Goal: Task Accomplishment & Management: Manage account settings

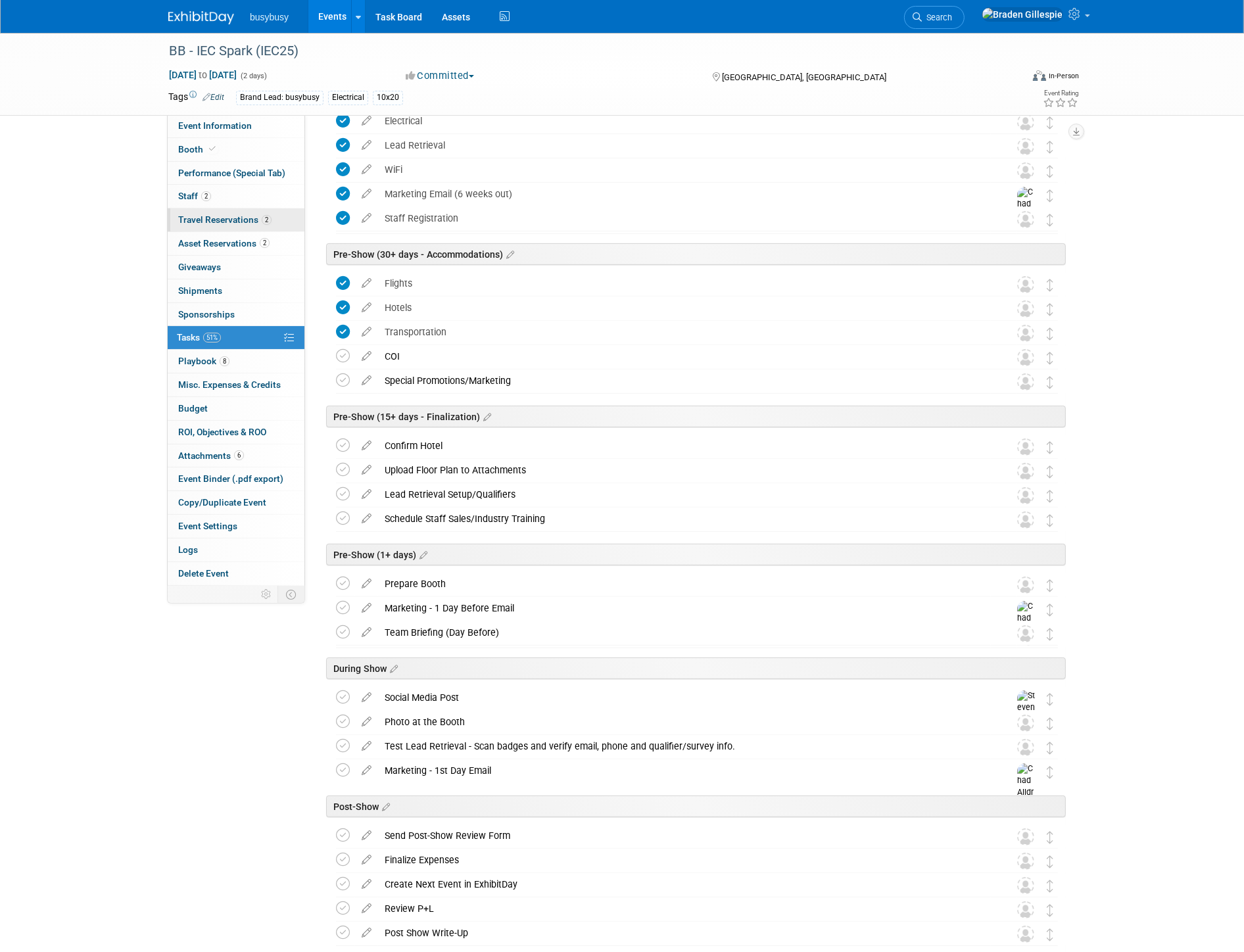
click at [252, 226] on link "2 Travel Reservations 2" at bounding box center [236, 219] width 137 height 23
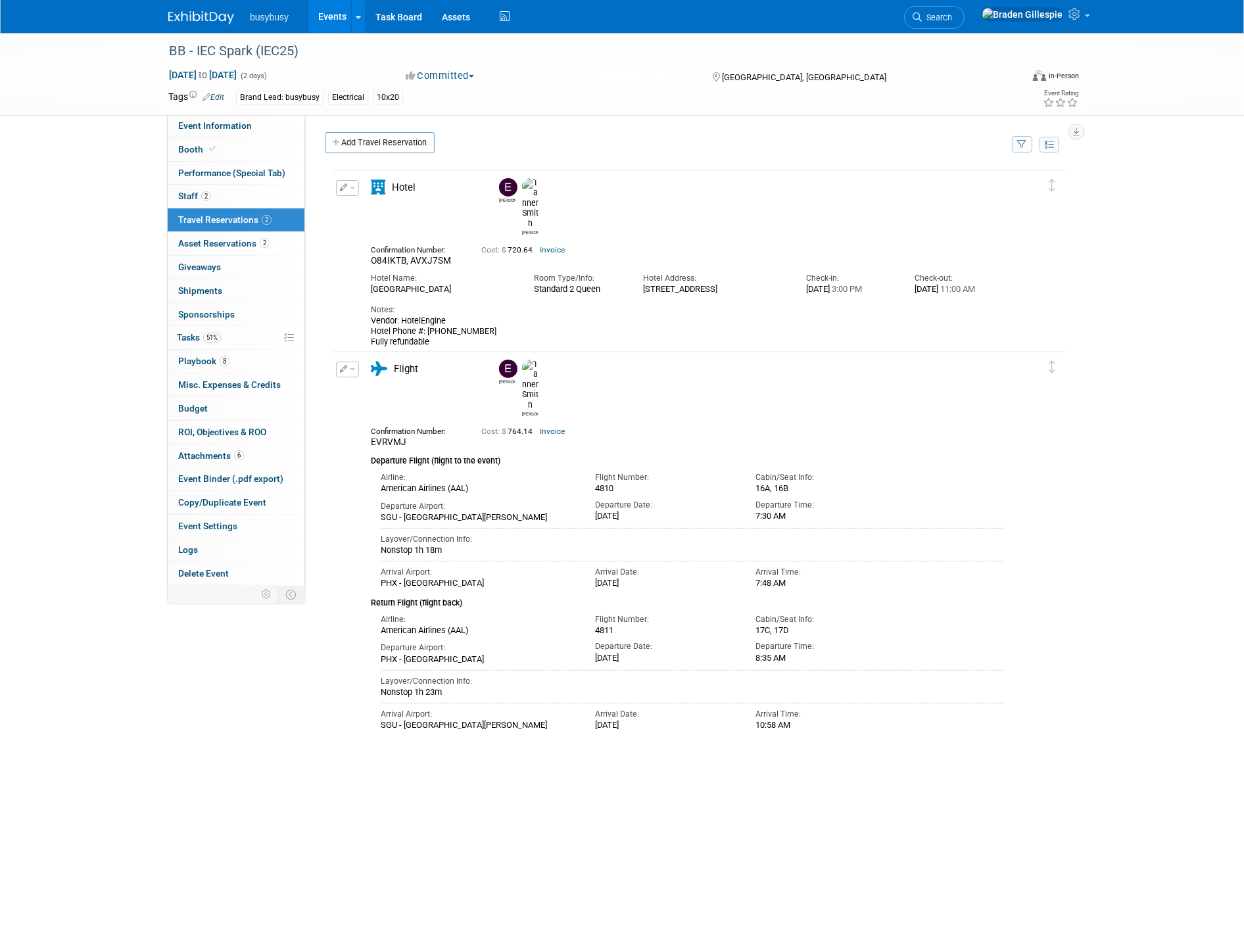
click at [193, 23] on img at bounding box center [201, 18] width 66 height 13
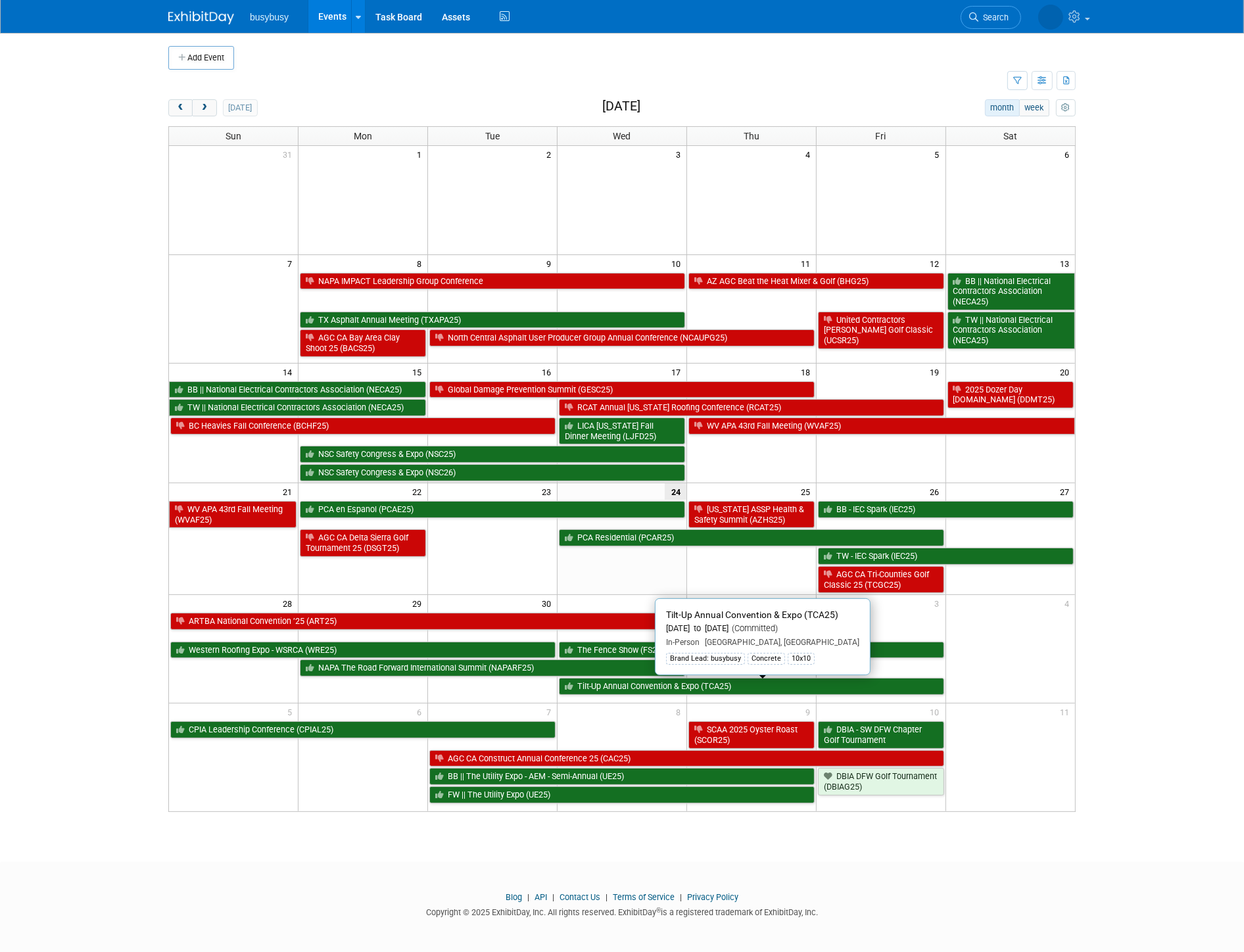
click at [665, 693] on link "Tilt-Up Annual Convention & Expo (TCA25)" at bounding box center [751, 686] width 386 height 17
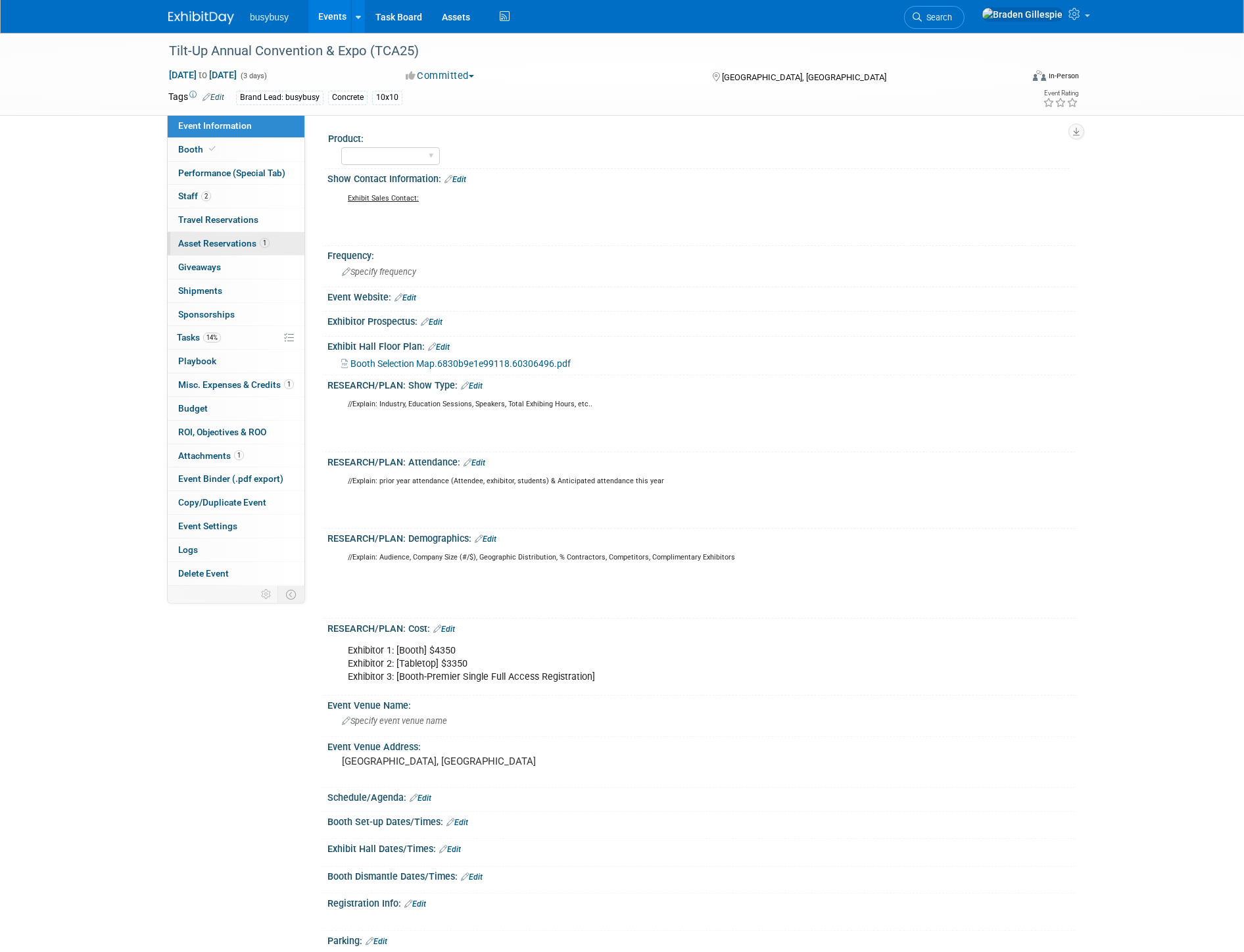
click at [276, 245] on link "1 Asset Reservations 1" at bounding box center [236, 244] width 137 height 23
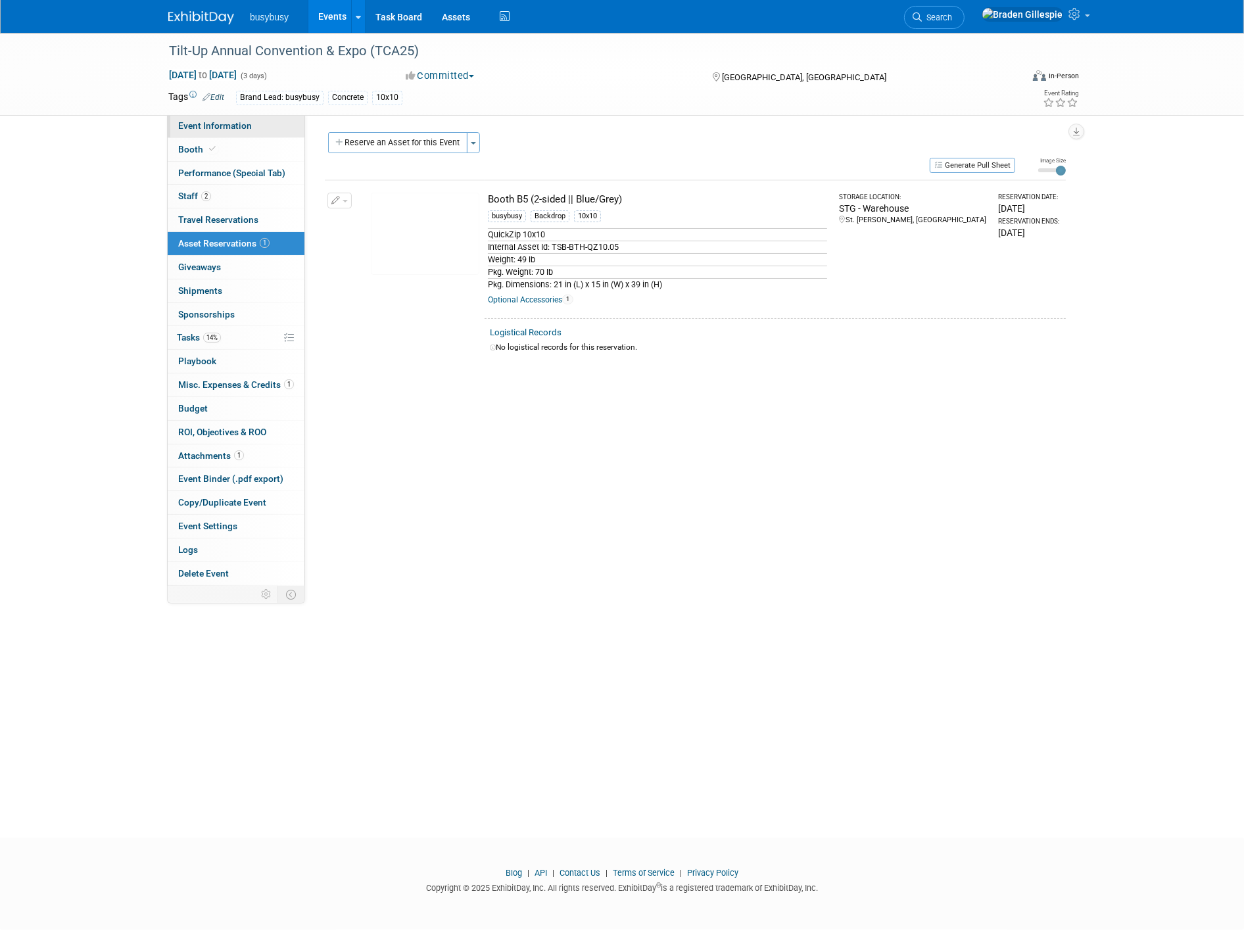
click at [216, 123] on span "Event Information" at bounding box center [215, 125] width 74 height 11
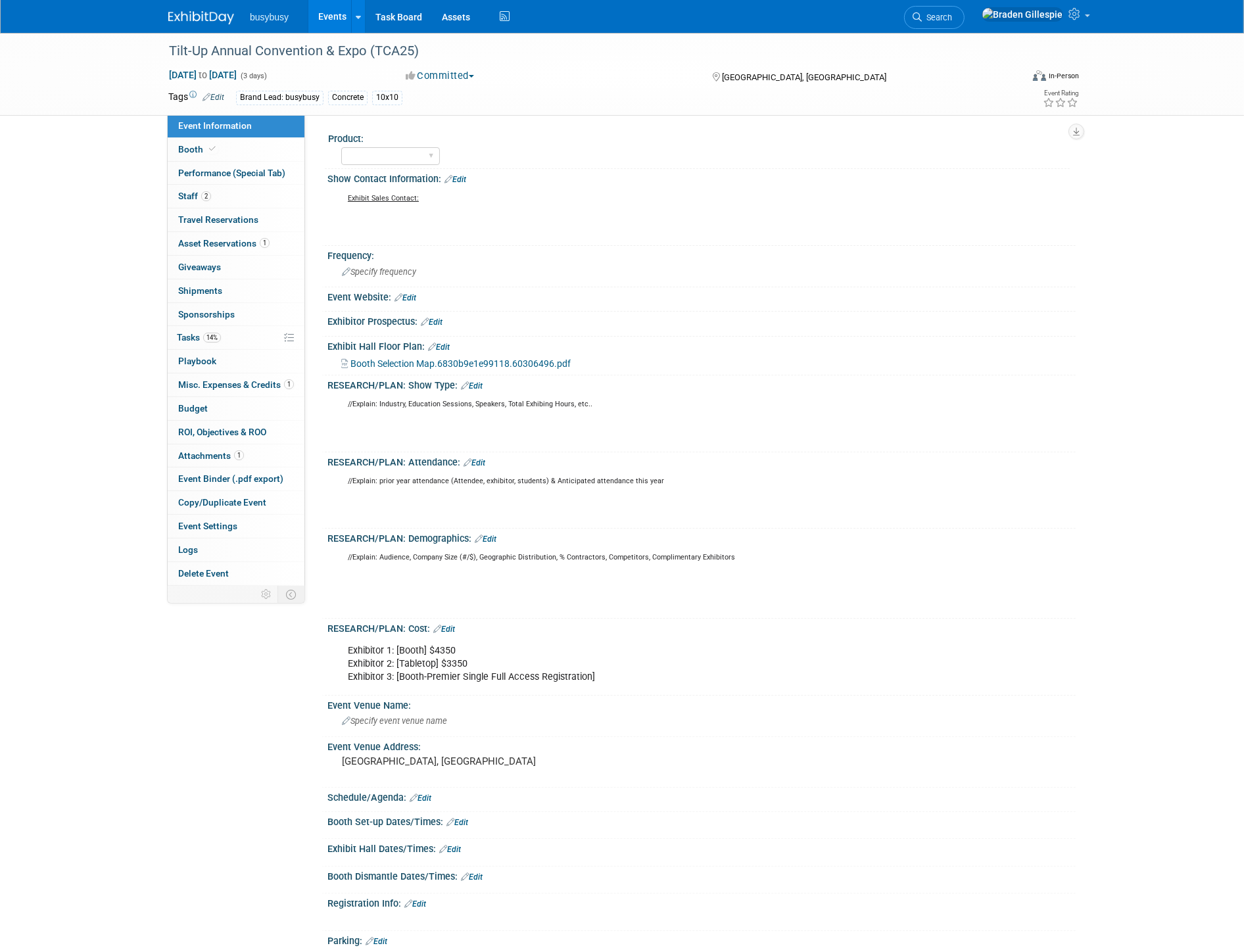
click at [192, 9] on link at bounding box center [209, 11] width 82 height 11
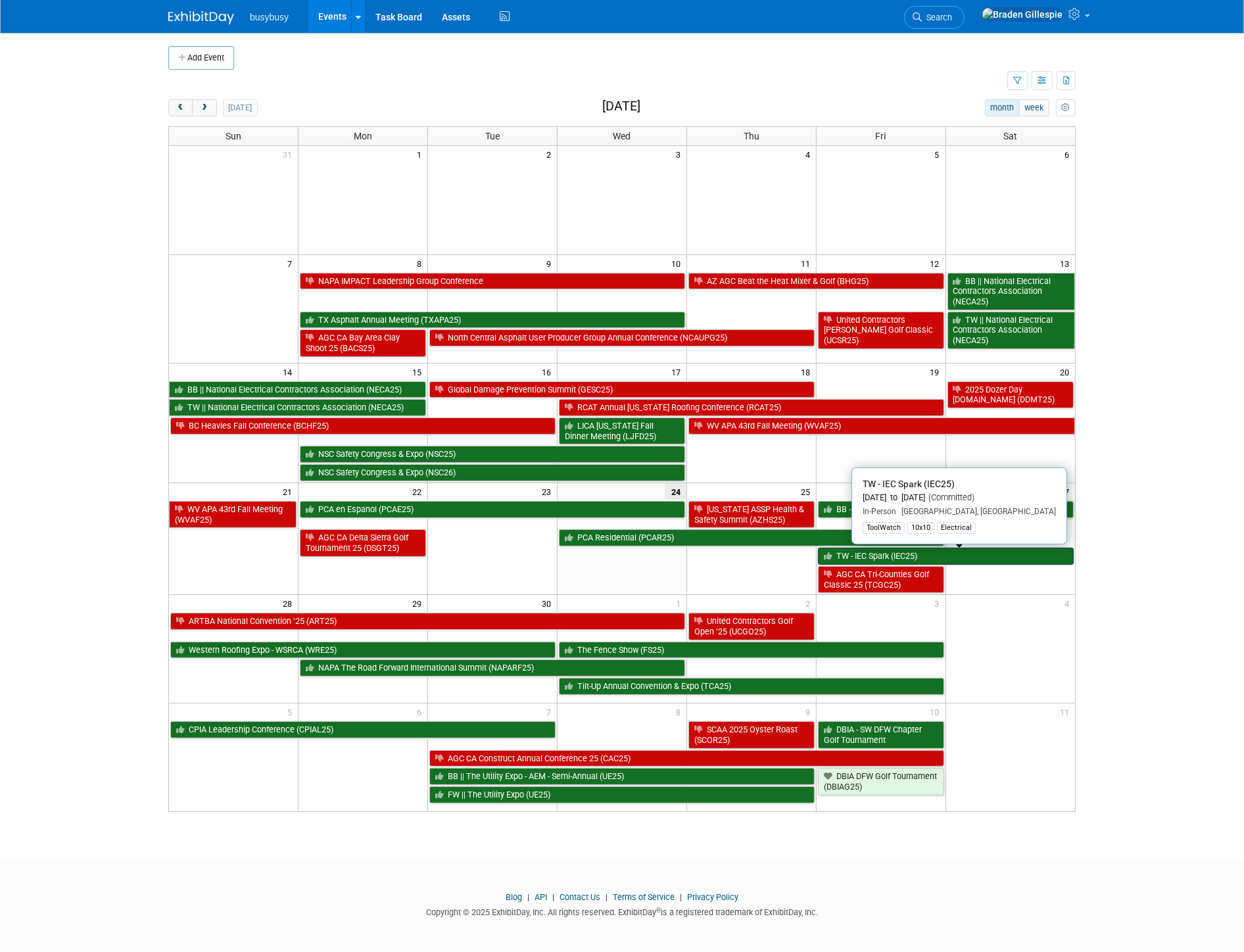
click at [931, 559] on link "TW - IEC Spark (IEC25)" at bounding box center [946, 556] width 256 height 17
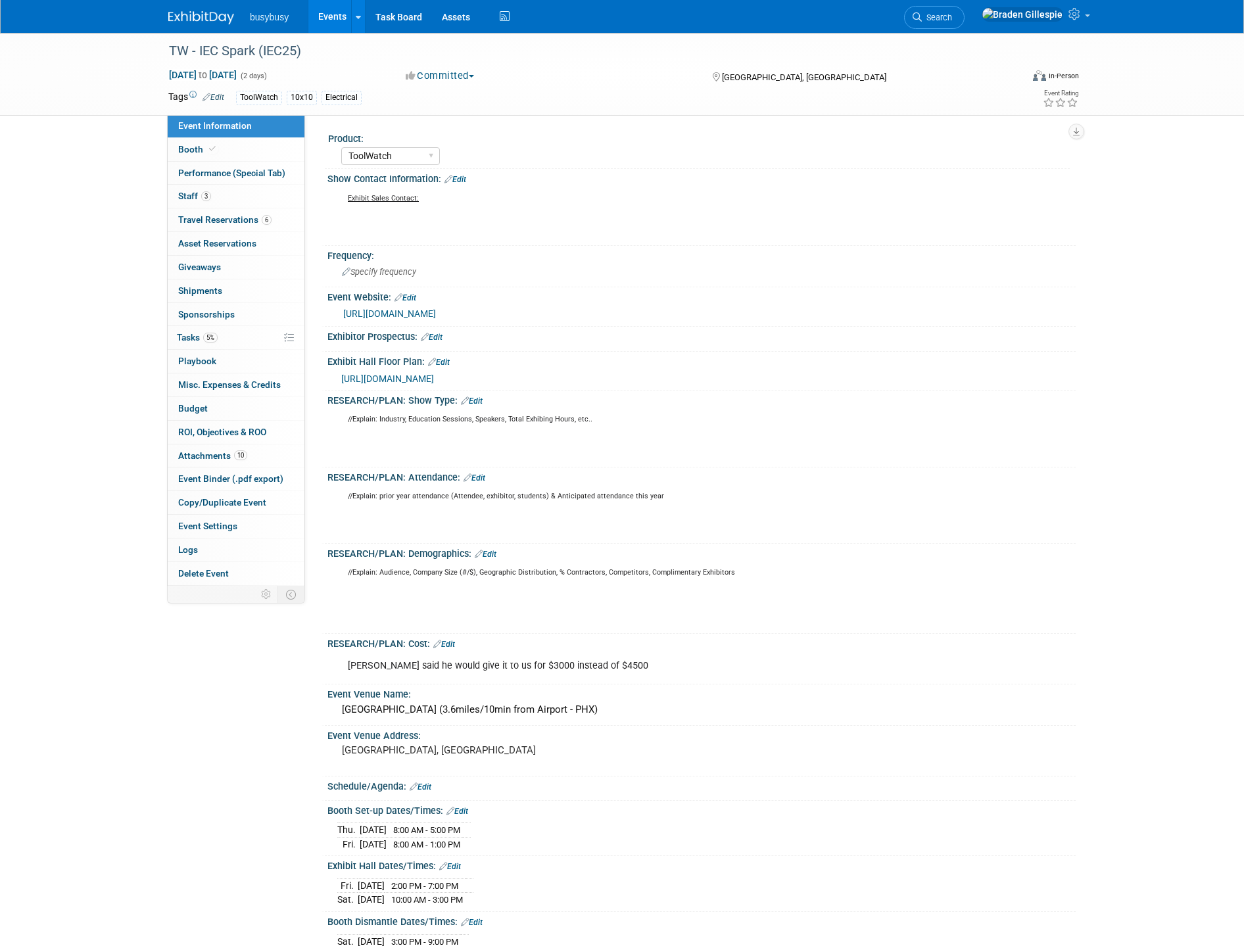
select select "ToolWatch"
click at [398, 263] on div "Specify frequency" at bounding box center [702, 271] width 729 height 21
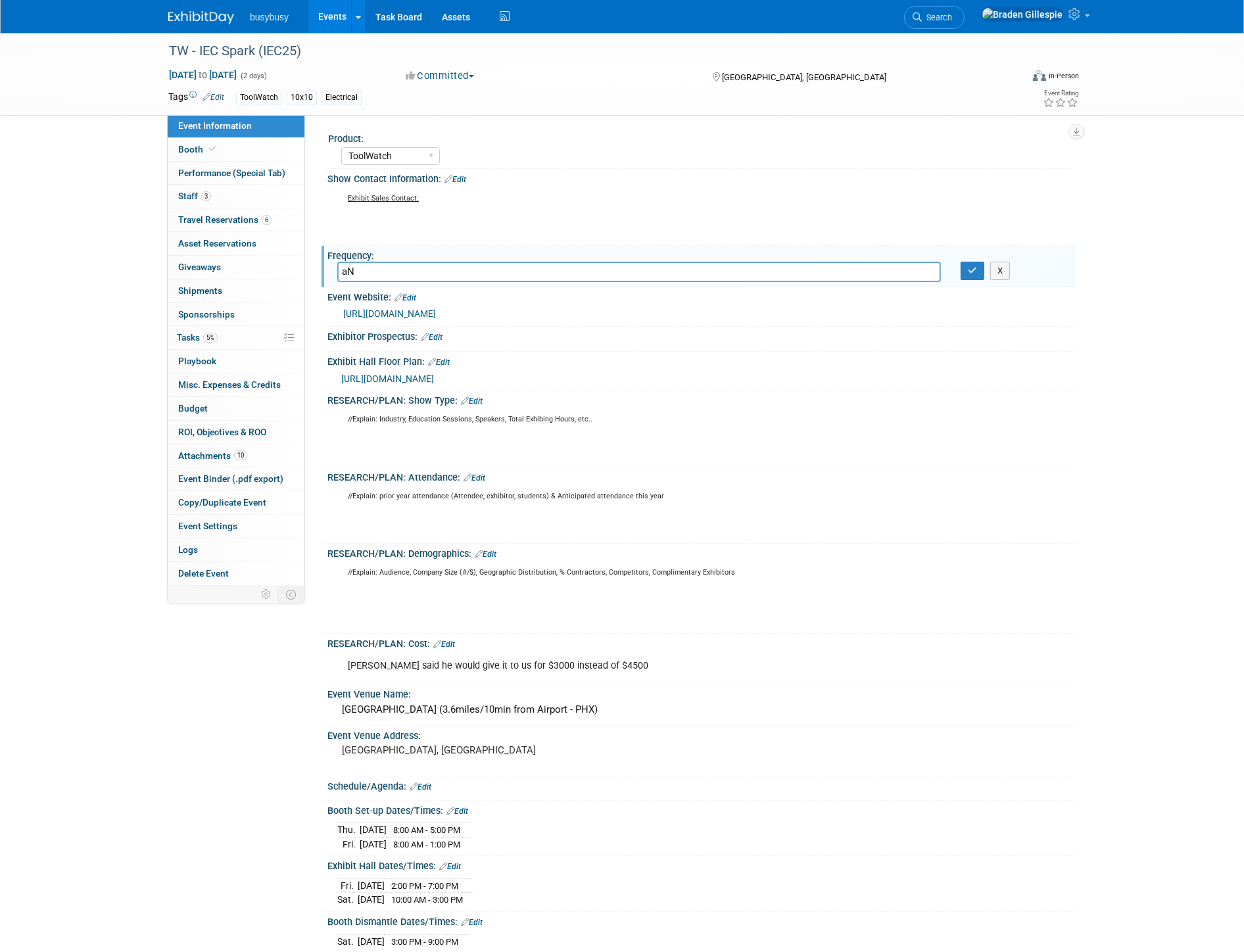
type input "a"
type input "Annual"
click at [971, 268] on icon "button" at bounding box center [972, 270] width 9 height 9
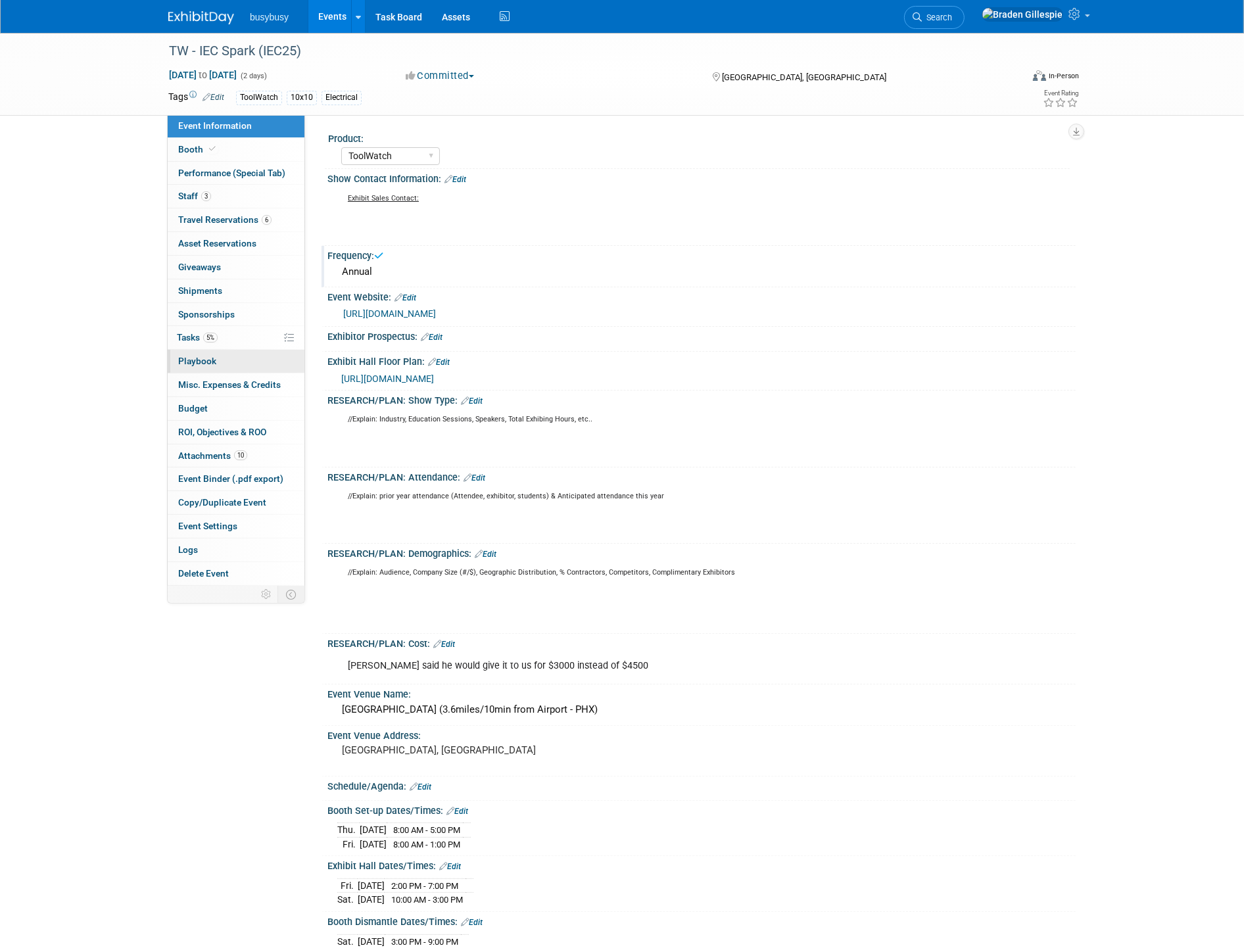
click at [224, 366] on link "0 Playbook 0" at bounding box center [236, 361] width 137 height 23
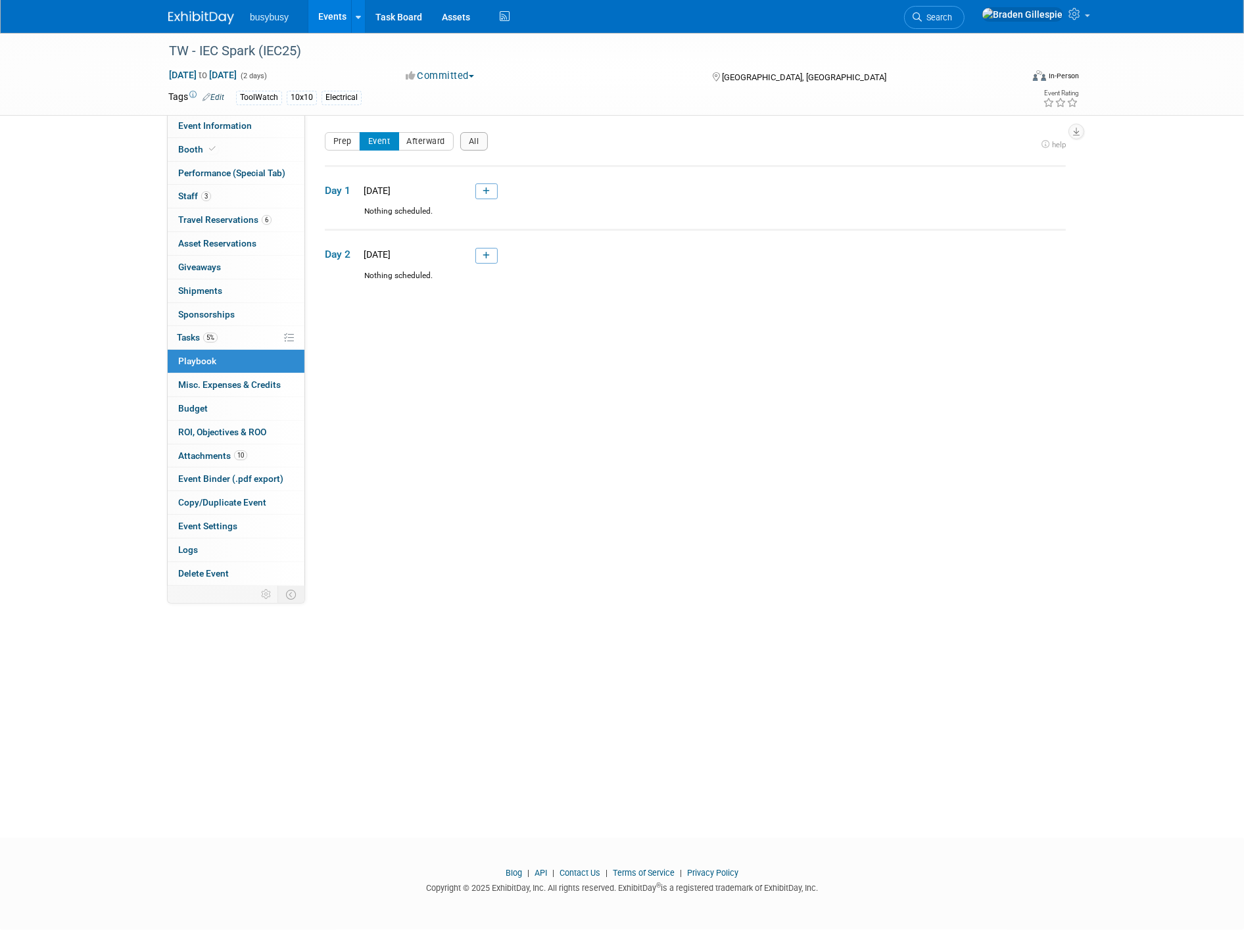
drag, startPoint x: 482, startPoint y: 130, endPoint x: 471, endPoint y: 147, distance: 20.2
click at [477, 142] on div "Product: AlignOps BusyBusy FleetWatcher SafetyReports ToolWatch Show Contact In…" at bounding box center [690, 350] width 770 height 472
click at [471, 147] on button "All" at bounding box center [474, 141] width 28 height 18
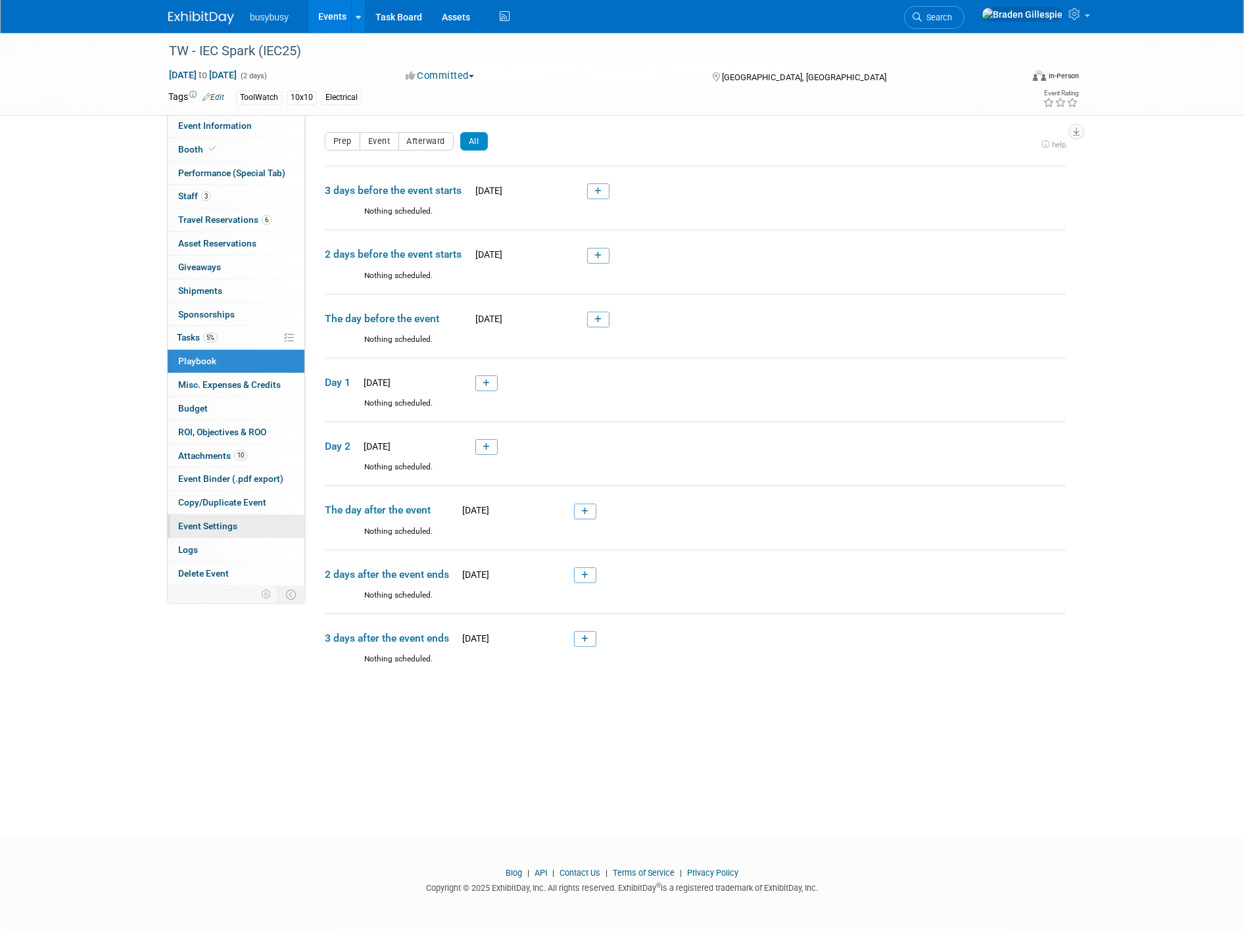
click at [230, 526] on span "Event Settings" at bounding box center [207, 525] width 59 height 11
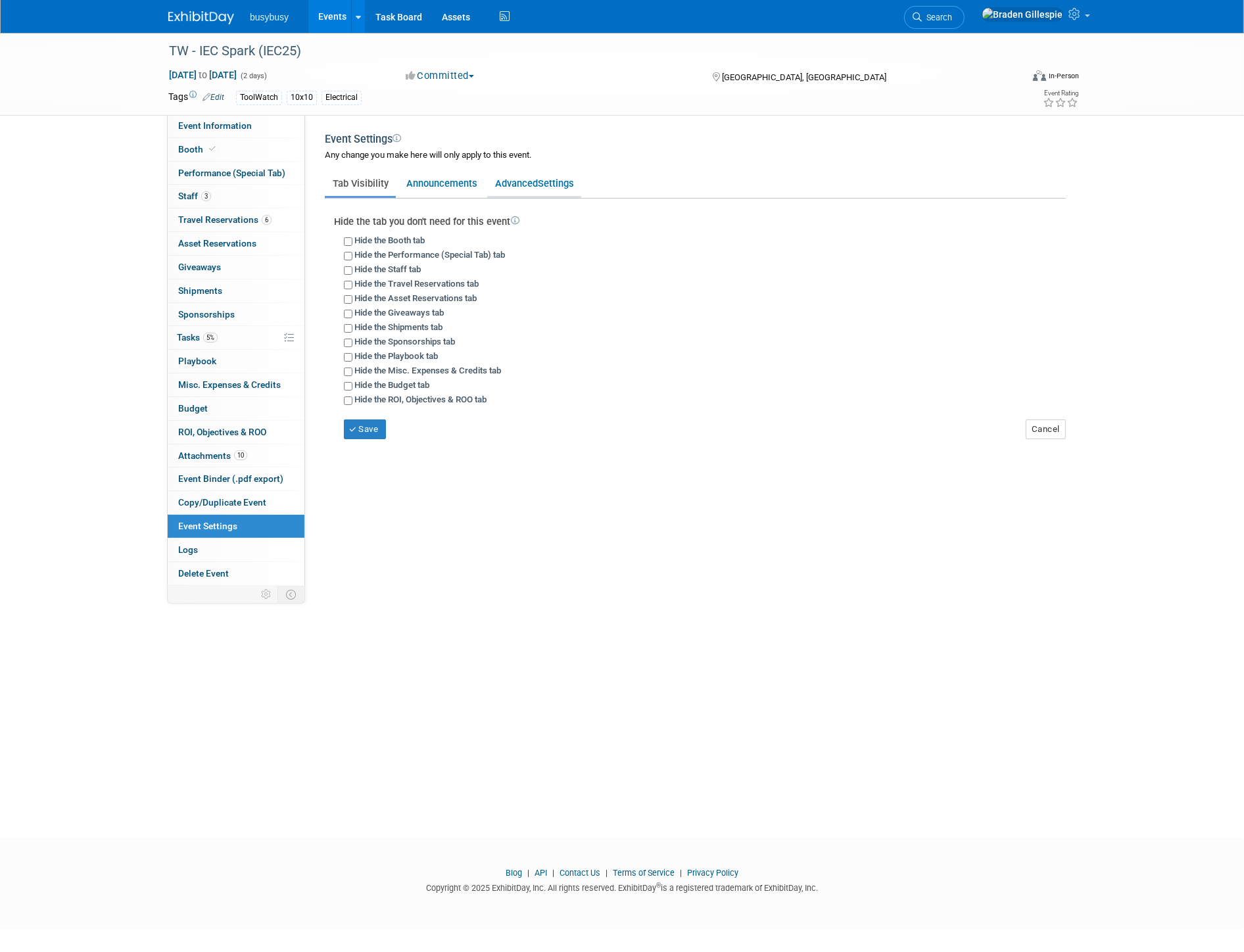
click at [521, 175] on link "Advanced Settings" at bounding box center [534, 183] width 94 height 25
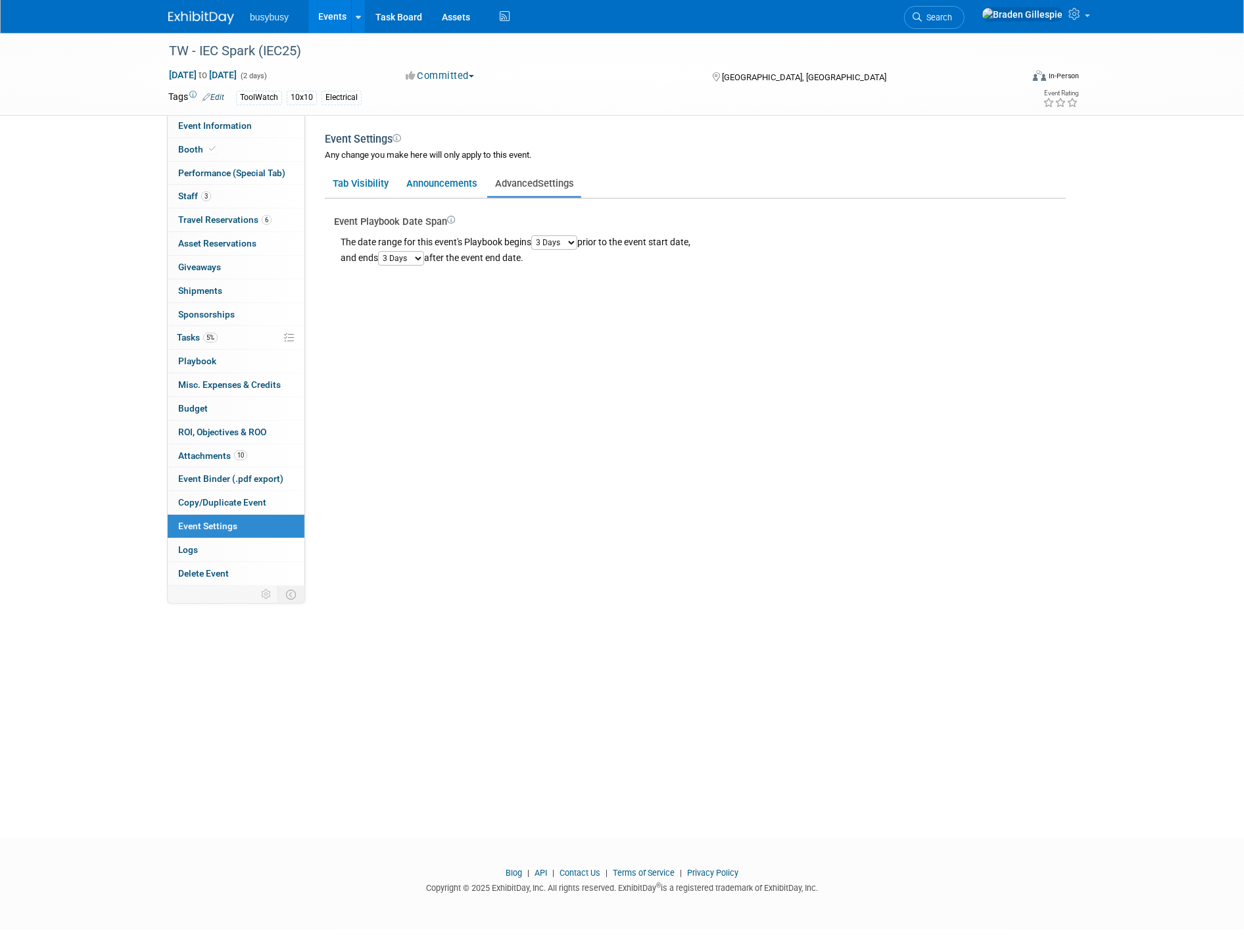
click at [567, 236] on select "1 Day 2 Days 3 Days 4 Days 5 Days 6 Days 7 Days 8 Days 9 Days 10 Days" at bounding box center [554, 242] width 46 height 14
click at [535, 235] on select "1 Day 2 Days 3 Days 4 Days 5 Days 6 Days 7 Days 8 Days 9 Days 10 Days" at bounding box center [554, 242] width 46 height 14
click at [564, 245] on select "1 Day 2 Days 3 Days 4 Days 5 Days 6 Days 7 Days 8 Days 9 Days 10 Days" at bounding box center [554, 242] width 46 height 14
select select "1"
click at [535, 235] on select "1 Day 2 Days 3 Days 4 Days 5 Days 6 Days 7 Days 8 Days 9 Days 10 Days" at bounding box center [554, 242] width 46 height 14
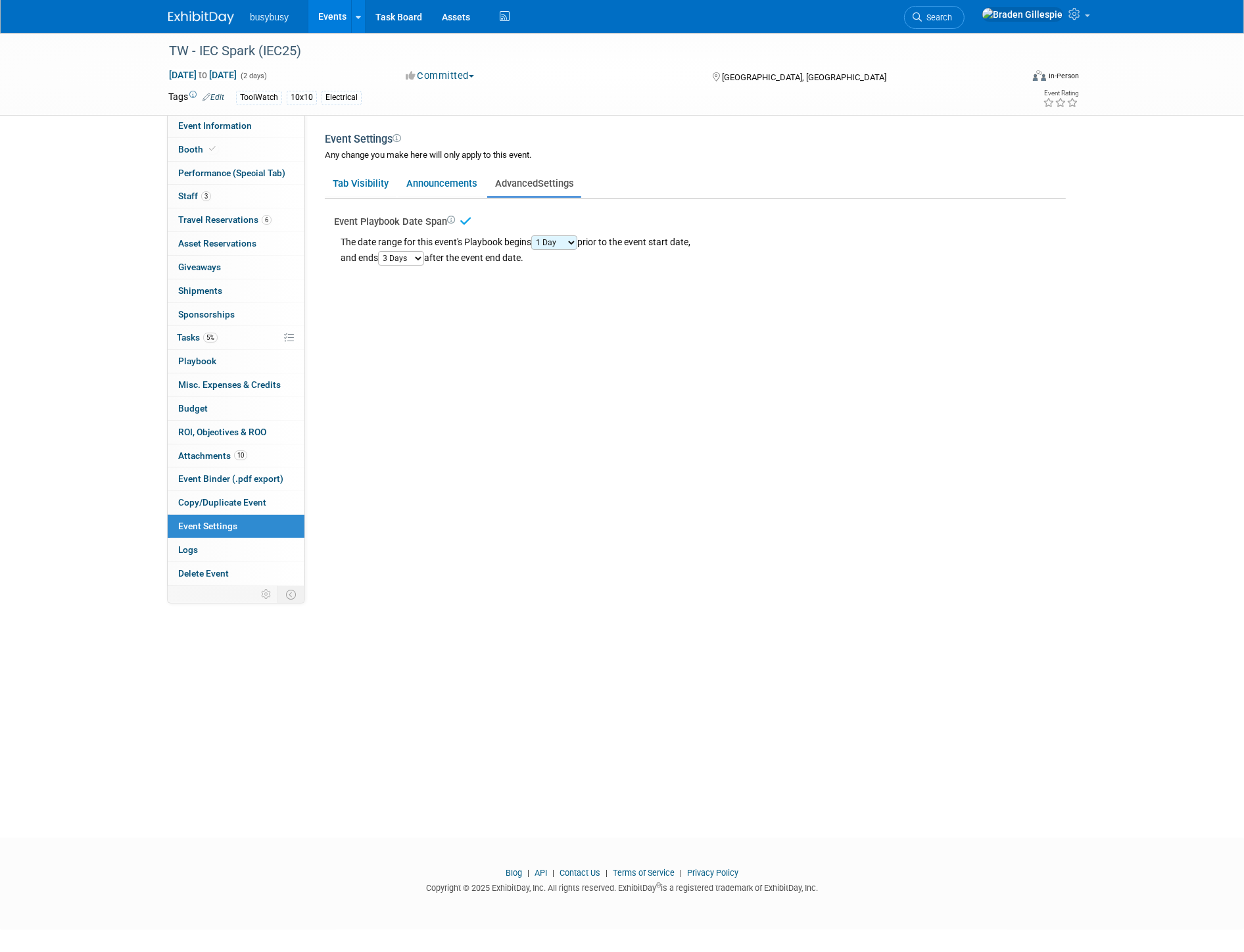
click at [421, 256] on select "1 Day 2 Days 3 Days 4 Days 5 Days 6 Days 7 Days 8 Days 9 Days 10 Days" at bounding box center [400, 258] width 46 height 14
select select "1"
click at [380, 251] on select "1 Day 2 Days 3 Days 4 Days 5 Days 6 Days 7 Days 8 Days 9 Days 10 Days" at bounding box center [400, 258] width 46 height 14
click at [221, 368] on link "0 Playbook 0" at bounding box center [236, 361] width 137 height 23
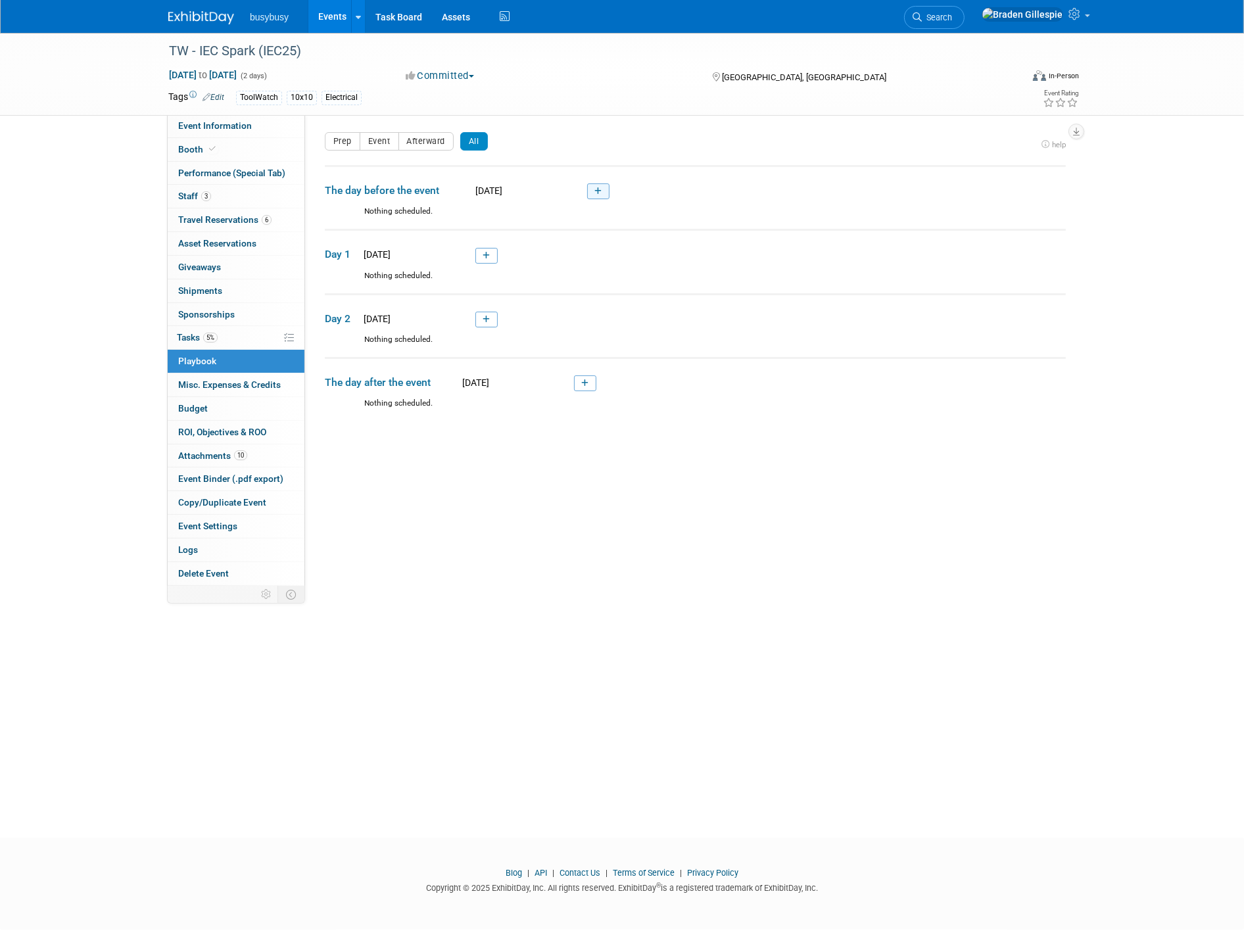
click at [589, 190] on link at bounding box center [598, 191] width 22 height 16
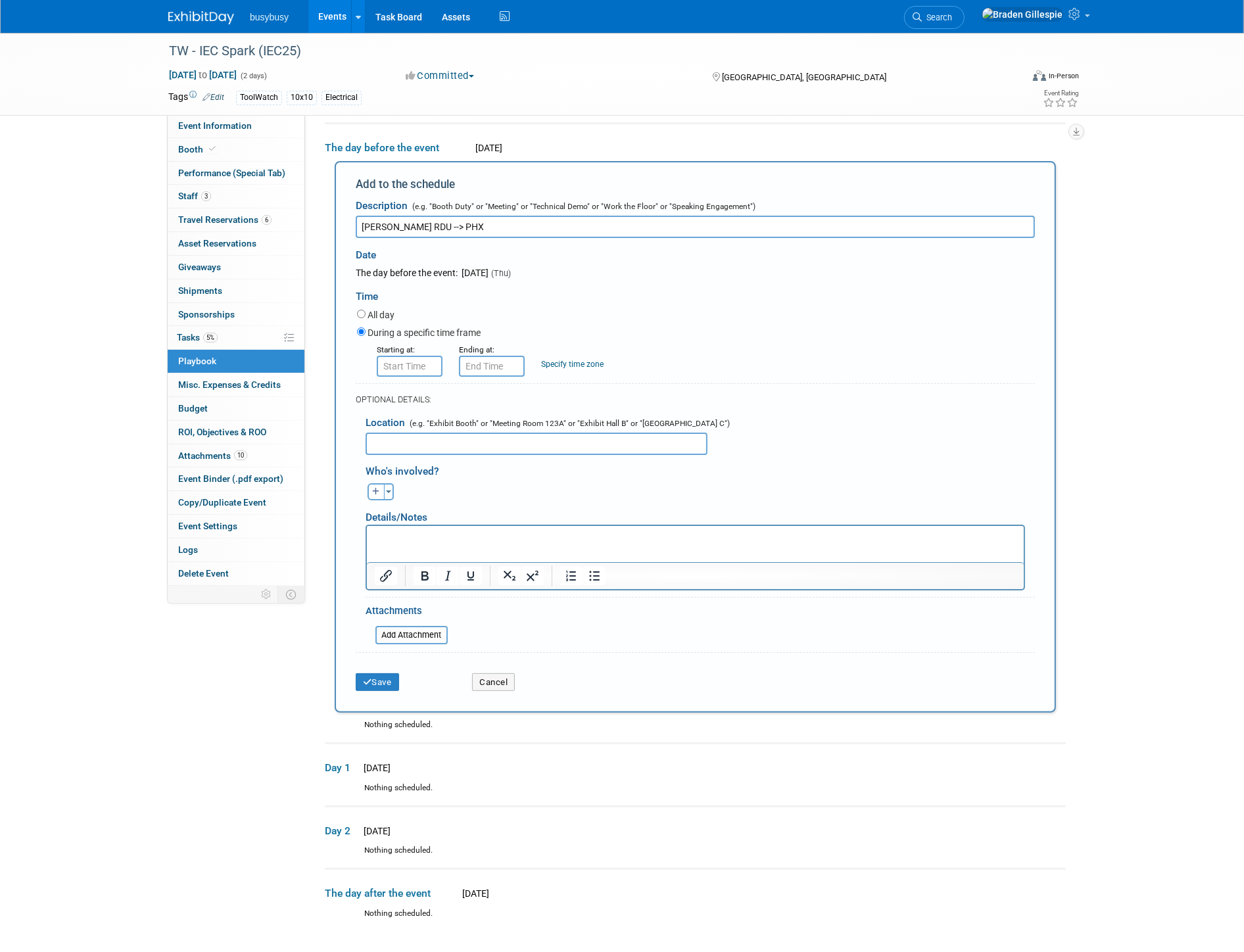
type input "Chris Flight RDU --> PHX"
click at [418, 366] on input "8:00 AM" at bounding box center [410, 366] width 66 height 21
drag, startPoint x: 437, startPoint y: 366, endPoint x: 332, endPoint y: 357, distance: 105.4
click at [332, 358] on div "Add to the schedule Description (e.g. "Booth Duty" or "Meeting" or "Technical D…" at bounding box center [694, 437] width 741 height 552
type input "3:09 PM"
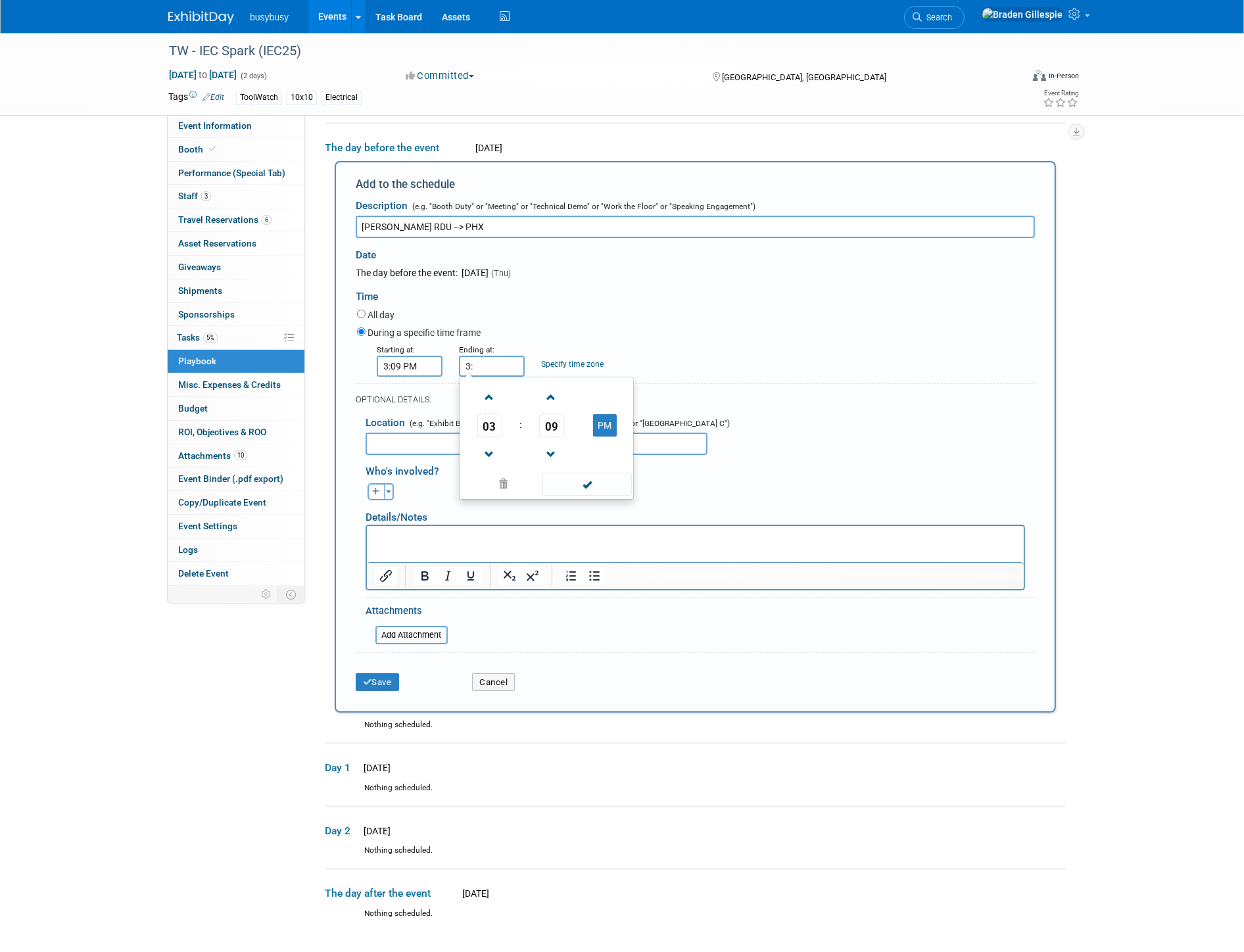
type input "3"
type input "7:15 PM"
click at [395, 676] on button "Save" at bounding box center [377, 682] width 43 height 18
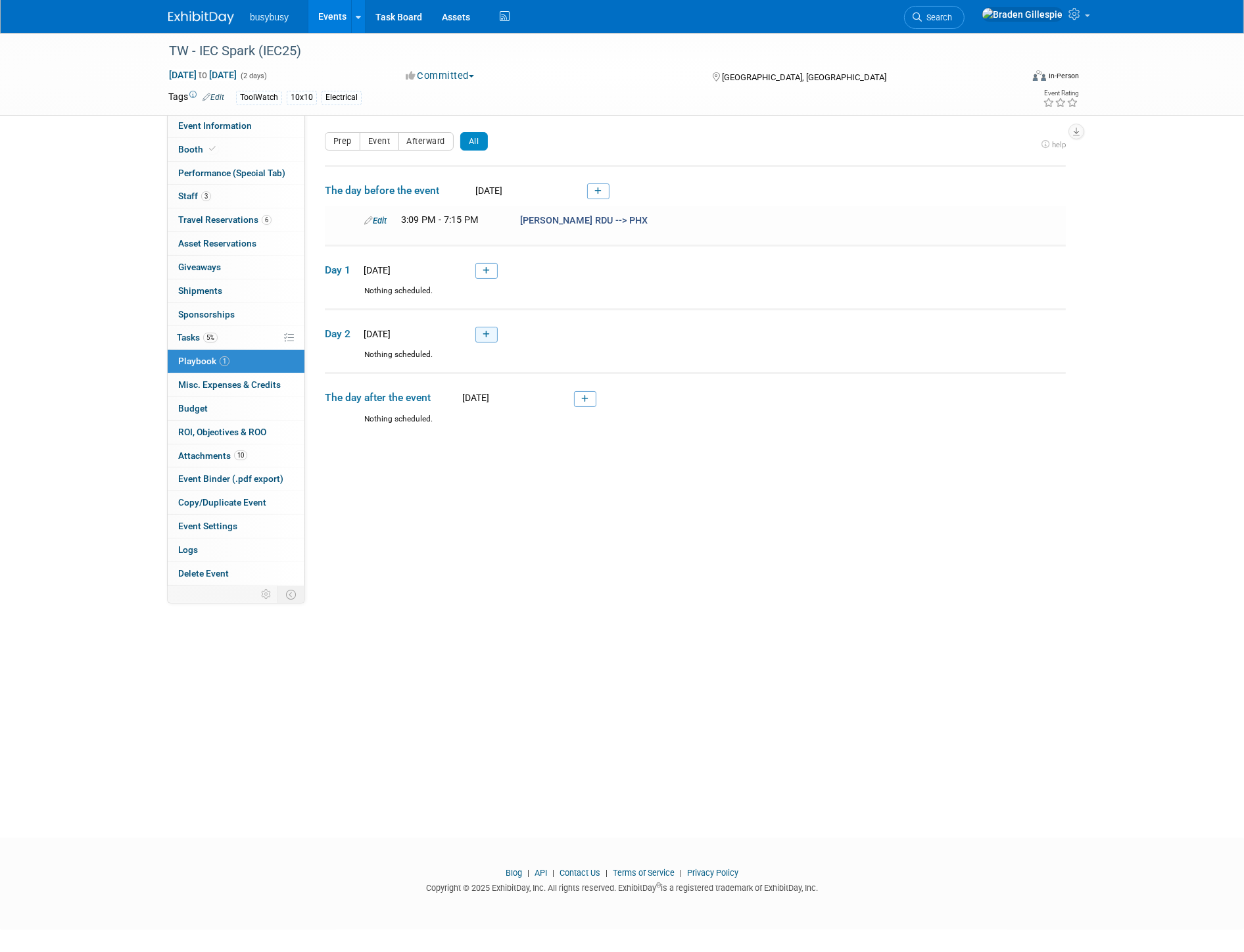
click at [489, 327] on link at bounding box center [486, 334] width 22 height 16
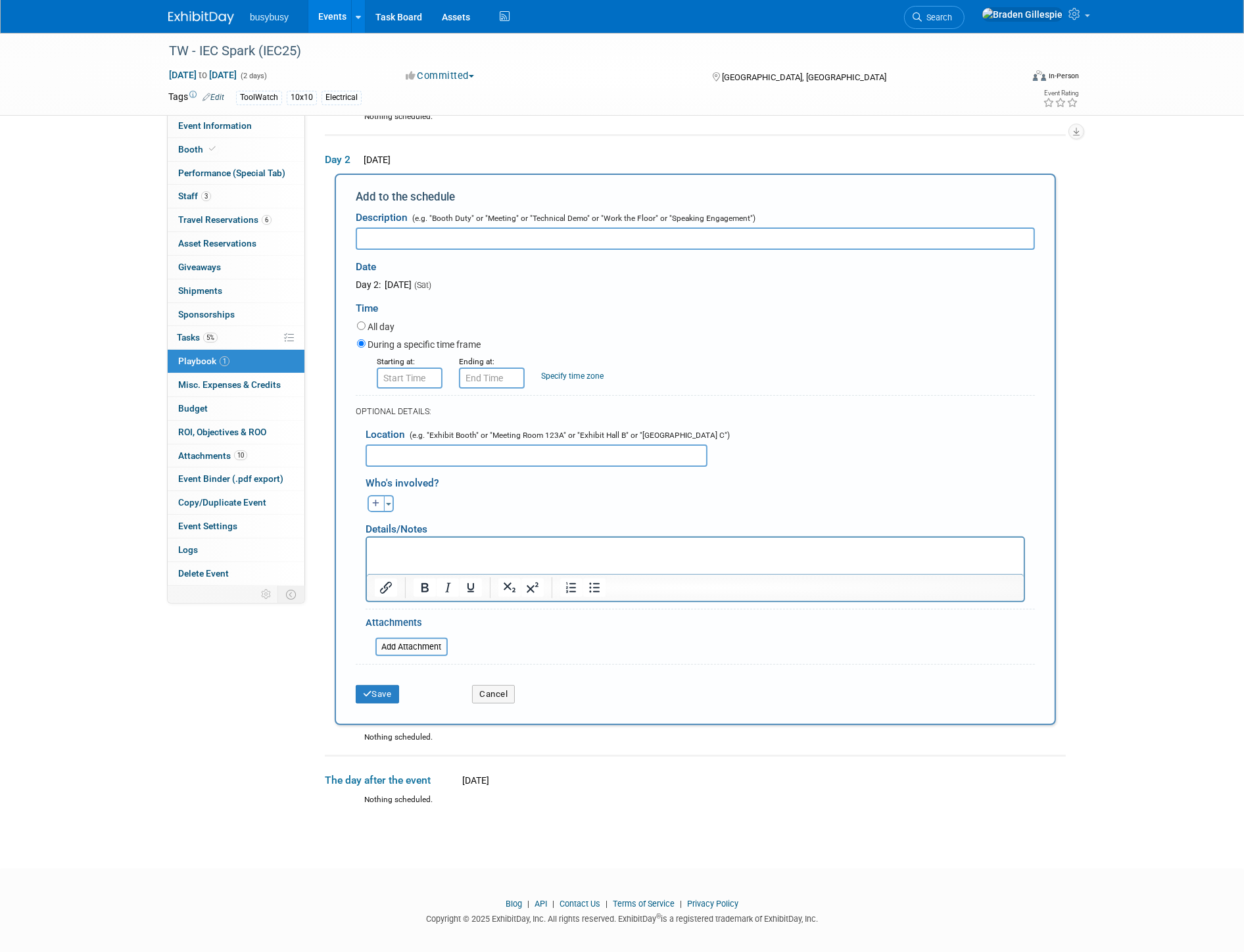
type input "F"
type input "Chris Flight PHX --> RDU"
click at [421, 386] on form "Description (e.g. "Booth Duty" or "Meeting" or "Technical Demo" or "Work the Fl…" at bounding box center [695, 457] width 679 height 505
click at [421, 368] on input "8:00 AM" at bounding box center [410, 378] width 66 height 21
drag, startPoint x: 424, startPoint y: 368, endPoint x: 325, endPoint y: 365, distance: 99.0
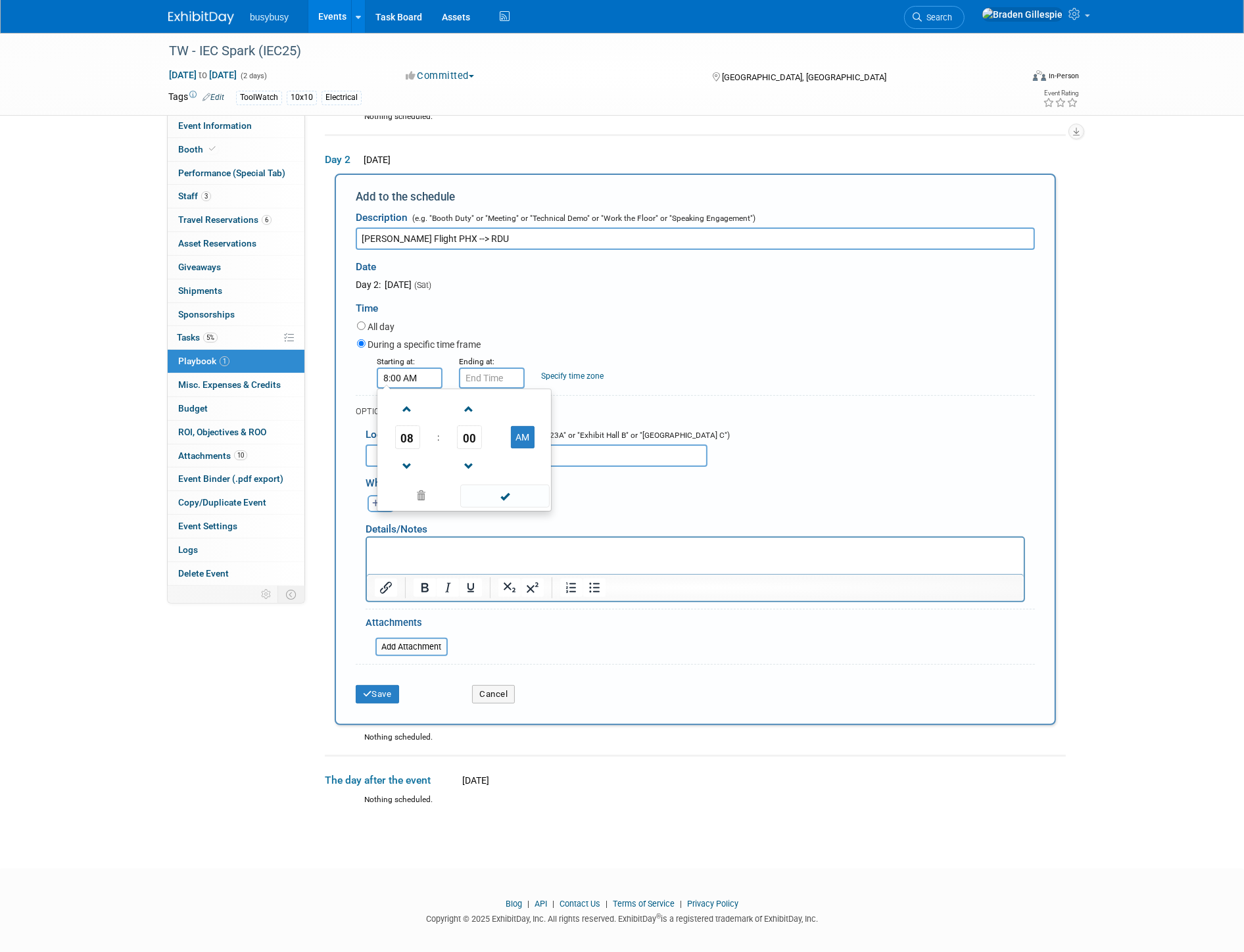
click at [325, 365] on div "Add to the schedule Description (e.g. "Booth Duty" or "Meeting" or "Technical D…" at bounding box center [694, 449] width 741 height 552
type input "4:05 PM"
drag, startPoint x: 517, startPoint y: 373, endPoint x: 403, endPoint y: 366, distance: 114.2
click at [403, 366] on div "Starting at: 4:05 PM Ending at: 4:05 PM 04 : 05 PM 12 01 02 03 04 05 06 07 08 0…" at bounding box center [696, 371] width 697 height 34
type input "11:15 PM"
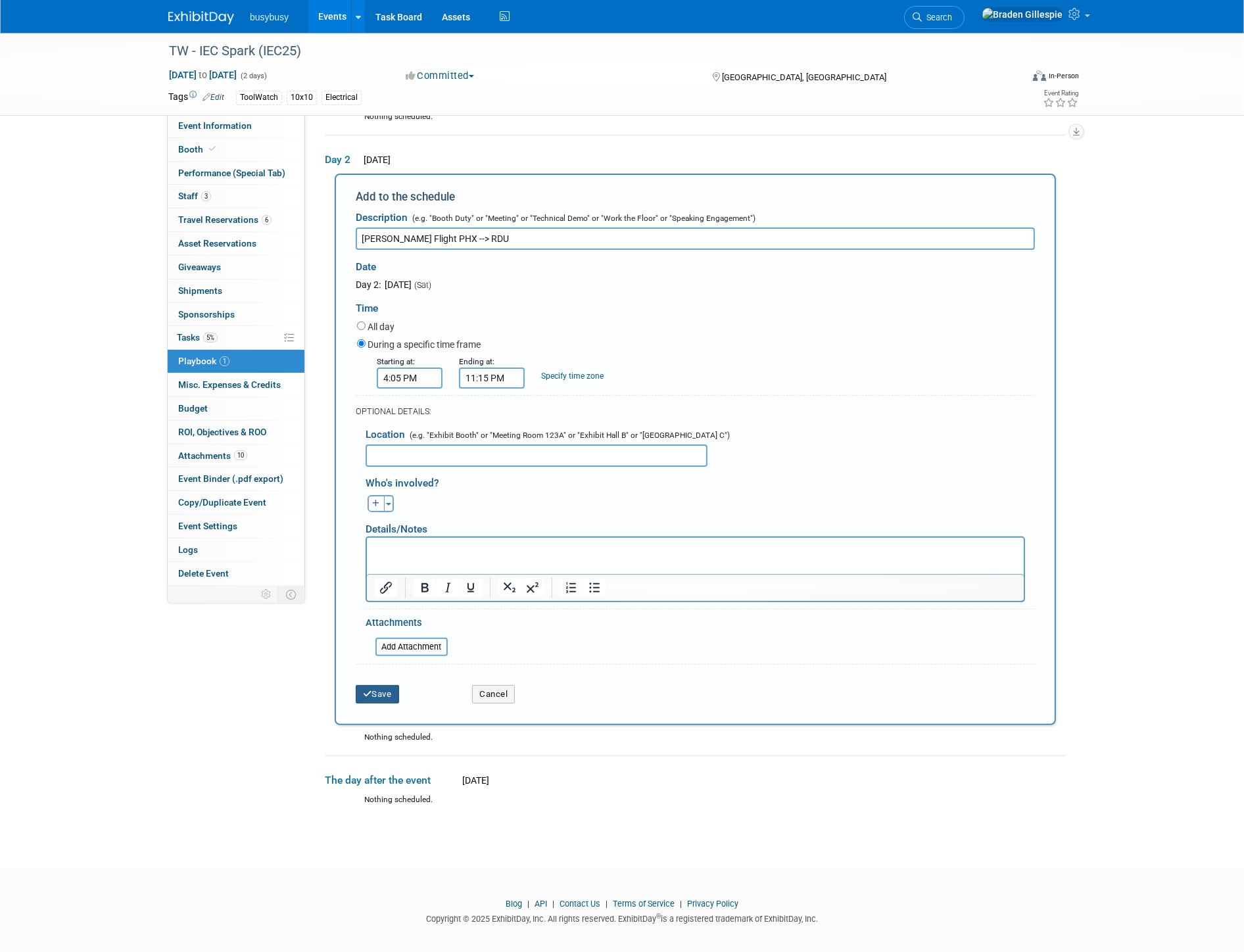
click at [384, 688] on button "Save" at bounding box center [377, 694] width 43 height 18
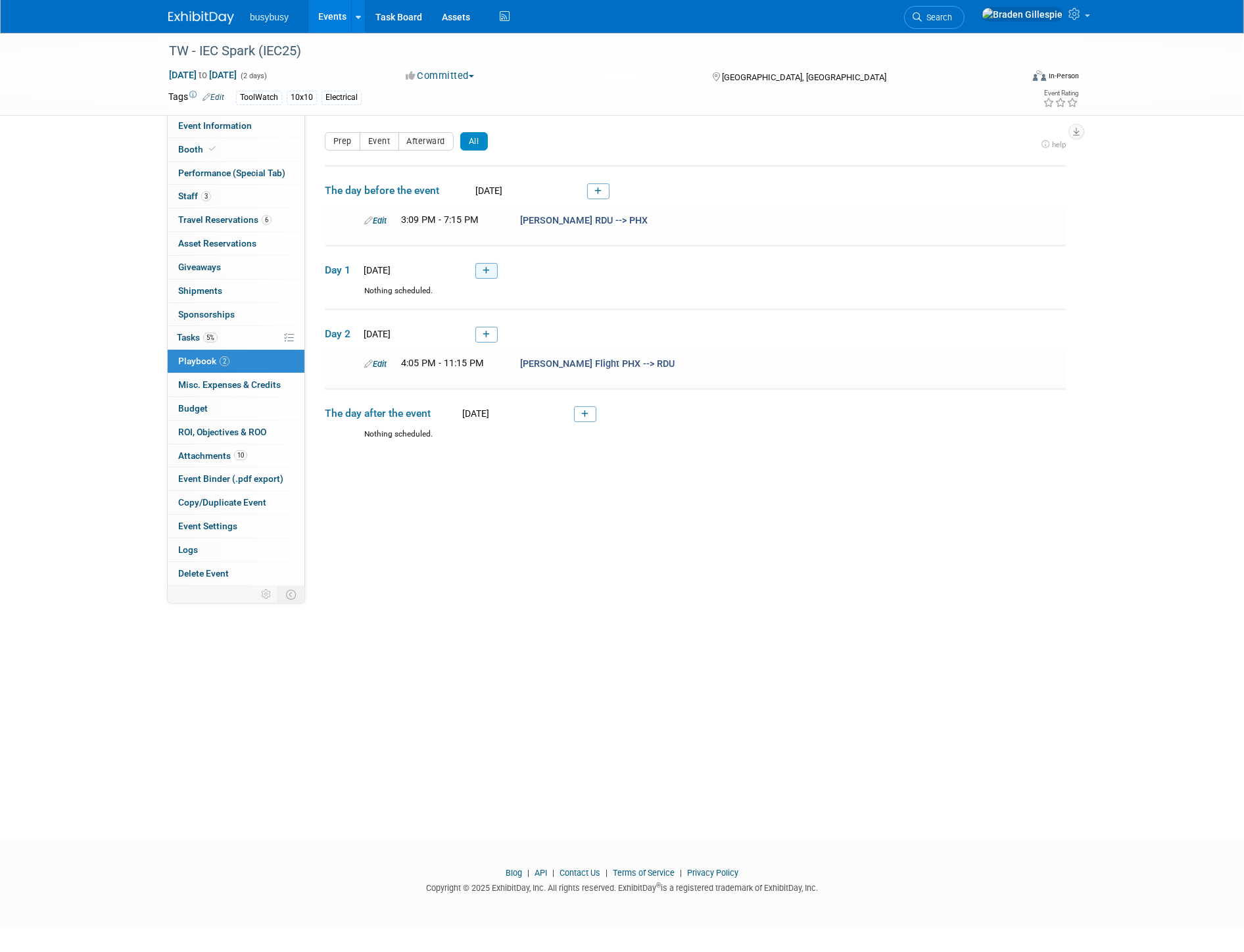
click at [481, 263] on link at bounding box center [486, 270] width 22 height 16
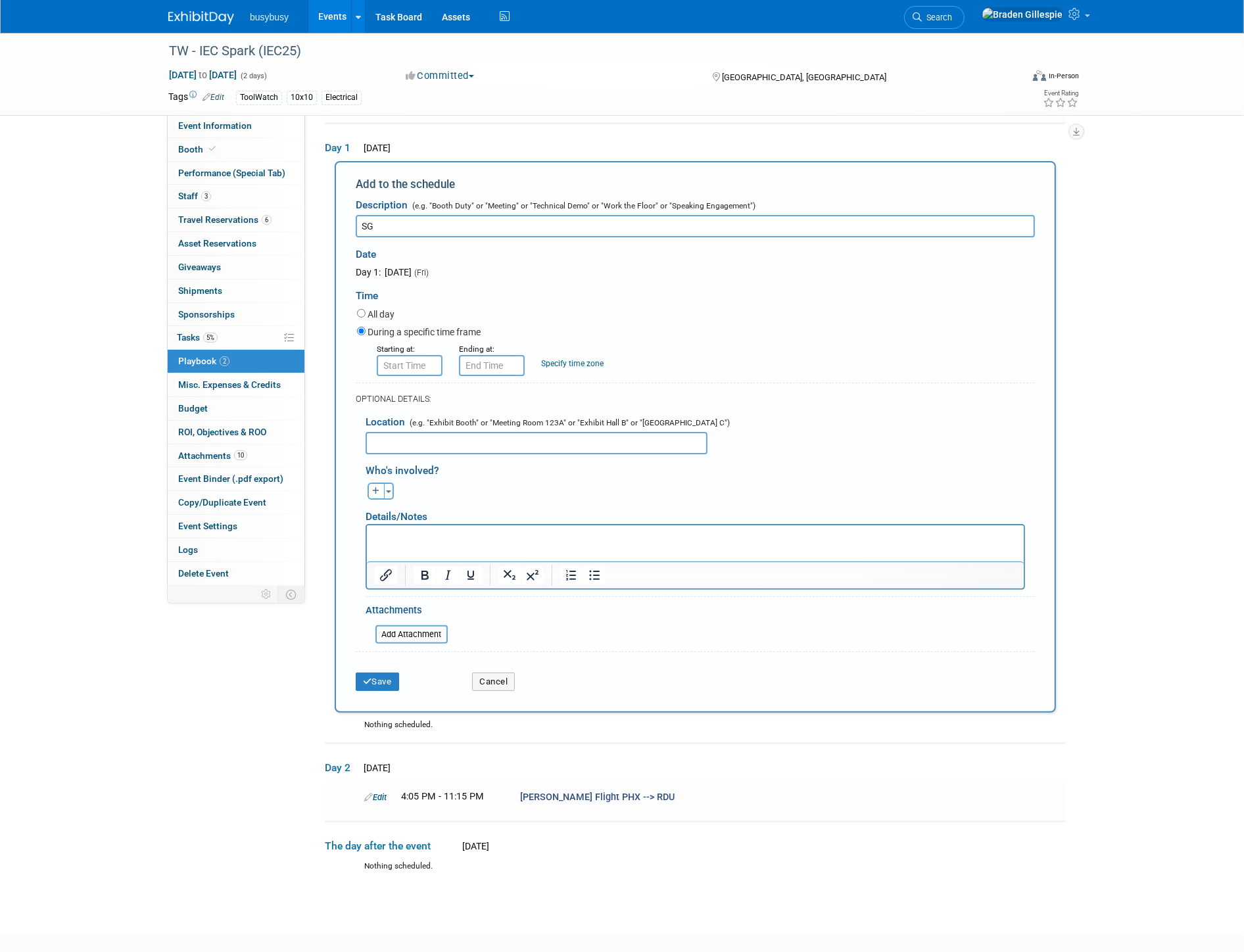
type input "S"
type input "Kyle Flight SGU --> PHX"
drag, startPoint x: 421, startPoint y: 360, endPoint x: 337, endPoint y: 357, distance: 84.1
click at [337, 357] on div "Add to the schedule Description (e.g. "Booth Duty" or "Meeting" or "Technical D…" at bounding box center [695, 437] width 721 height 552
type input "7:30 AM"
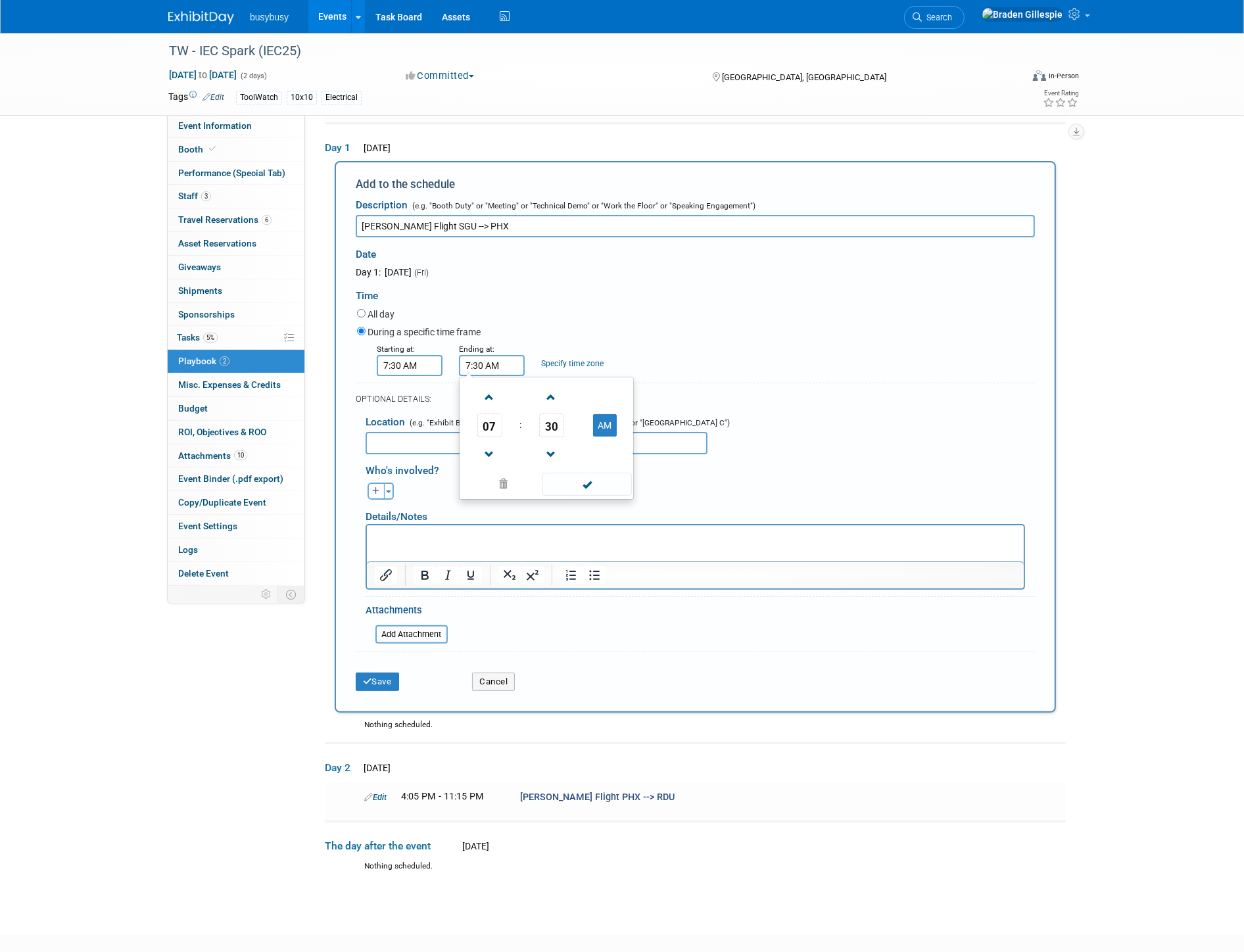
drag, startPoint x: 483, startPoint y: 362, endPoint x: 475, endPoint y: 361, distance: 8.1
click at [475, 361] on input "7:30 AM" at bounding box center [491, 366] width 66 height 21
click at [583, 478] on span at bounding box center [586, 484] width 89 height 23
type input "7:48 AM"
click at [396, 672] on button "Save" at bounding box center [377, 682] width 43 height 18
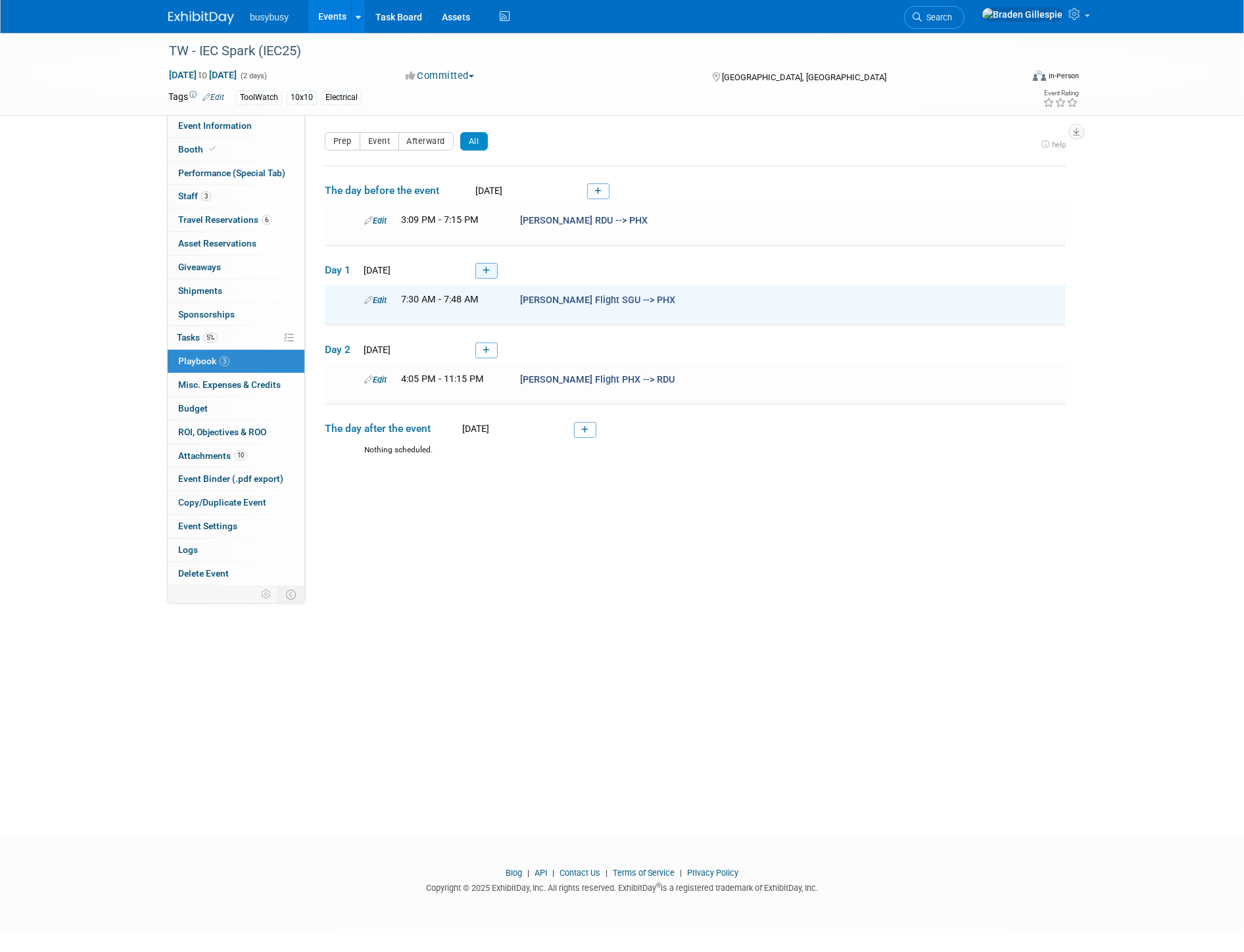
click at [481, 271] on link at bounding box center [486, 270] width 22 height 16
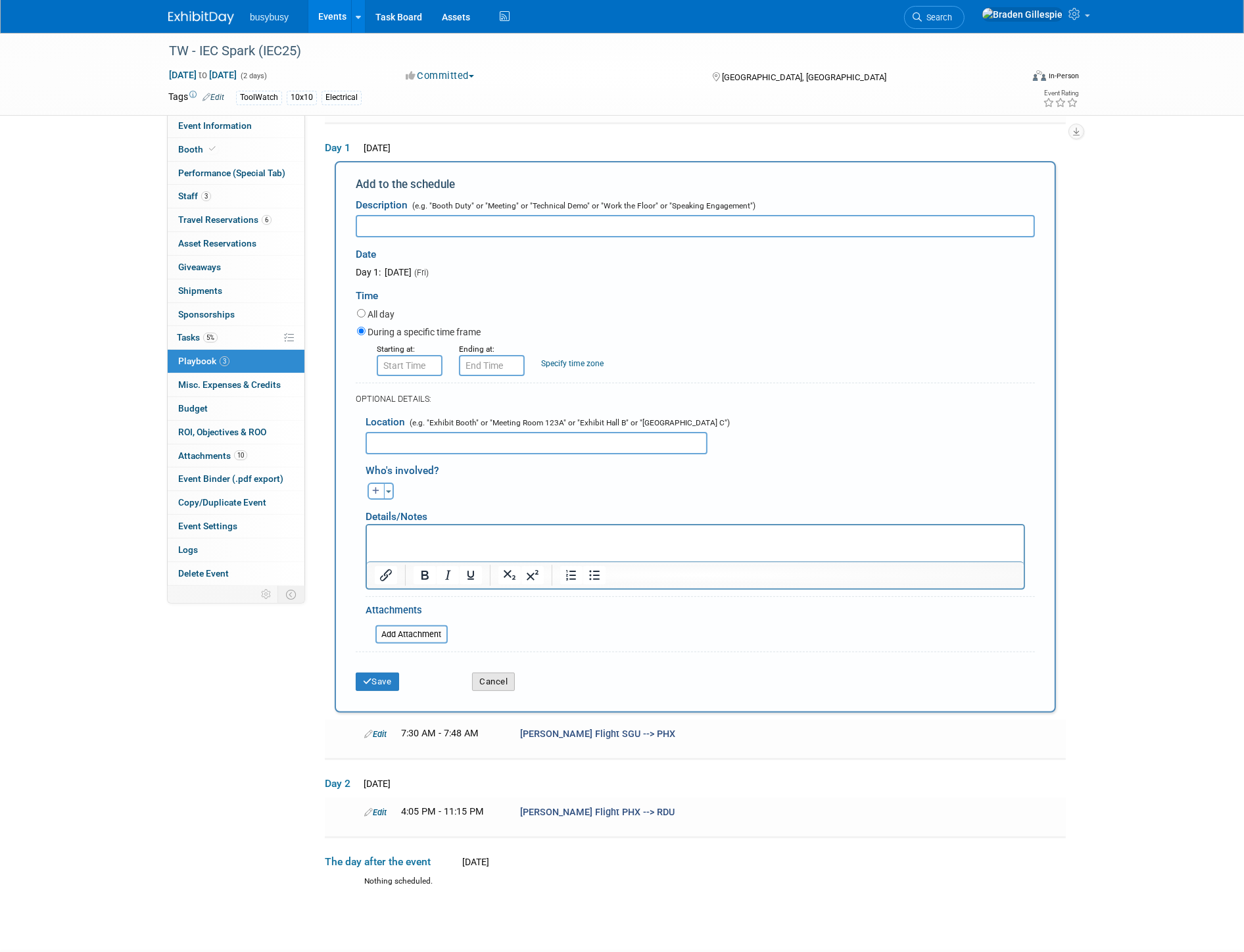
click at [502, 674] on button "Cancel" at bounding box center [493, 682] width 43 height 18
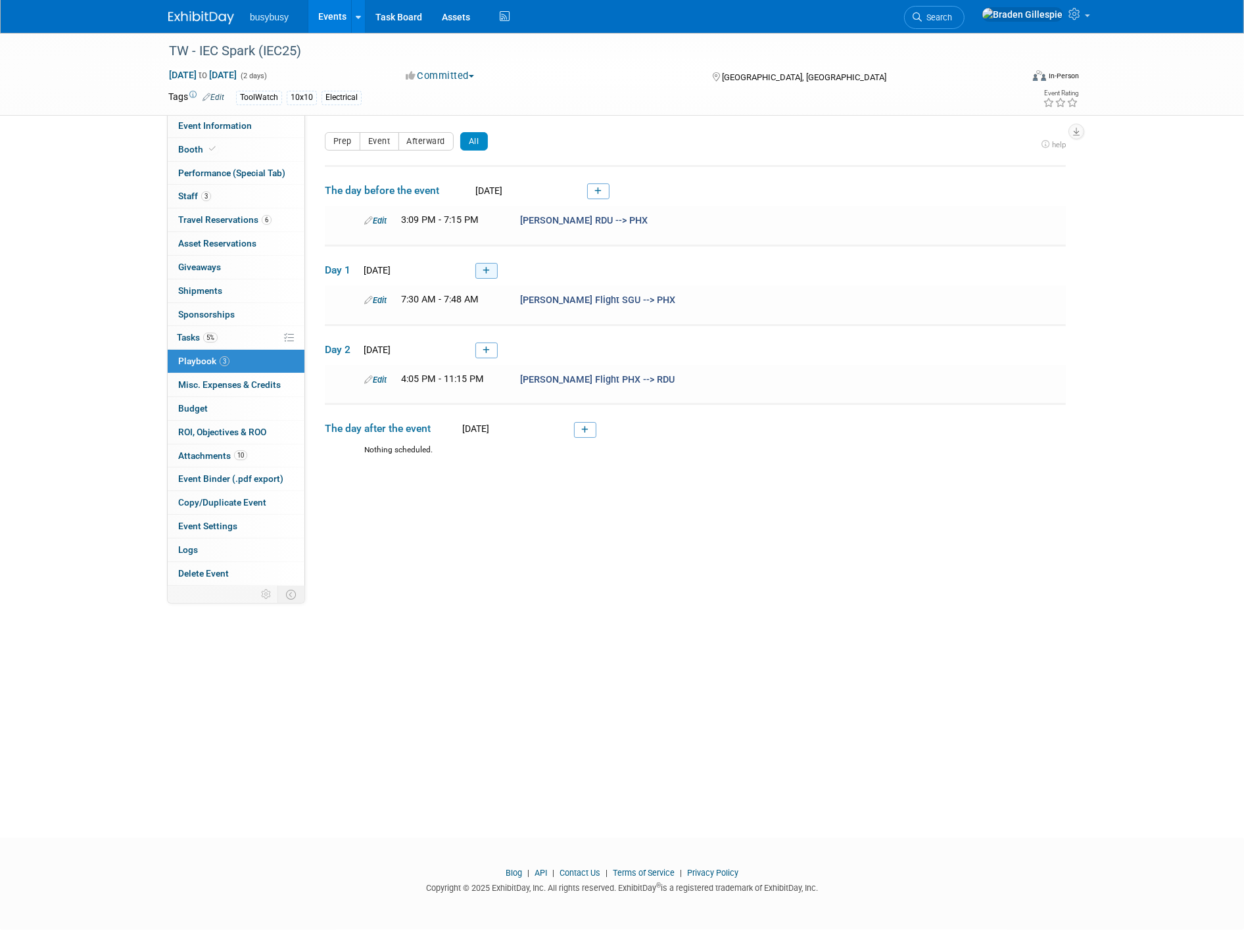
click at [491, 268] on link at bounding box center [486, 270] width 22 height 16
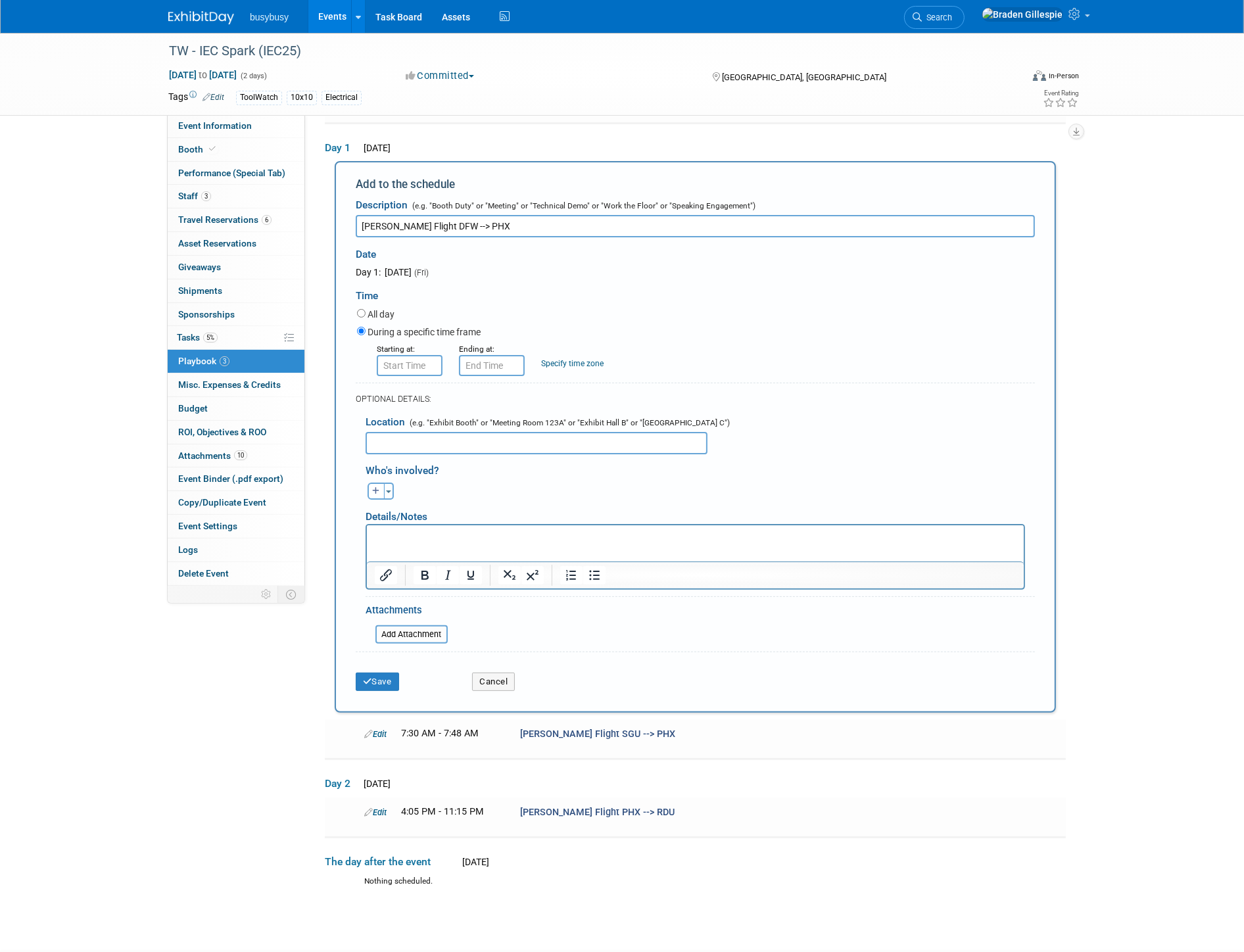
type input "Jeff Flight DFW --> PHX"
click at [405, 361] on input "8:00 AM" at bounding box center [410, 366] width 66 height 21
drag, startPoint x: 422, startPoint y: 359, endPoint x: 321, endPoint y: 366, distance: 101.2
click at [321, 366] on div "Product: AlignOps BusyBusy FleetWatcher SafetyReports ToolWatch Show Contact In…" at bounding box center [690, 229] width 770 height 472
type input "7:20 AM"
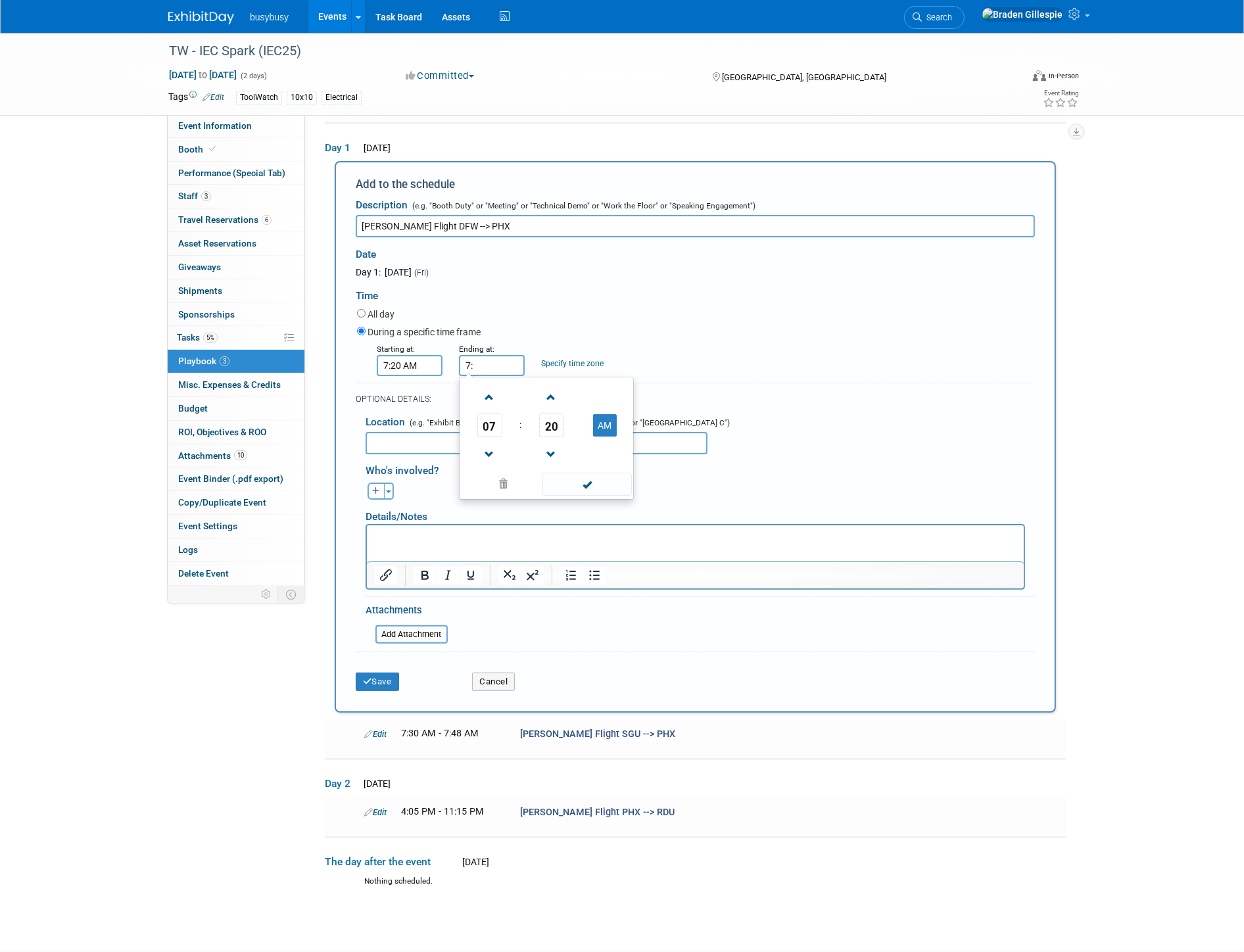
type input "7"
type input "8:04 AM"
click at [380, 679] on button "Save" at bounding box center [377, 682] width 43 height 18
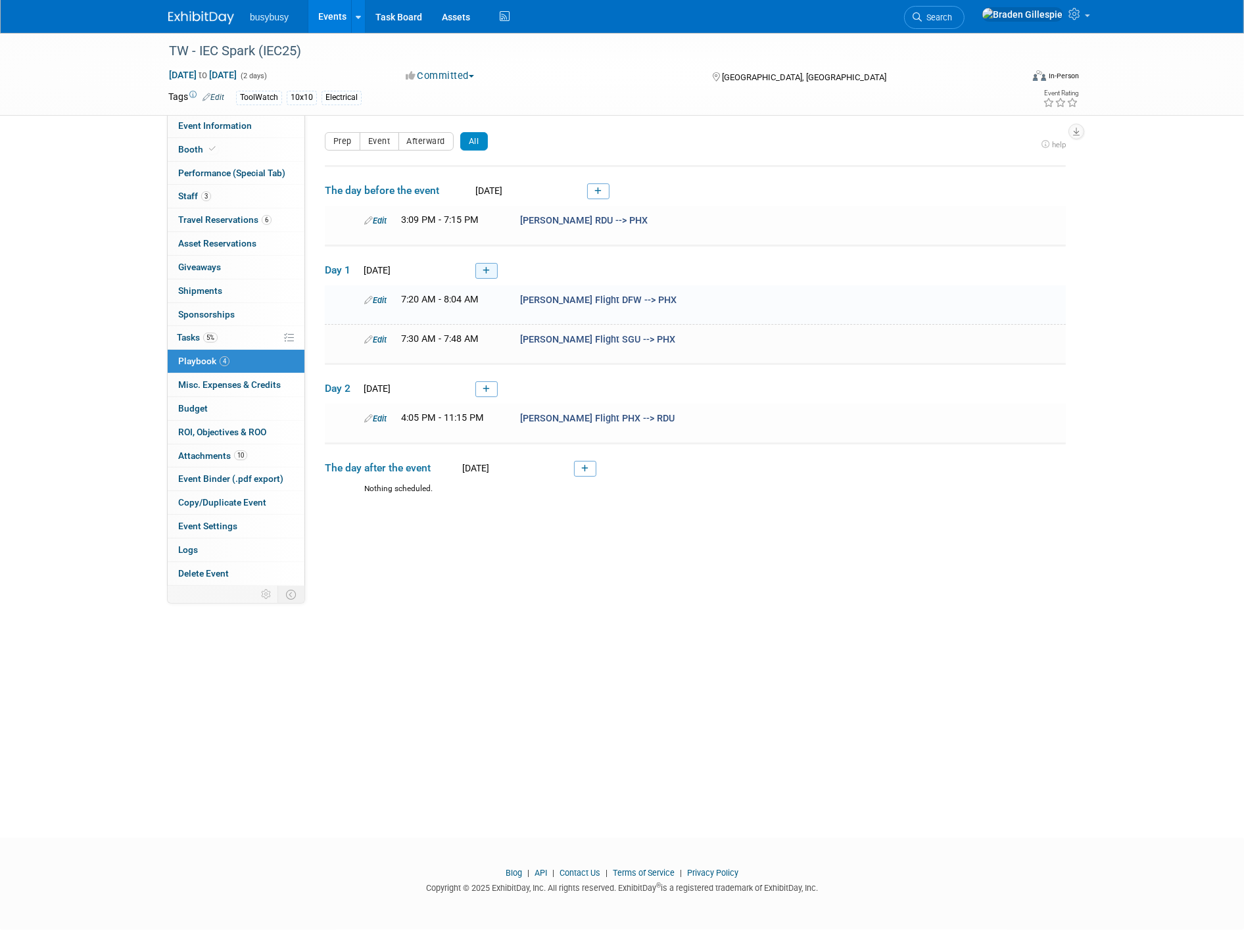
click at [484, 270] on icon at bounding box center [486, 270] width 7 height 8
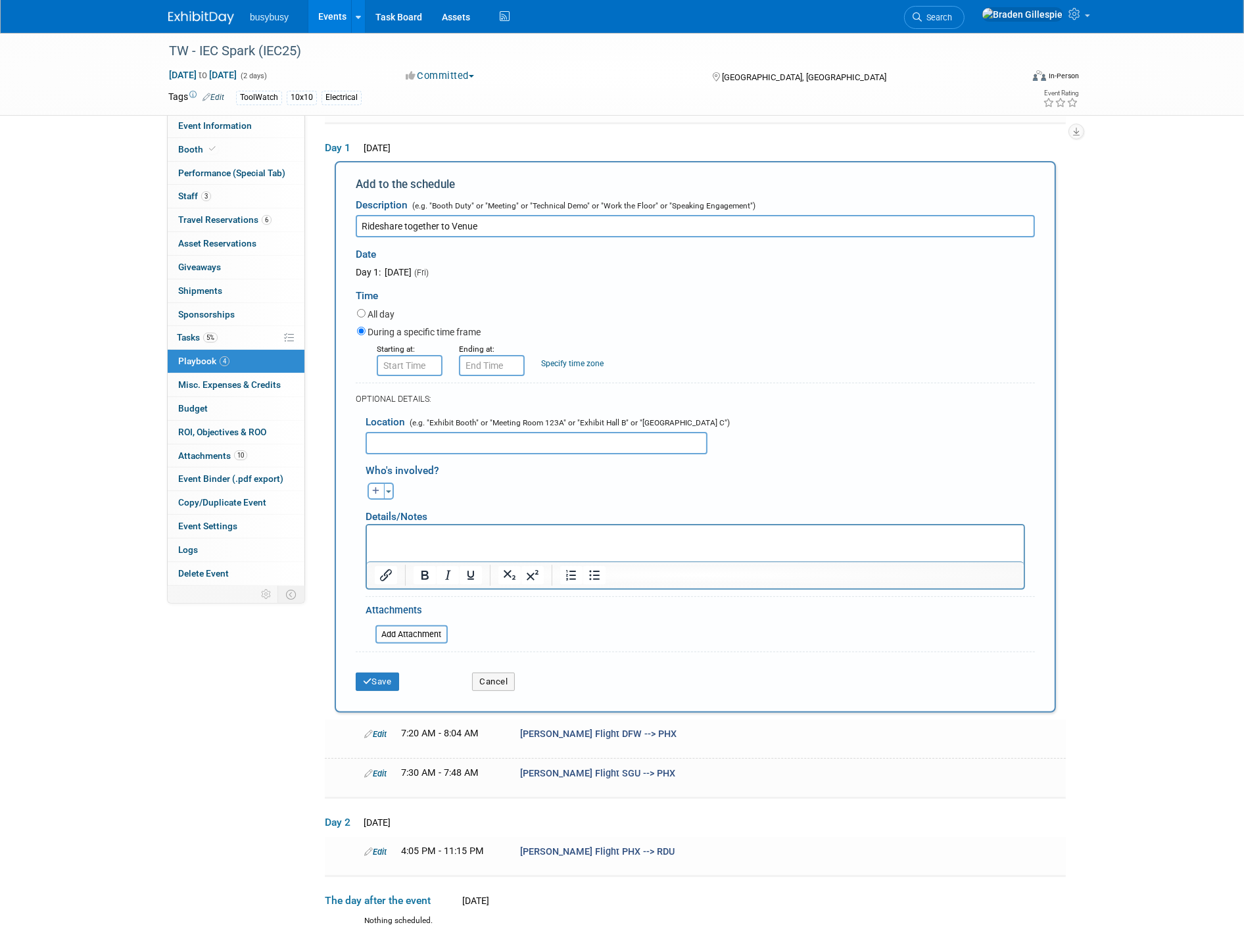
click at [542, 233] on input "Rideshare together to Venue" at bounding box center [695, 226] width 679 height 22
type input "Rideshare together to Venue (Kyle + Jeff)"
click at [398, 377] on form "Description (e.g. "Booth Duty" or "Meeting" or "Technical Demo" or "Work the Fl…" at bounding box center [695, 444] width 679 height 505
click at [408, 364] on input "8:00 AM" at bounding box center [410, 366] width 66 height 21
drag, startPoint x: 429, startPoint y: 361, endPoint x: 359, endPoint y: 361, distance: 70.0
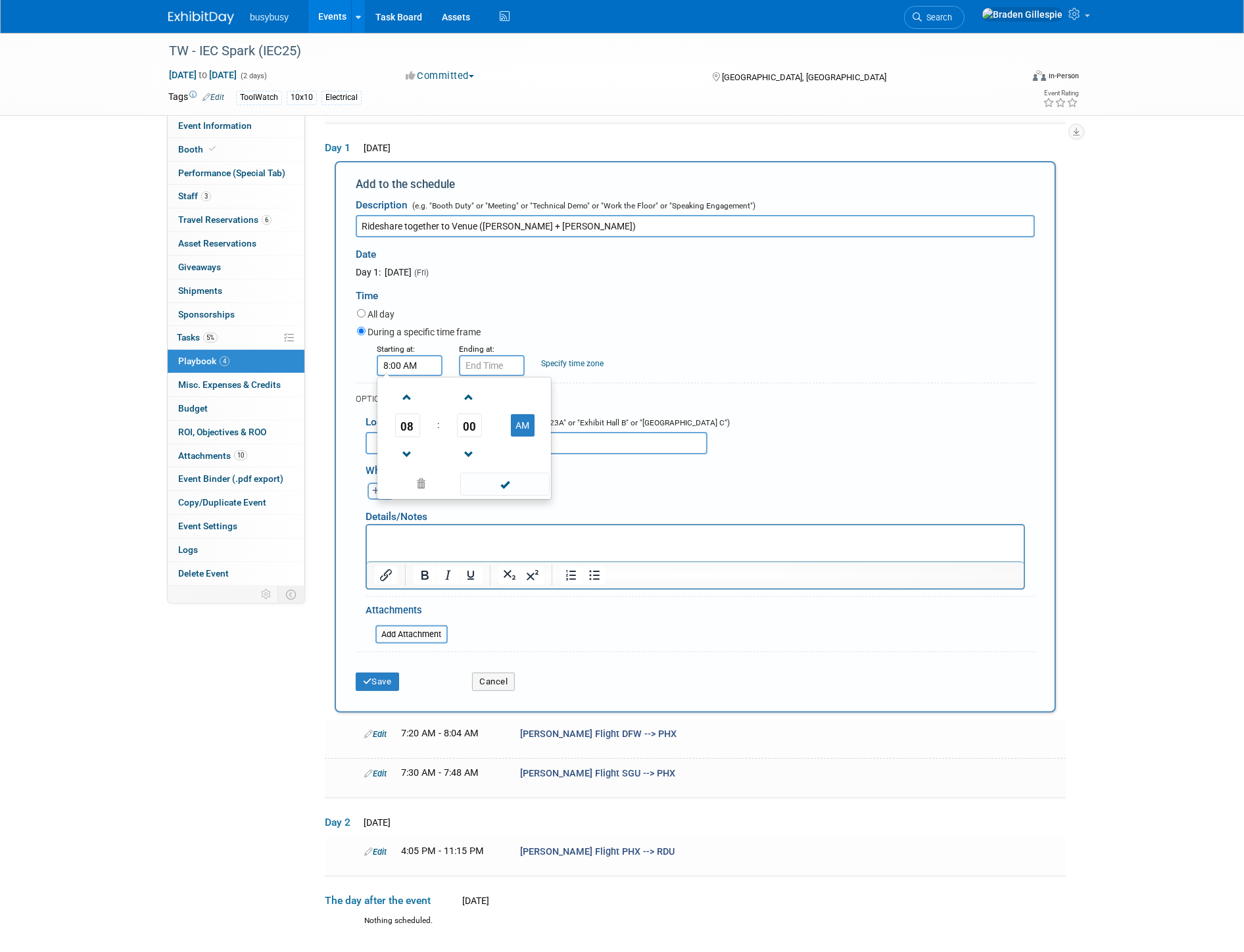
click at [359, 361] on div "Starting at: 8:00 AM 08 : 00 AM 12 01 02 03 04 05 06 07 08 09 10 11 00 05 10 15…" at bounding box center [696, 359] width 697 height 34
type input "8:30 AM"
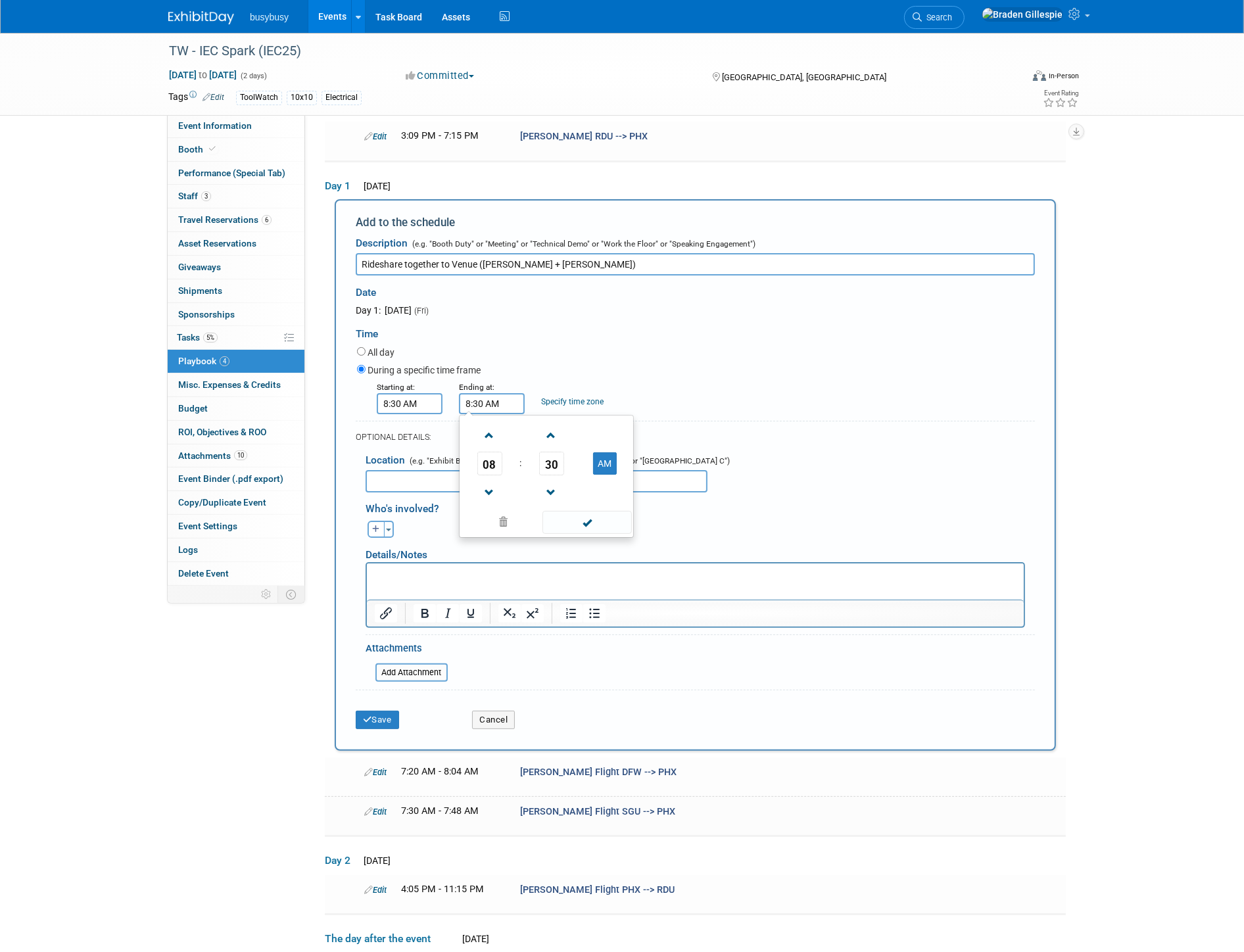
scroll to position [48, 0]
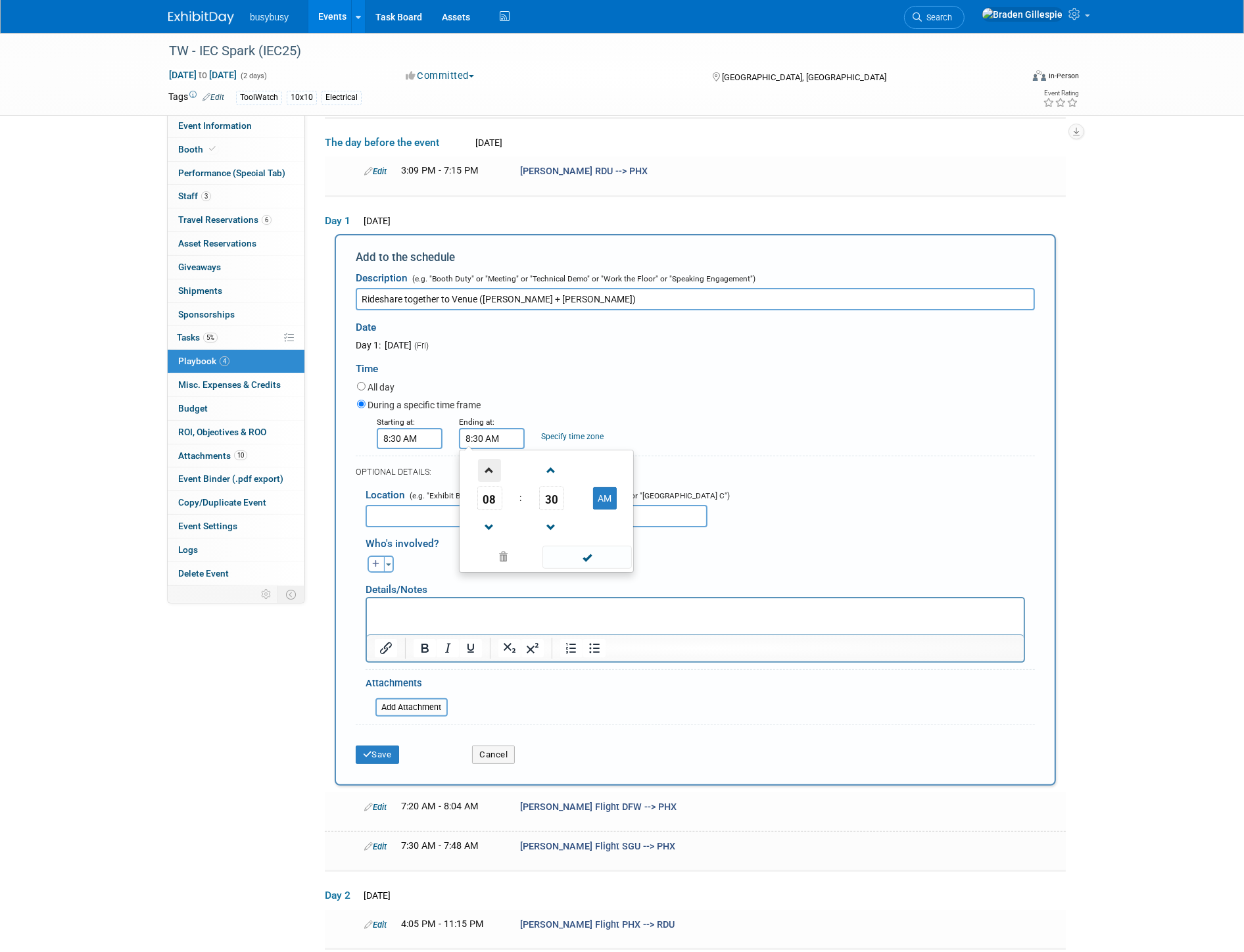
click at [475, 467] on td at bounding box center [489, 469] width 55 height 33
click at [478, 465] on span at bounding box center [489, 470] width 23 height 23
drag, startPoint x: 544, startPoint y: 496, endPoint x: 508, endPoint y: 483, distance: 38.3
click at [545, 496] on span "30" at bounding box center [551, 498] width 25 height 23
click at [481, 469] on td "00" at bounding box center [483, 471] width 42 height 35
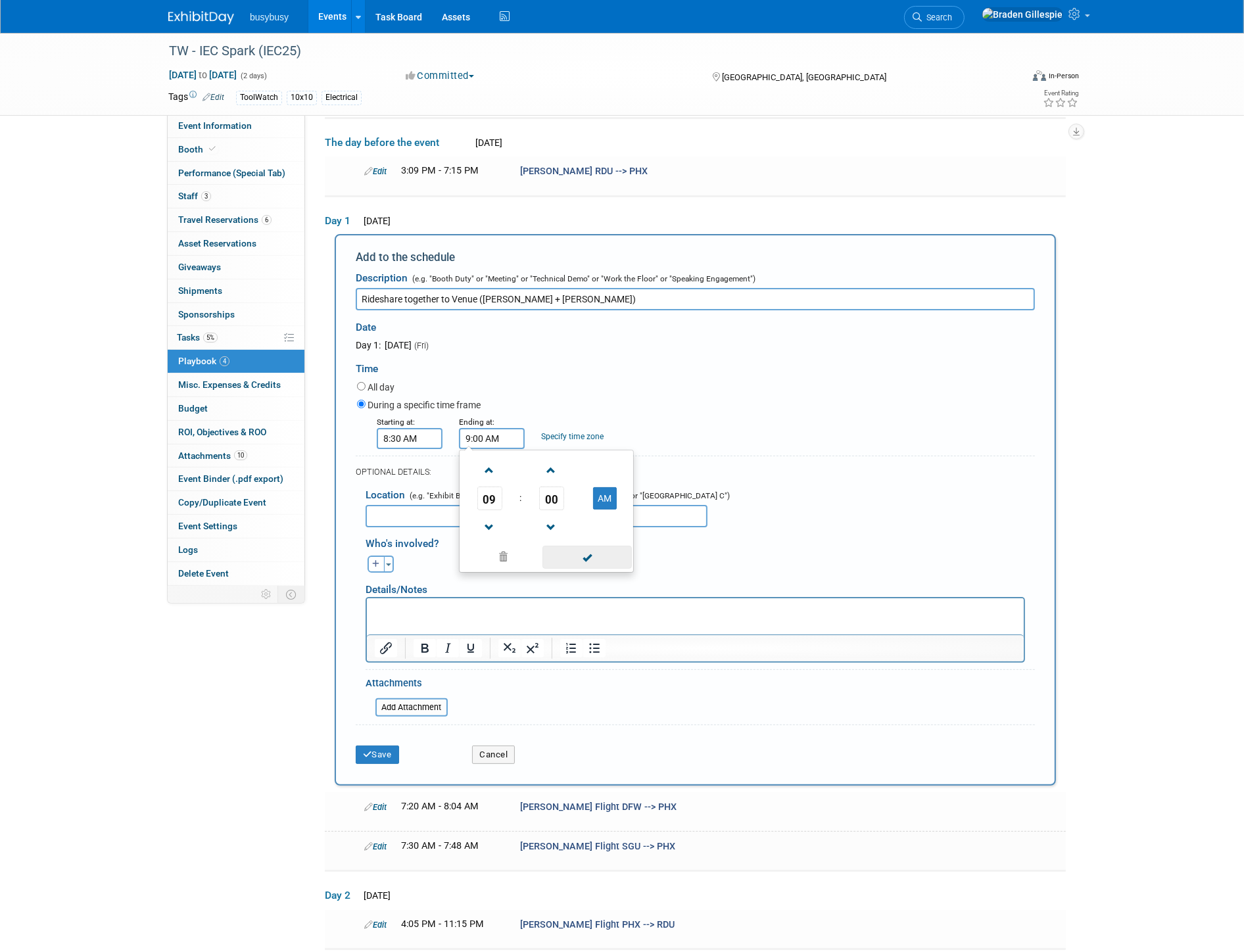
click at [564, 565] on span at bounding box center [586, 557] width 89 height 23
click at [569, 553] on div "Adam remove Alec remove Allen remove (me)" at bounding box center [700, 562] width 689 height 21
click at [484, 436] on input "9:00 AM" at bounding box center [491, 439] width 66 height 21
click at [498, 518] on span at bounding box center [489, 527] width 23 height 23
click at [546, 498] on span "00" at bounding box center [551, 498] width 25 height 23
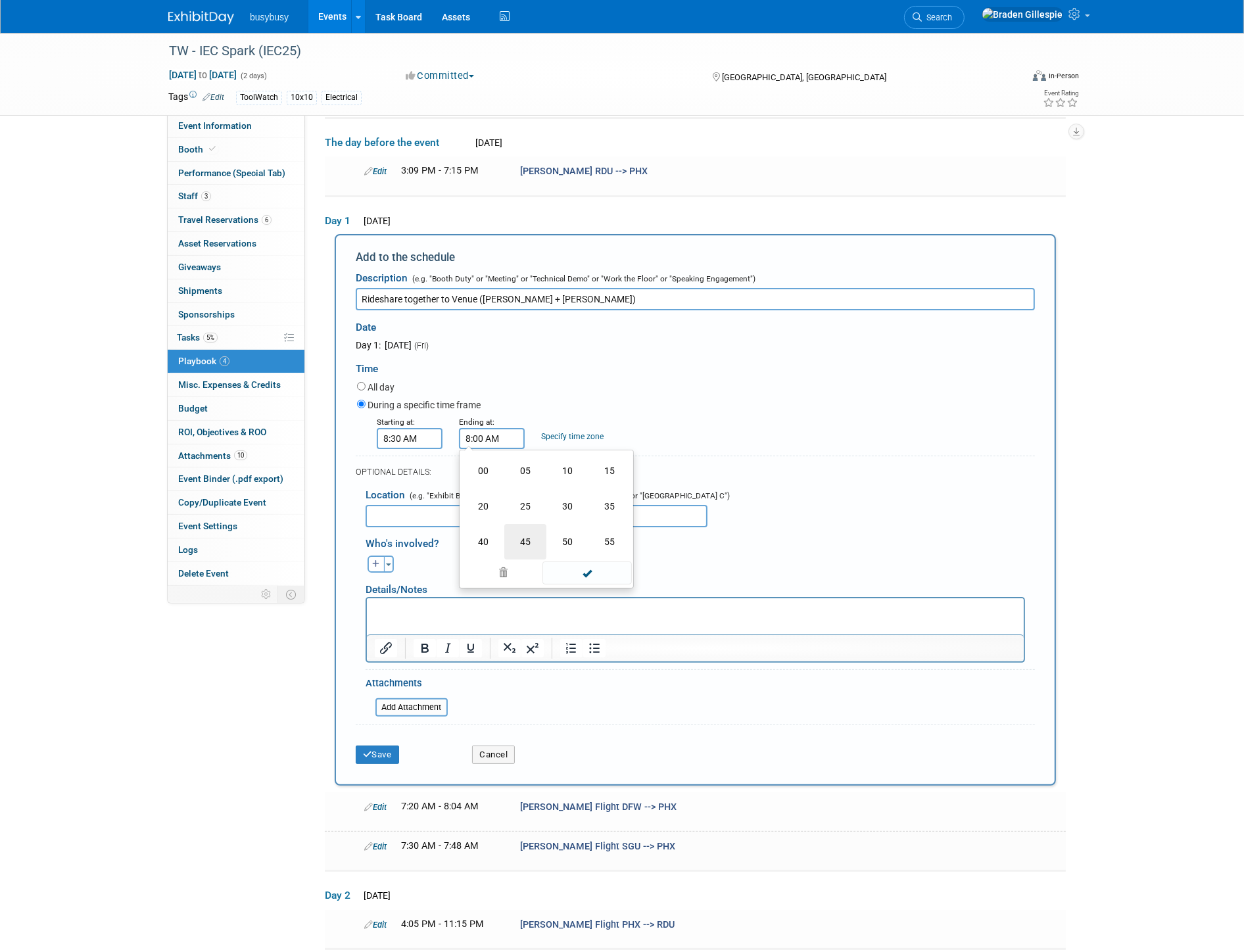
click at [516, 536] on td "45" at bounding box center [525, 542] width 42 height 35
type input "8:45 AM"
click at [570, 556] on span at bounding box center [586, 557] width 89 height 23
click at [383, 748] on button "Save" at bounding box center [377, 755] width 43 height 18
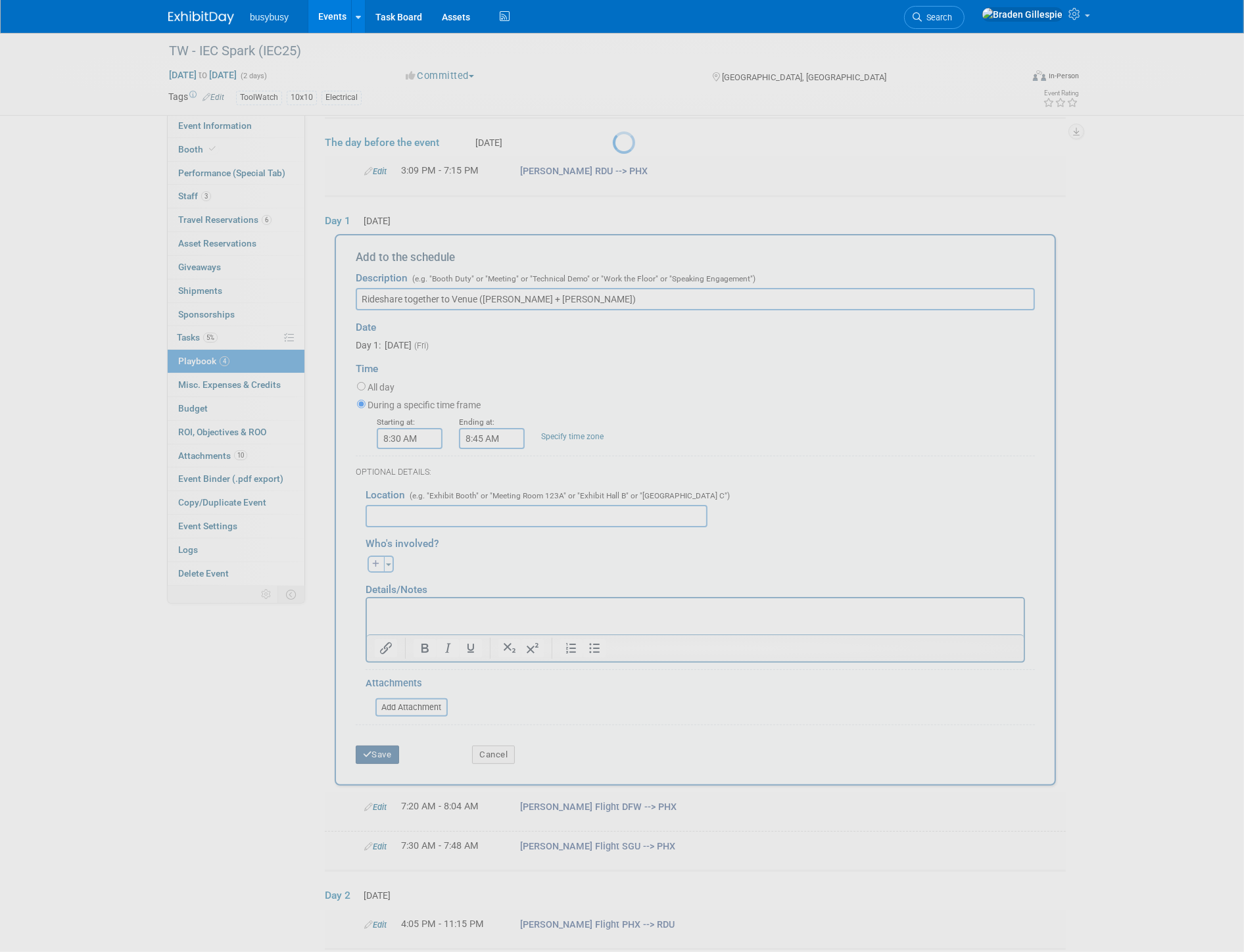
scroll to position [0, 0]
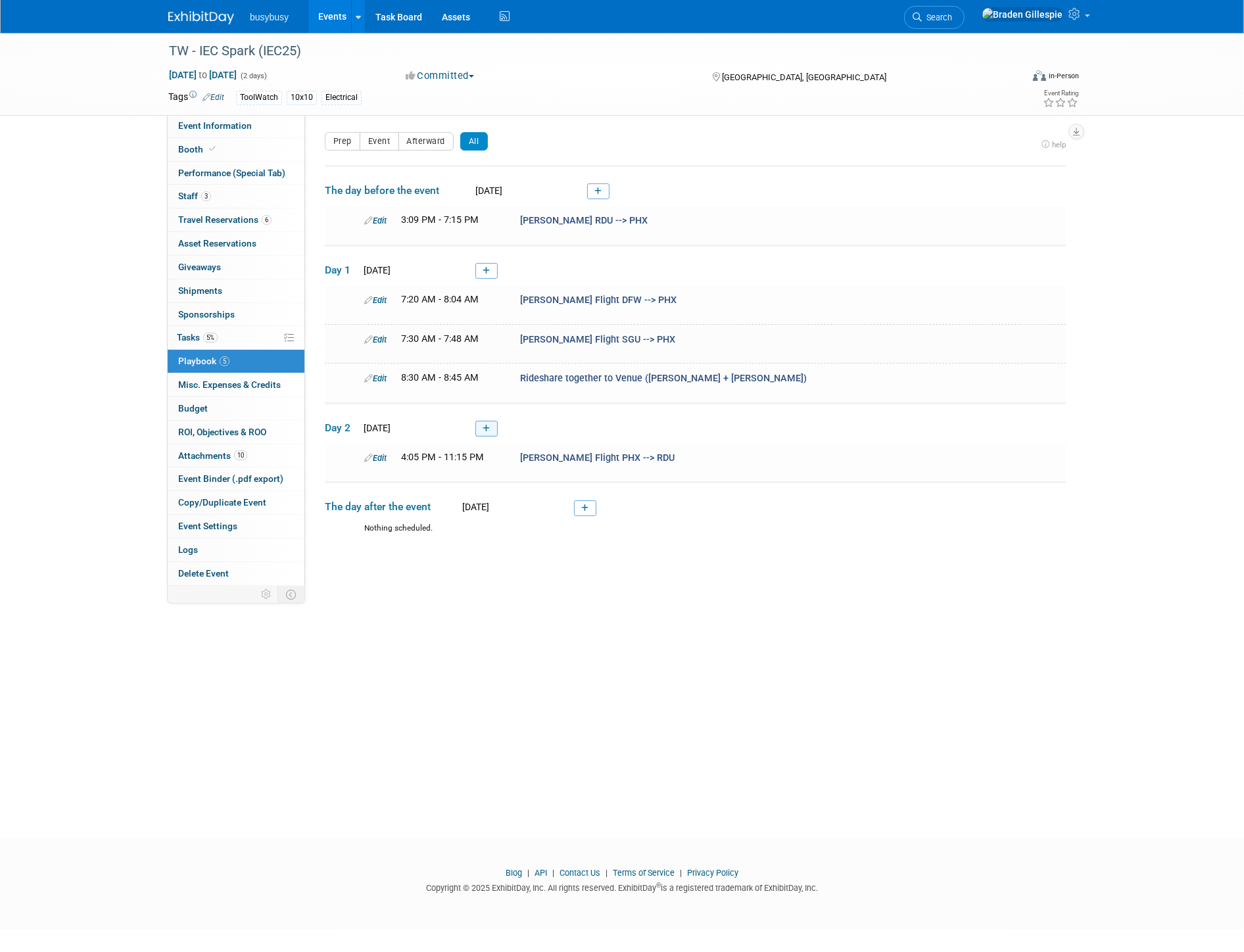
click at [490, 421] on link at bounding box center [486, 429] width 22 height 16
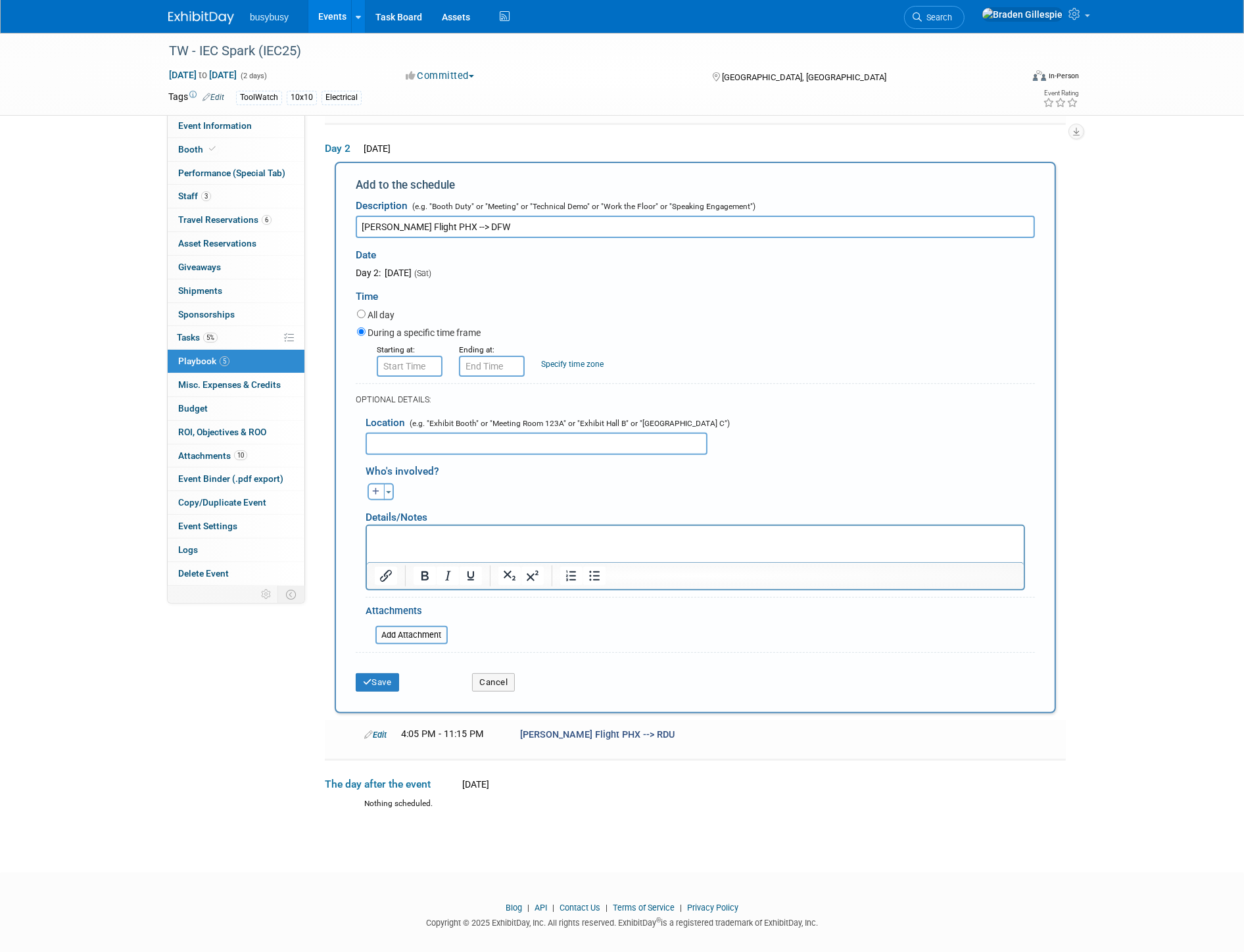
type input "Jeff Flight PHX --> DFW"
click at [402, 360] on input "8:00 AM" at bounding box center [410, 366] width 66 height 21
drag, startPoint x: 420, startPoint y: 365, endPoint x: 277, endPoint y: 364, distance: 143.0
click at [277, 364] on div "Event Information Event Info Booth Booth Performance (Special Tab) Performance …" at bounding box center [621, 290] width 927 height 1066
type input "6"
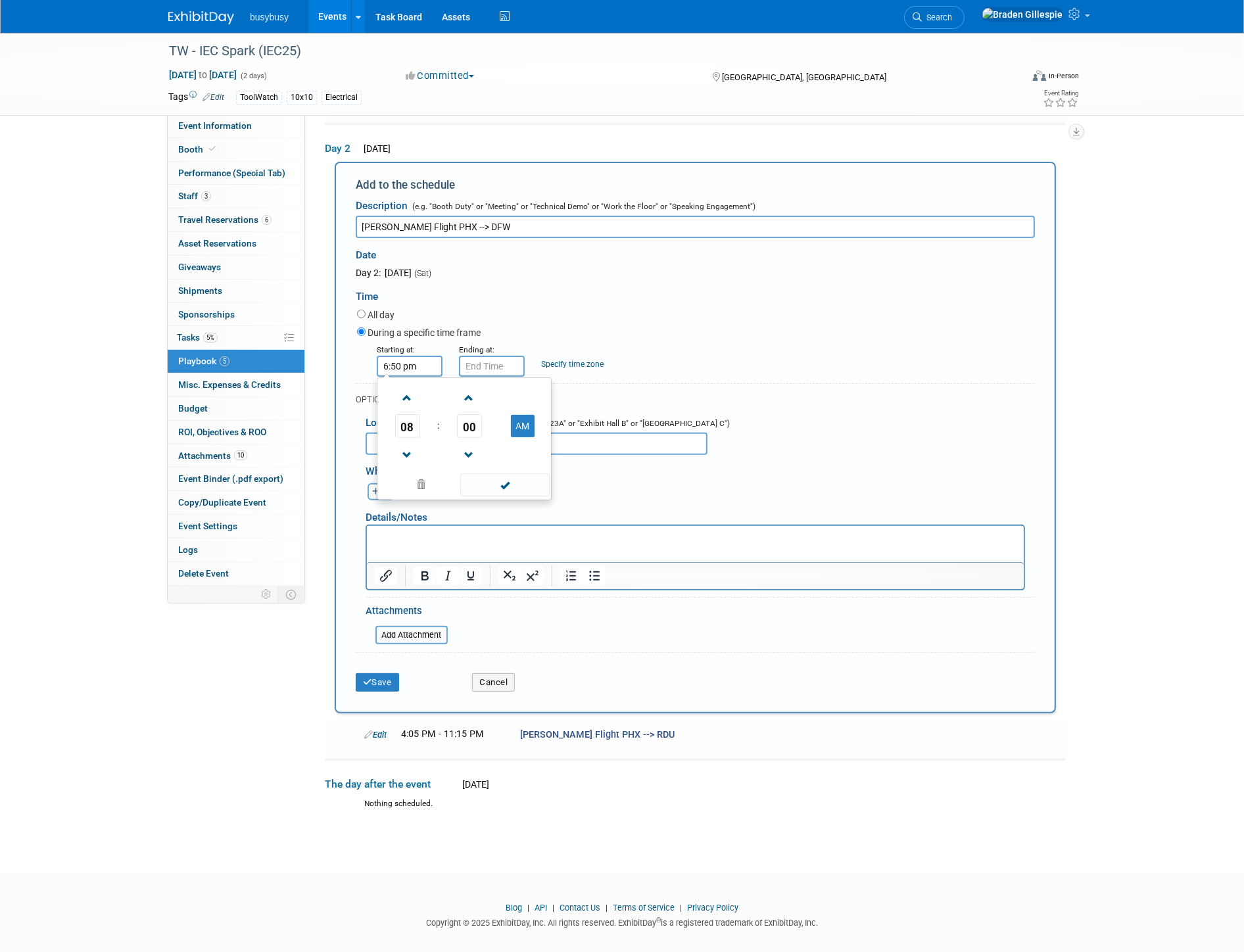
type input "6:50 pm"
type input "6:50 PM"
drag, startPoint x: 479, startPoint y: 360, endPoint x: 378, endPoint y: 360, distance: 101.0
click at [378, 360] on div "Starting at: 6:50 PM Ending at: 6:50 PM 06 : 50 PM 12 01 02 03 04 05 06 07 08 0…" at bounding box center [696, 359] width 697 height 34
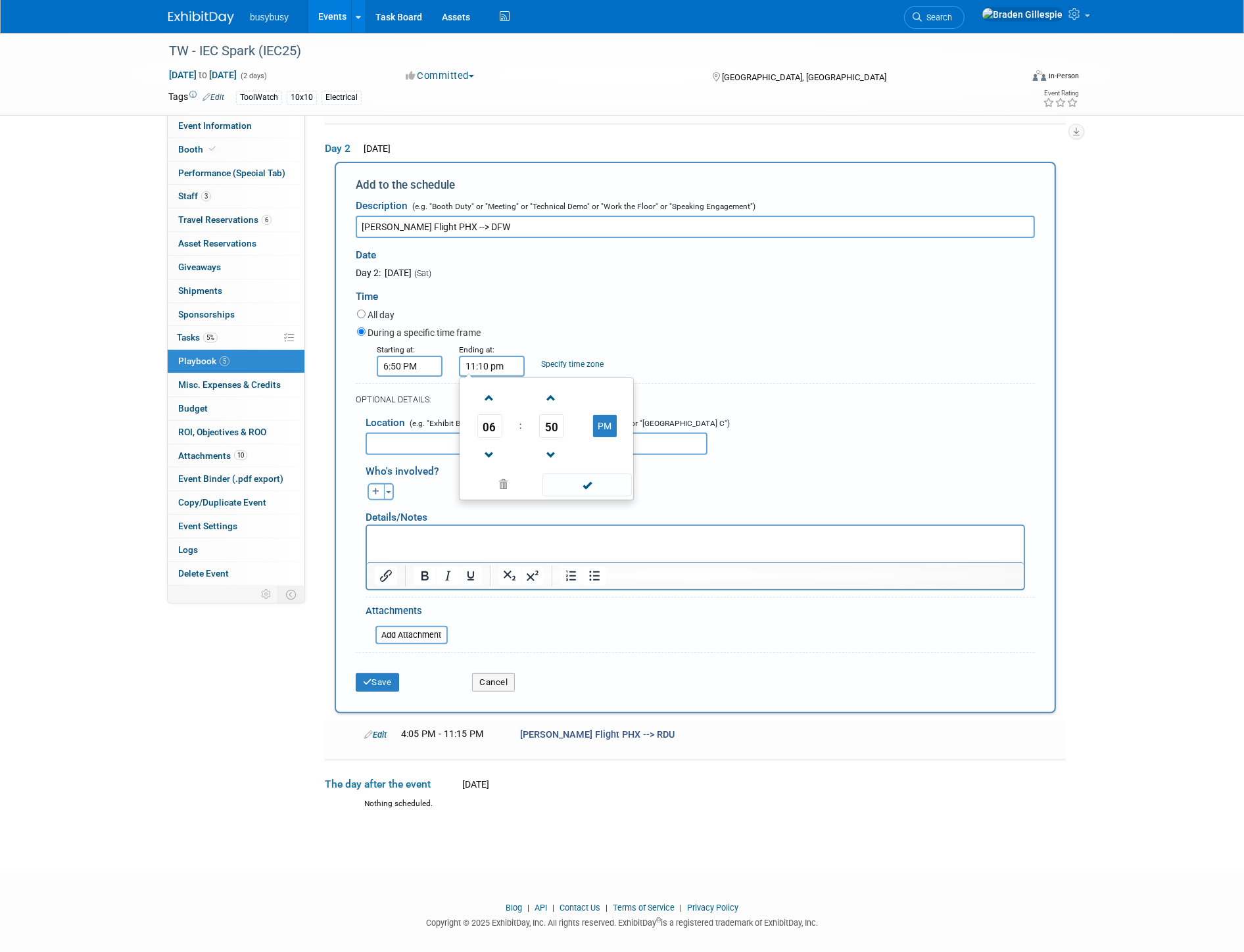
type input "11:10 PM"
click at [358, 674] on button "Save" at bounding box center [377, 682] width 43 height 18
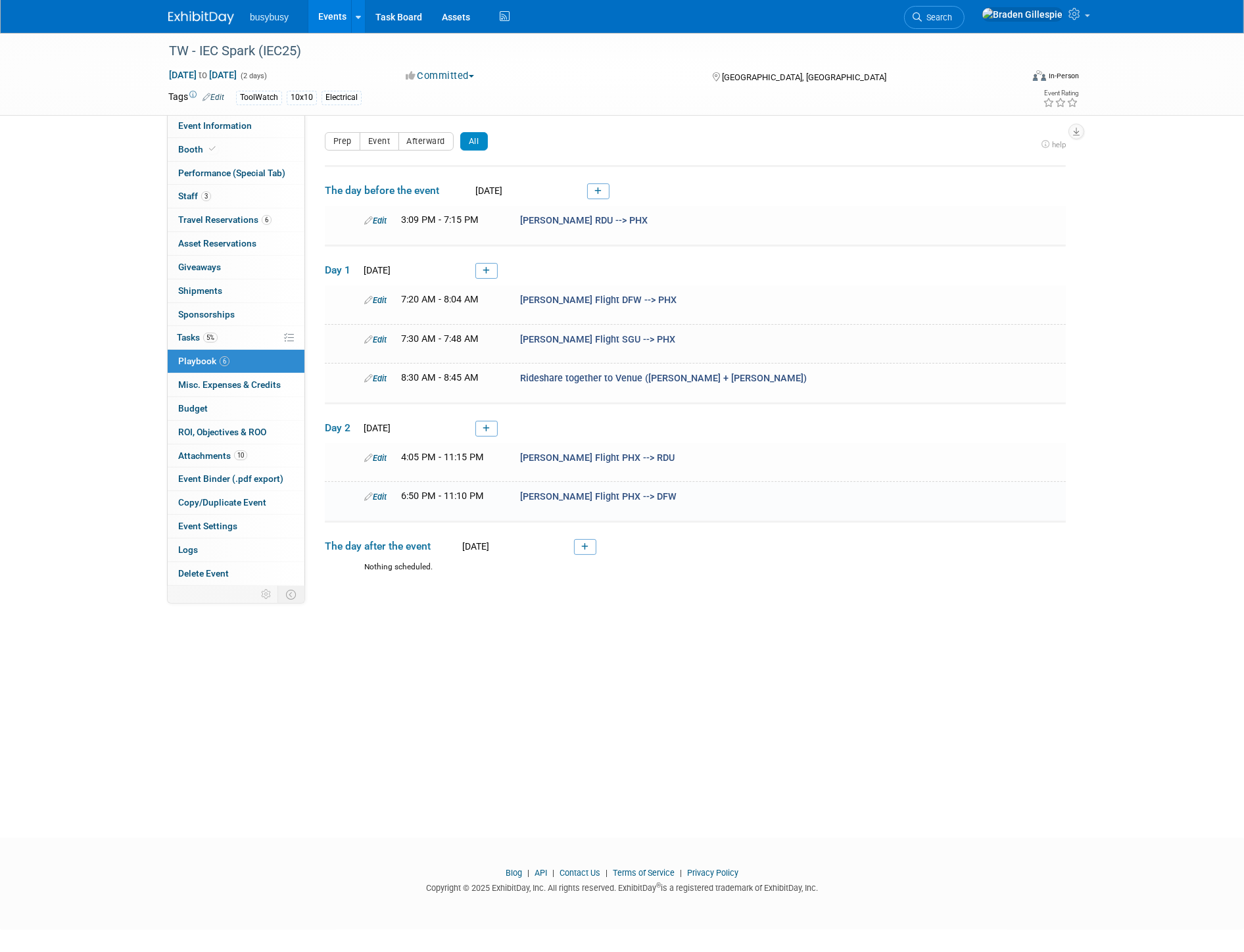
click at [489, 260] on td "Day 1 Fri. Sep 26, 2025" at bounding box center [694, 265] width 741 height 40
click at [485, 275] on link at bounding box center [486, 270] width 22 height 16
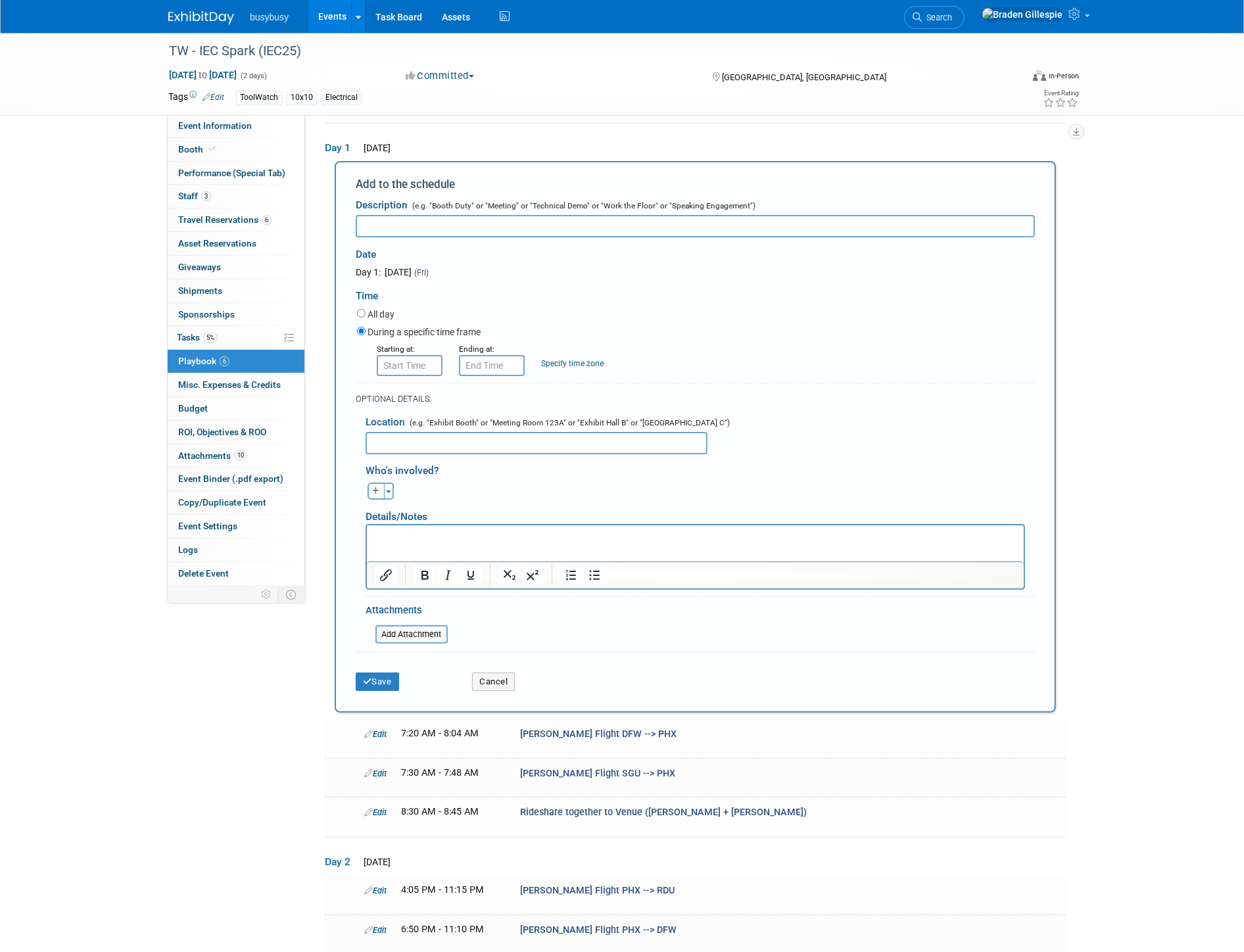
click at [404, 215] on input "text" at bounding box center [695, 226] width 679 height 22
type input "** EXHIBIT HALL OPEN **"
click at [405, 359] on input "8:00 AM" at bounding box center [410, 366] width 66 height 21
drag, startPoint x: 420, startPoint y: 361, endPoint x: 275, endPoint y: 368, distance: 145.2
click at [275, 368] on div "Event Information Event Info Booth Booth Performance (Special Tab) Performance …" at bounding box center [621, 464] width 927 height 1105
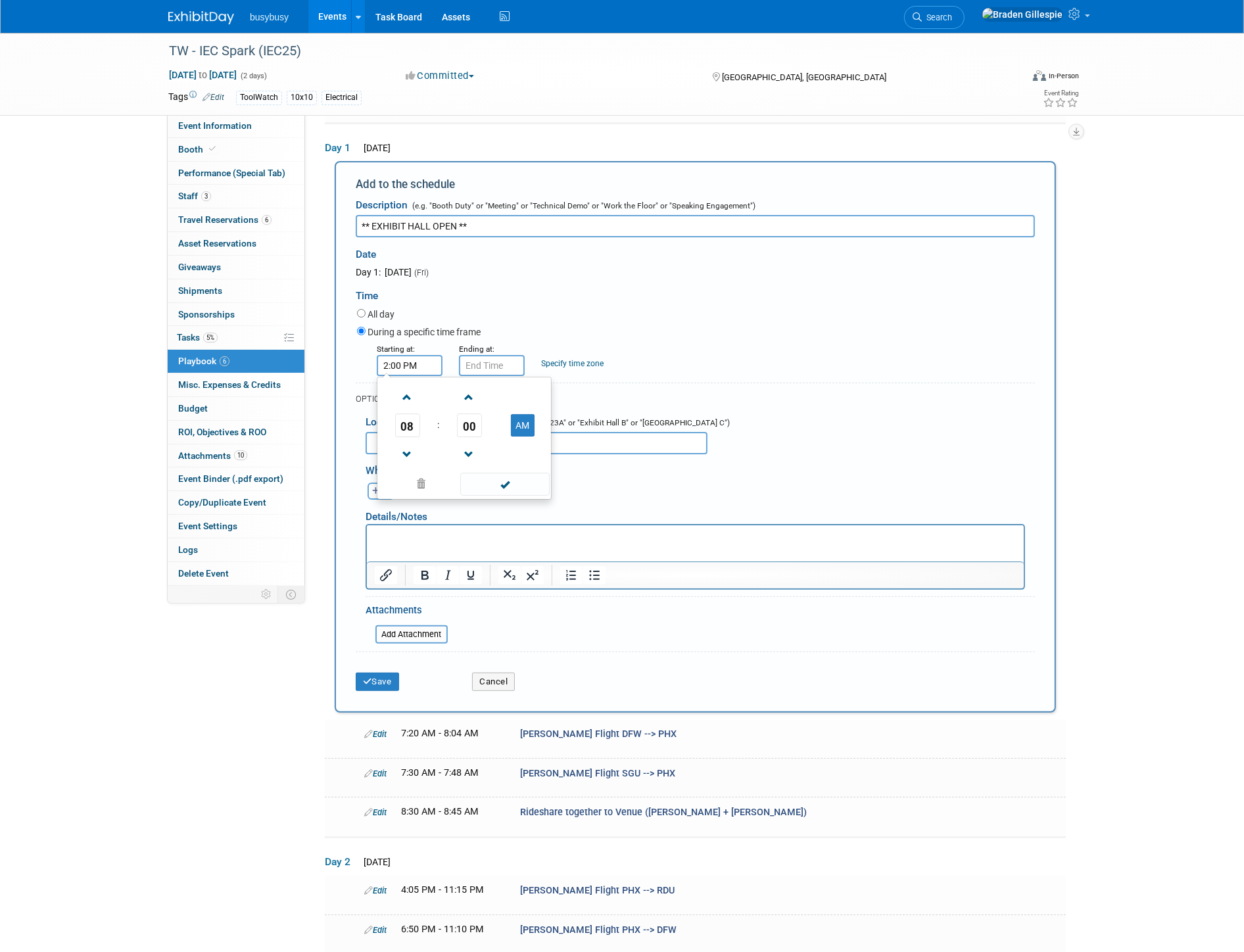
type input "2:00 PM"
click at [483, 390] on span at bounding box center [489, 397] width 23 height 23
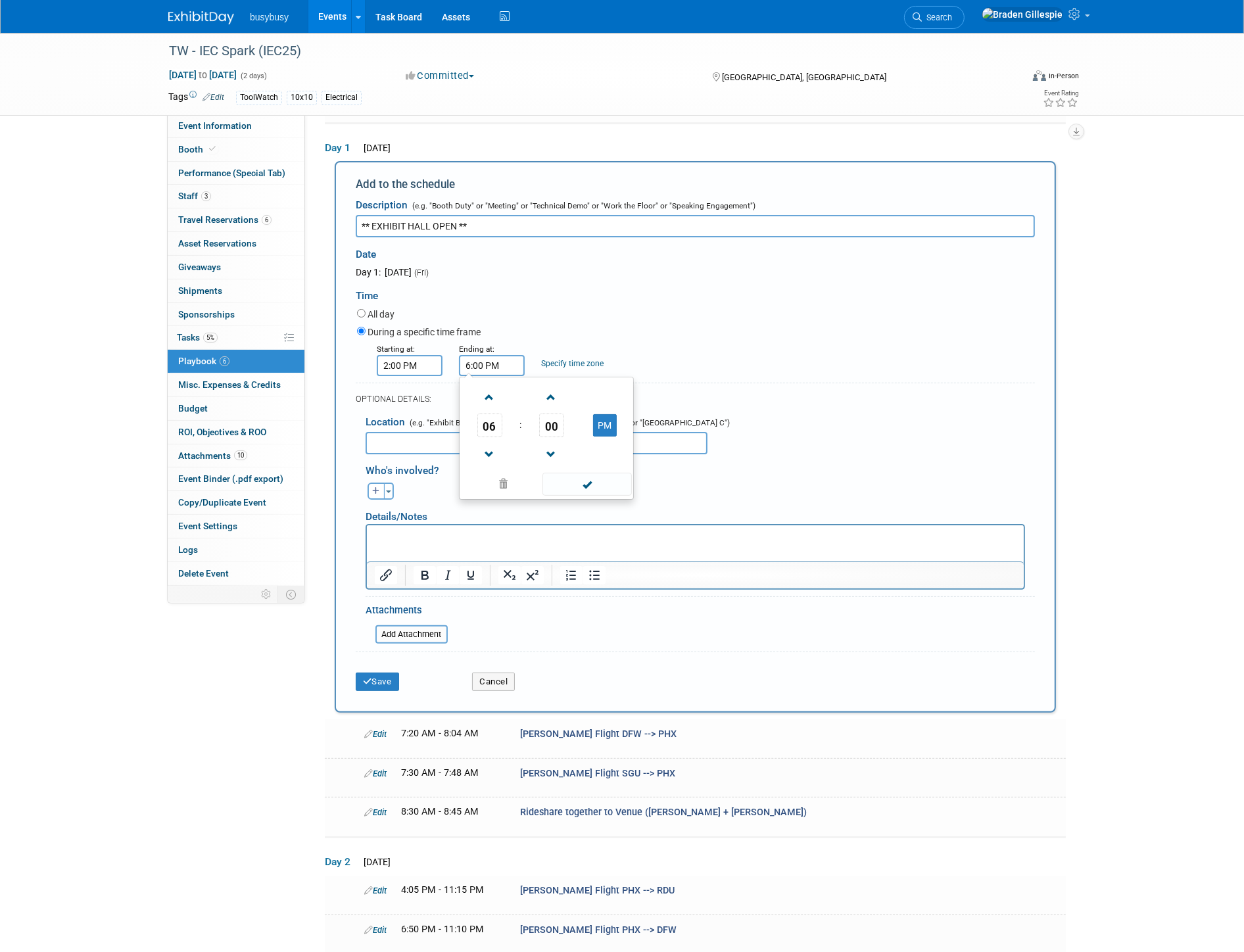
click at [504, 391] on td at bounding box center [489, 396] width 55 height 33
click at [494, 393] on span at bounding box center [489, 397] width 23 height 23
type input "7:00 PM"
click at [557, 476] on span at bounding box center [586, 484] width 89 height 23
click at [375, 676] on button "Save" at bounding box center [377, 682] width 43 height 18
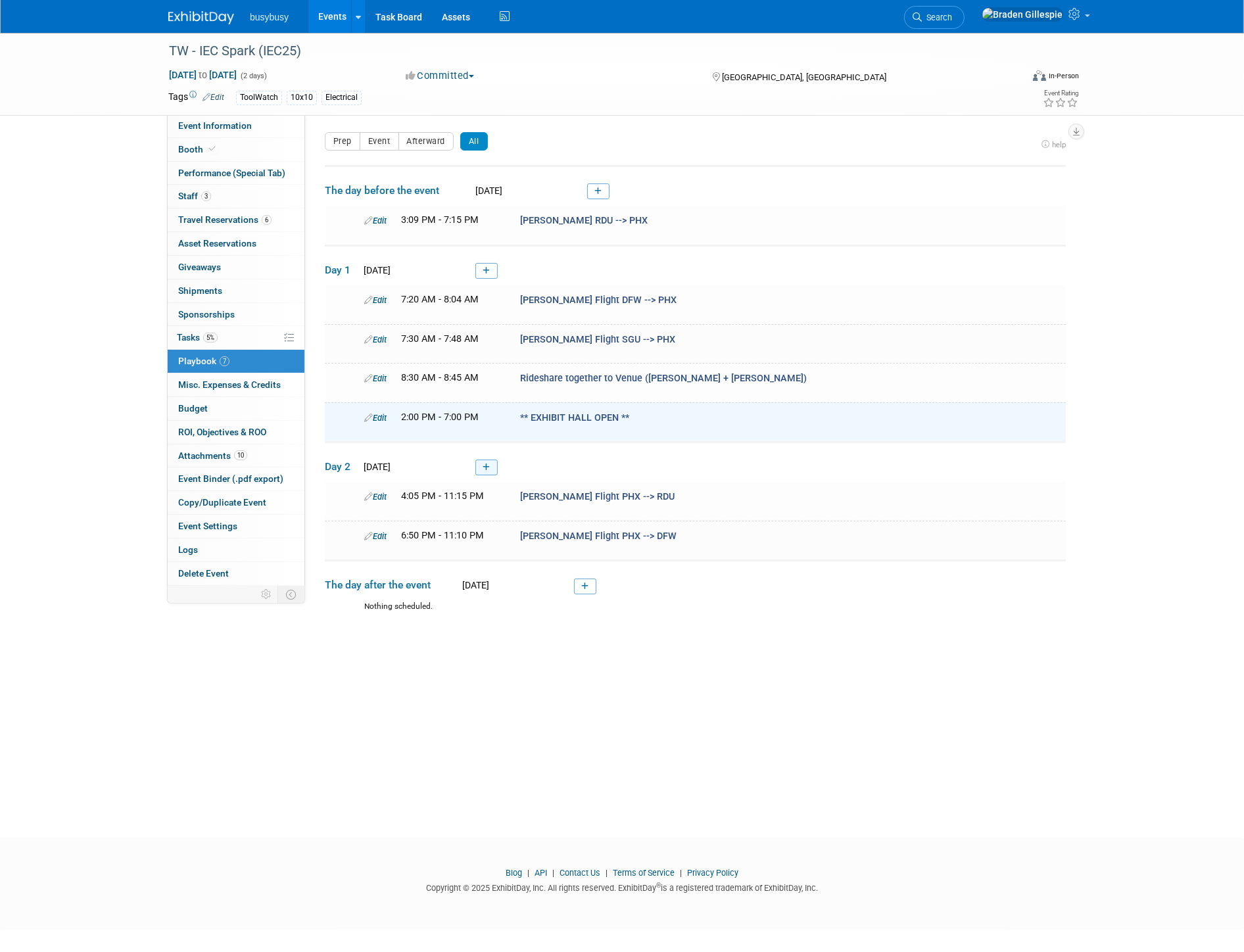
click at [484, 465] on icon at bounding box center [486, 467] width 7 height 8
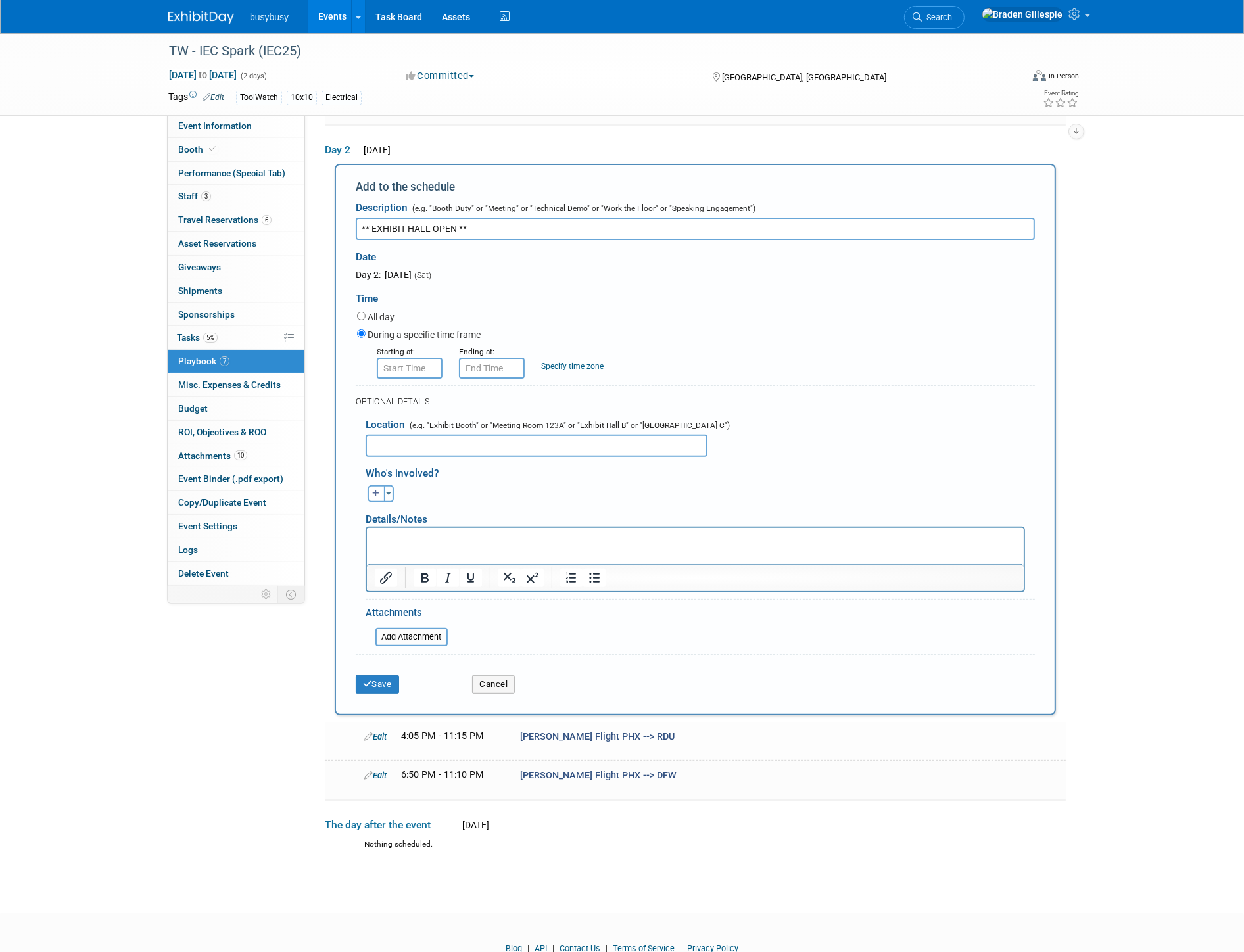
type input "** EXHIBIT HALL OPEN **"
click at [425, 359] on input "8:00 AM" at bounding box center [410, 368] width 66 height 21
drag, startPoint x: 425, startPoint y: 359, endPoint x: 324, endPoint y: 357, distance: 101.0
click at [324, 357] on div "Event Information Event Info Booth Booth Performance (Special Tab) Performance …" at bounding box center [621, 291] width 927 height 1144
type input "10:00 AM"
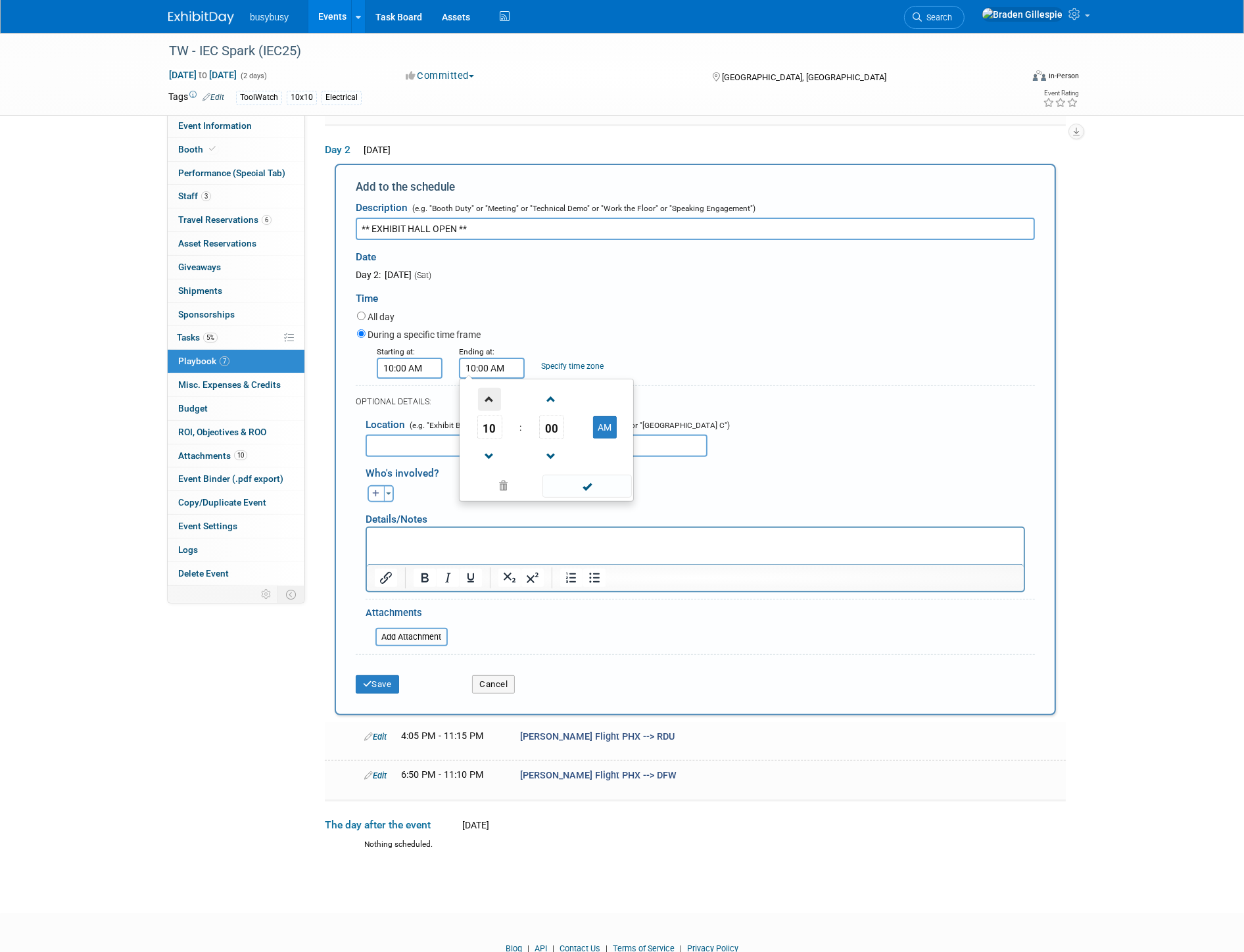
click at [493, 397] on span at bounding box center [489, 399] width 23 height 23
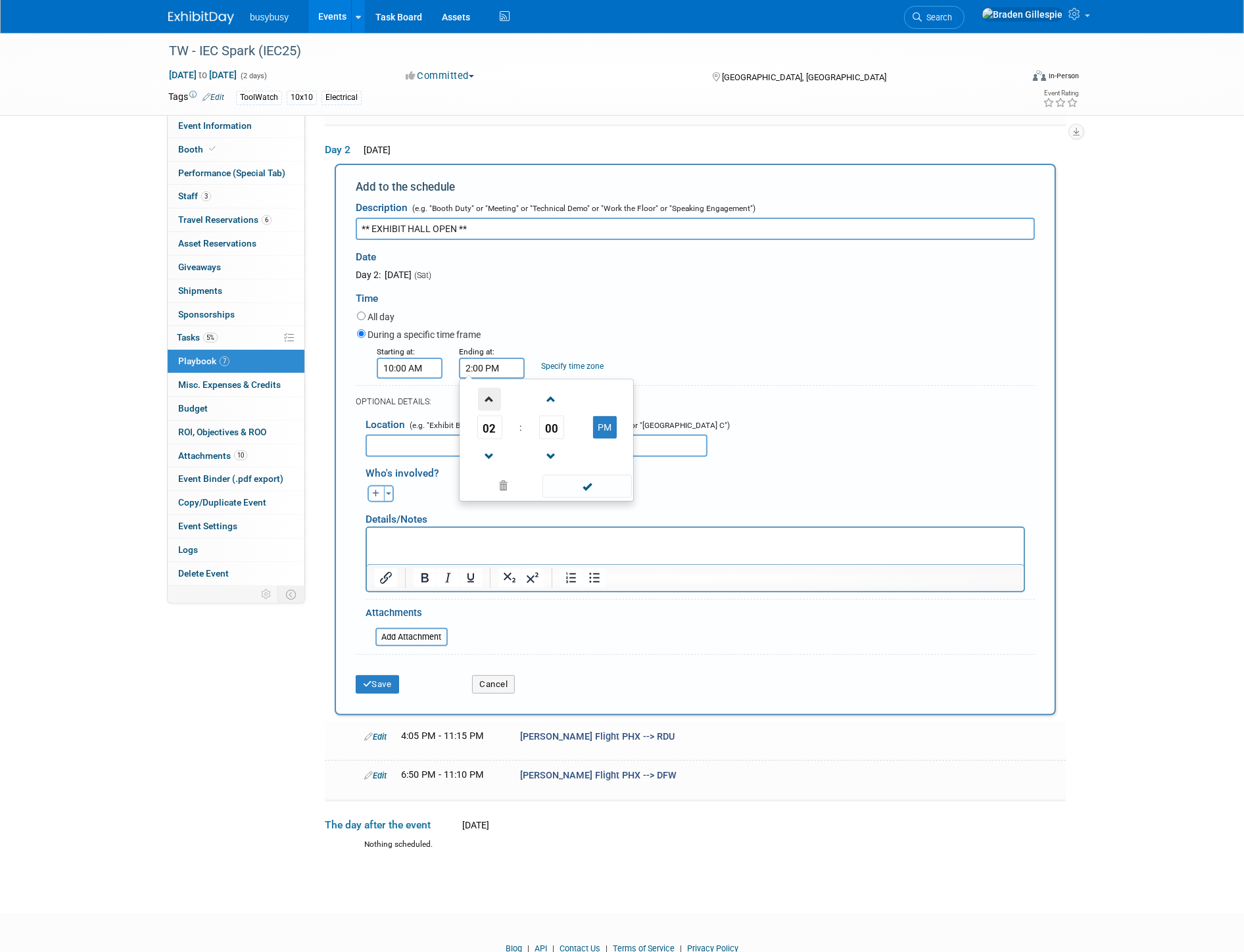
type input "3:00 PM"
click at [593, 482] on span at bounding box center [586, 486] width 89 height 23
click at [382, 675] on button "Save" at bounding box center [377, 684] width 43 height 18
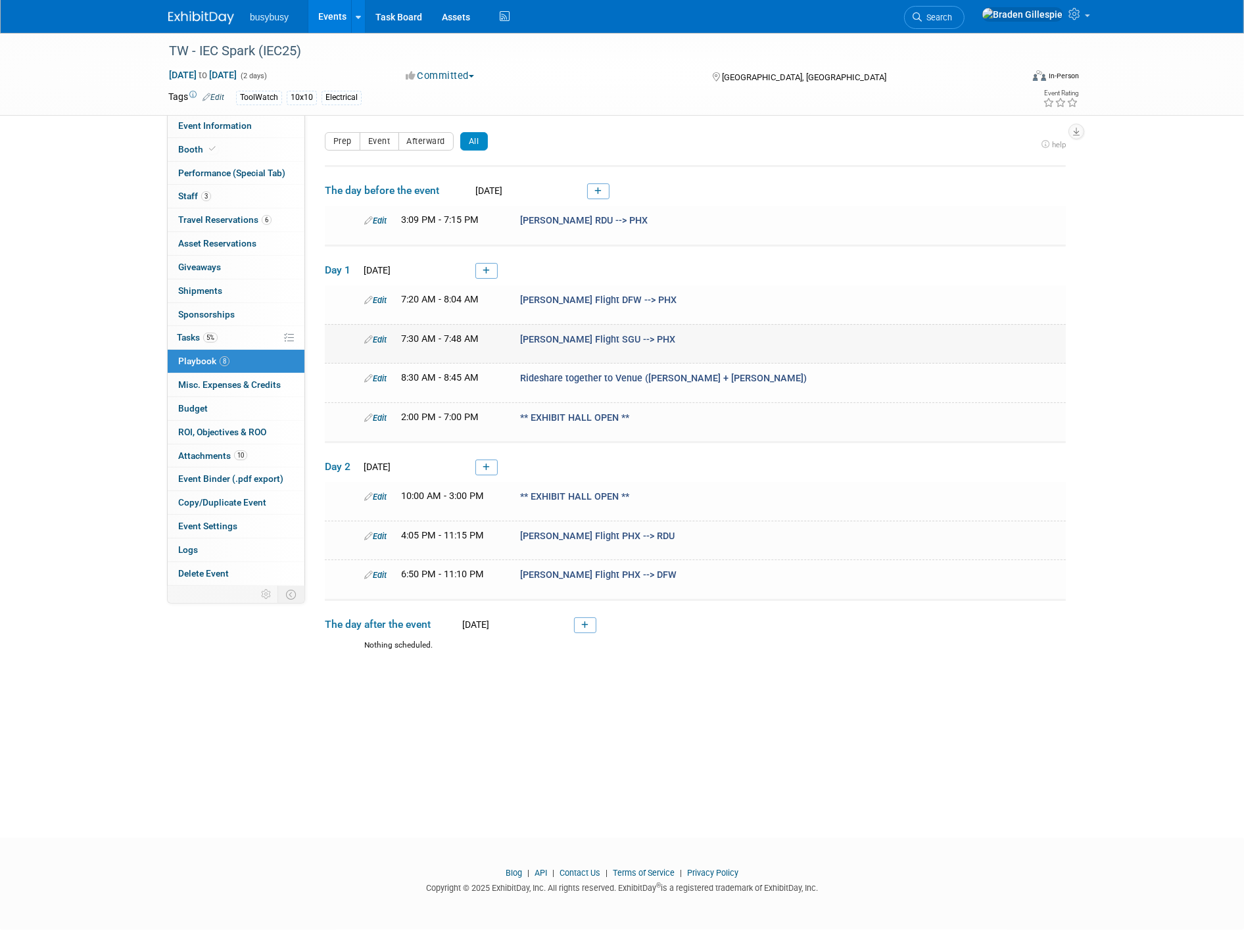
drag, startPoint x: 412, startPoint y: 436, endPoint x: 858, endPoint y: 351, distance: 454.0
click at [858, 351] on td "Edit 7:30 AM - 7:48 AM Kyle Flight SGU --> PHX" at bounding box center [694, 343] width 741 height 39
click at [483, 270] on icon at bounding box center [486, 270] width 7 height 8
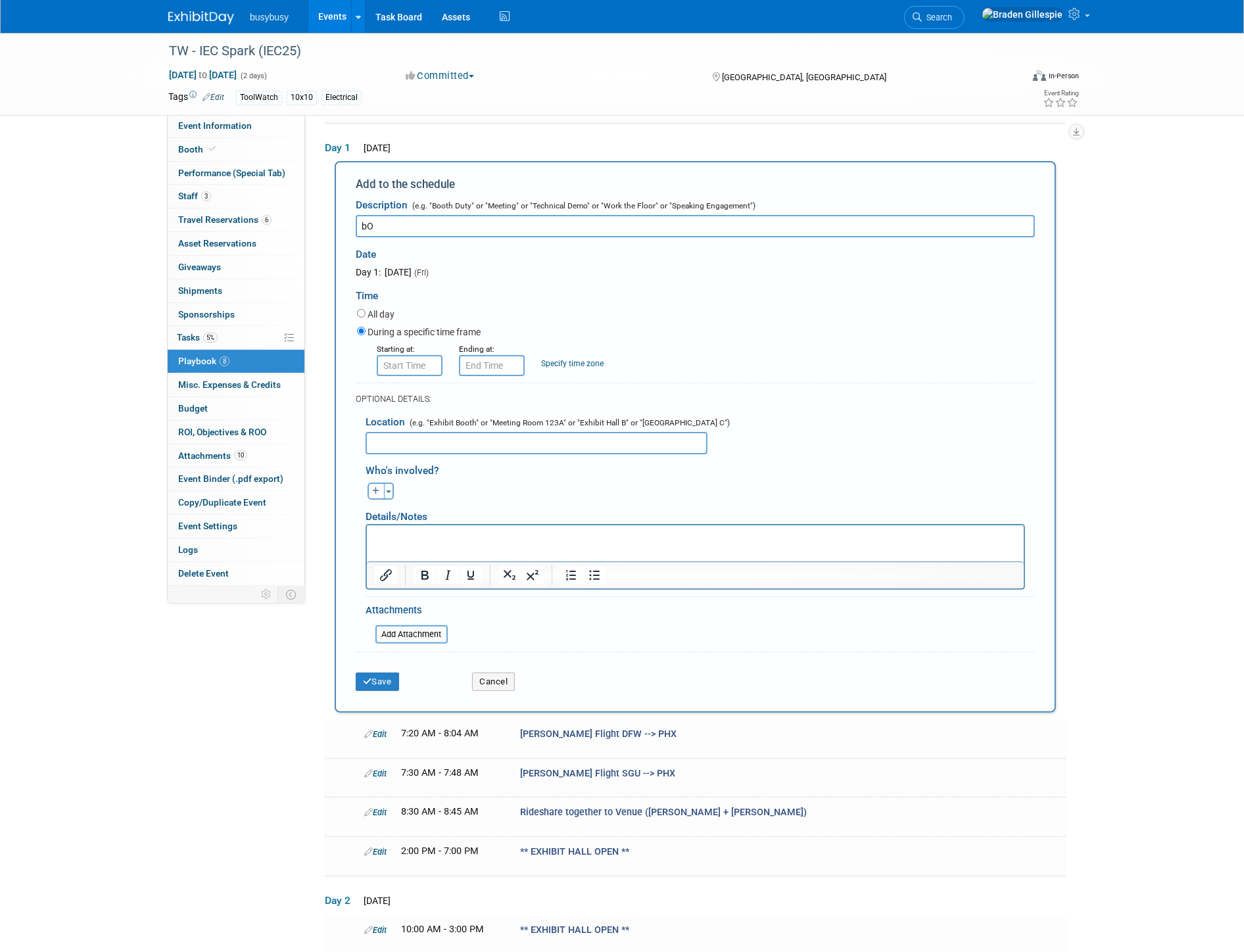
type input "b"
type input "Booth Setup"
click at [417, 358] on input "8:00 AM" at bounding box center [410, 366] width 66 height 21
drag, startPoint x: 418, startPoint y: 361, endPoint x: 324, endPoint y: 360, distance: 94.0
click at [324, 360] on div "Add to the schedule Description (e.g. "Booth Duty" or "Meeting" or "Technical D…" at bounding box center [694, 437] width 741 height 552
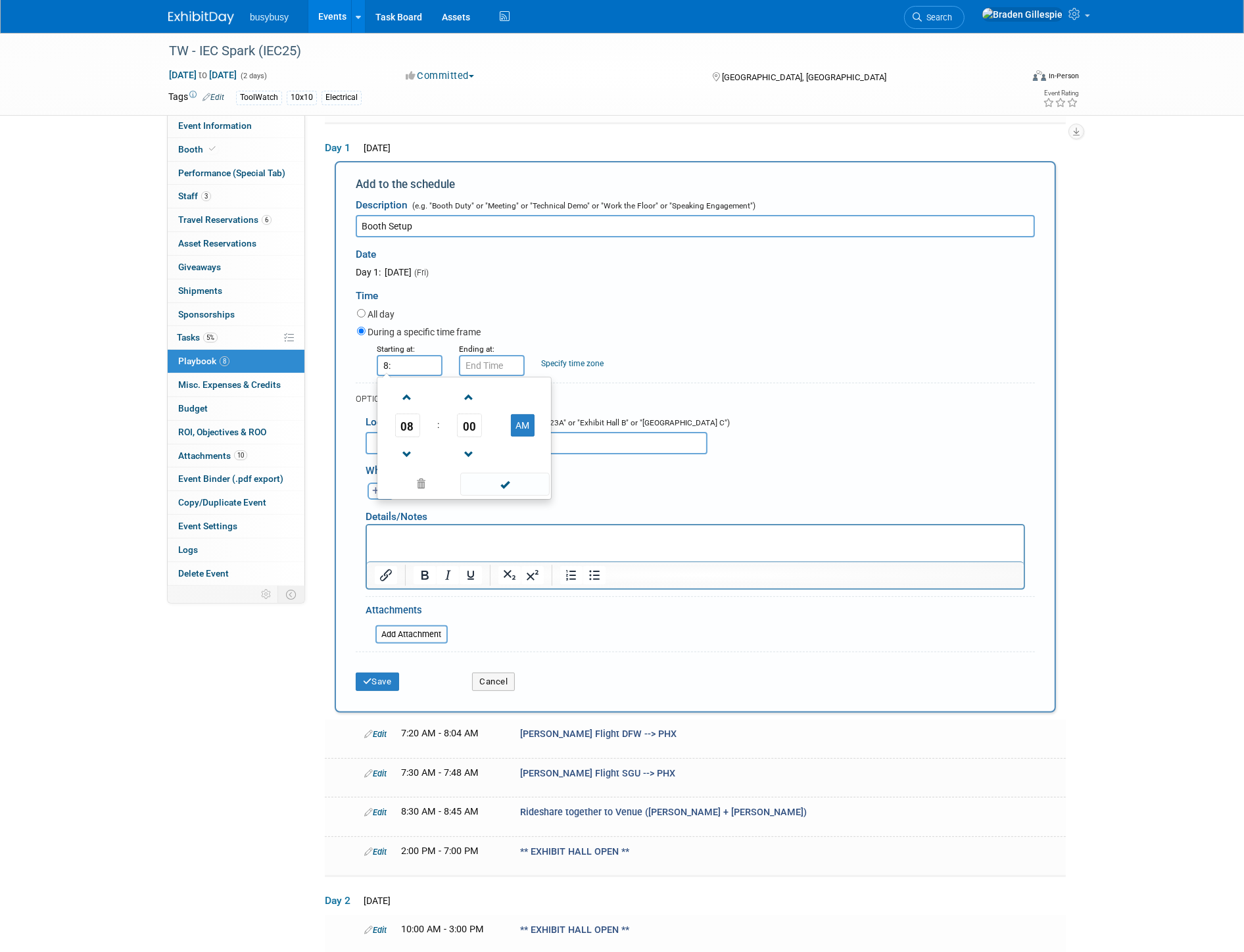
type input "8"
click at [399, 395] on span at bounding box center [407, 397] width 23 height 23
click at [409, 391] on span at bounding box center [407, 397] width 23 height 23
click at [416, 452] on span at bounding box center [407, 454] width 23 height 23
type input "9:00 AM"
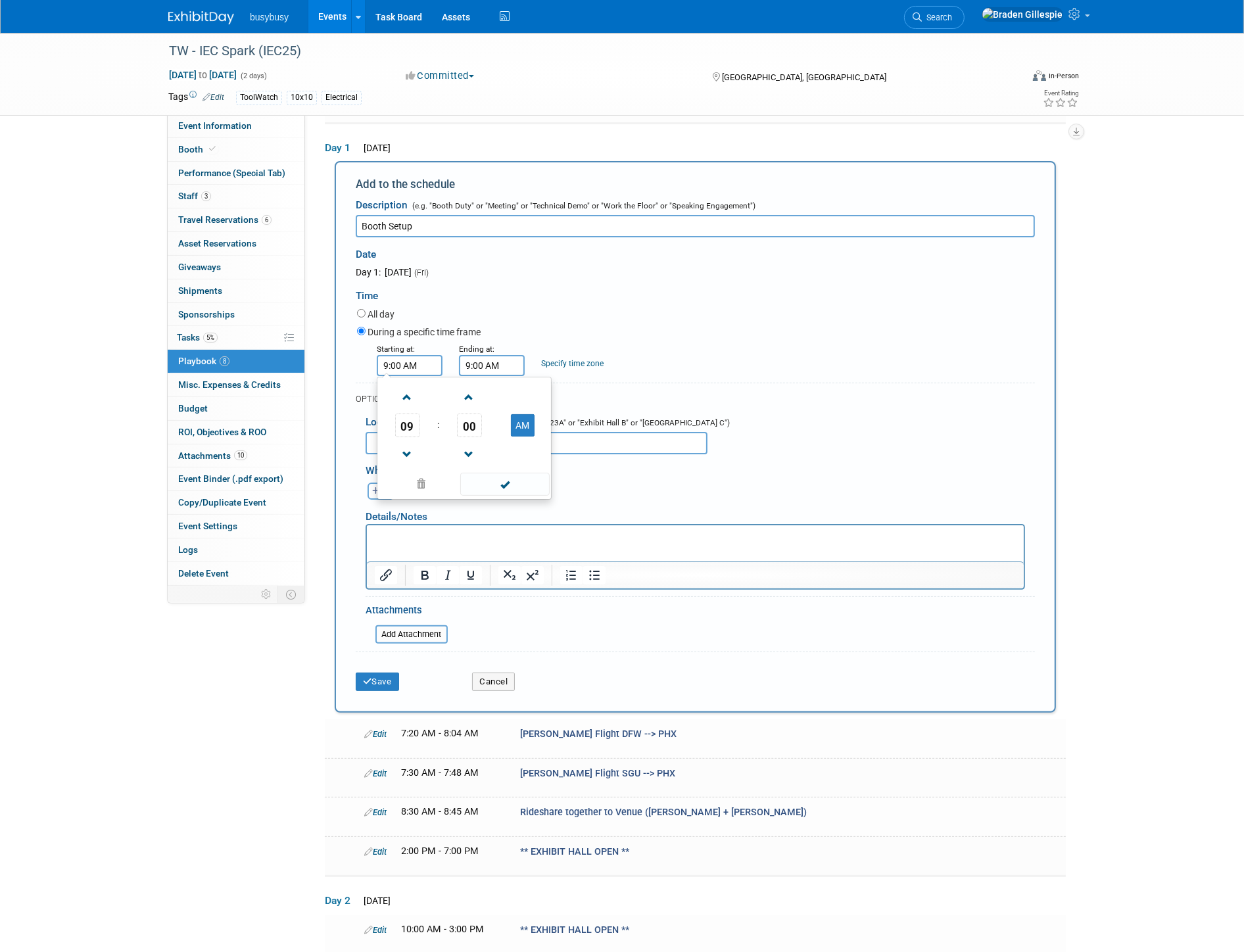
click at [471, 368] on input "9:00 AM" at bounding box center [491, 366] width 66 height 21
click at [487, 397] on span at bounding box center [489, 397] width 23 height 23
type input "10:00 AM"
click at [572, 478] on span at bounding box center [586, 484] width 89 height 23
click at [379, 685] on div "Save Cancel" at bounding box center [695, 677] width 679 height 40
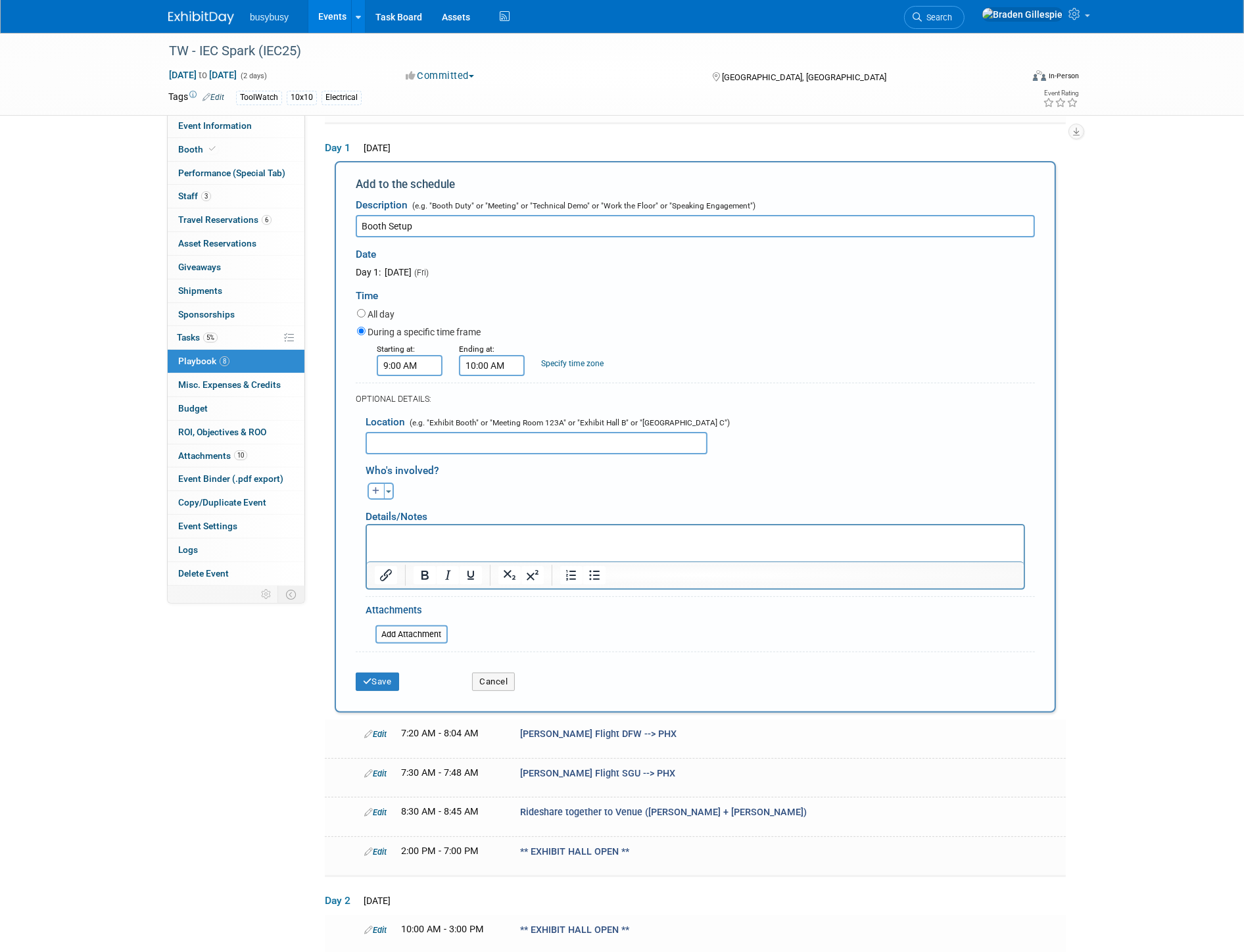
click at [382, 685] on div "Save Cancel" at bounding box center [695, 677] width 679 height 40
click at [381, 680] on button "Save" at bounding box center [377, 682] width 43 height 18
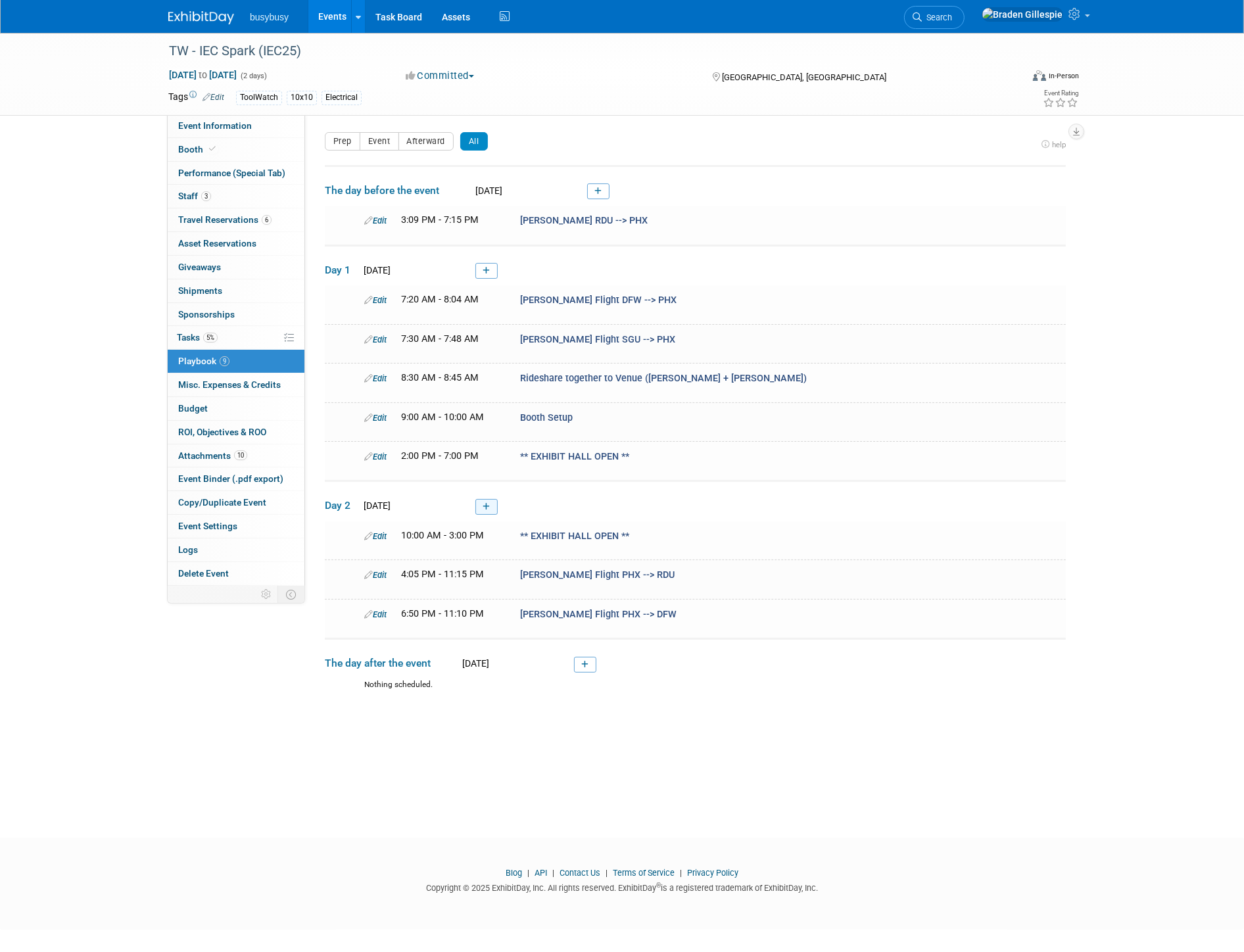
click at [482, 504] on link at bounding box center [486, 507] width 22 height 16
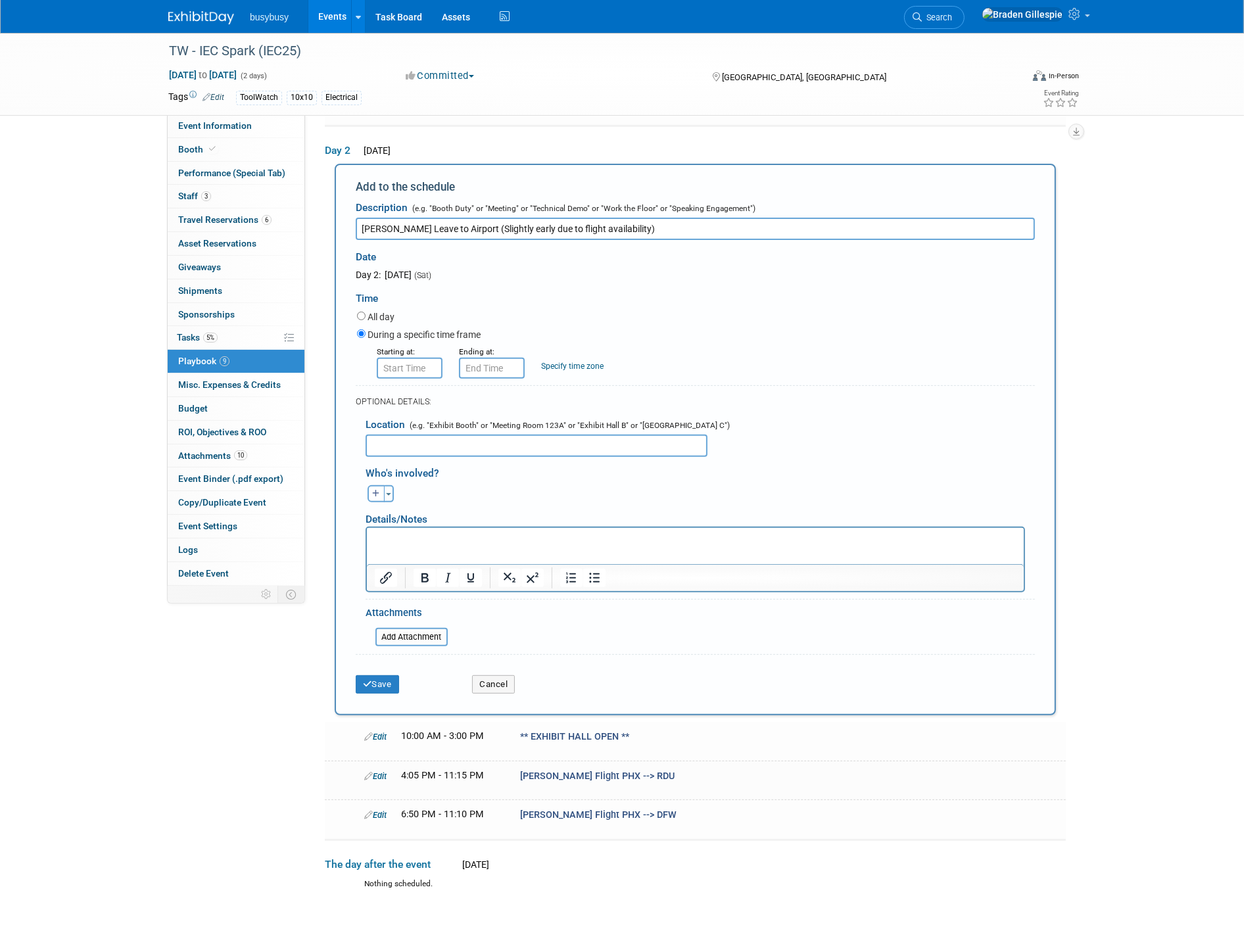
type input "Chris Leave to Airport (Slightly early due to flight availability)"
click at [408, 359] on input "8:00 AM" at bounding box center [410, 368] width 66 height 21
click at [406, 396] on span at bounding box center [407, 399] width 23 height 23
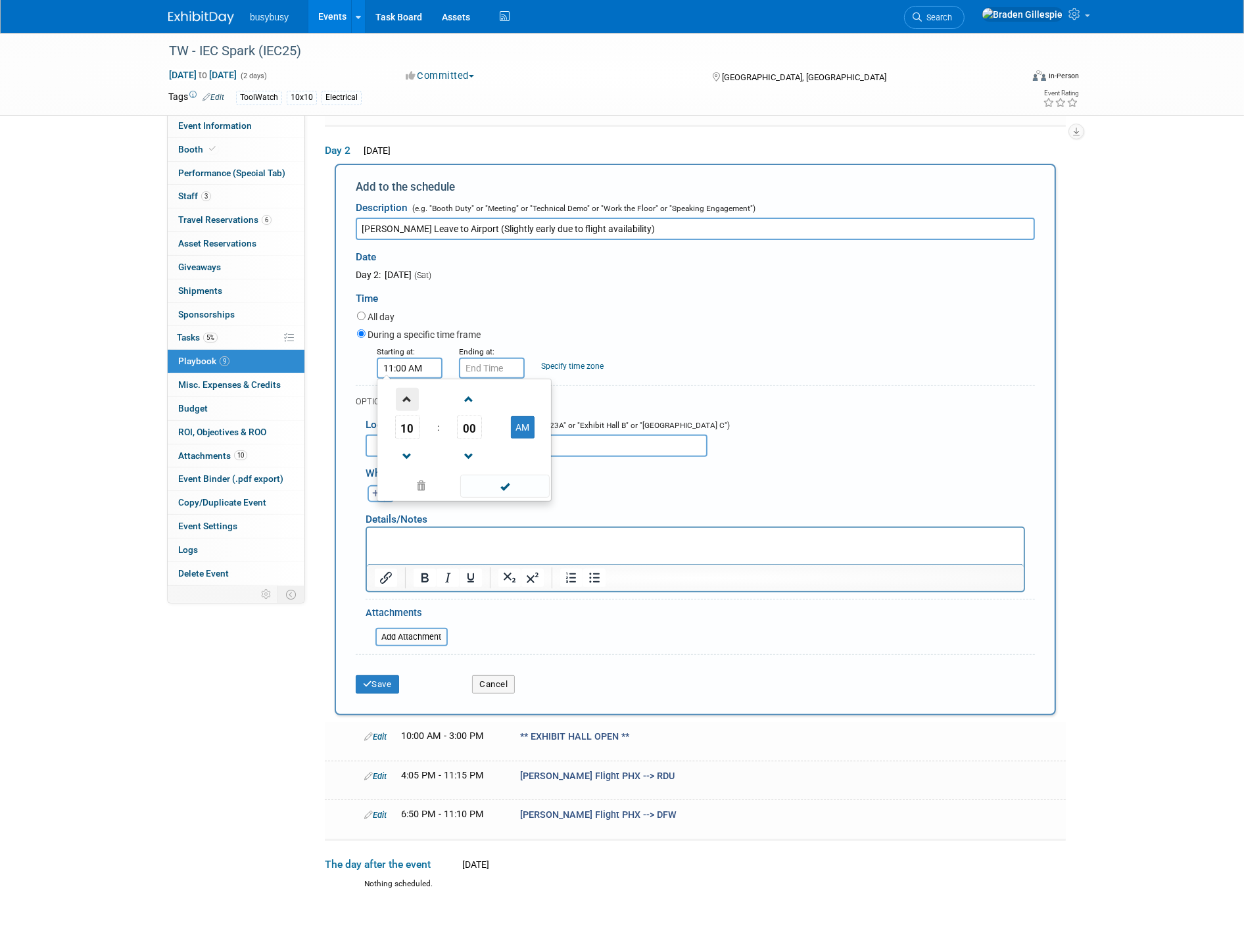
click at [406, 396] on span at bounding box center [407, 399] width 23 height 23
click at [412, 454] on span at bounding box center [407, 456] width 23 height 23
click at [474, 424] on span "00" at bounding box center [469, 427] width 25 height 23
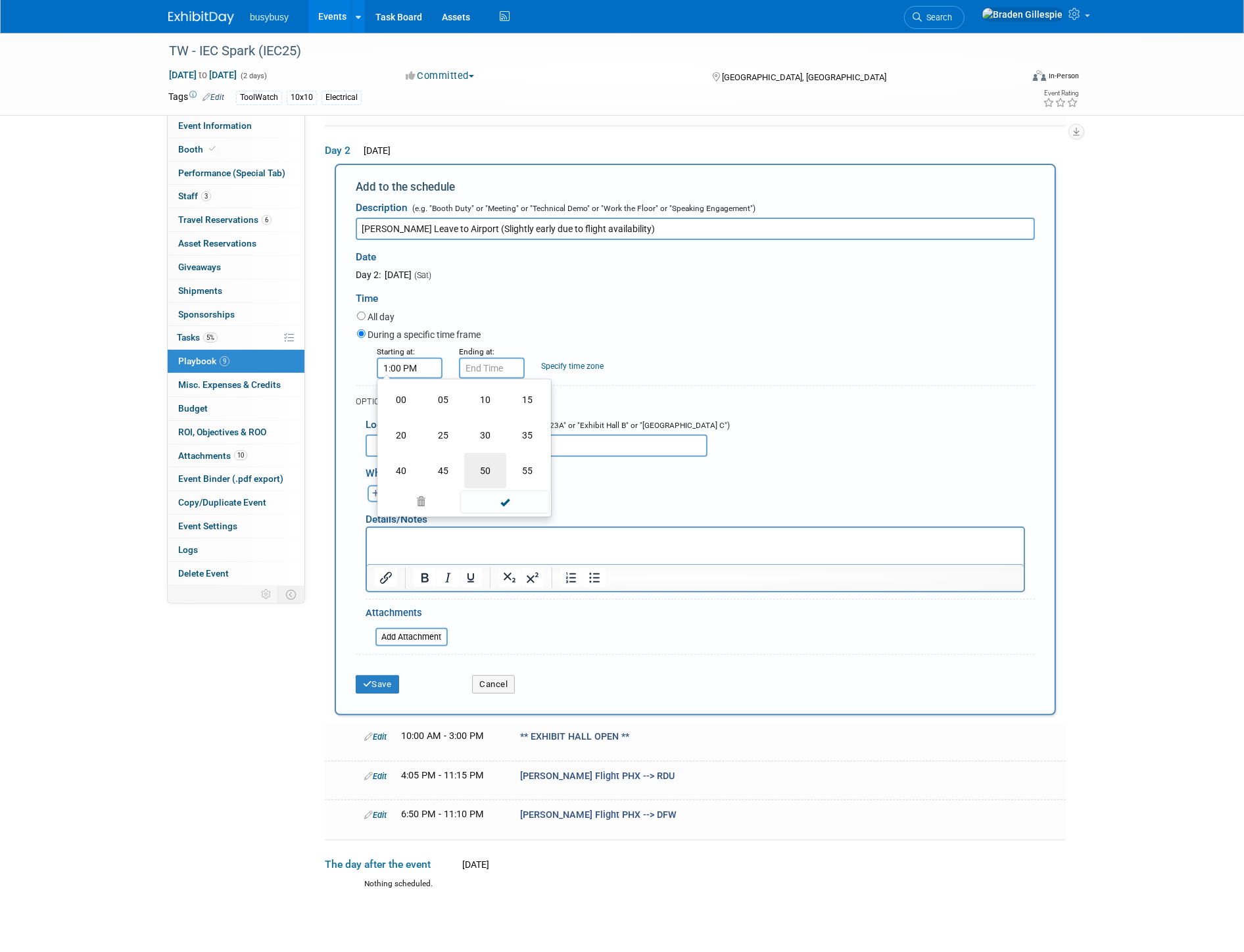
click at [491, 464] on td "50" at bounding box center [485, 471] width 42 height 35
type input "1:50 PM"
click at [485, 363] on input "1:50 PM" at bounding box center [491, 368] width 66 height 21
click at [493, 393] on span at bounding box center [489, 399] width 23 height 23
click at [545, 421] on span "50" at bounding box center [551, 427] width 25 height 23
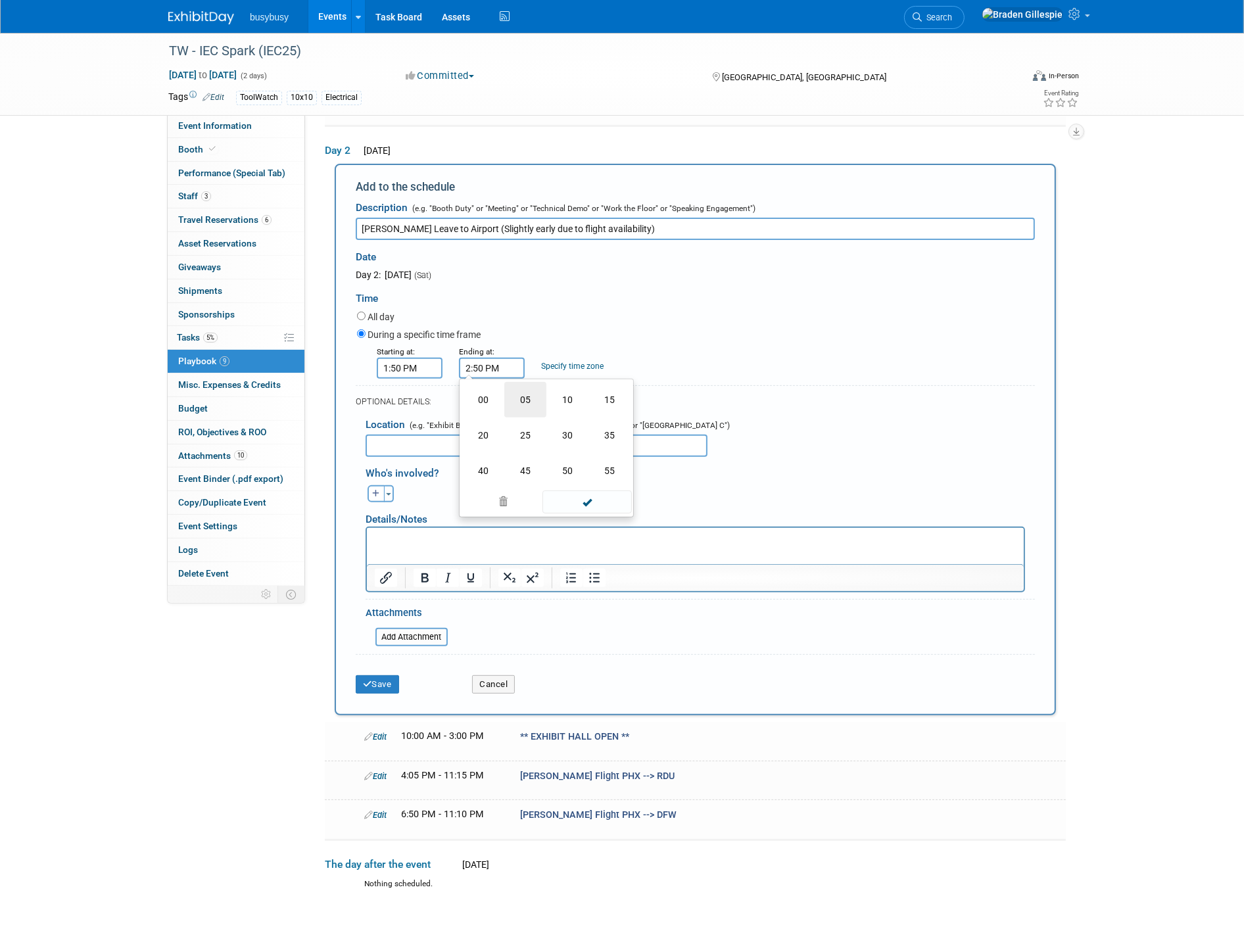
click at [542, 395] on td "05" at bounding box center [525, 400] width 42 height 35
type input "2:05 PM"
click at [586, 475] on span at bounding box center [586, 486] width 89 height 23
click at [393, 675] on button "Save" at bounding box center [377, 684] width 43 height 18
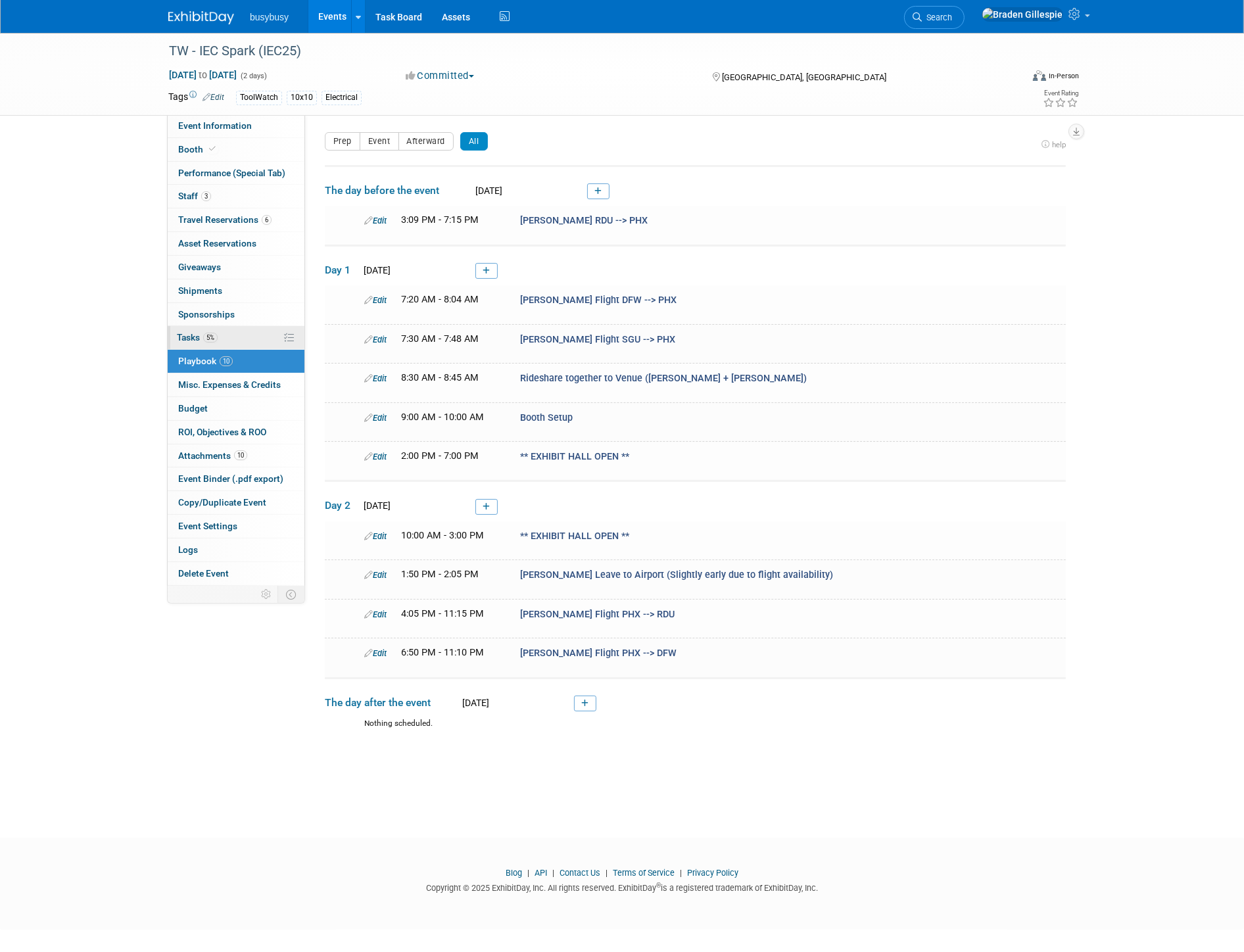
click at [234, 336] on link "5% Tasks 5%" at bounding box center [236, 337] width 137 height 23
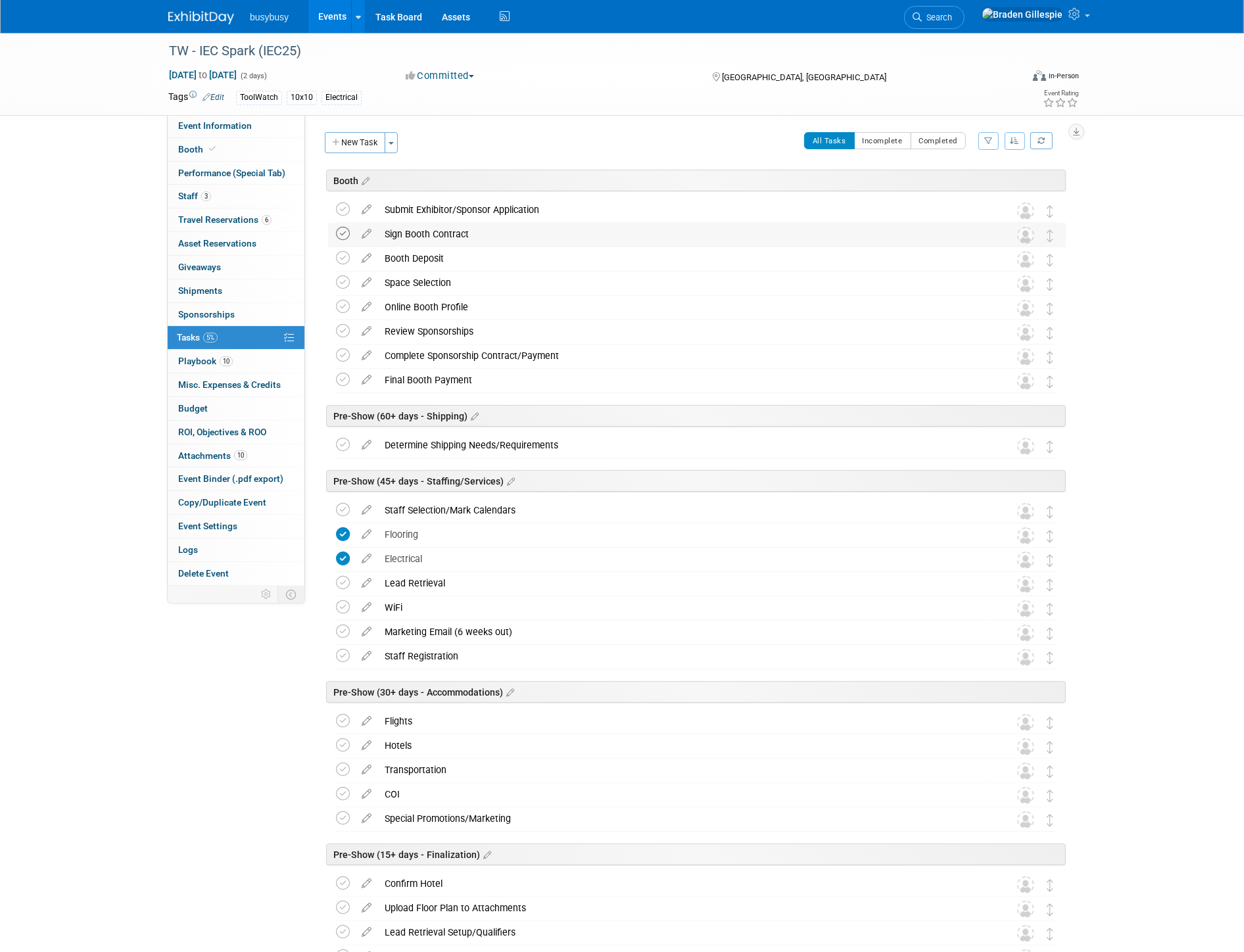
drag, startPoint x: 344, startPoint y: 207, endPoint x: 345, endPoint y: 226, distance: 19.0
click at [344, 206] on icon at bounding box center [342, 209] width 13 height 13
click at [344, 233] on icon at bounding box center [342, 233] width 13 height 13
click at [341, 254] on icon at bounding box center [342, 258] width 13 height 13
click at [341, 279] on icon at bounding box center [342, 282] width 13 height 13
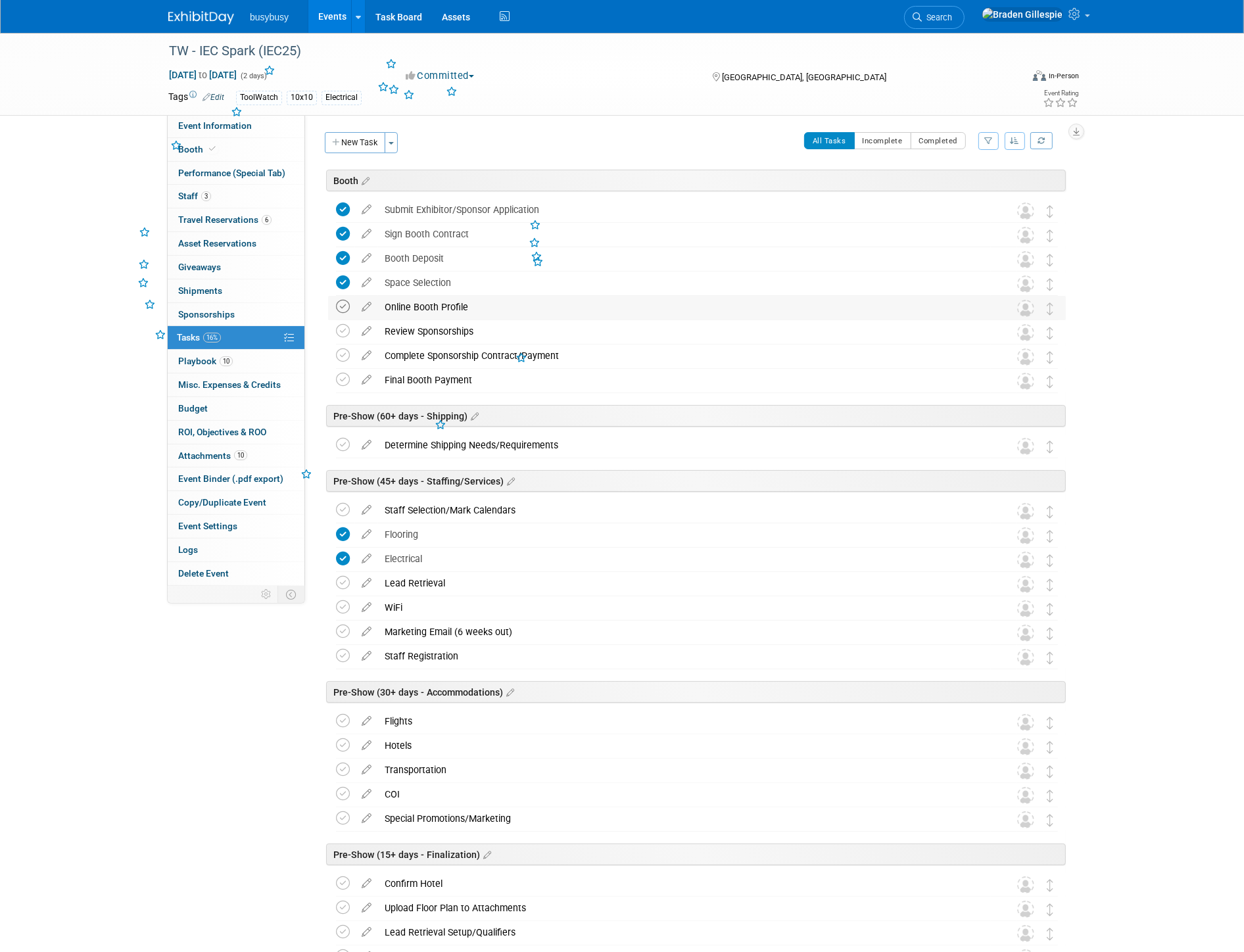
click at [344, 307] on icon at bounding box center [342, 306] width 13 height 13
click at [349, 332] on icon at bounding box center [342, 330] width 13 height 13
click at [343, 362] on link at bounding box center [342, 357] width 13 height 9
click at [342, 376] on icon at bounding box center [342, 379] width 13 height 13
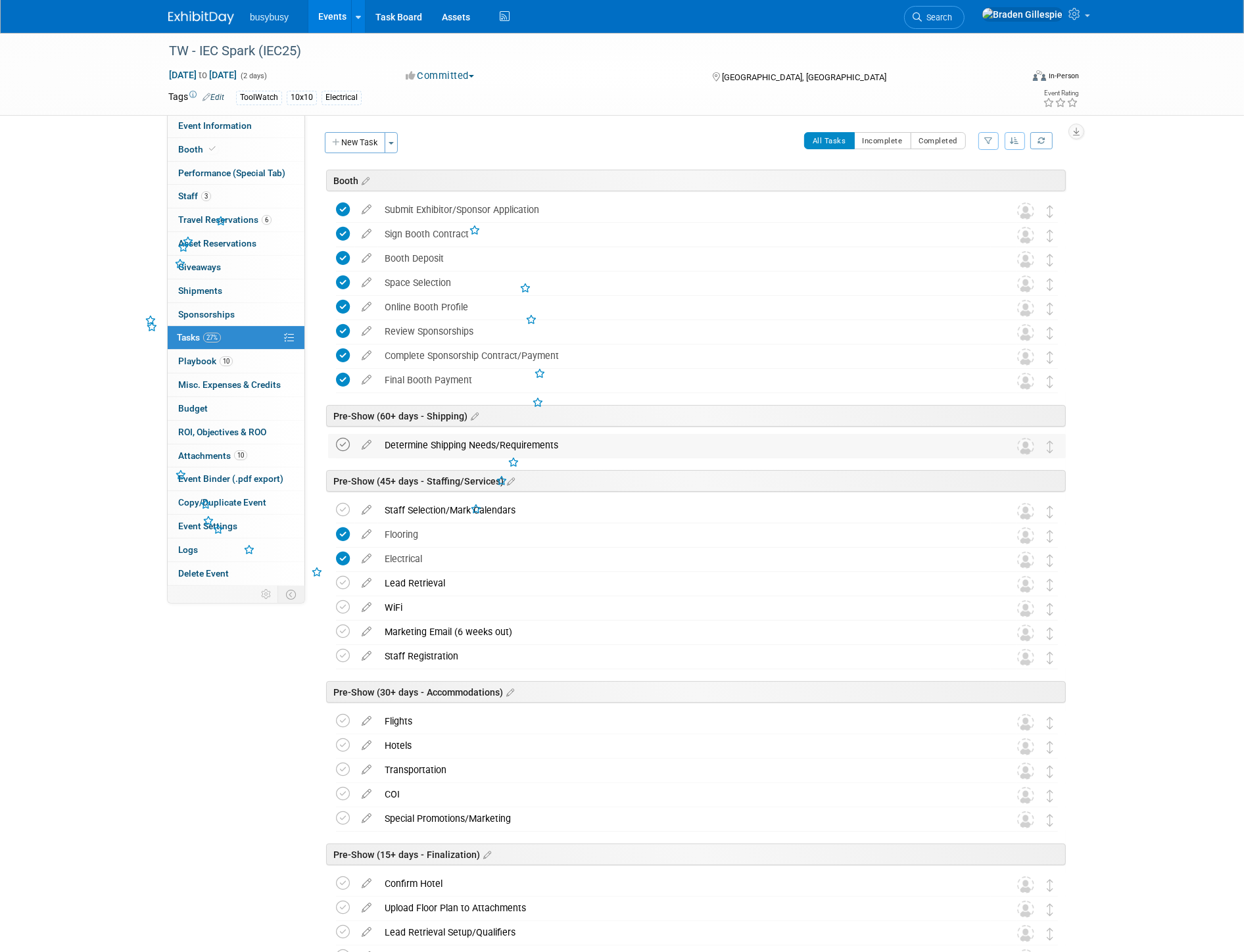
click at [349, 442] on icon at bounding box center [342, 444] width 13 height 13
click at [347, 508] on icon at bounding box center [342, 509] width 13 height 13
click at [349, 579] on icon at bounding box center [342, 582] width 13 height 13
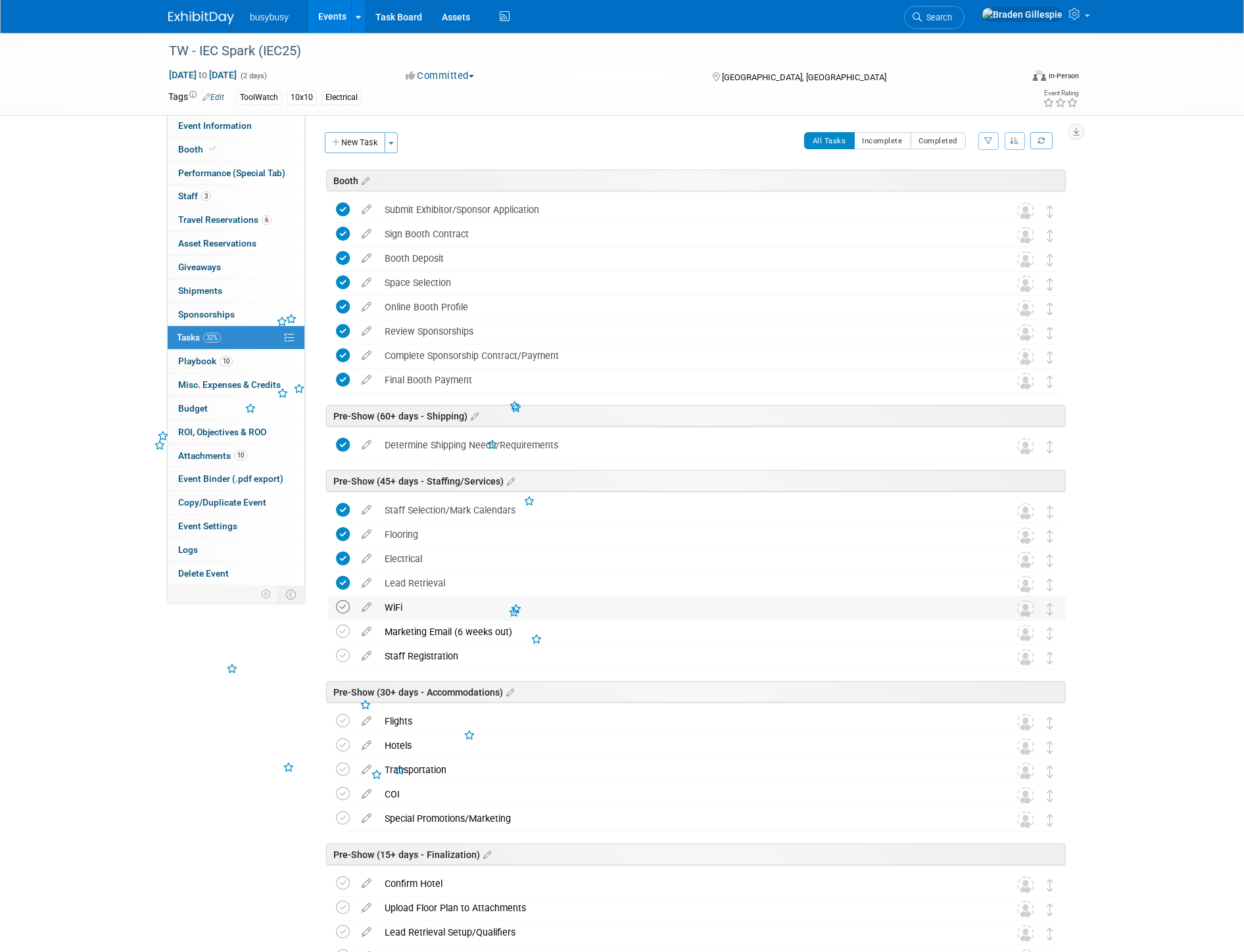
click at [346, 614] on icon at bounding box center [342, 606] width 13 height 13
click at [344, 633] on icon at bounding box center [342, 631] width 13 height 13
click at [346, 660] on icon at bounding box center [342, 655] width 13 height 13
click at [341, 721] on icon at bounding box center [342, 720] width 13 height 13
click at [342, 745] on icon at bounding box center [342, 745] width 13 height 13
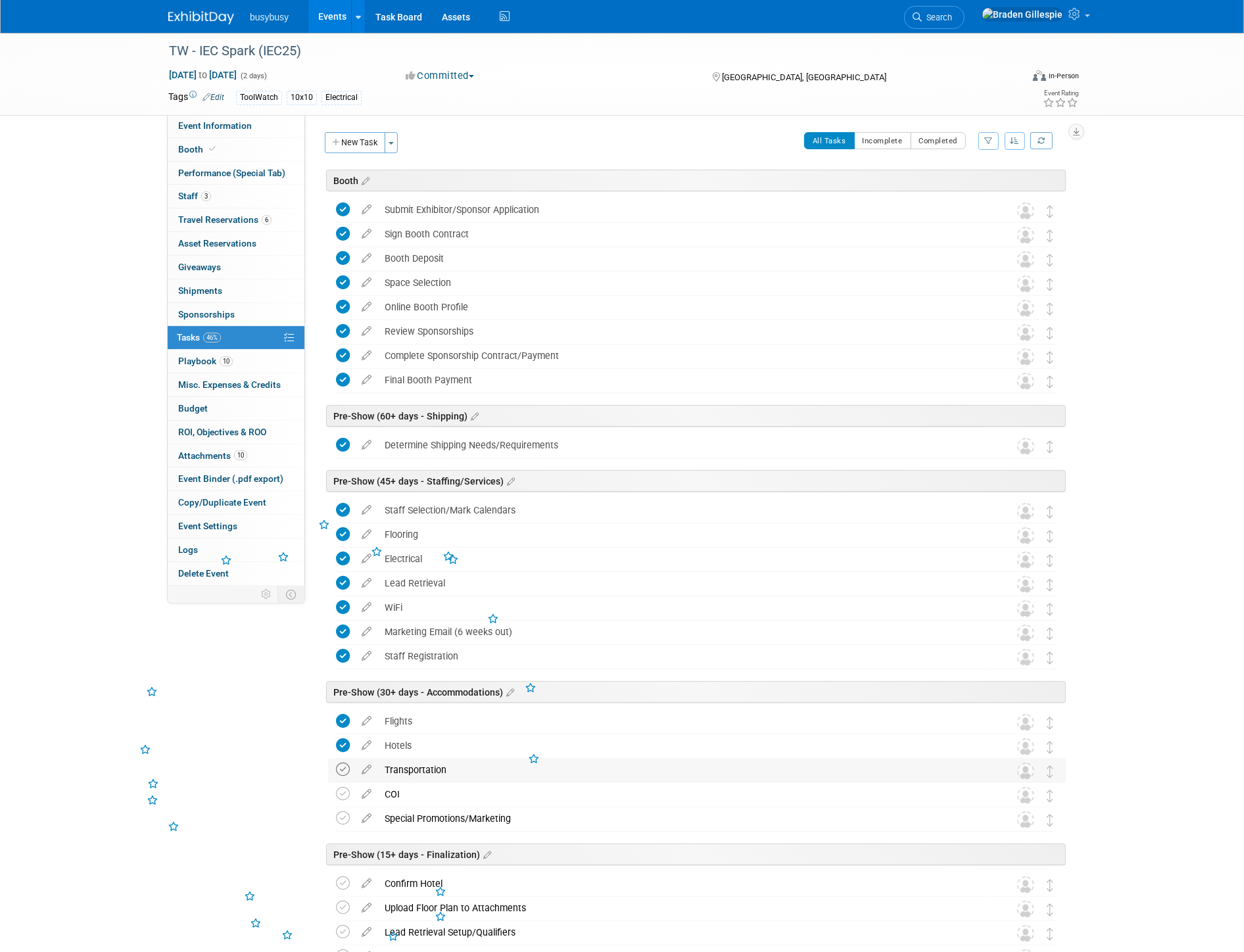
click at [342, 769] on icon at bounding box center [342, 769] width 13 height 13
click at [339, 794] on icon at bounding box center [342, 793] width 13 height 13
click at [345, 794] on icon at bounding box center [342, 793] width 13 height 13
click at [339, 824] on icon at bounding box center [342, 818] width 13 height 13
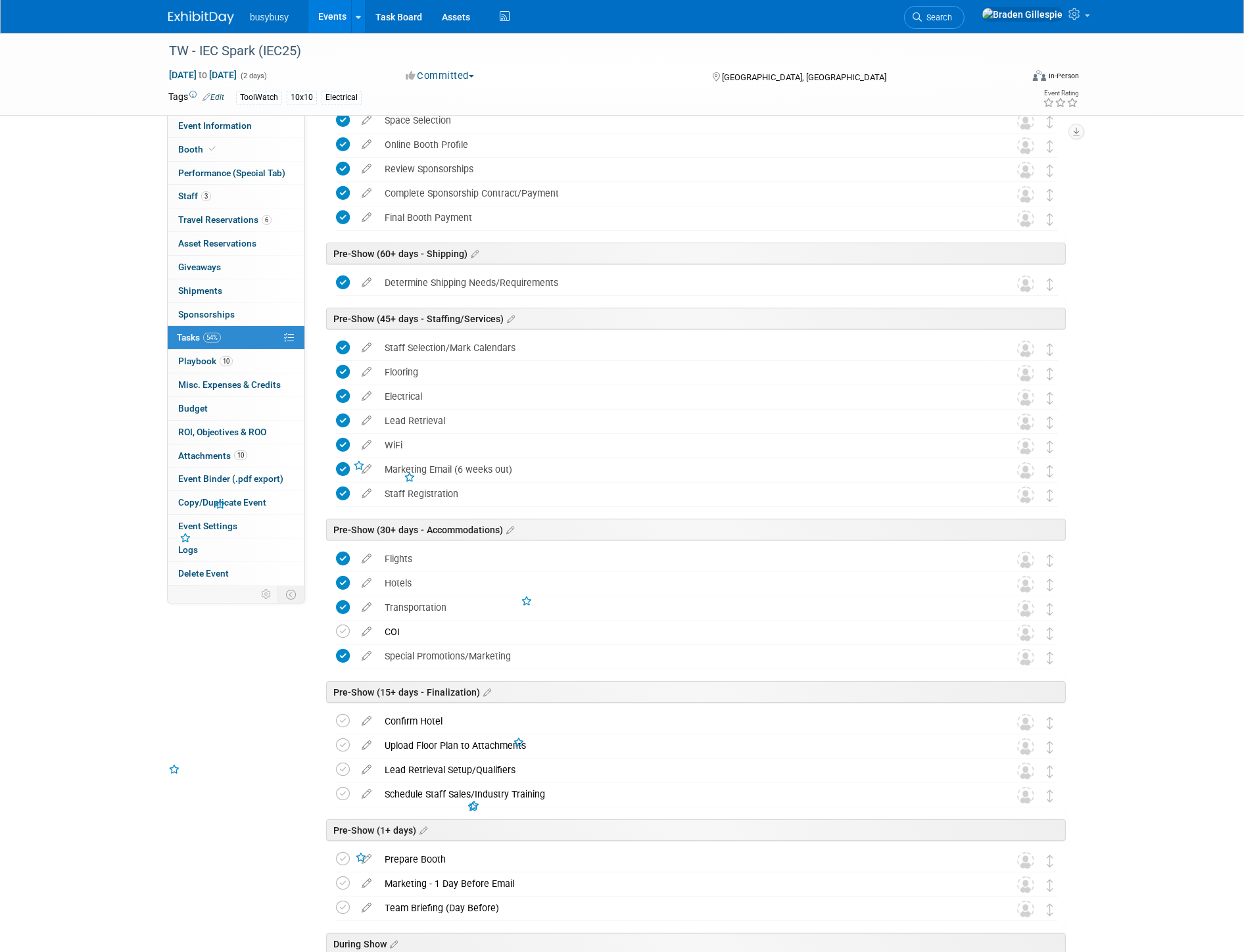
scroll to position [219, 0]
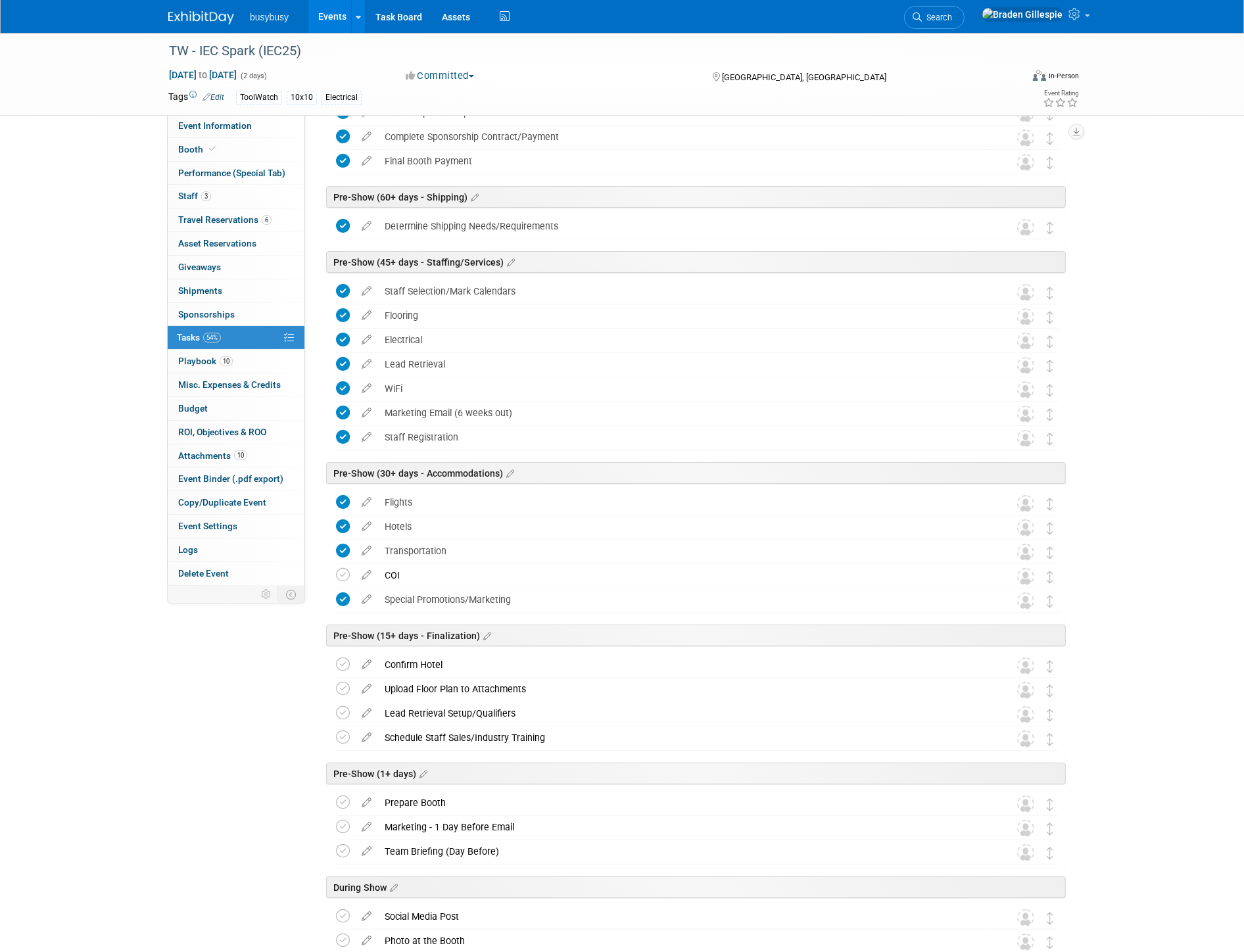
click at [175, 17] on img at bounding box center [201, 18] width 66 height 13
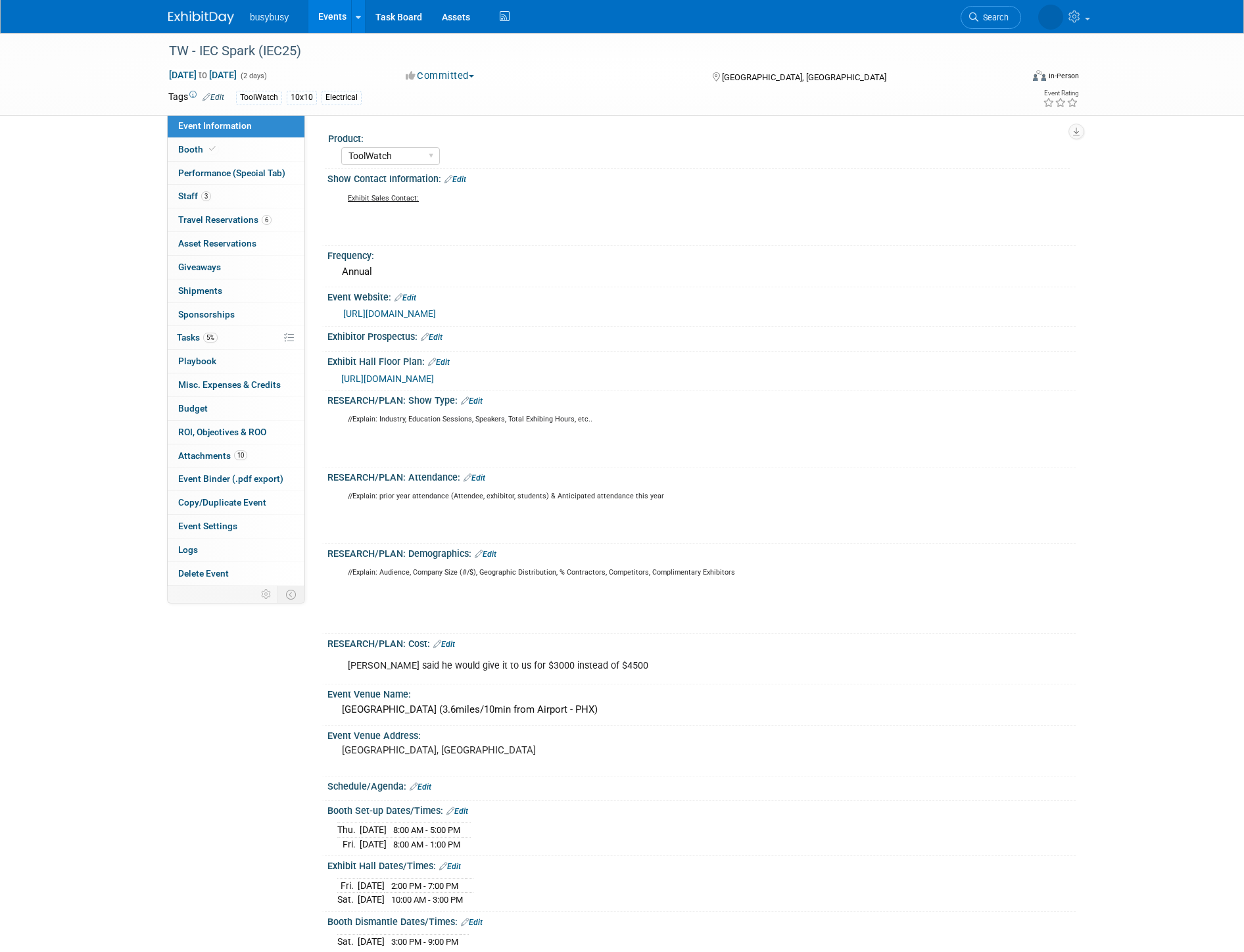
select select "ToolWatch"
click at [219, 226] on link "6 Travel Reservations 6" at bounding box center [236, 219] width 137 height 23
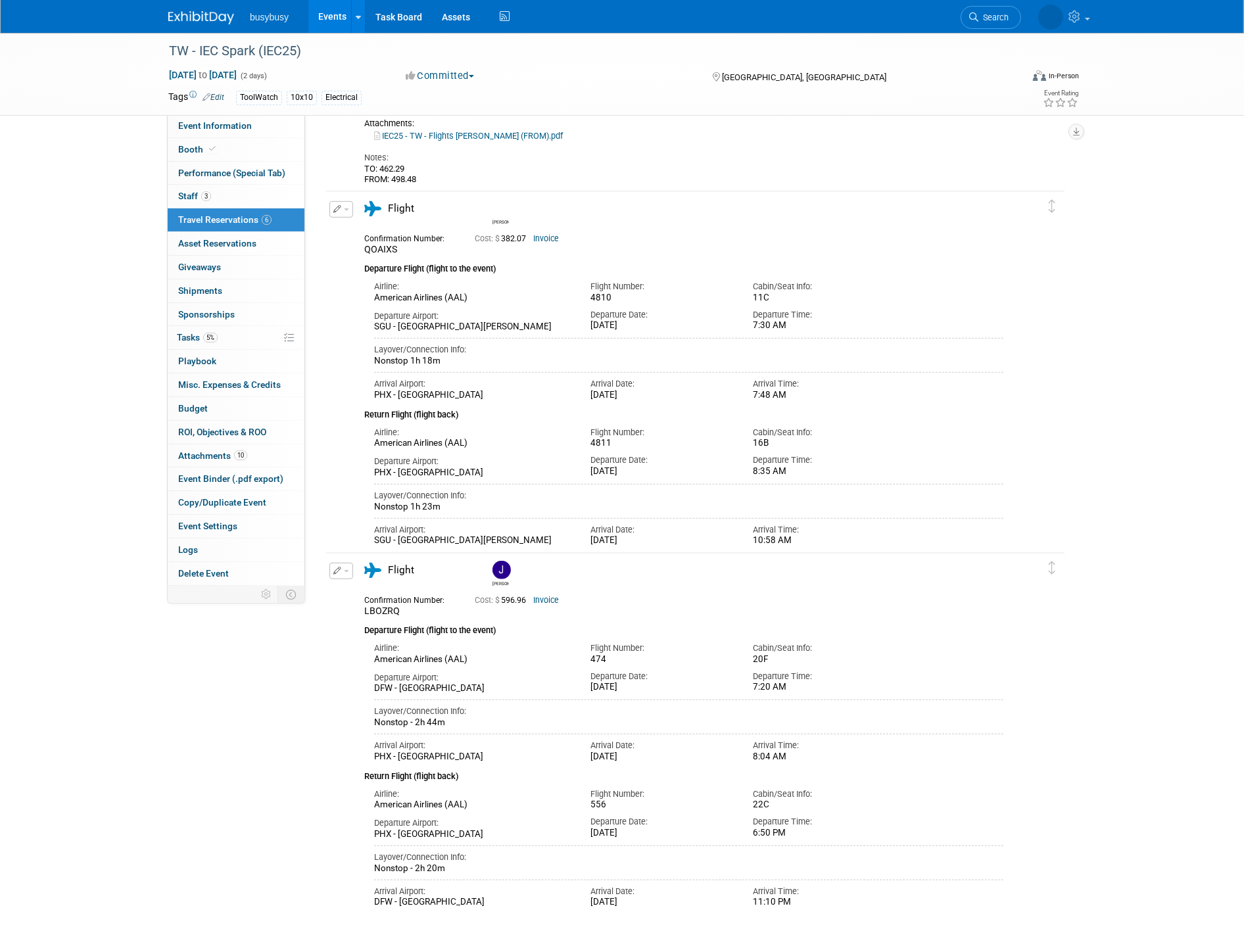
scroll to position [949, 0]
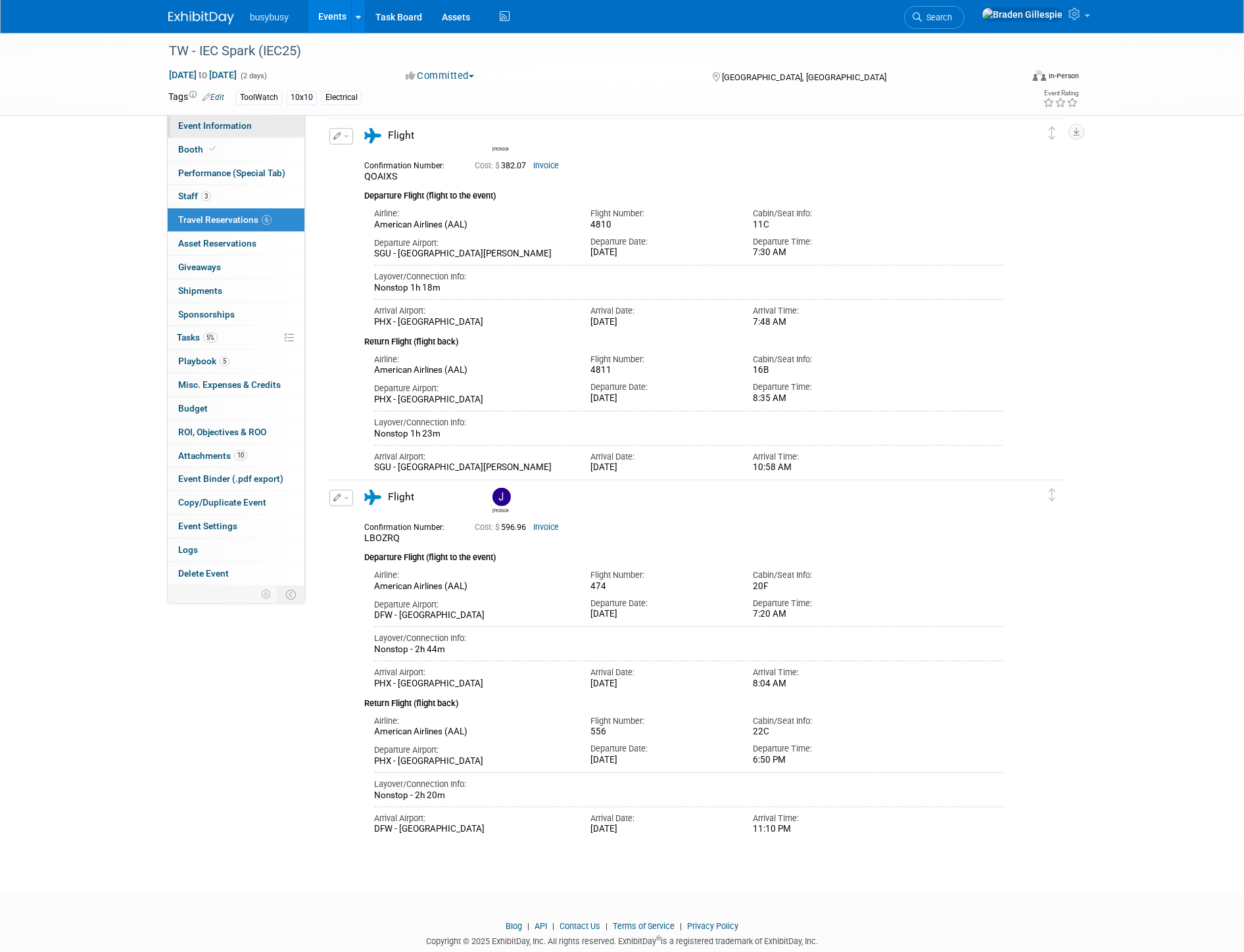
click at [246, 121] on span "Event Information" at bounding box center [215, 125] width 74 height 11
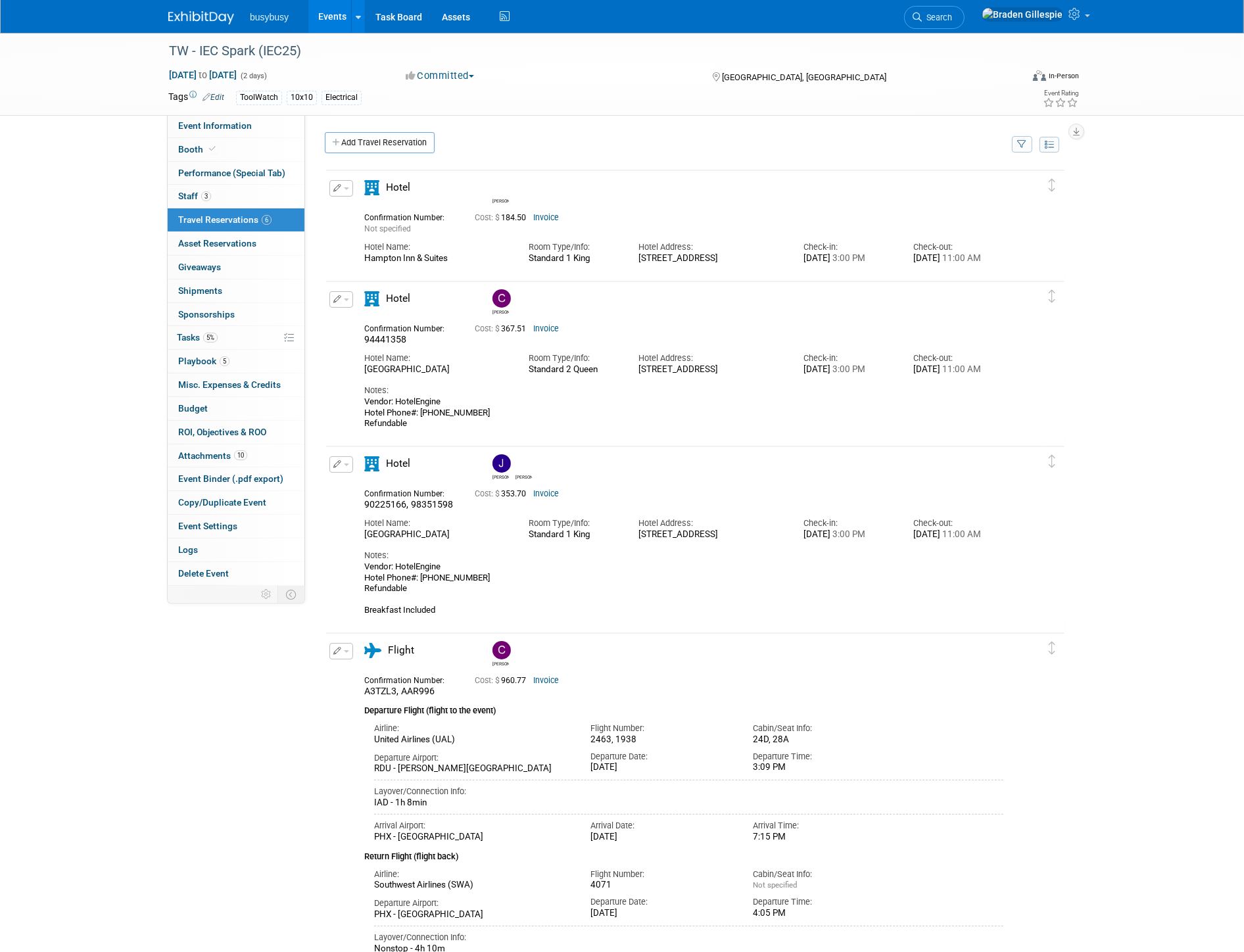
select select "ToolWatch"
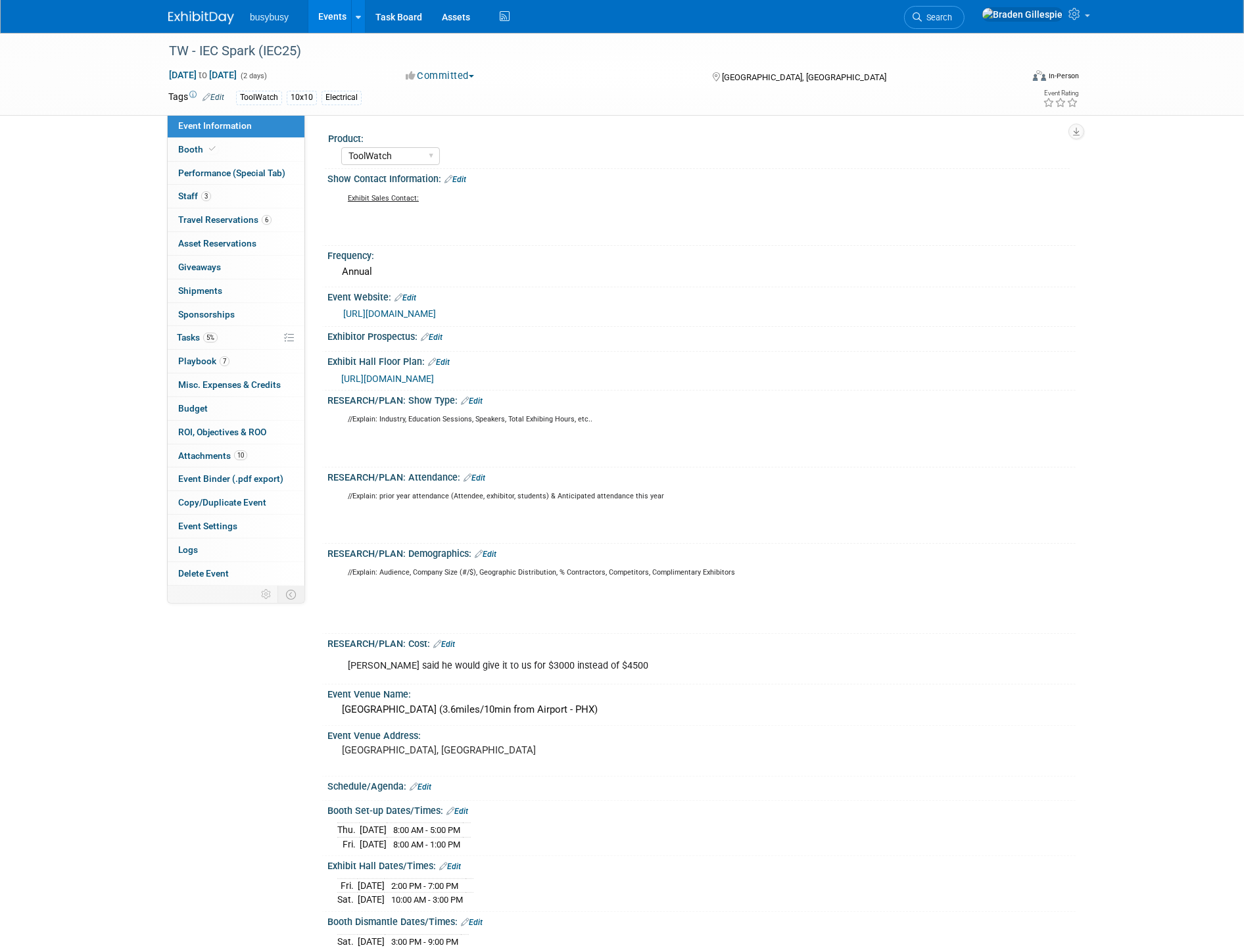
click at [212, 13] on img at bounding box center [201, 18] width 66 height 13
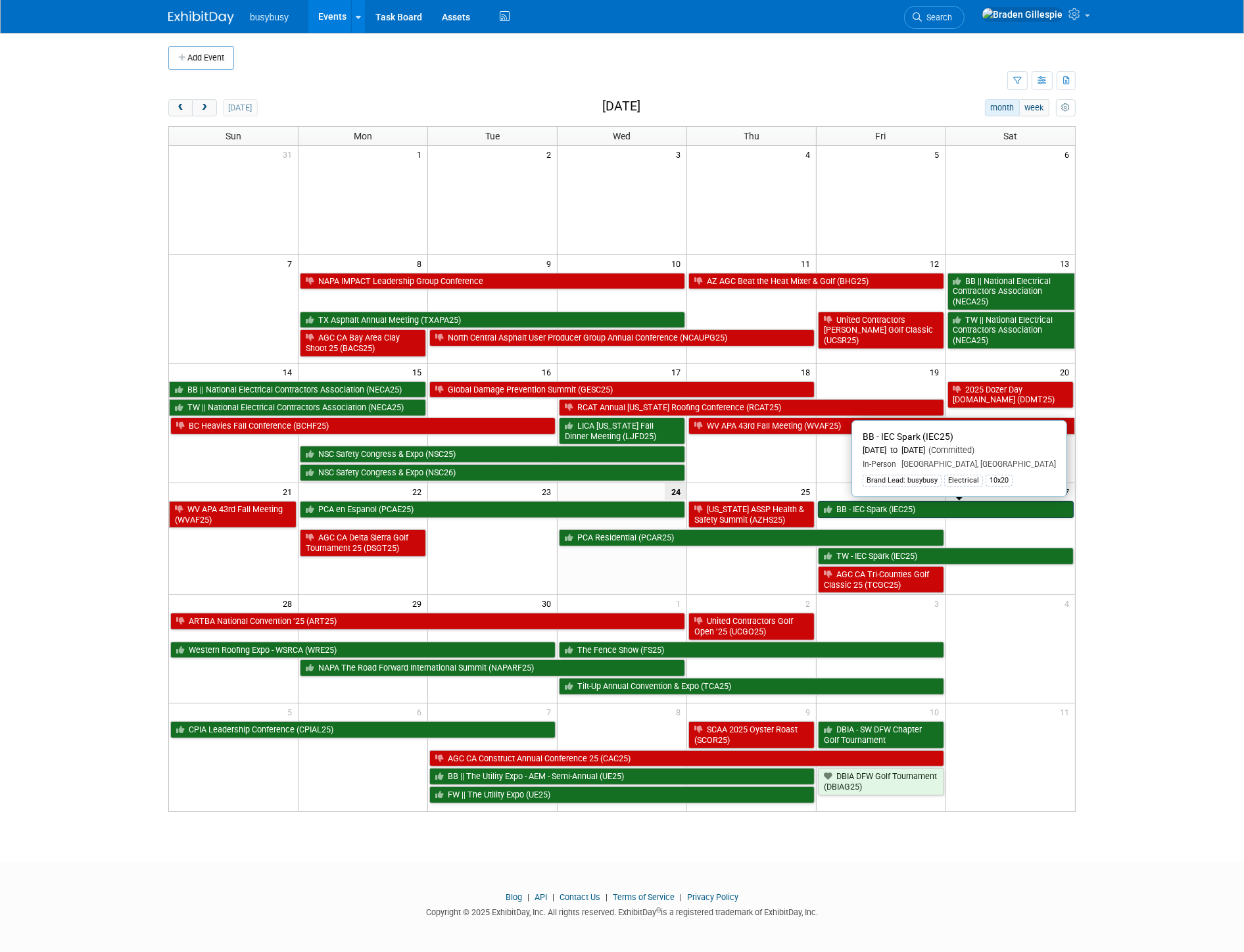
click at [919, 503] on link "BB - IEC Spark (IEC25)" at bounding box center [946, 510] width 256 height 17
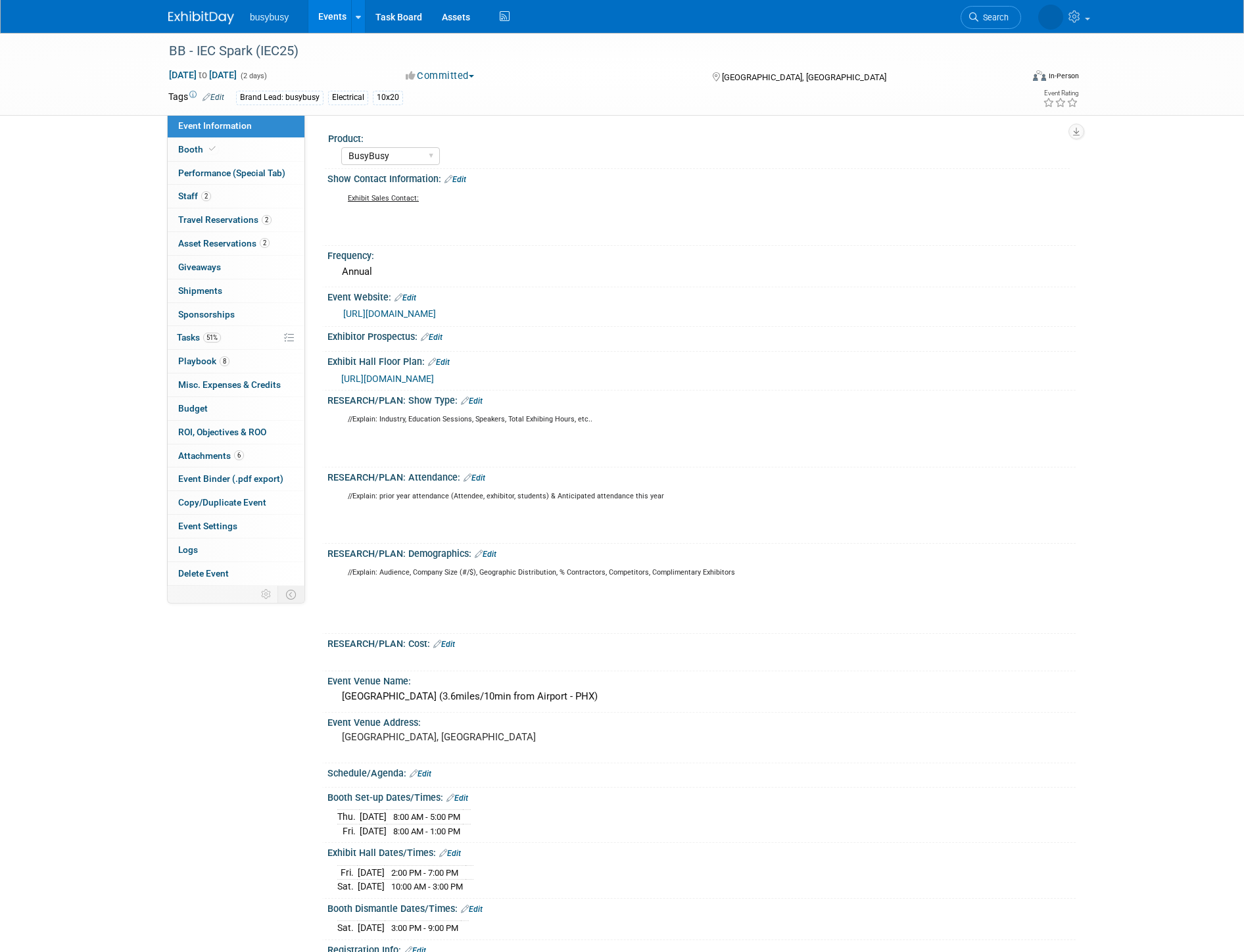
select select "BusyBusy"
click at [246, 365] on link "8 Playbook 8" at bounding box center [236, 361] width 137 height 23
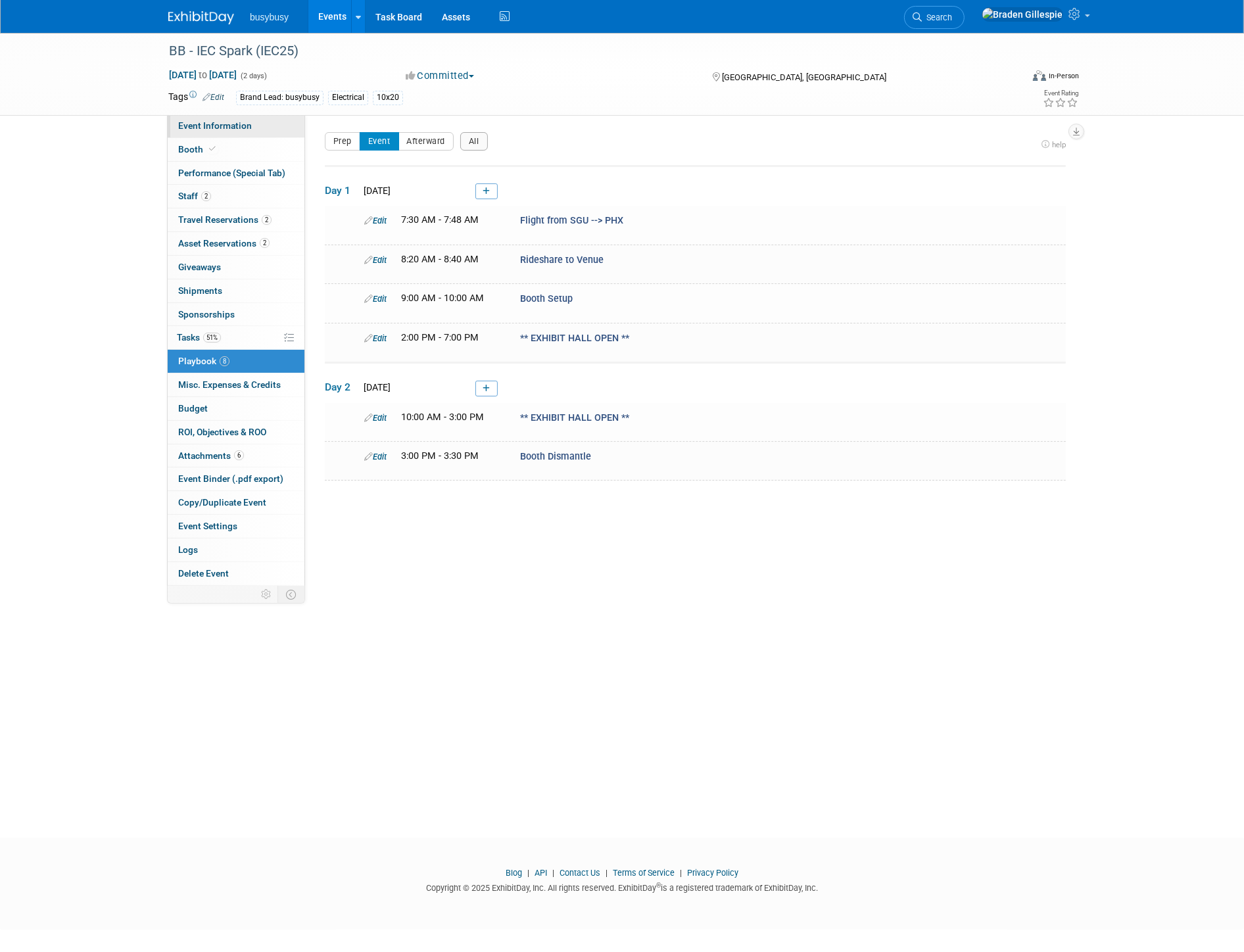
click at [244, 120] on span "Event Information" at bounding box center [215, 125] width 74 height 11
select select "BusyBusy"
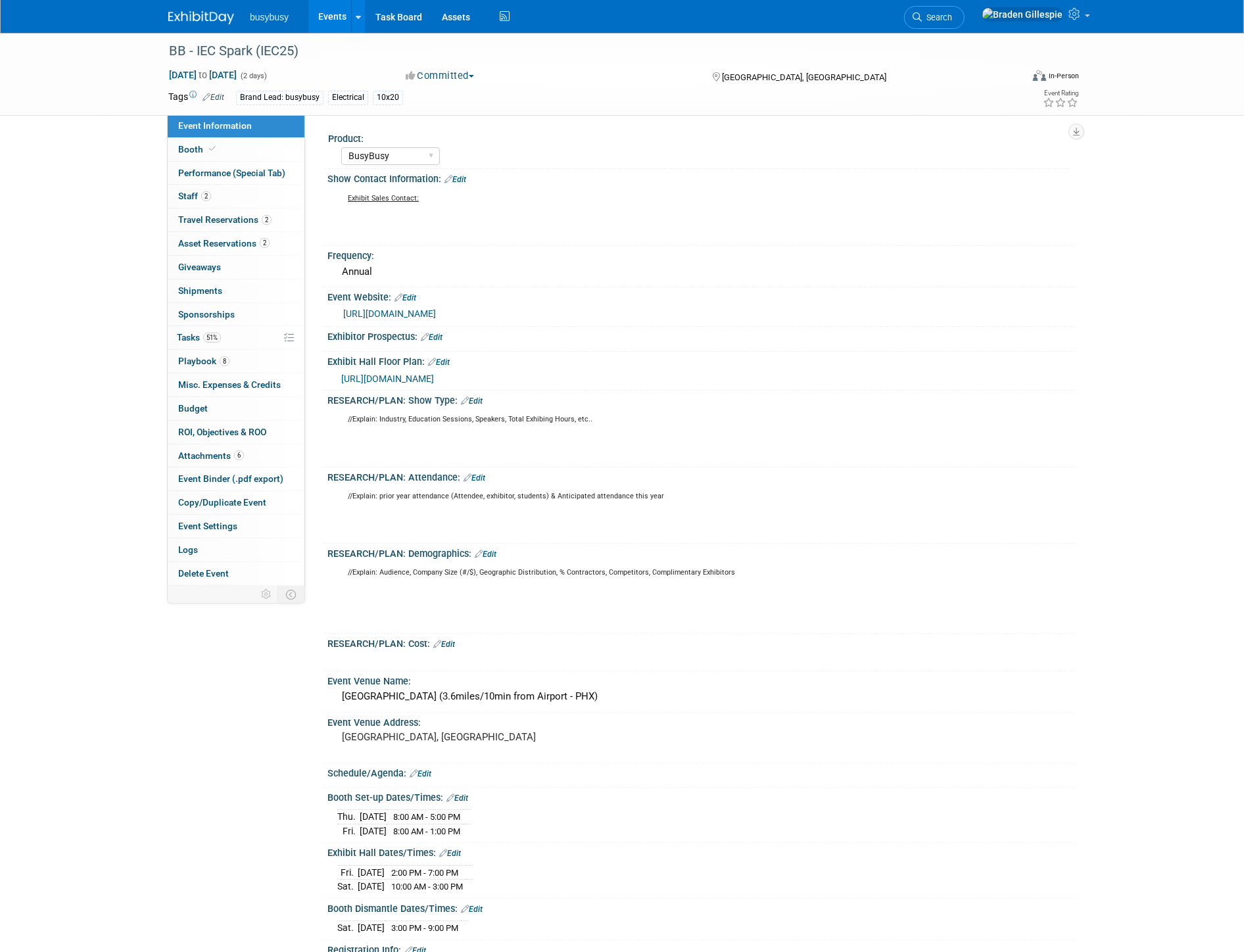
click at [214, 14] on img at bounding box center [201, 18] width 66 height 13
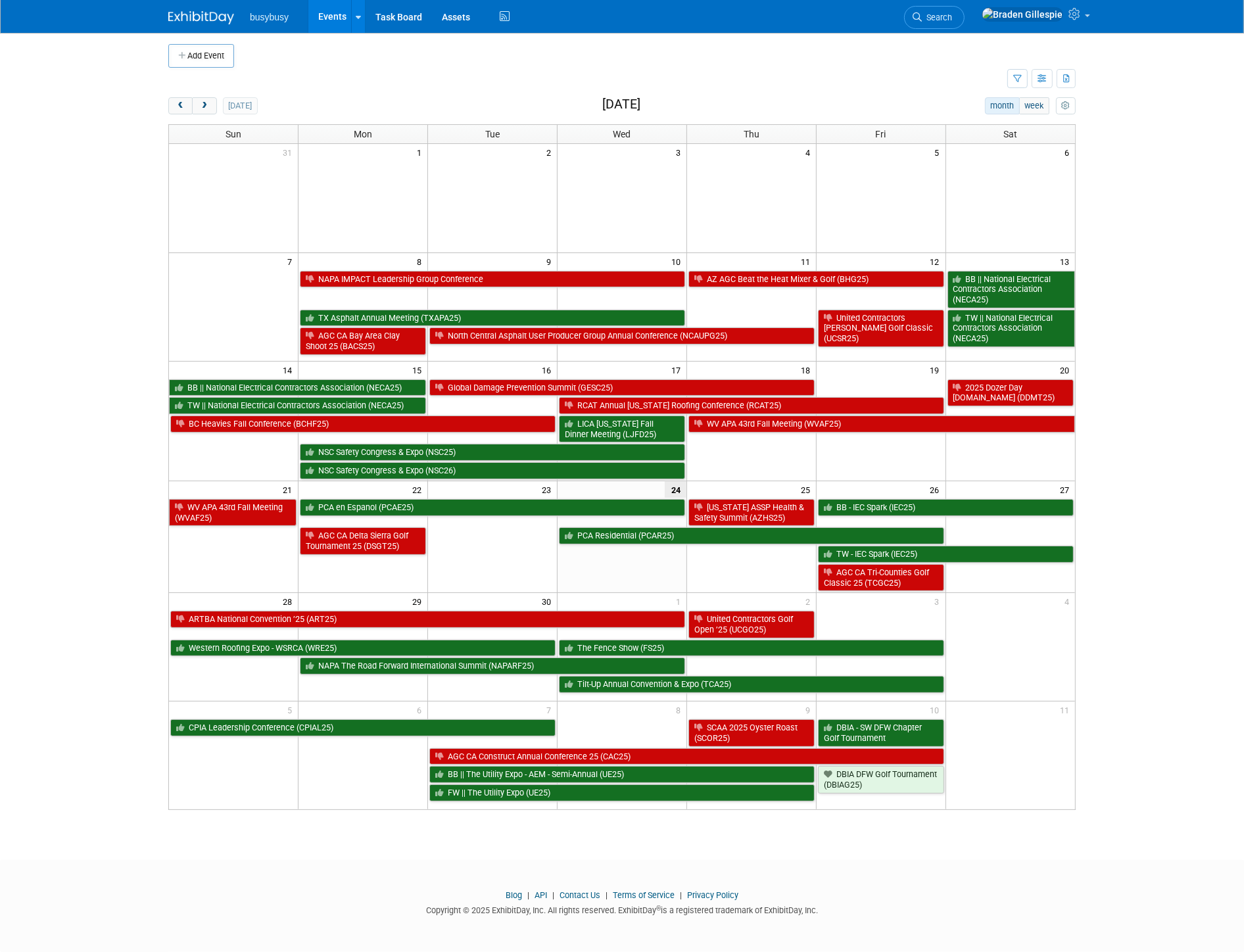
scroll to position [4, 0]
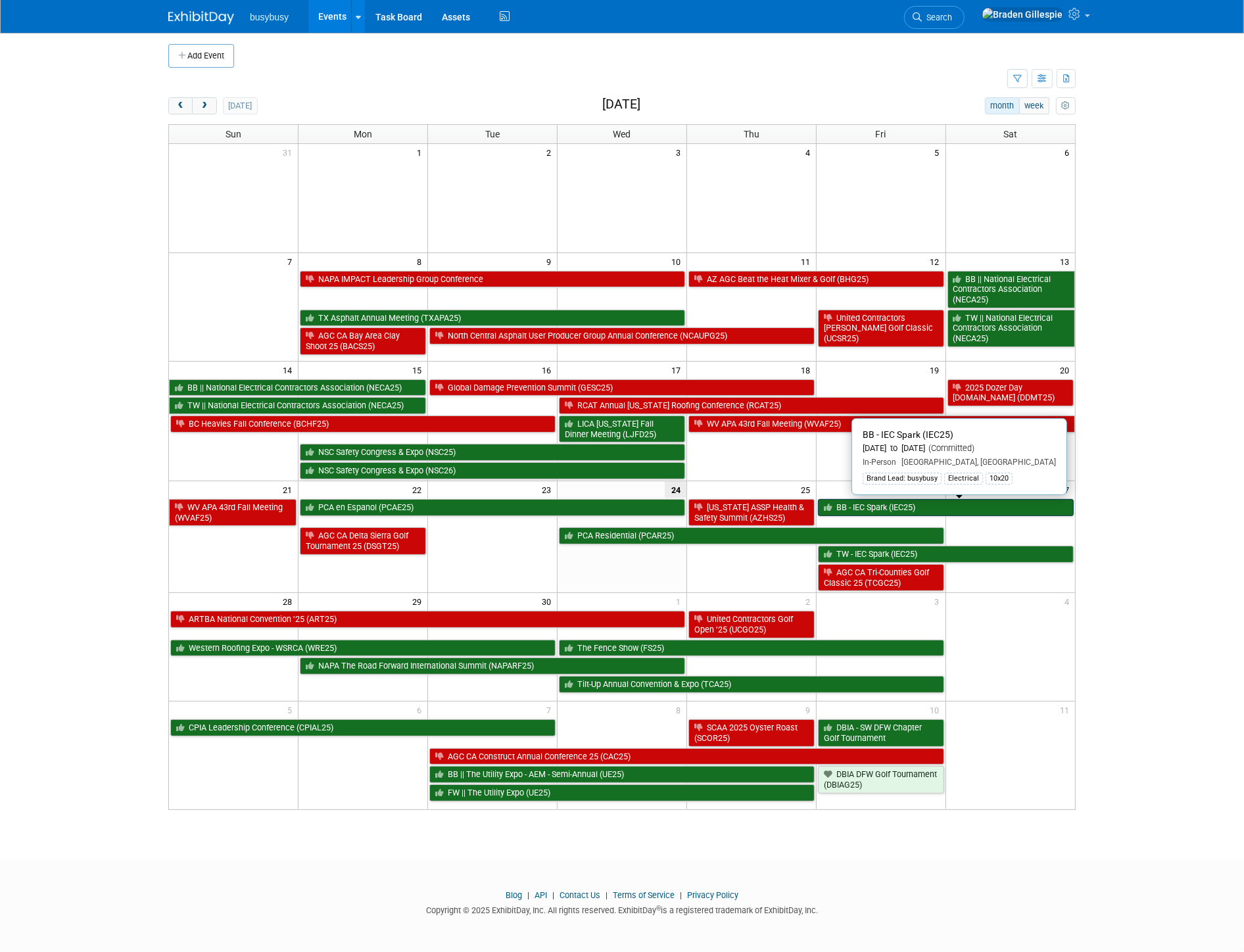
click at [932, 508] on link "BB - IEC Spark (IEC25)" at bounding box center [946, 508] width 256 height 17
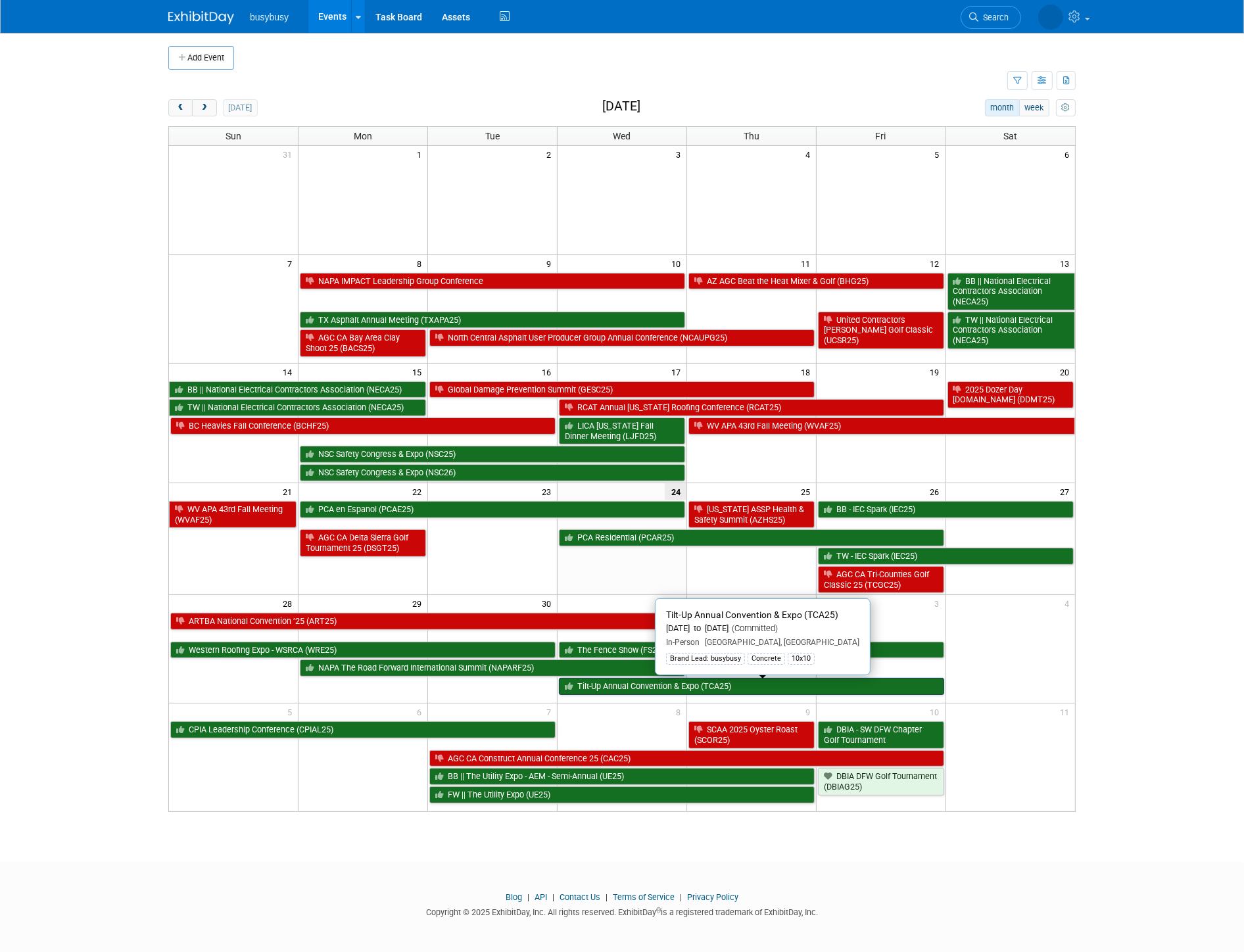
click at [705, 687] on link "Tilt-Up Annual Convention & Expo (TCA25)" at bounding box center [751, 686] width 386 height 17
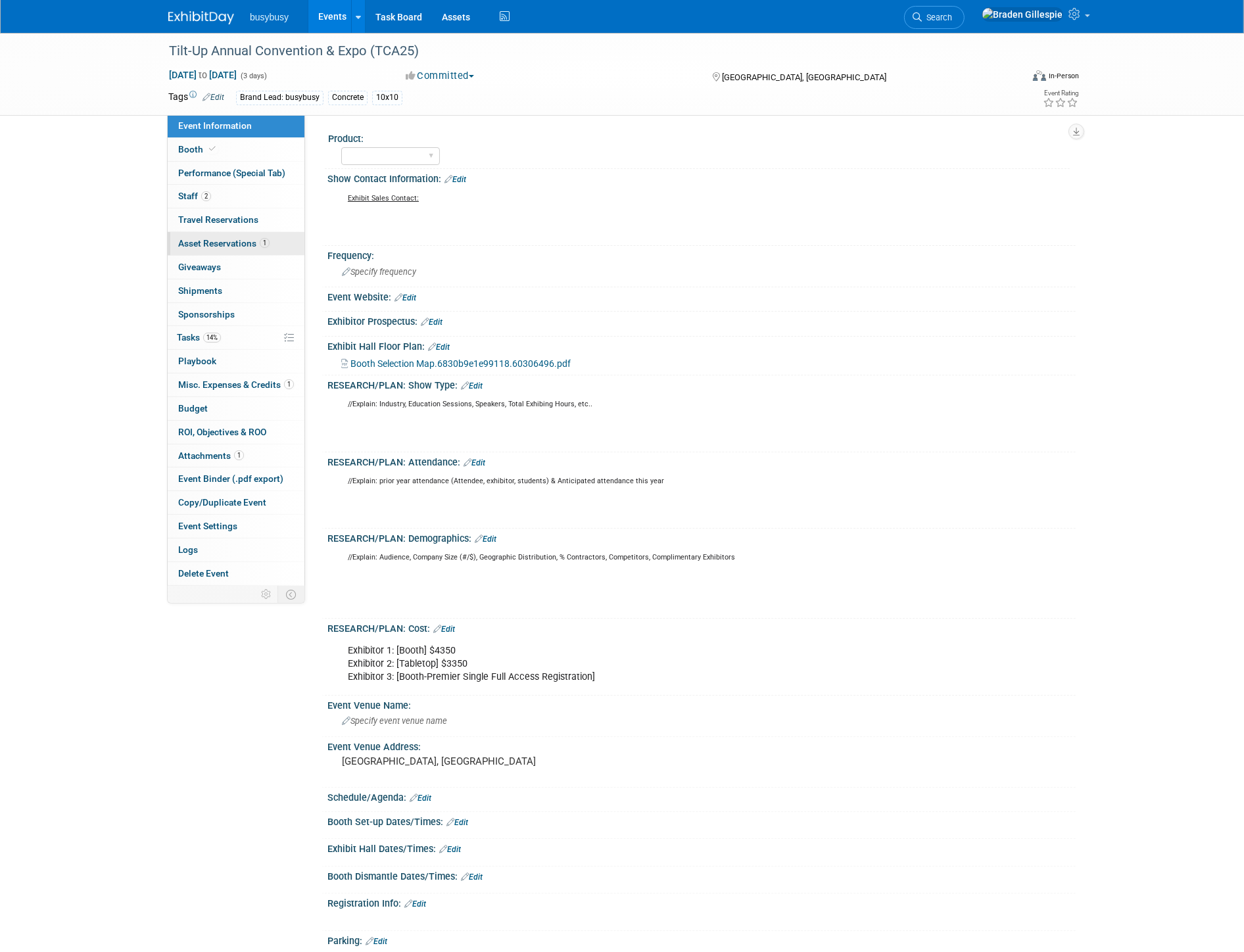
click at [257, 248] on link "1 Asset Reservations 1" at bounding box center [236, 244] width 137 height 23
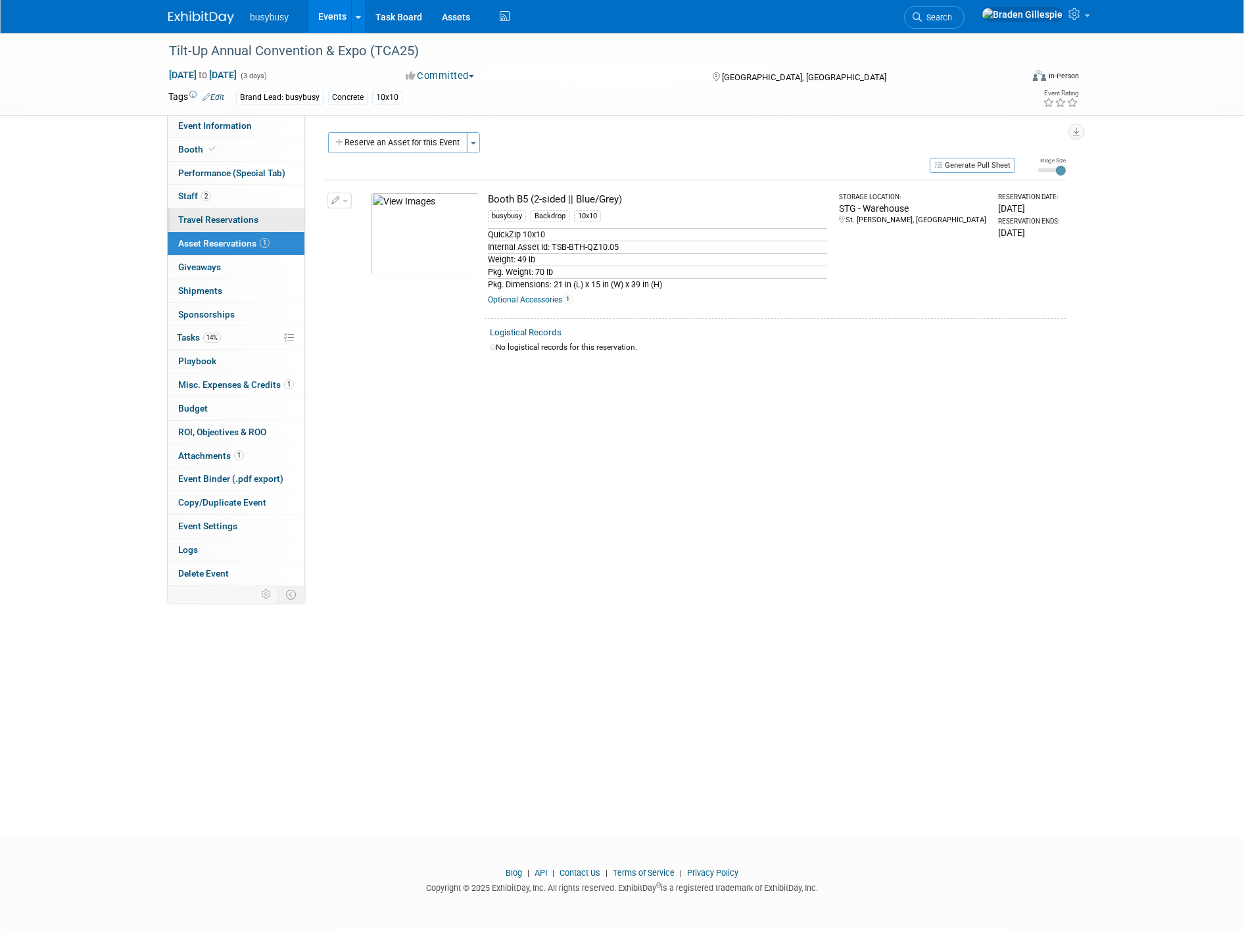
click at [230, 222] on span "Travel Reservations 0" at bounding box center [218, 219] width 80 height 11
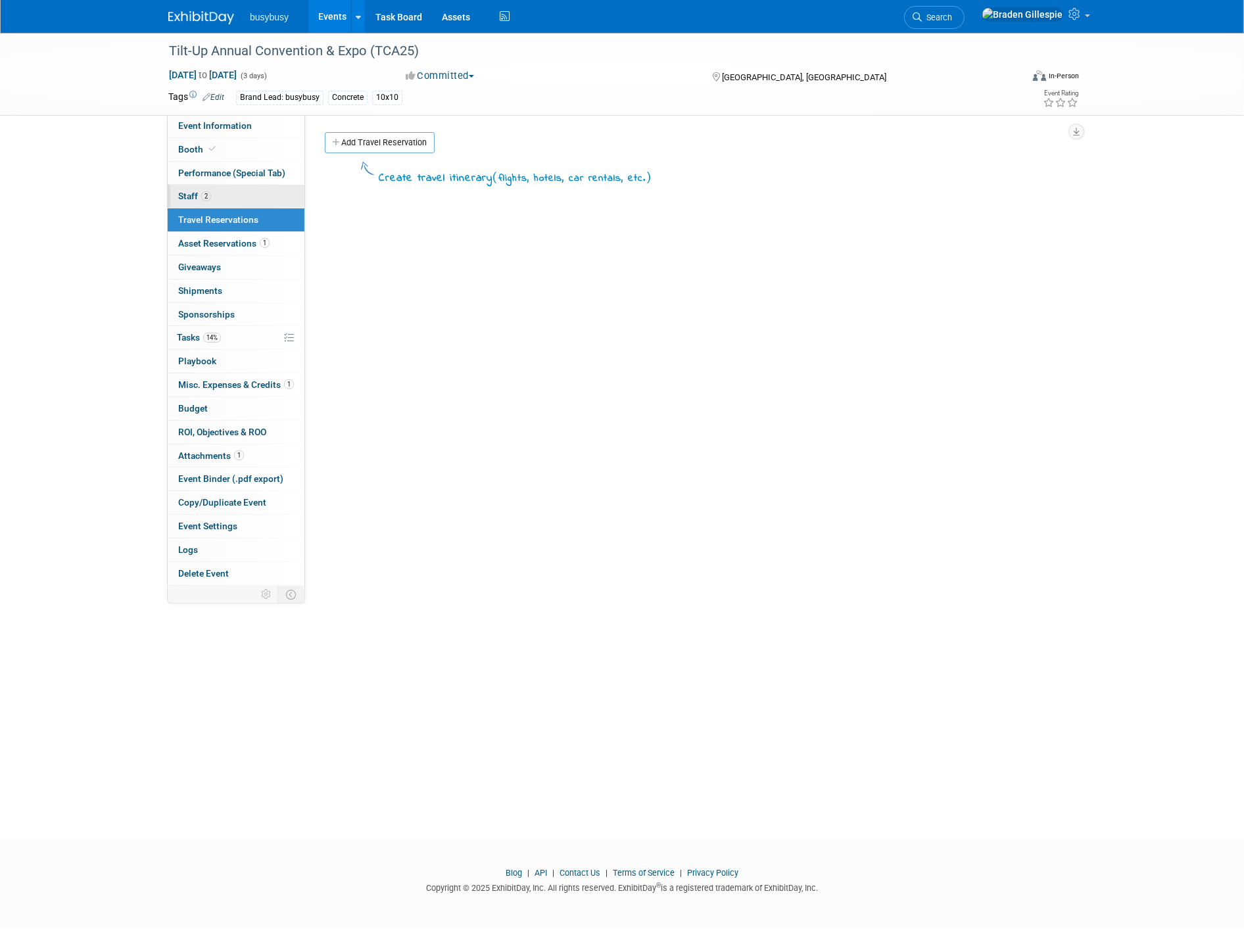
click at [202, 187] on link "2 Staff 2" at bounding box center [236, 196] width 137 height 23
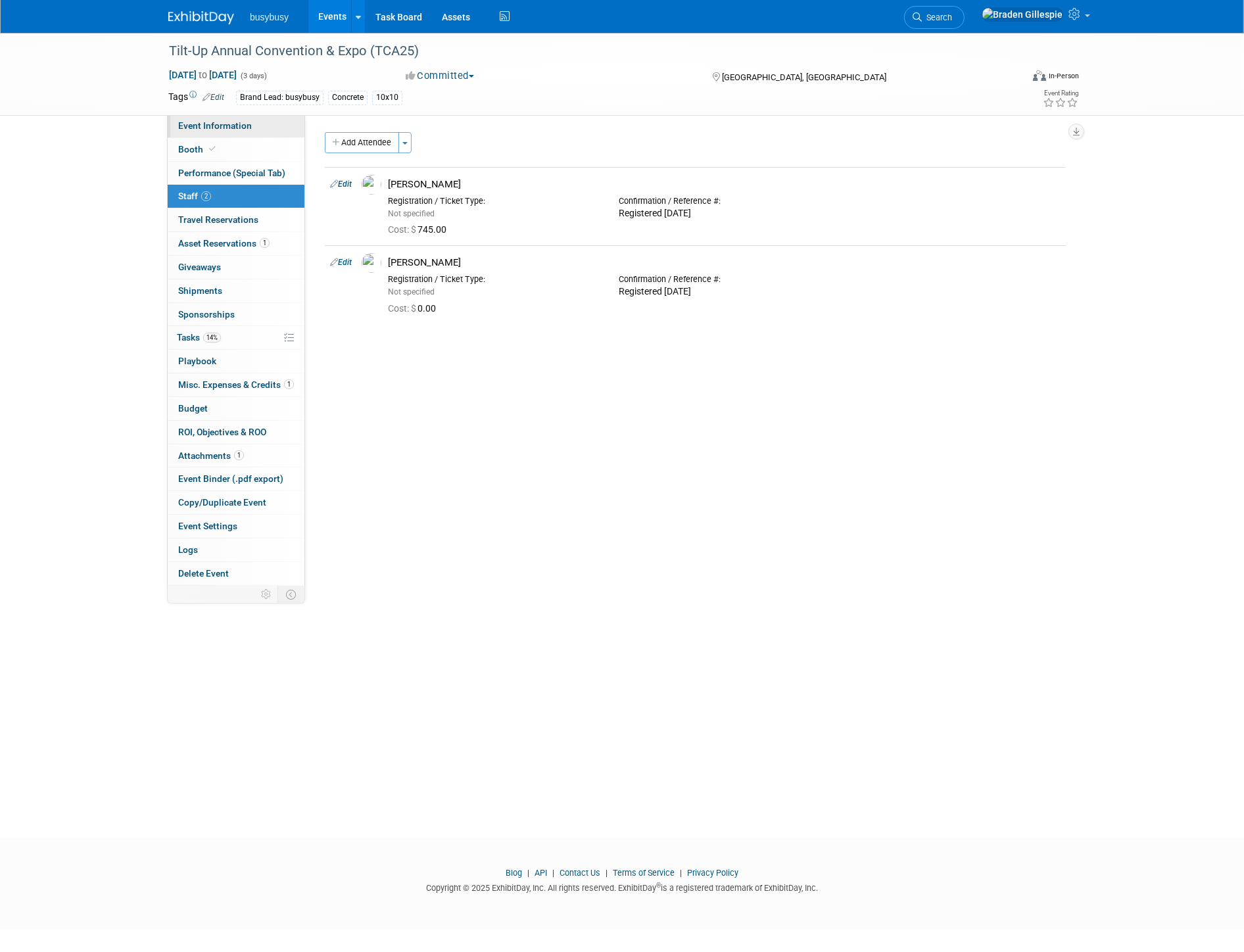
click at [244, 128] on span "Event Information" at bounding box center [215, 125] width 74 height 11
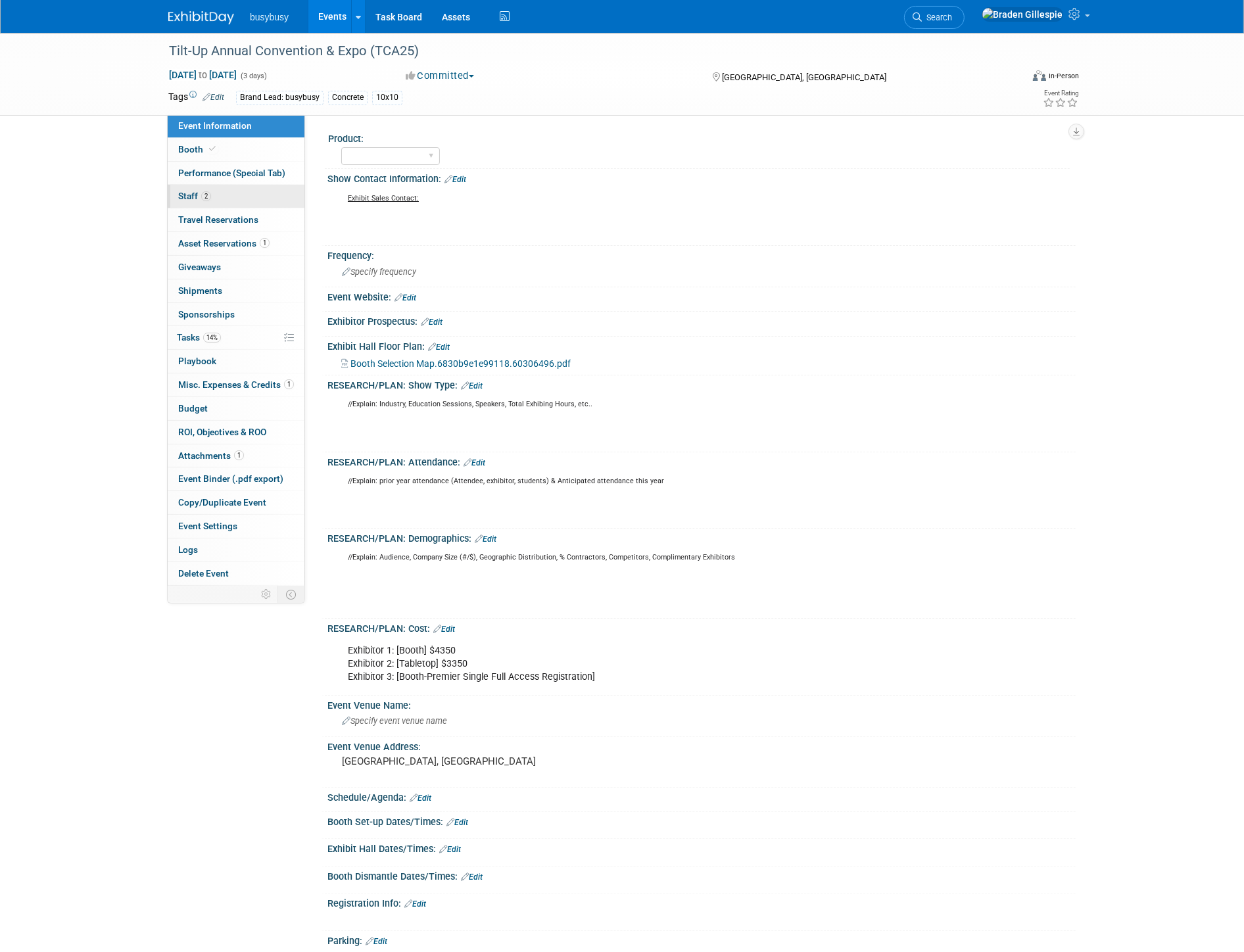
click at [180, 201] on span "Staff 2" at bounding box center [195, 195] width 33 height 11
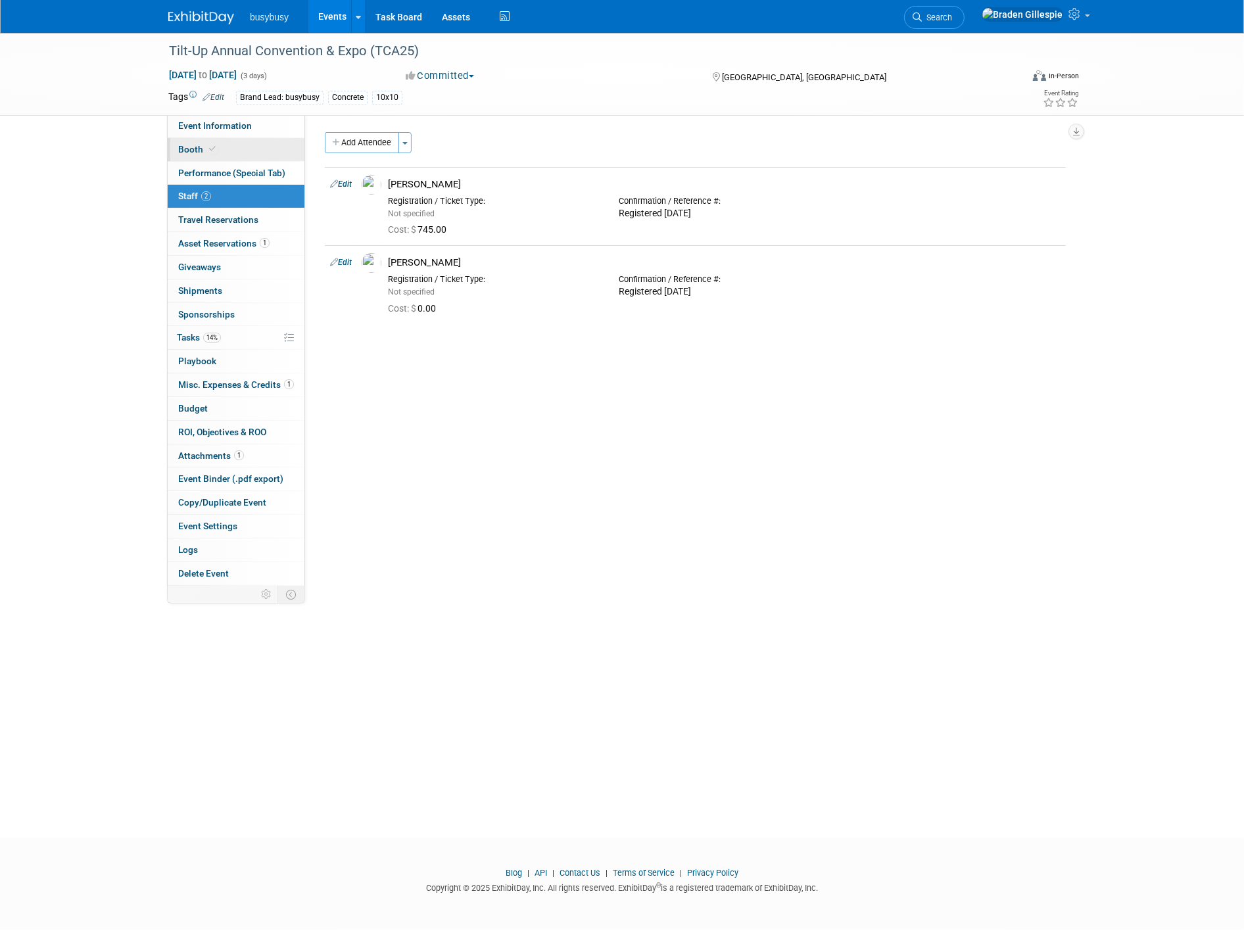
click at [226, 146] on link "Booth" at bounding box center [236, 149] width 137 height 23
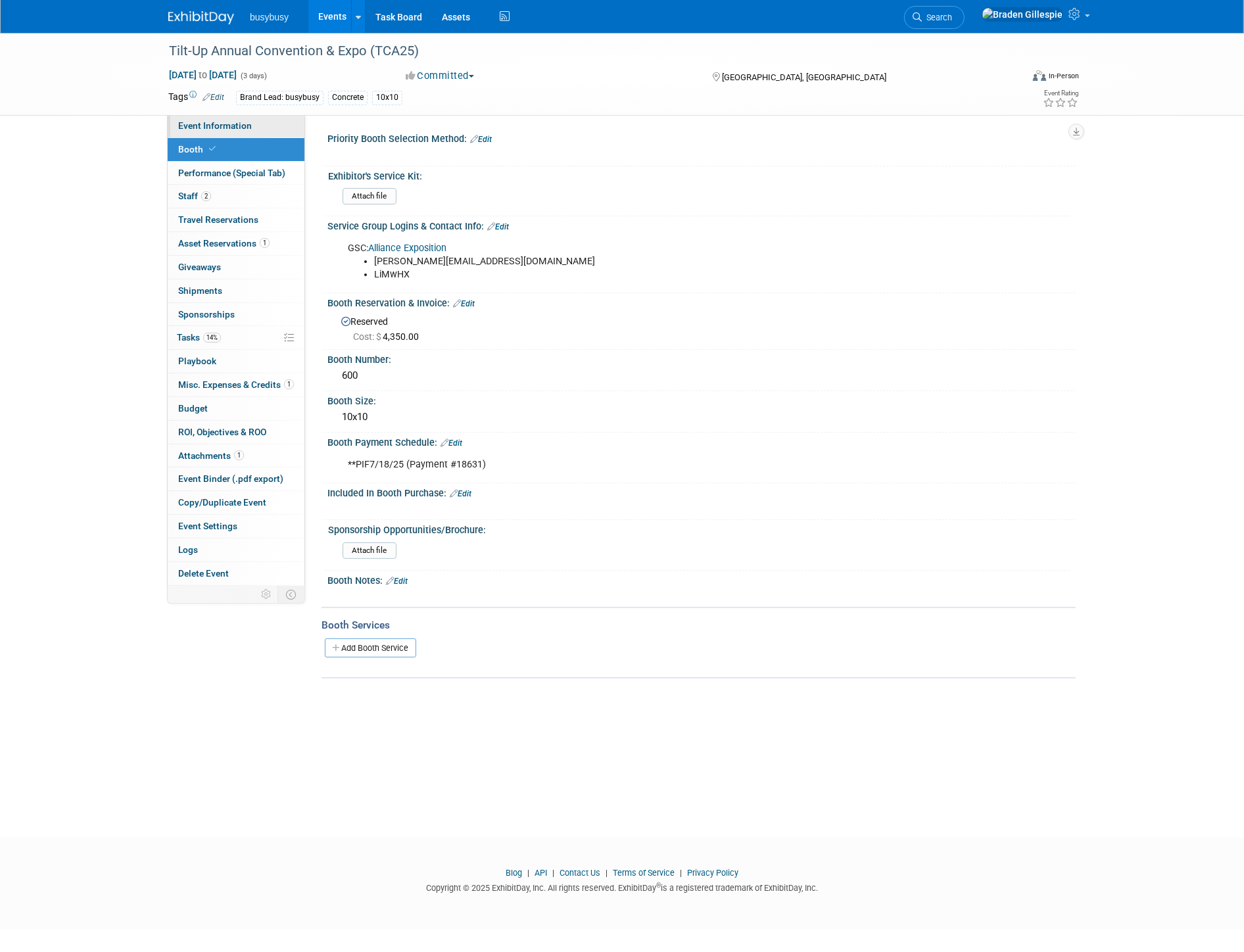
click at [231, 123] on span "Event Information" at bounding box center [215, 125] width 74 height 11
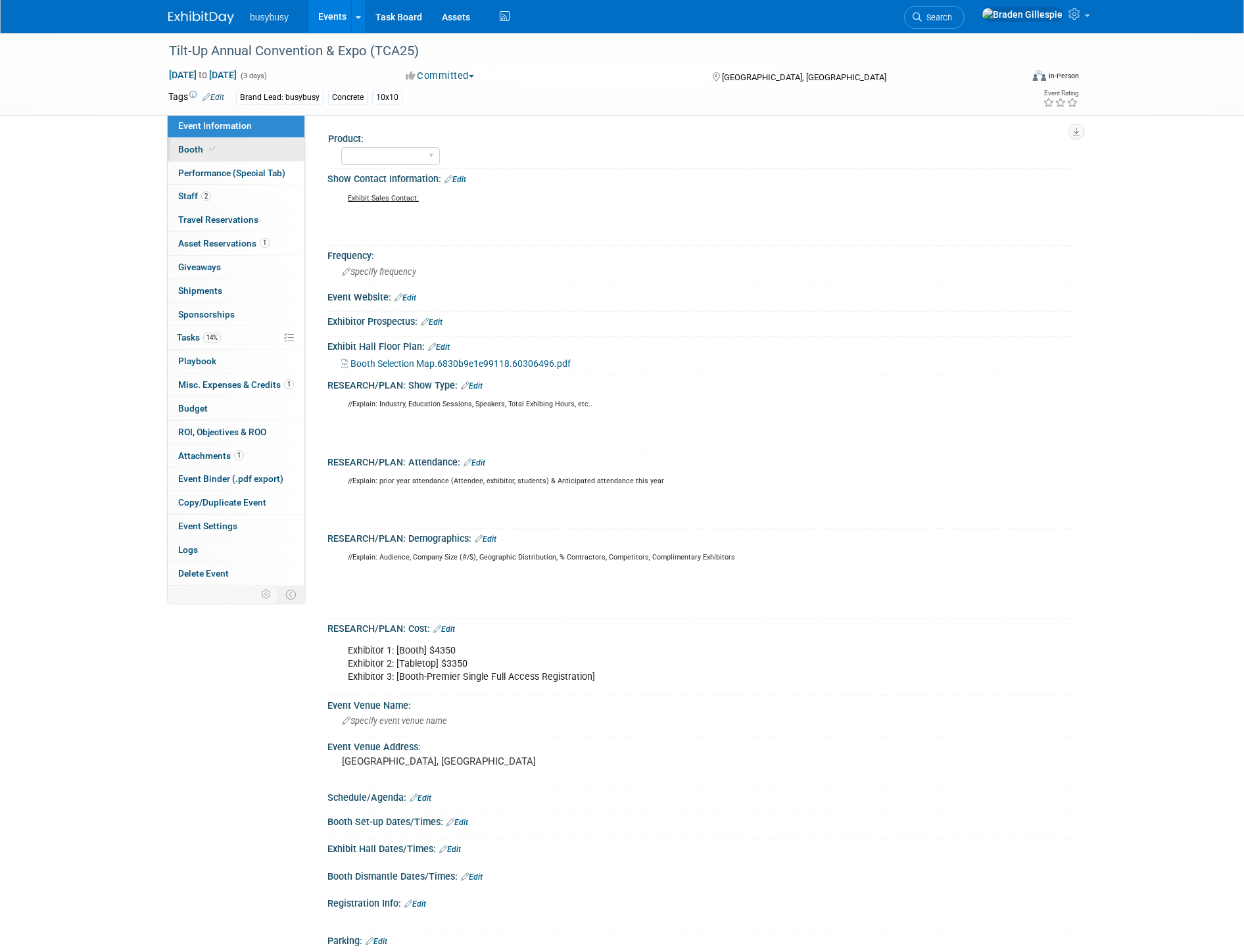
click at [192, 147] on span "Booth" at bounding box center [198, 149] width 40 height 11
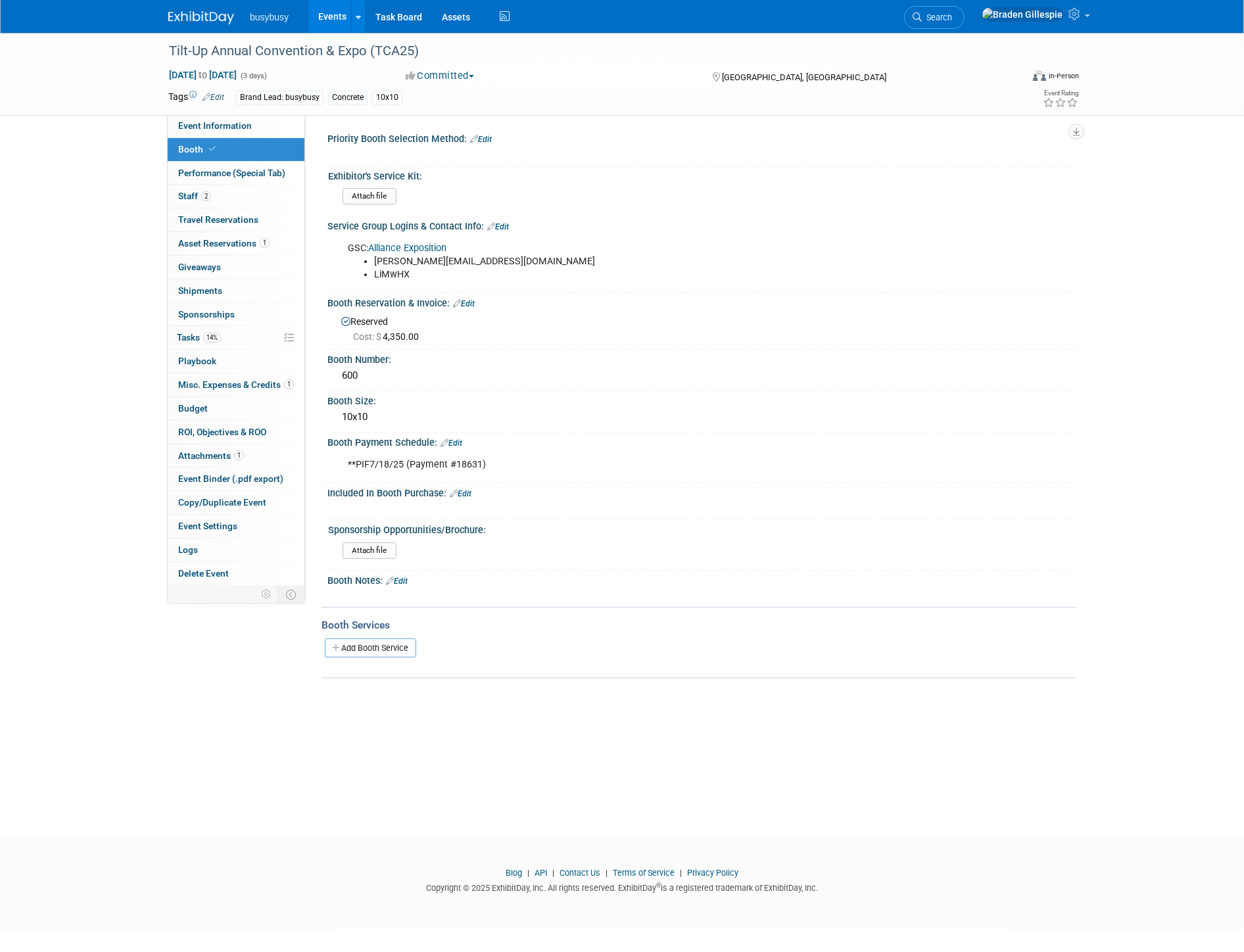
click at [501, 222] on link "Edit" at bounding box center [498, 226] width 22 height 9
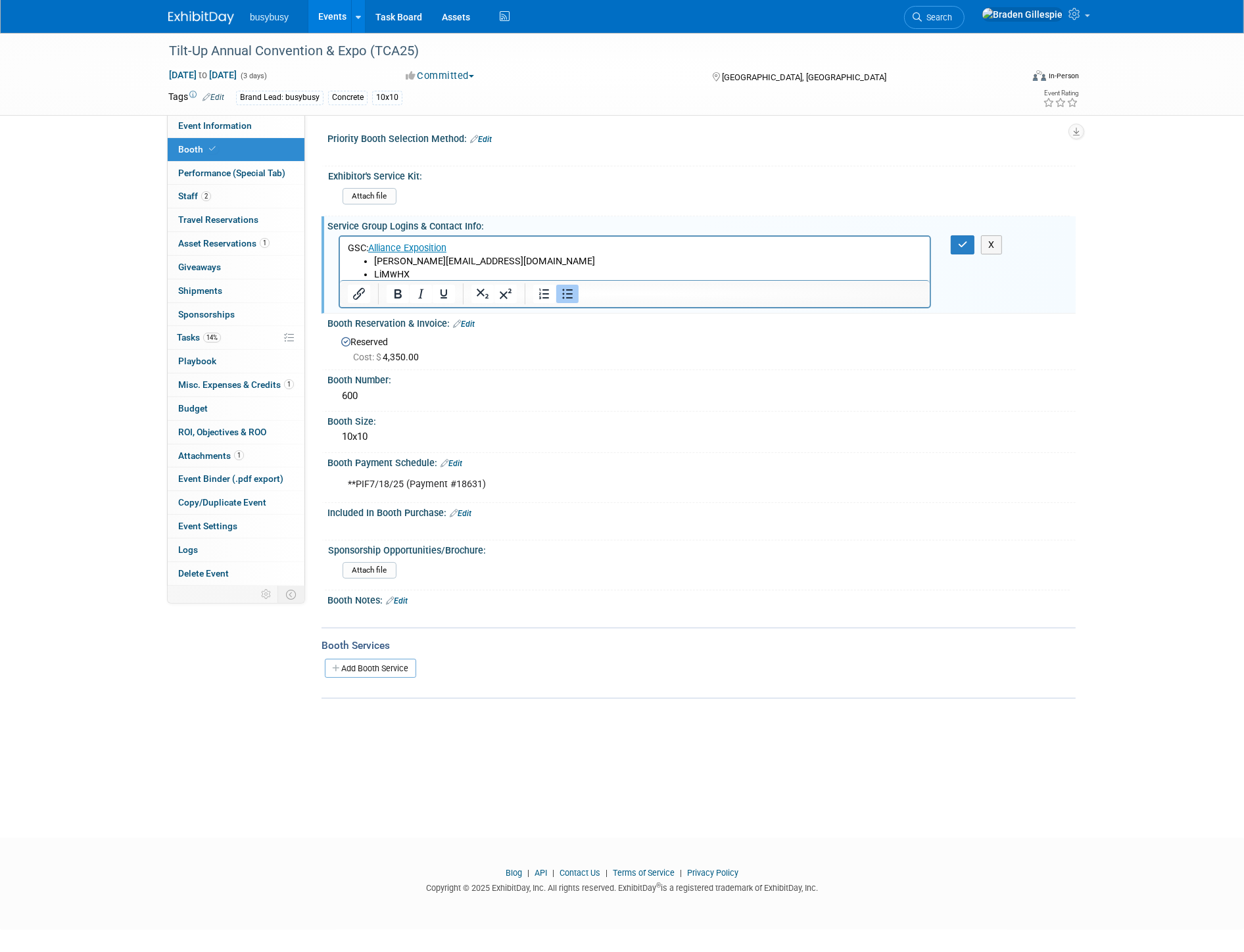
click at [433, 273] on li "LiMwHX" at bounding box center [648, 274] width 548 height 13
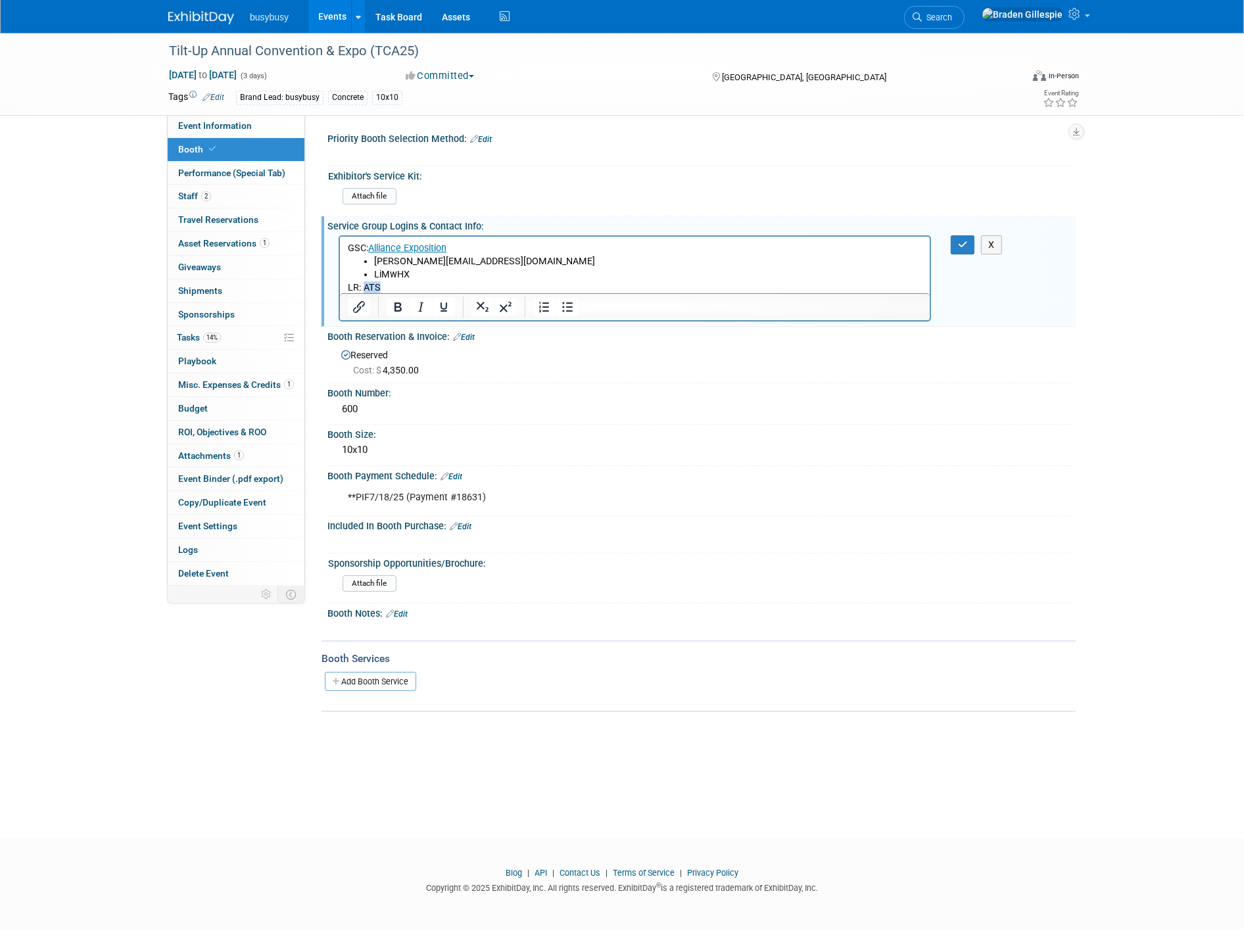
drag, startPoint x: 381, startPoint y: 287, endPoint x: 364, endPoint y: 288, distance: 17.0
click at [364, 288] on p "LR: ATS" at bounding box center [634, 287] width 574 height 13
click at [726, 276] on li "LiMwHX" at bounding box center [648, 274] width 548 height 13
click at [952, 241] on button "button" at bounding box center [963, 244] width 24 height 19
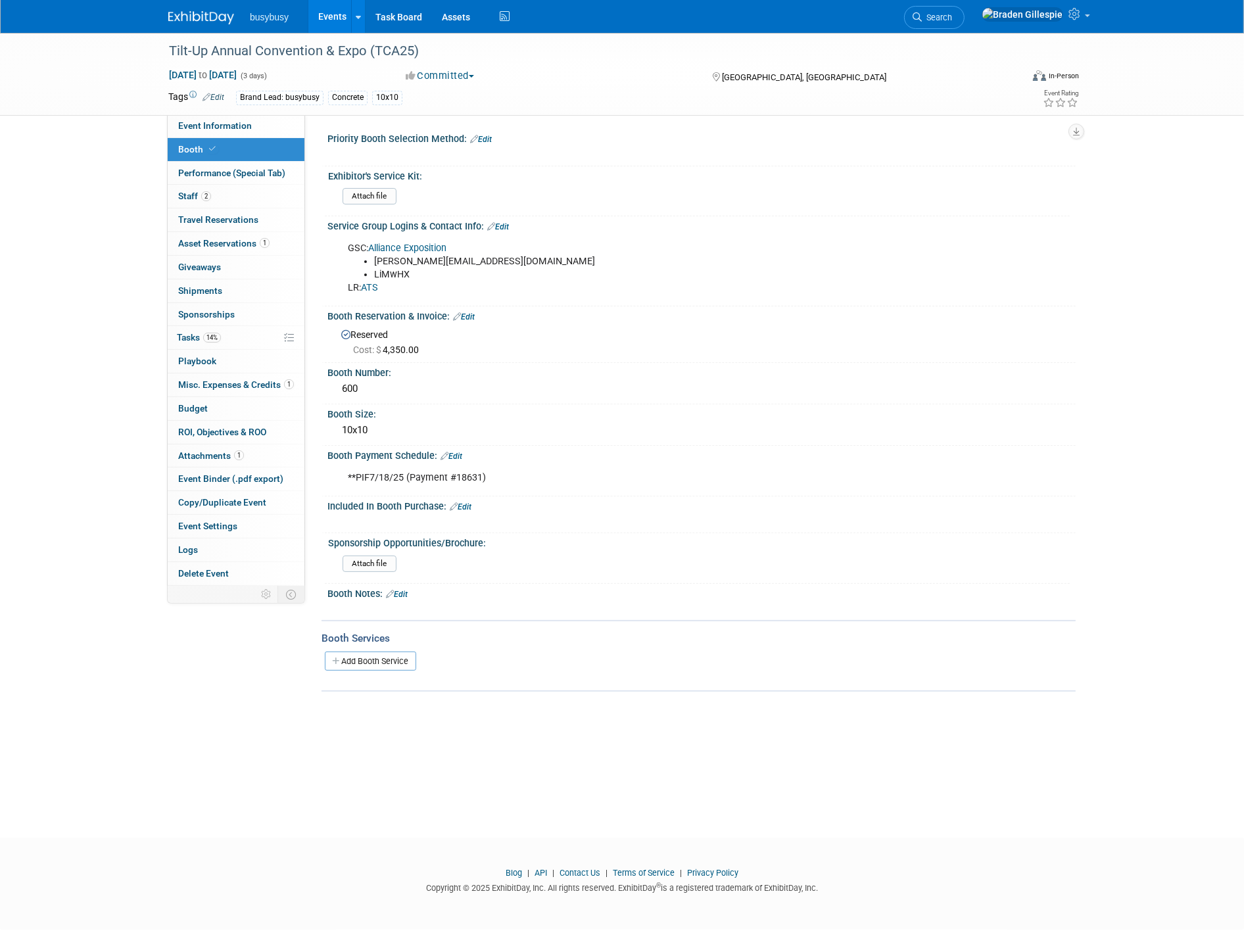
click at [208, 138] on link "Booth" at bounding box center [236, 149] width 137 height 23
click at [214, 126] on span "Event Information" at bounding box center [215, 125] width 74 height 11
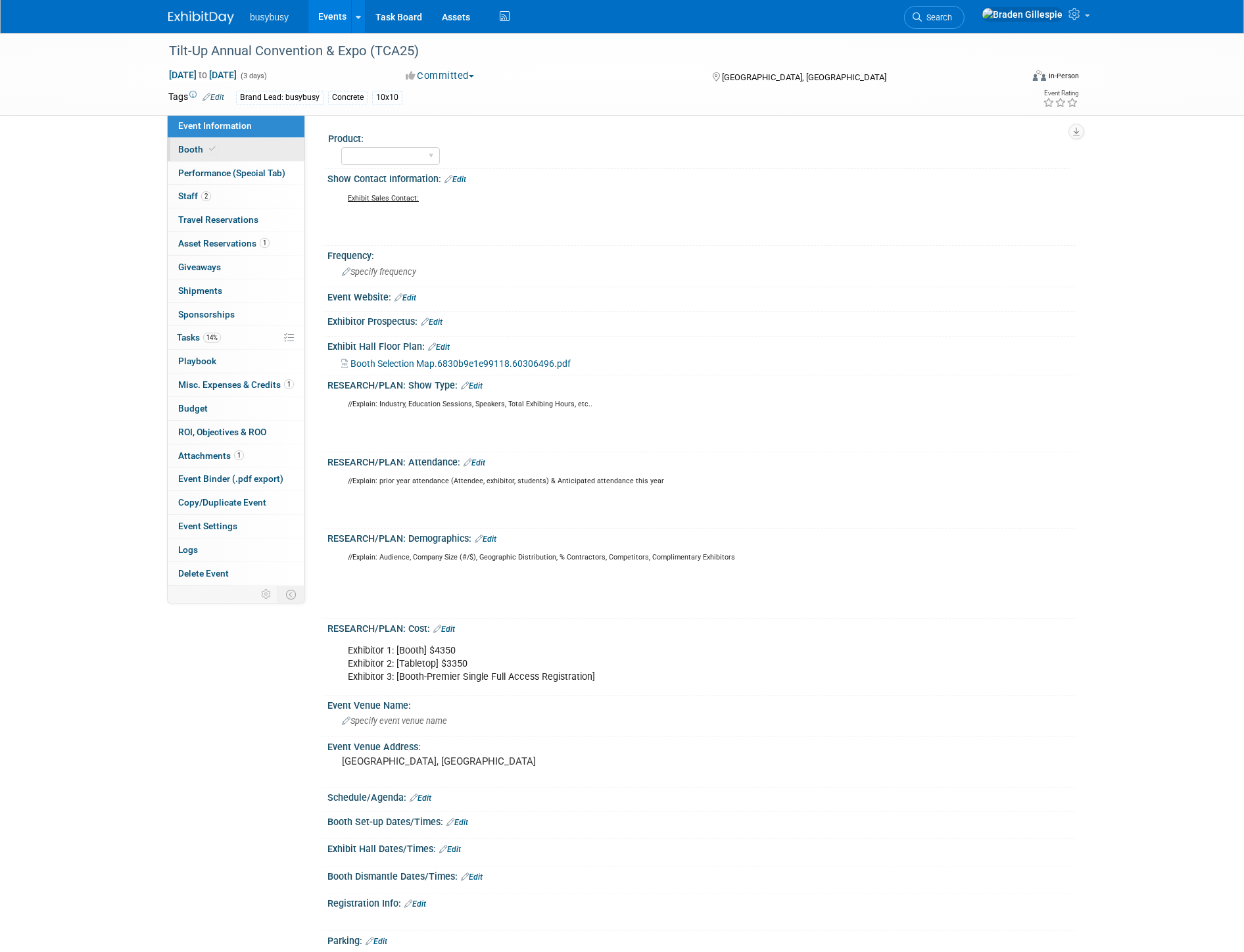
click at [222, 153] on link "Booth" at bounding box center [236, 149] width 137 height 23
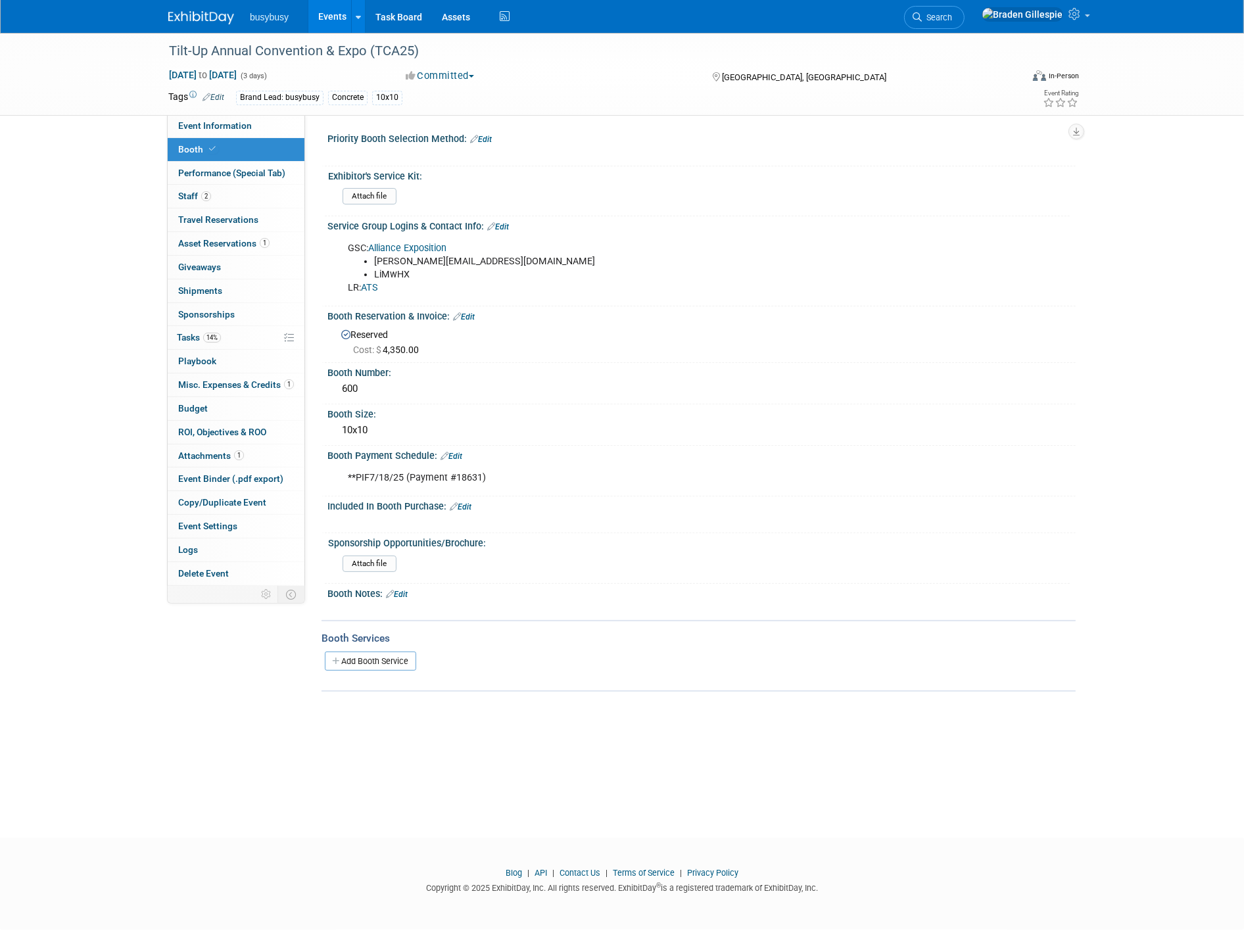
click at [209, 16] on img at bounding box center [201, 18] width 66 height 13
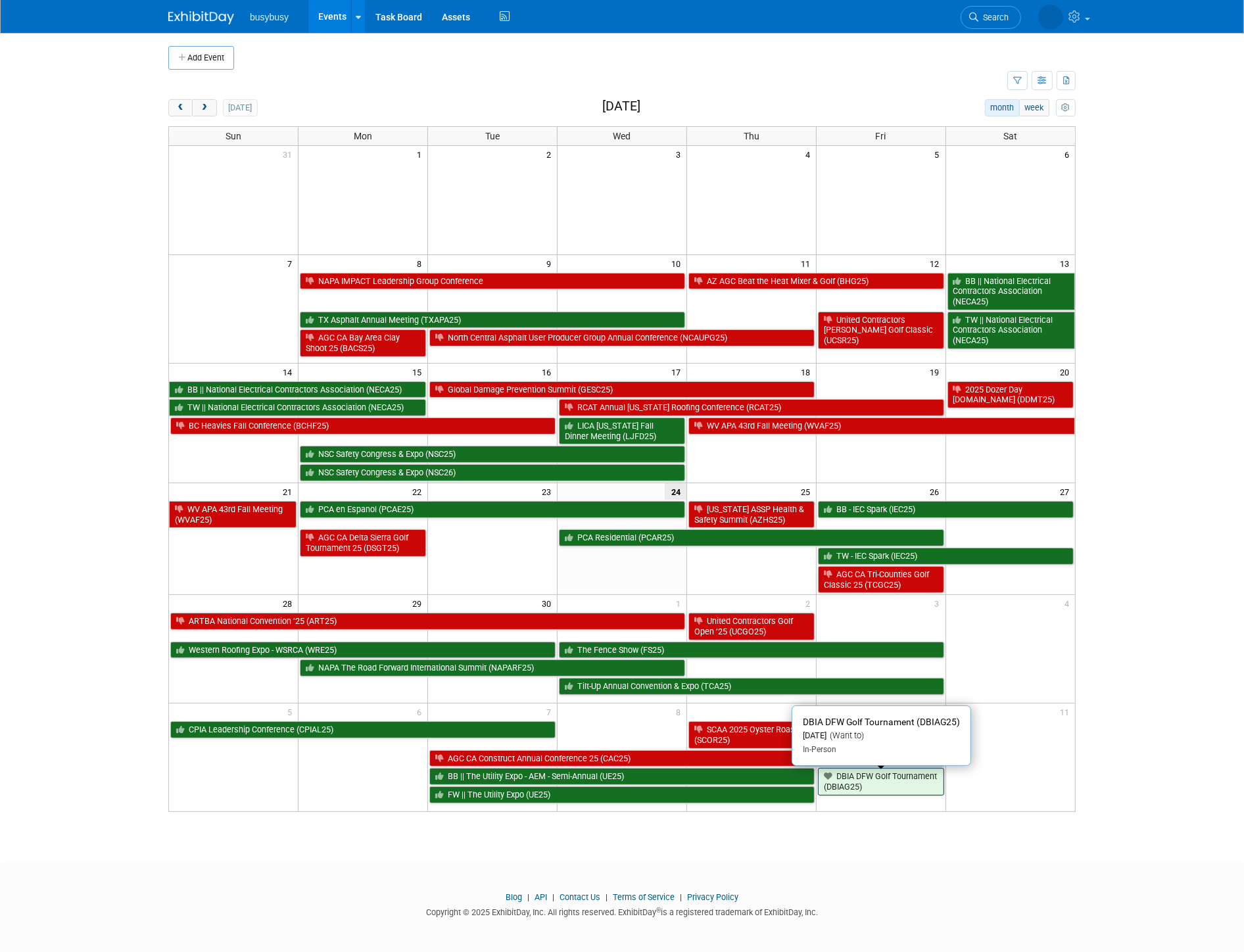
click at [891, 792] on link "DBIA DFW Golf Tournament (DBIAG25)" at bounding box center [881, 781] width 126 height 27
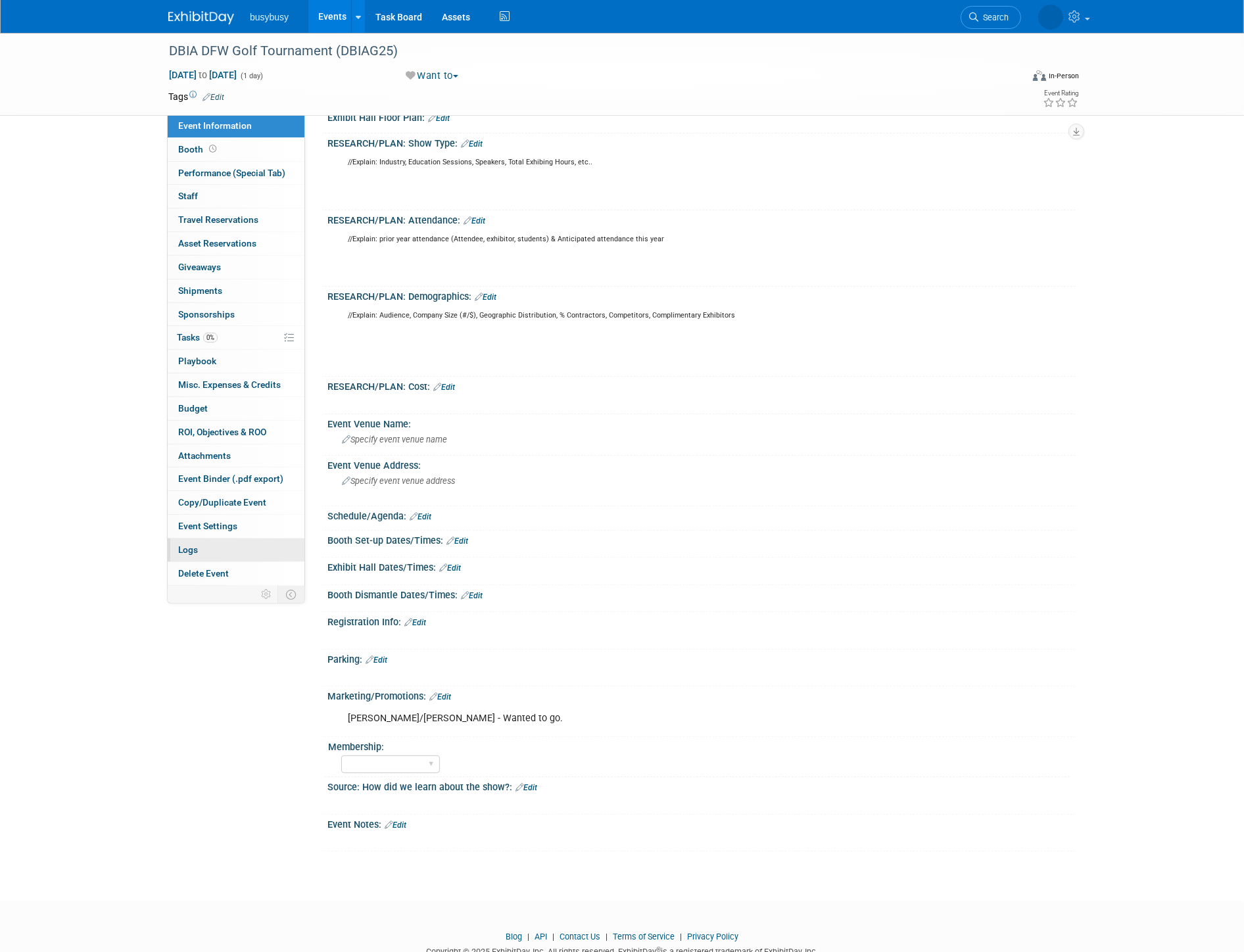
scroll to position [278, 0]
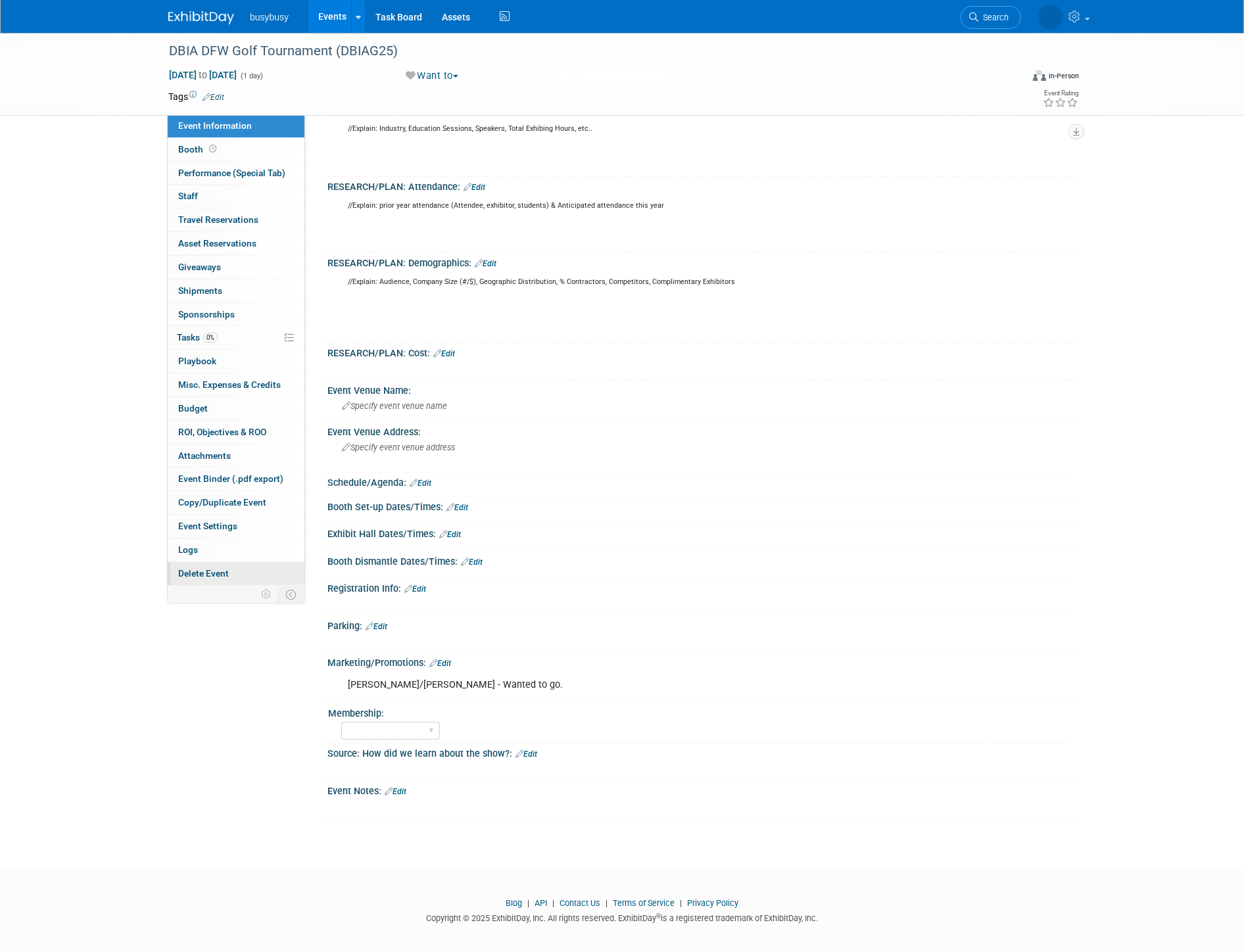
click at [218, 573] on span "Delete Event" at bounding box center [203, 573] width 50 height 11
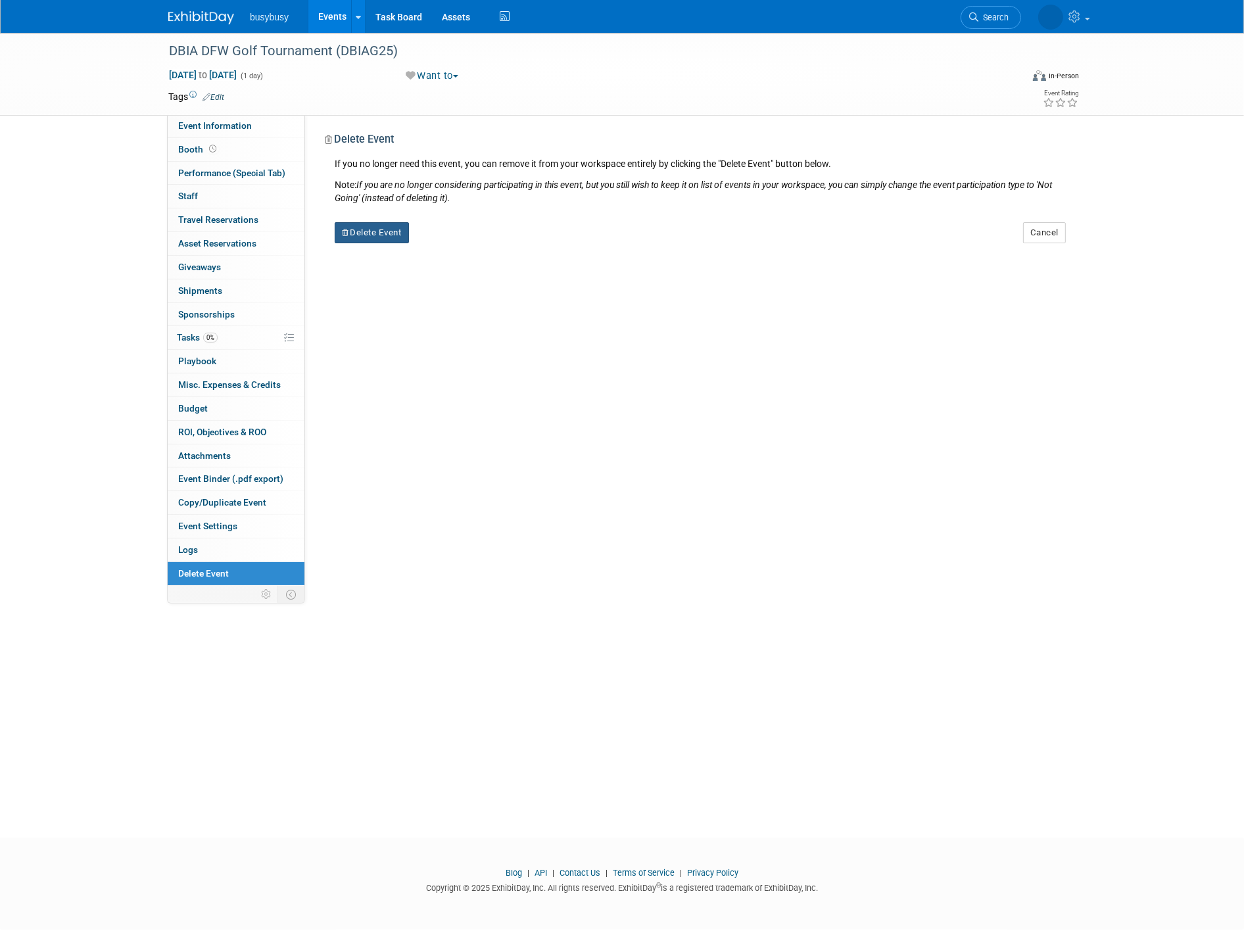
click at [383, 227] on button "Delete Event" at bounding box center [371, 233] width 75 height 21
click at [457, 244] on link "Yes" at bounding box center [455, 244] width 38 height 21
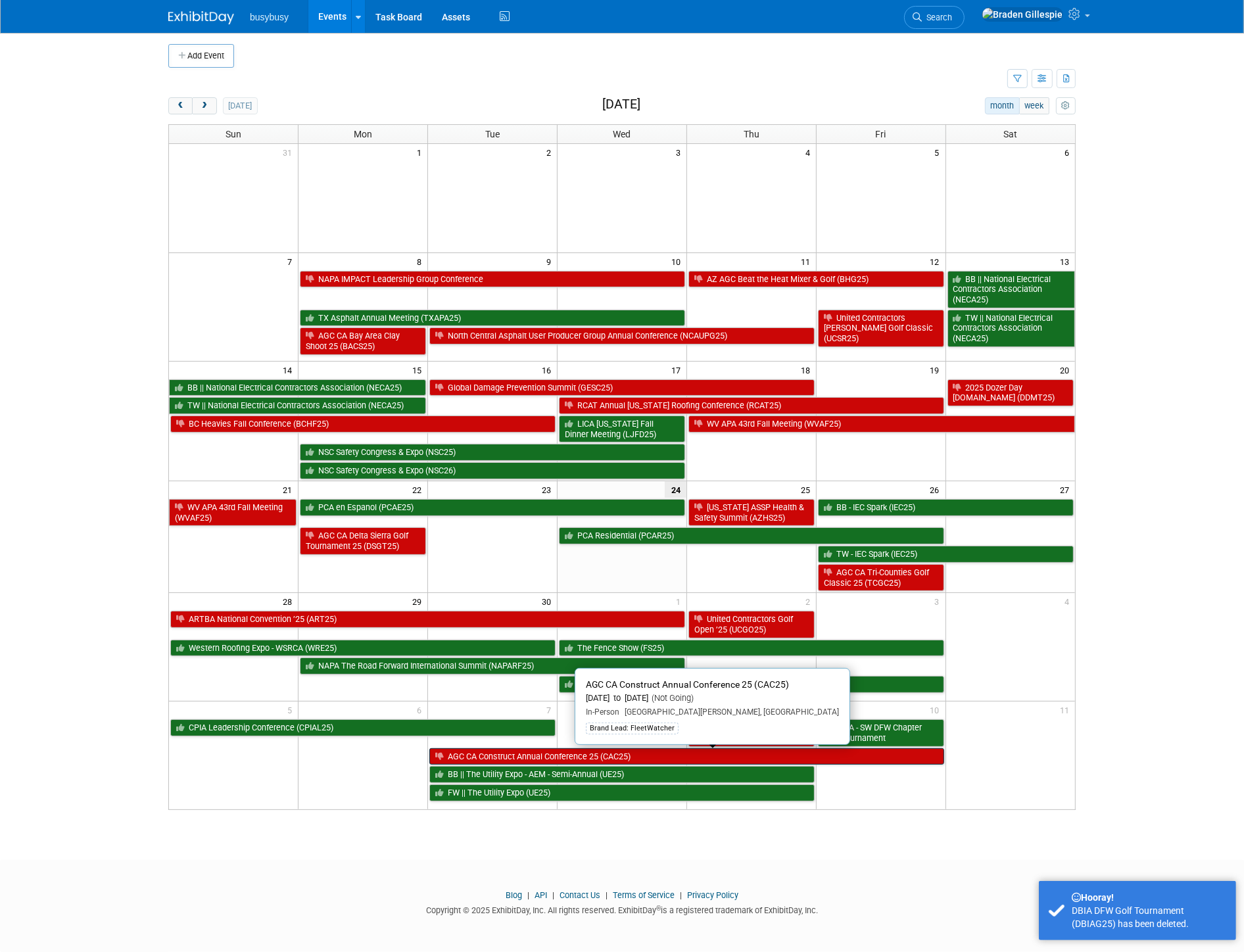
scroll to position [4, 0]
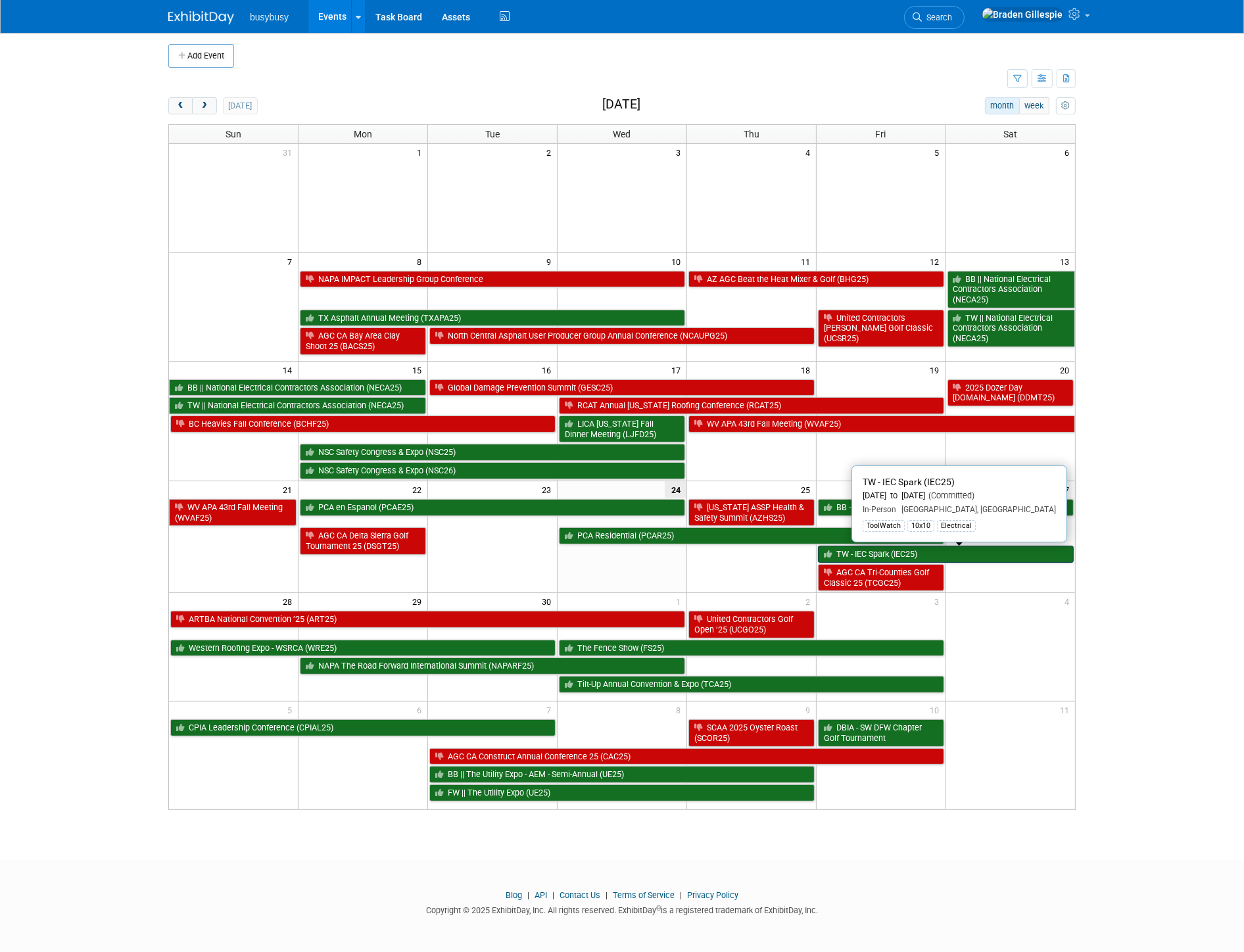
click at [944, 562] on link "TW - IEC Spark (IEC25)" at bounding box center [946, 554] width 256 height 17
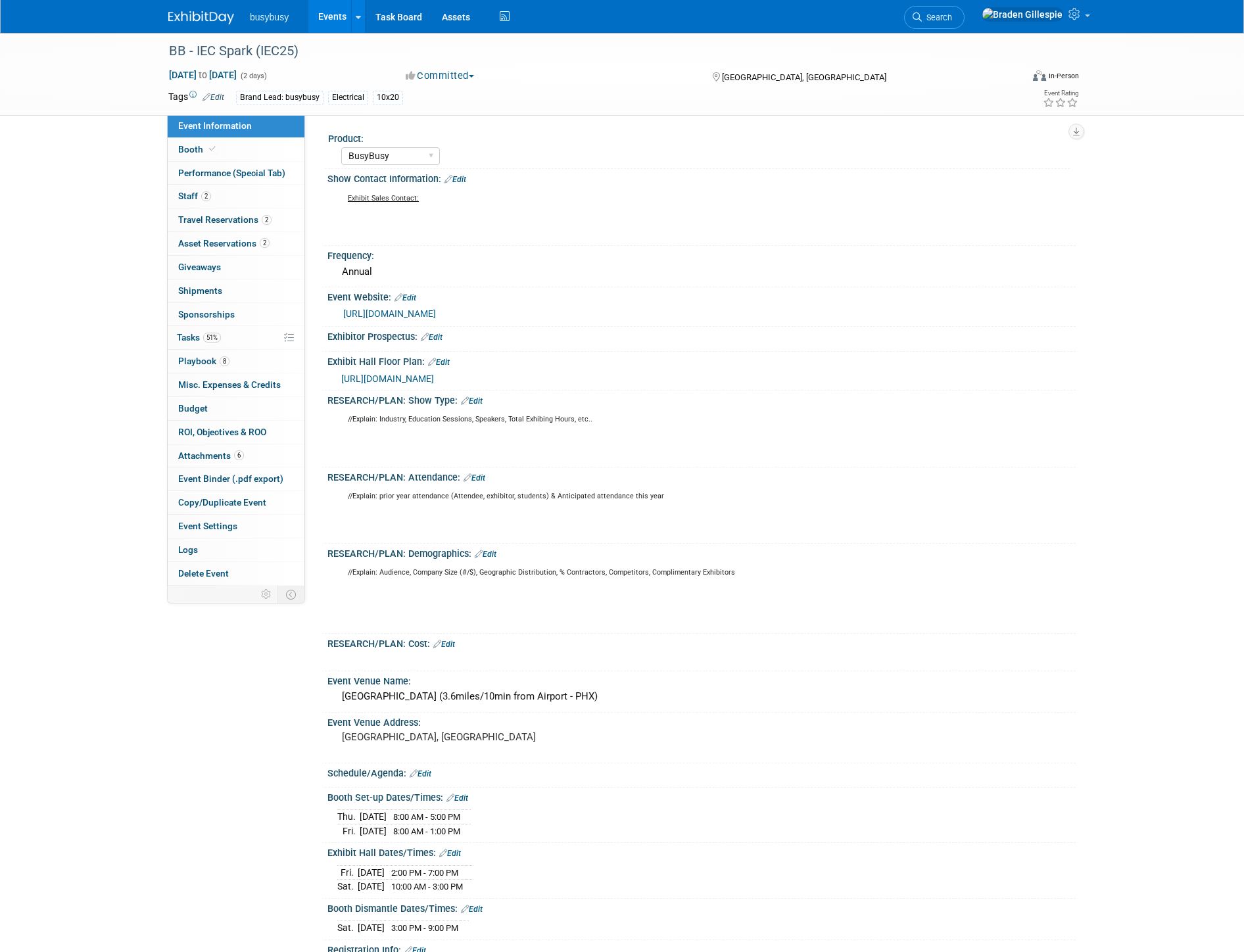
select select "BusyBusy"
click at [240, 148] on link "Booth" at bounding box center [236, 149] width 137 height 23
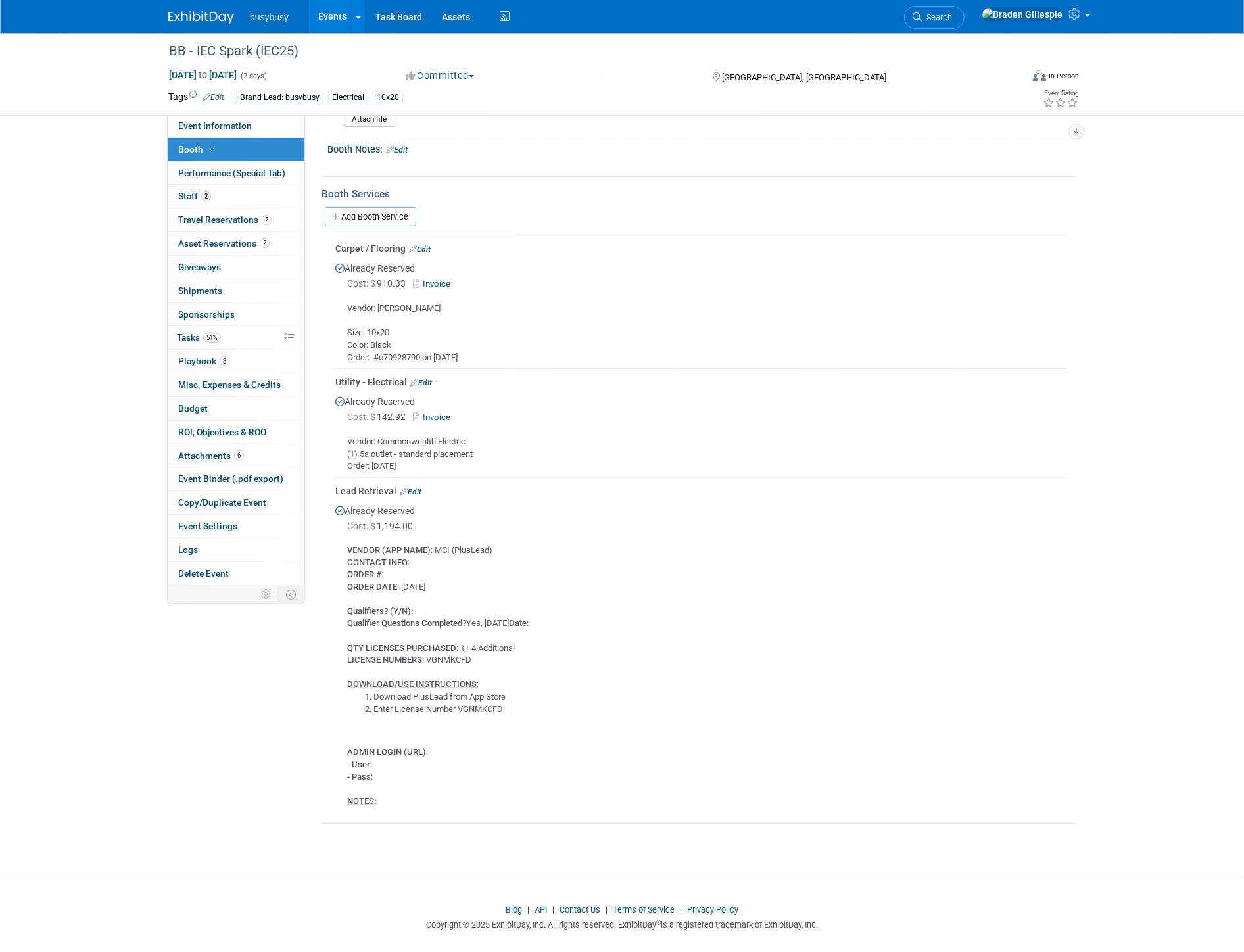
scroll to position [422, 0]
drag, startPoint x: 349, startPoint y: 533, endPoint x: 483, endPoint y: 794, distance: 293.4
click at [483, 794] on td "Lead Retrieval Edit Already Reserved Cost: $ 1,194.00 VENDOR (APP NAME)" at bounding box center [700, 640] width 731 height 334
copy div "VENDOR (APP NAME) : MCI (PlusLead) CONTACT INFO : ORDER # : ORDER DATE : [DATE]…"
click at [414, 483] on link "Edit" at bounding box center [410, 488] width 22 height 9
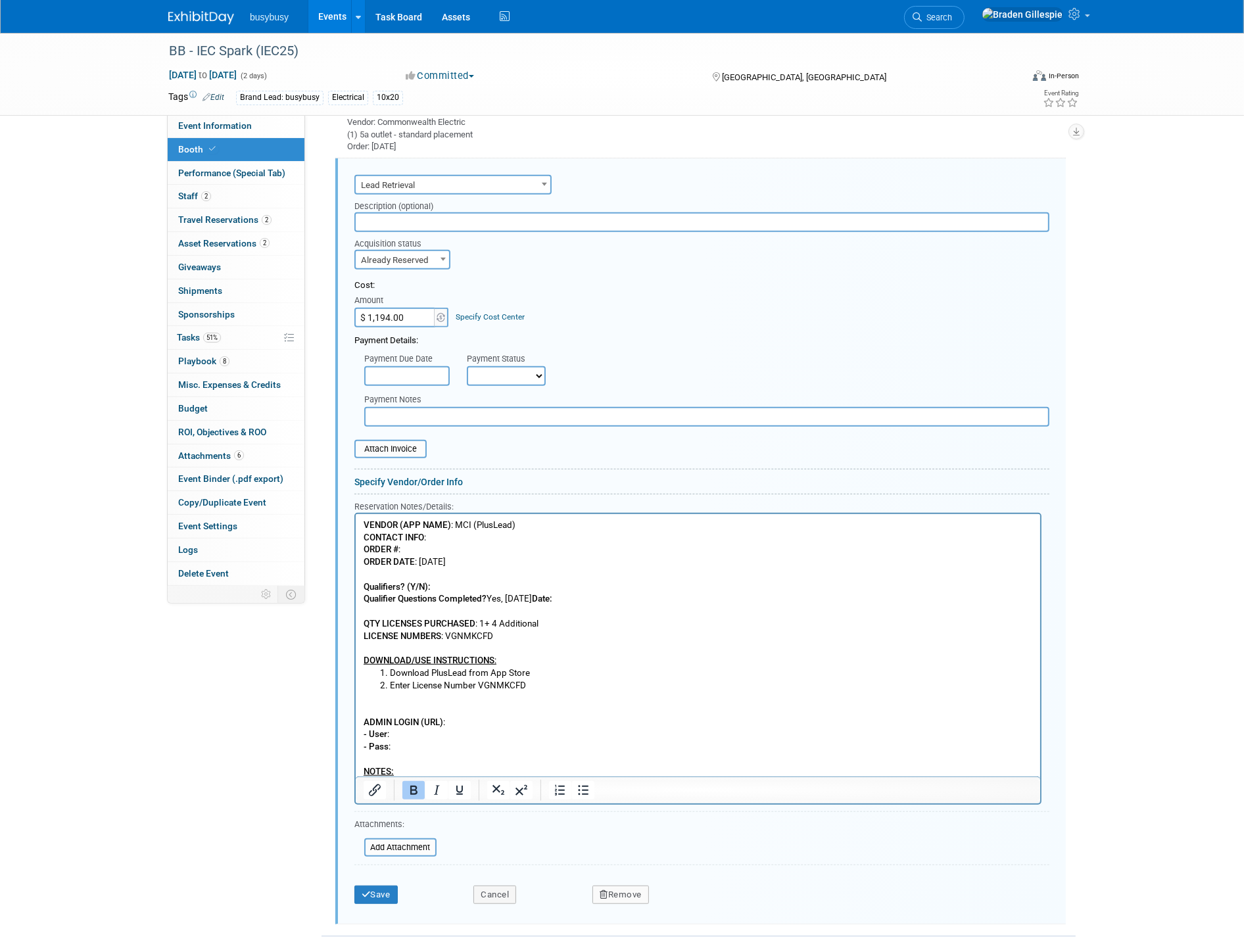
scroll to position [0, 0]
click at [407, 767] on p "ADMIN LOGIN (URL) : - User : - Pass : NOTES:" at bounding box center [697, 733] width 670 height 86
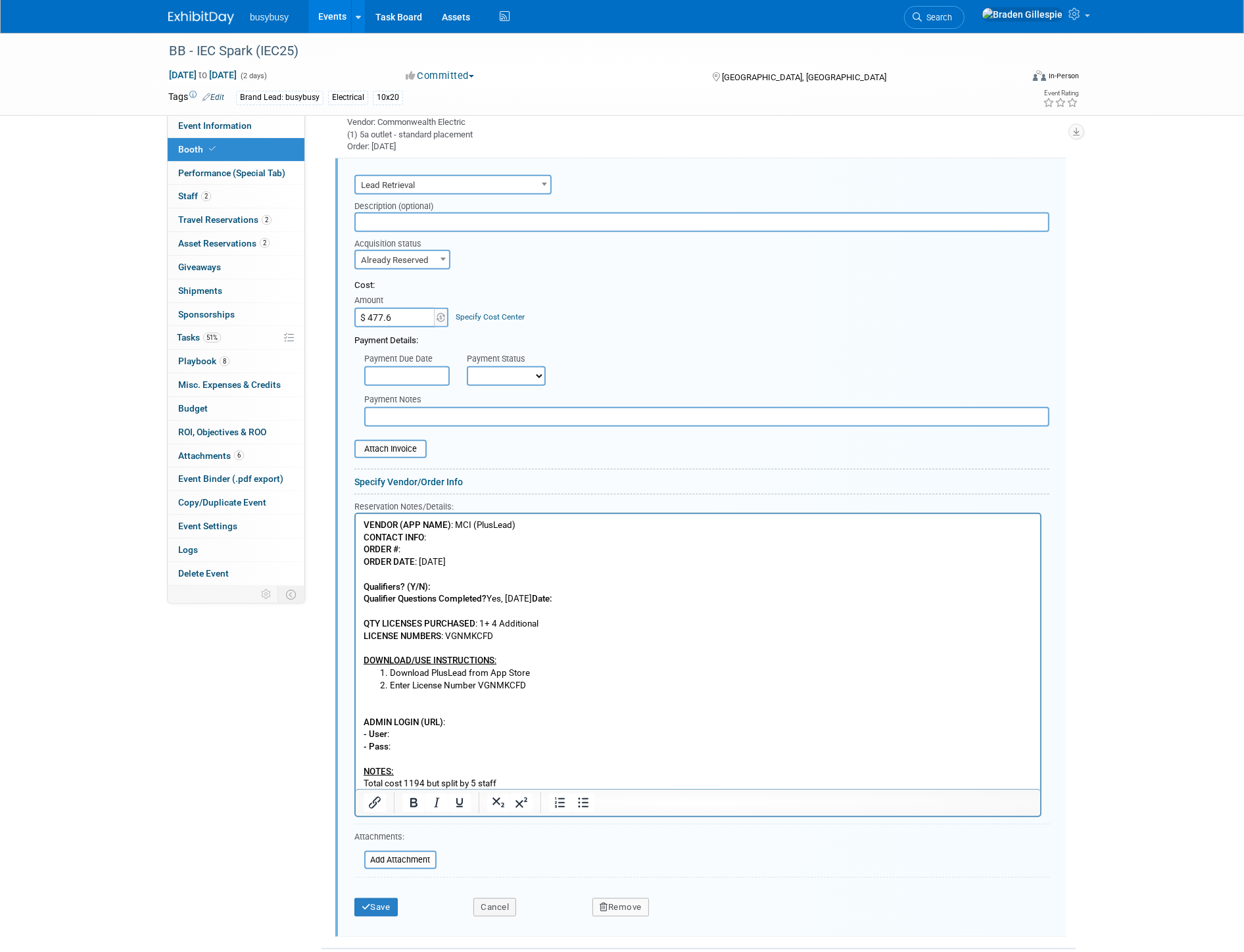
type input "$ 477.60"
click at [385, 898] on button "Save" at bounding box center [376, 907] width 43 height 18
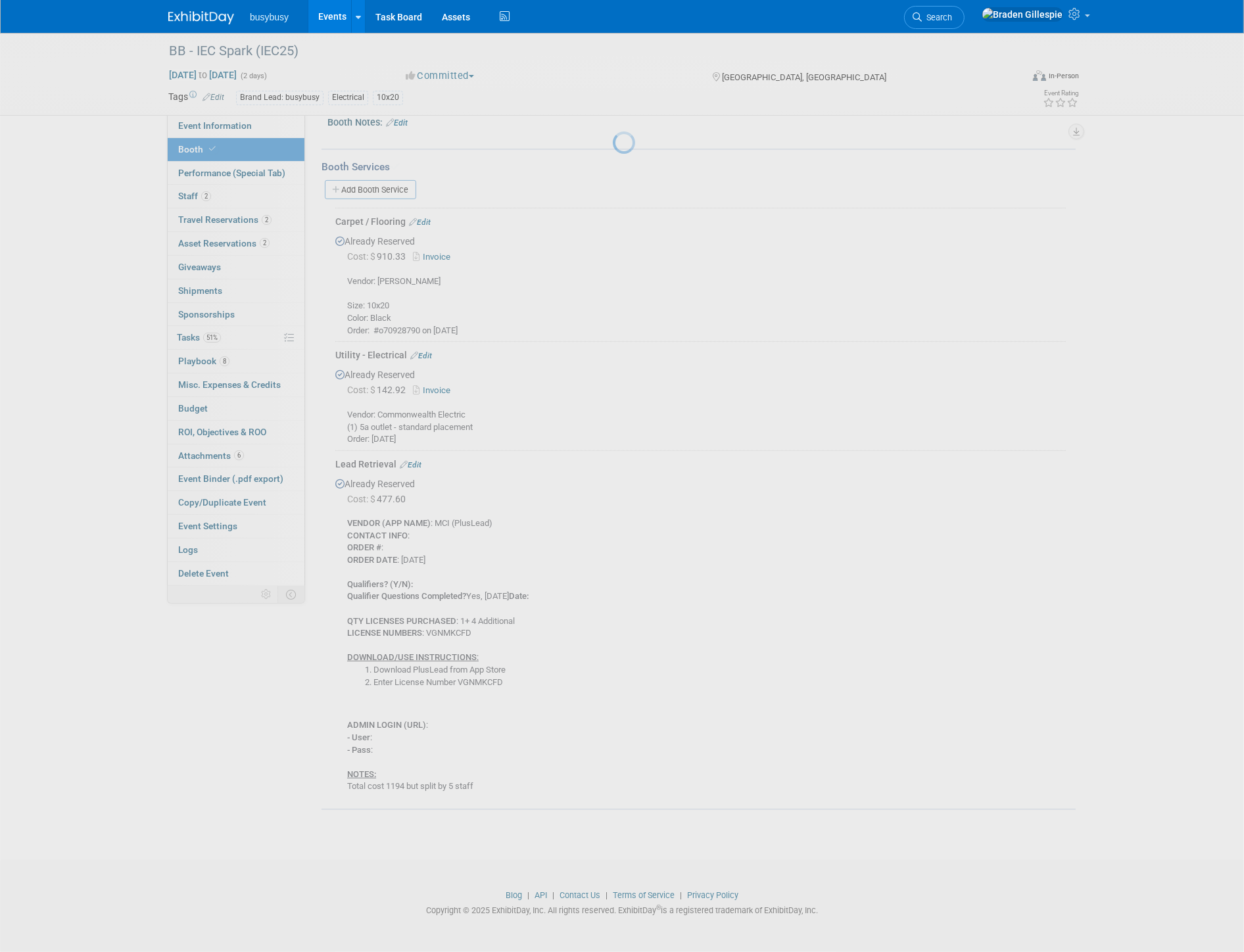
scroll to position [435, 0]
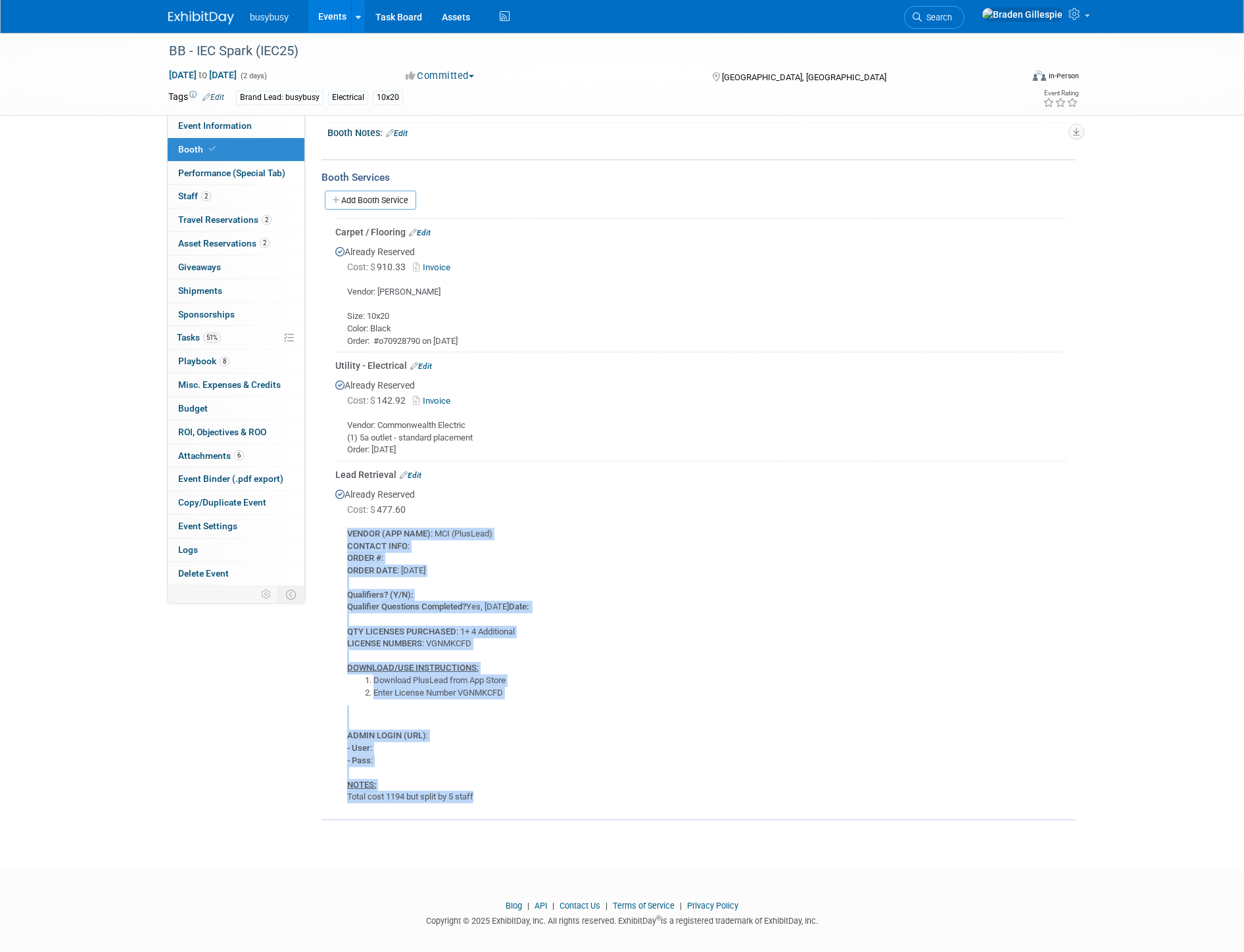
drag, startPoint x: 484, startPoint y: 787, endPoint x: 344, endPoint y: 523, distance: 298.8
click at [344, 523] on div "VENDOR (APP NAME) : MCI (PlusLead) CONTACT INFO : ORDER # : ORDER DATE : 9/22/2…" at bounding box center [700, 660] width 731 height 286
copy div "VENDOR (APP NAME) : MCI (PlusLead) CONTACT INFO : ORDER # : ORDER DATE : 9/22/2…"
click at [484, 796] on td "Lead Retrieval Edit Already Reserved Cost: $ 477.60 VENDOR (APP NAME) :" at bounding box center [700, 634] width 731 height 347
drag, startPoint x: 485, startPoint y: 790, endPoint x: 341, endPoint y: 515, distance: 310.4
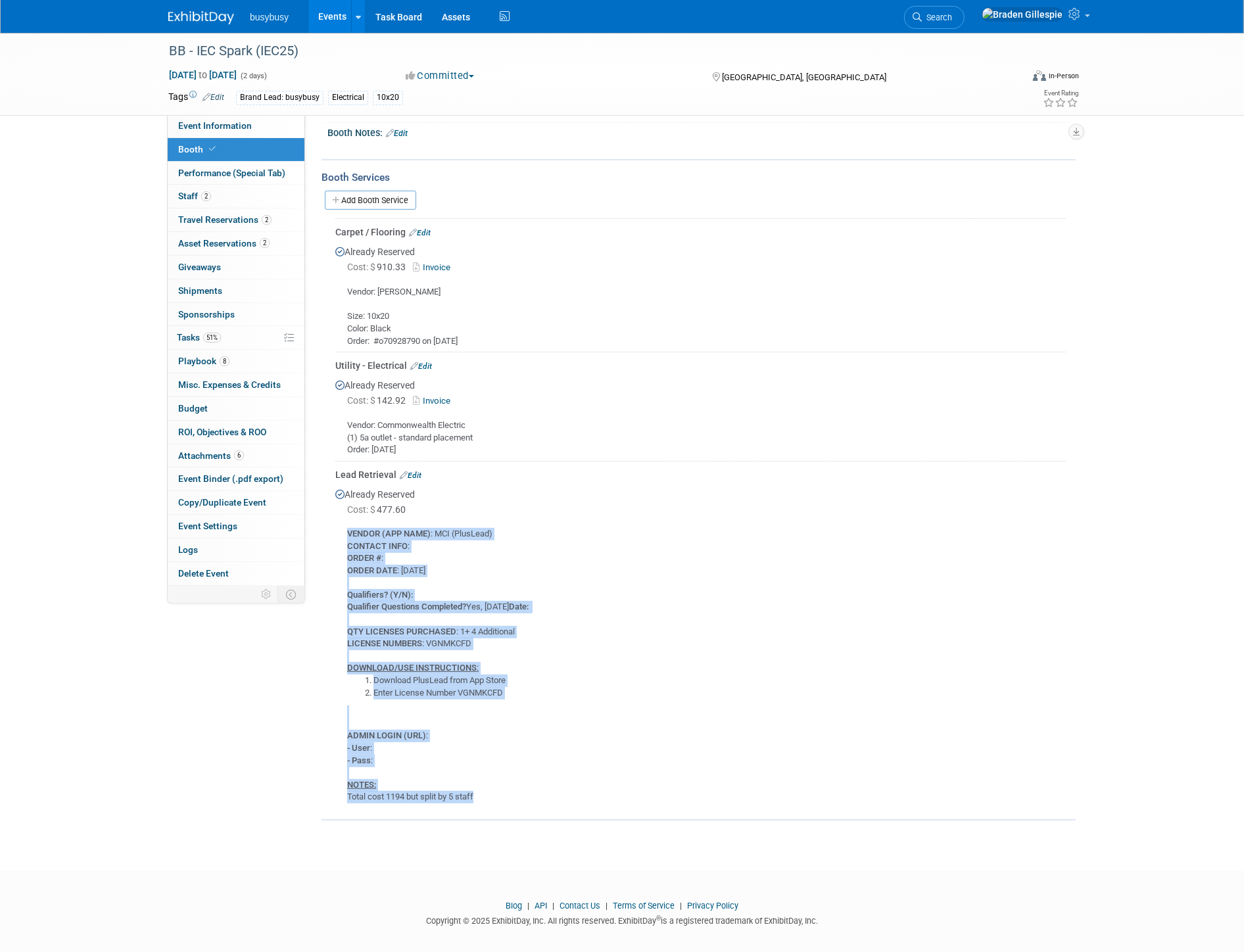
click at [341, 518] on div "VENDOR (APP NAME) : MCI (PlusLead) CONTACT INFO : ORDER # : ORDER DATE : 9/22/2…" at bounding box center [700, 660] width 731 height 286
copy div "VENDOR (APP NAME) : MCI (PlusLead) CONTACT INFO : ORDER # : ORDER DATE : 9/22/2…"
click at [212, 344] on link "51% Tasks 51%" at bounding box center [236, 337] width 137 height 23
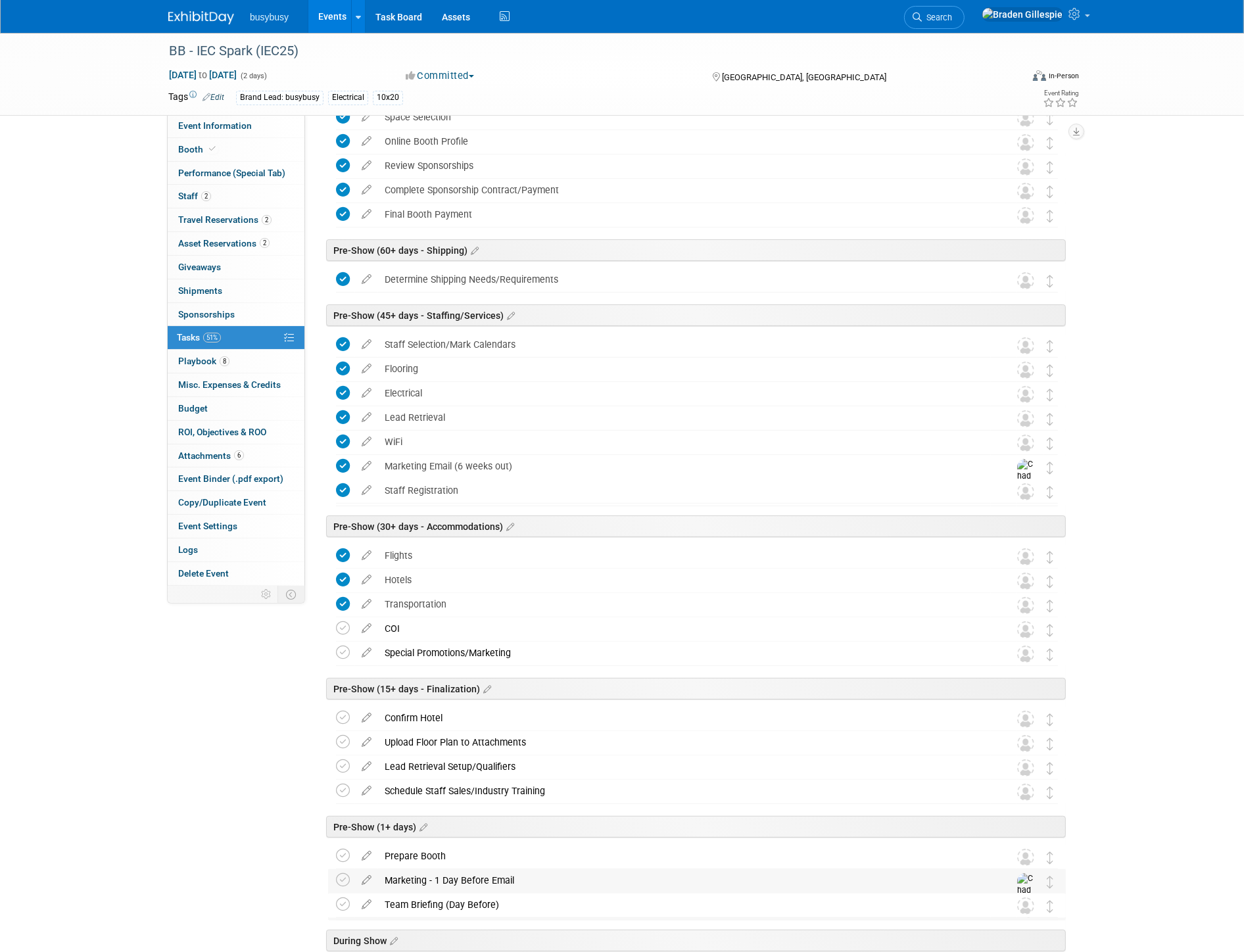
scroll to position [438, 0]
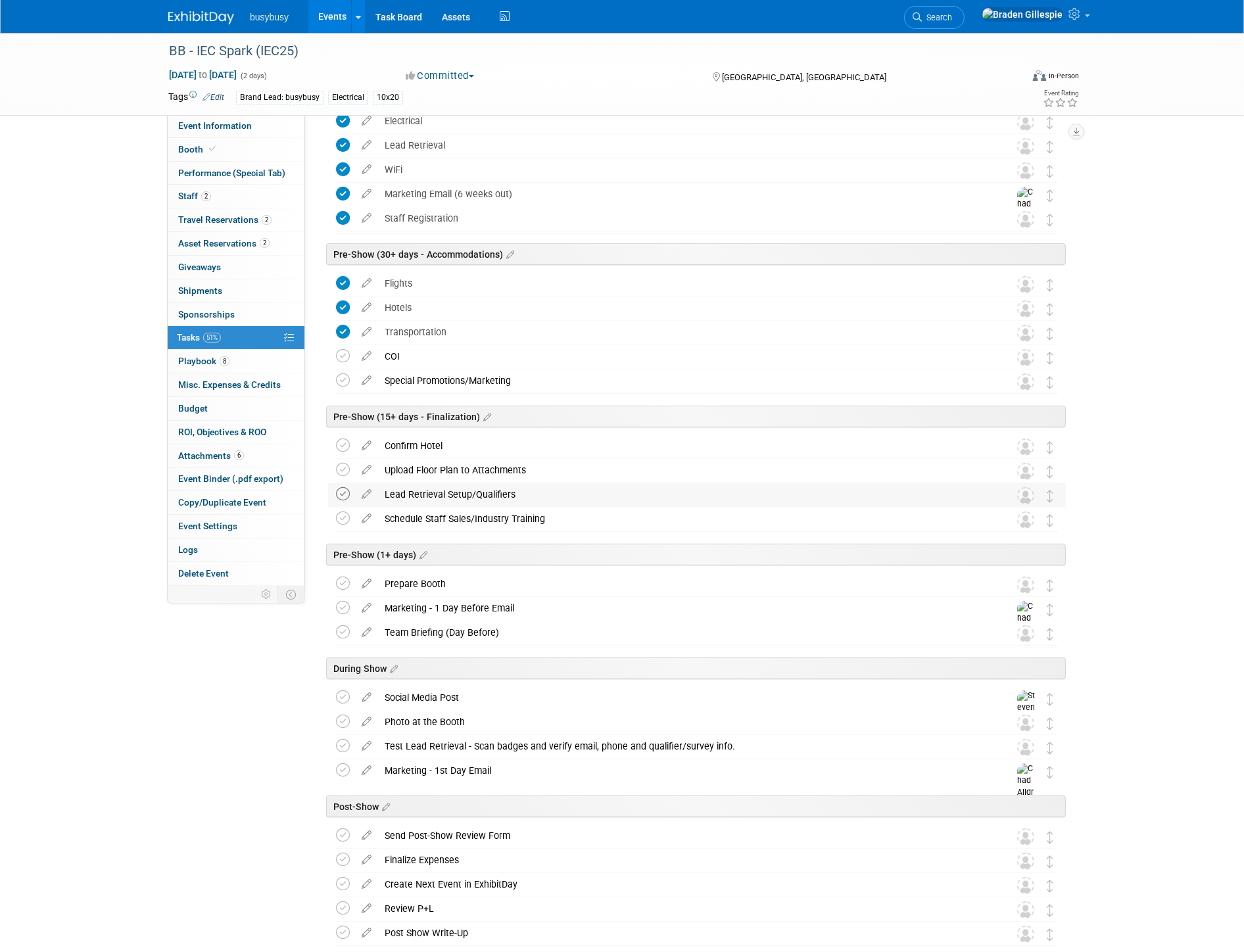
click at [349, 490] on icon at bounding box center [342, 493] width 13 height 13
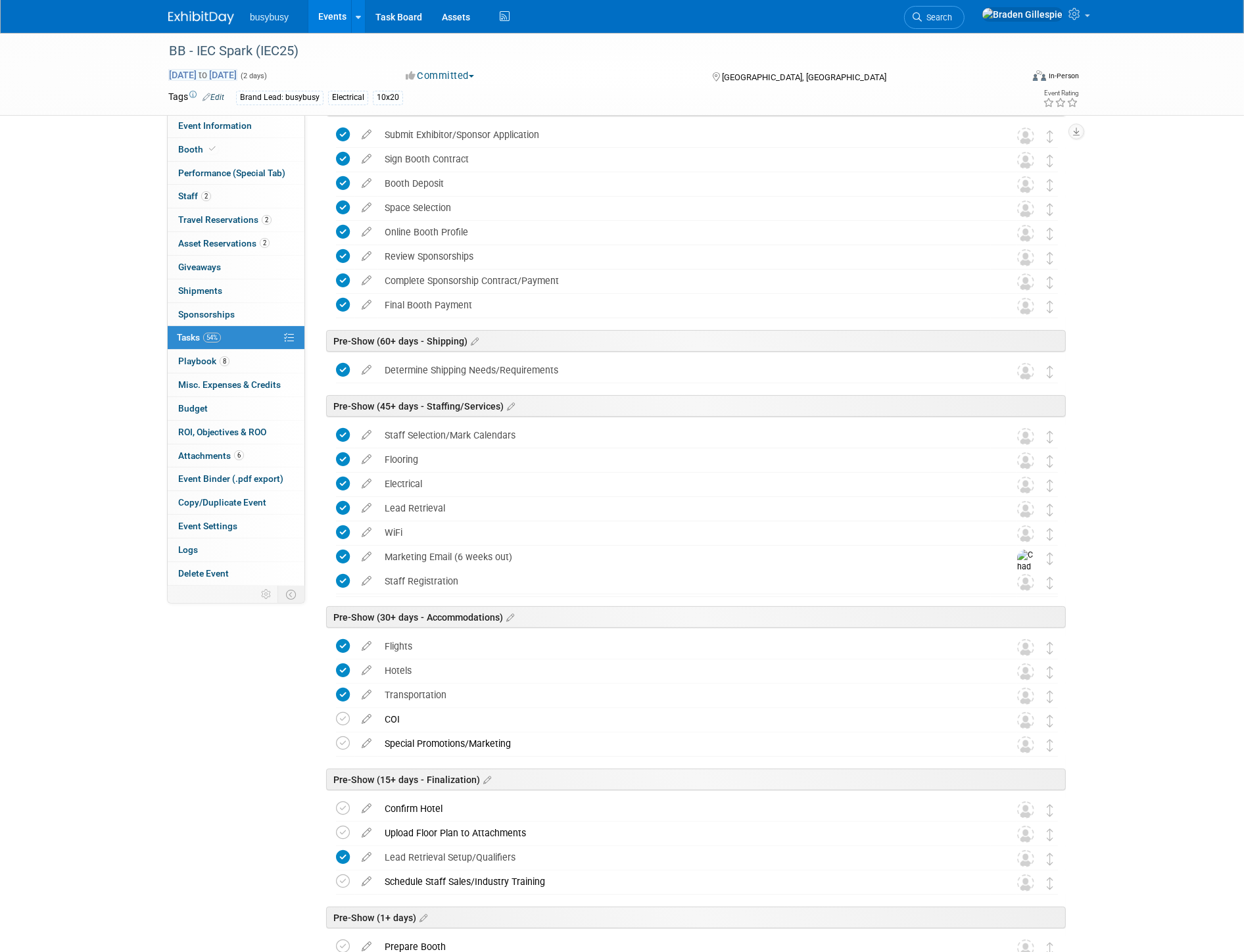
scroll to position [0, 0]
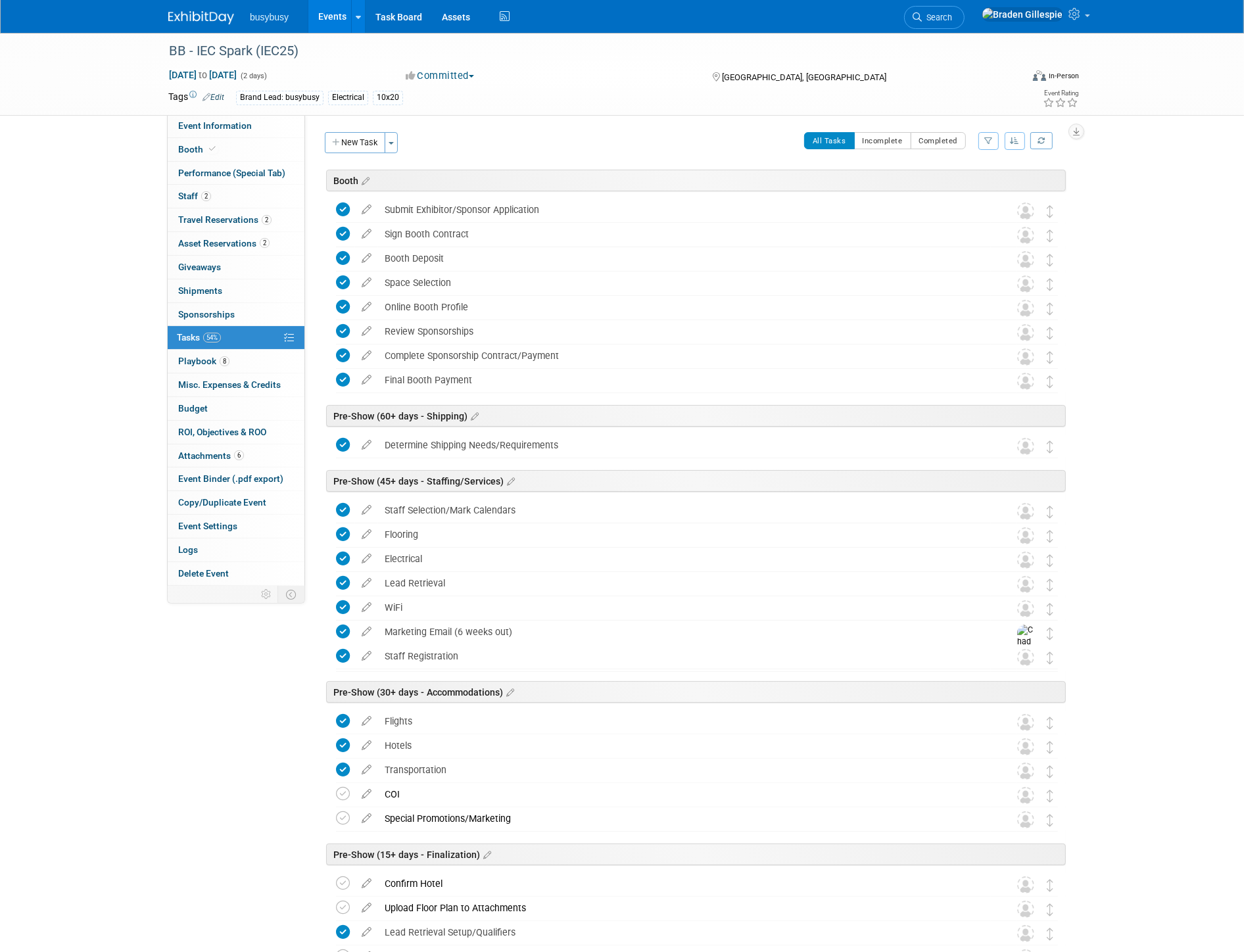
click at [88, 173] on div "BB - IEC Spark (IEC25) Sep 26, 2025 to Sep 27, 2025 (2 days) Sep 26, 2025 to Se…" at bounding box center [622, 768] width 1244 height 1472
click at [187, 18] on img at bounding box center [201, 18] width 66 height 13
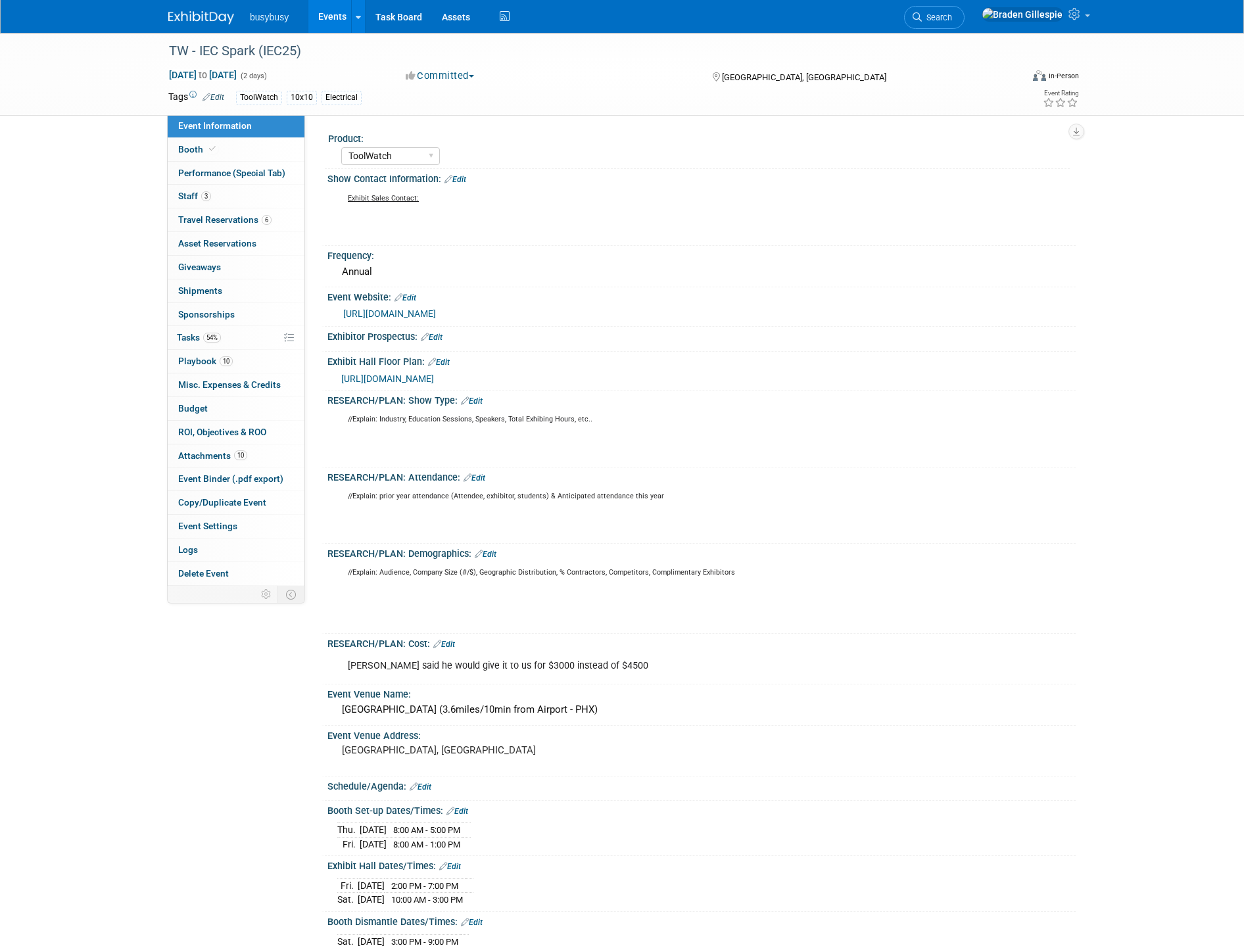
select select "ToolWatch"
click at [233, 145] on link "Booth" at bounding box center [236, 149] width 137 height 23
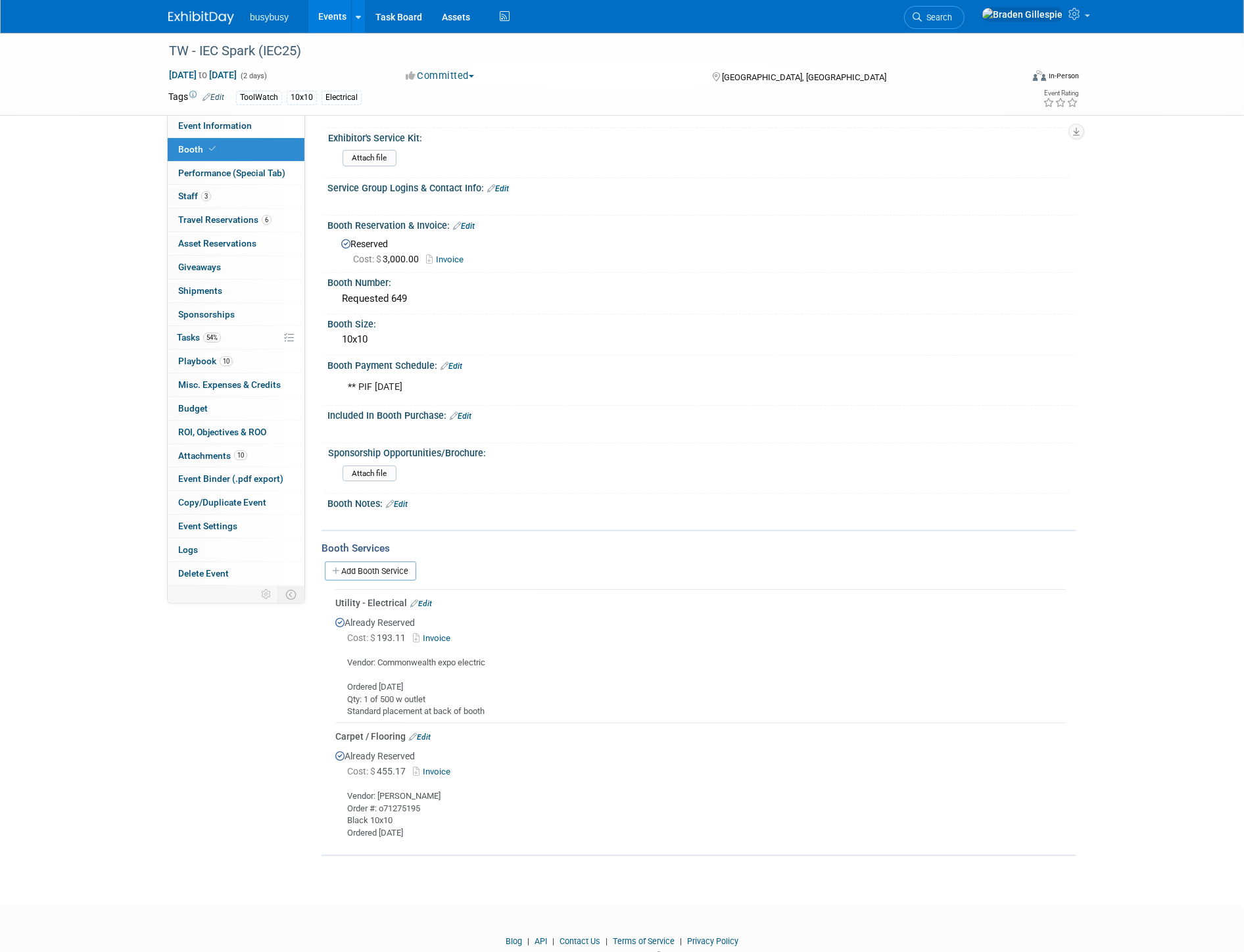
scroll to position [74, 0]
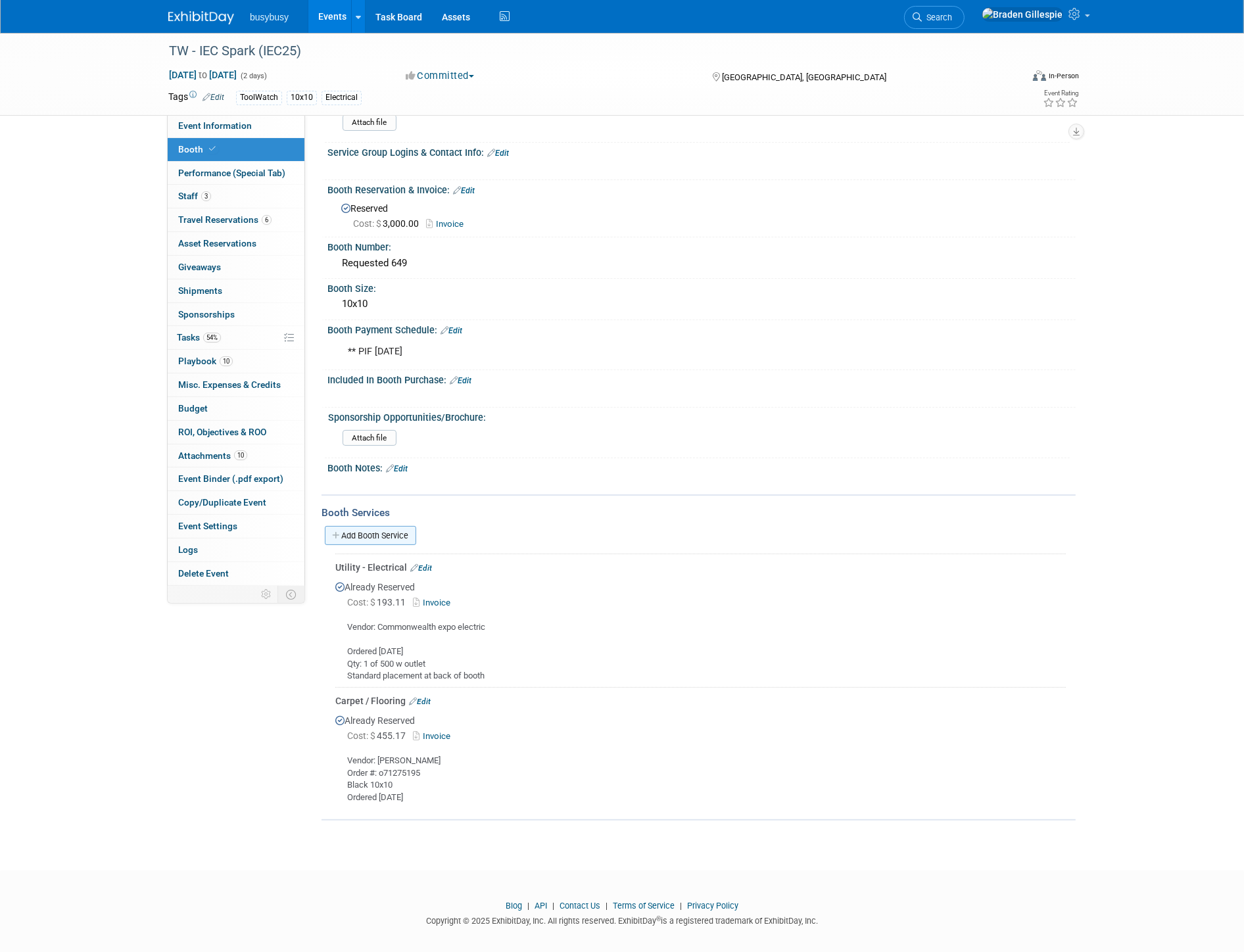
click at [398, 530] on link "Add Booth Service" at bounding box center [370, 535] width 92 height 19
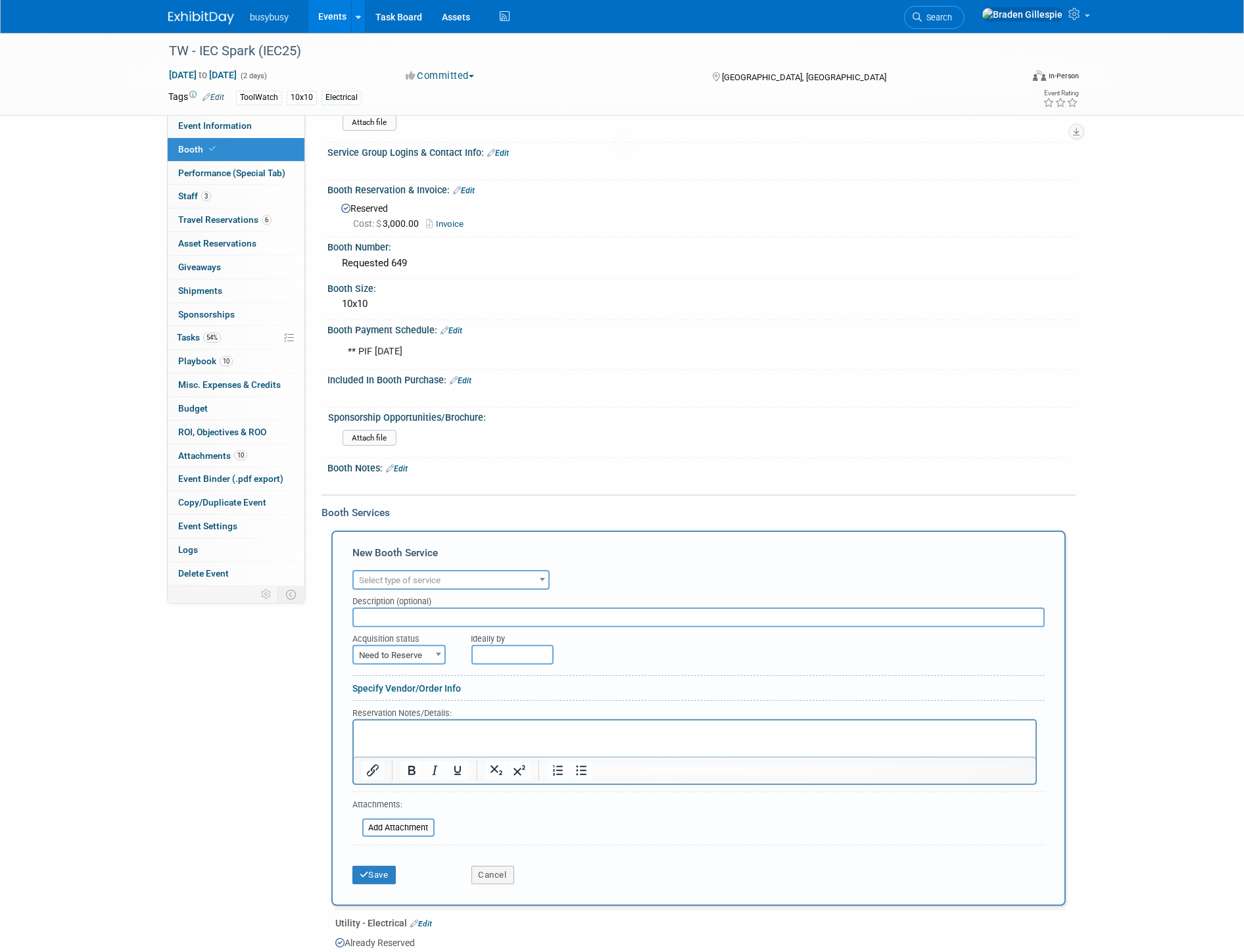
scroll to position [0, 0]
click at [400, 575] on span "Select type of service" at bounding box center [400, 580] width 82 height 10
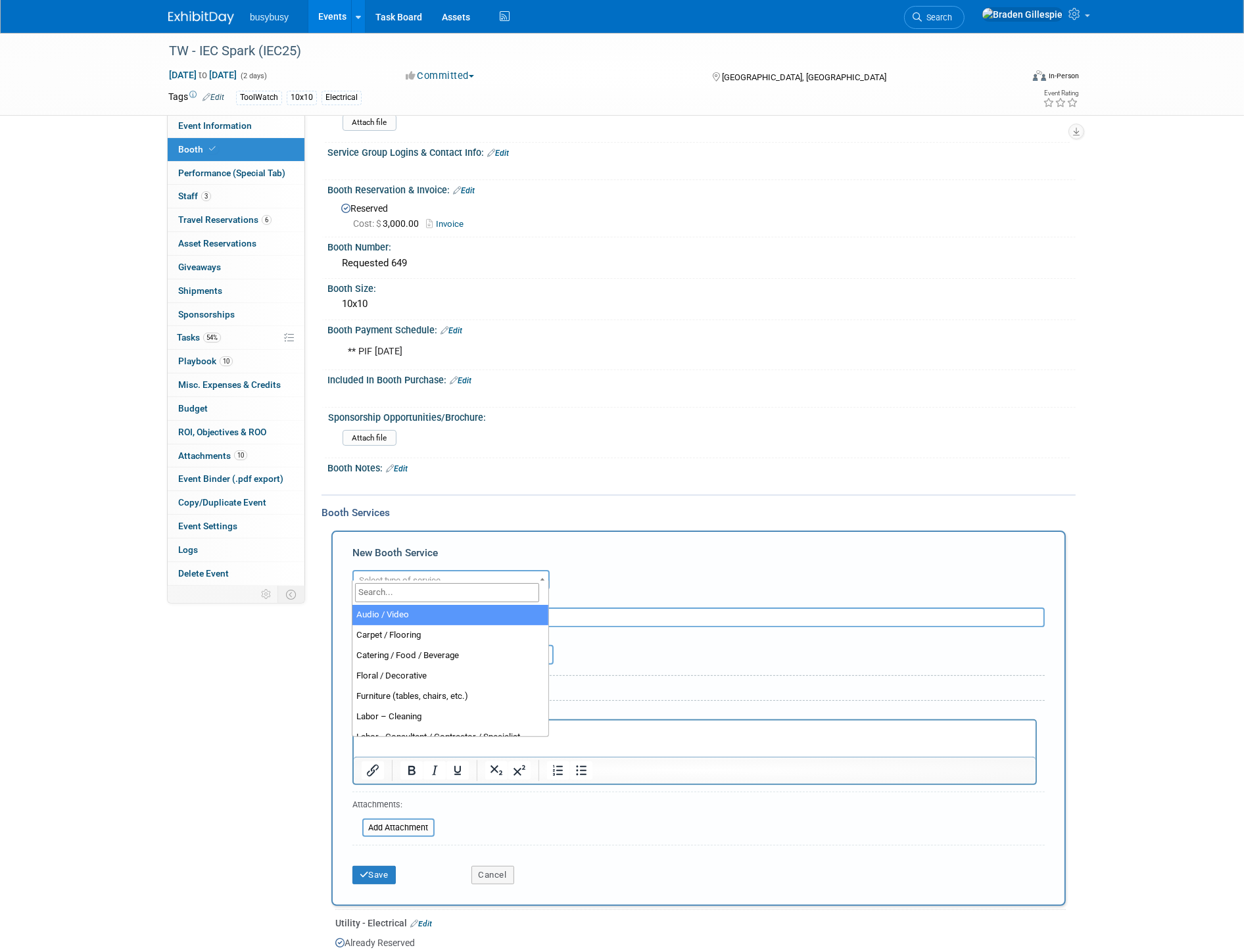
click at [401, 588] on input "search" at bounding box center [447, 592] width 184 height 19
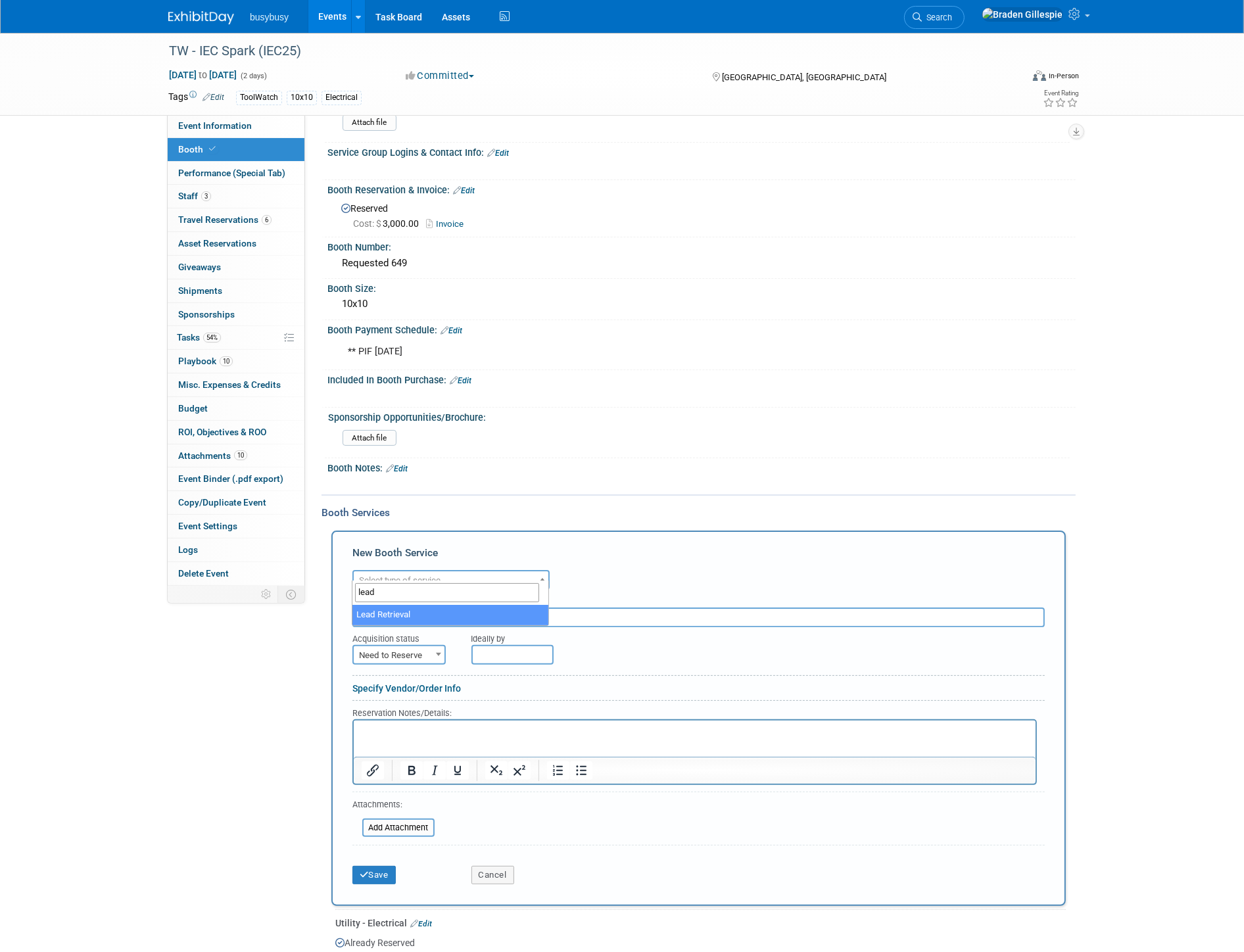
type input "lead"
select select "7"
click at [405, 646] on span "Need to Reserve" at bounding box center [399, 655] width 91 height 18
select select "2"
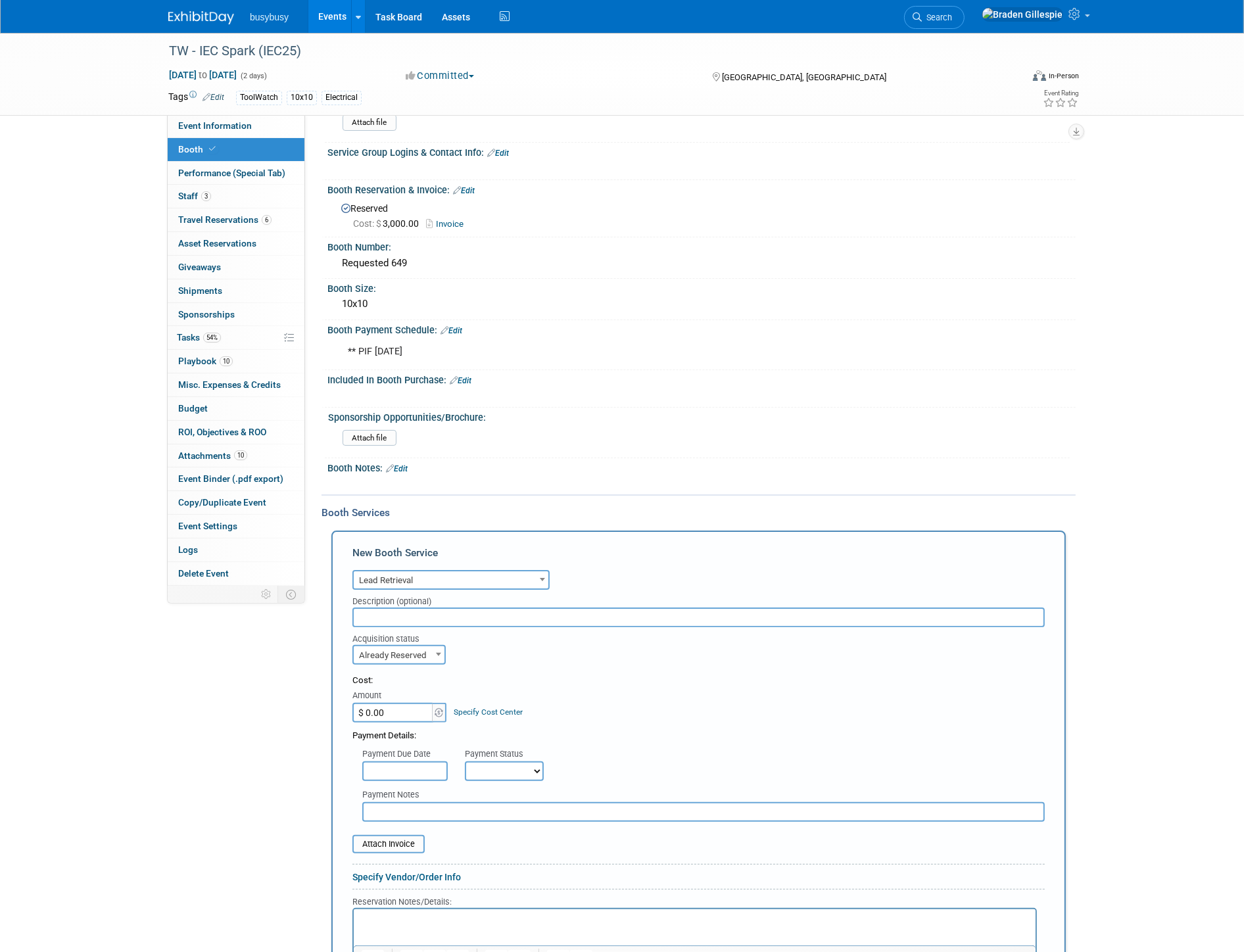
click at [437, 919] on p "Rich Text Area. Press ALT-0 for help." at bounding box center [694, 920] width 667 height 13
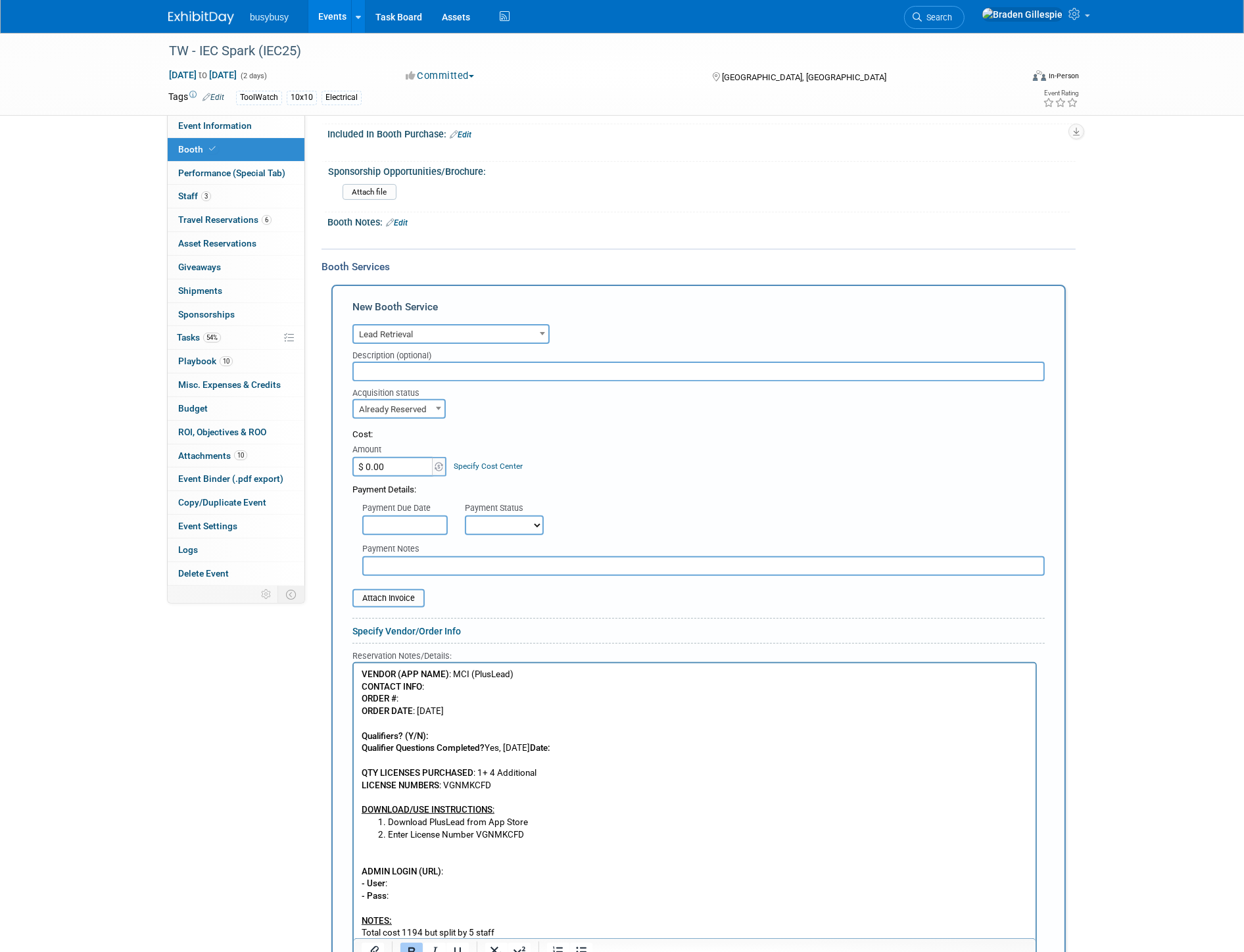
click at [403, 456] on input "$ 0.00" at bounding box center [393, 466] width 82 height 20
click at [402, 456] on input "$ 0.00" at bounding box center [393, 466] width 82 height 20
drag, startPoint x: 402, startPoint y: 456, endPoint x: 371, endPoint y: 456, distance: 31.0
click at [371, 456] on input "$ 0.00" at bounding box center [393, 466] width 82 height 20
type input "$ 716.40"
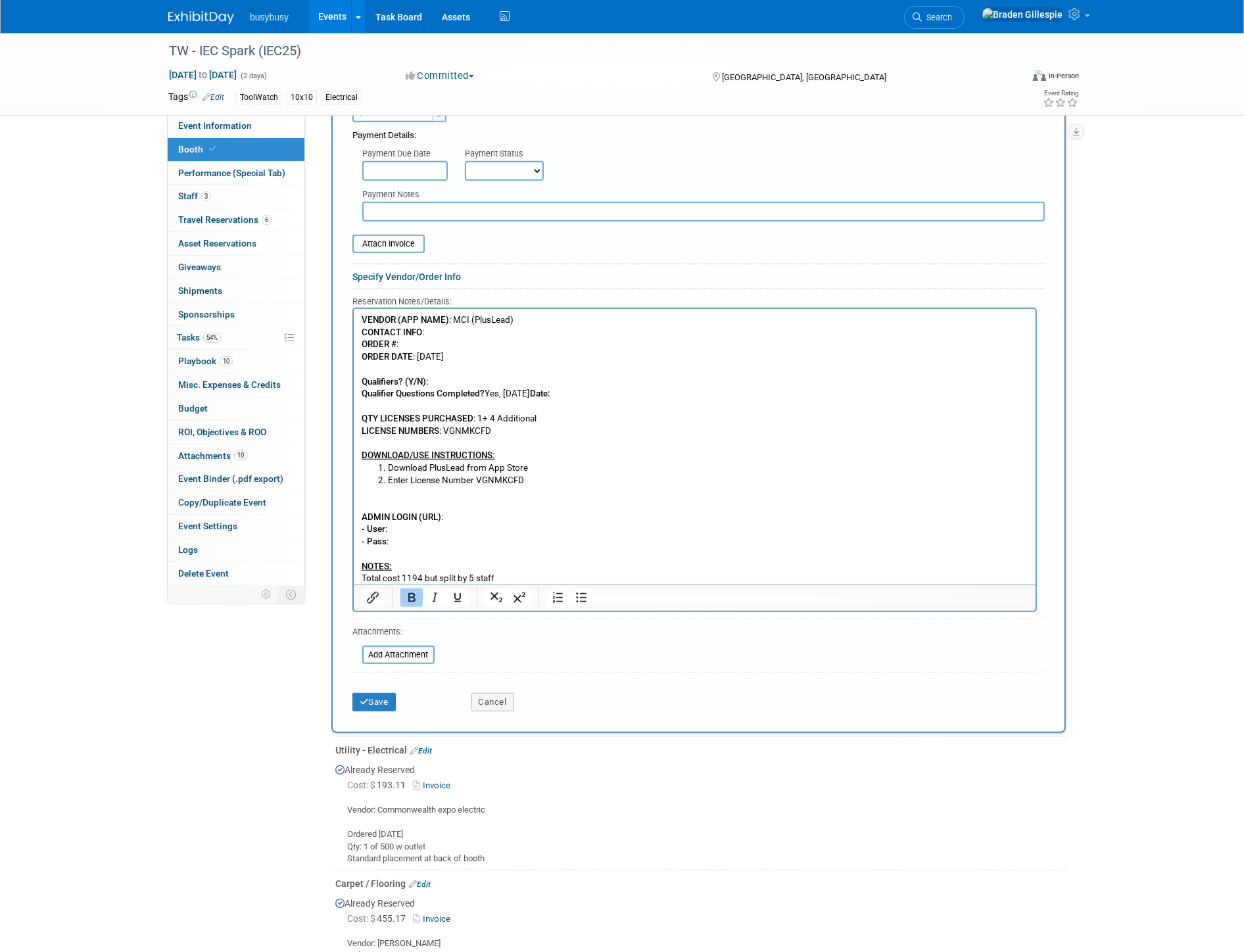
scroll to position [685, 0]
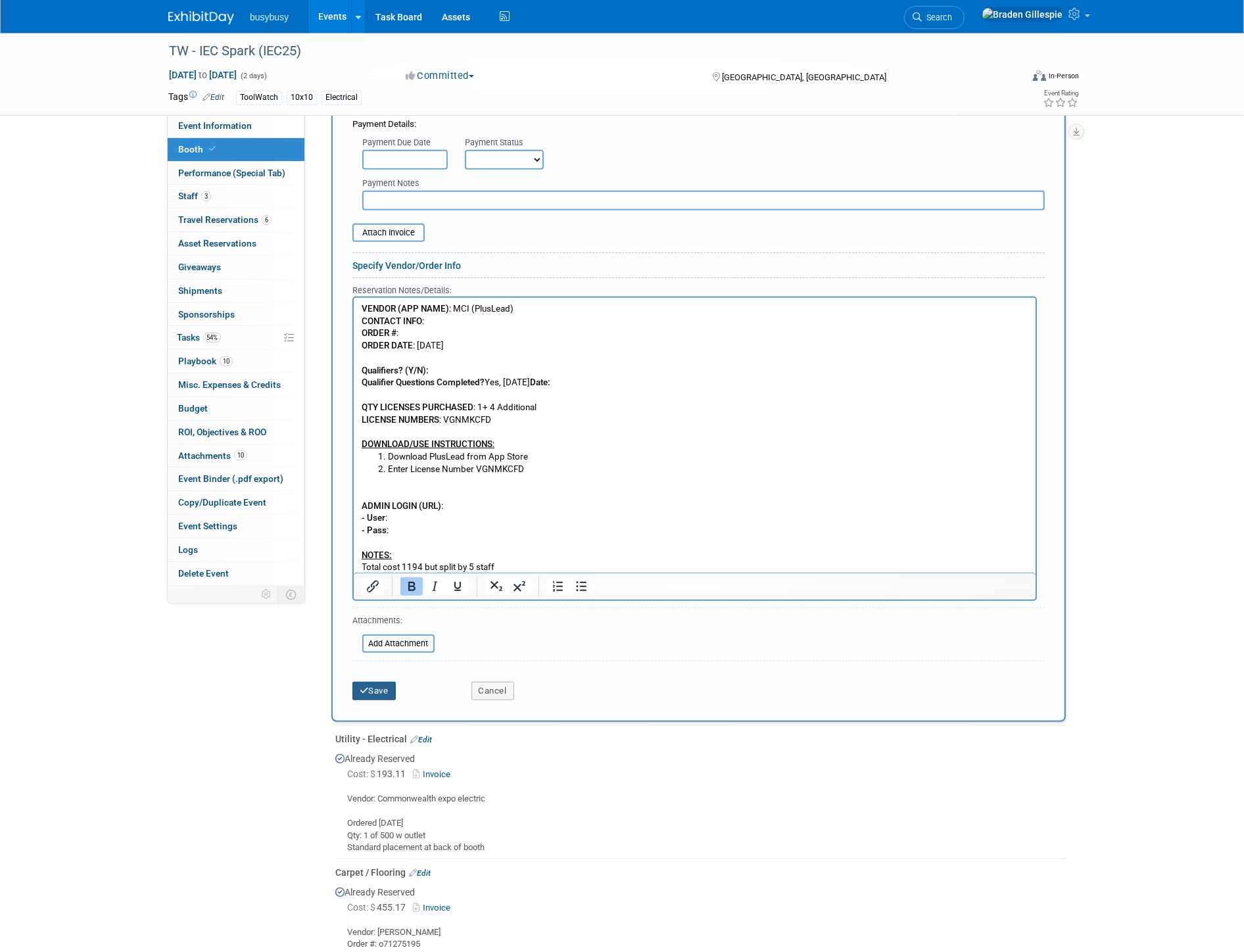
click at [371, 682] on button "Save" at bounding box center [373, 691] width 43 height 18
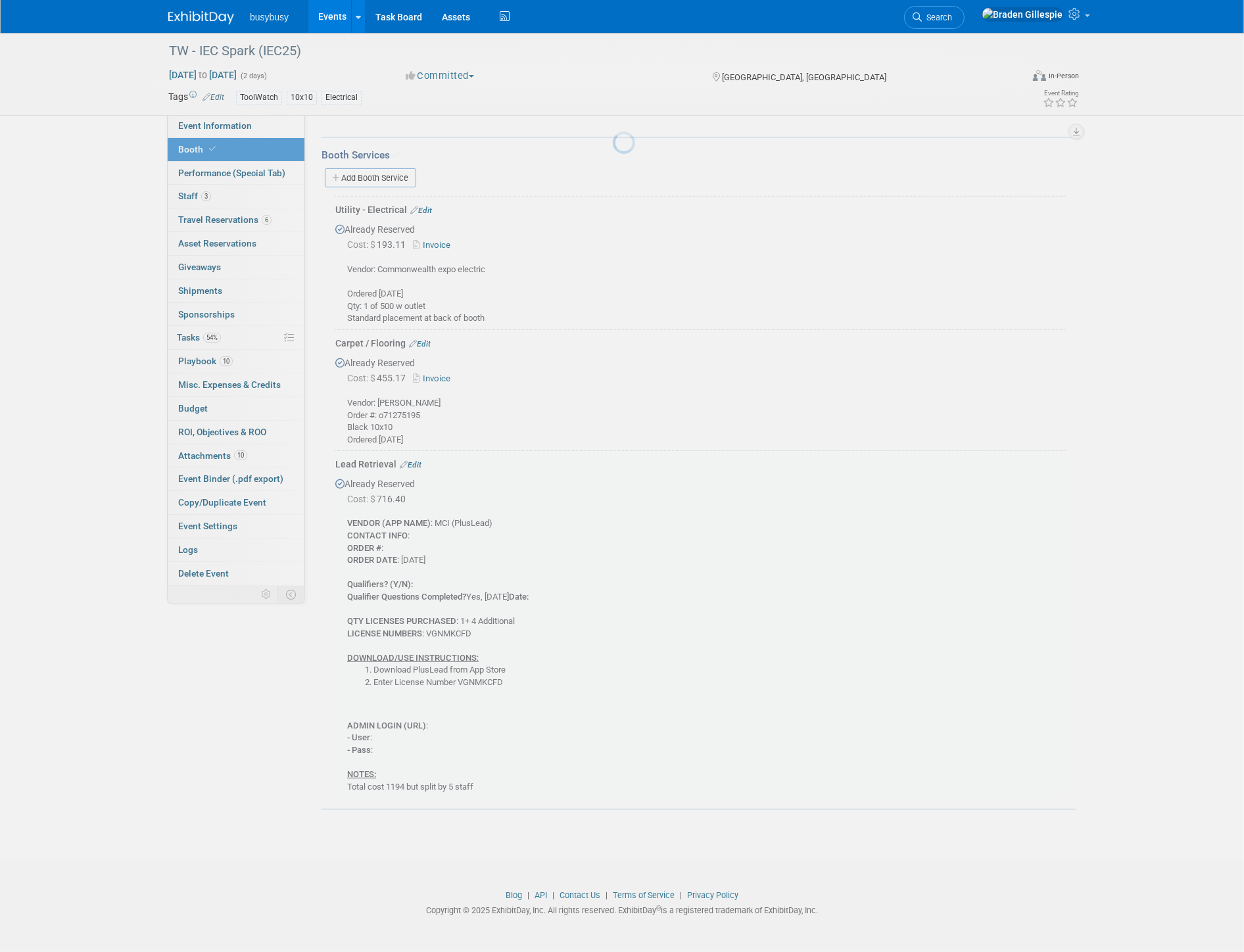
scroll to position [421, 0]
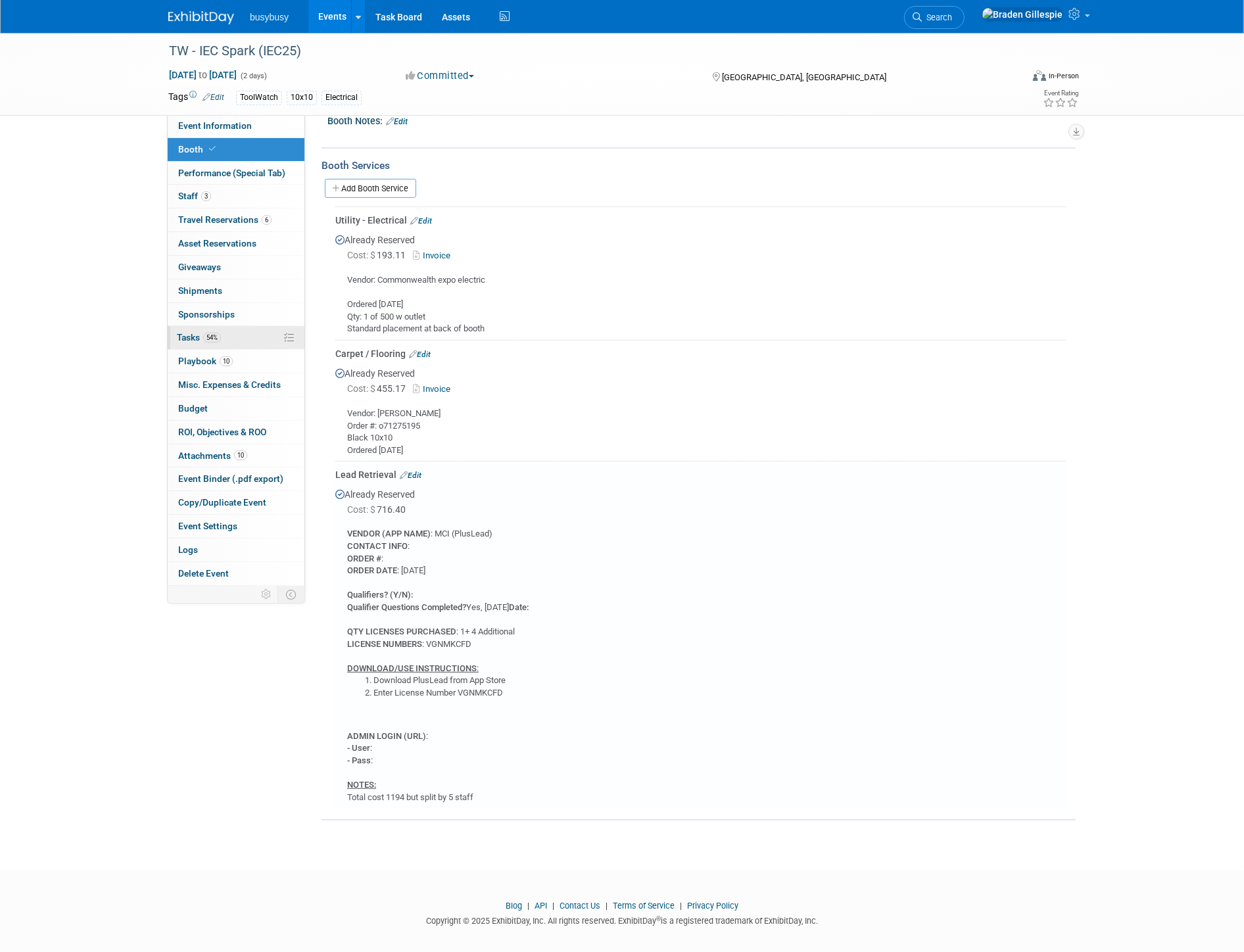
click at [221, 345] on link "54% Tasks 54%" at bounding box center [236, 337] width 137 height 23
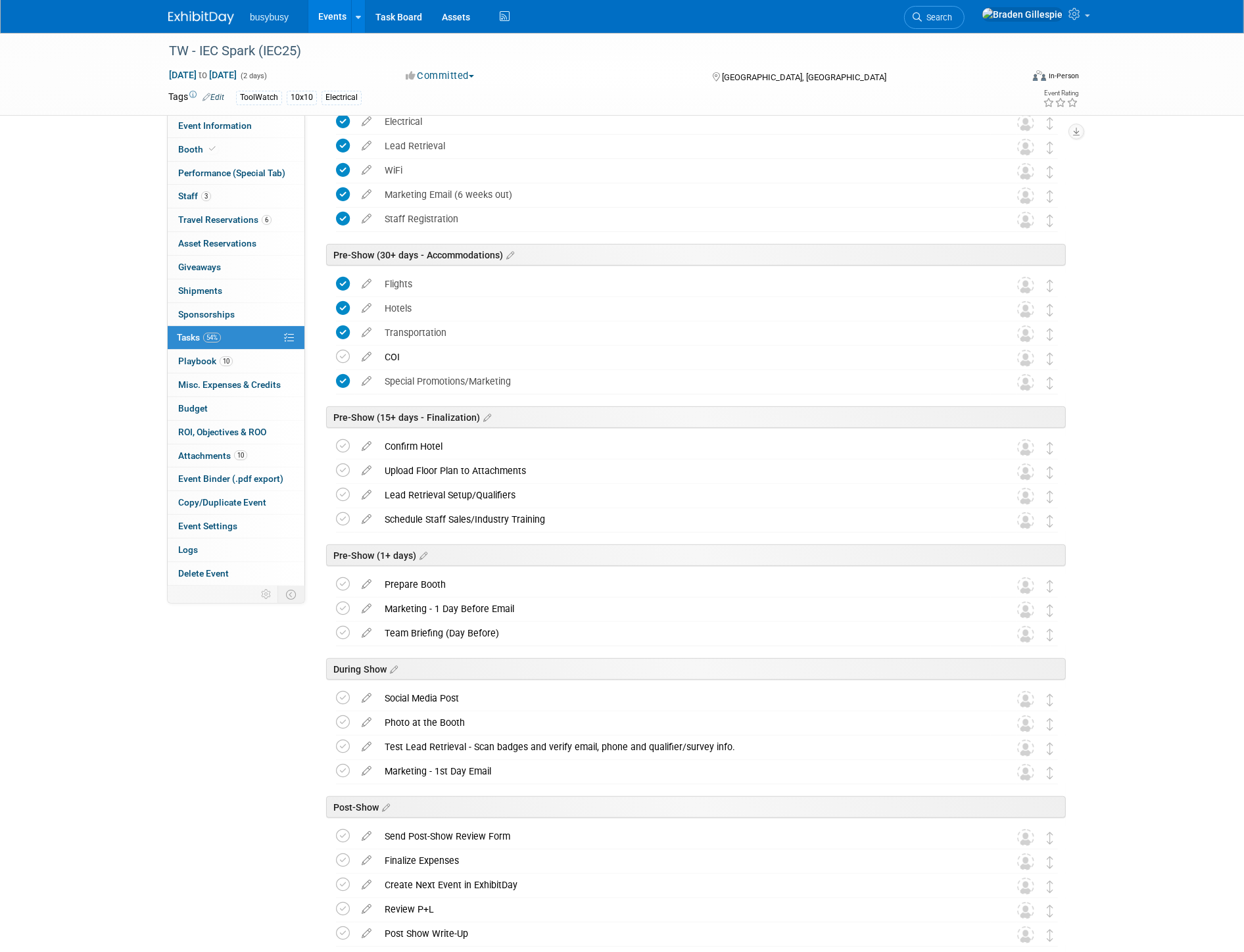
scroll to position [438, 0]
click at [347, 496] on icon at bounding box center [342, 493] width 13 height 13
click at [206, 16] on img at bounding box center [201, 18] width 66 height 13
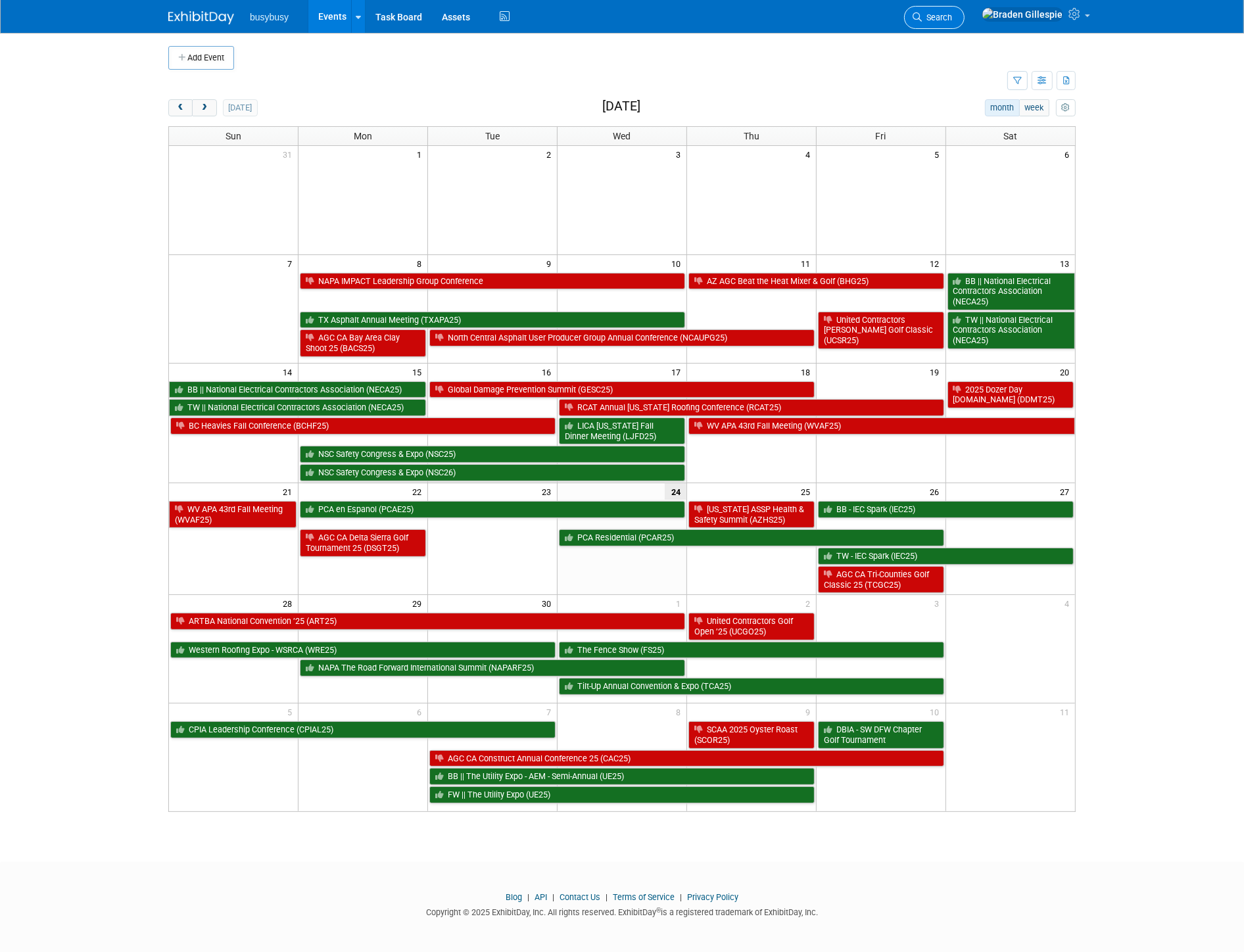
click at [952, 21] on span "Search" at bounding box center [937, 18] width 31 height 10
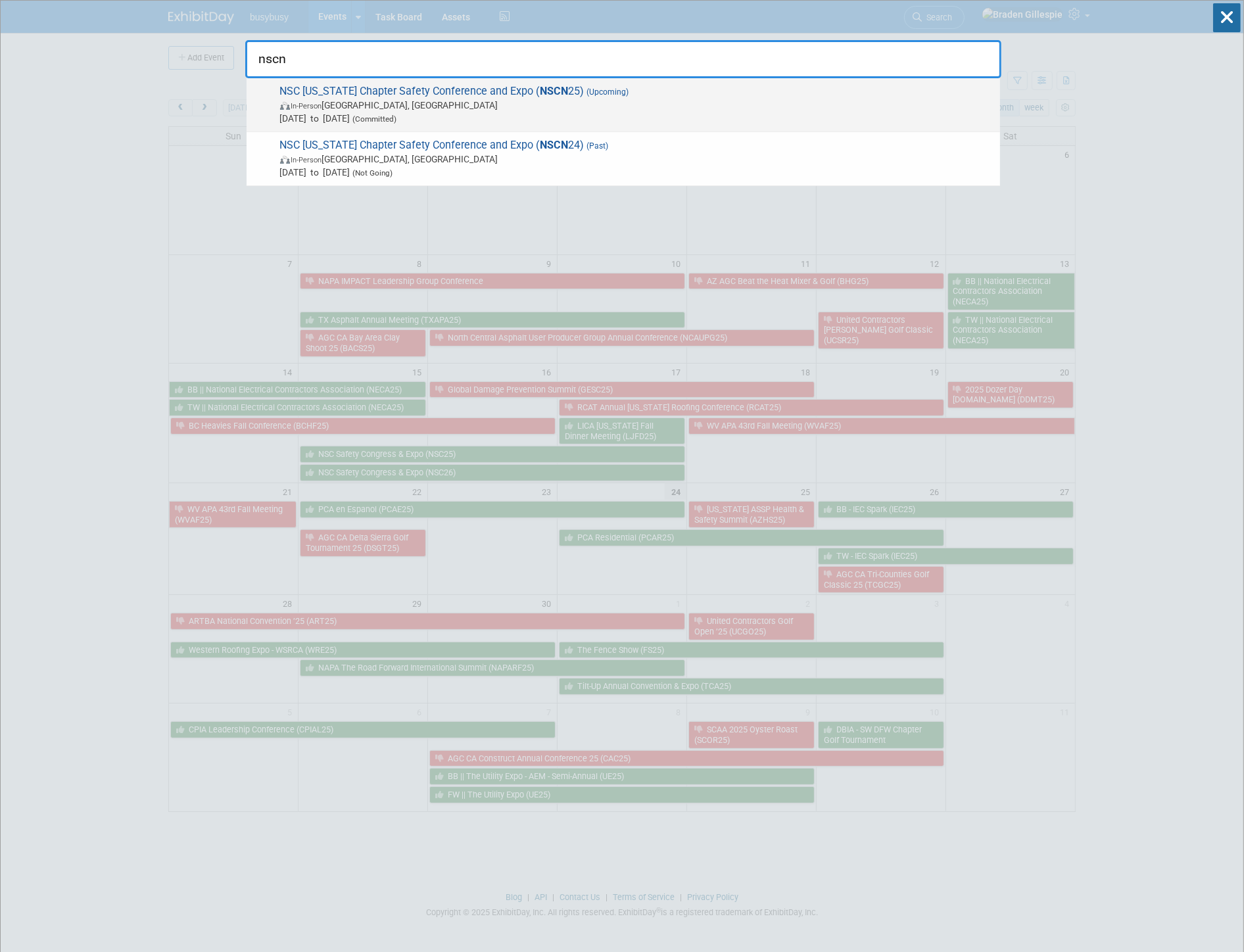
type input "nscn"
click at [641, 105] on span "In-Person [GEOGRAPHIC_DATA], [GEOGRAPHIC_DATA]" at bounding box center [636, 105] width 714 height 13
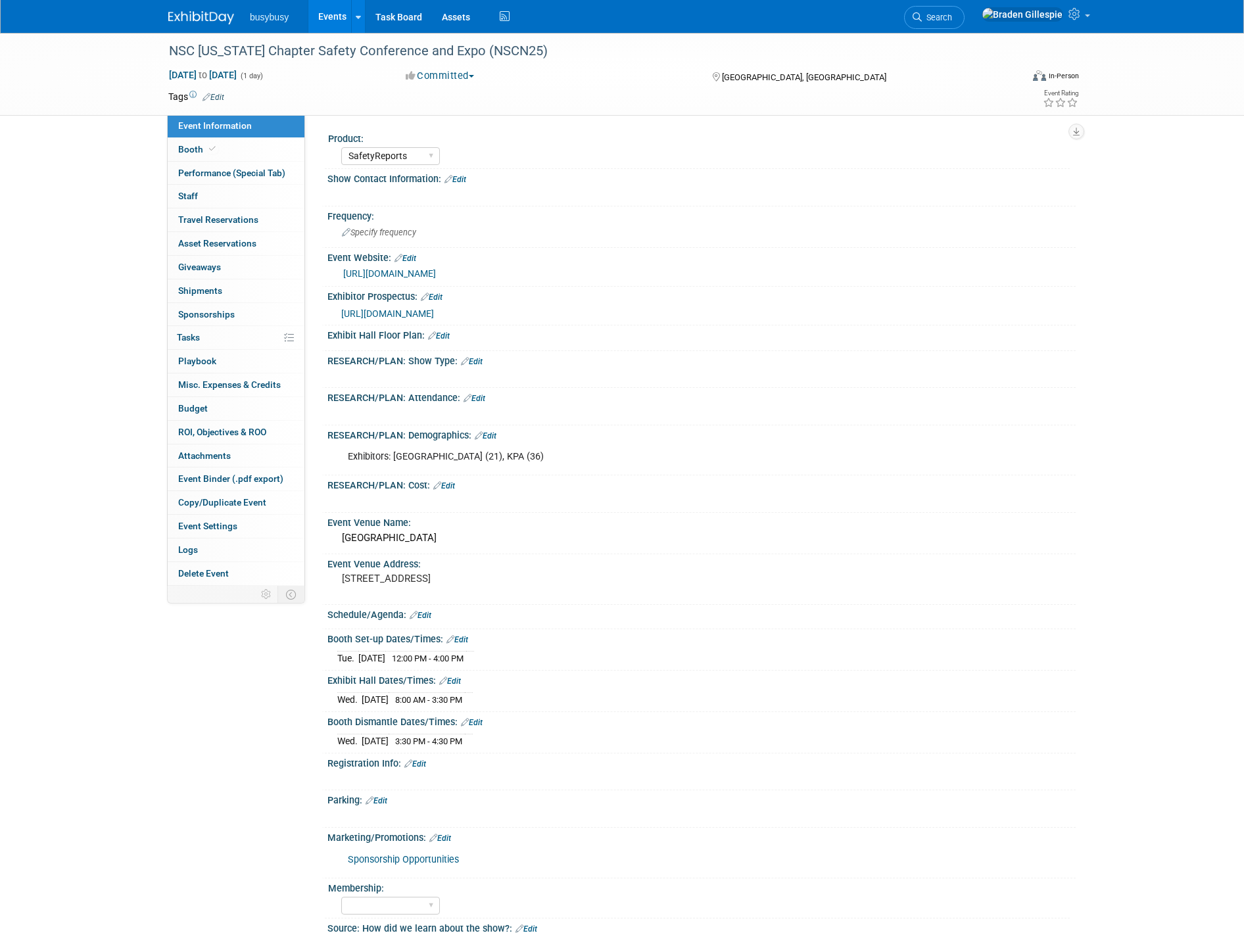
select select "SafetyReports"
click at [214, 13] on img at bounding box center [201, 18] width 66 height 13
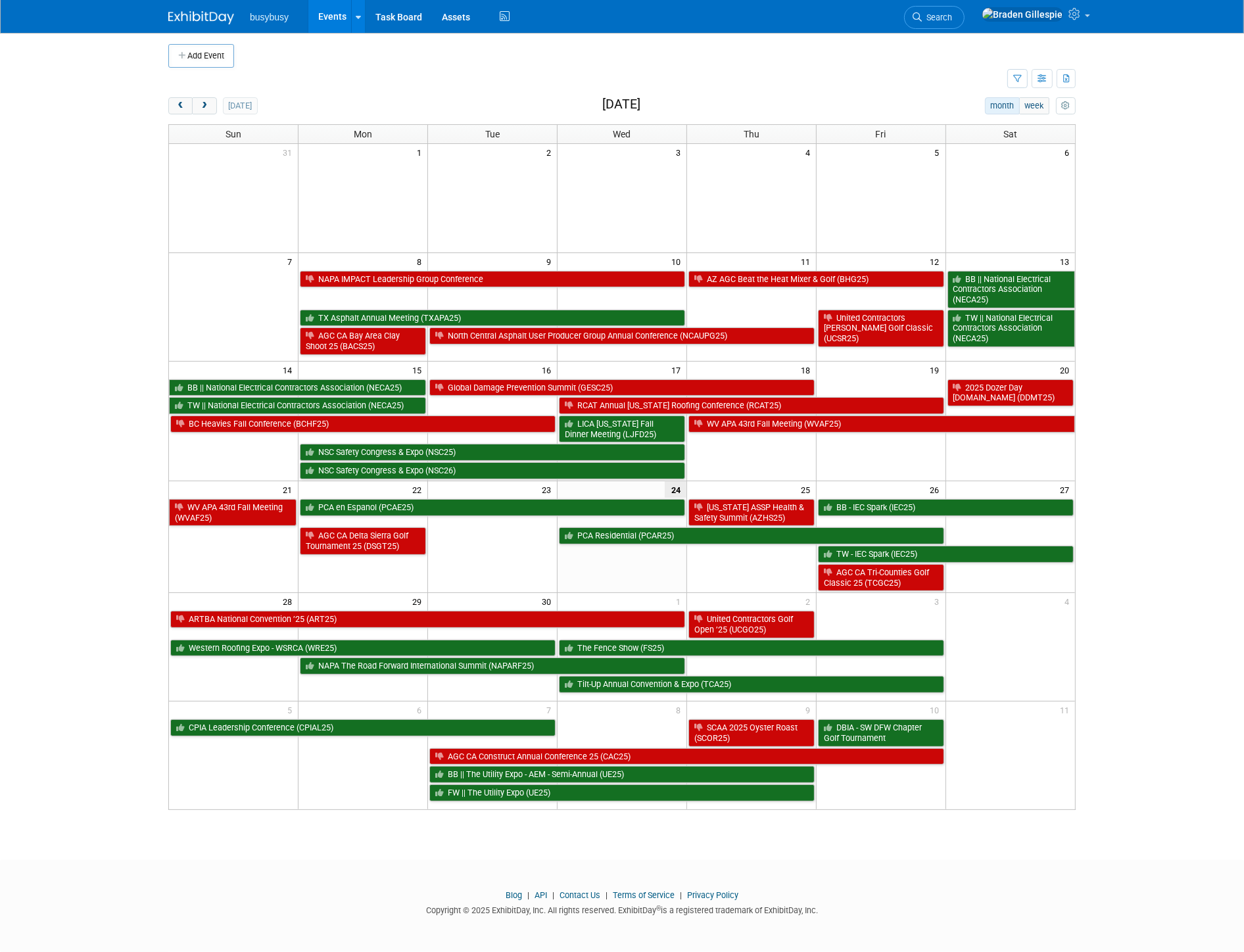
scroll to position [4, 0]
click at [204, 99] on button "next" at bounding box center [204, 106] width 24 height 17
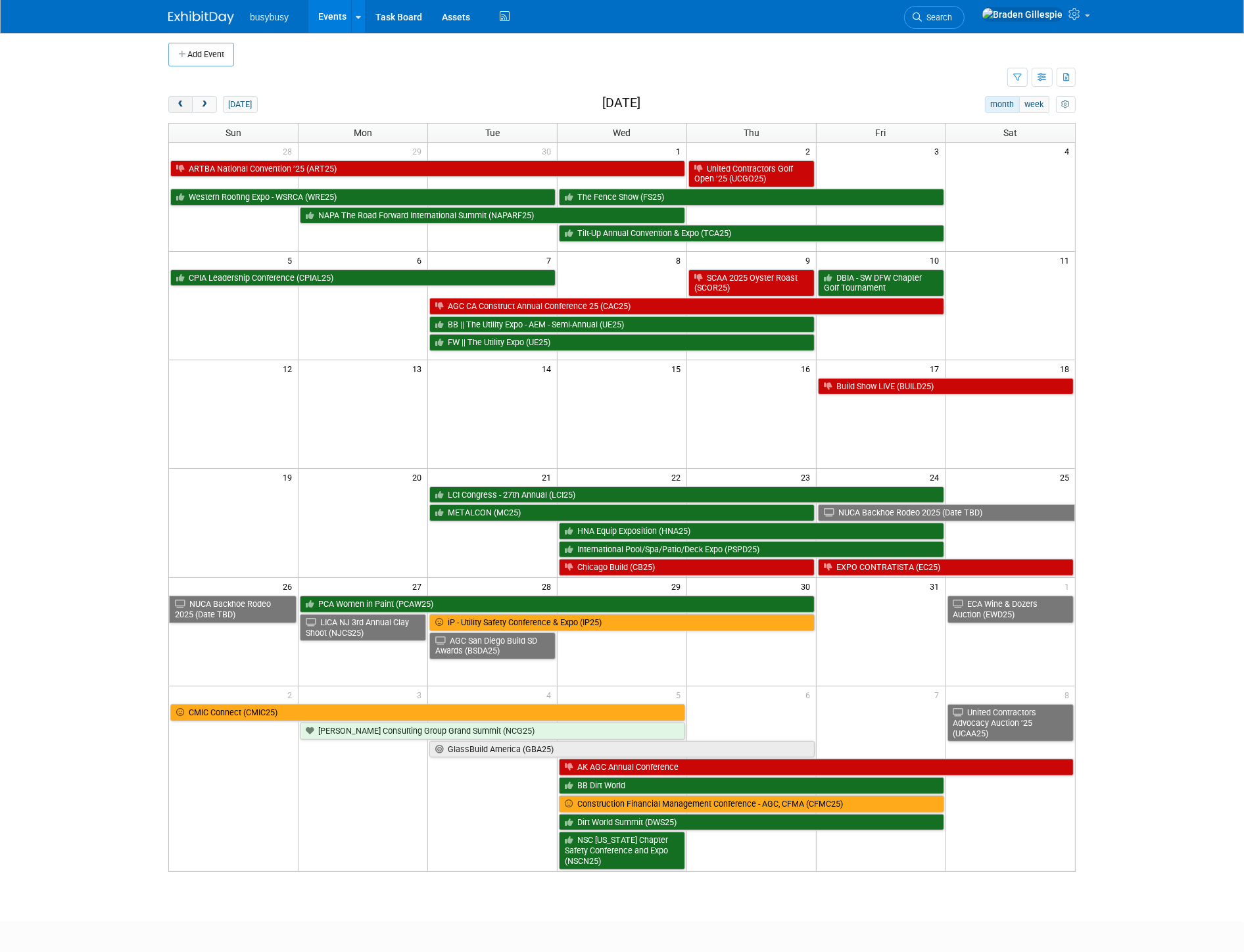
click at [180, 102] on span "prev" at bounding box center [180, 105] width 10 height 9
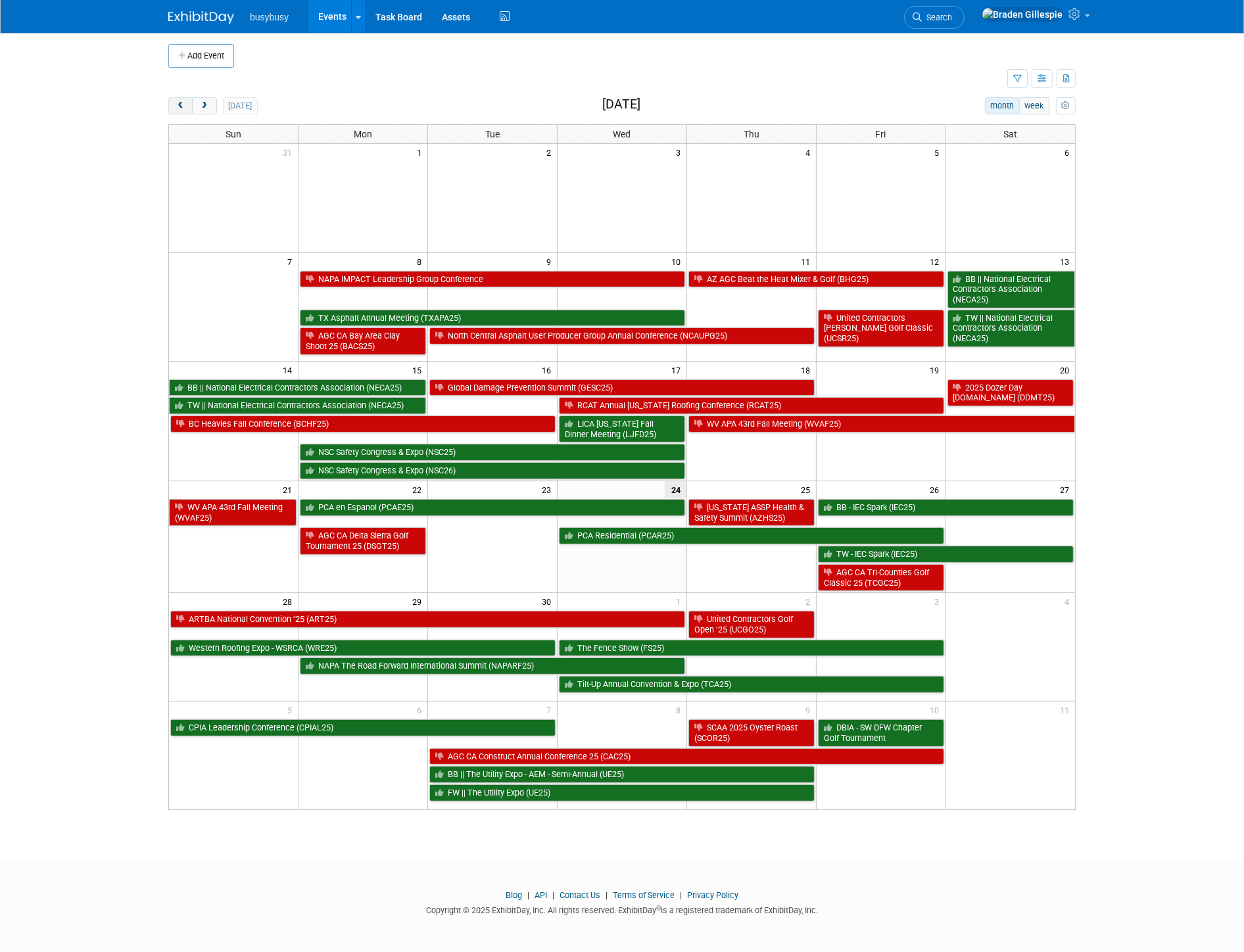
click at [180, 102] on span "prev" at bounding box center [180, 106] width 10 height 9
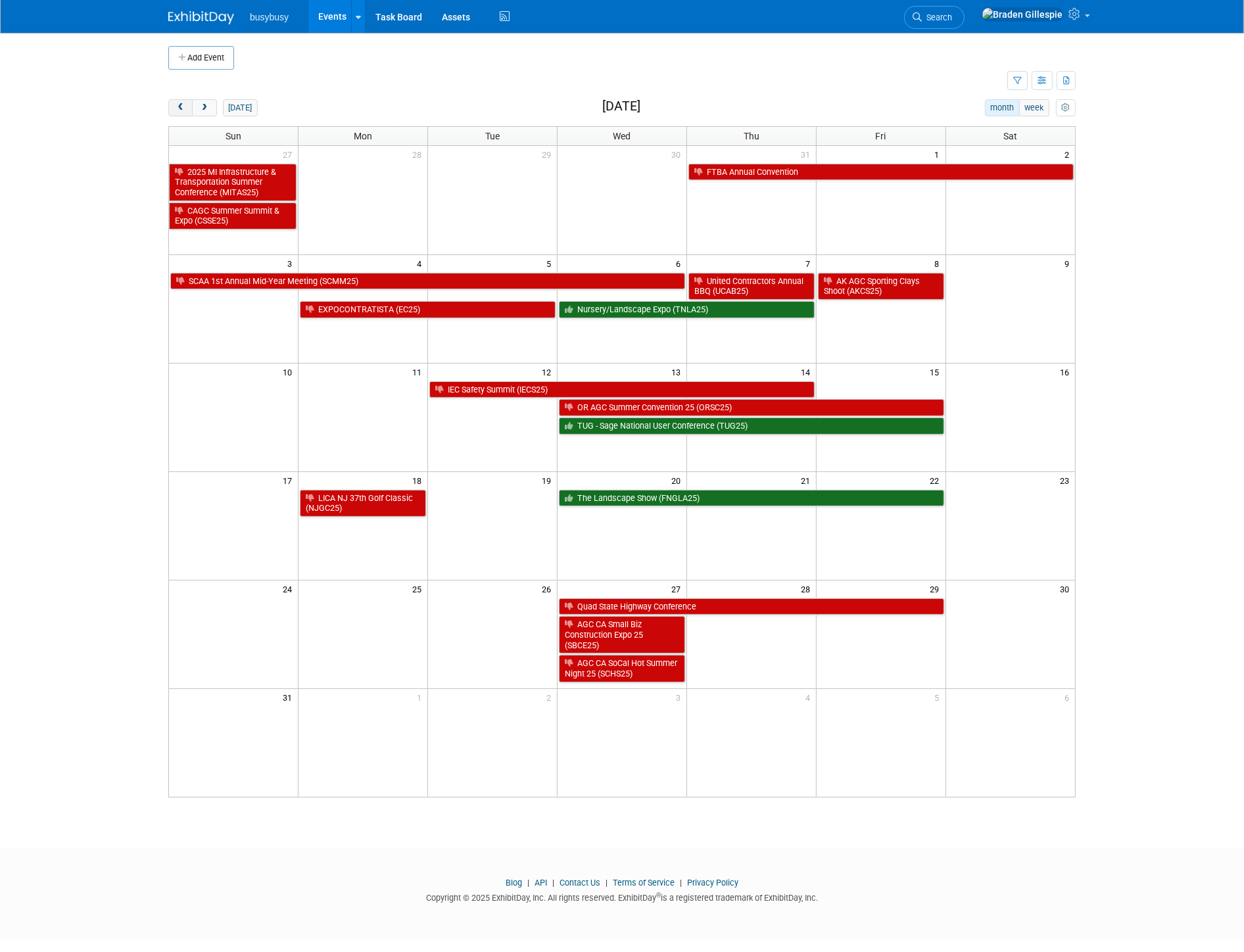
click at [180, 102] on button "prev" at bounding box center [180, 108] width 24 height 17
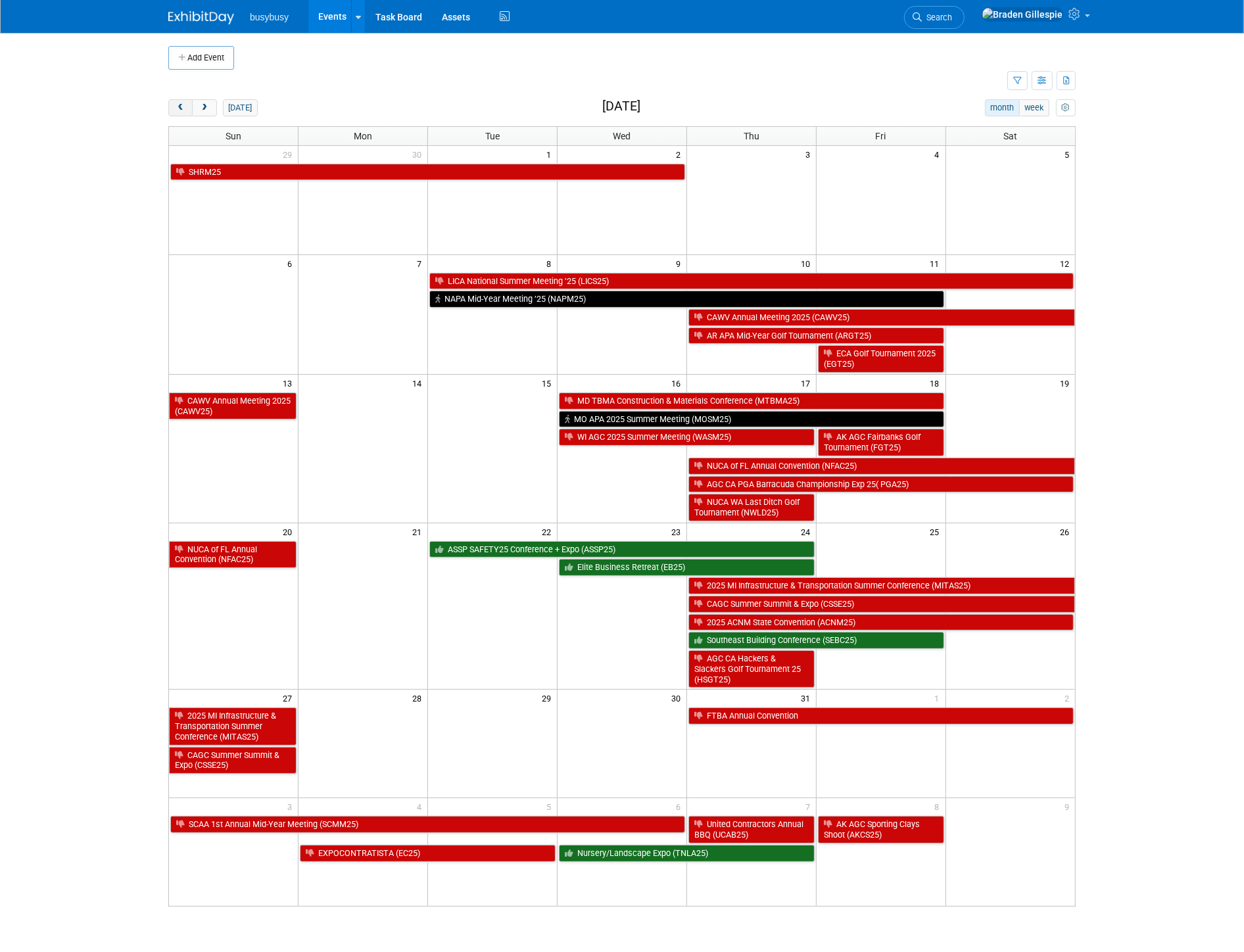
click at [180, 102] on button "prev" at bounding box center [180, 108] width 24 height 17
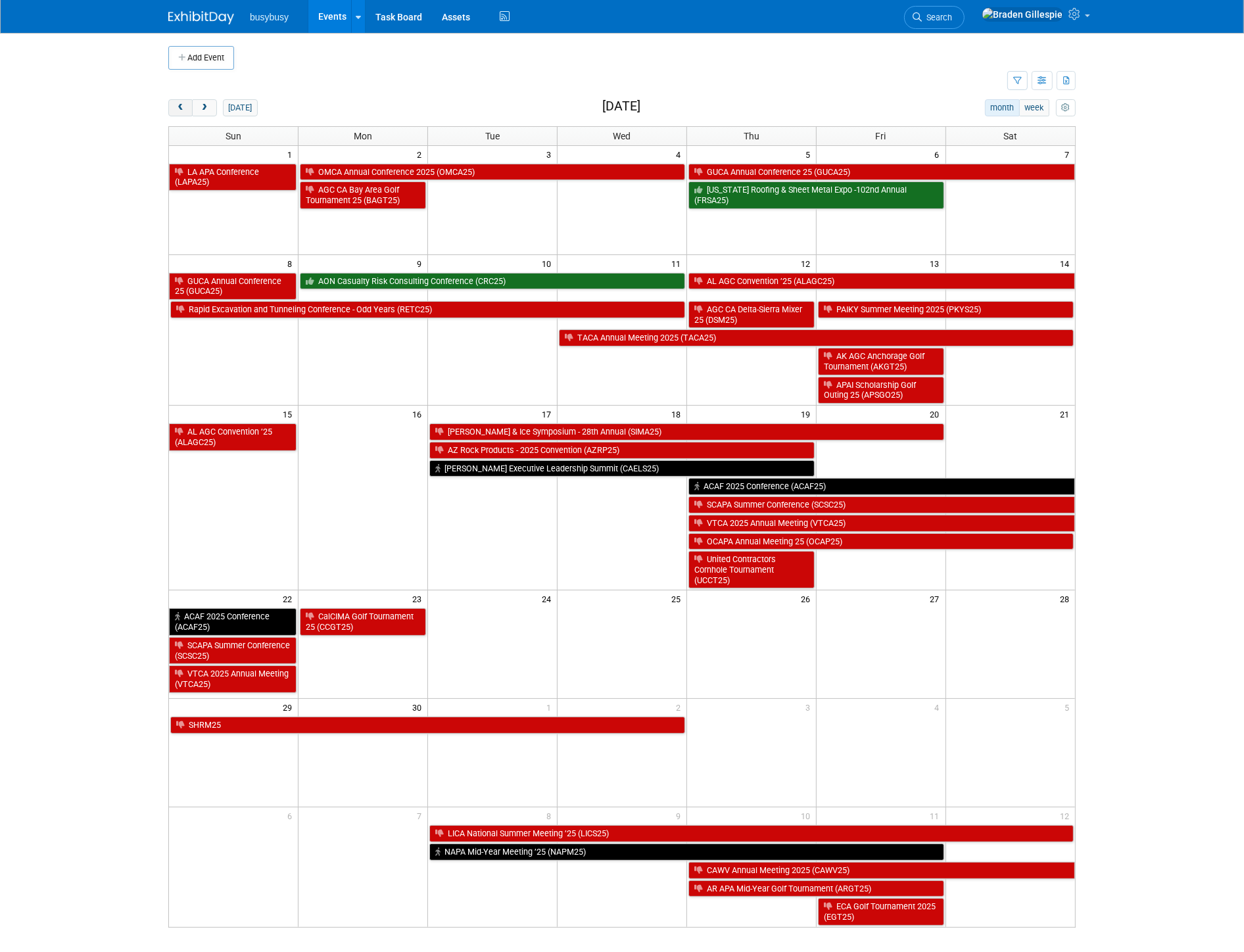
click at [180, 102] on button "prev" at bounding box center [180, 108] width 24 height 17
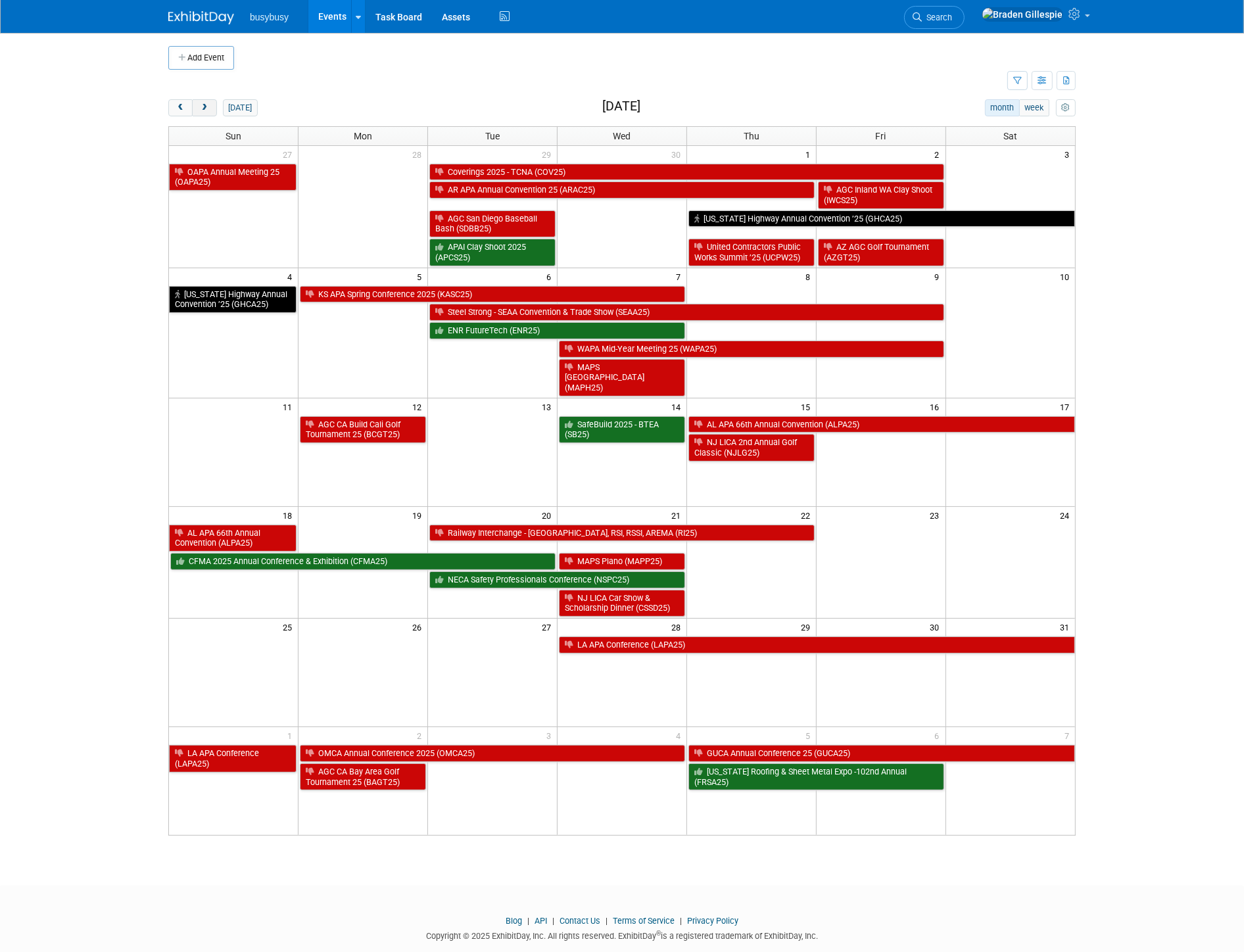
click at [205, 107] on span "next" at bounding box center [204, 108] width 10 height 9
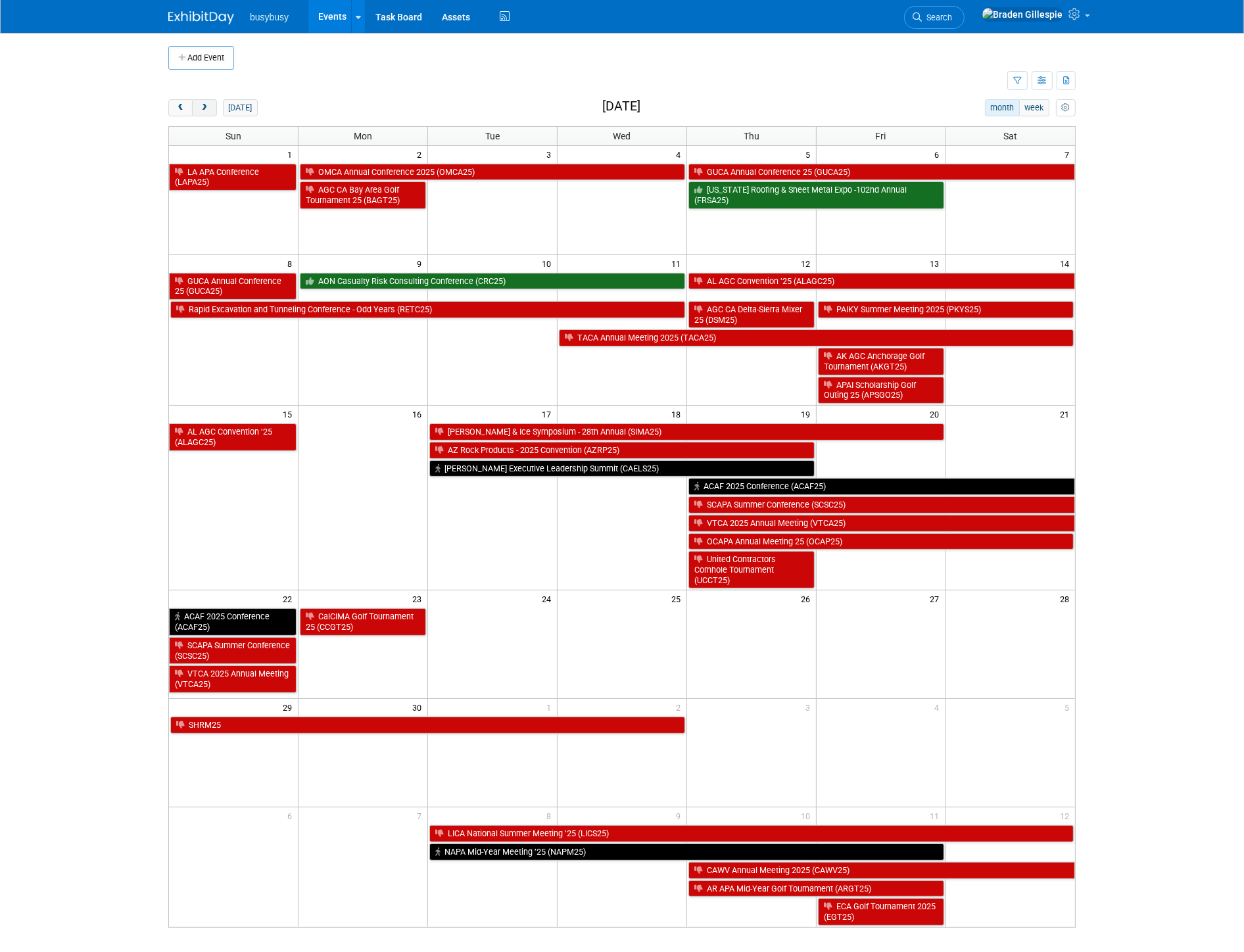
click at [205, 107] on span "next" at bounding box center [204, 108] width 10 height 9
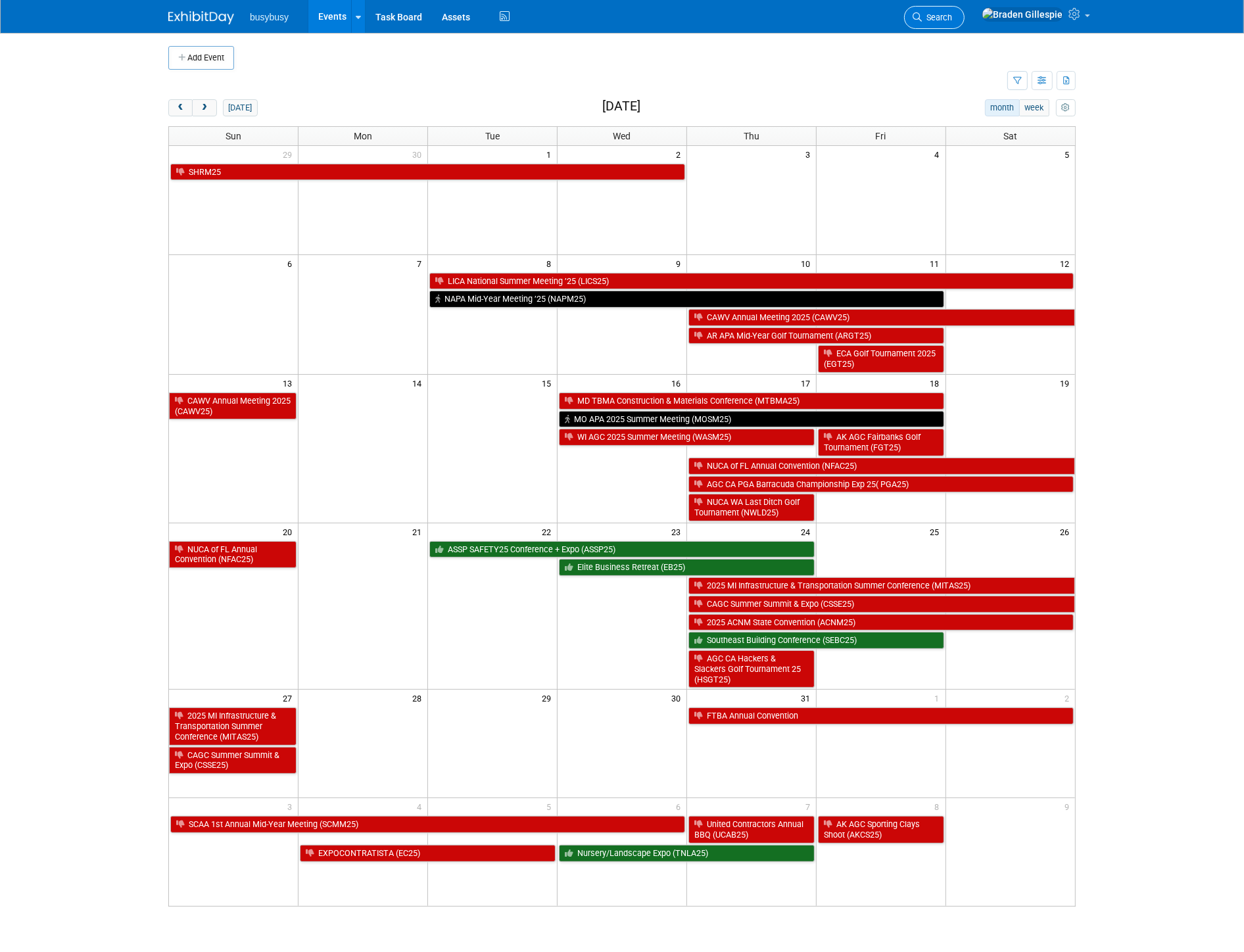
click at [952, 21] on span "Search" at bounding box center [937, 18] width 31 height 10
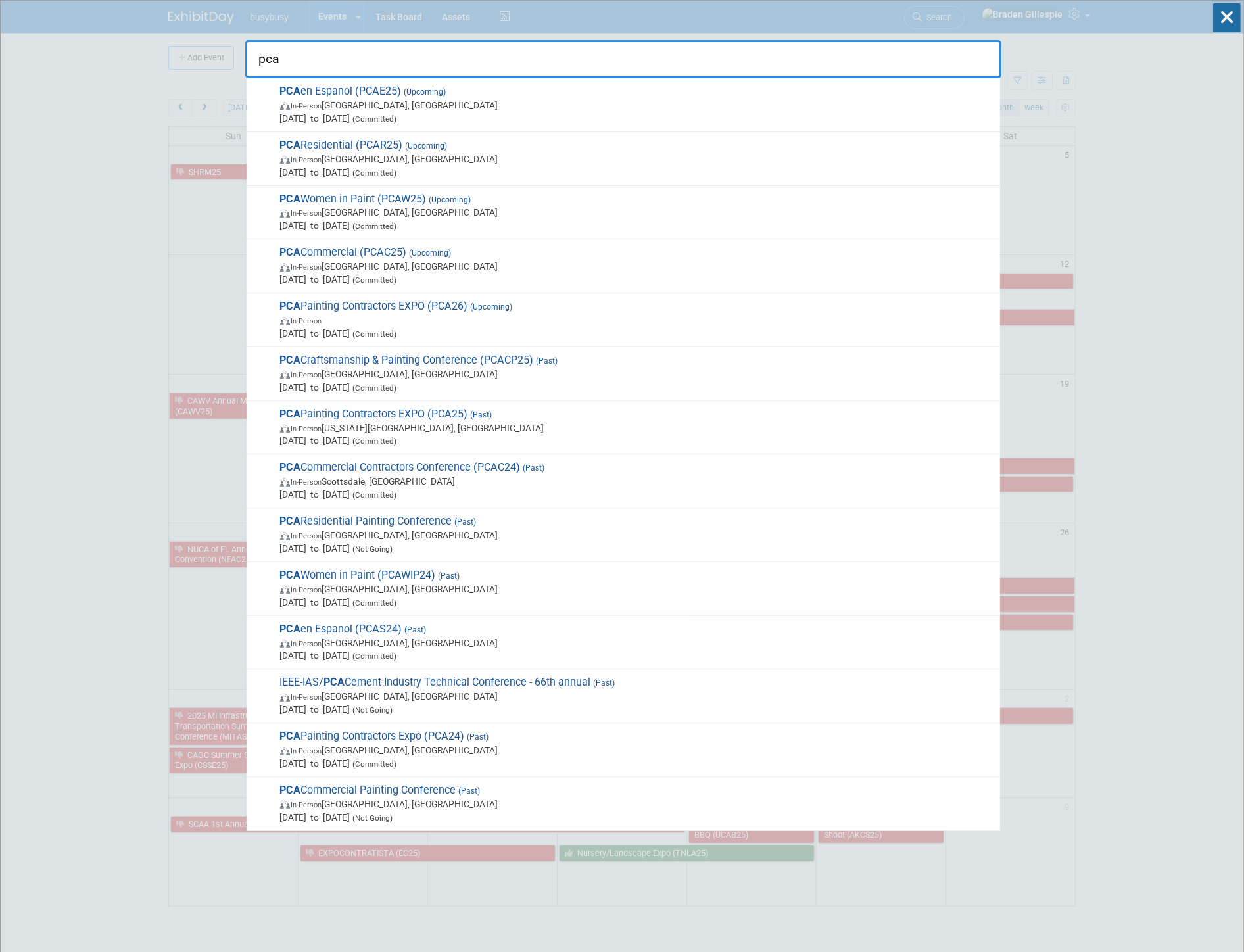
type input "pcac"
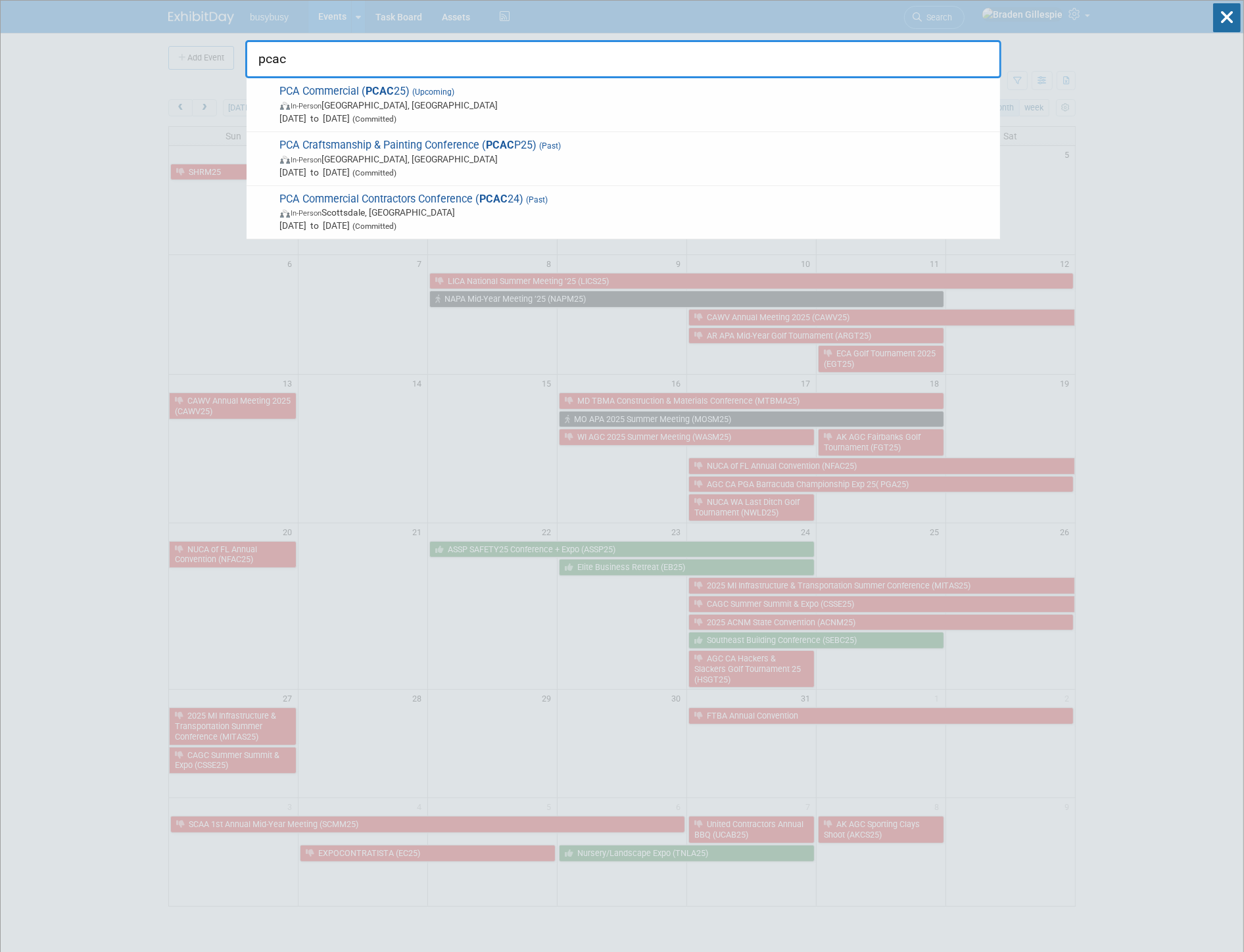
click at [324, 49] on input "pcac" at bounding box center [623, 59] width 756 height 38
drag, startPoint x: 324, startPoint y: 49, endPoint x: 303, endPoint y: 80, distance: 37.4
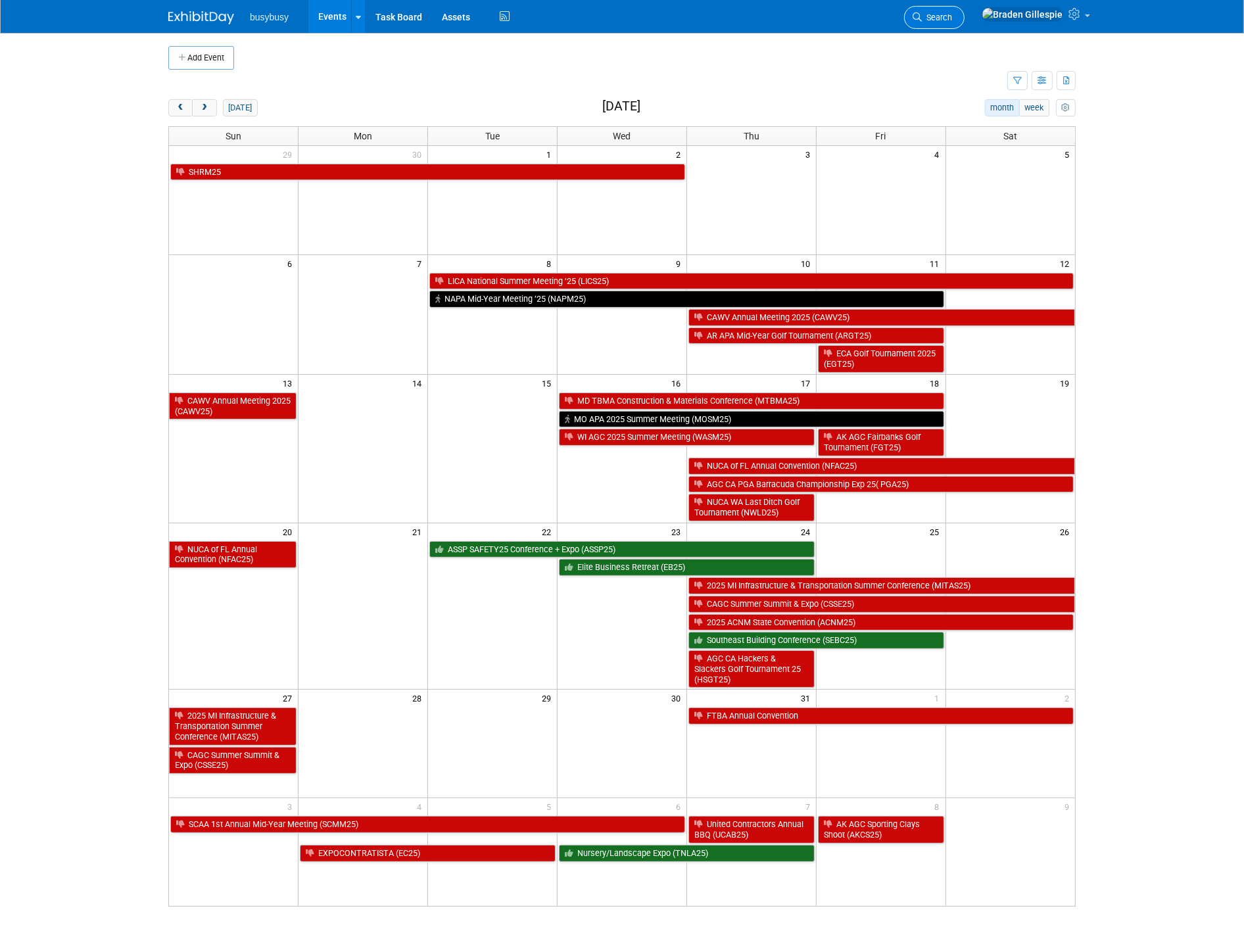
click at [952, 16] on span "Search" at bounding box center [937, 18] width 31 height 10
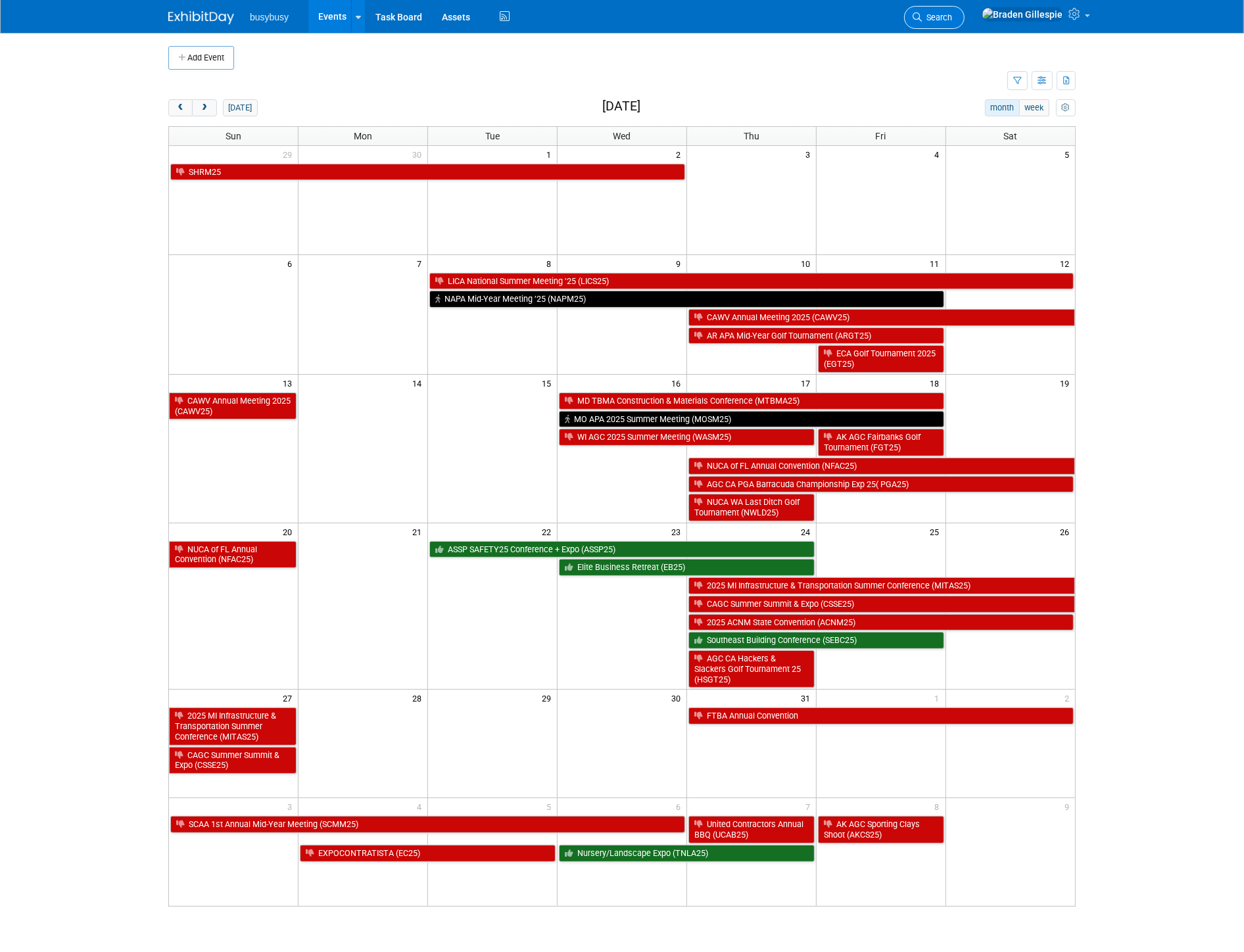
click at [952, 17] on span "Search" at bounding box center [937, 18] width 31 height 10
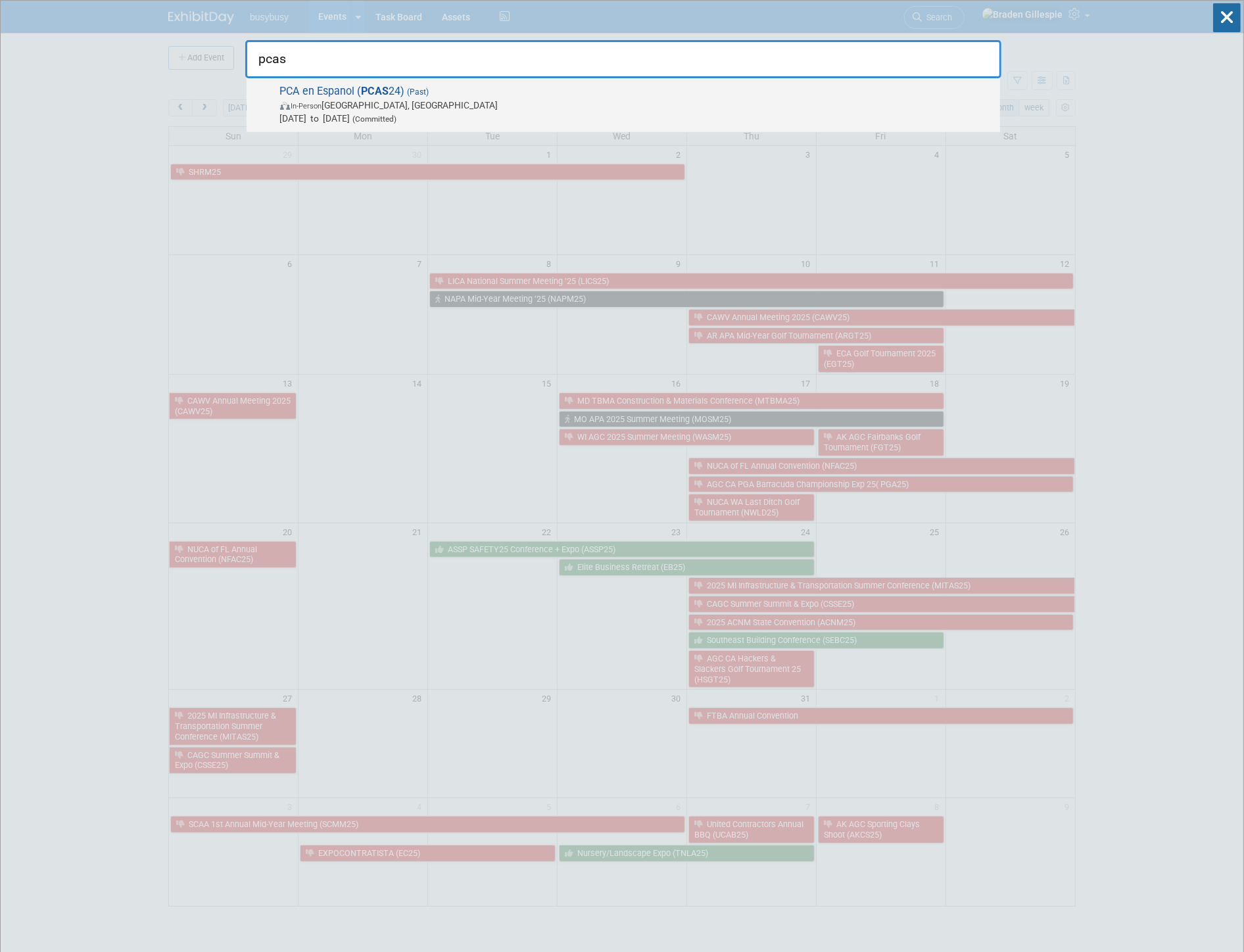
type input "pcas"
click at [418, 99] on span "In-Person [GEOGRAPHIC_DATA], [GEOGRAPHIC_DATA]" at bounding box center [636, 105] width 714 height 13
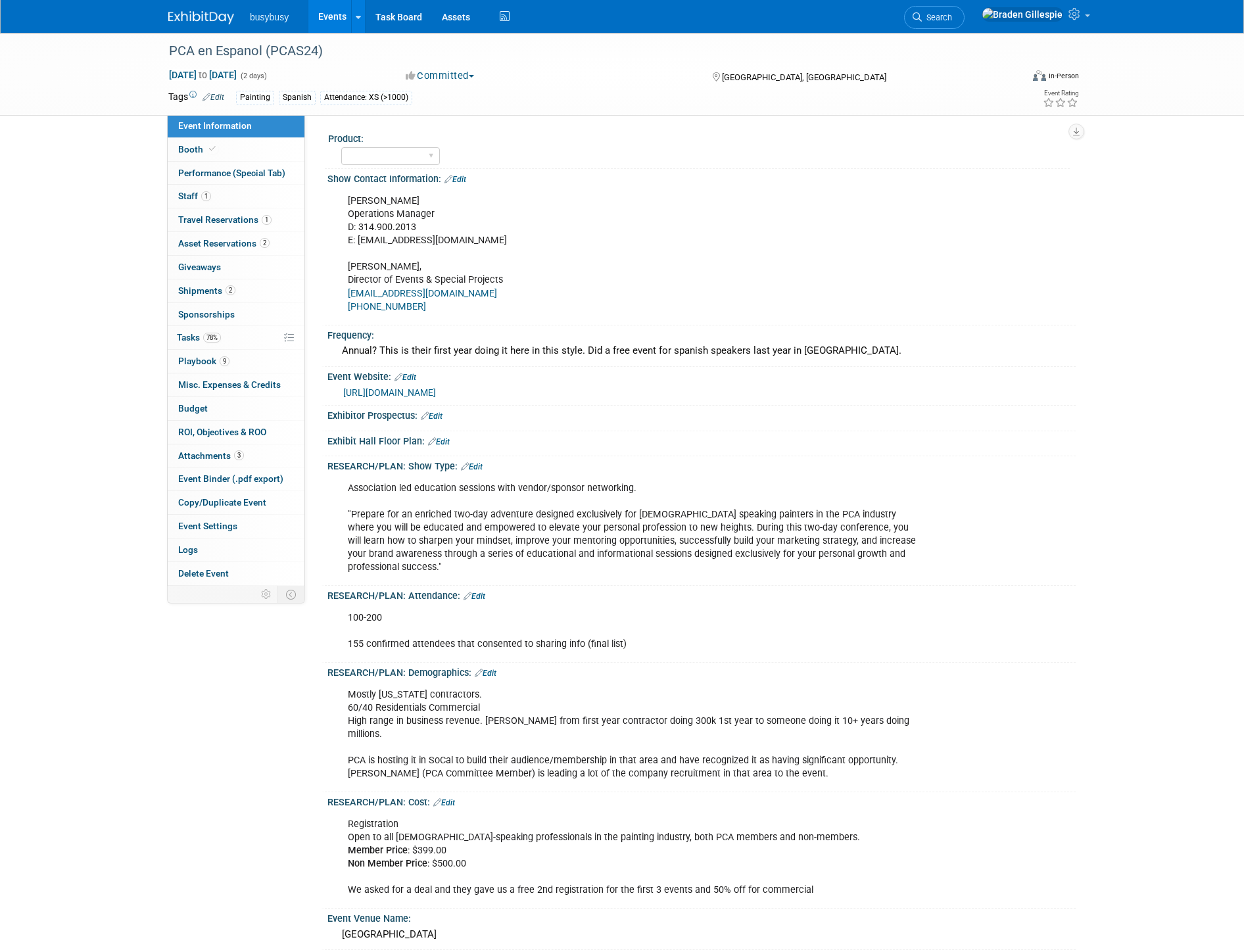
select select "Member"
click at [300, 50] on div "PCA en Espanol (PCAS24)" at bounding box center [582, 51] width 837 height 23
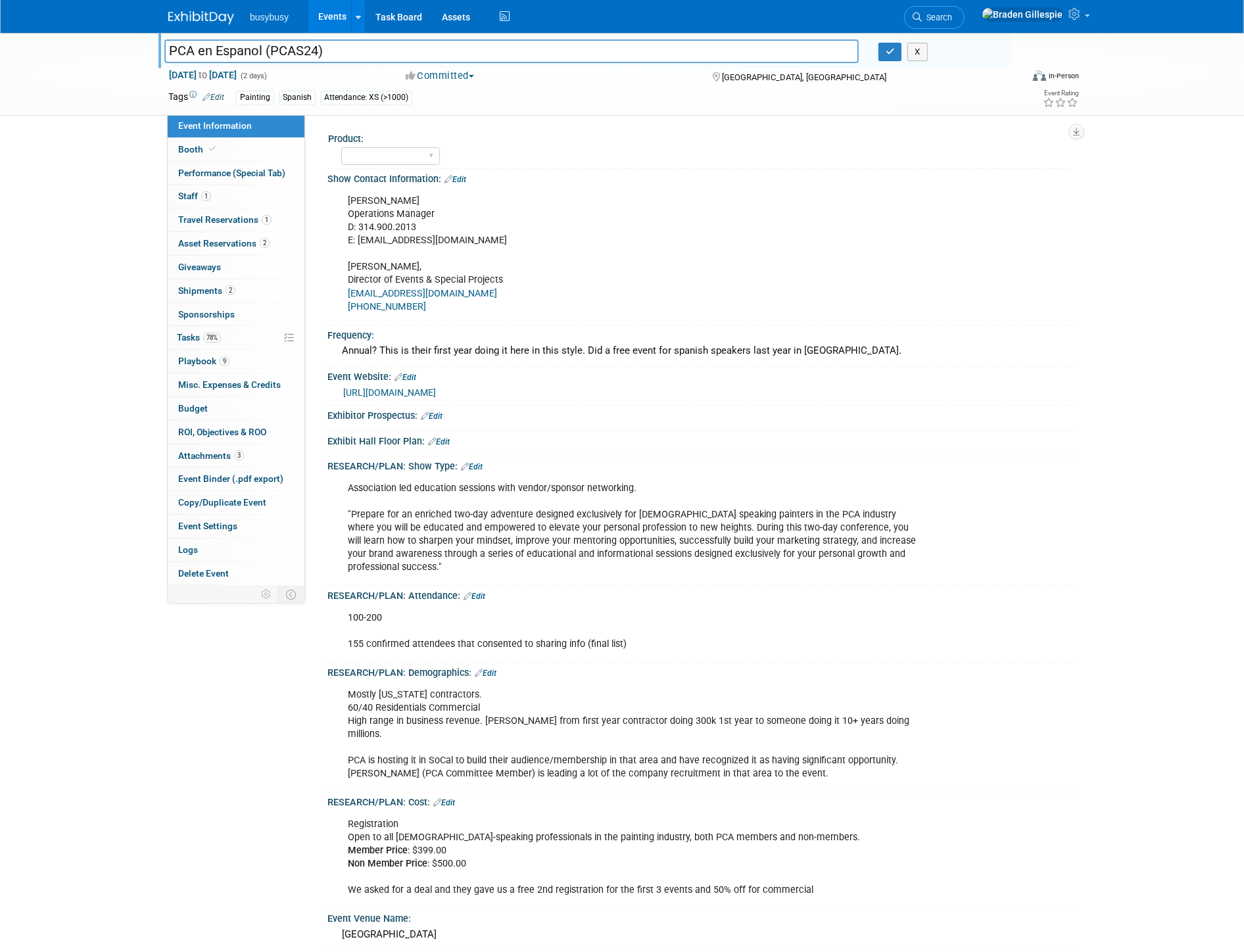
click at [306, 48] on input "PCA en Espanol (PCAS24)" at bounding box center [511, 51] width 694 height 23
type input "PCA en Espanol (PCAE24)"
click at [531, 92] on div "Painting Spanish Attendance: XS (>1000)" at bounding box center [579, 98] width 687 height 14
click at [895, 51] on button "button" at bounding box center [890, 52] width 23 height 18
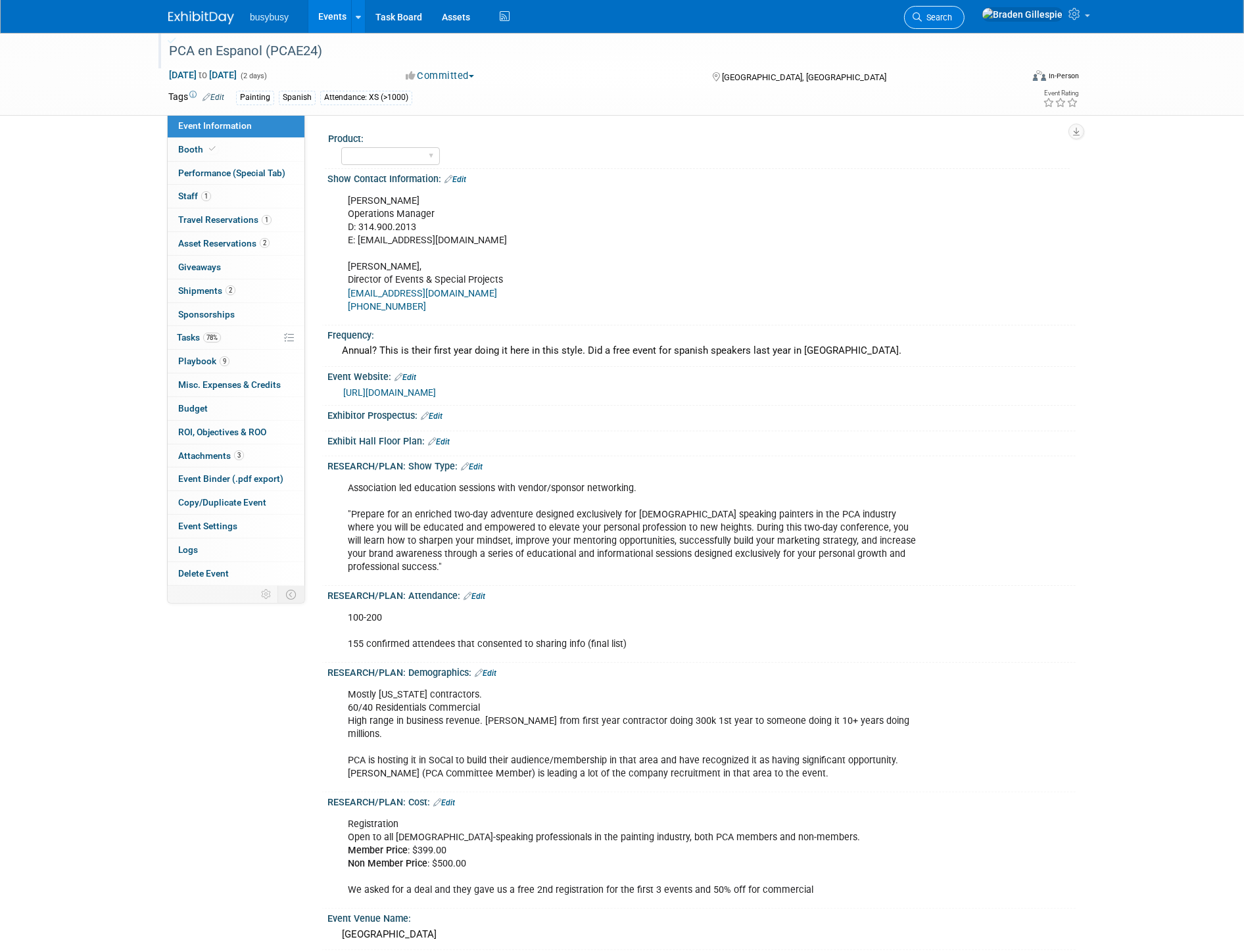
click at [964, 22] on link "Search" at bounding box center [934, 17] width 60 height 23
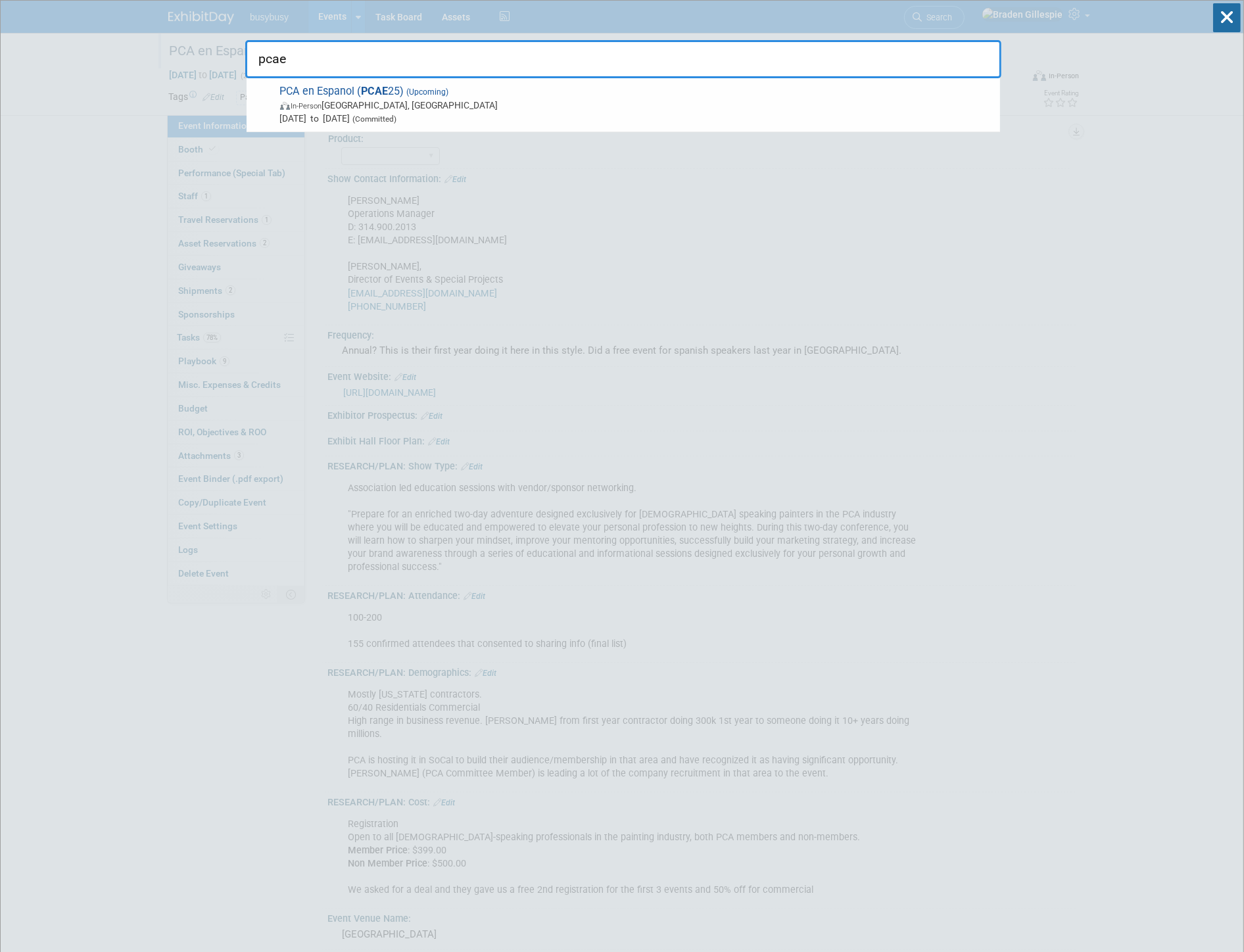
type input "pcae"
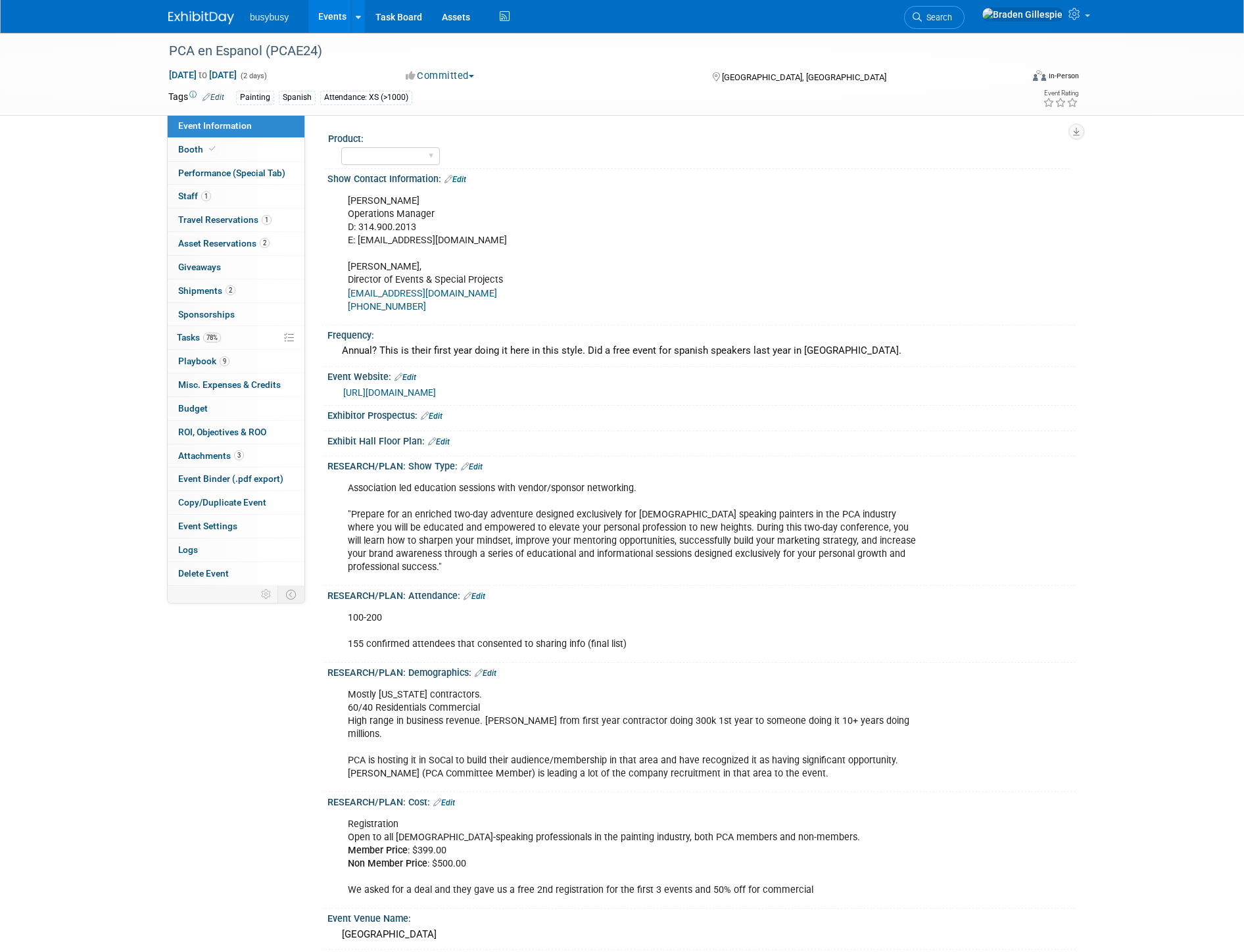
select select "Member"
click at [206, 4] on div at bounding box center [209, 12] width 82 height 24
click at [206, 14] on img at bounding box center [201, 18] width 66 height 13
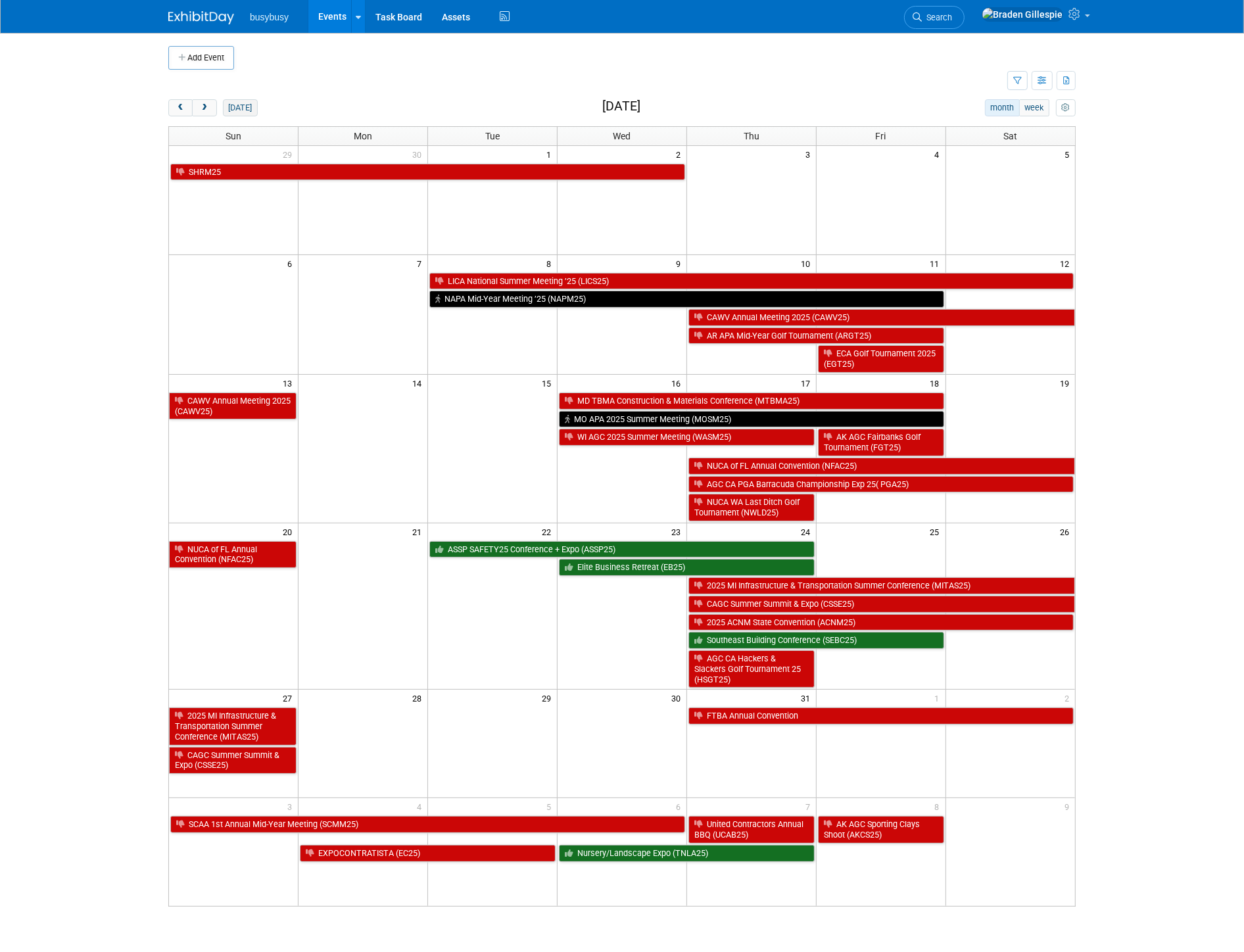
click at [246, 108] on button "[DATE]" at bounding box center [240, 108] width 35 height 17
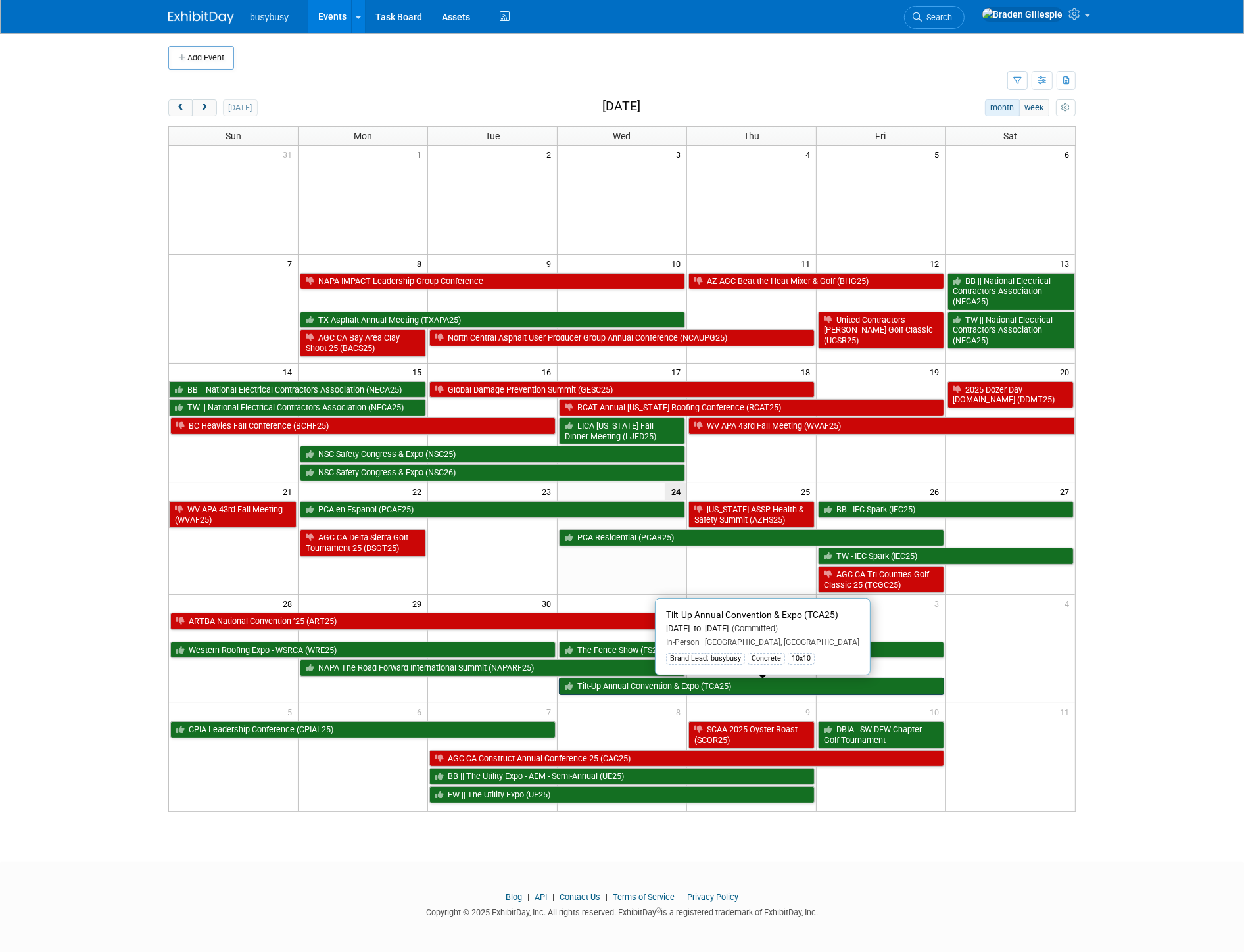
click at [838, 687] on link "Tilt-Up Annual Convention & Expo (TCA25)" at bounding box center [751, 686] width 386 height 17
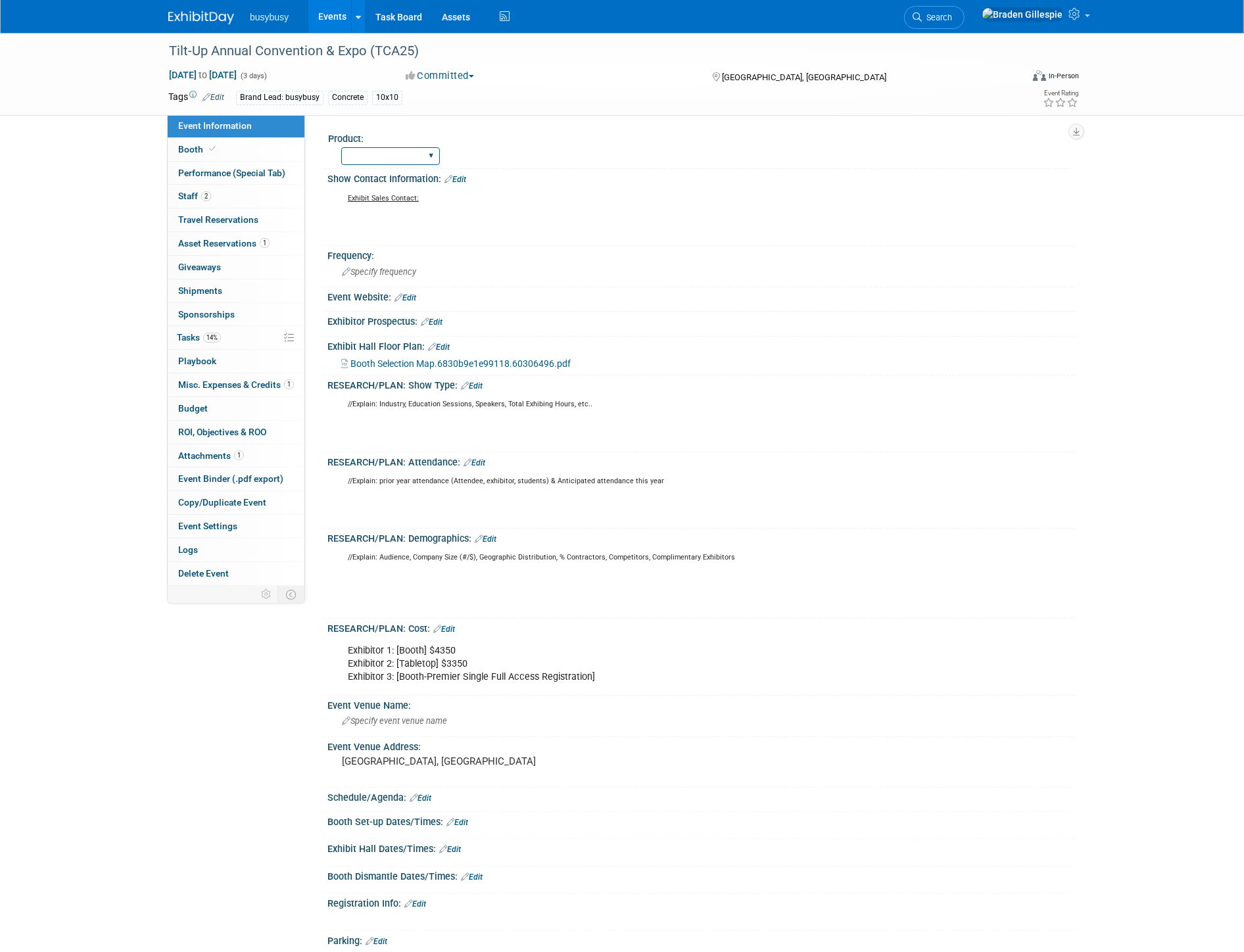
click at [383, 159] on select "AlignOps BusyBusy FleetWatcher SafetyReports ToolWatch" at bounding box center [391, 155] width 99 height 18
click at [342, 147] on select "AlignOps BusyBusy FleetWatcher SafetyReports ToolWatch" at bounding box center [391, 155] width 99 height 18
click at [393, 155] on select "AlignOps BusyBusy FleetWatcher SafetyReports ToolWatch" at bounding box center [391, 155] width 99 height 18
select select "BusyBusy"
click at [342, 147] on select "AlignOps BusyBusy FleetWatcher SafetyReports ToolWatch" at bounding box center [391, 155] width 99 height 18
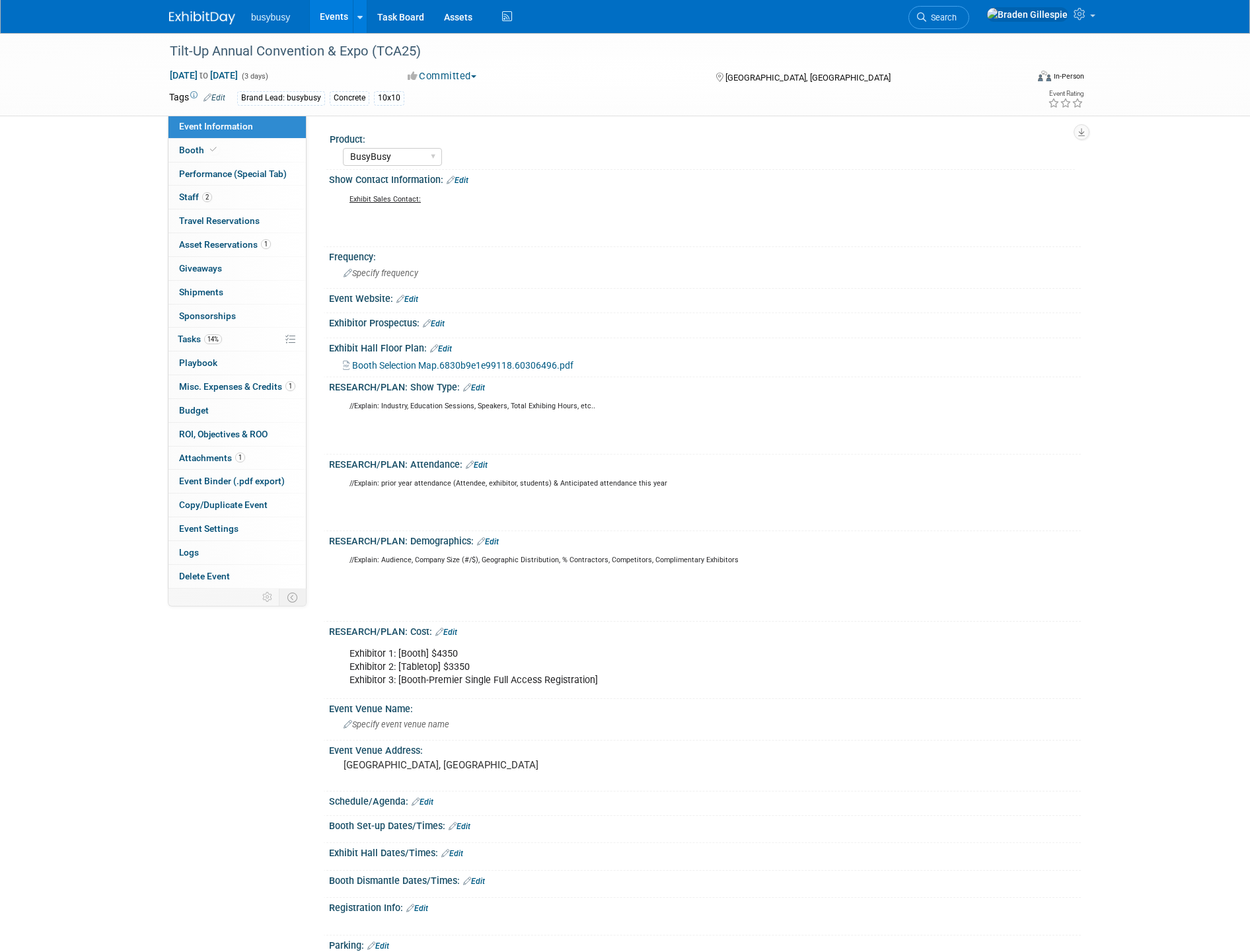
select select "BusyBusy"
click at [416, 770] on div "[GEOGRAPHIC_DATA], [GEOGRAPHIC_DATA]" at bounding box center [485, 771] width 293 height 31
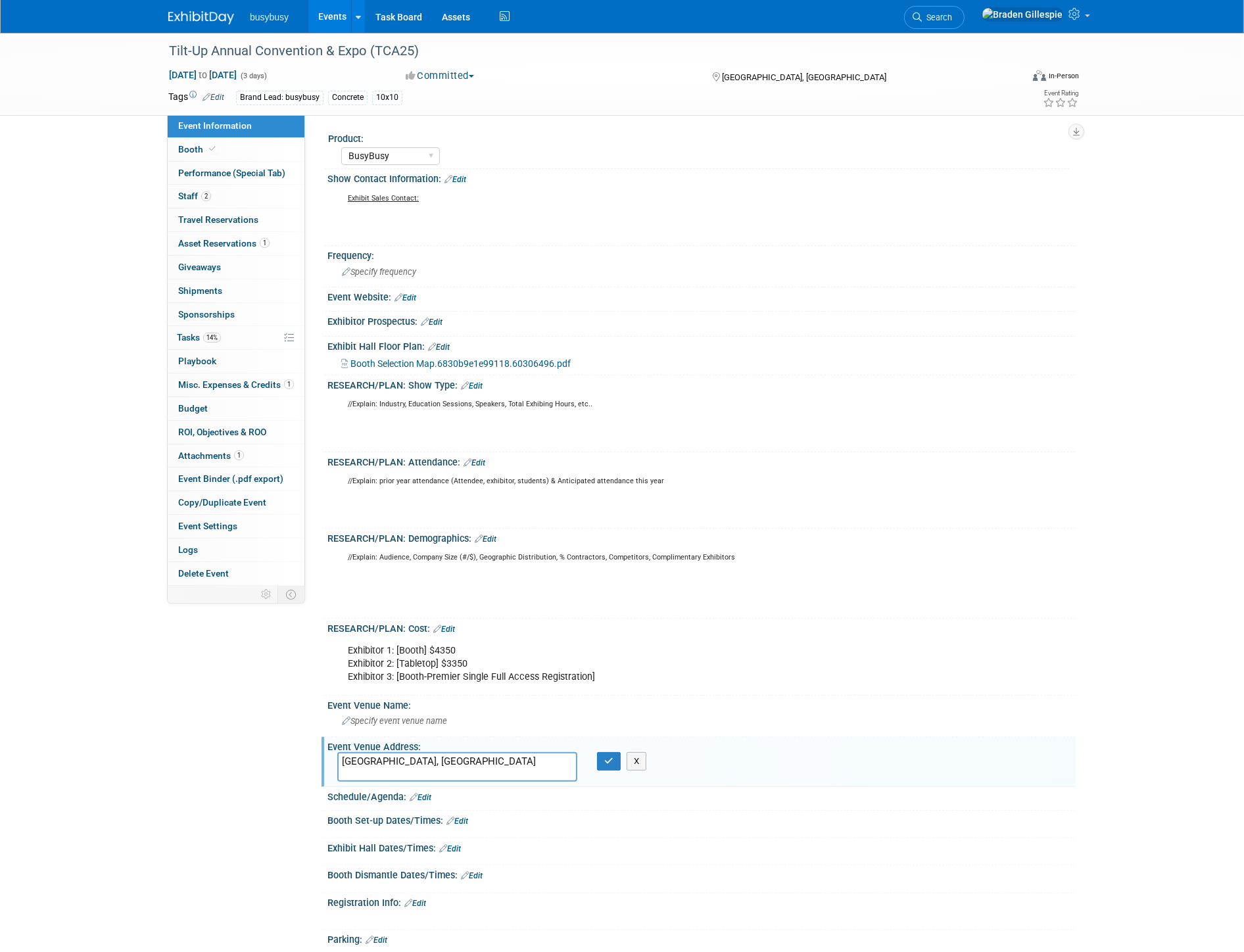
drag, startPoint x: 397, startPoint y: 757, endPoint x: 300, endPoint y: 749, distance: 97.3
click at [303, 750] on div "Event Information Event Info Booth Booth Performance (Special Tab) Performance …" at bounding box center [621, 582] width 927 height 1099
type textarea "[STREET_ADDRESS][PERSON_NAME][US_STATE]"
click at [454, 719] on div "Specify event venue name" at bounding box center [702, 721] width 729 height 21
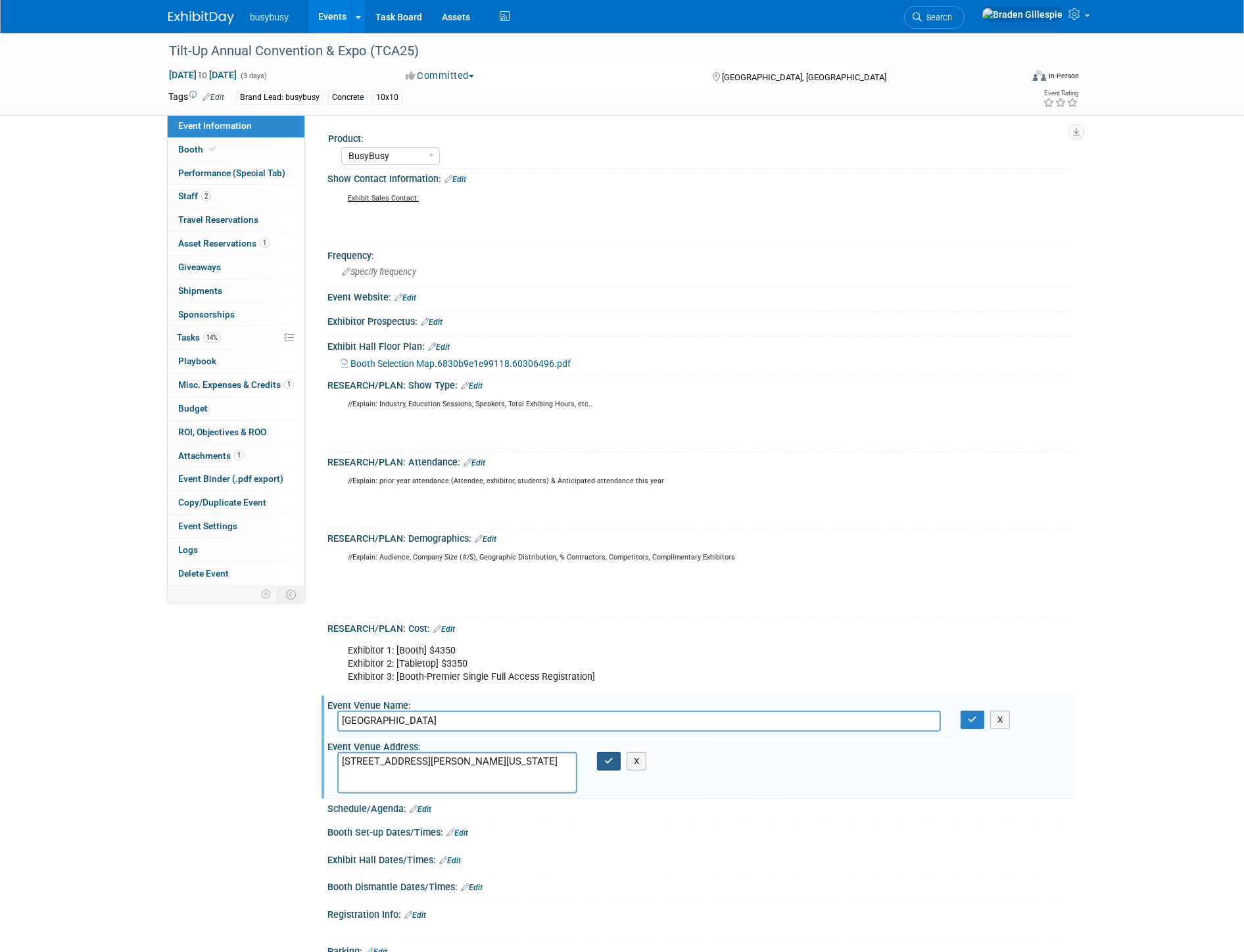
type input "[GEOGRAPHIC_DATA]"
click at [604, 758] on icon "button" at bounding box center [609, 761] width 9 height 9
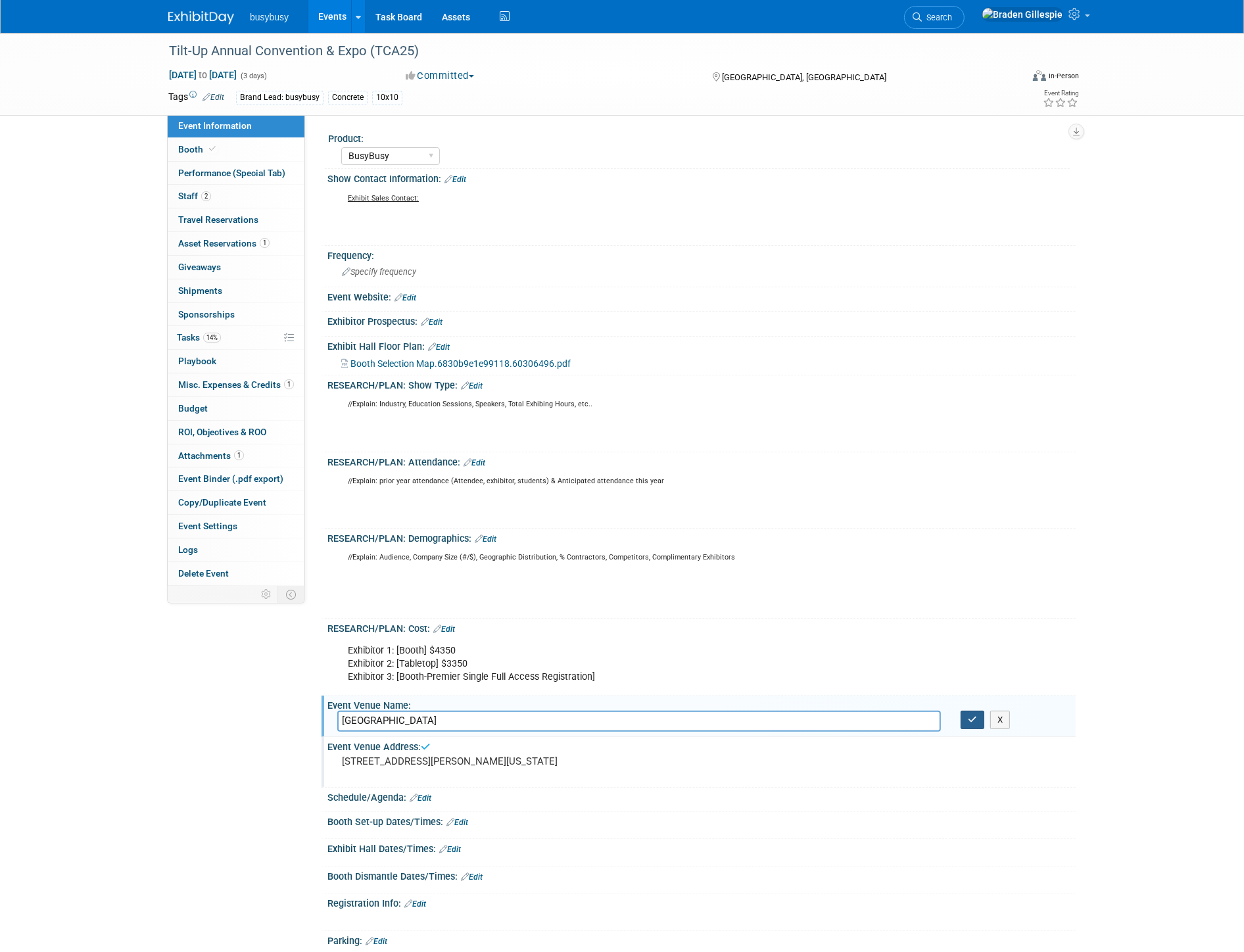
click at [964, 717] on button "button" at bounding box center [972, 720] width 23 height 18
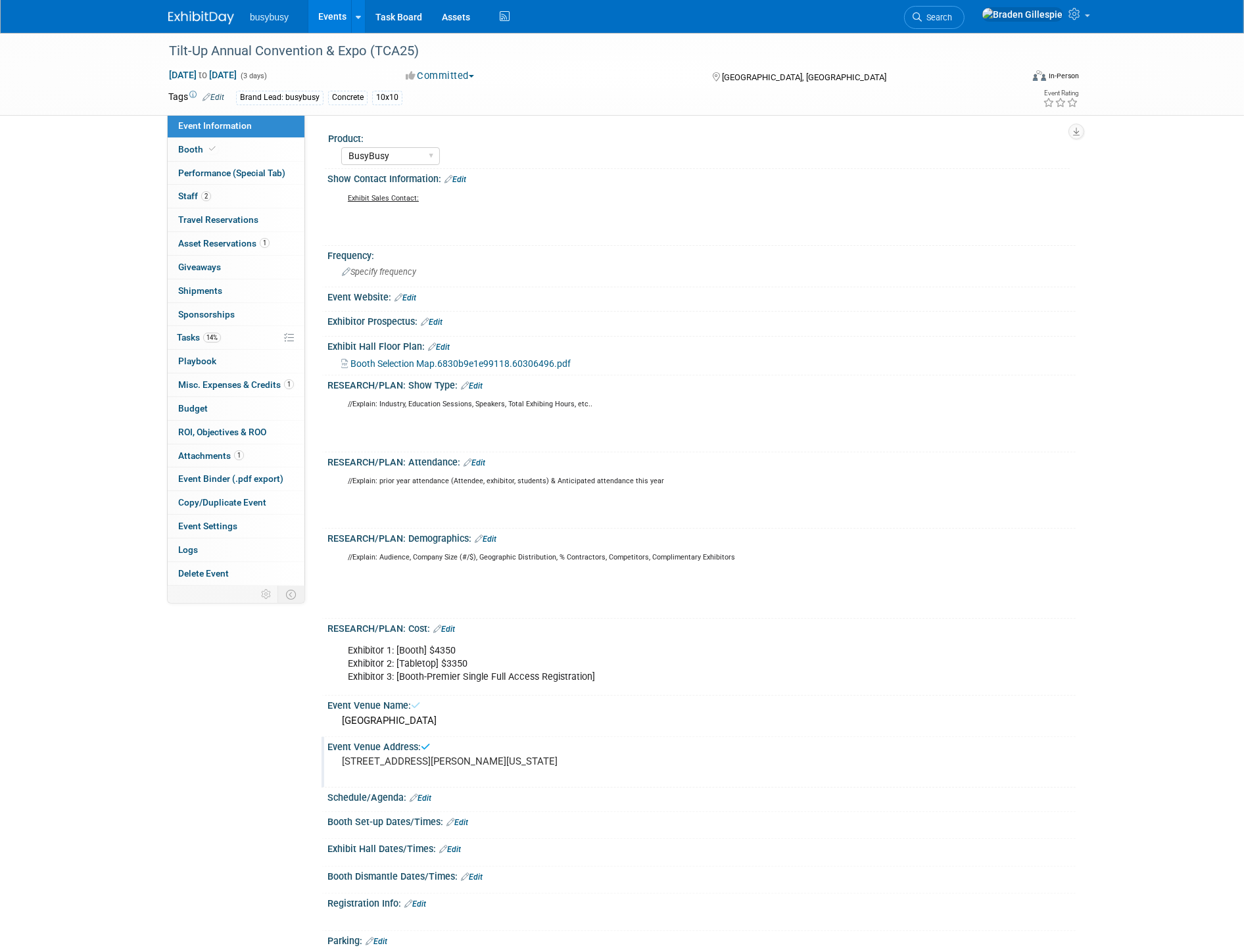
click at [1101, 593] on div "Tilt-Up Annual Convention & Expo (TCA25) [DATE] to [DATE] (3 days) [DATE] to [D…" at bounding box center [622, 596] width 1244 height 1127
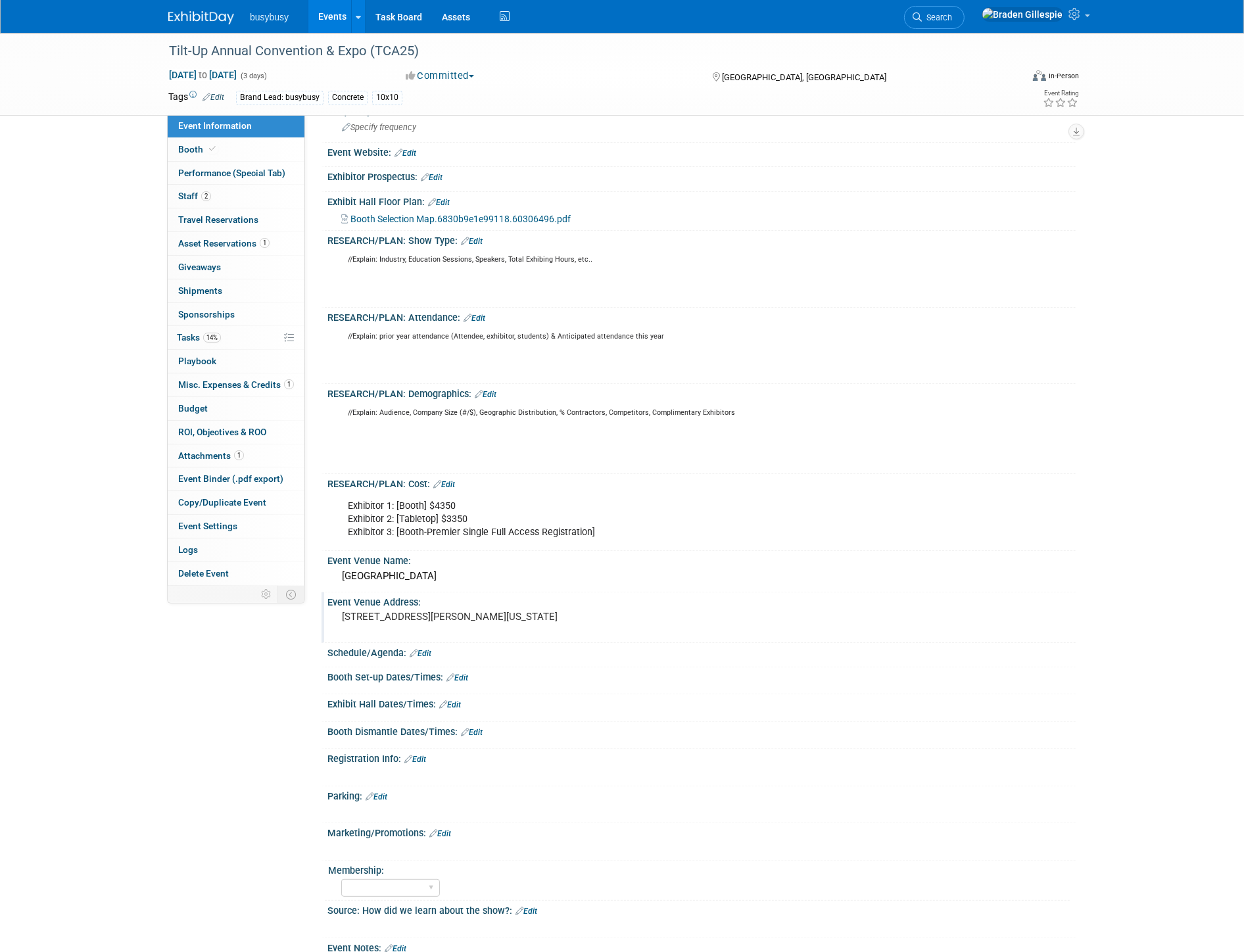
scroll to position [146, 0]
click at [465, 681] on link "Edit" at bounding box center [457, 676] width 22 height 9
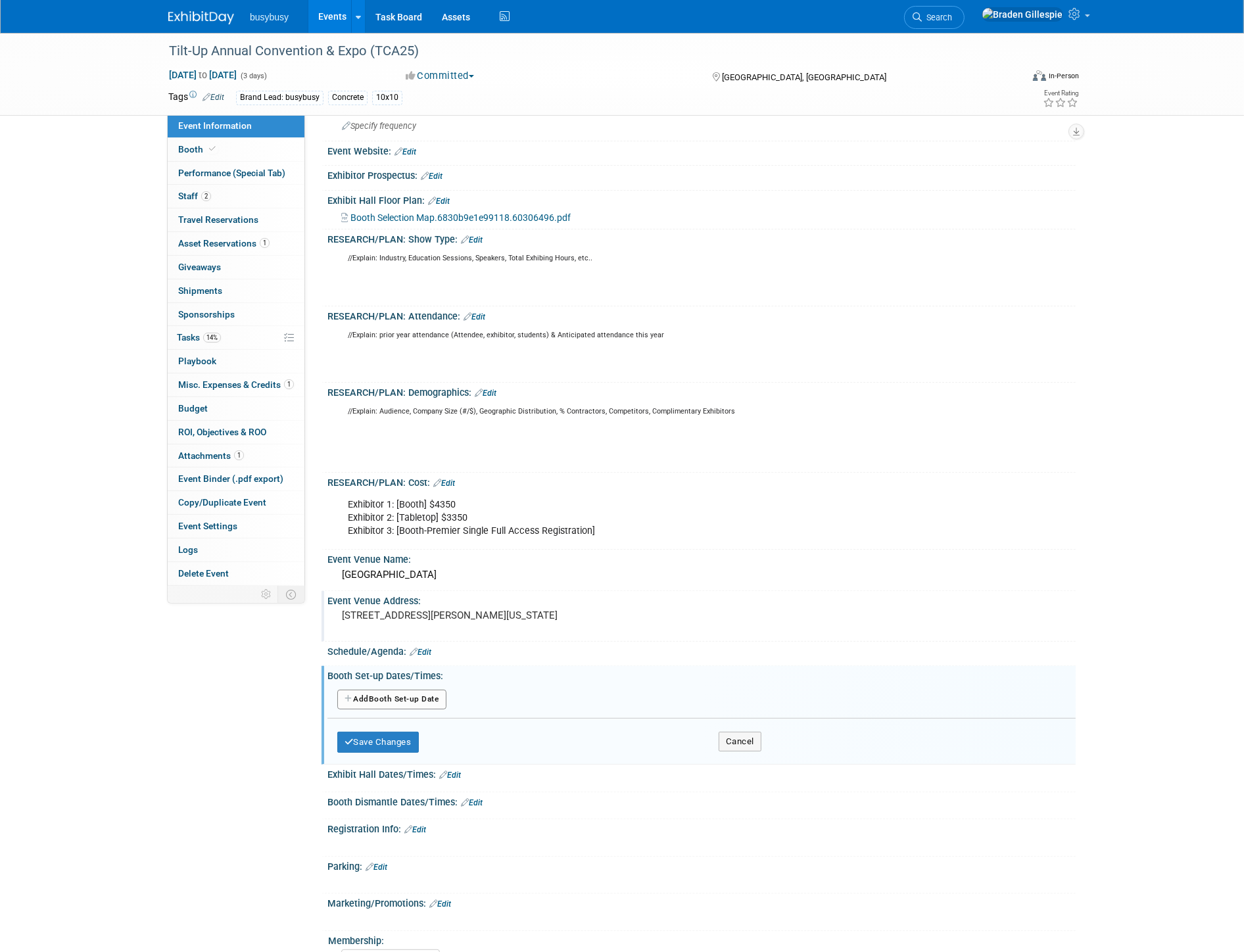
click at [432, 706] on button "Add Another Booth Set-up Date" at bounding box center [392, 699] width 109 height 20
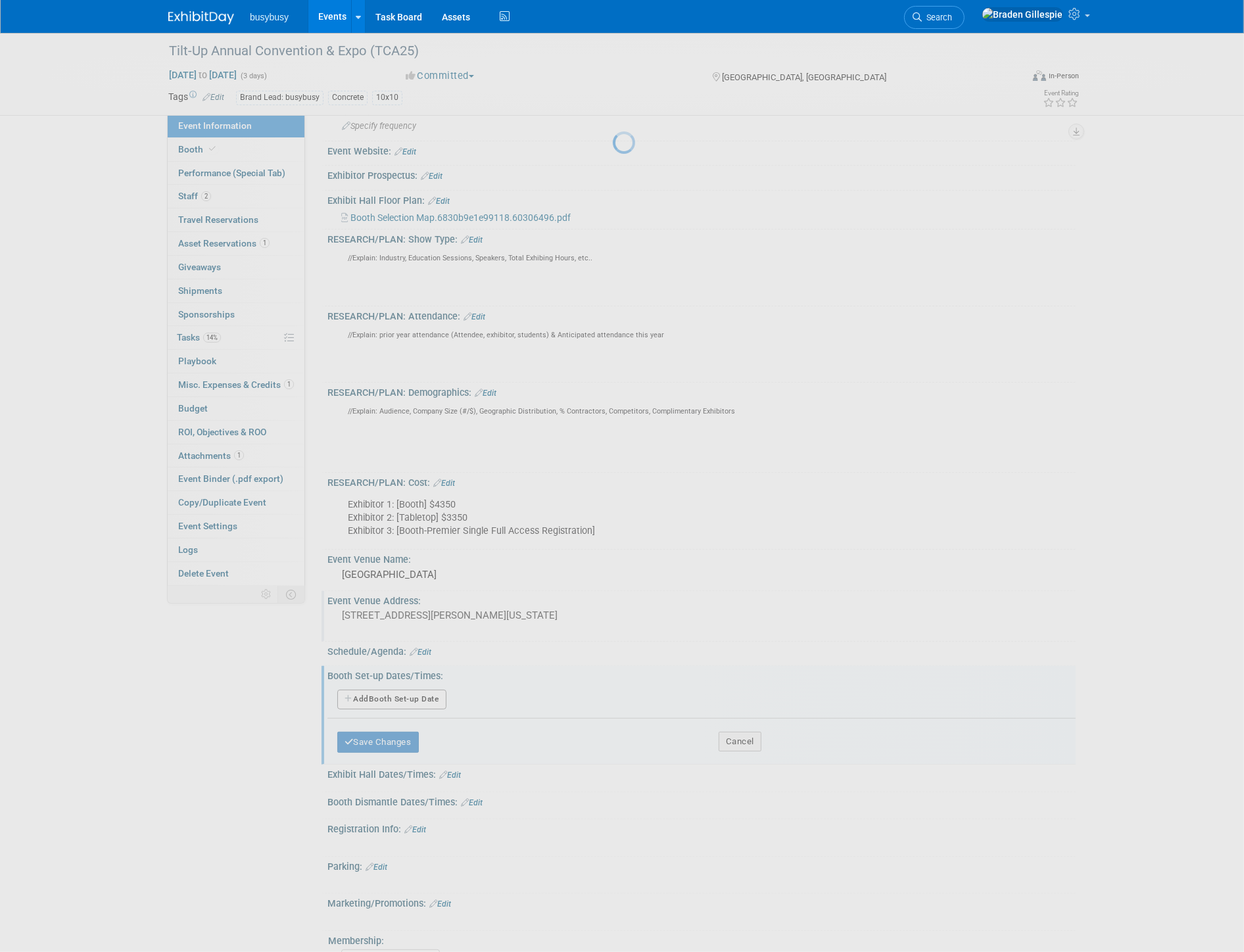
select select "9"
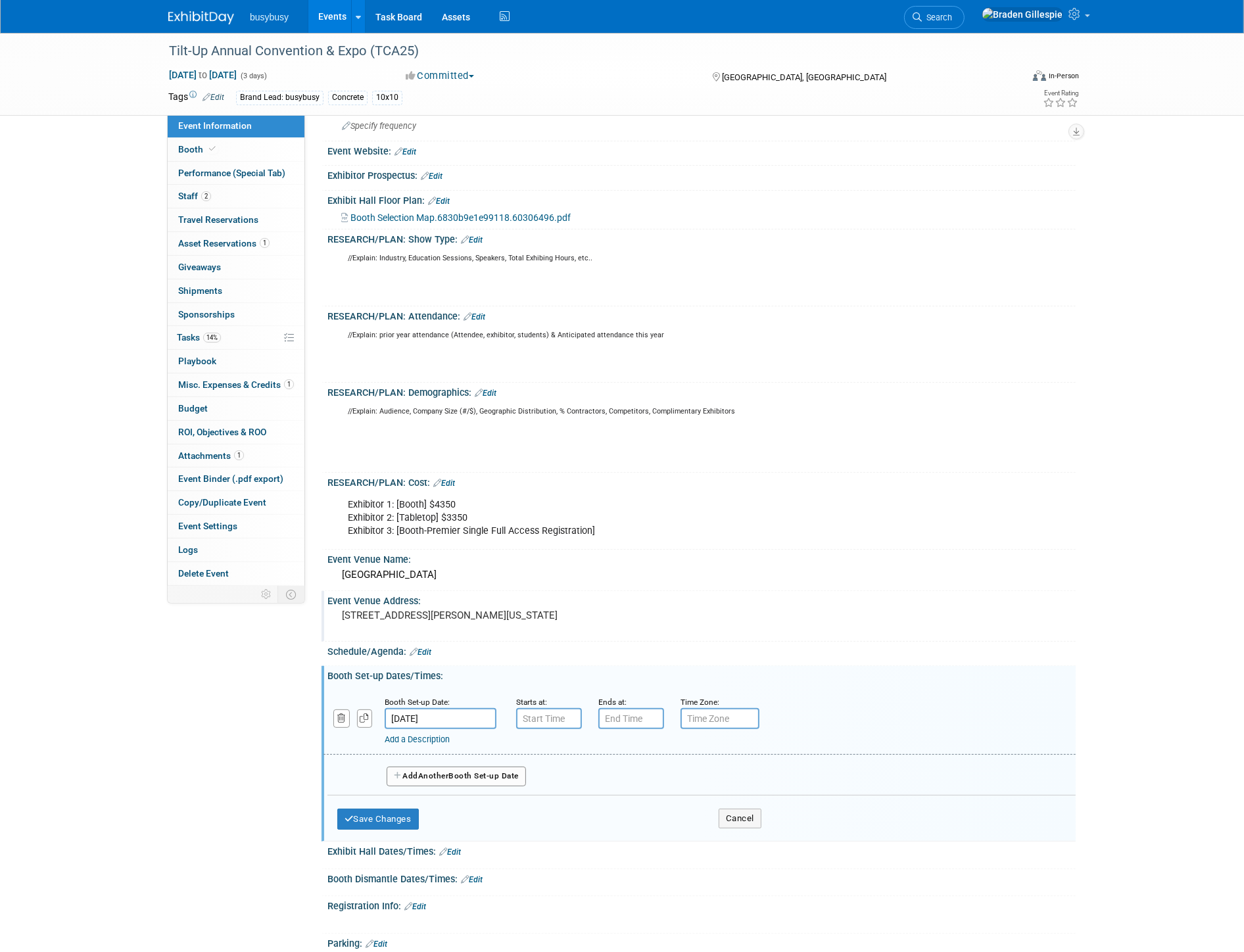
click at [439, 730] on body "busybusy Events Add Event Bulk Upload Events Shareable Event Boards Recently Vi…" at bounding box center [622, 329] width 1244 height 952
click at [460, 794] on span "30" at bounding box center [457, 791] width 26 height 26
type input "[DATE]"
click at [544, 723] on input "7:00 AM" at bounding box center [549, 718] width 66 height 21
click at [541, 759] on span at bounding box center [547, 750] width 23 height 23
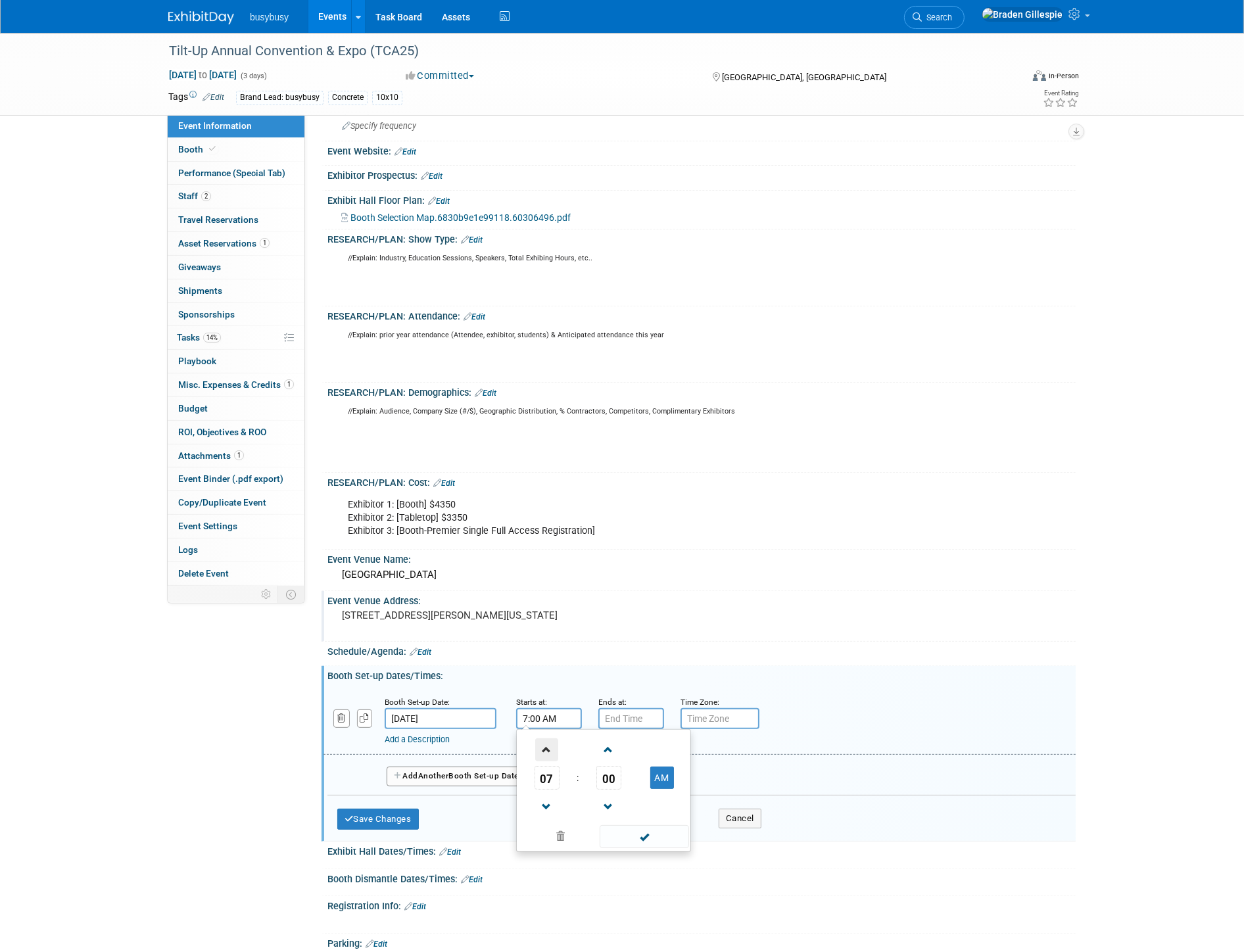
type input "8:00 AM"
click at [616, 728] on input "7:00 PM" at bounding box center [631, 718] width 66 height 21
click at [626, 758] on span at bounding box center [628, 750] width 23 height 23
type input "9:00 PM"
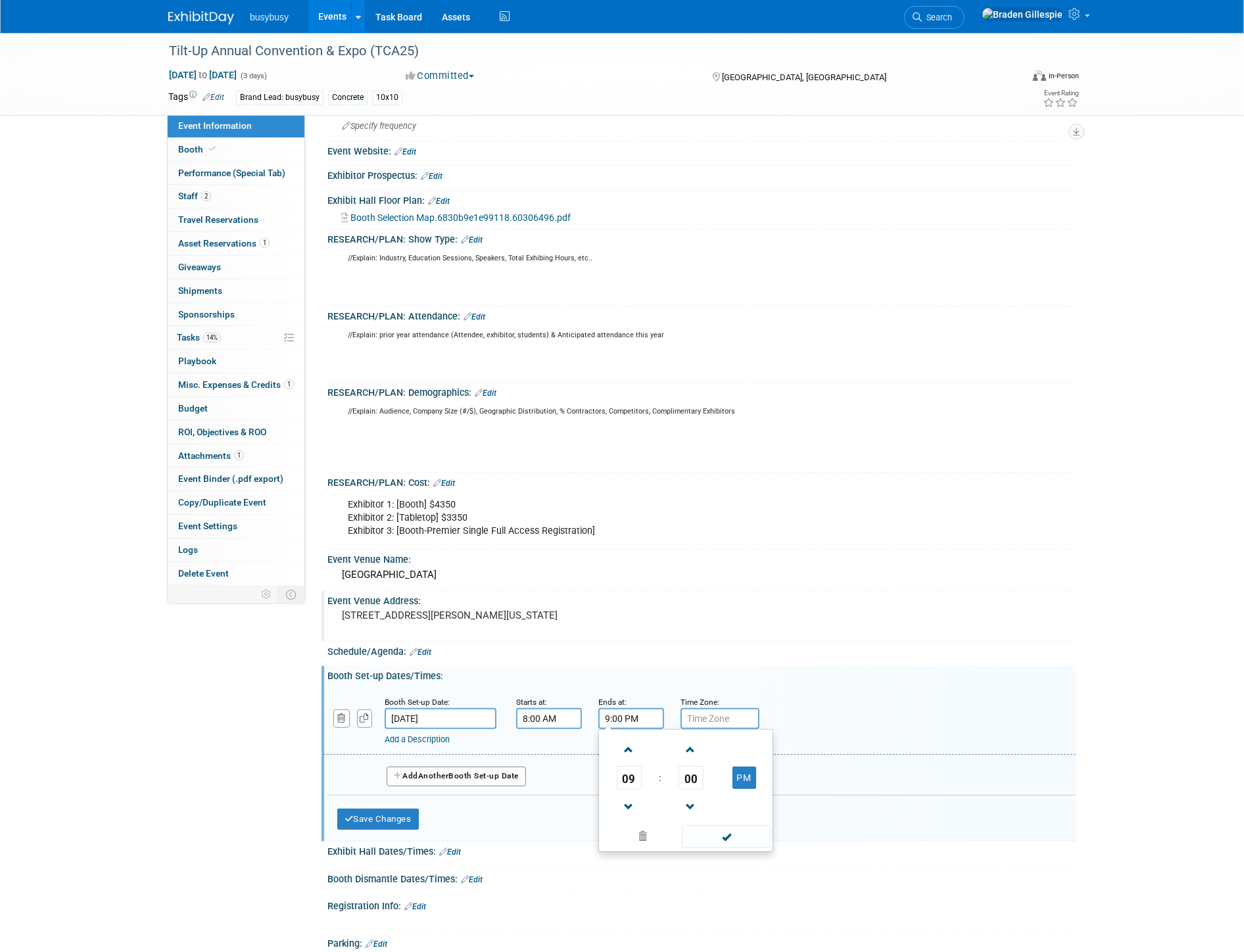
click at [496, 784] on button "Add Another Booth Set-up Date" at bounding box center [456, 777] width 139 height 20
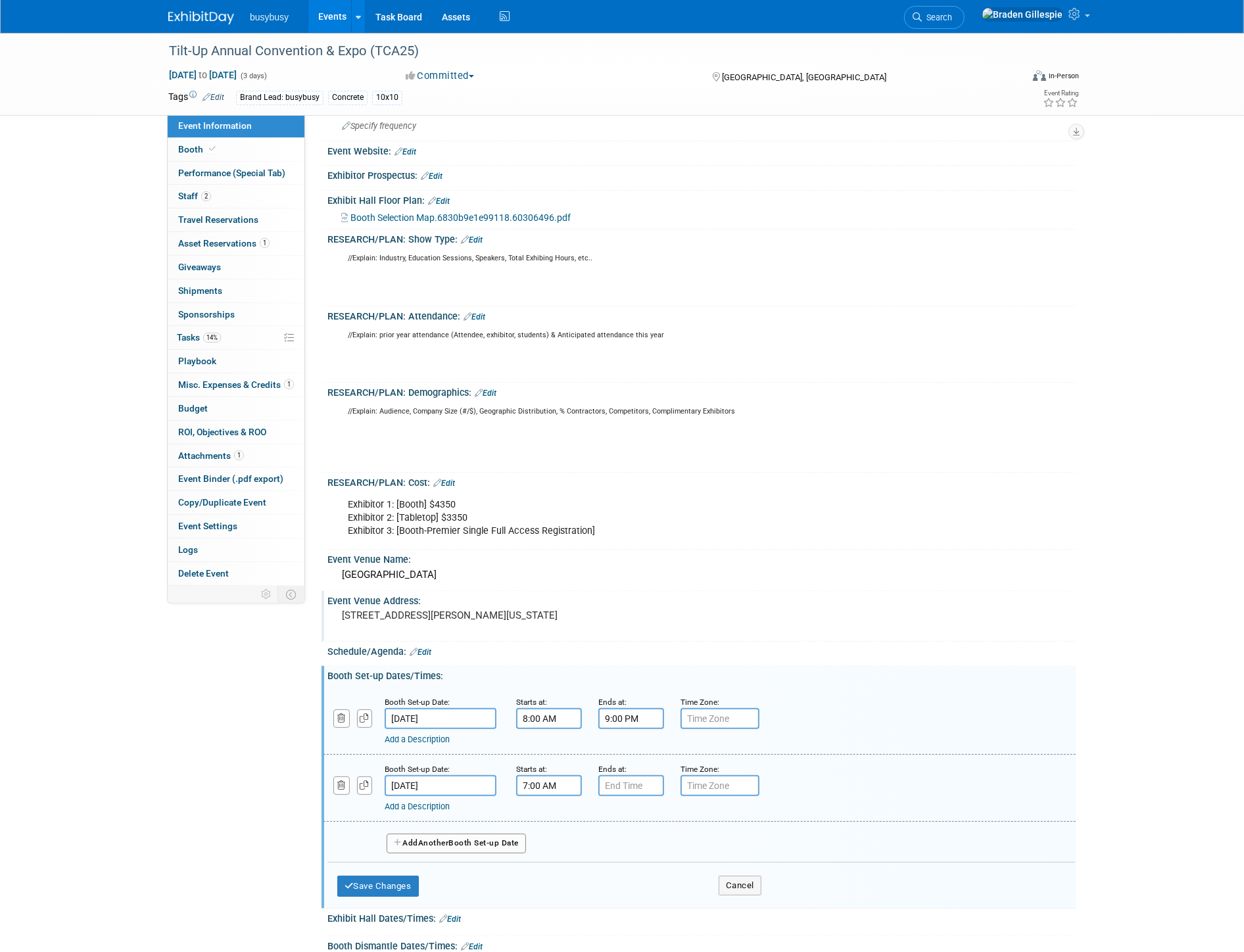
click at [553, 792] on input "7:00 AM" at bounding box center [549, 786] width 66 height 21
click at [553, 819] on span at bounding box center [547, 816] width 23 height 23
type input "8:00 AM"
click at [613, 791] on input "text" at bounding box center [631, 786] width 66 height 21
click at [620, 818] on span at bounding box center [628, 816] width 23 height 23
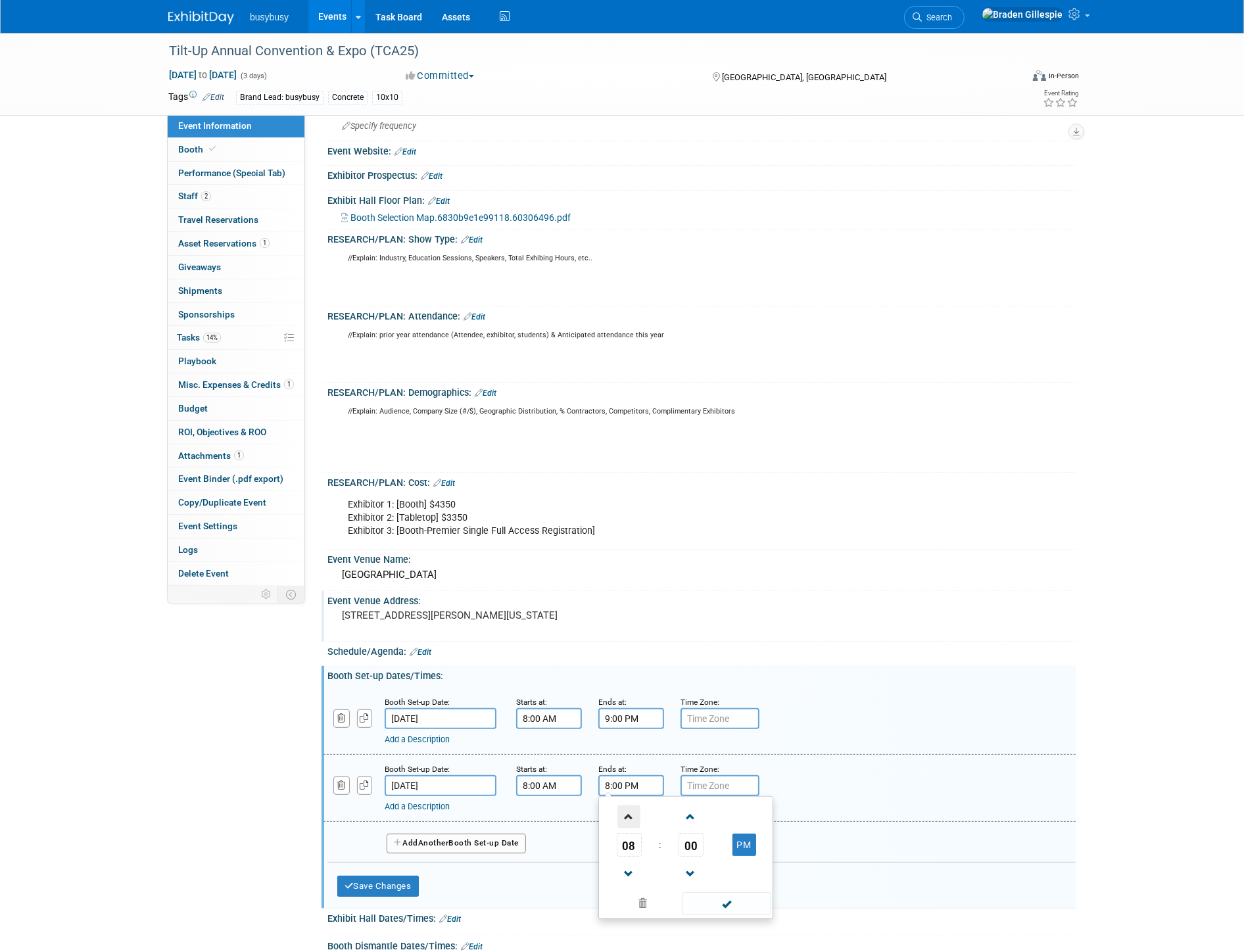
click at [620, 818] on span at bounding box center [628, 816] width 23 height 23
type input "12:00 AM"
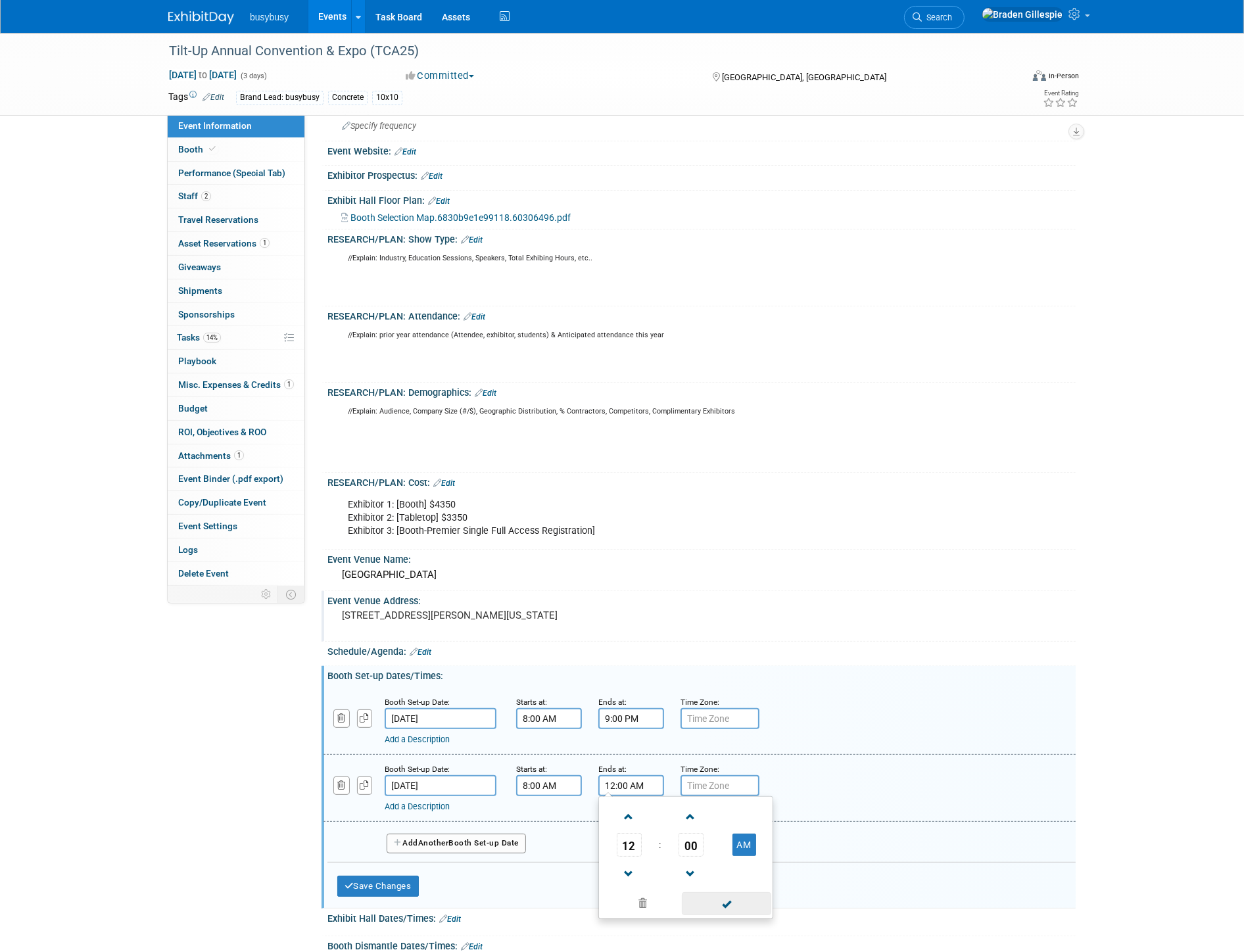
click at [728, 906] on span at bounding box center [726, 903] width 89 height 23
click at [380, 890] on button "Save Changes" at bounding box center [378, 886] width 82 height 21
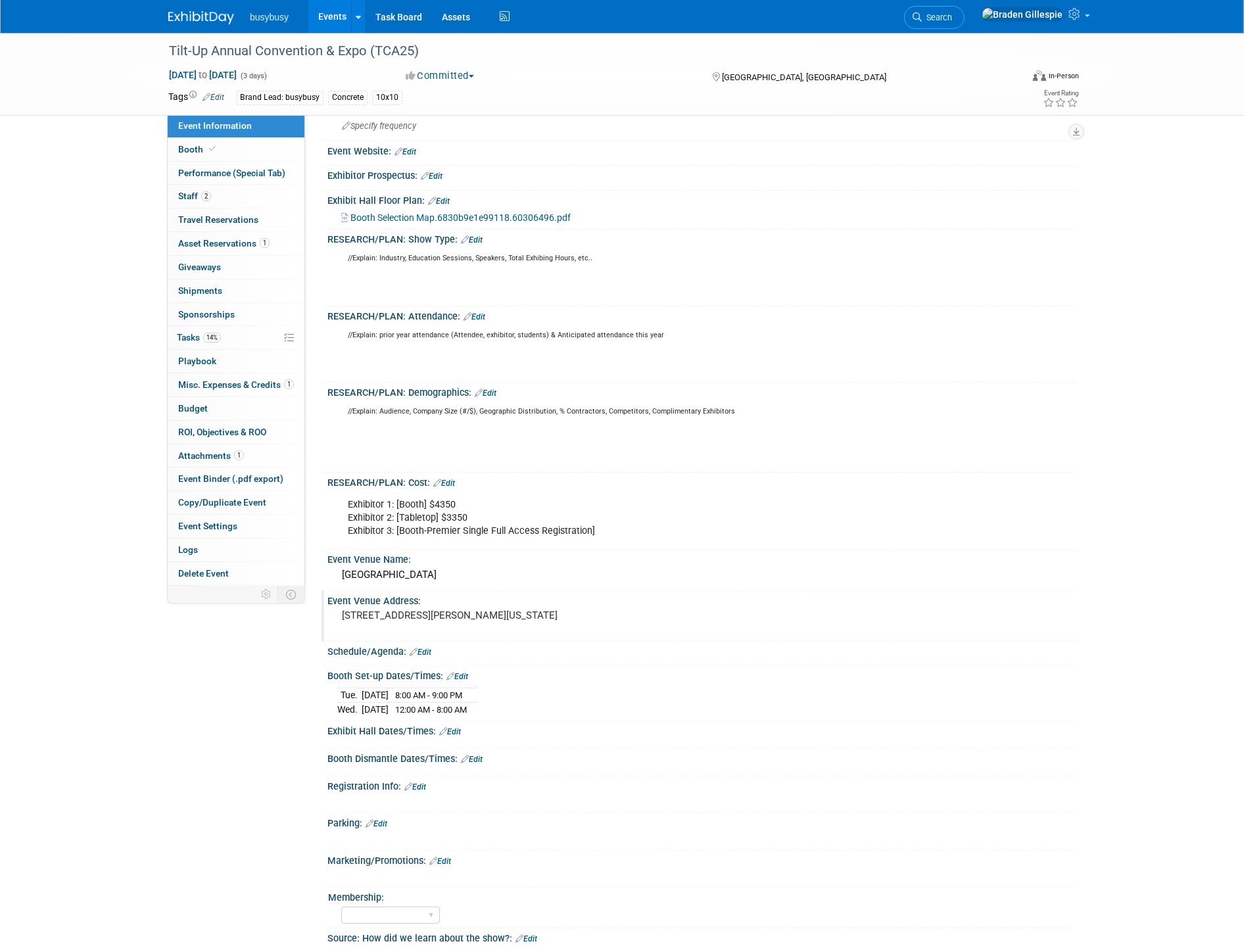
click at [457, 734] on link "Edit" at bounding box center [449, 731] width 22 height 9
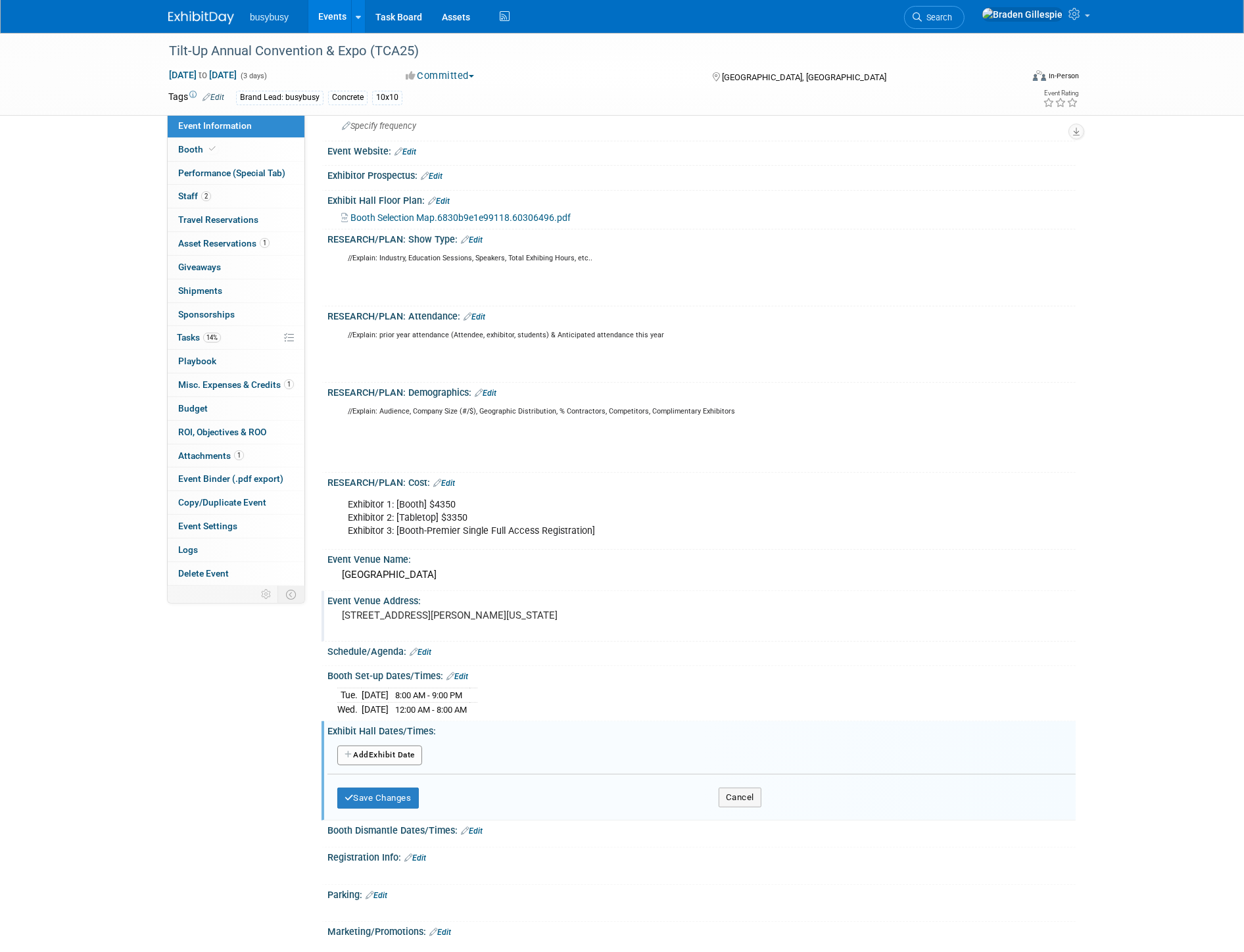
click at [395, 760] on button "Add Another Exhibit Date" at bounding box center [379, 755] width 84 height 20
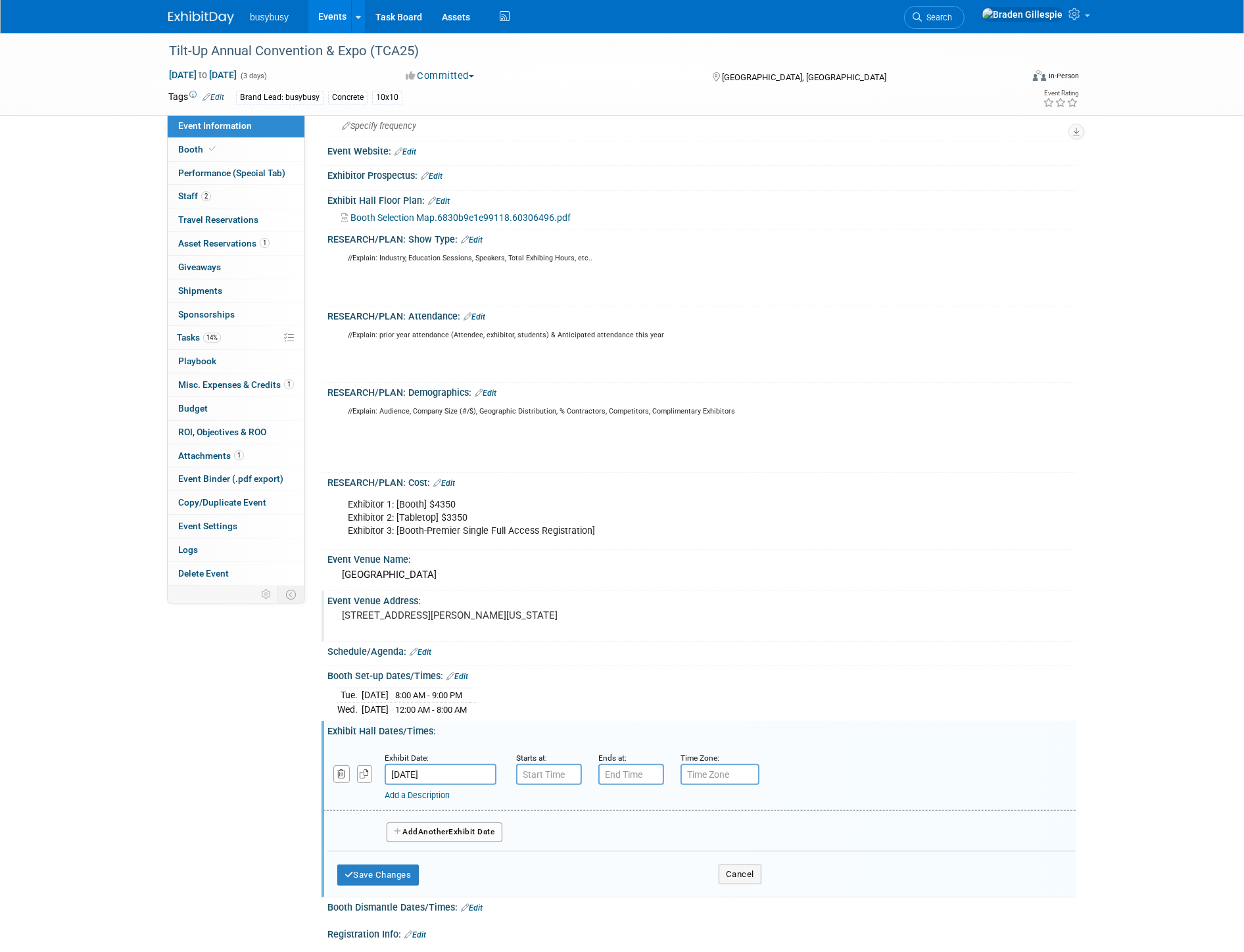
type input "7:00 AM"
click at [552, 784] on input "7:00 AM" at bounding box center [549, 775] width 66 height 21
click at [391, 876] on button "Save Changes" at bounding box center [378, 875] width 82 height 21
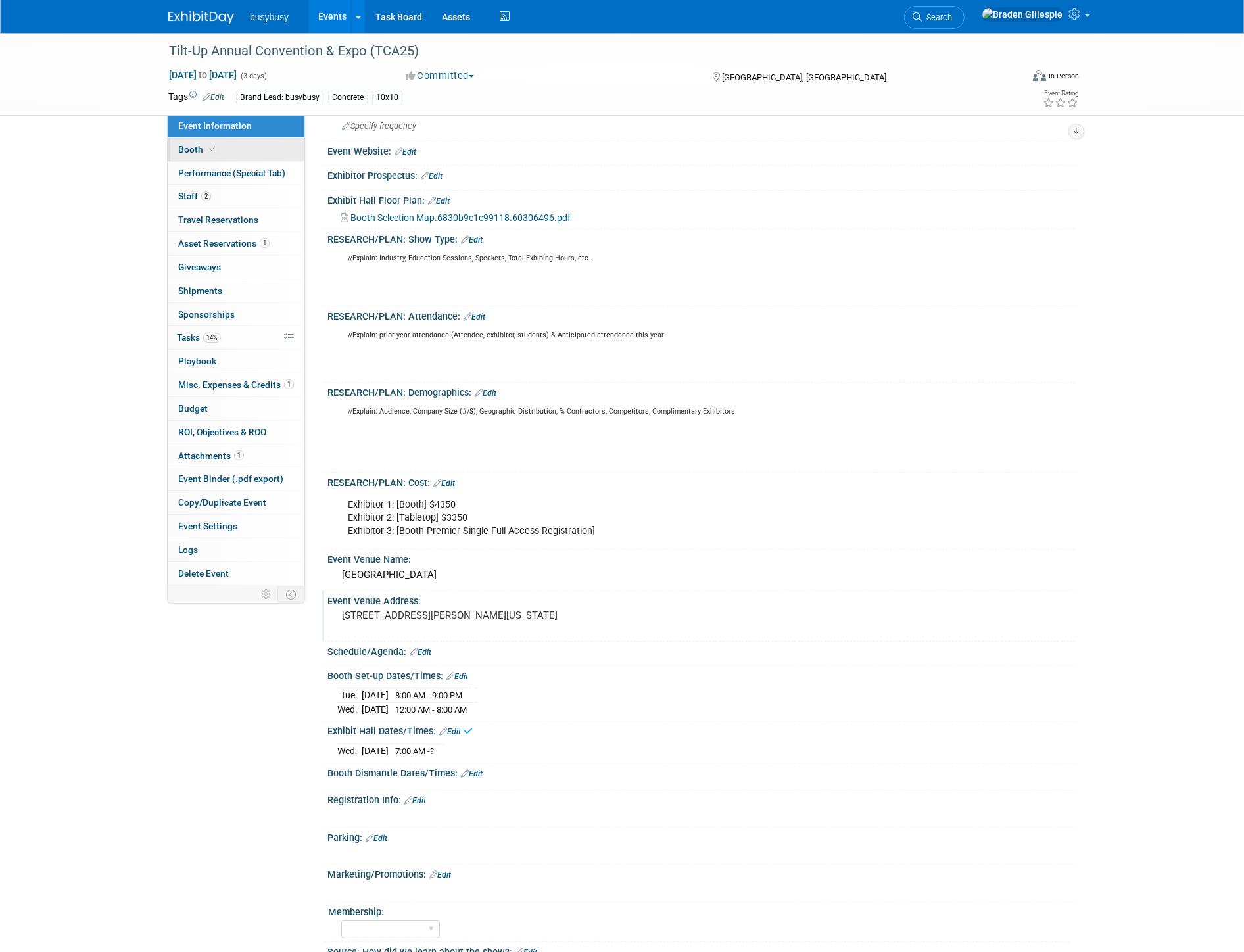
click at [226, 148] on link "Booth" at bounding box center [236, 149] width 137 height 23
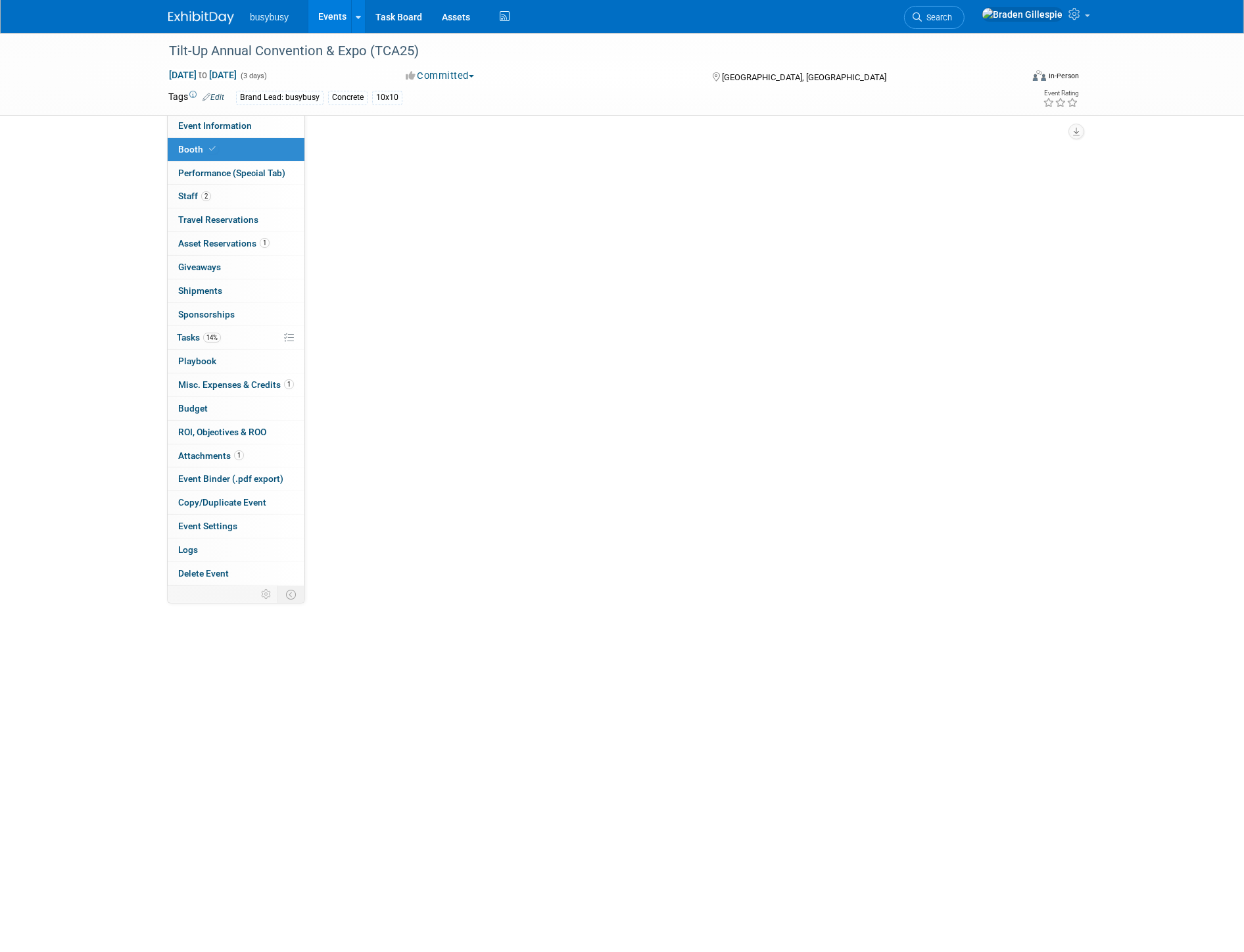
scroll to position [0, 0]
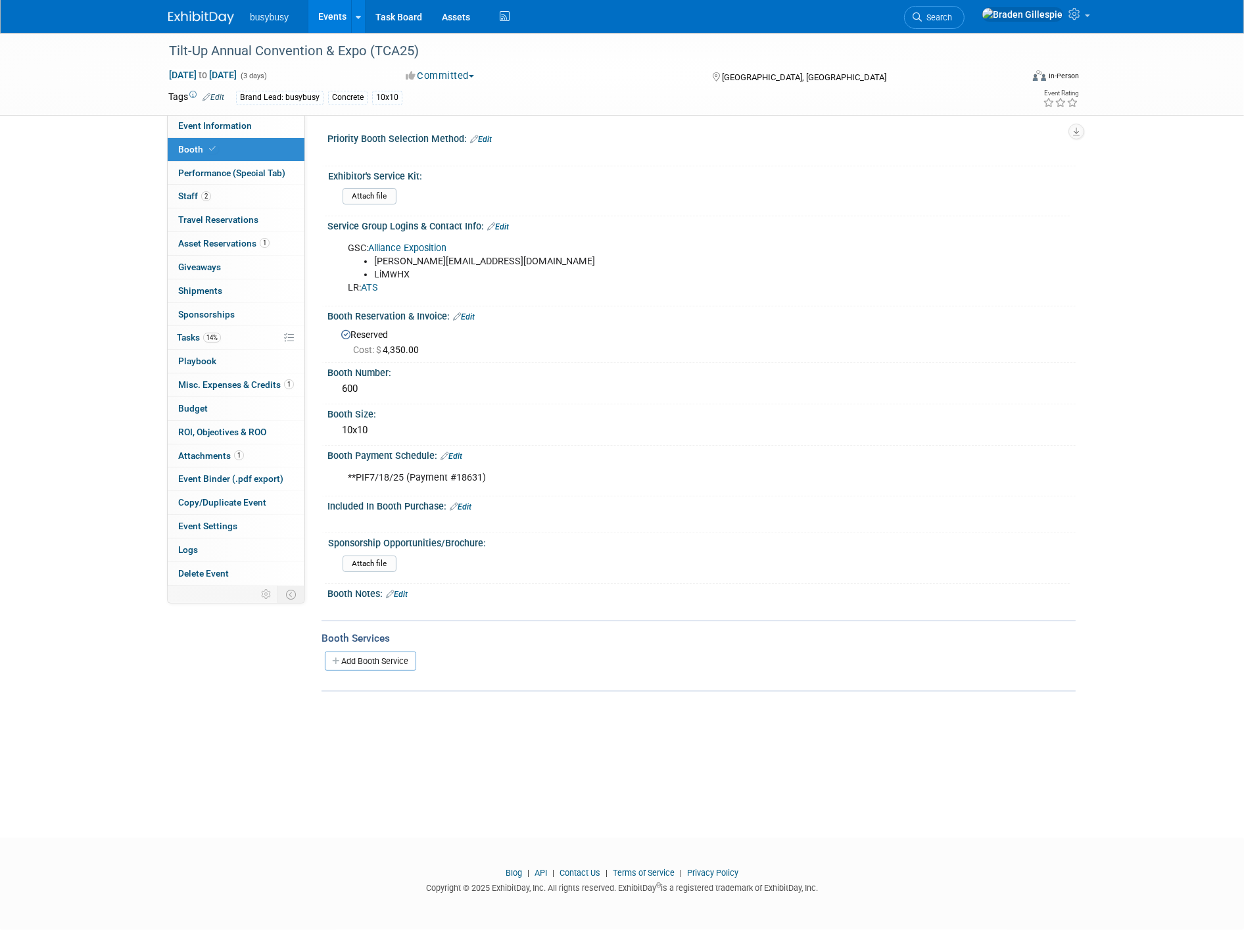
click at [467, 515] on div at bounding box center [635, 521] width 592 height 13
click at [465, 504] on link "Edit" at bounding box center [460, 506] width 22 height 9
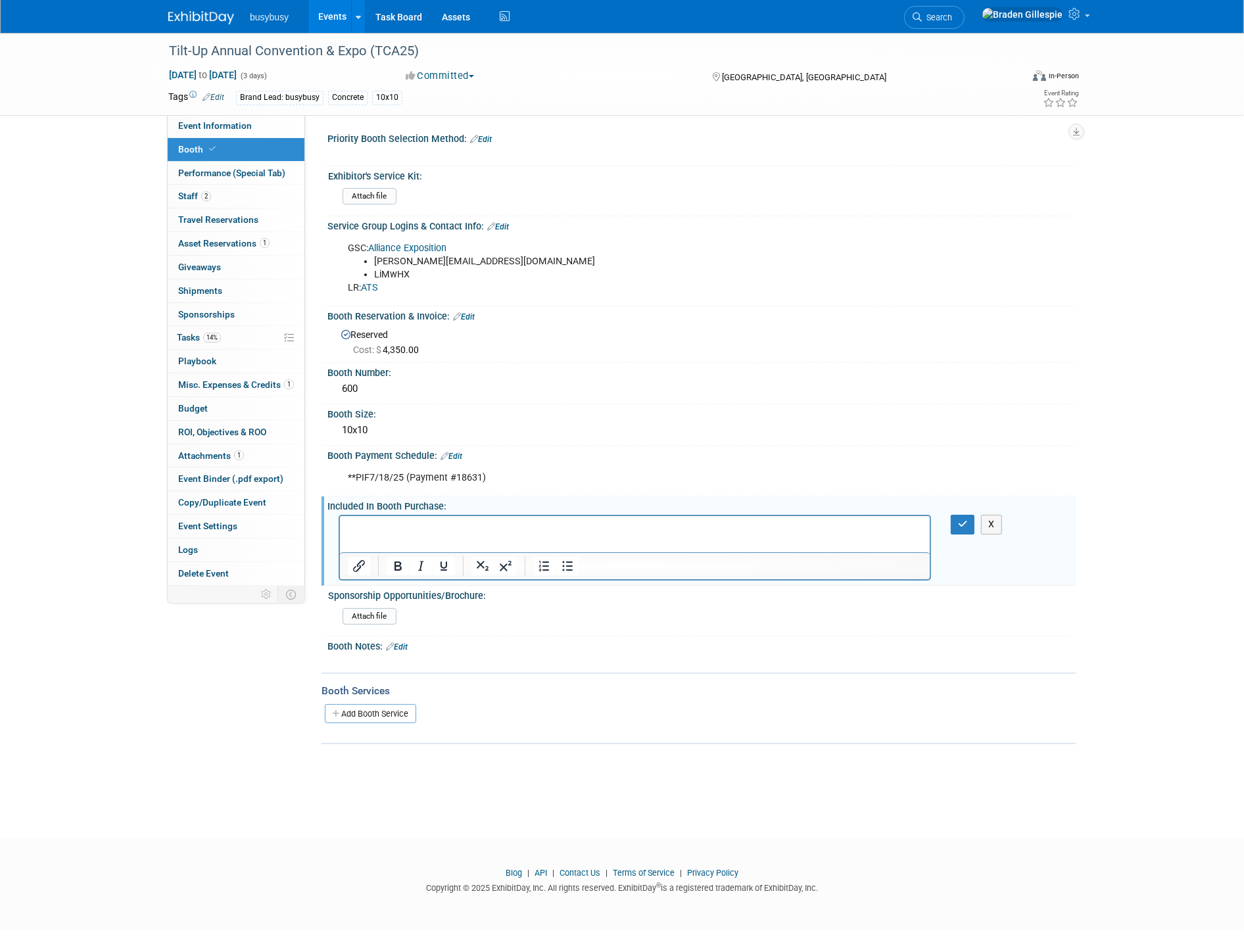
scroll to position [1, 0]
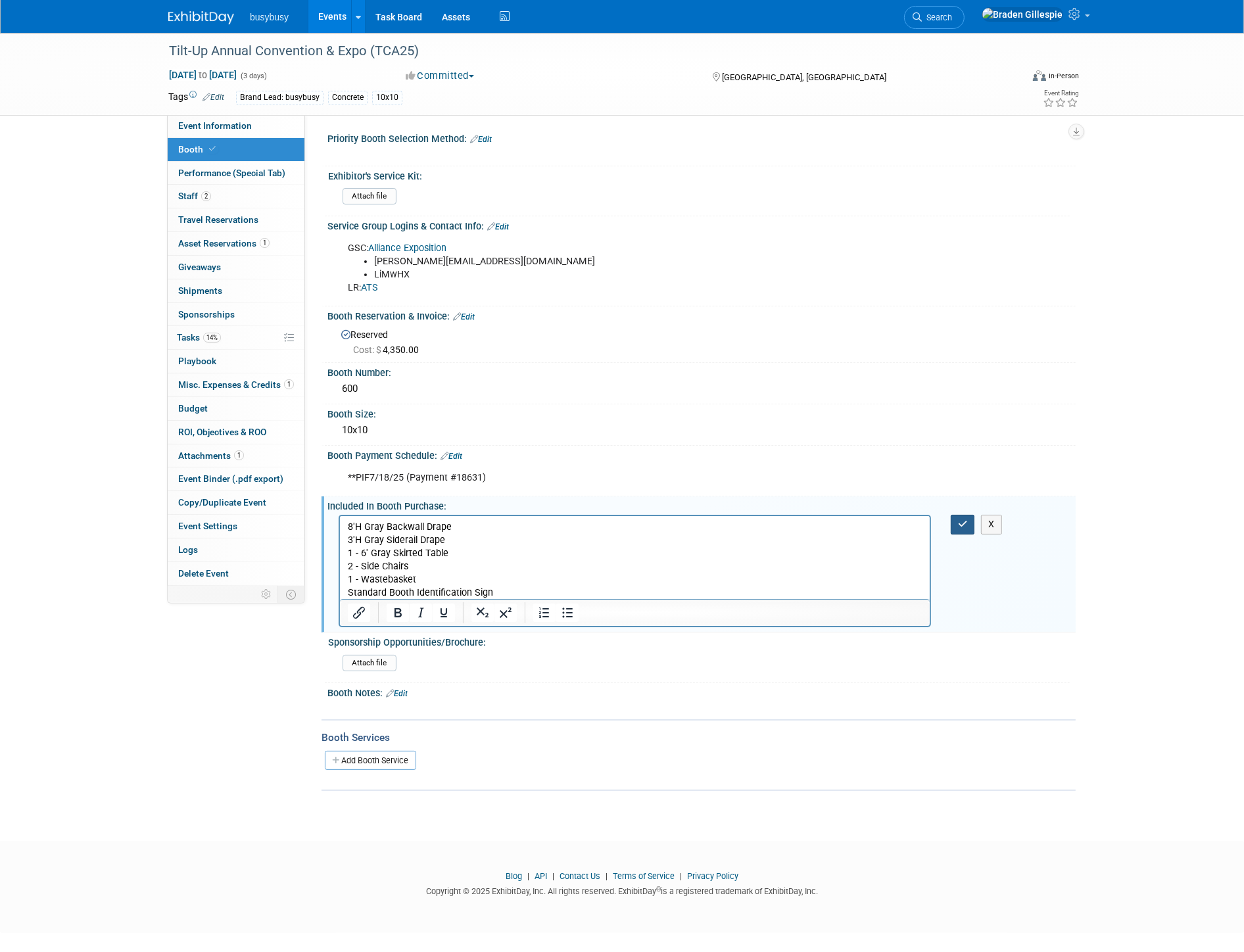
click at [955, 522] on button "button" at bounding box center [963, 524] width 24 height 19
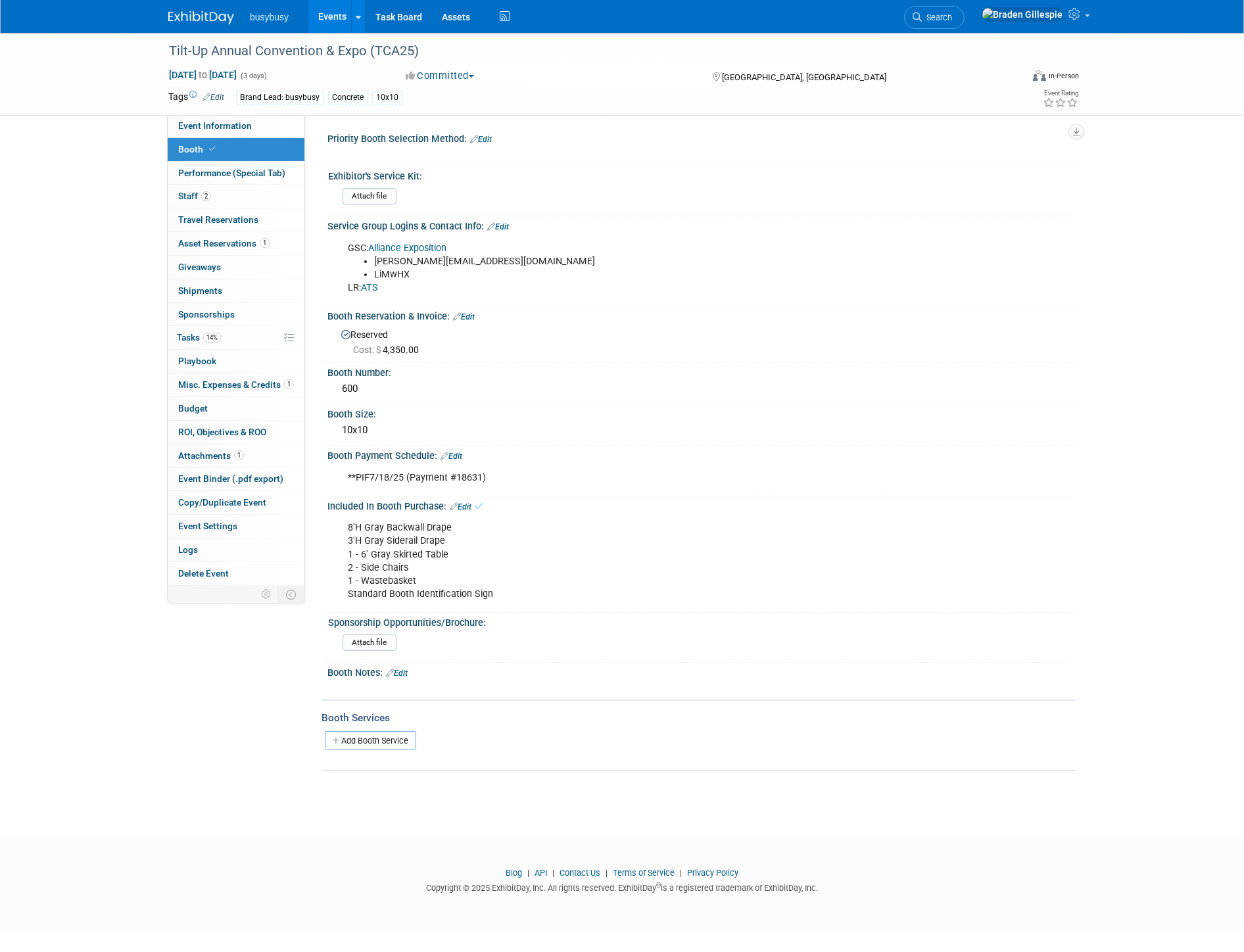
click at [207, 21] on img at bounding box center [201, 18] width 66 height 13
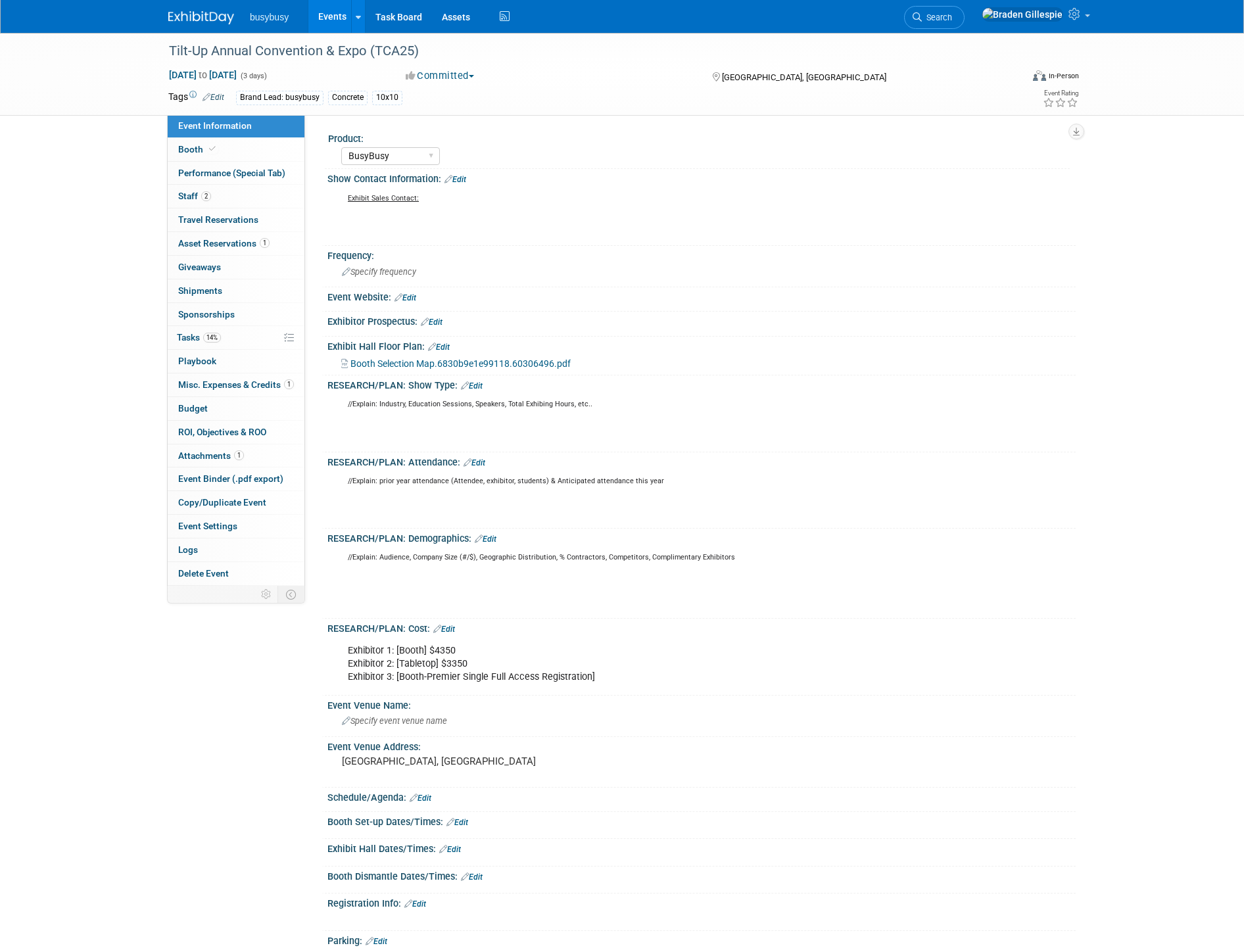
select select "BusyBusy"
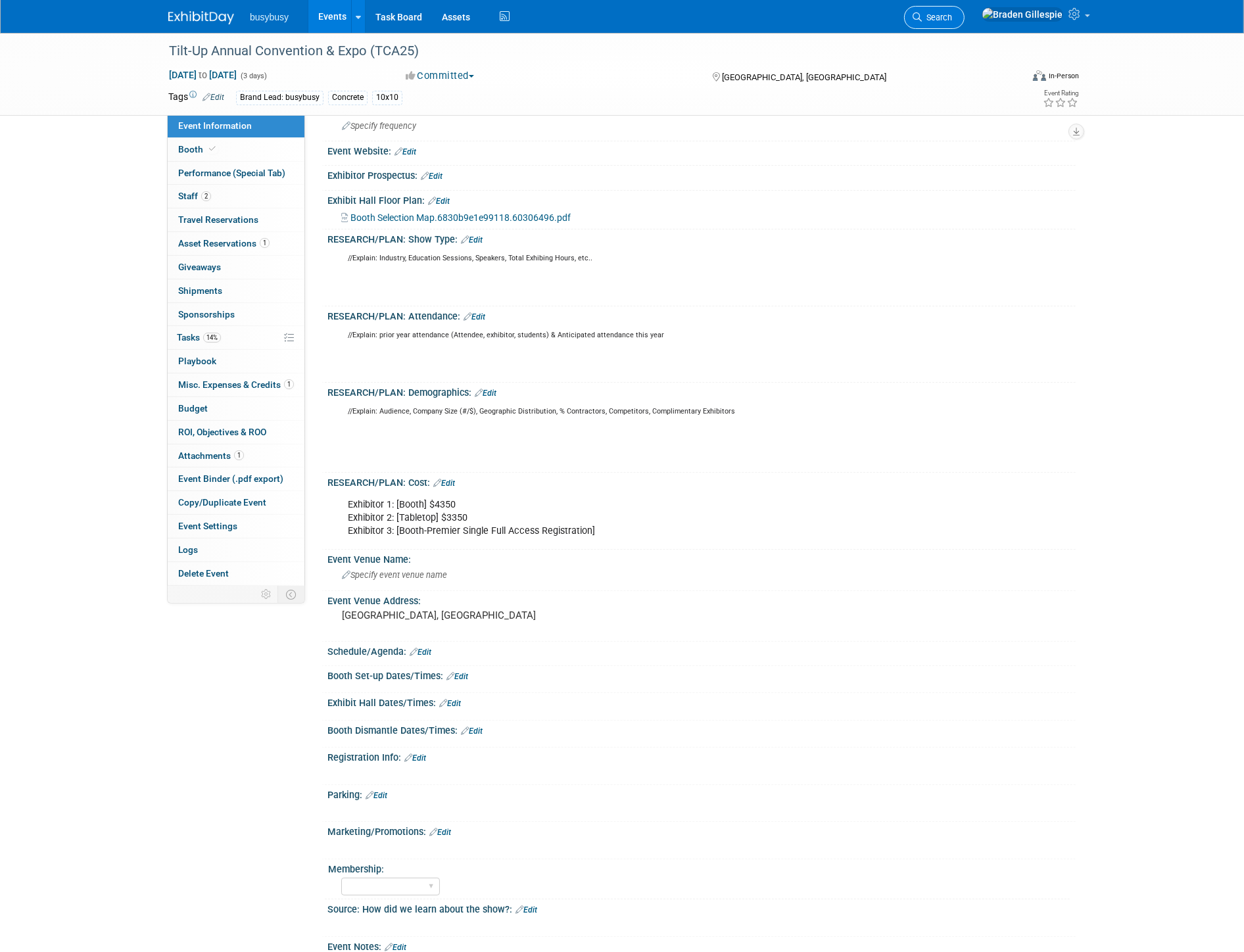
click at [964, 24] on link "Search" at bounding box center [934, 17] width 60 height 23
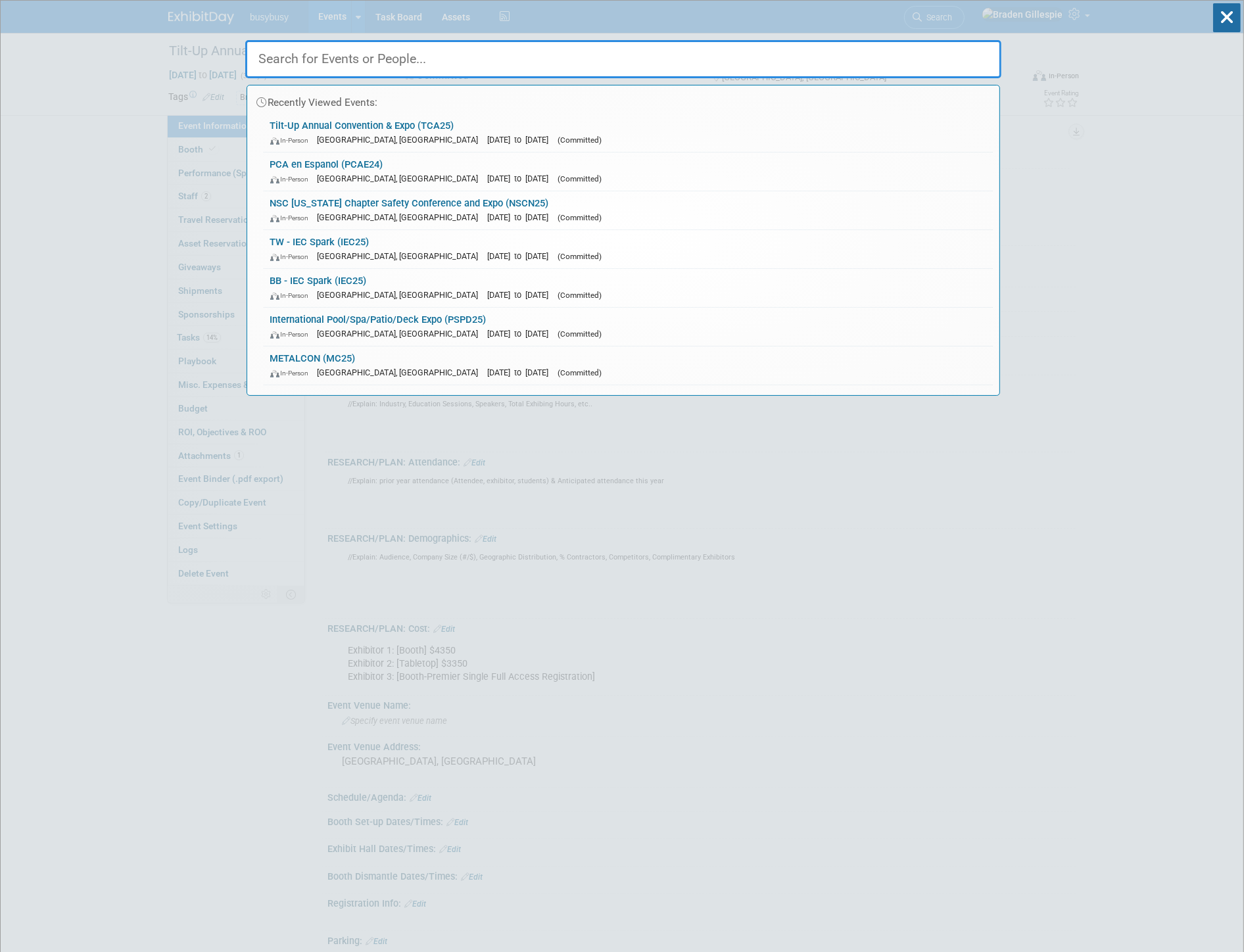
type input "c"
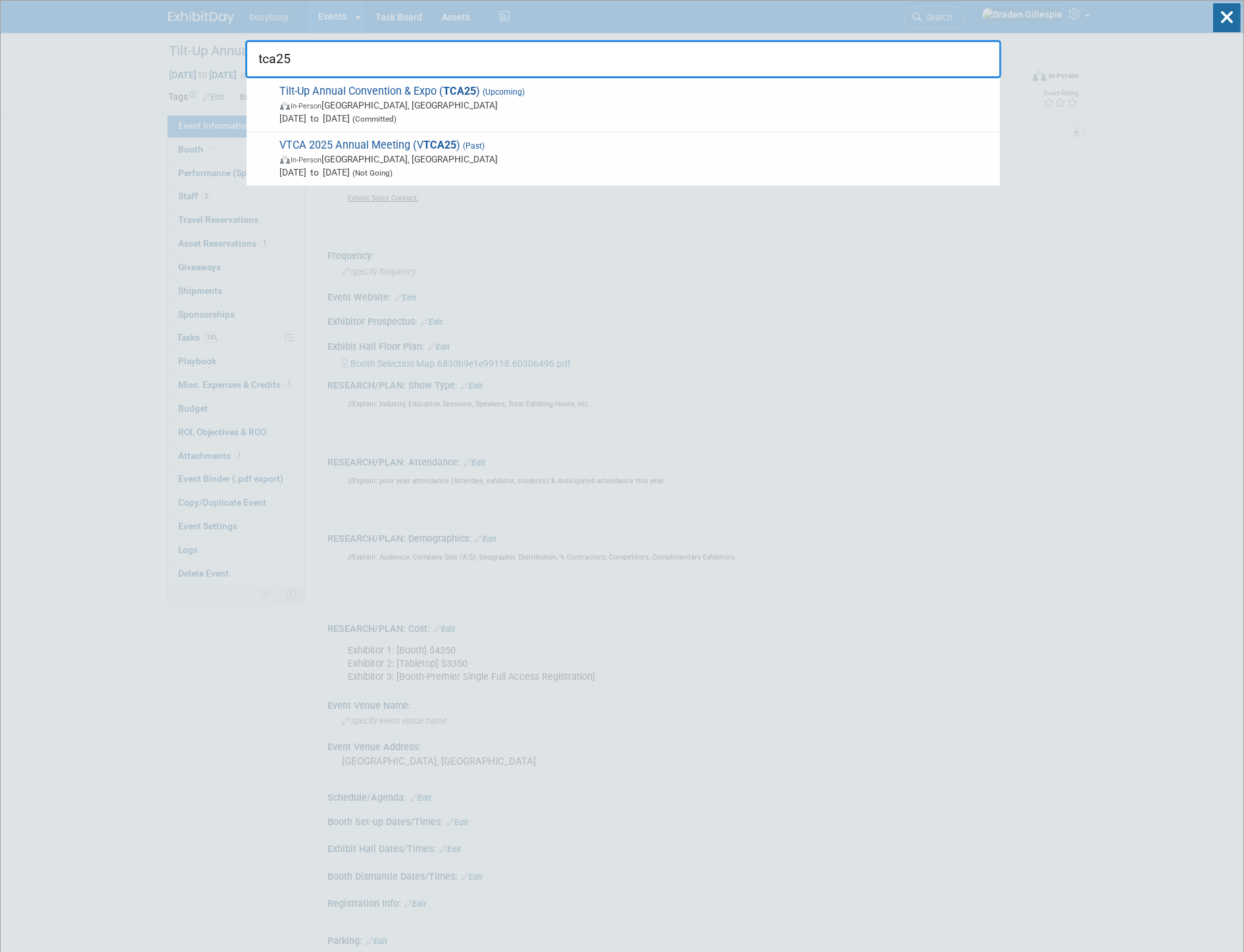
type input "tca25"
click at [666, 114] on span "[DATE] to [DATE] (Committed)" at bounding box center [636, 118] width 714 height 13
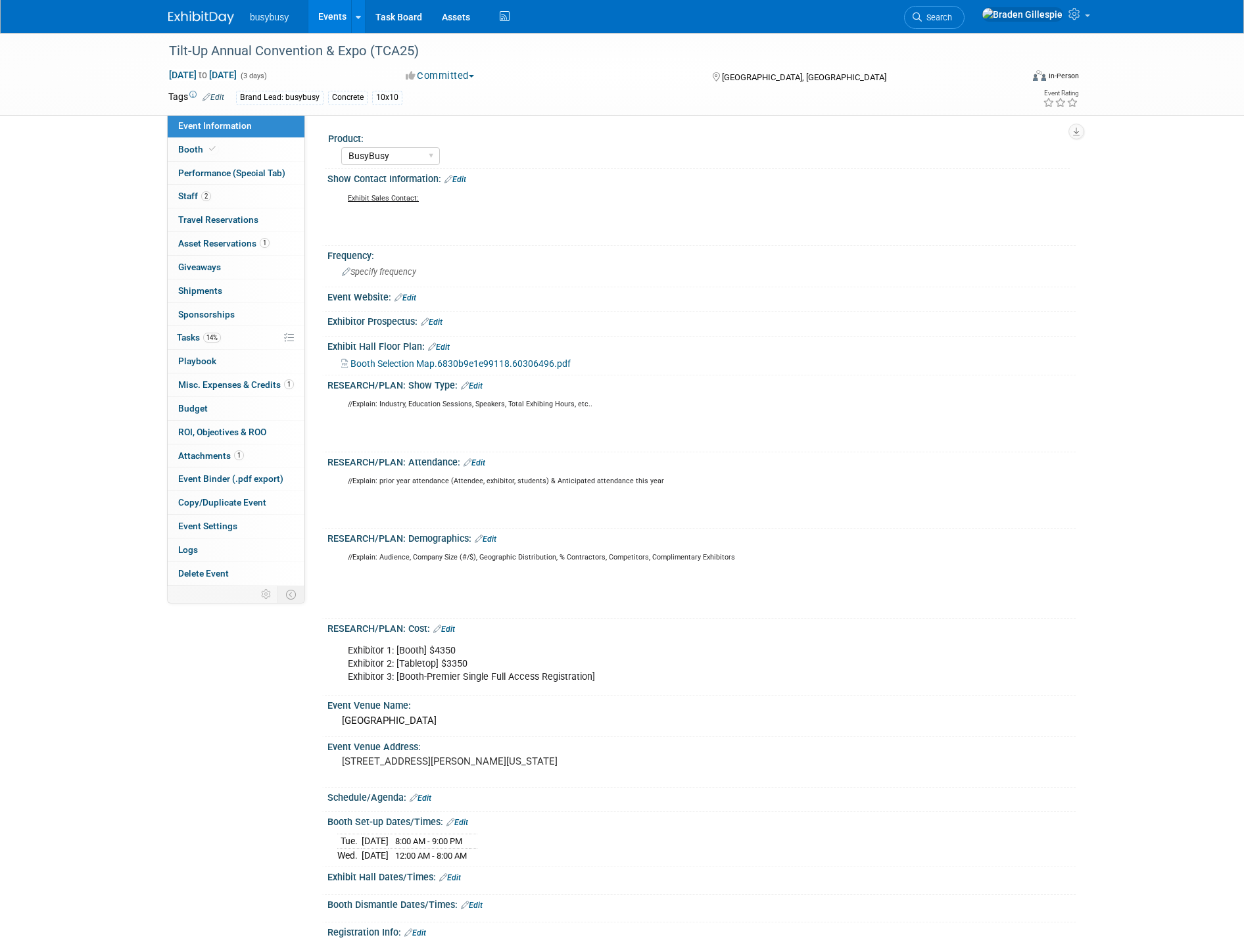
select select "BusyBusy"
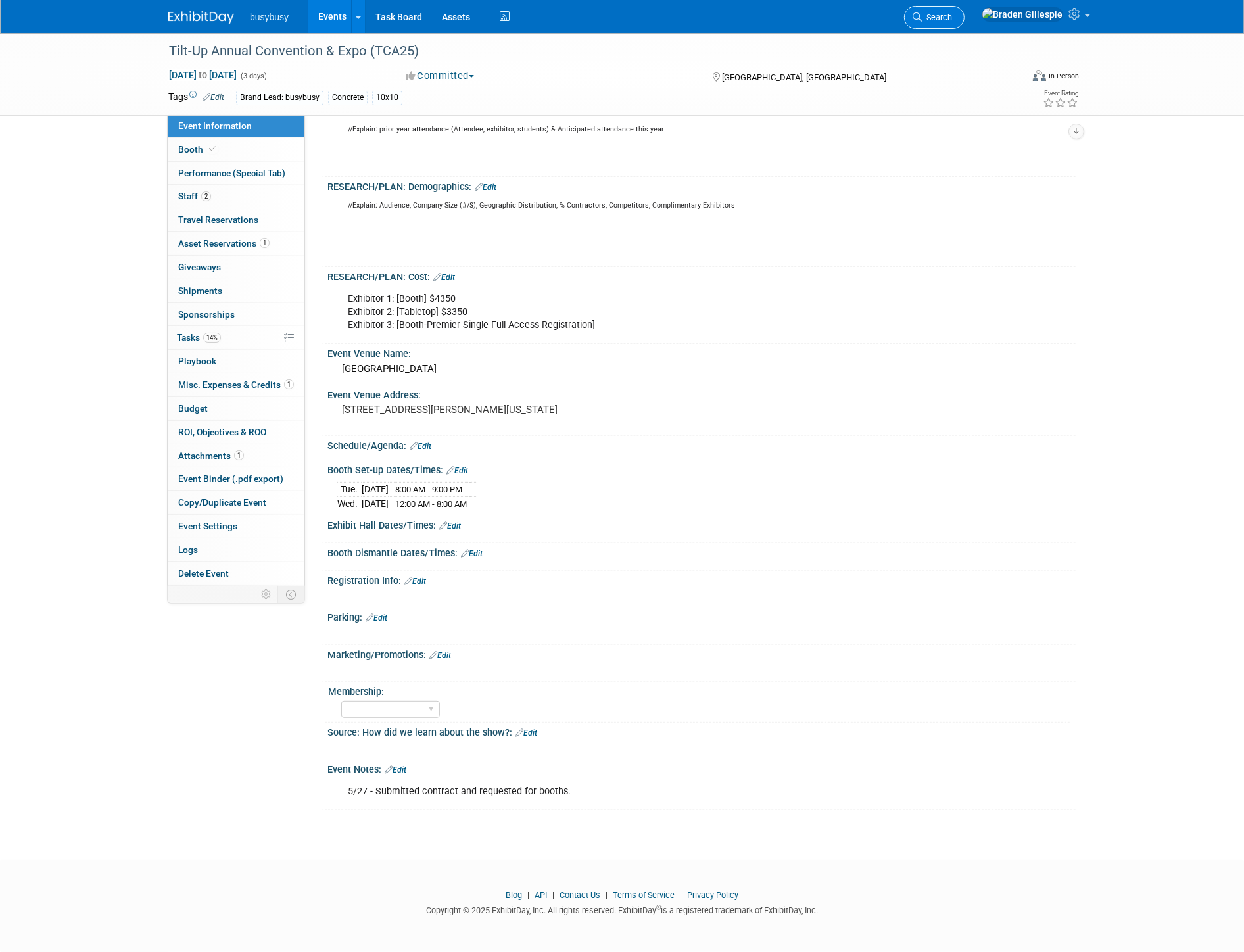
click at [964, 24] on link "Search" at bounding box center [934, 17] width 60 height 23
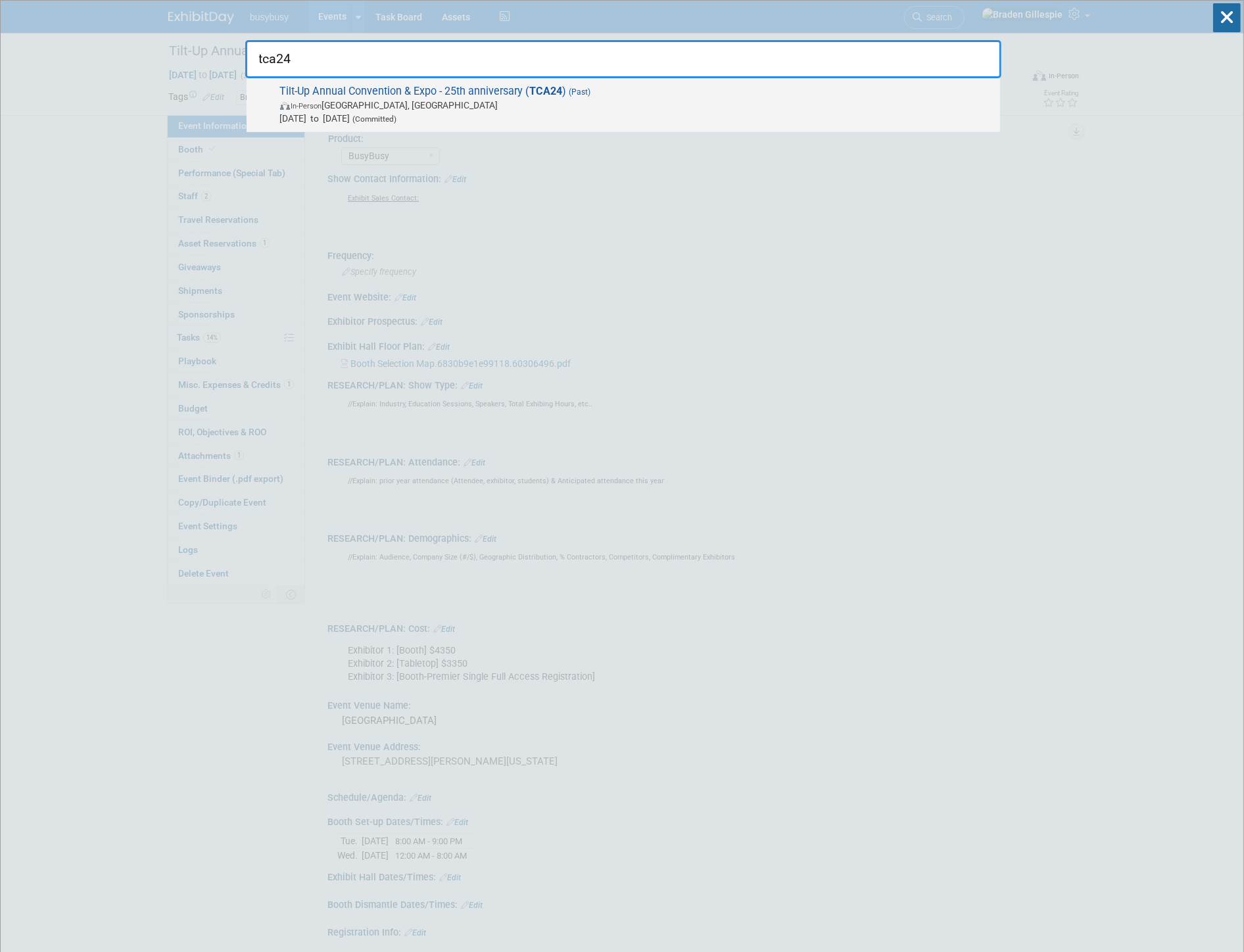
type input "tca24"
click at [736, 93] on span "Tilt-Up Annual Convention & Expo - 25th anniversary ( TCA24 ) (Past) In-Person …" at bounding box center [635, 104] width 717 height 40
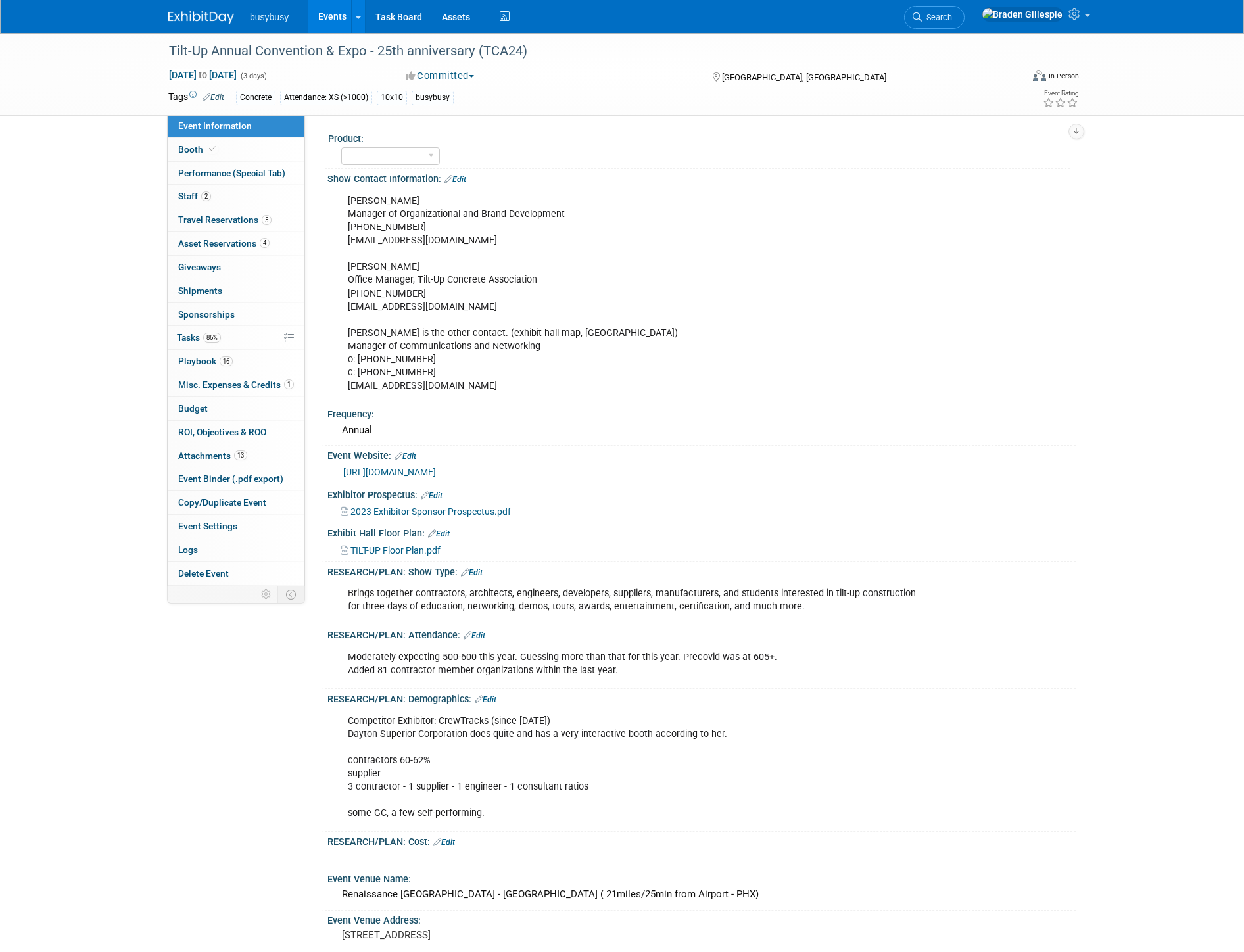
select select "Member"
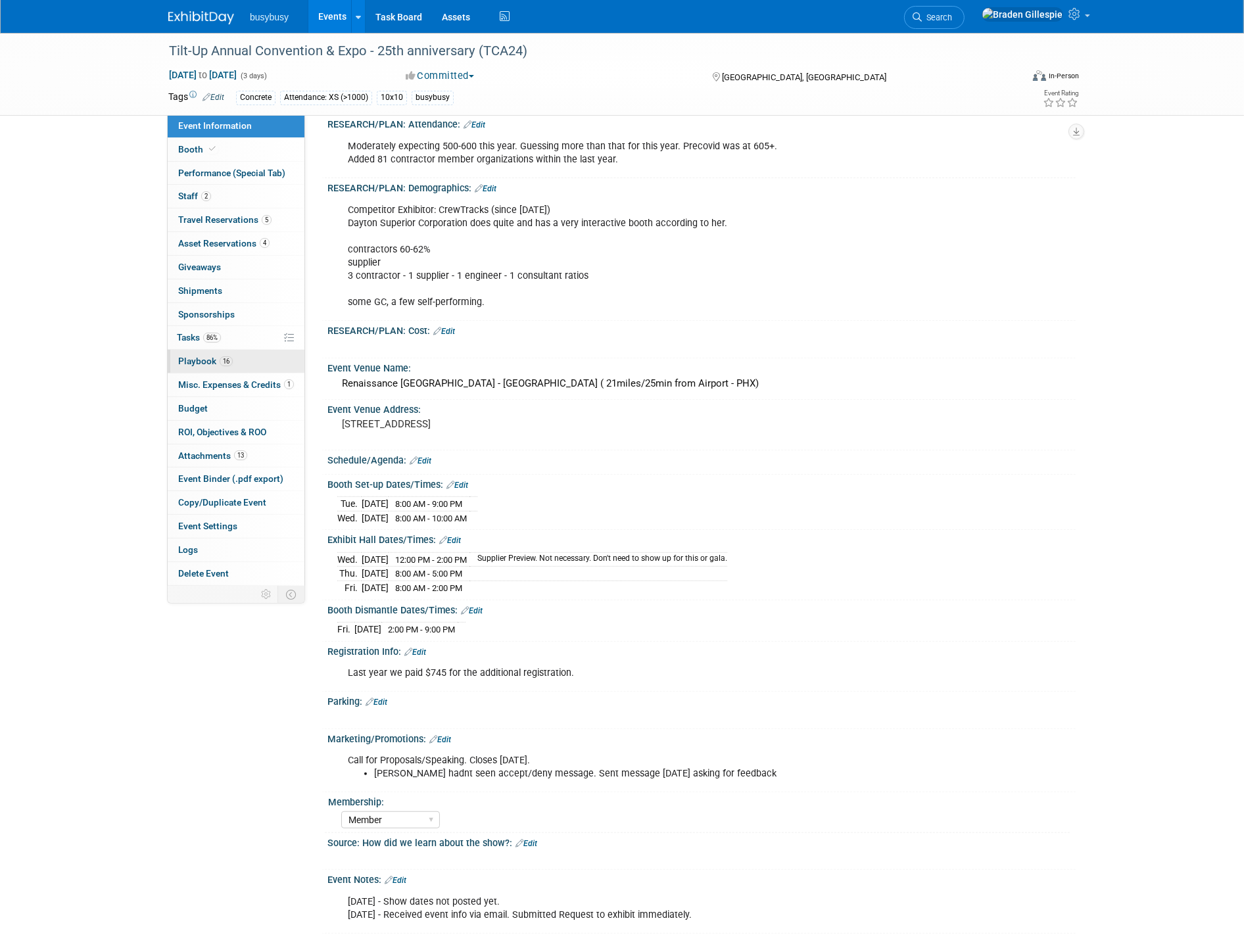
click at [242, 360] on link "16 Playbook 16" at bounding box center [236, 361] width 137 height 23
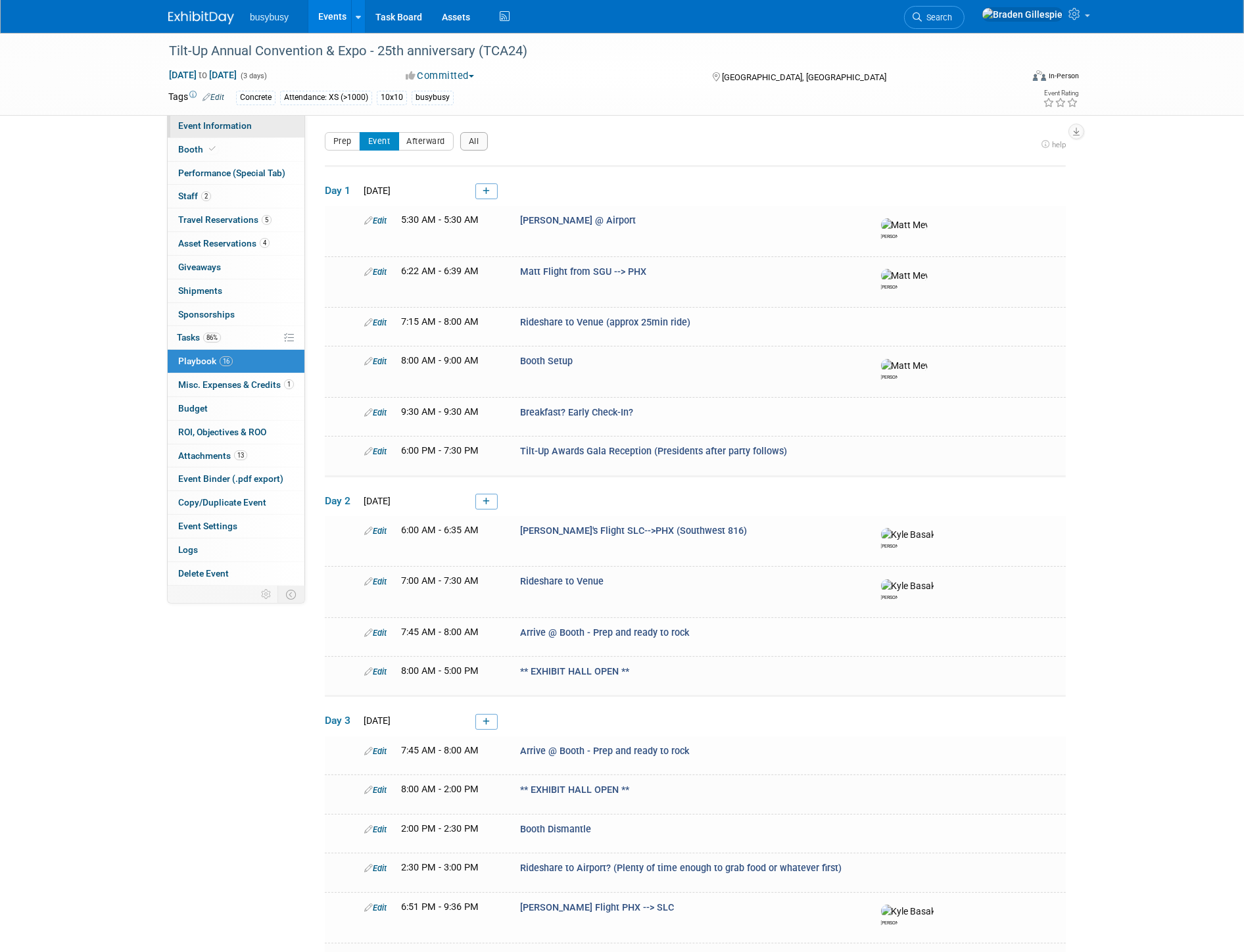
click at [267, 128] on link "Event Information" at bounding box center [236, 126] width 137 height 23
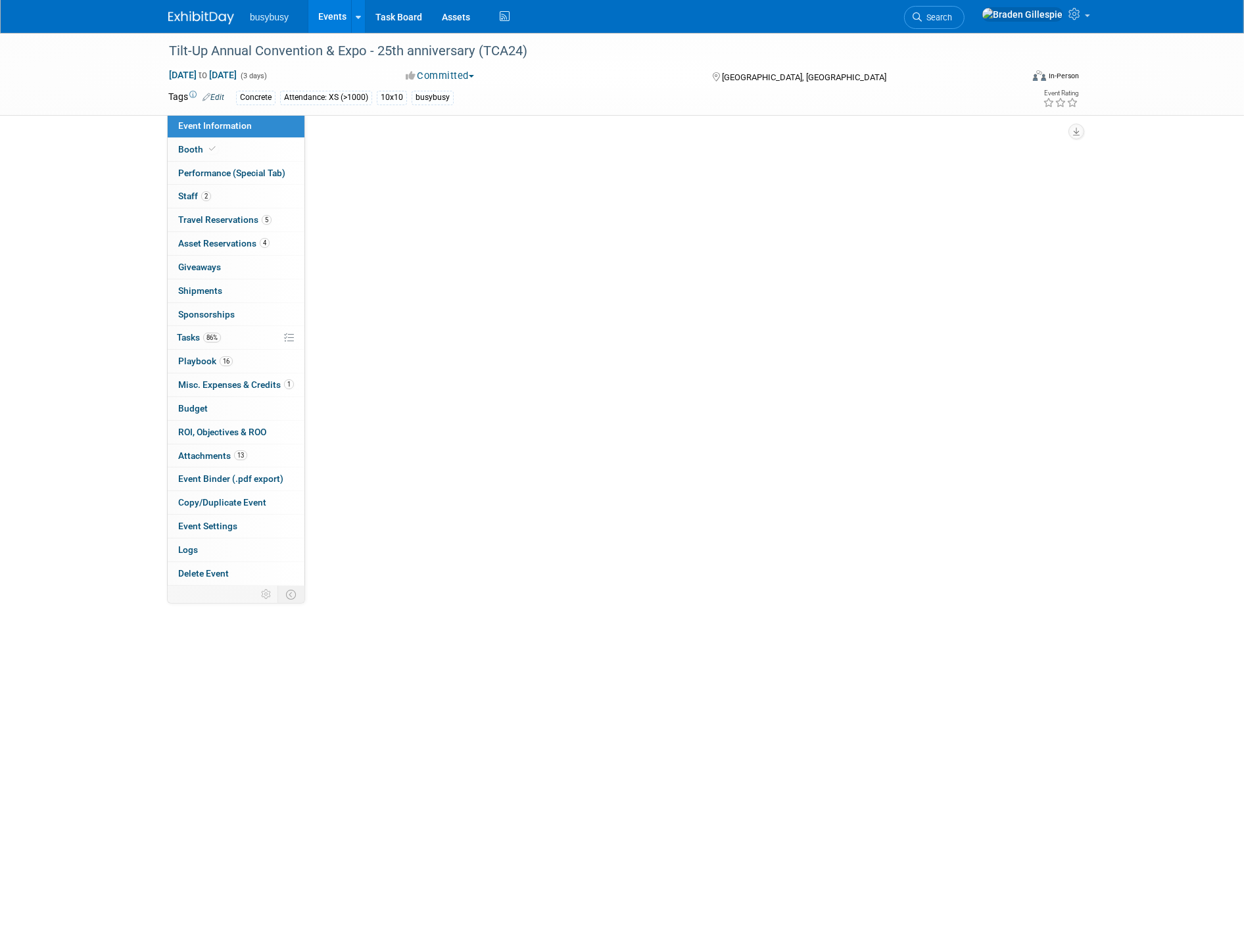
select select "Member"
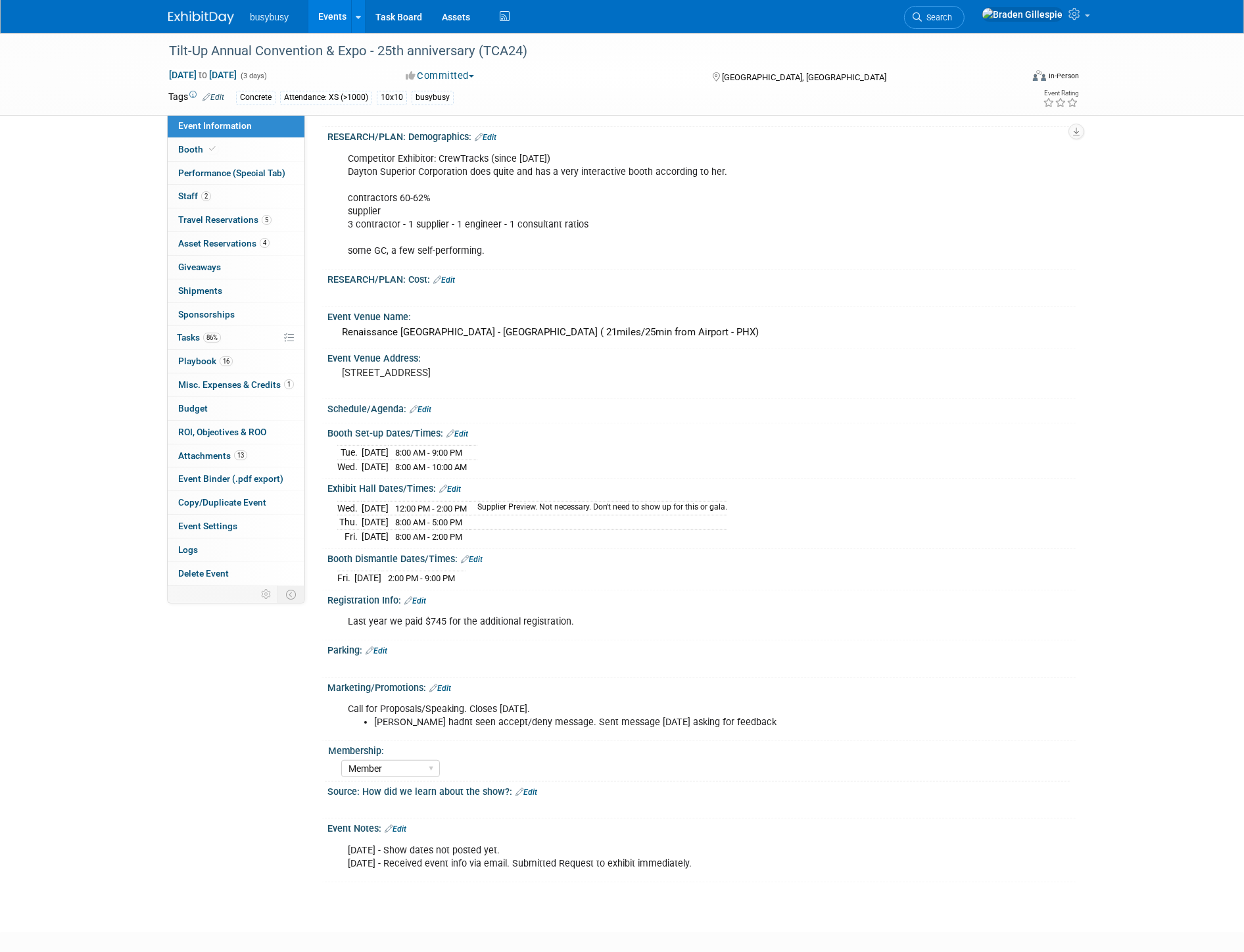
scroll to position [625, 0]
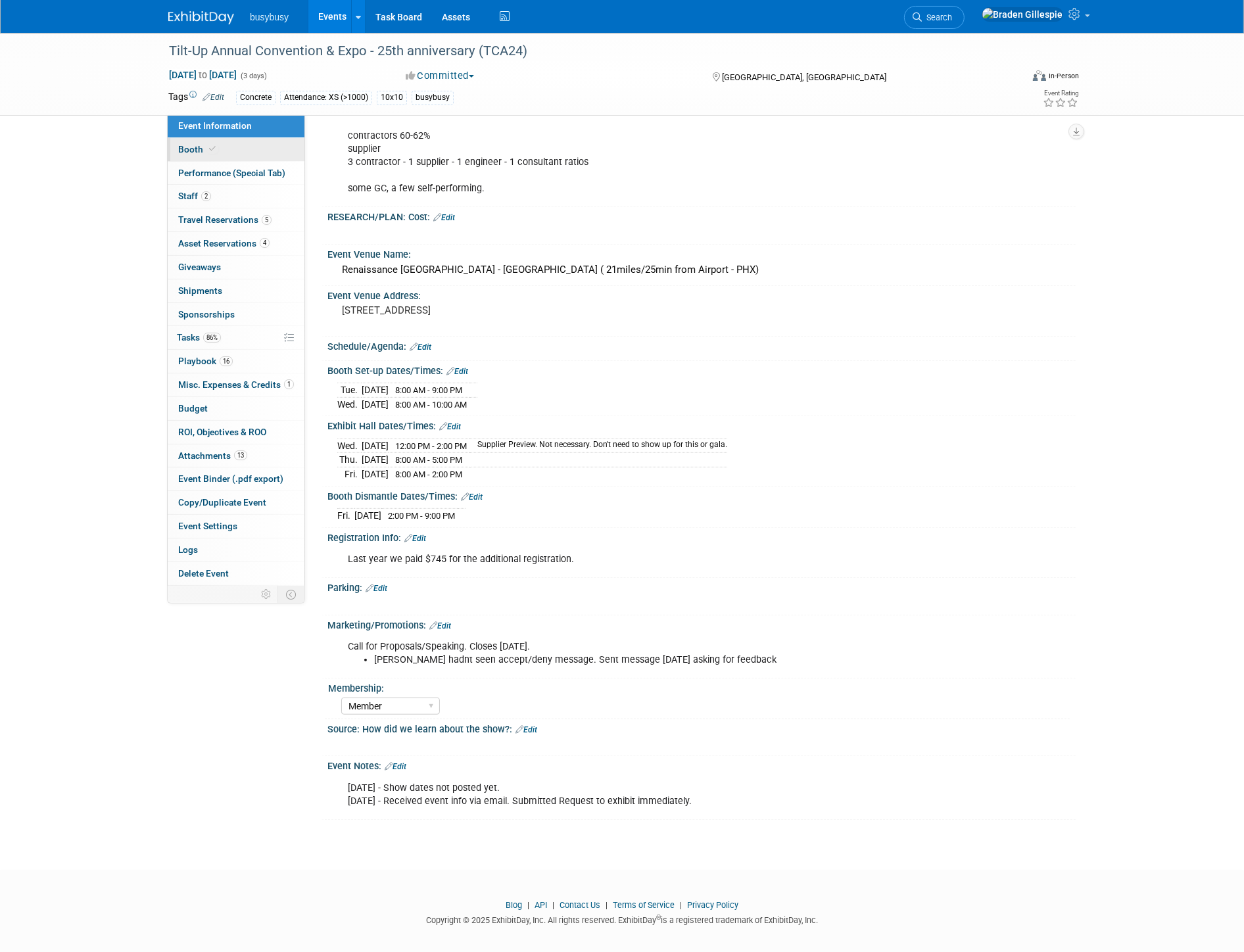
click at [273, 155] on link "Booth" at bounding box center [236, 149] width 137 height 23
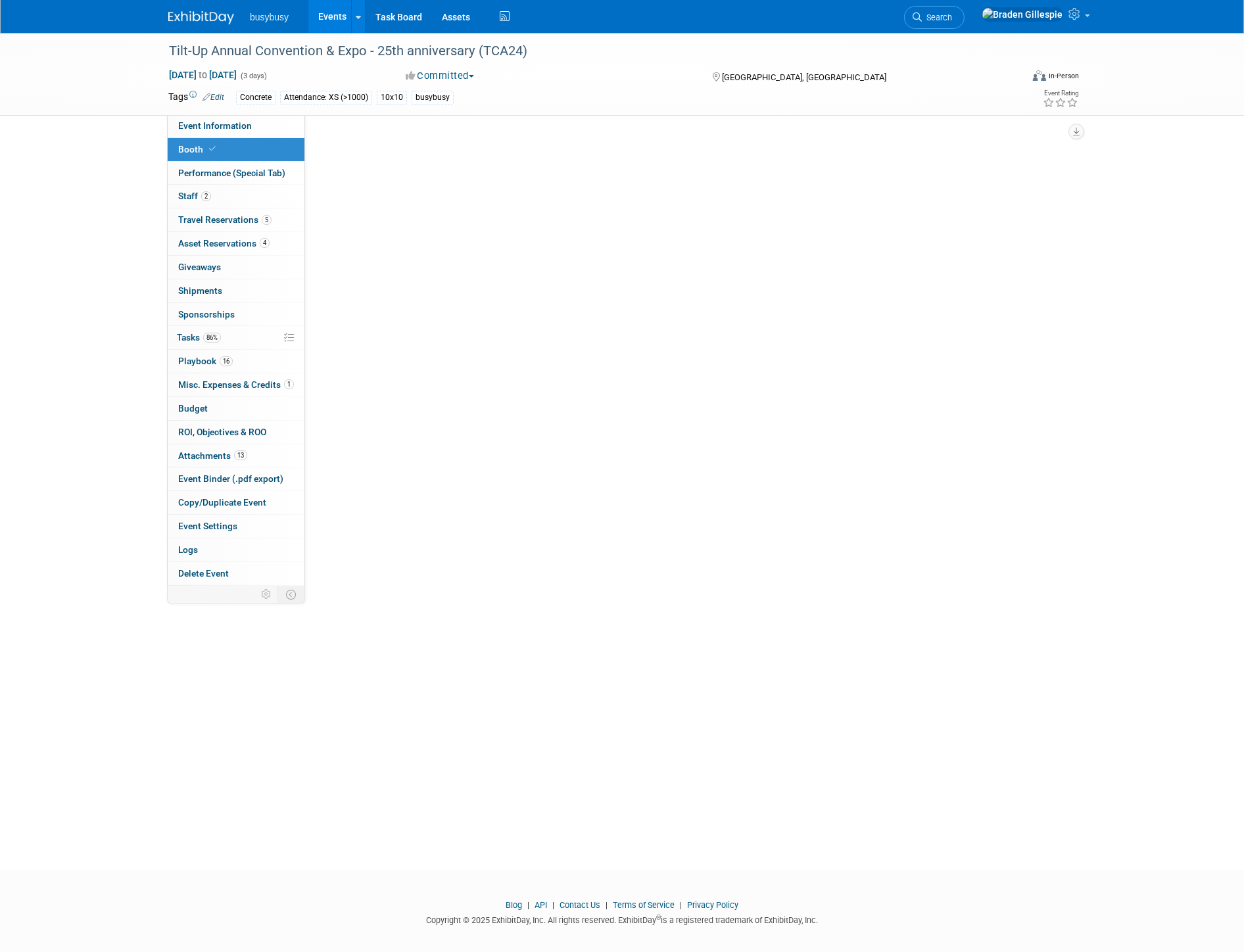
scroll to position [0, 0]
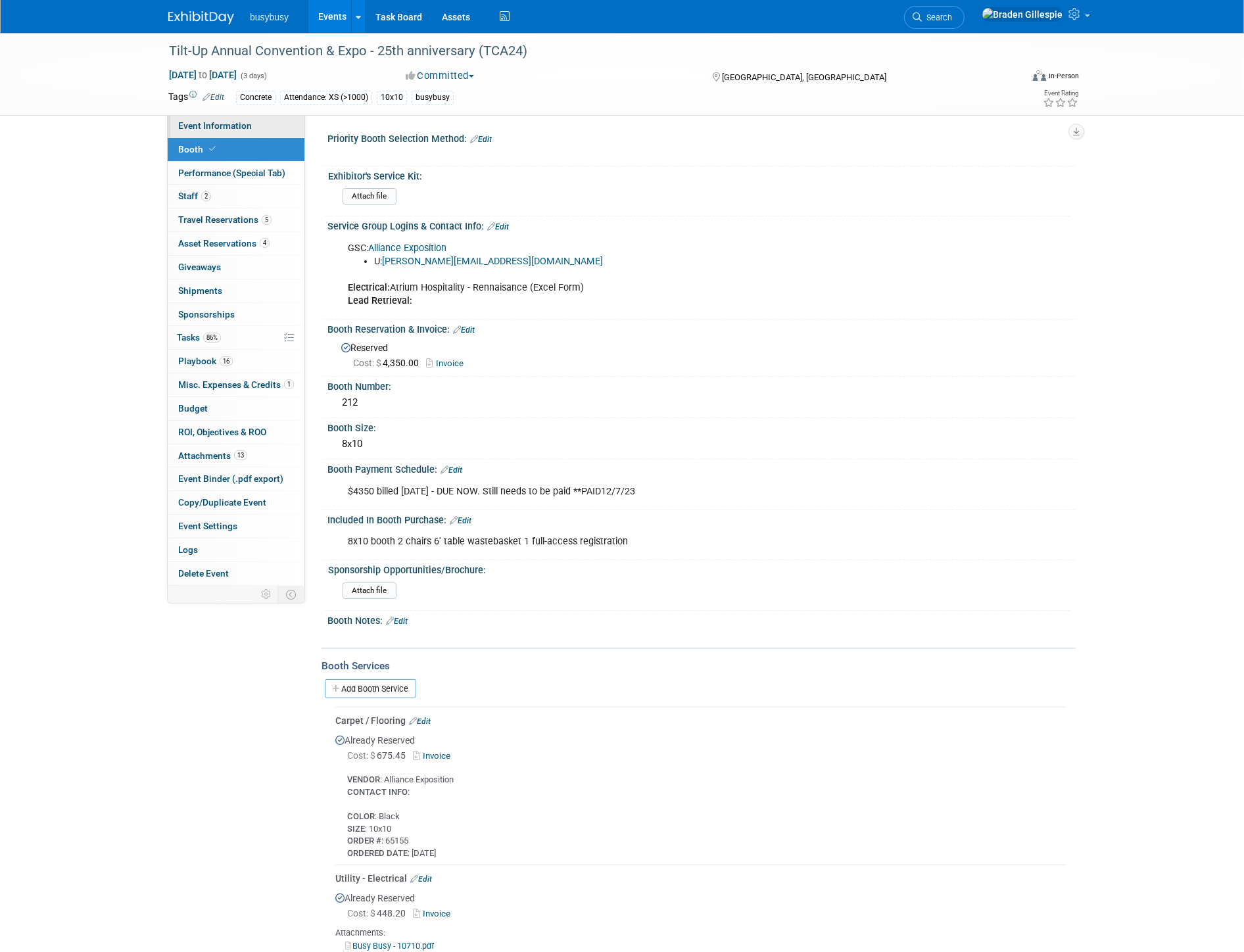
click at [253, 127] on link "Event Information" at bounding box center [236, 126] width 137 height 23
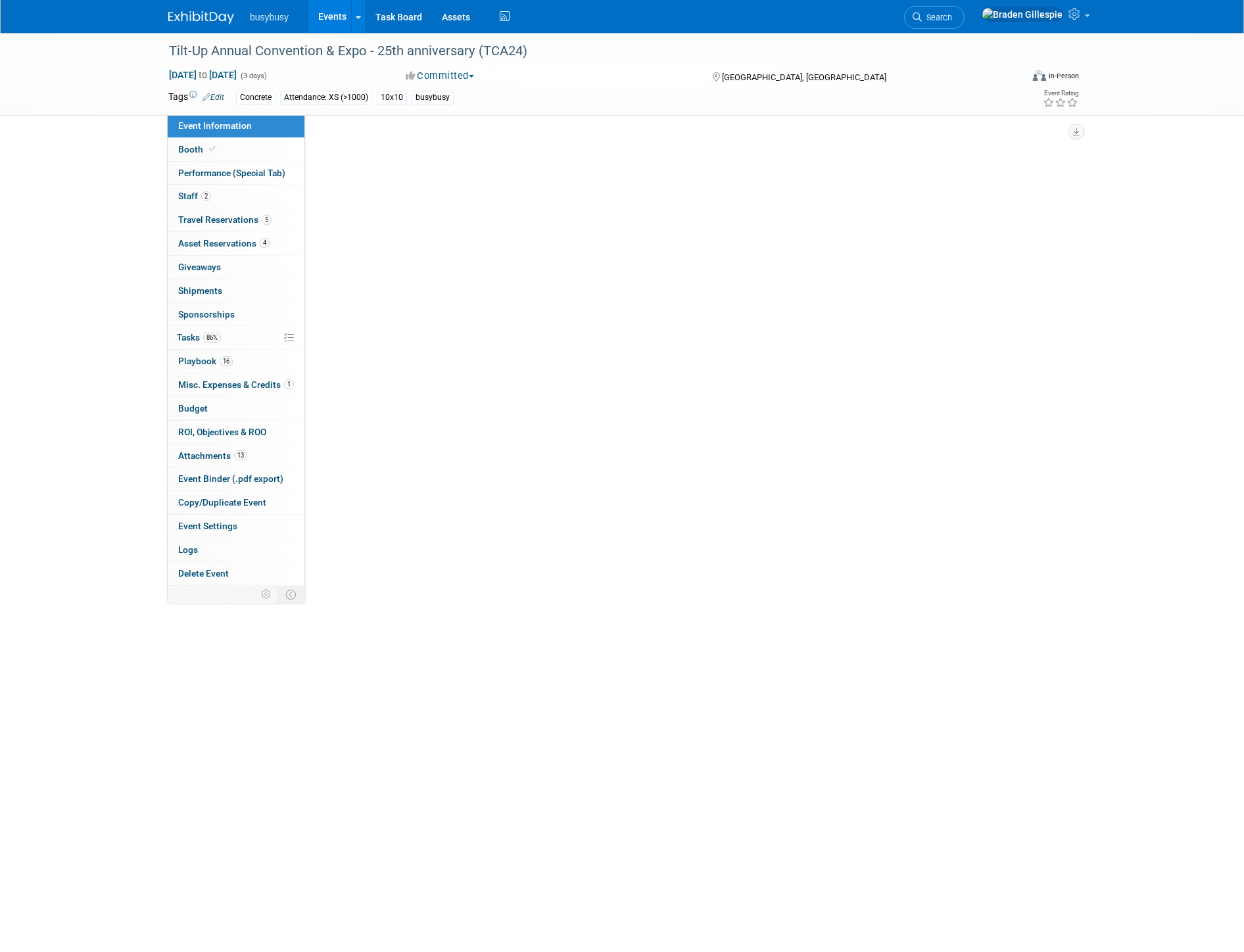
select select "Member"
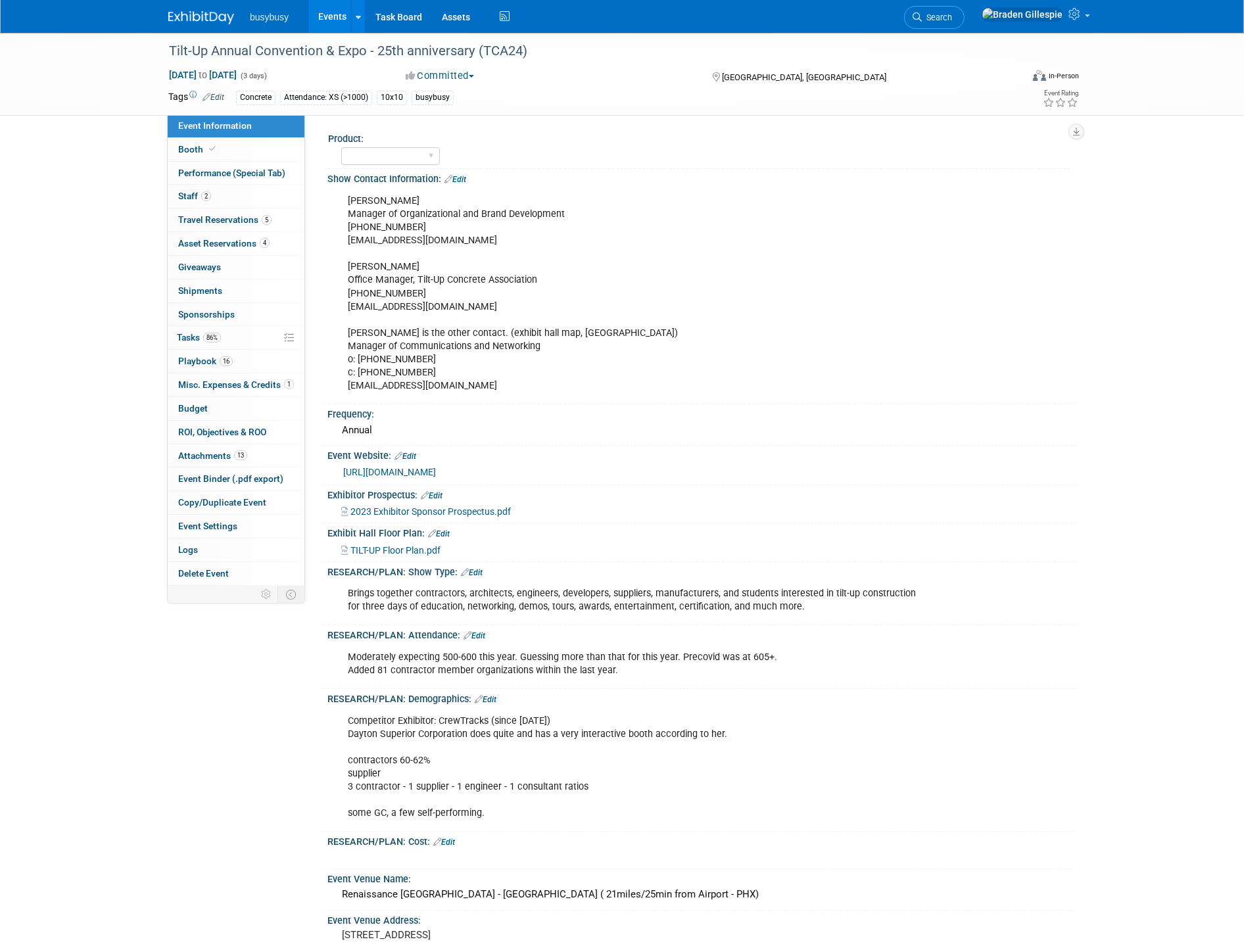
click at [436, 468] on link "[URL][DOMAIN_NAME]" at bounding box center [389, 471] width 93 height 11
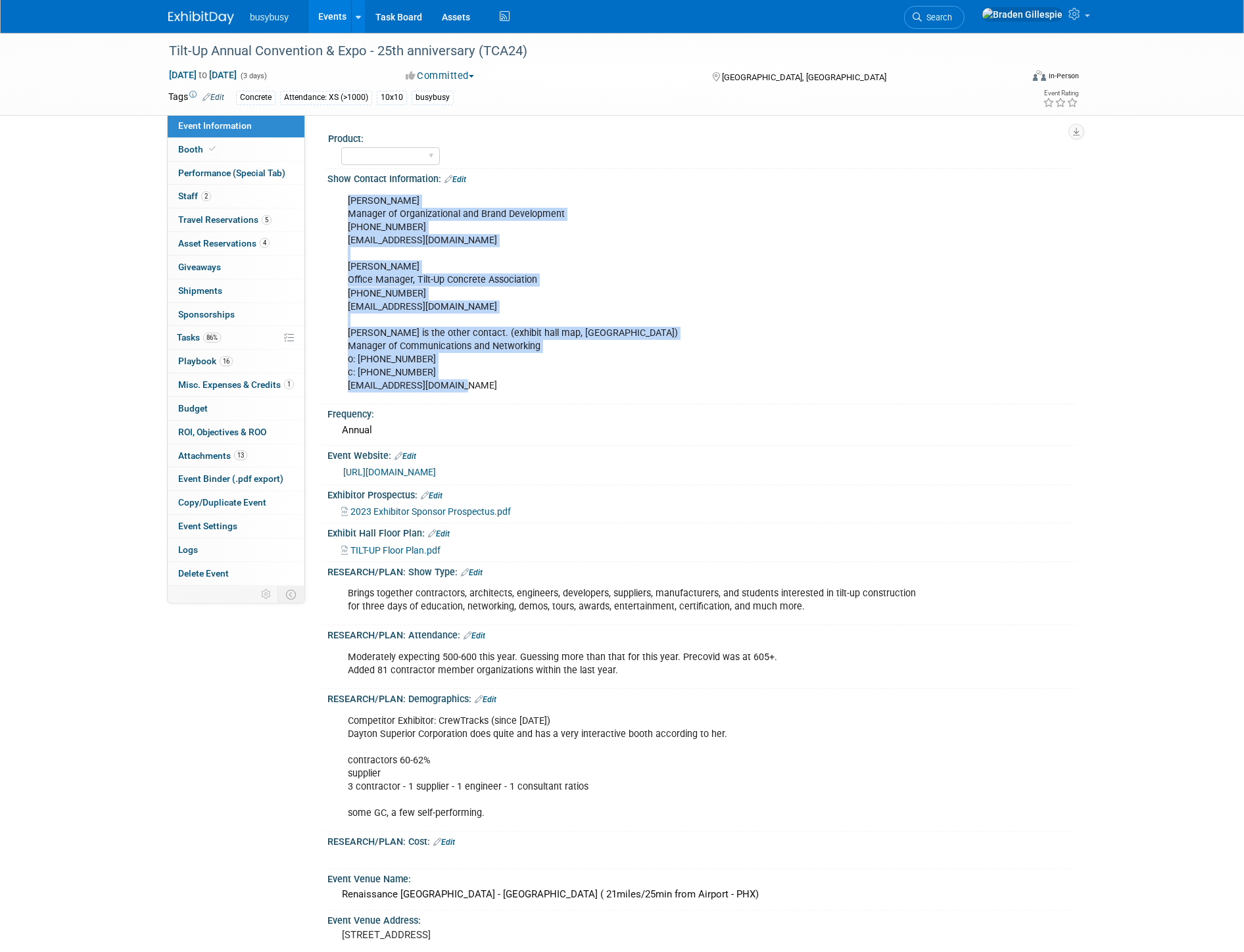
drag, startPoint x: 463, startPoint y: 383, endPoint x: 332, endPoint y: 211, distance: 216.2
click at [332, 211] on div "[PERSON_NAME] Manager of Organizational and Brand Development [PHONE_NUMBER] [E…" at bounding box center [702, 292] width 748 height 216
copy div "[PERSON_NAME] Manager of Organizational and Brand Development [PHONE_NUMBER] [E…"
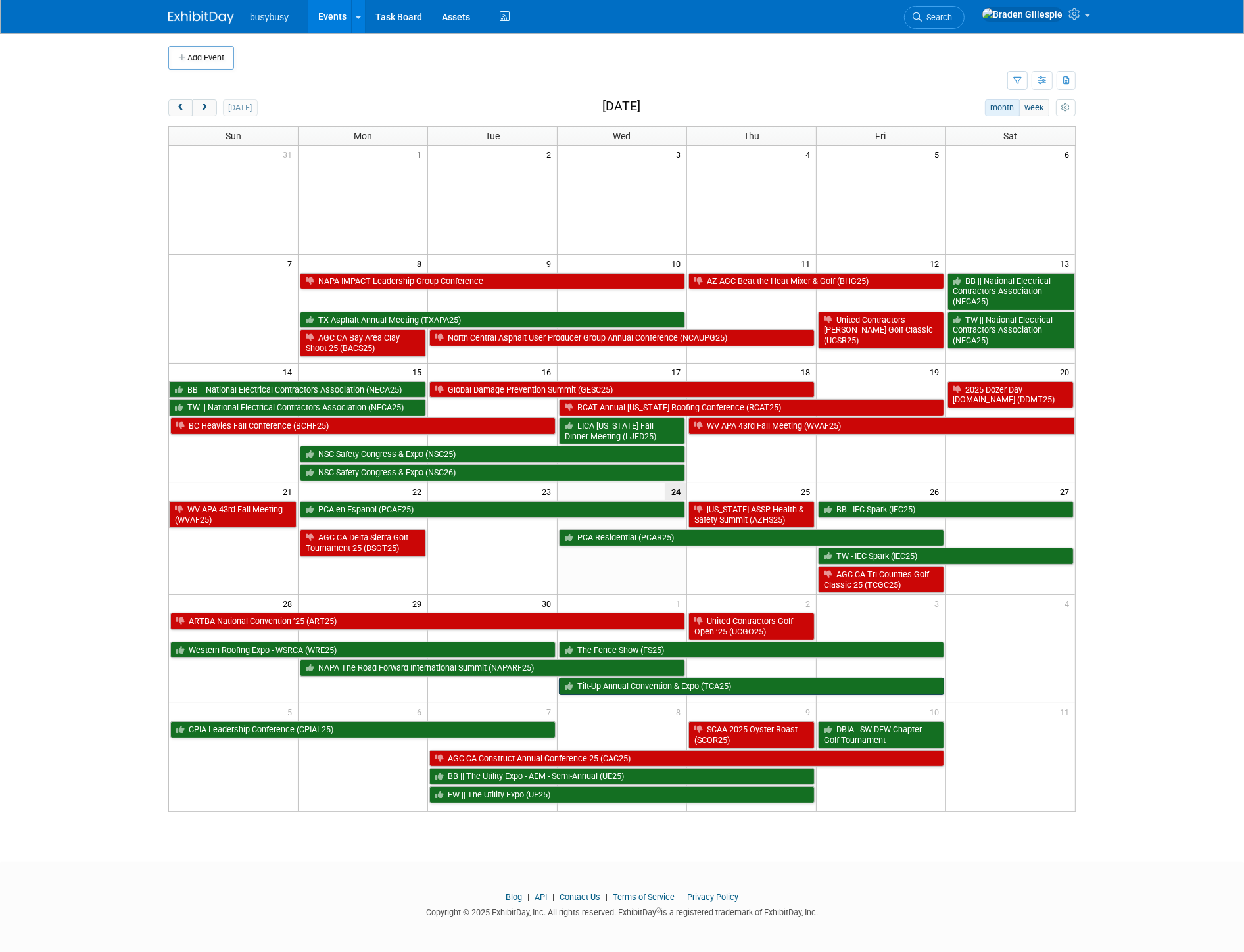
click at [710, 686] on link "Tilt-Up Annual Convention & Expo (TCA25)" at bounding box center [751, 686] width 386 height 17
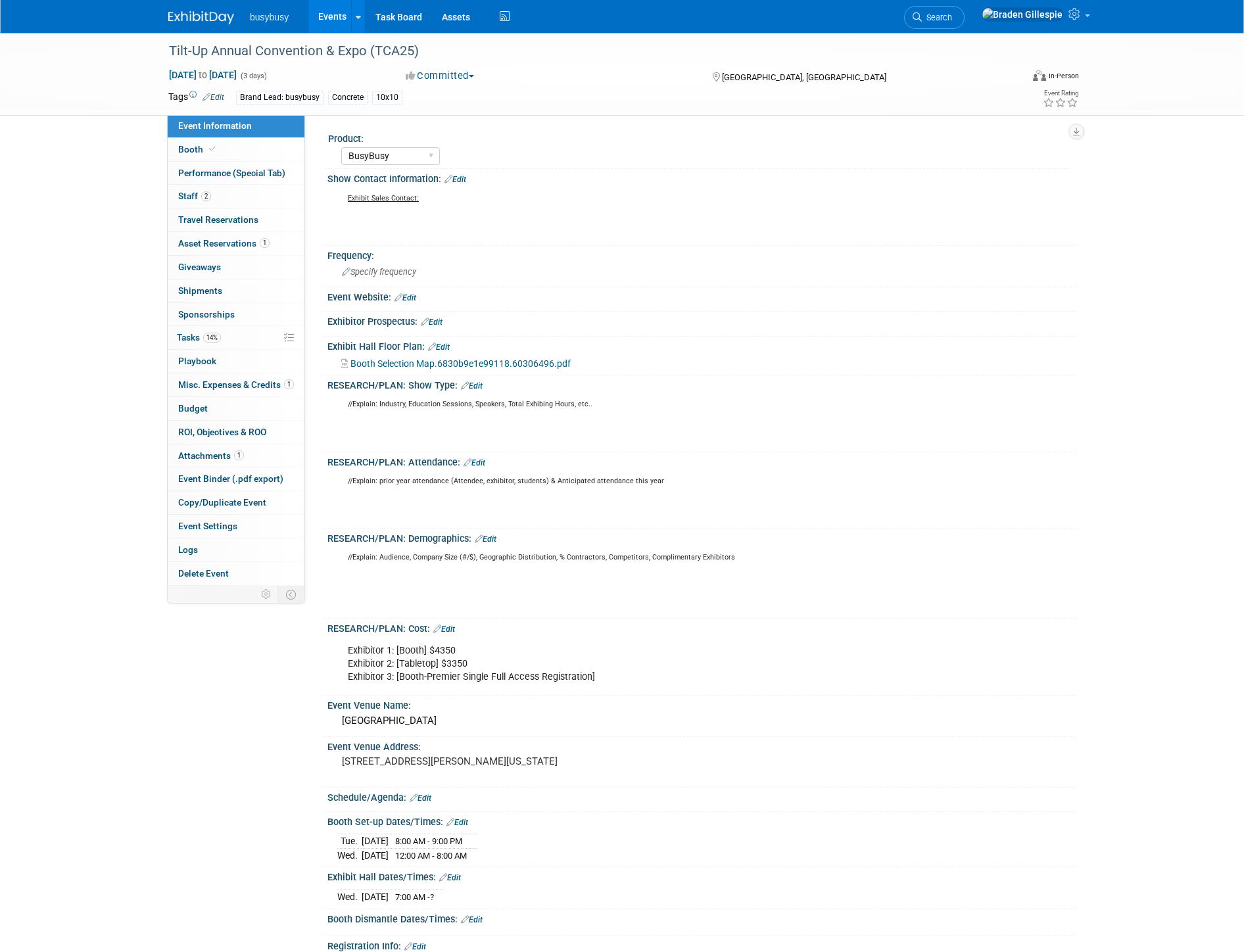
select select "BusyBusy"
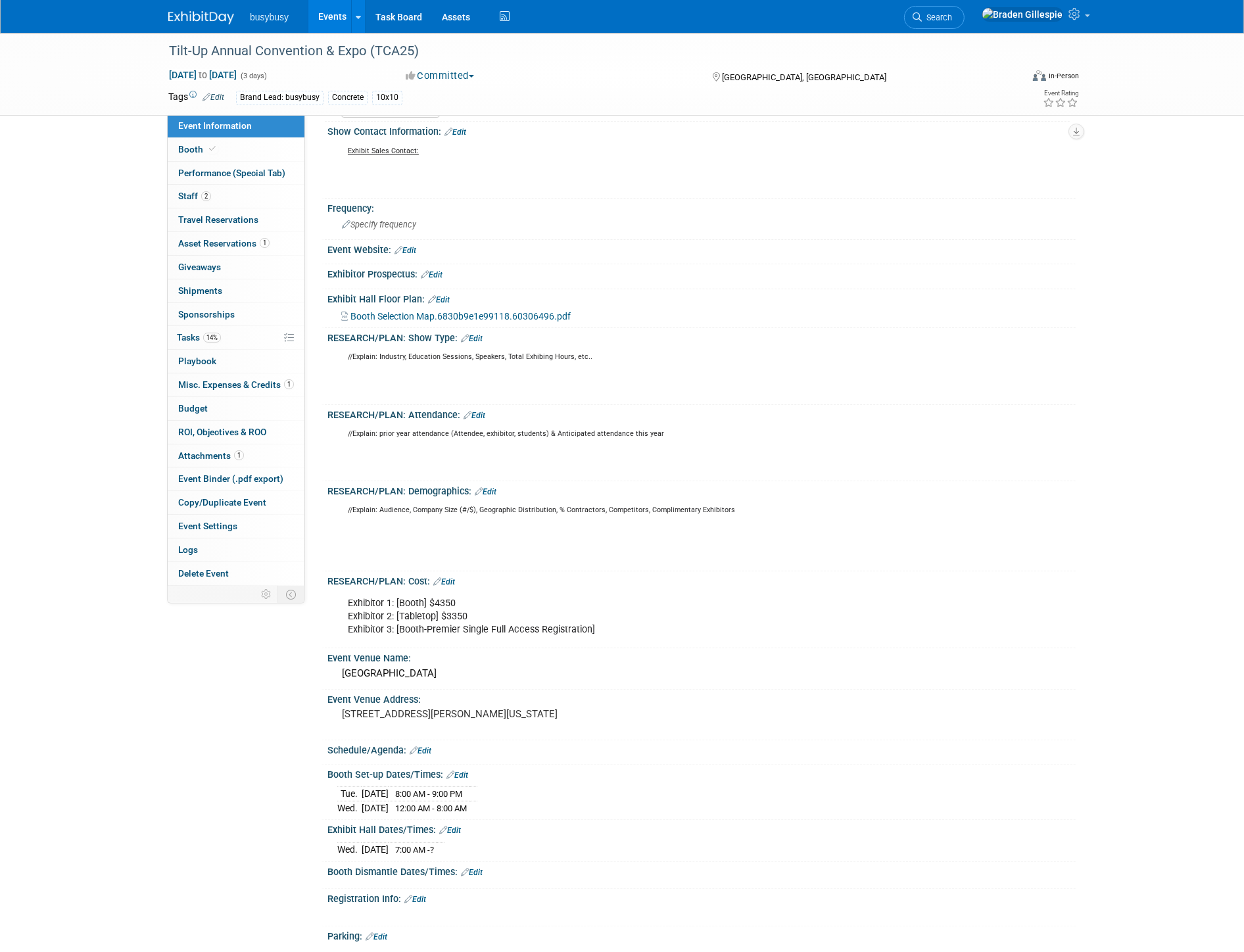
scroll to position [73, 0]
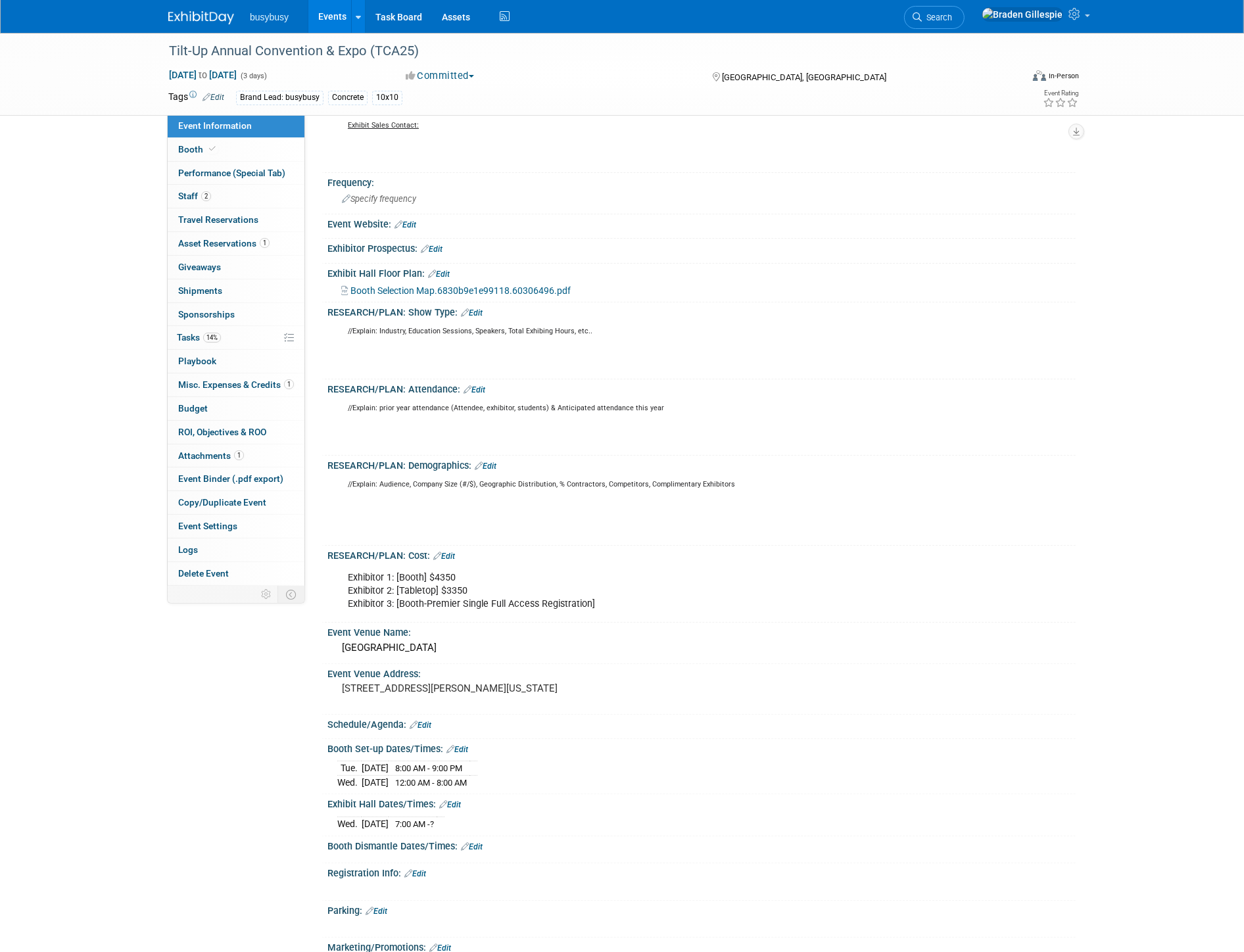
click at [454, 809] on link "Edit" at bounding box center [449, 804] width 22 height 9
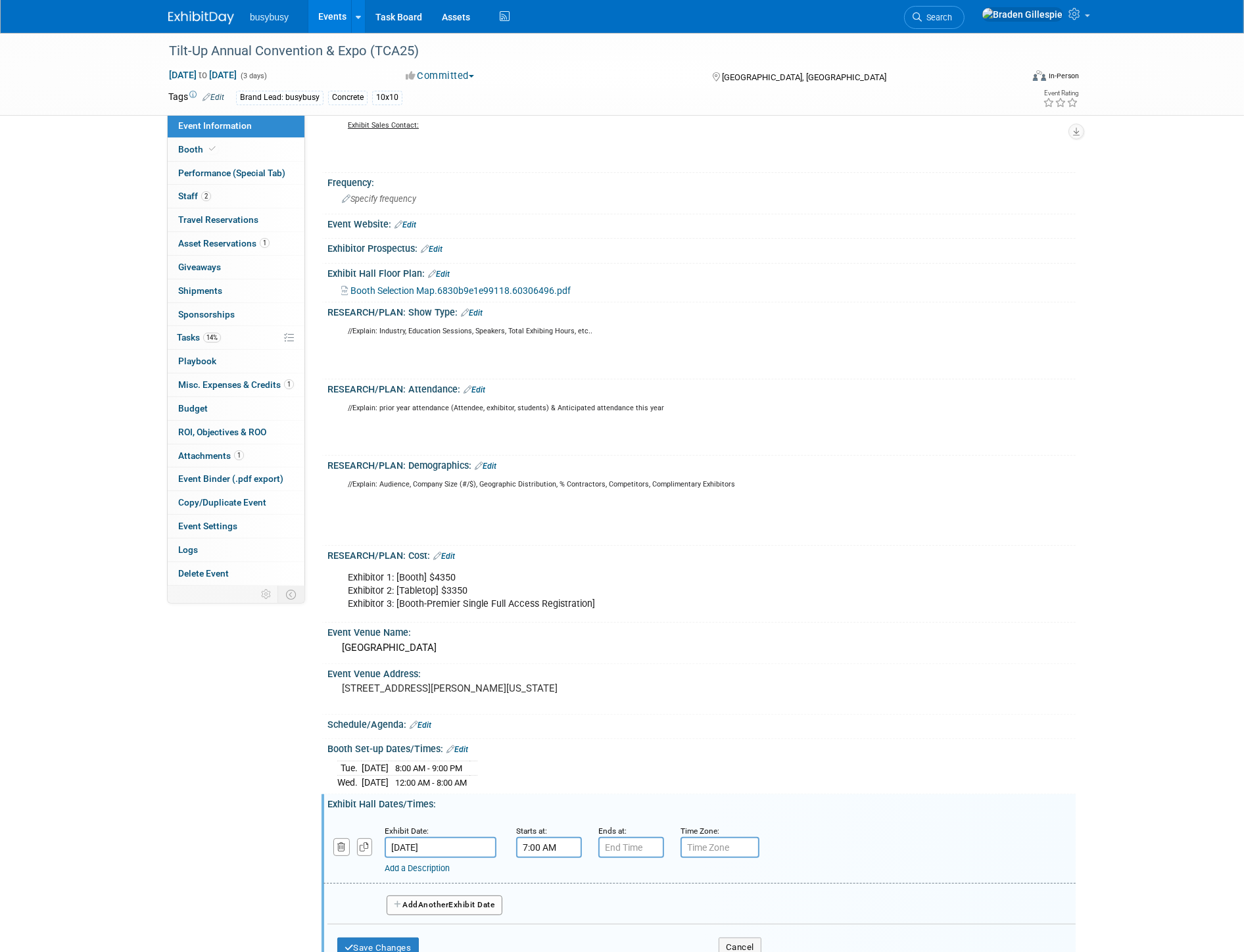
click at [559, 850] on input "7:00 AM" at bounding box center [549, 848] width 66 height 21
click at [541, 882] on span at bounding box center [547, 878] width 23 height 23
click at [547, 885] on span at bounding box center [547, 878] width 23 height 23
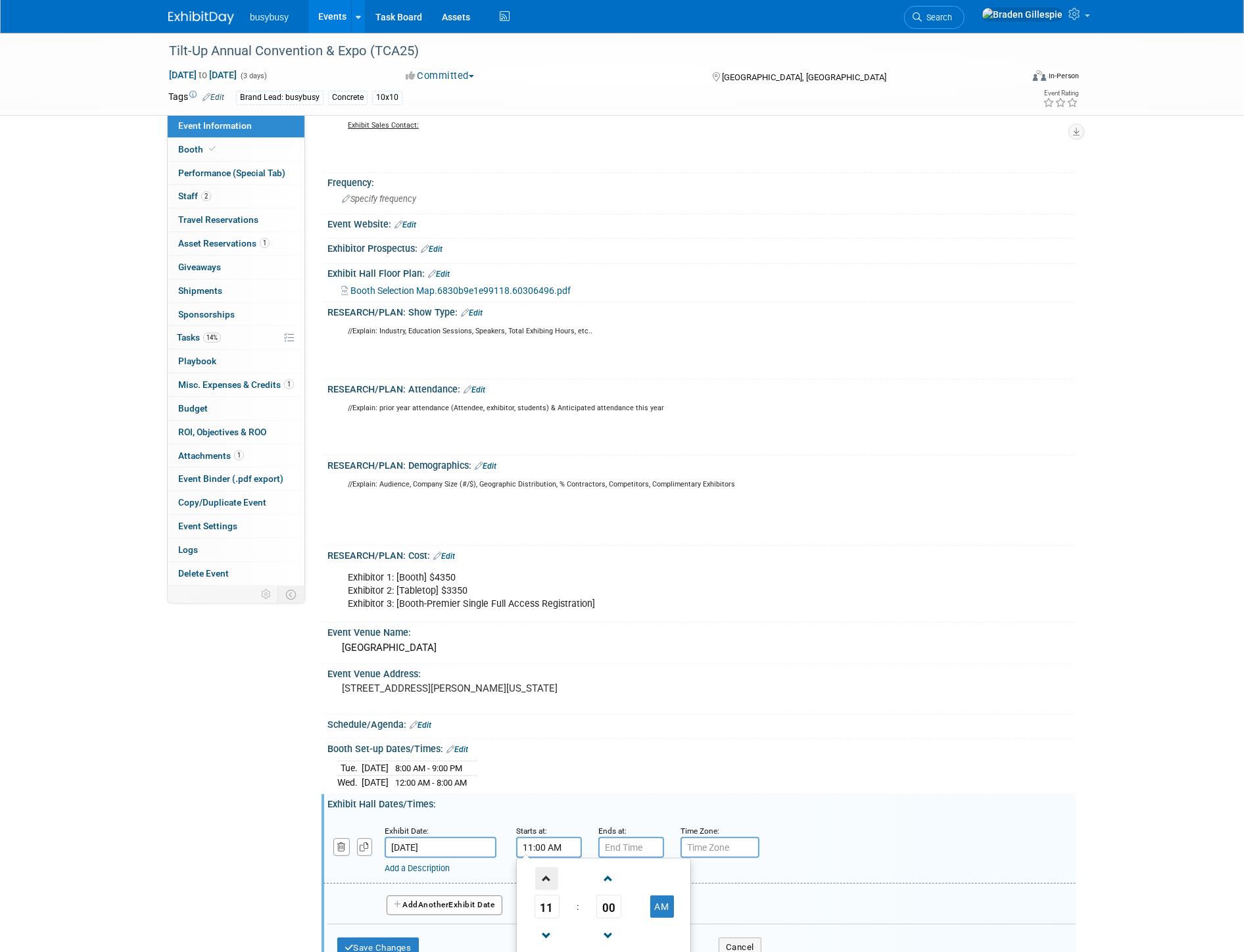
click at [547, 885] on span at bounding box center [547, 878] width 23 height 23
click at [547, 885] on span at bounding box center [547, 878] width 23 height 23
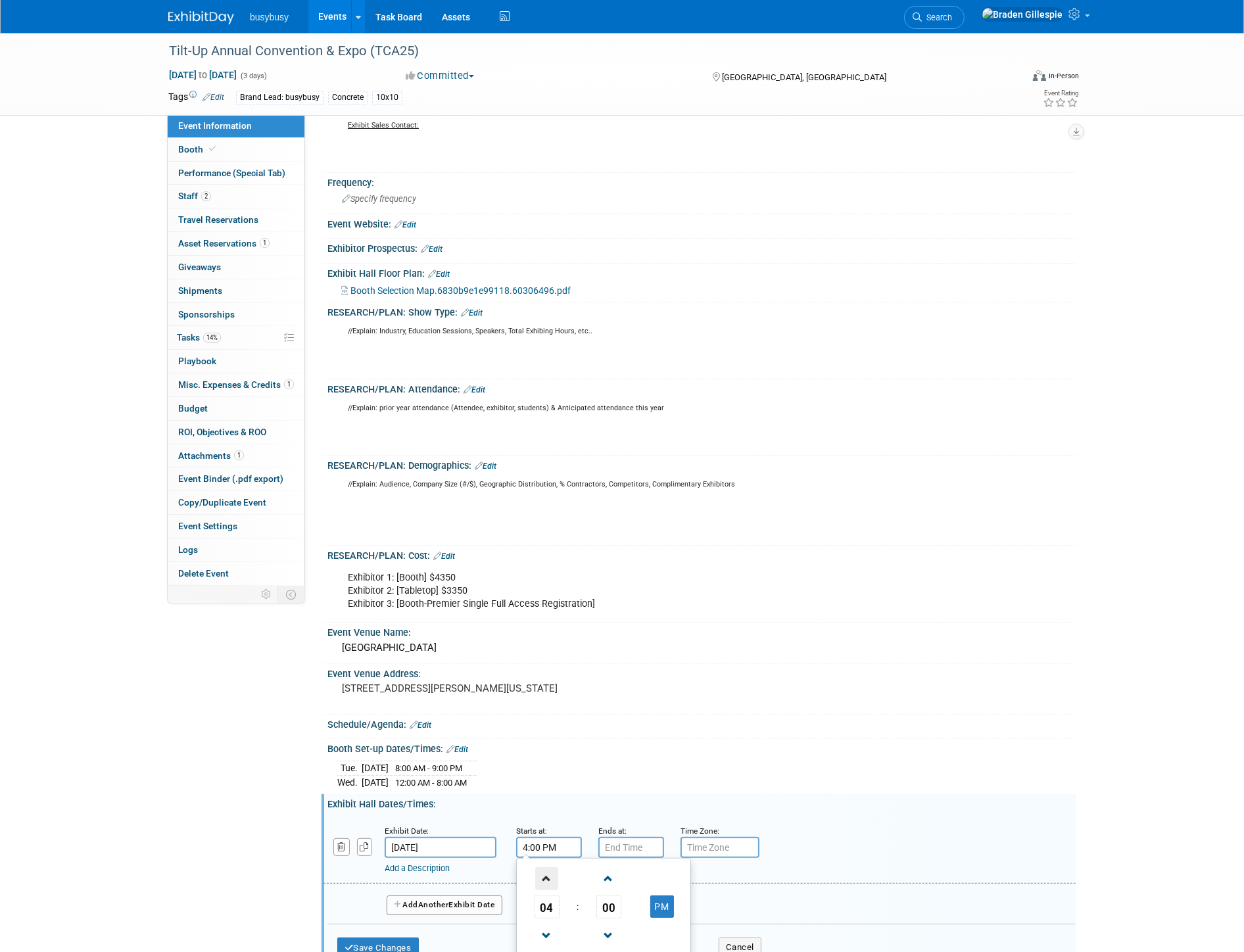
click at [547, 885] on span at bounding box center [547, 878] width 23 height 23
click at [548, 883] on span at bounding box center [547, 878] width 23 height 23
type input "6:00 PM"
click at [628, 855] on input "7:00 PM" at bounding box center [631, 848] width 66 height 21
click at [625, 881] on span at bounding box center [628, 878] width 23 height 23
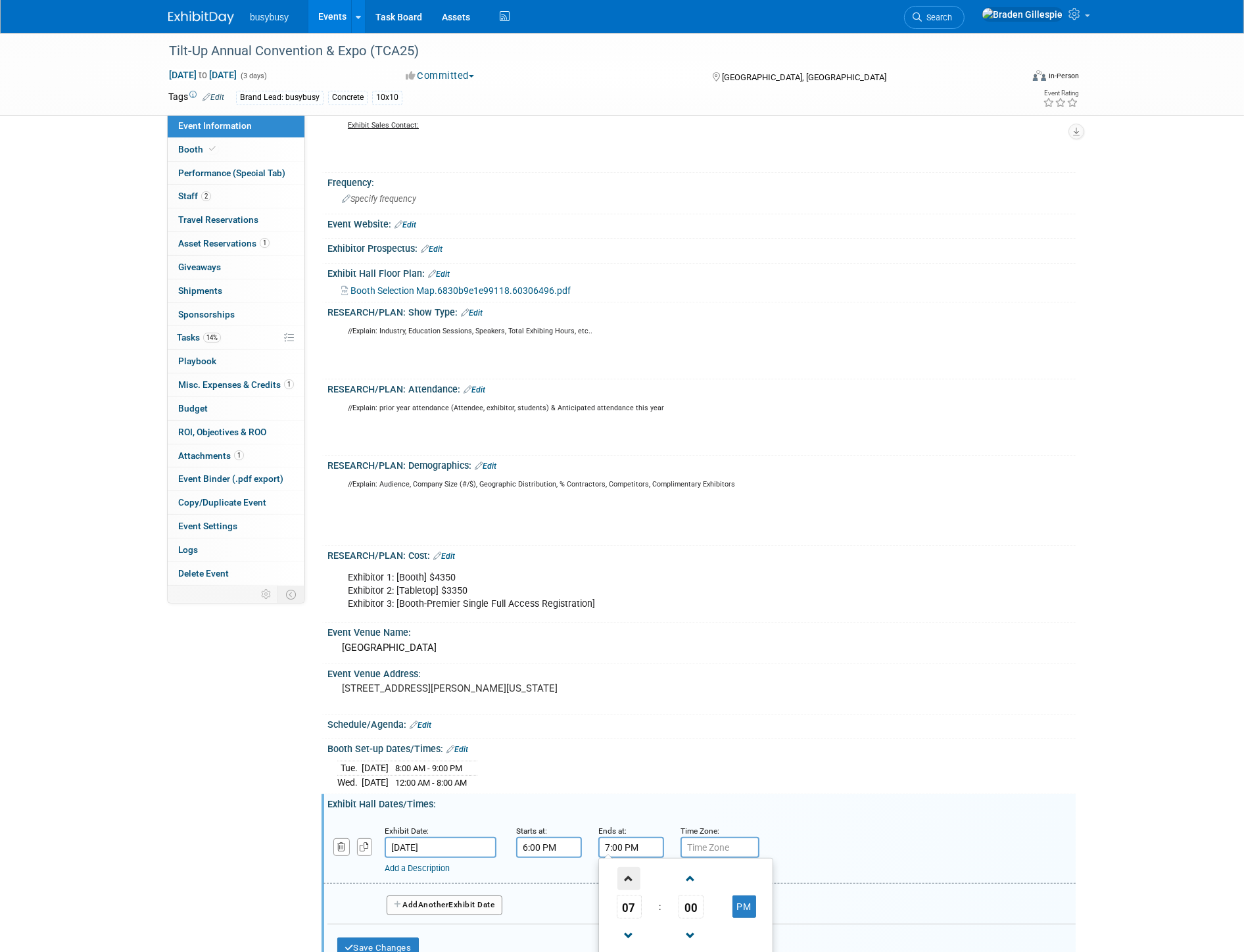
type input "8:00 PM"
click at [758, 749] on div "Booth Set-up Dates/Times: Edit" at bounding box center [702, 748] width 748 height 17
click at [449, 907] on span "Another" at bounding box center [434, 904] width 31 height 9
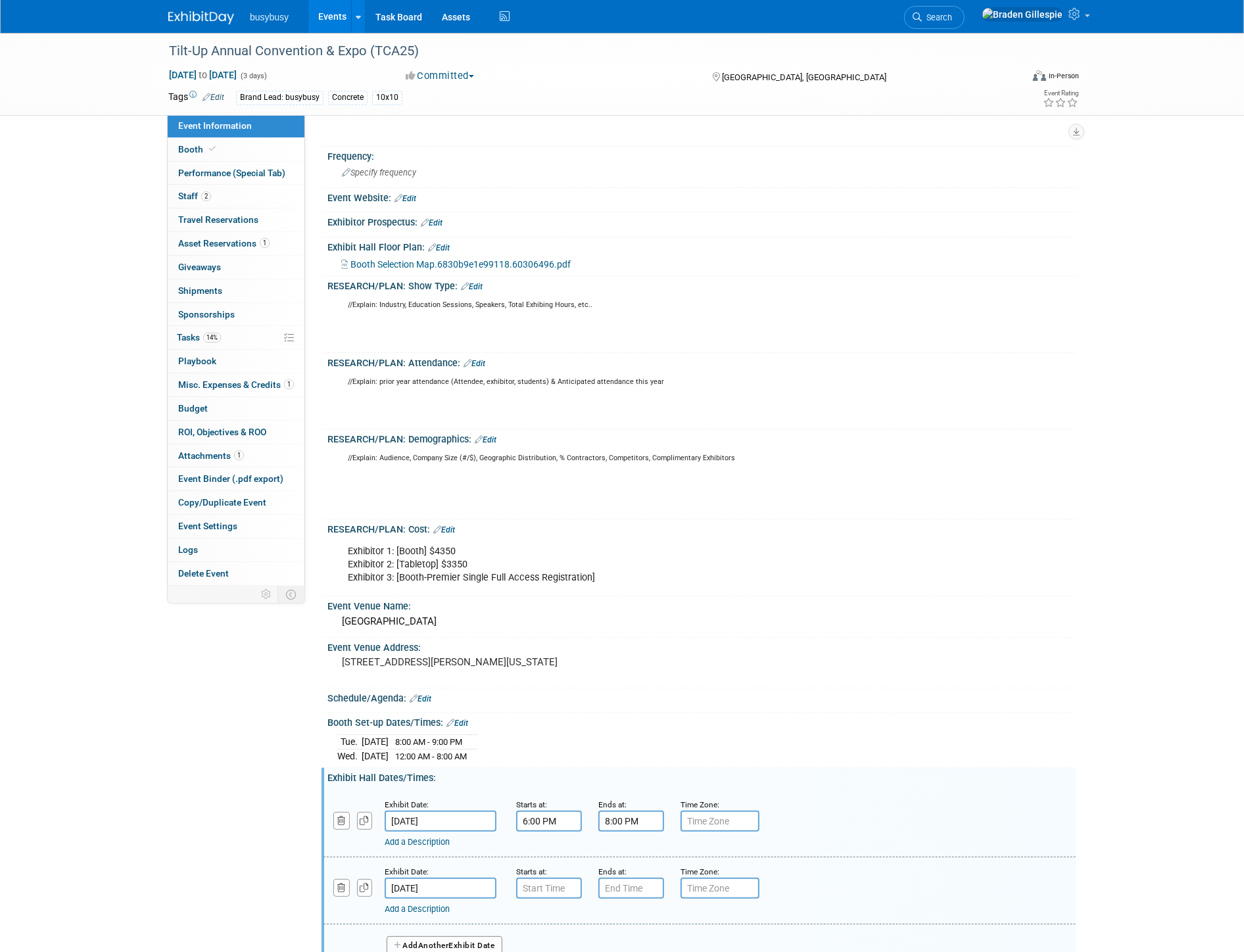
scroll to position [146, 0]
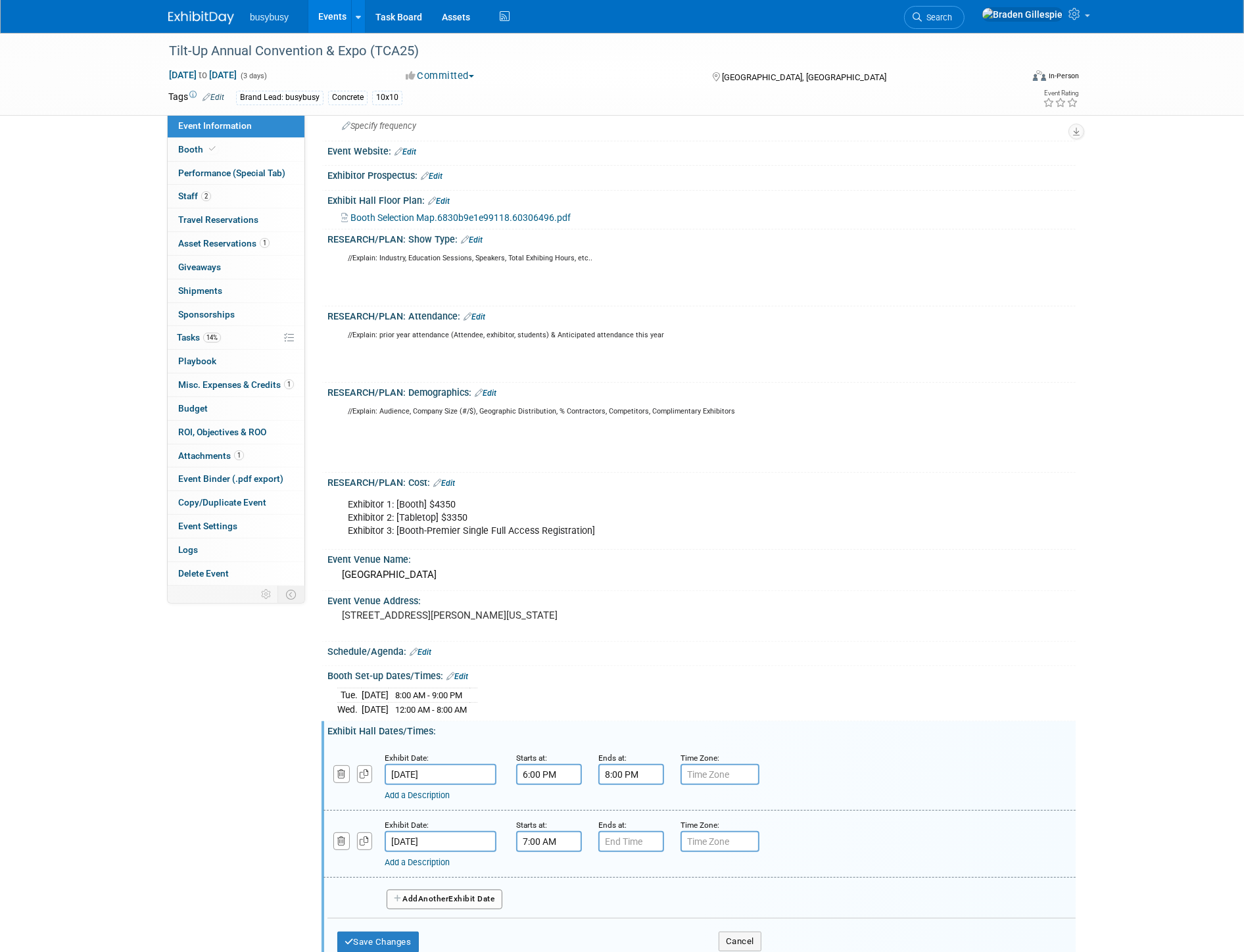
click at [556, 847] on input "7:00 AM" at bounding box center [549, 841] width 66 height 21
click at [548, 882] on span at bounding box center [547, 872] width 23 height 23
type input "8:00 AM"
click at [615, 847] on input "7:00 PM" at bounding box center [631, 841] width 66 height 21
click at [626, 924] on span at bounding box center [628, 929] width 23 height 23
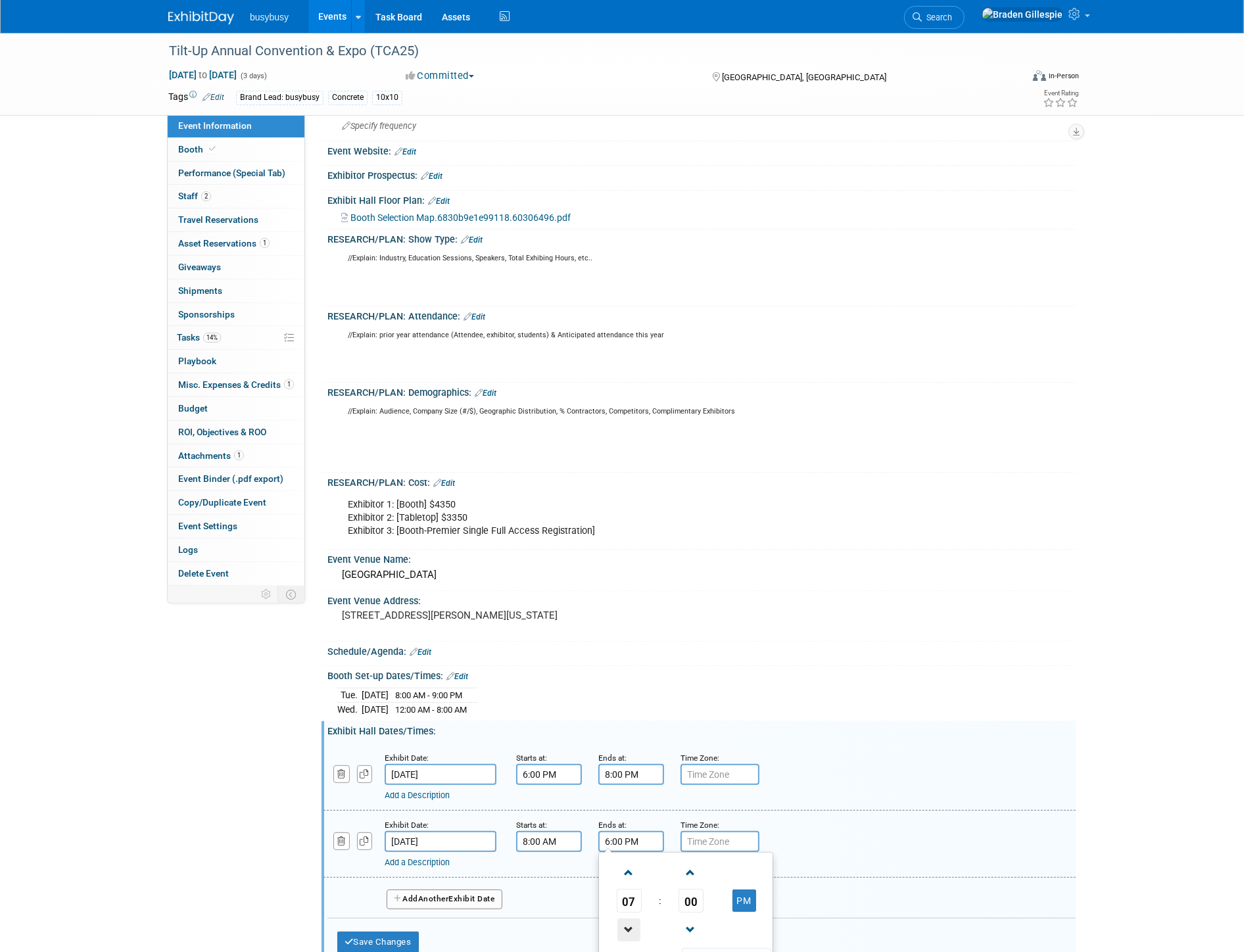
click at [626, 924] on span at bounding box center [628, 929] width 23 height 23
type input "5:00 PM"
click at [480, 905] on button "Add Another Exhibit Date" at bounding box center [444, 899] width 116 height 20
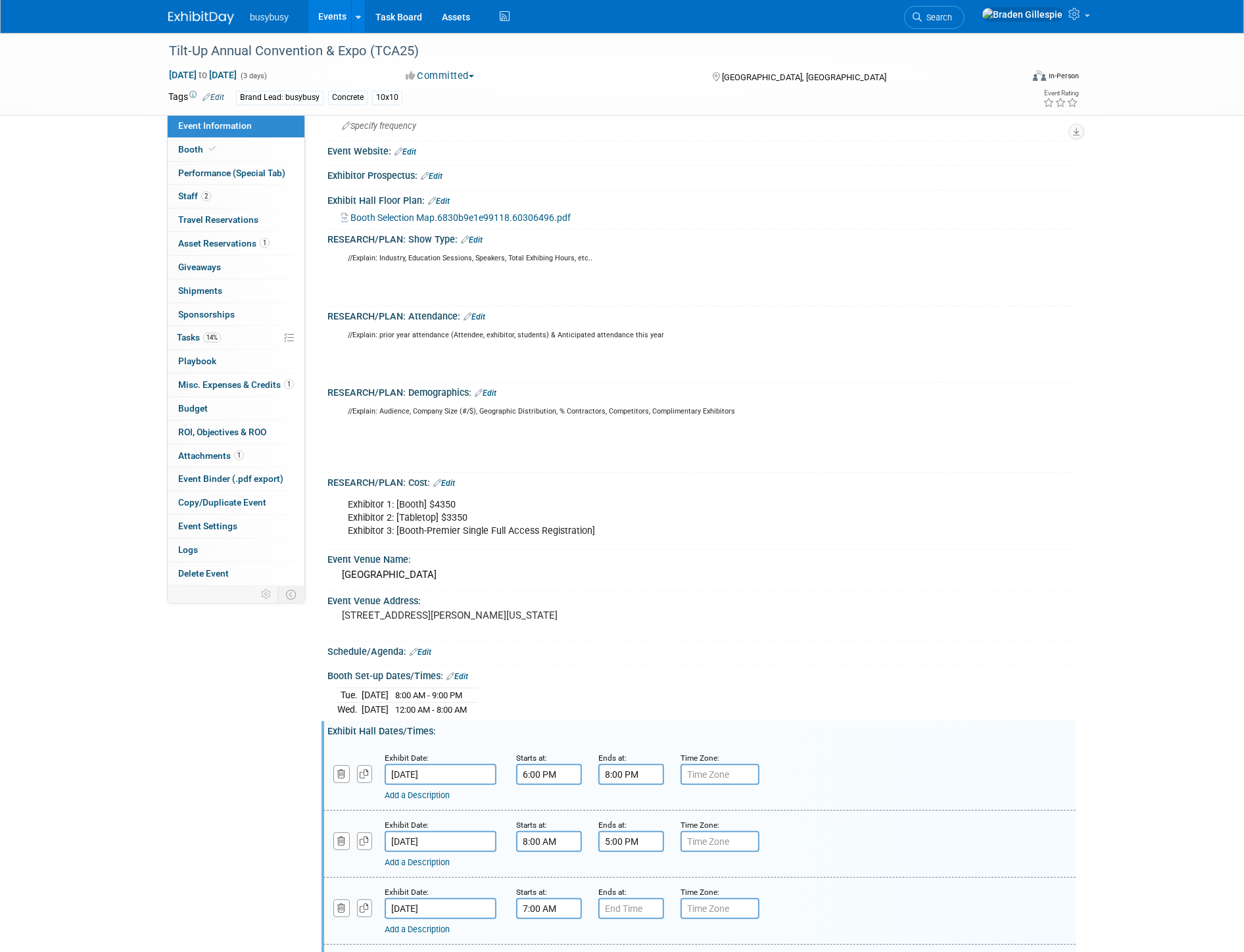
click at [545, 910] on input "7:00 AM" at bounding box center [549, 909] width 66 height 21
click at [542, 934] on span at bounding box center [547, 939] width 23 height 23
type input "8:00 AM"
click at [614, 910] on input "7:00 PM" at bounding box center [631, 909] width 66 height 21
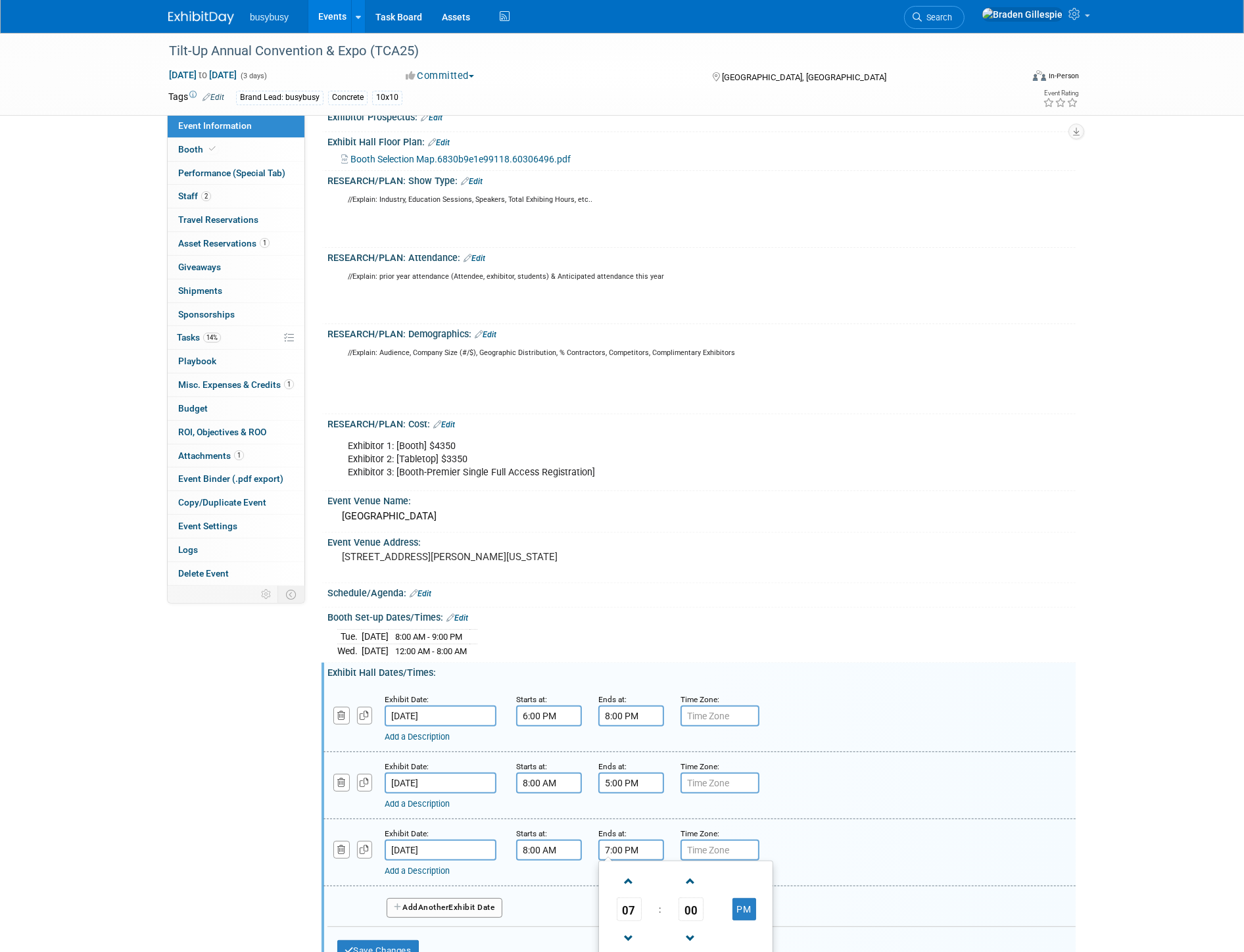
scroll to position [292, 0]
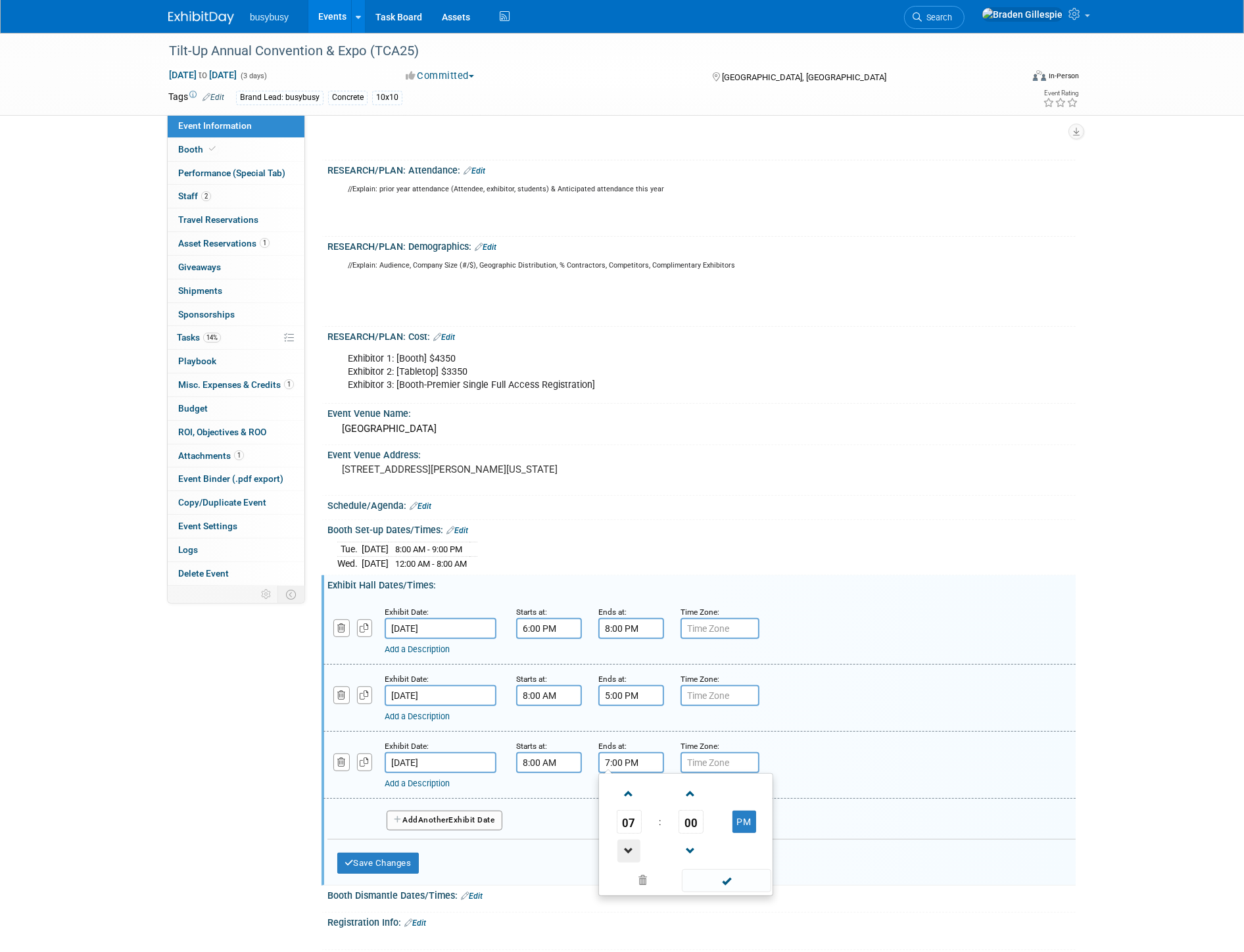
click at [633, 853] on span at bounding box center [628, 850] width 23 height 23
type input "5:00 PM"
click at [744, 892] on span at bounding box center [726, 880] width 89 height 23
click at [449, 827] on button "Add Another Exhibit Date" at bounding box center [444, 821] width 116 height 20
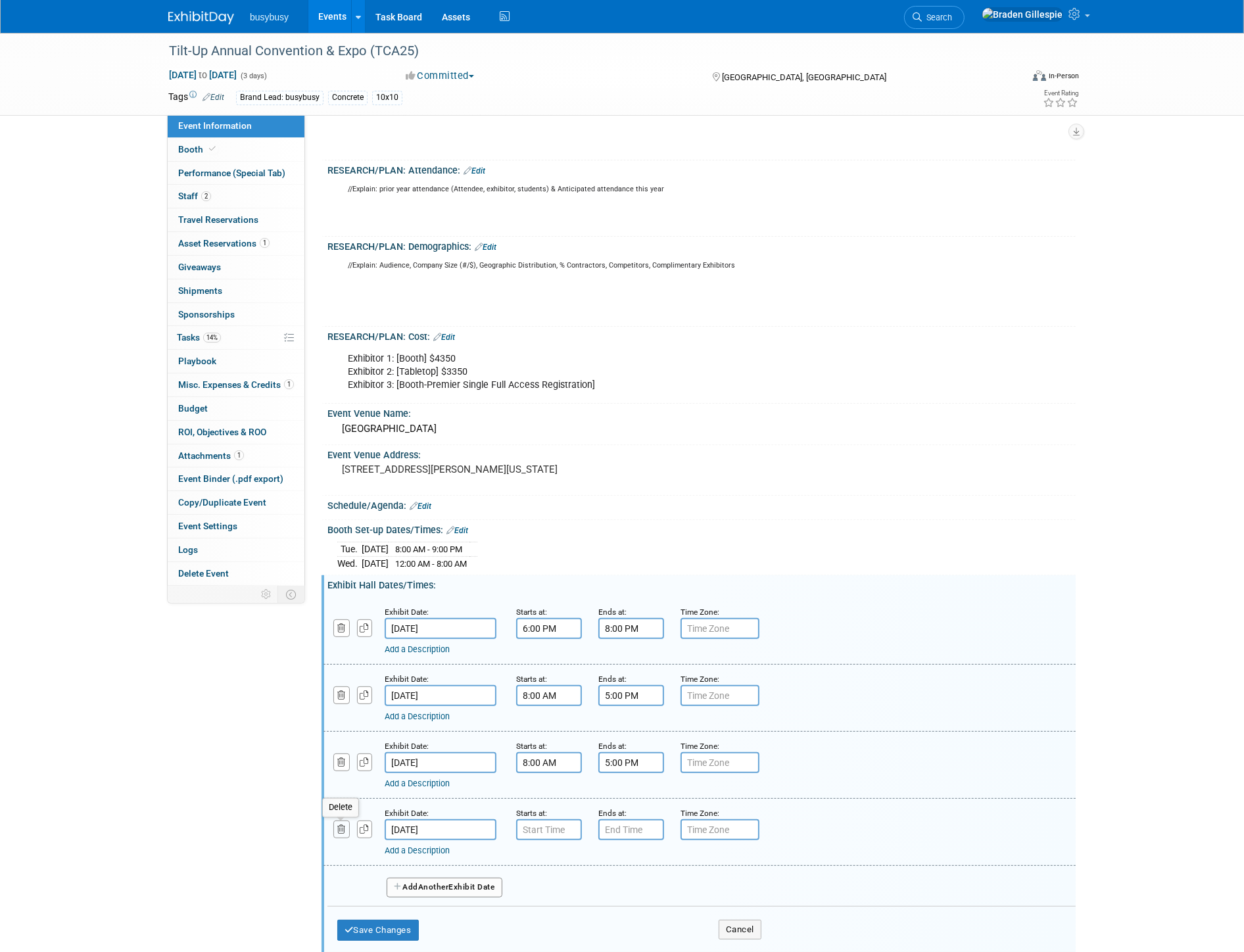
click at [342, 833] on icon "button" at bounding box center [342, 829] width 9 height 9
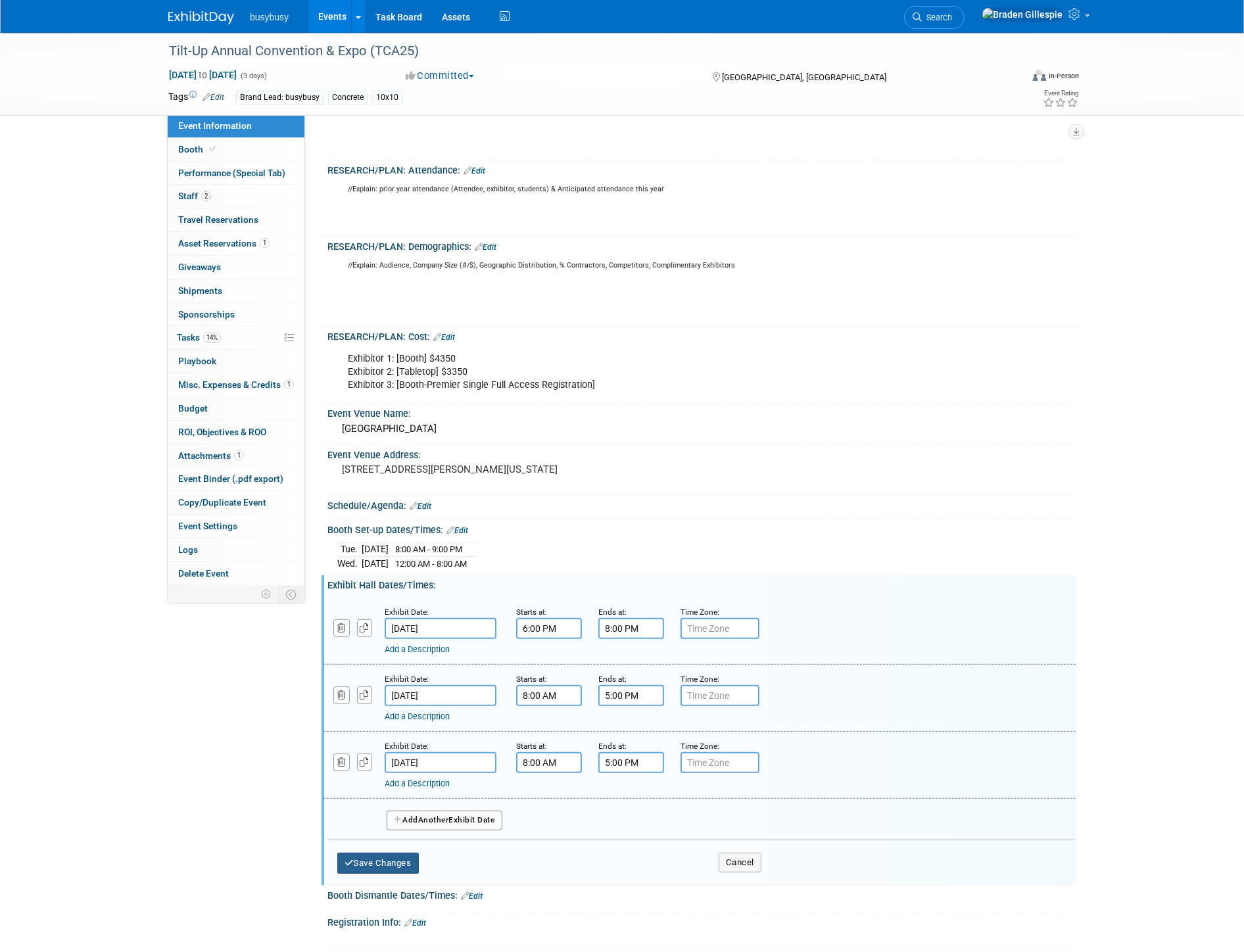
click at [380, 868] on button "Save Changes" at bounding box center [378, 863] width 82 height 21
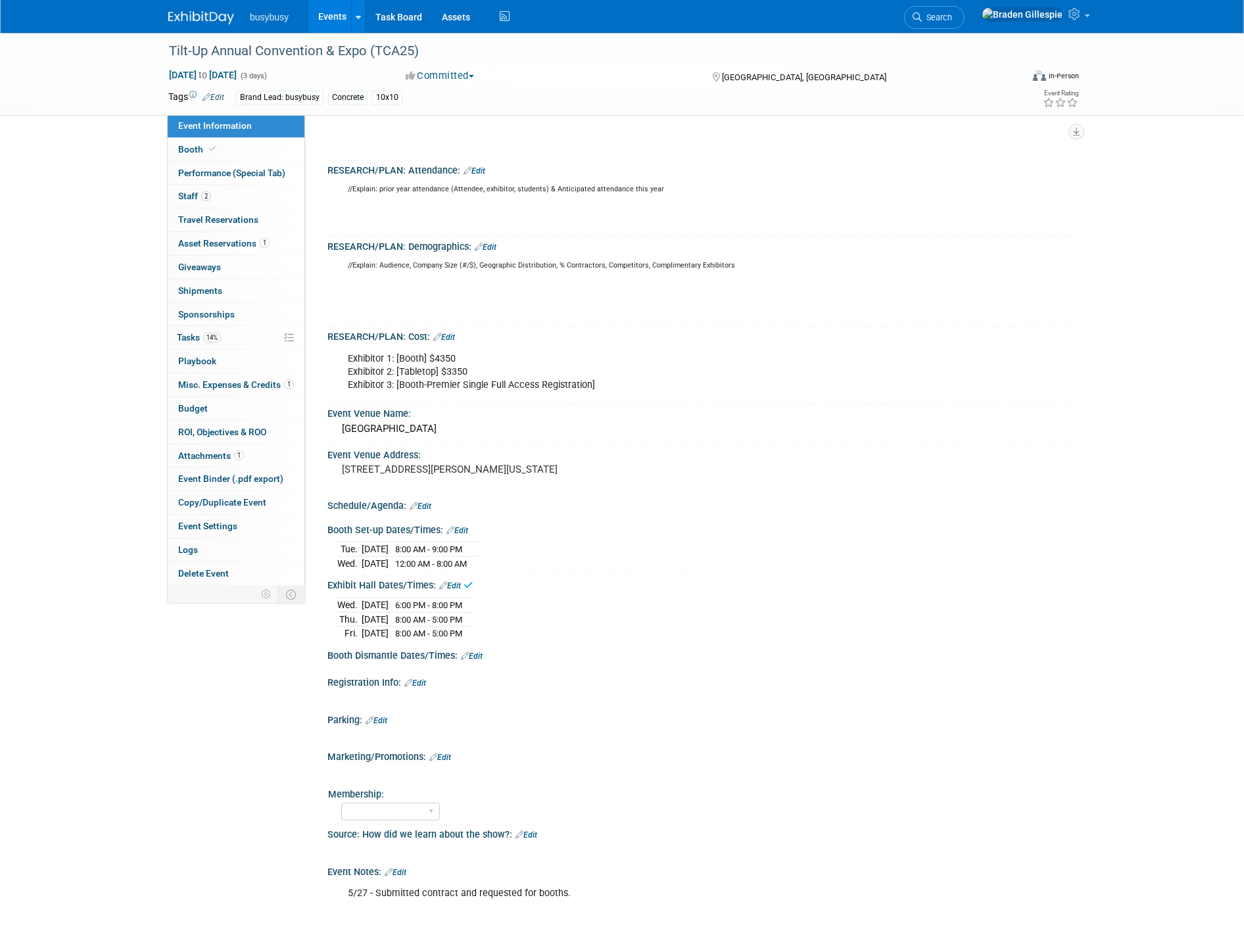
click at [471, 659] on link "Edit" at bounding box center [471, 656] width 22 height 9
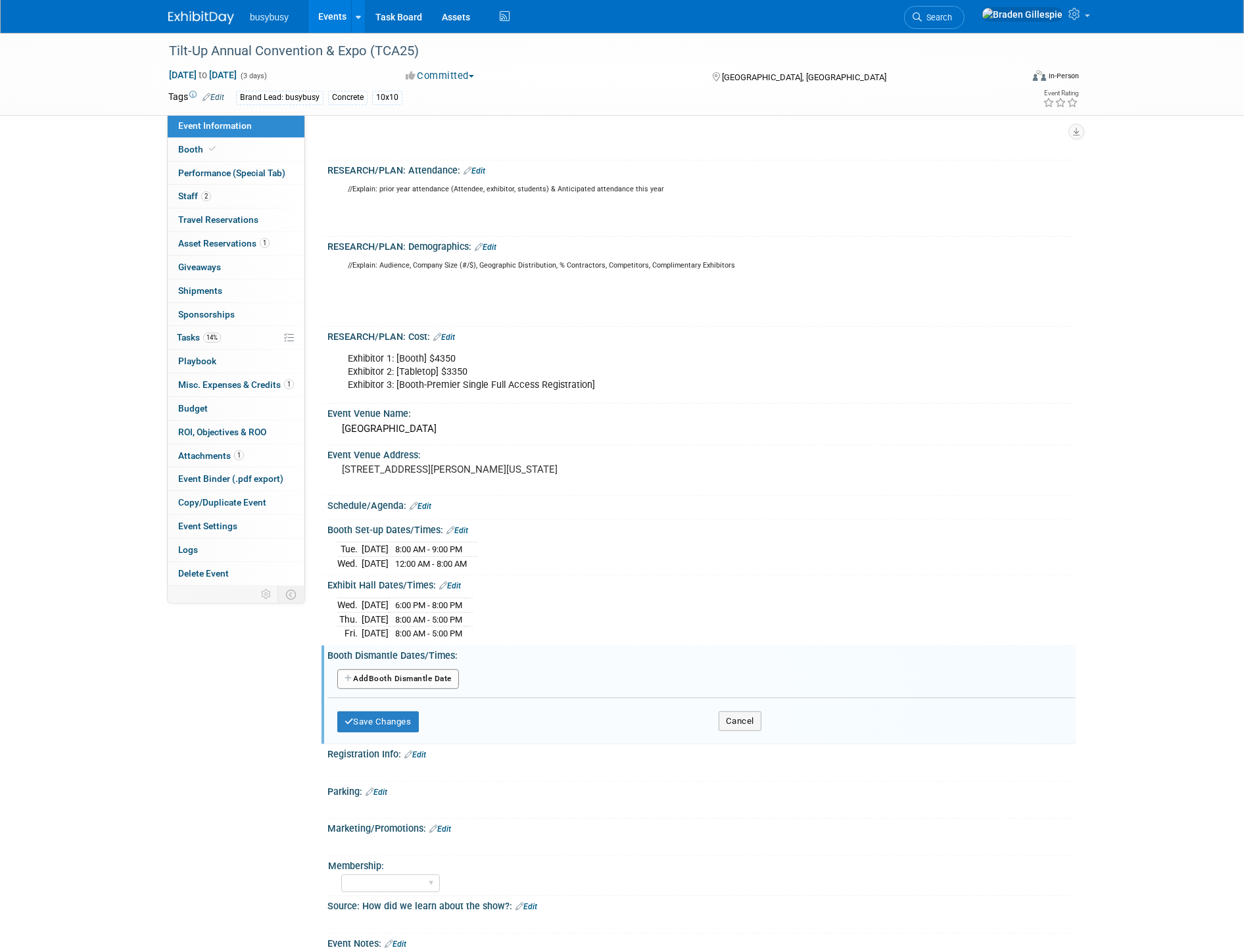
click at [456, 684] on button "Add Another Booth Dismantle Date" at bounding box center [398, 679] width 121 height 20
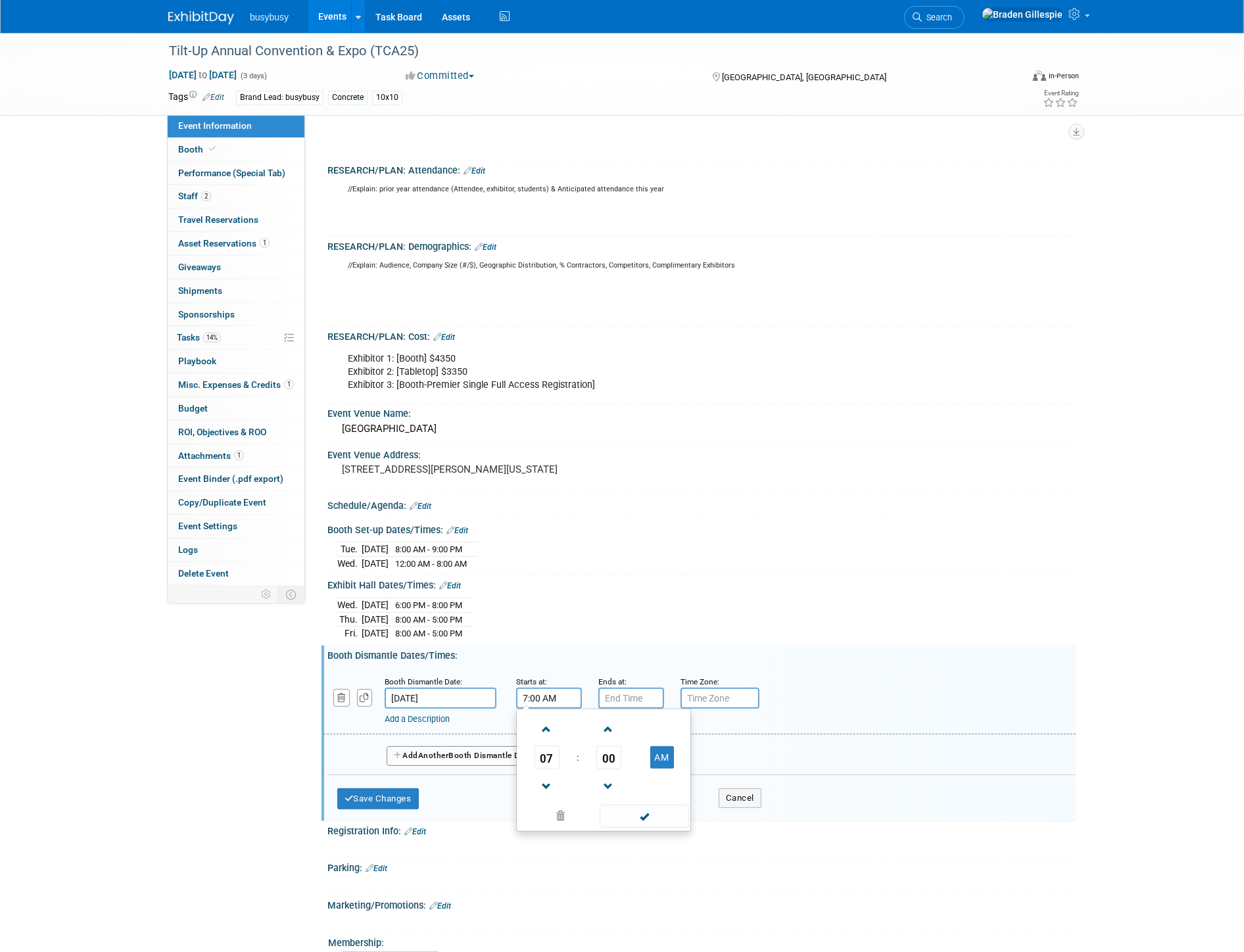
click at [528, 702] on input "7:00 AM" at bounding box center [549, 698] width 66 height 21
click at [550, 732] on span at bounding box center [547, 729] width 23 height 23
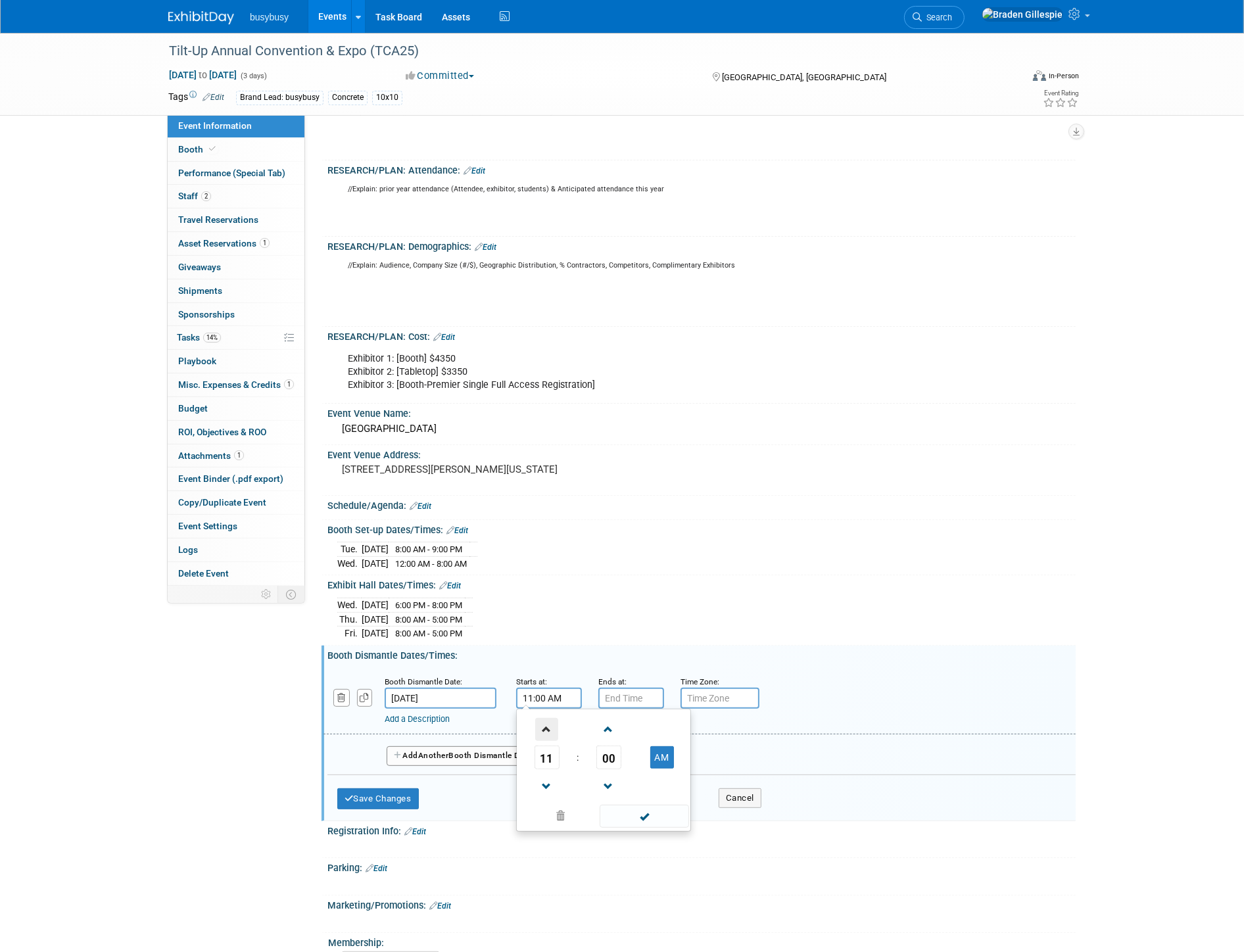
click at [550, 731] on span at bounding box center [547, 729] width 23 height 23
click at [550, 731] on span at bounding box center [547, 729] width 23 height 23
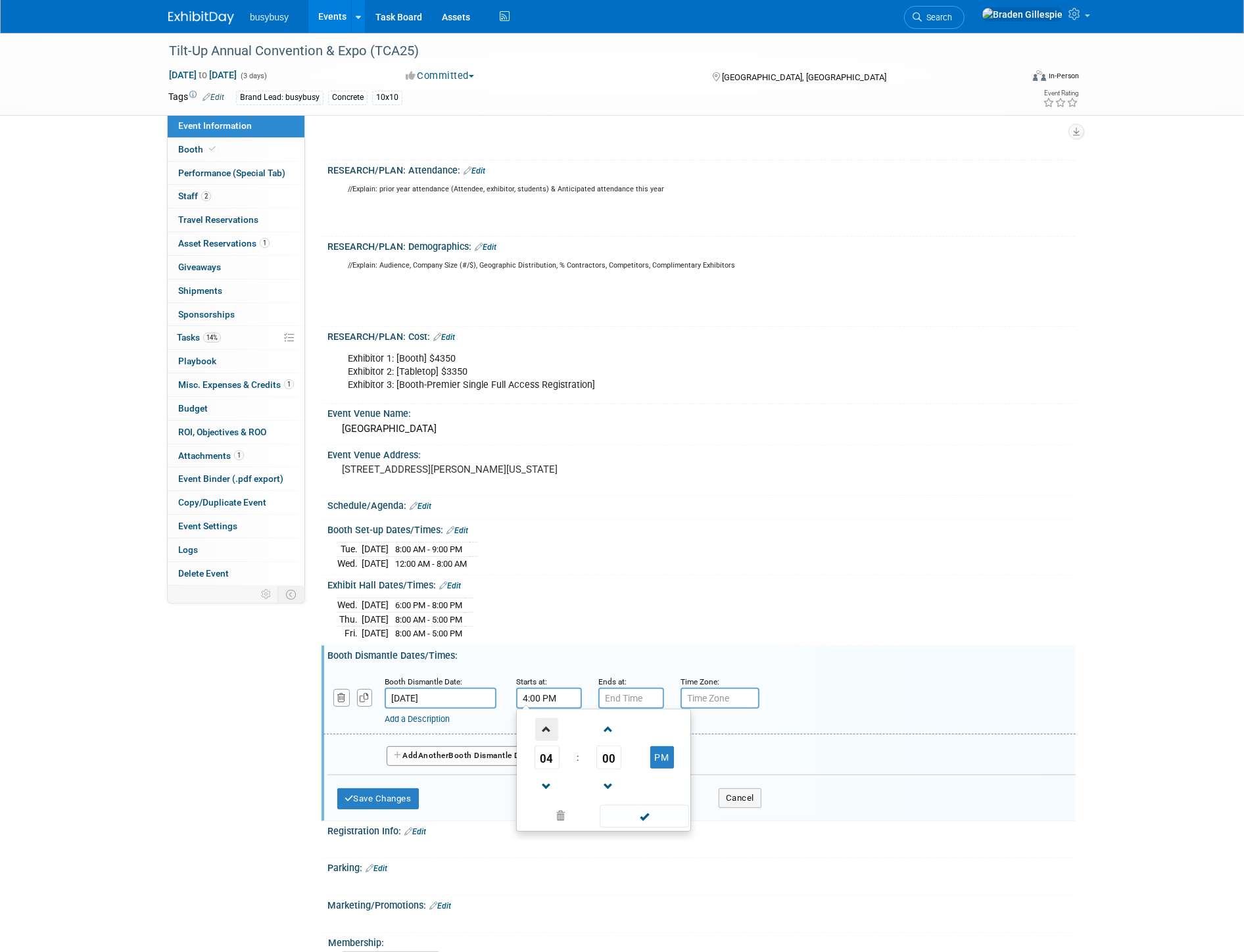
click at [550, 731] on span at bounding box center [547, 729] width 23 height 23
type input "5:00 PM"
click at [635, 704] on input "7:00 PM" at bounding box center [631, 698] width 66 height 21
click at [630, 732] on span at bounding box center [628, 729] width 23 height 23
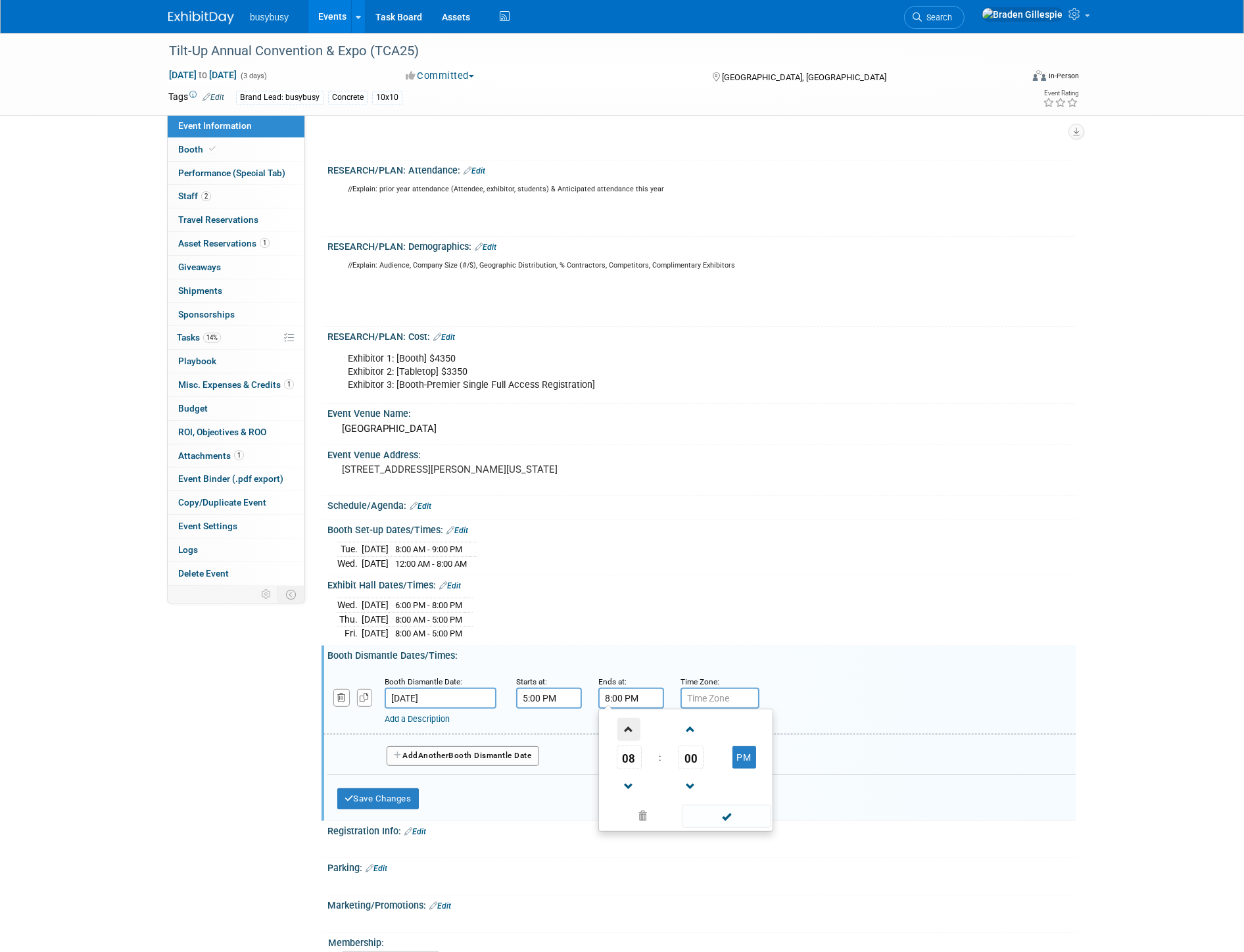
type input "9:00 PM"
click at [747, 827] on span at bounding box center [726, 816] width 89 height 23
click at [378, 793] on button "Save Changes" at bounding box center [378, 799] width 82 height 21
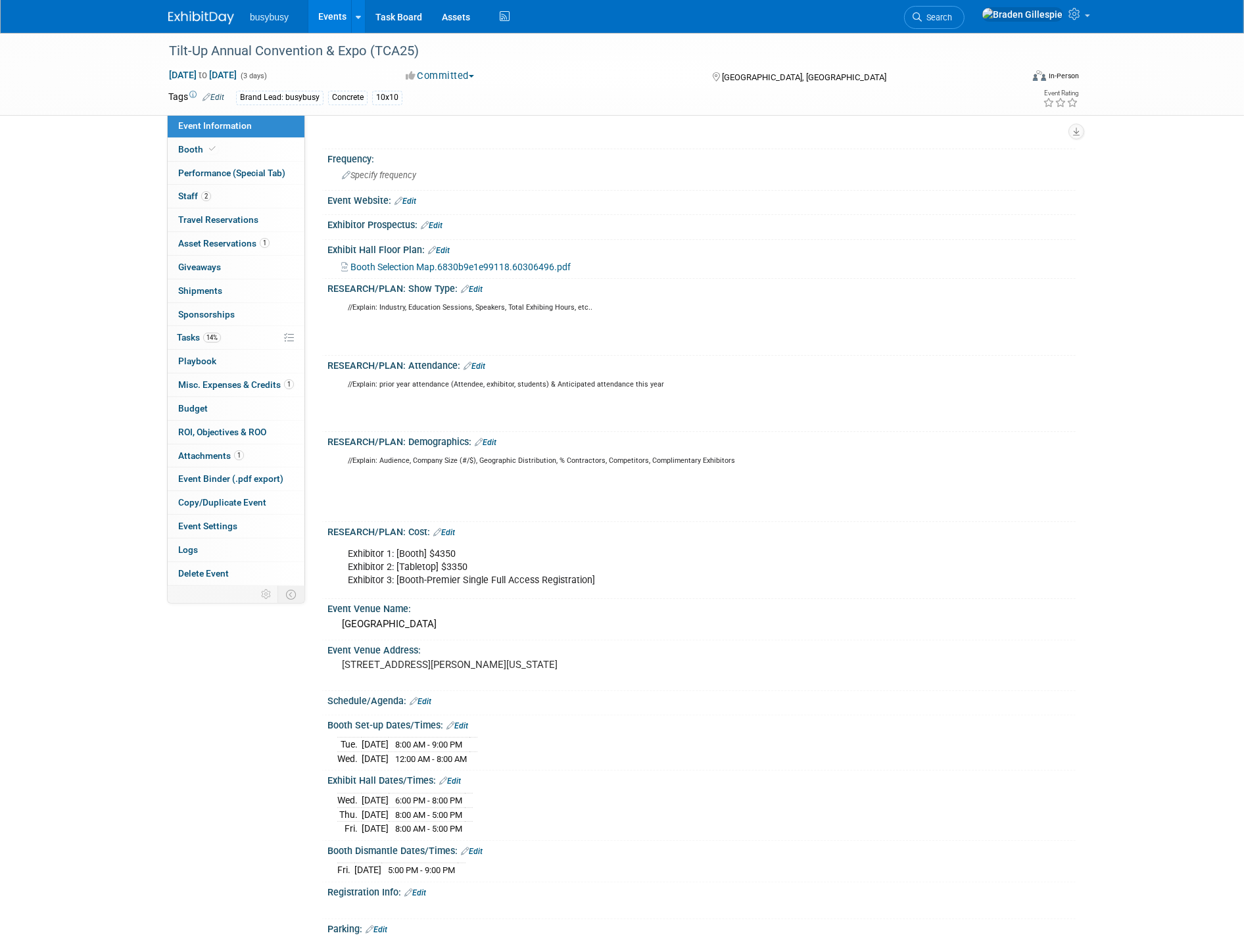
scroll to position [0, 0]
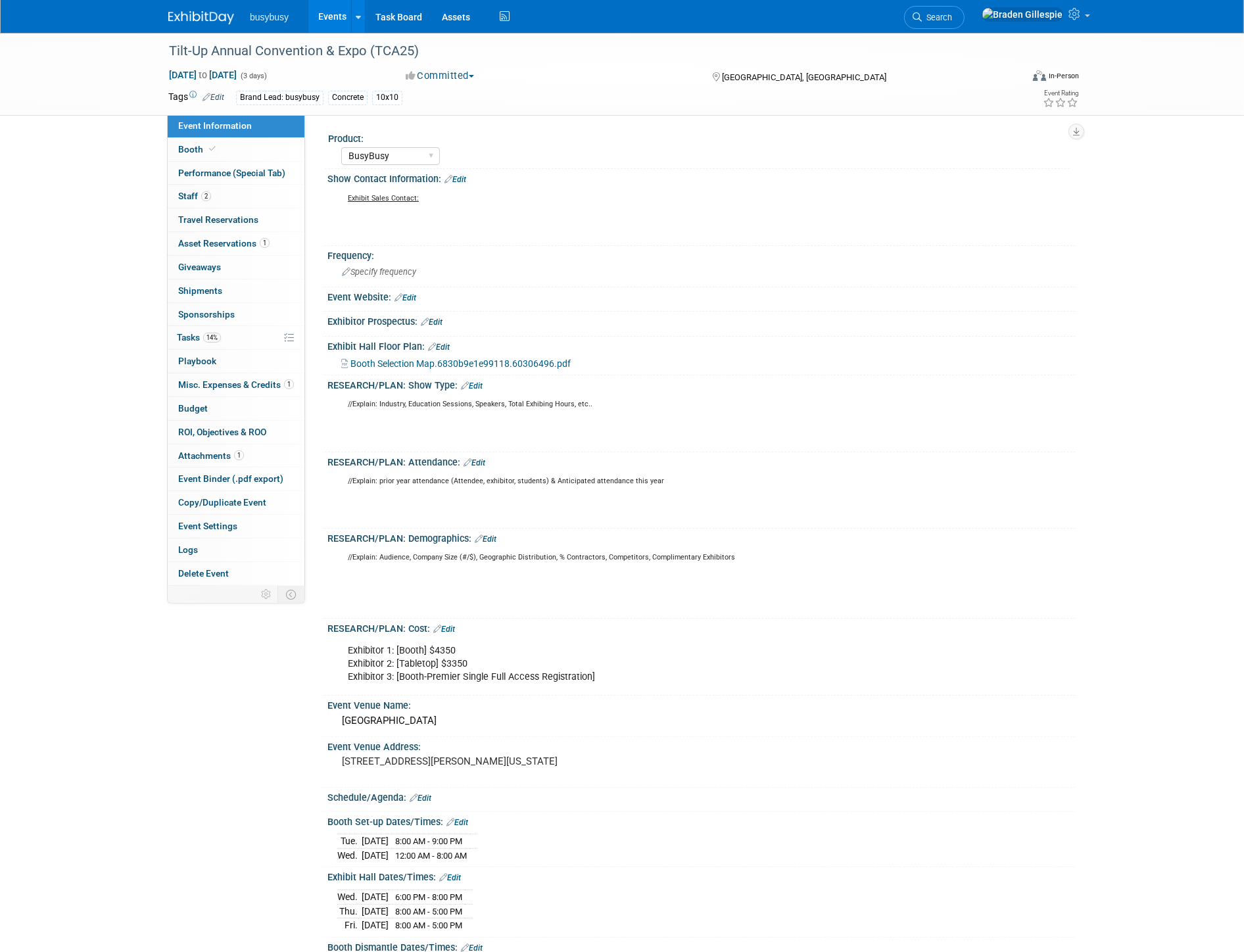
click at [469, 359] on span "Booth Selection Map.6830b9e1e99118.60306496.pdf" at bounding box center [460, 363] width 220 height 11
click at [227, 153] on link "Booth" at bounding box center [236, 149] width 137 height 23
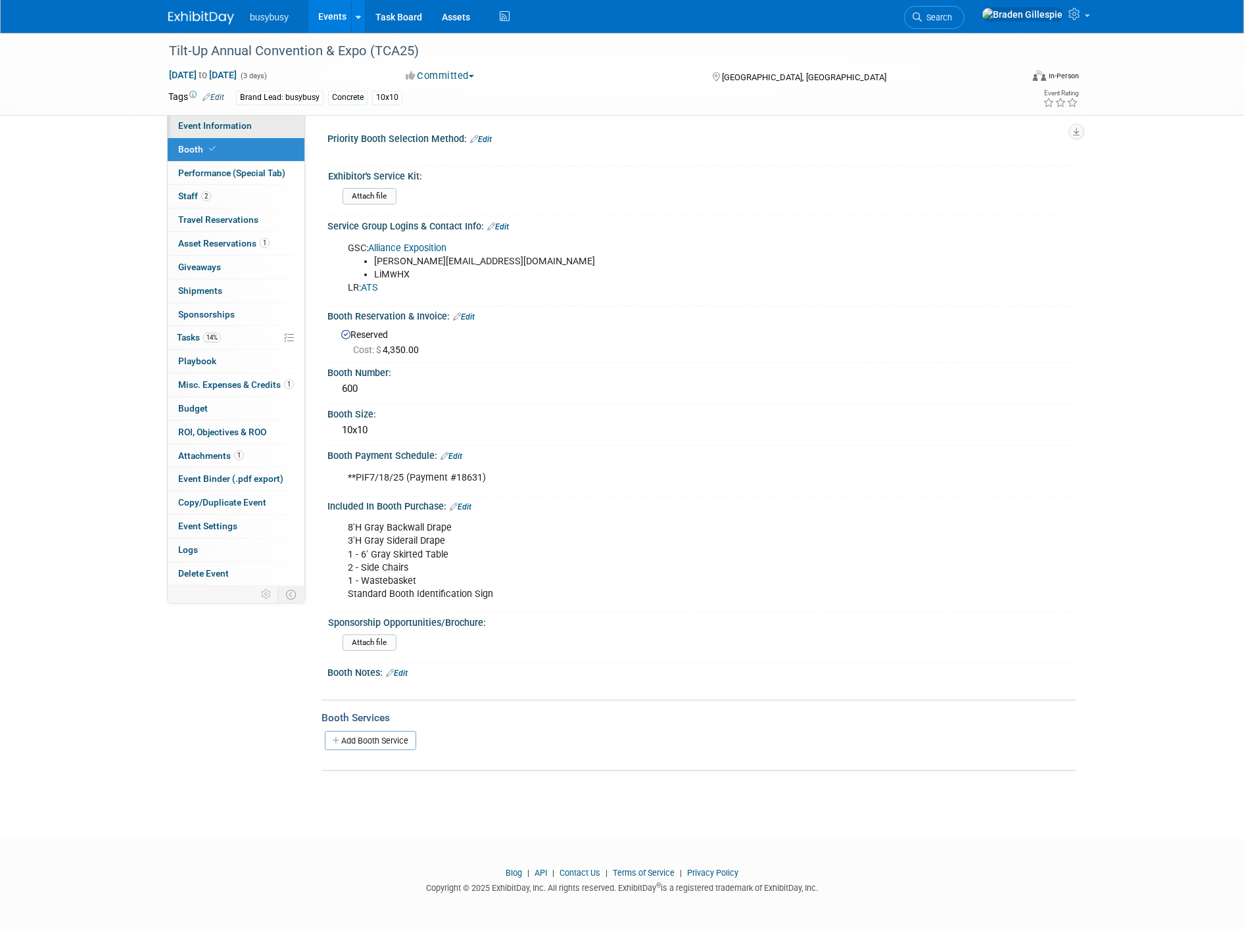
click at [226, 128] on span "Event Information" at bounding box center [215, 125] width 74 height 11
select select "BusyBusy"
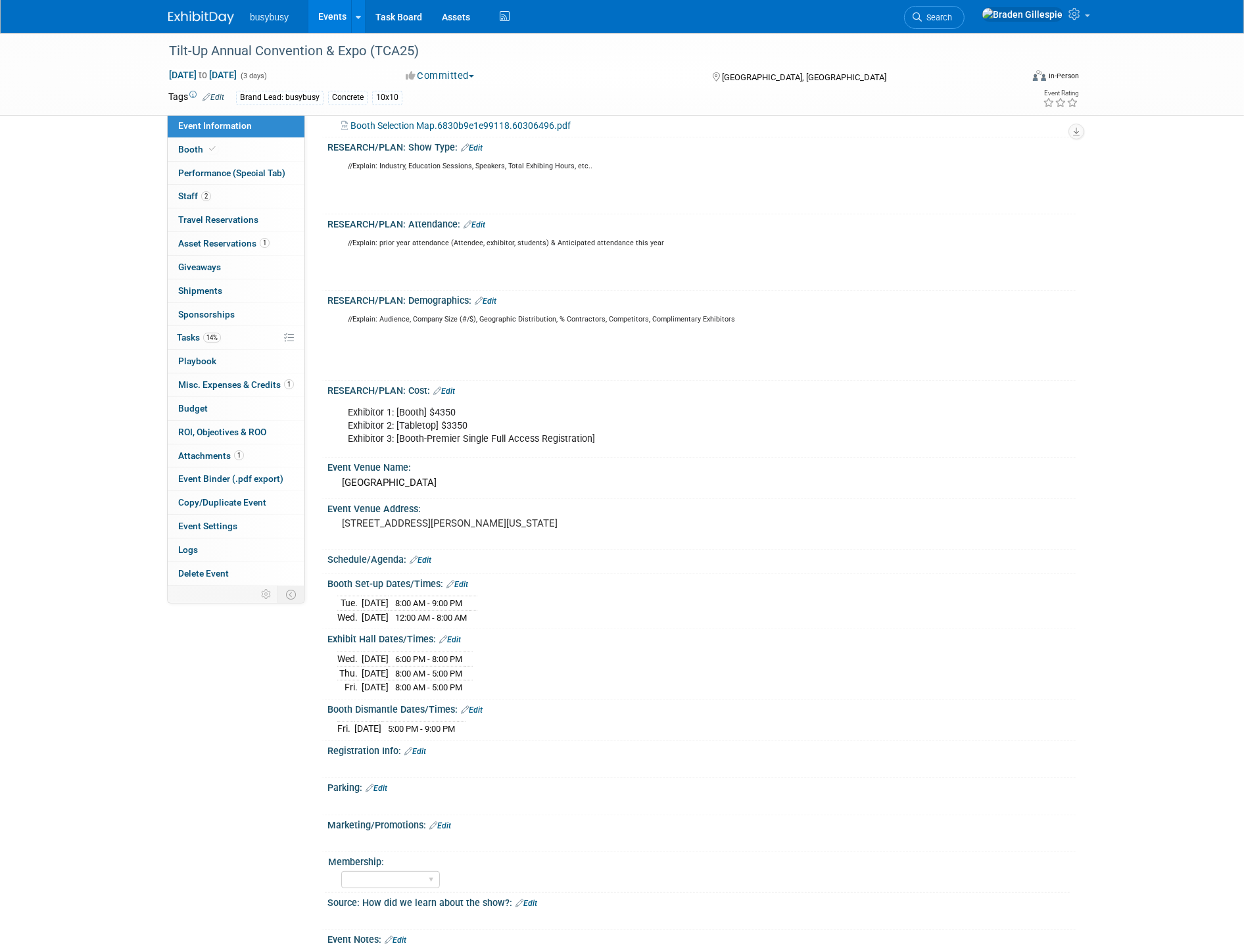
scroll to position [292, 0]
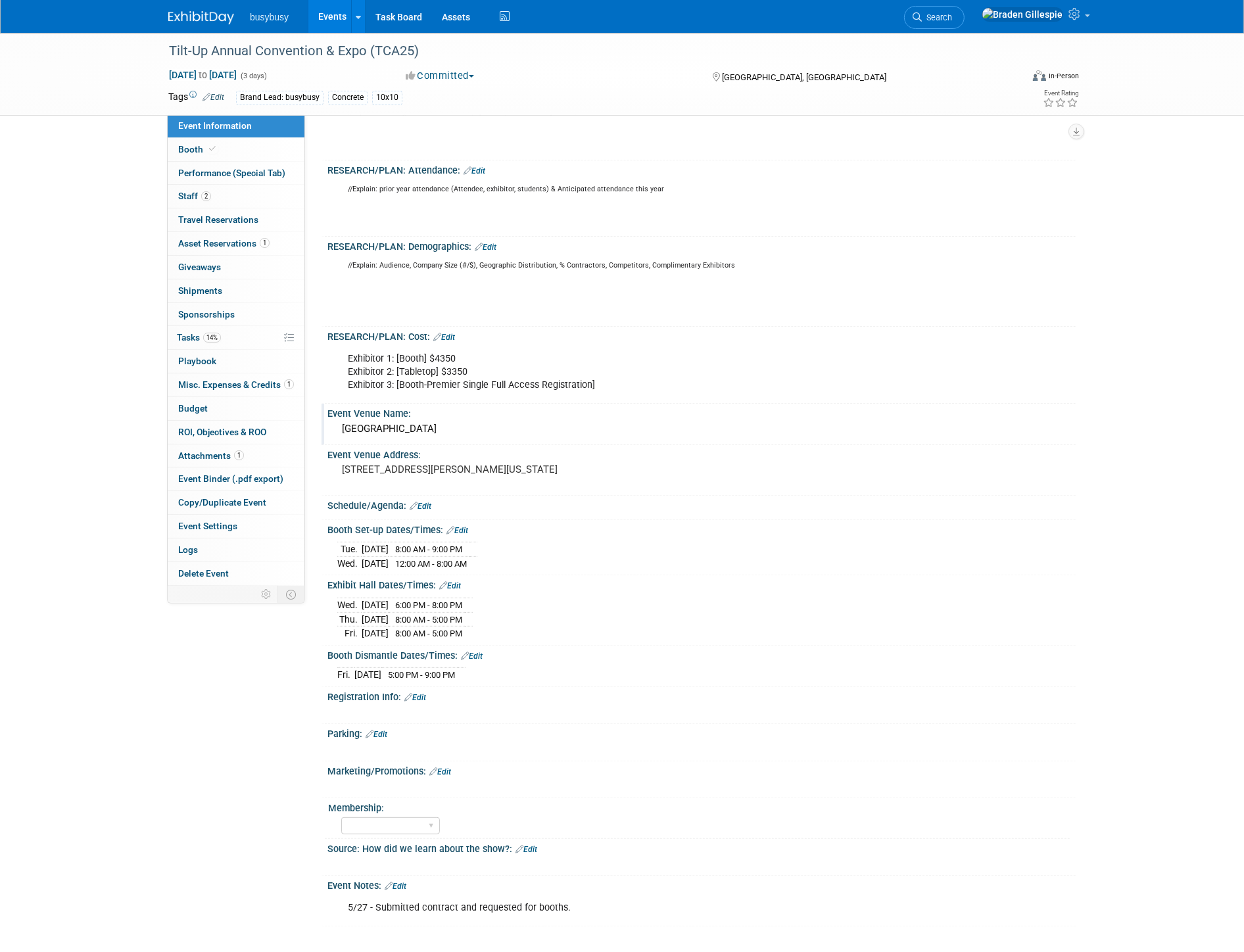
click at [452, 425] on div "[GEOGRAPHIC_DATA]" at bounding box center [702, 429] width 729 height 21
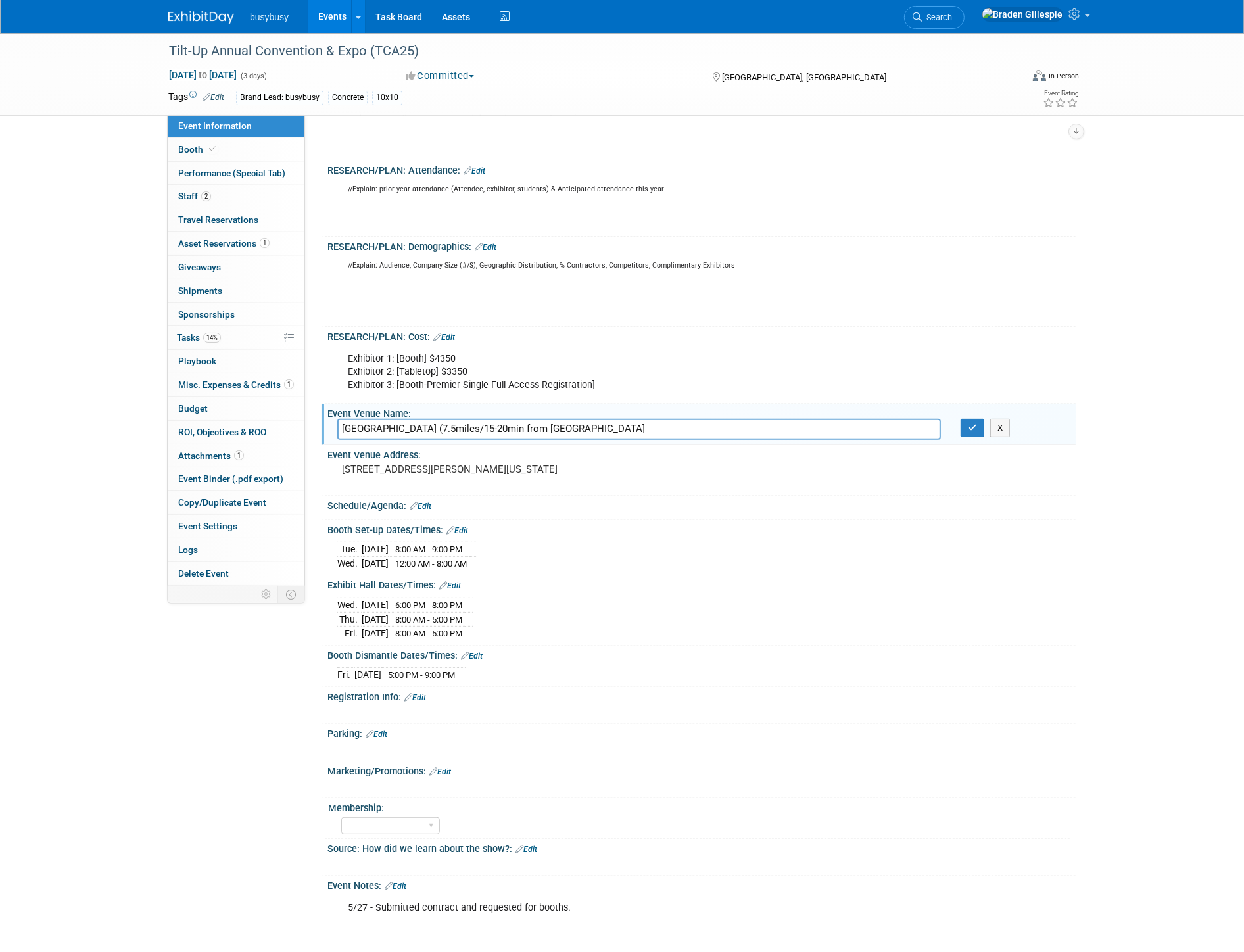
click at [584, 425] on input "[GEOGRAPHIC_DATA] (7.5miles/15-20min from [GEOGRAPHIC_DATA]" at bounding box center [639, 429] width 604 height 21
type input "[GEOGRAPHIC_DATA] (7.5miles/15-20min from Airport - [GEOGRAPHIC_DATA])"
click at [968, 423] on icon "button" at bounding box center [972, 427] width 9 height 9
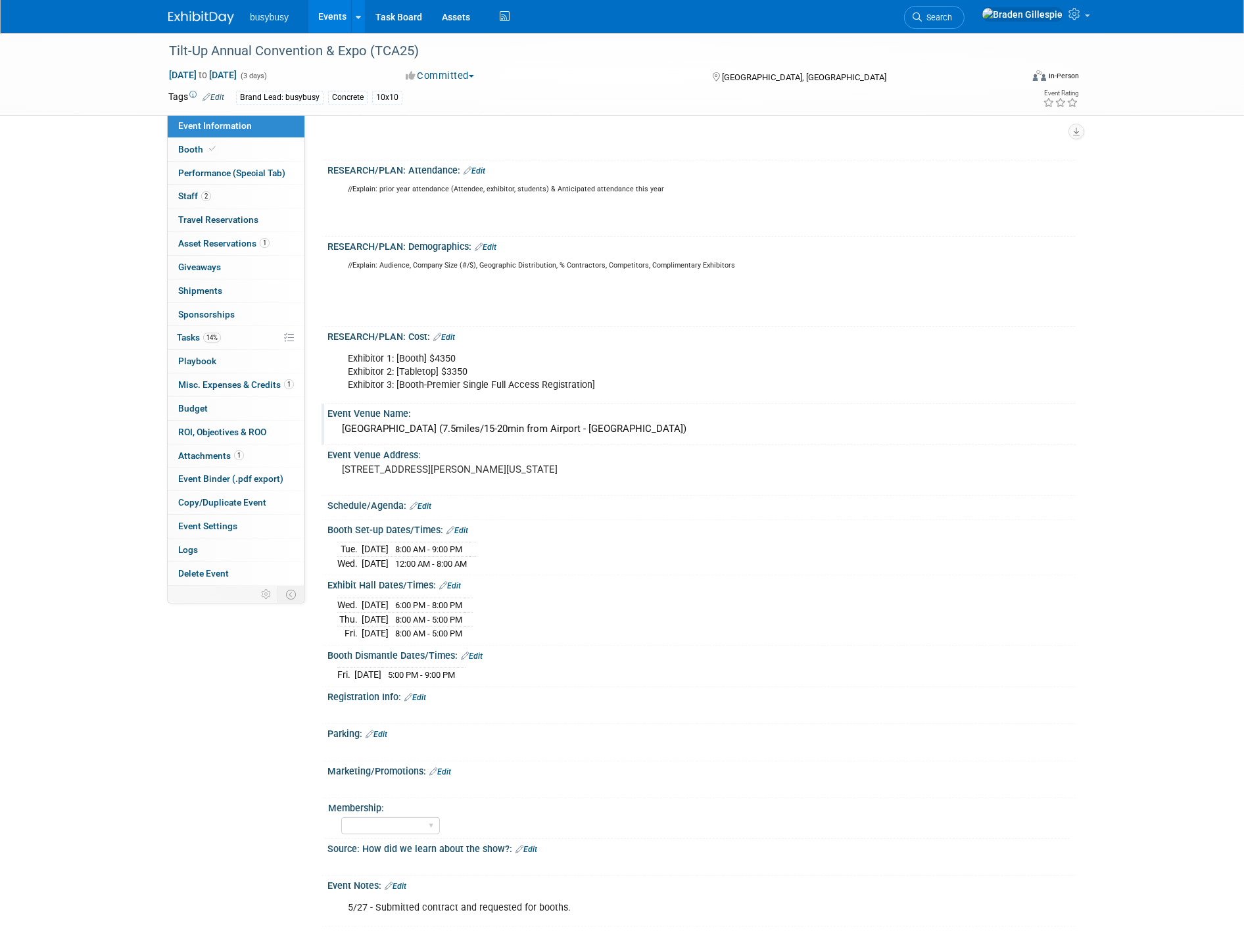
click at [463, 534] on link "Edit" at bounding box center [457, 530] width 22 height 9
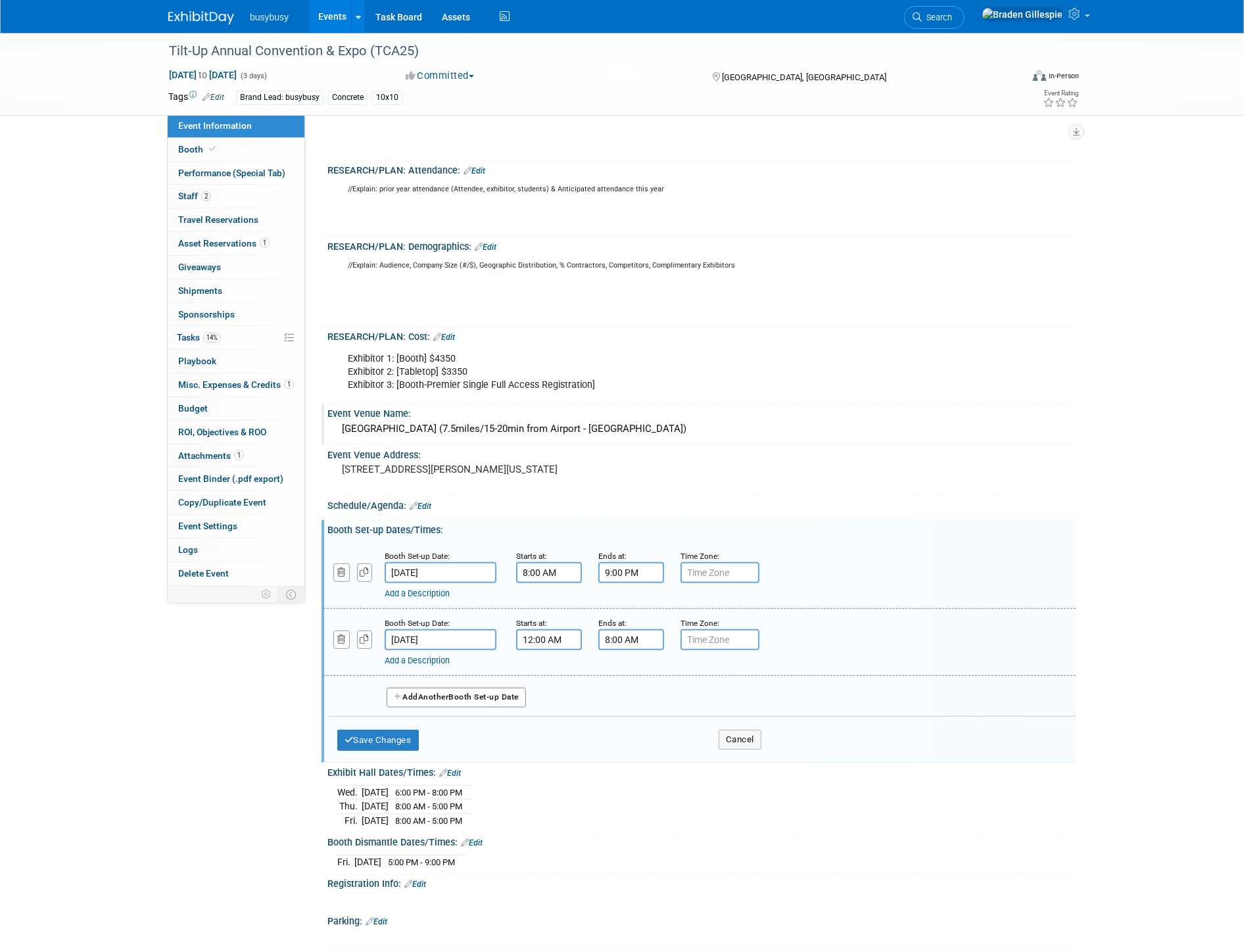
click at [553, 646] on input "12:00 AM" at bounding box center [549, 640] width 66 height 21
click at [542, 673] on span at bounding box center [547, 671] width 23 height 23
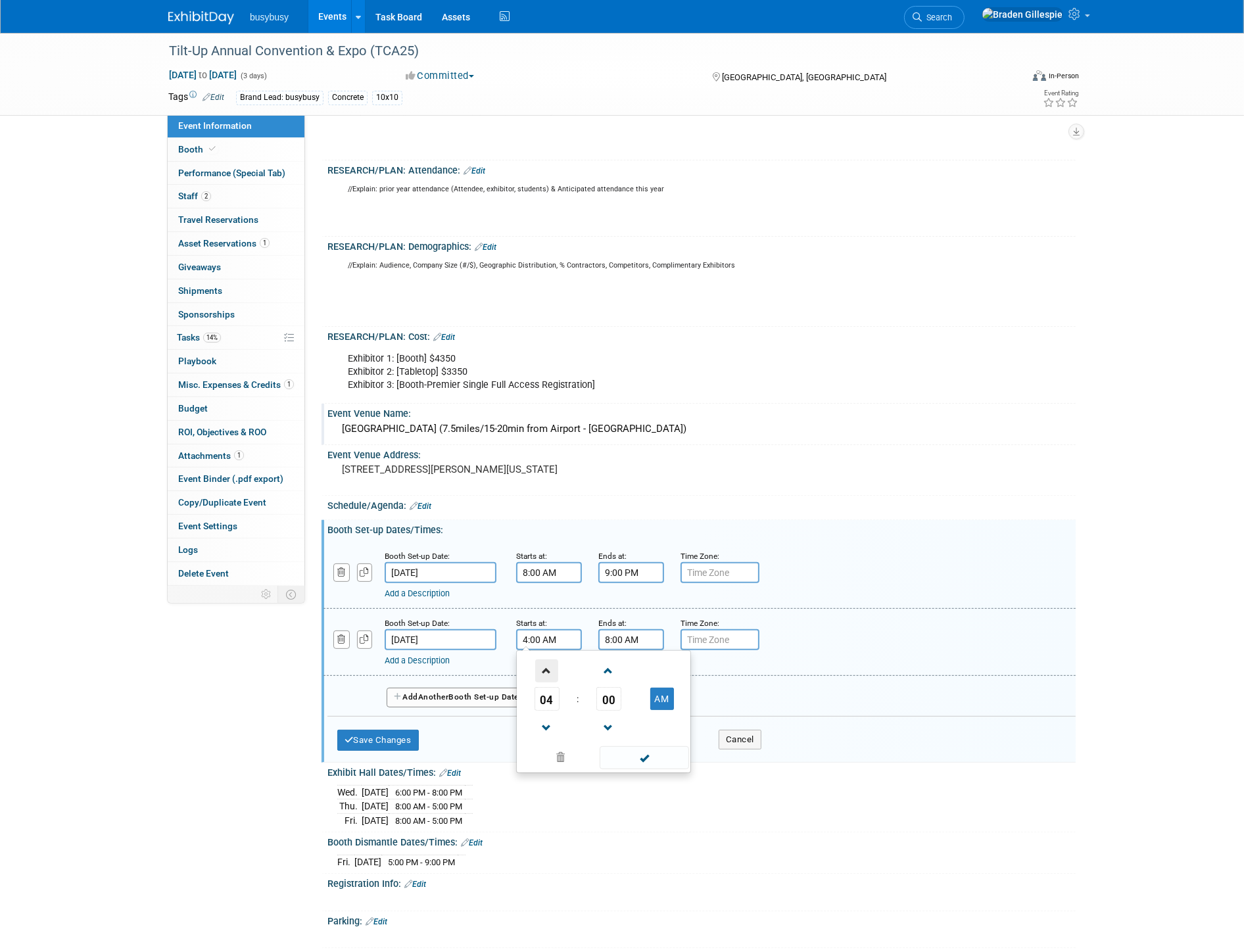
click at [542, 673] on span at bounding box center [547, 671] width 23 height 23
type input "8:00 AM"
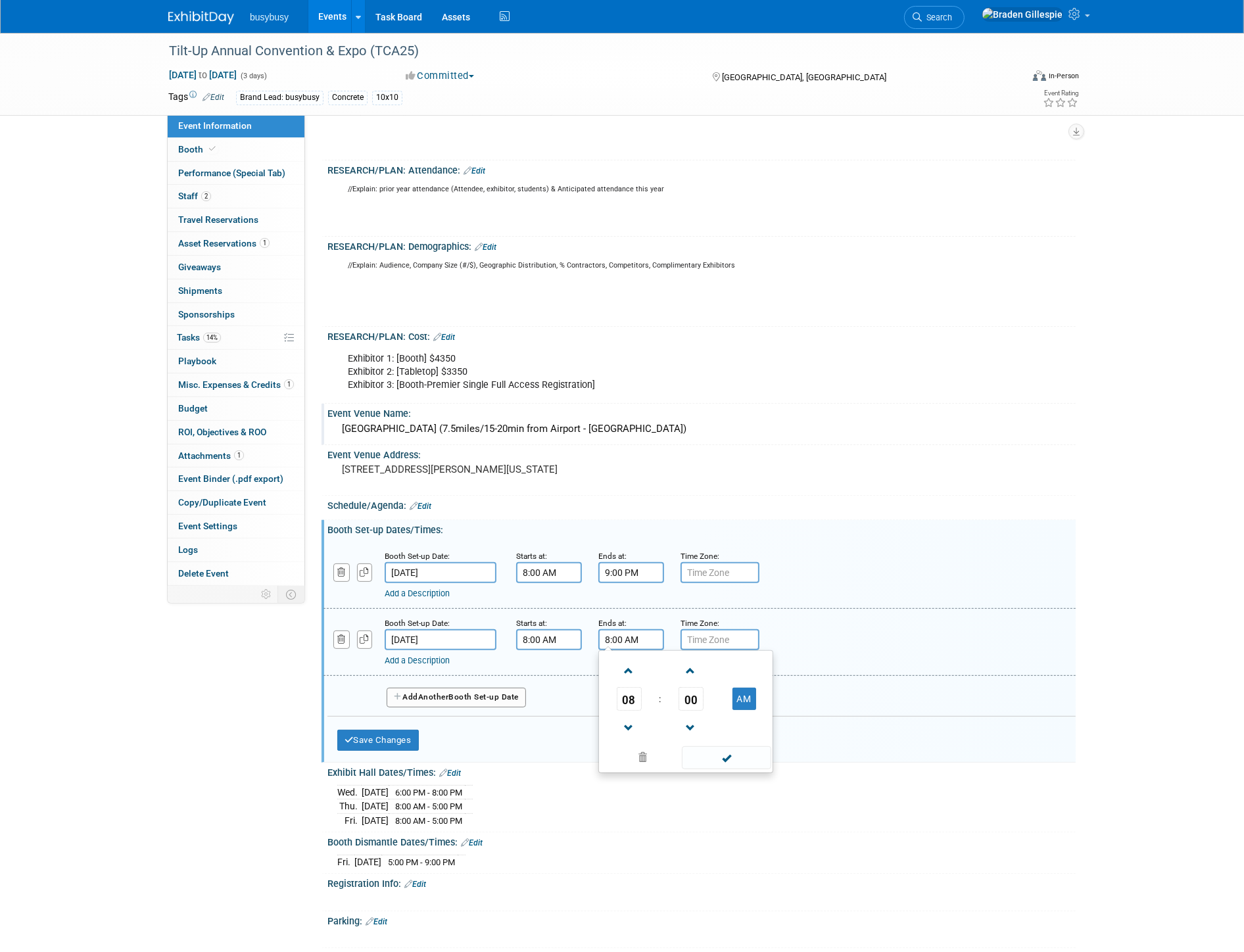
drag, startPoint x: 628, startPoint y: 645, endPoint x: 625, endPoint y: 652, distance: 7.6
click at [628, 644] on input "8:00 AM" at bounding box center [631, 640] width 66 height 21
click at [626, 672] on span at bounding box center [628, 671] width 23 height 23
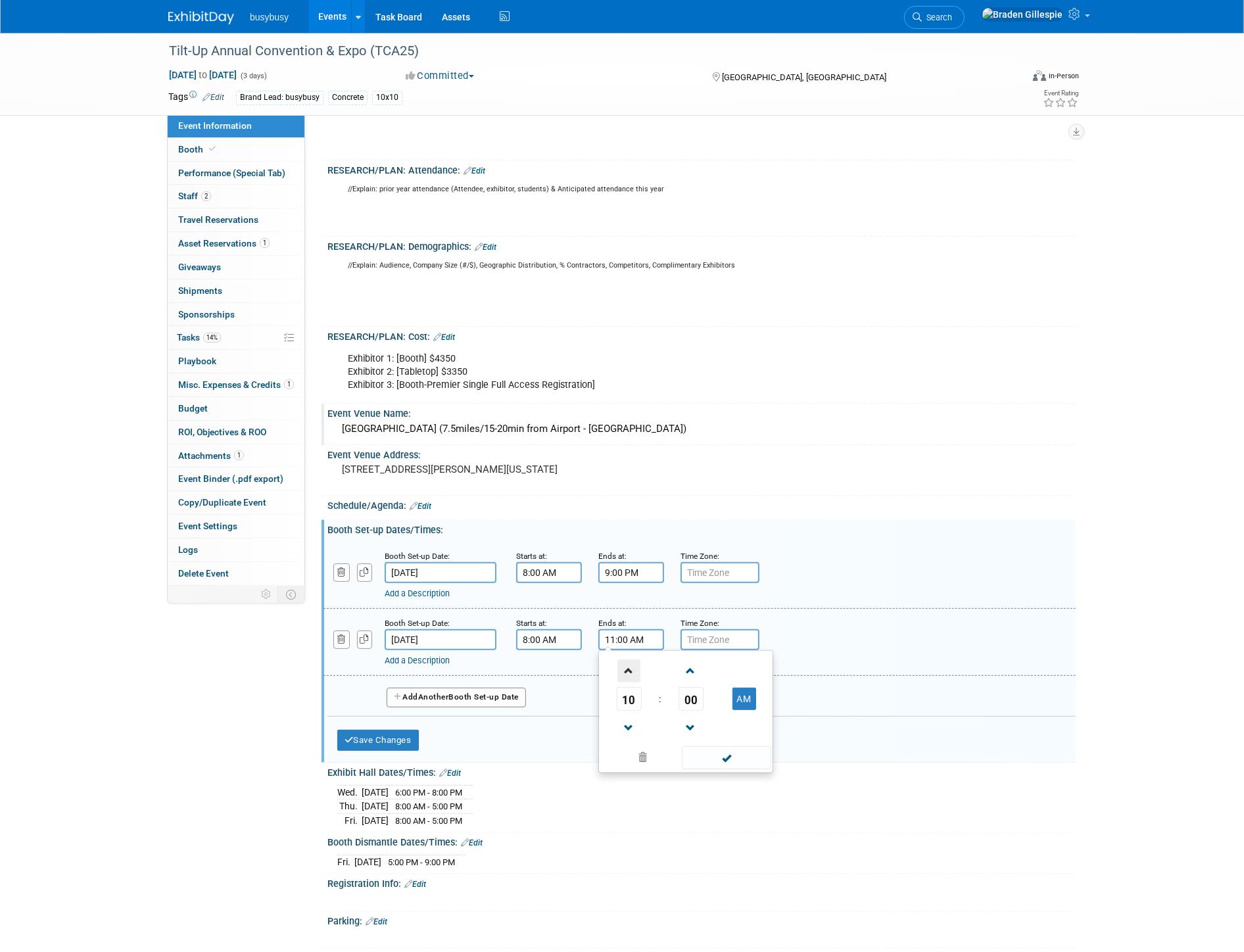
click at [626, 672] on span at bounding box center [628, 671] width 23 height 23
type input "12:00 PM"
click at [736, 764] on span at bounding box center [726, 757] width 89 height 23
click at [409, 738] on button "Save Changes" at bounding box center [378, 740] width 82 height 21
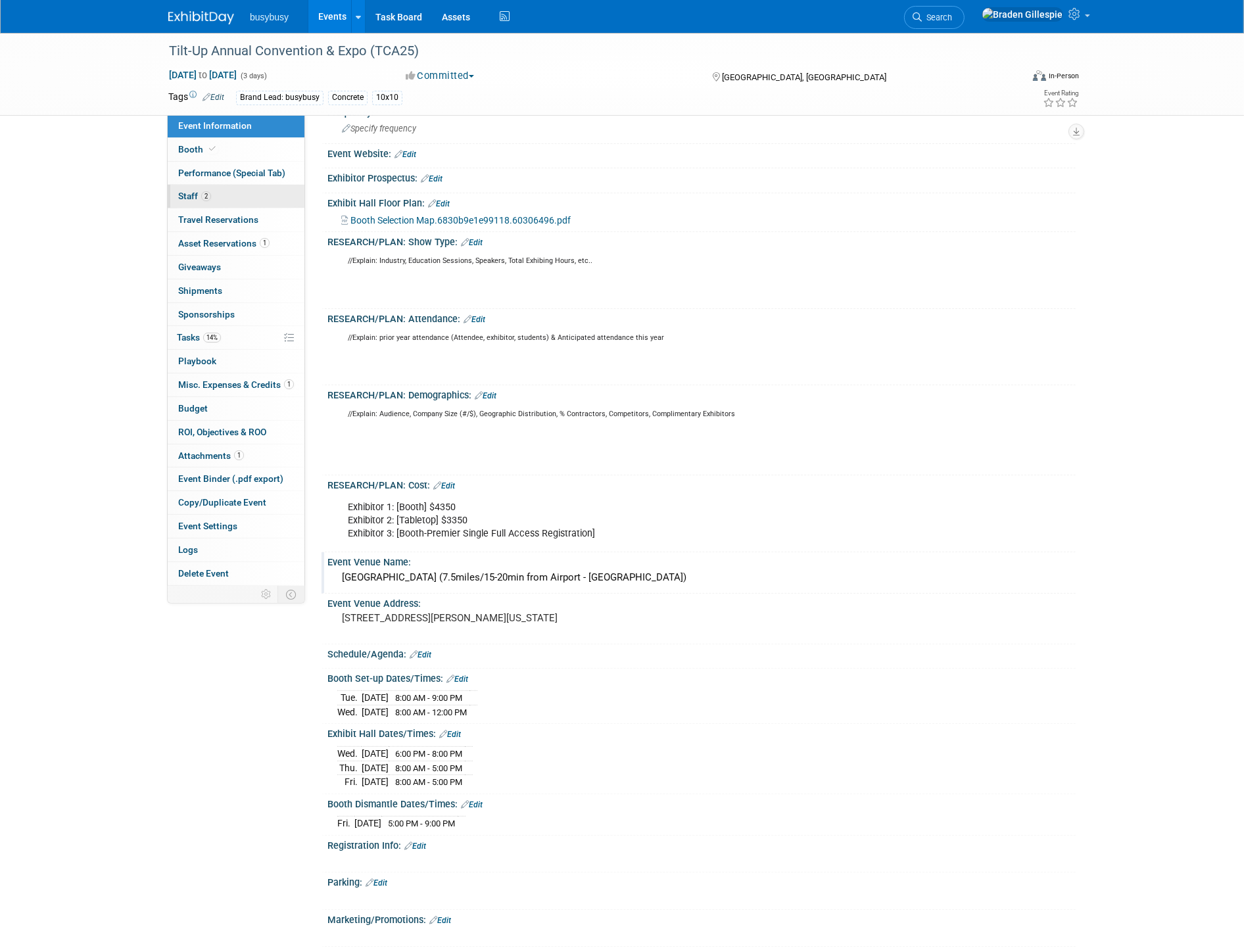
scroll to position [0, 0]
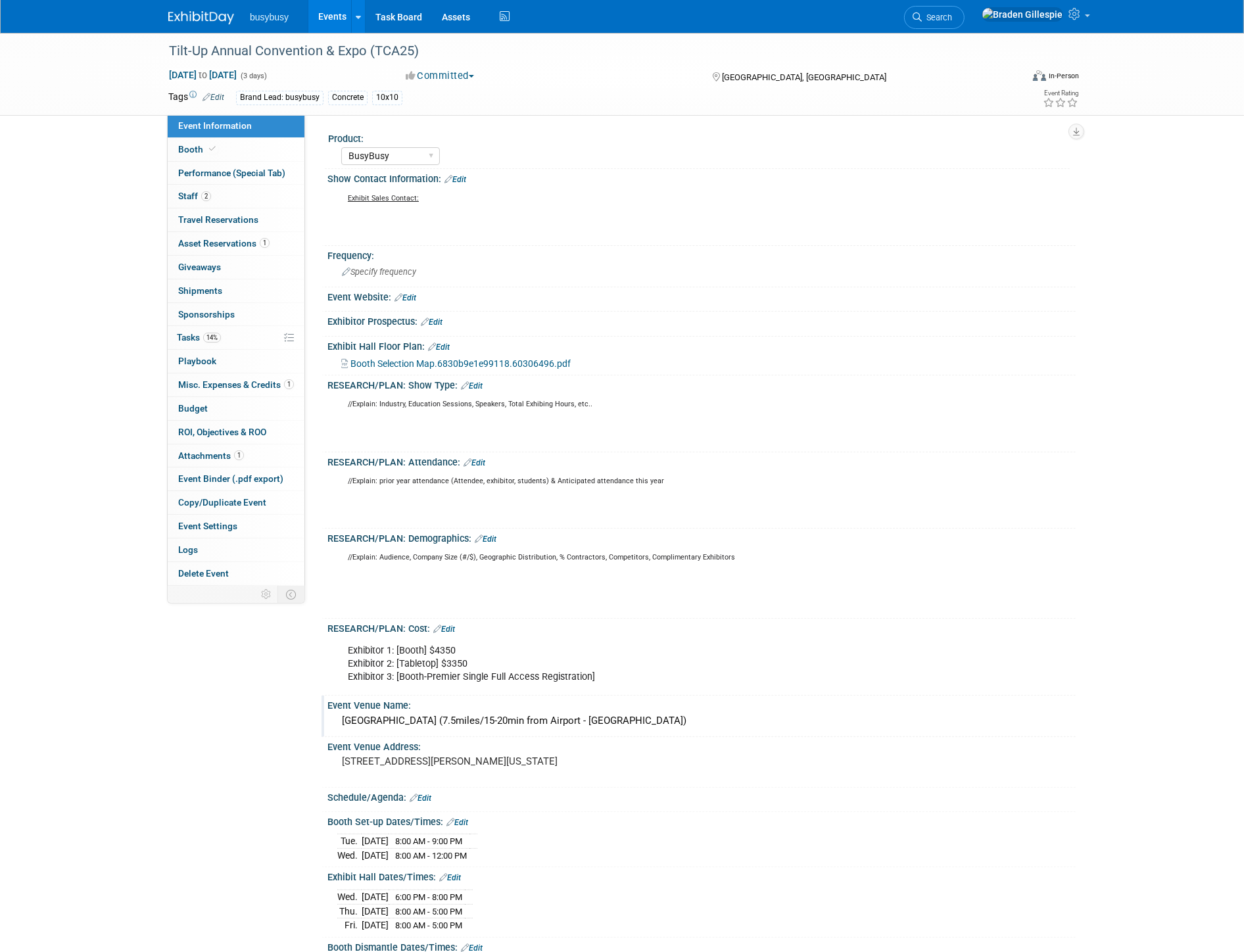
click at [460, 180] on link "Edit" at bounding box center [455, 179] width 22 height 9
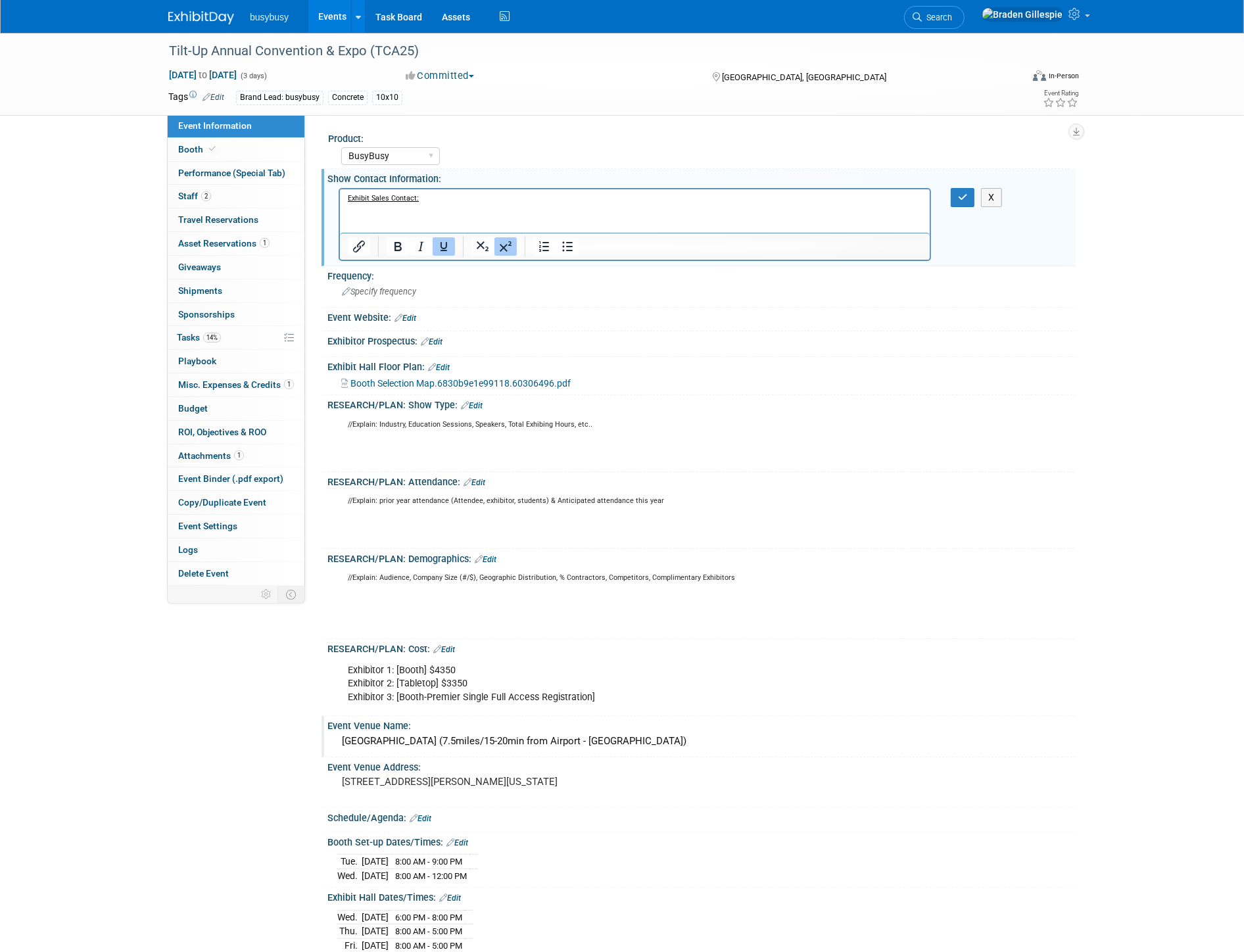
click at [376, 214] on p "Exhibit Sales Contact:" at bounding box center [634, 214] width 574 height 40
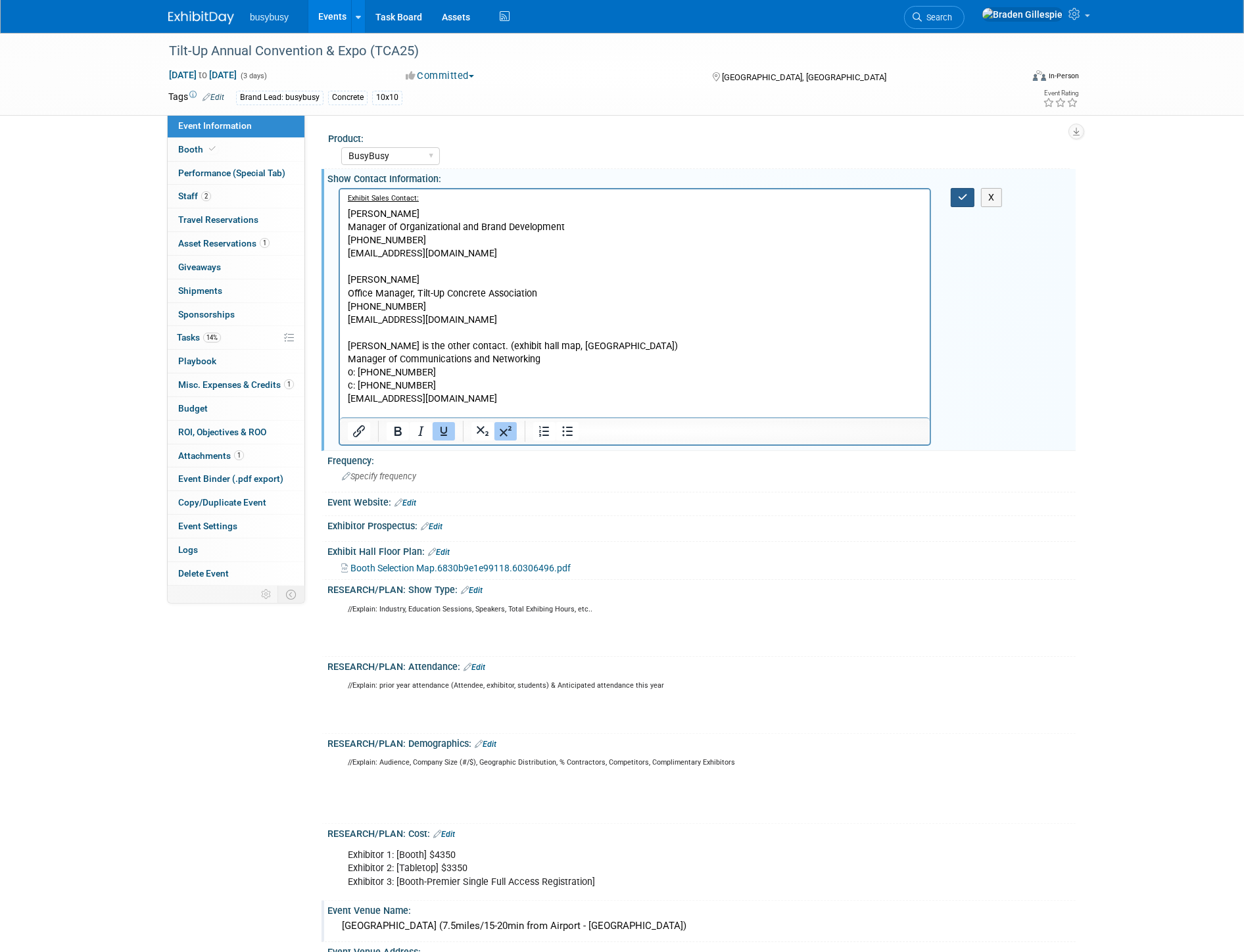
click at [962, 205] on button "button" at bounding box center [963, 197] width 24 height 19
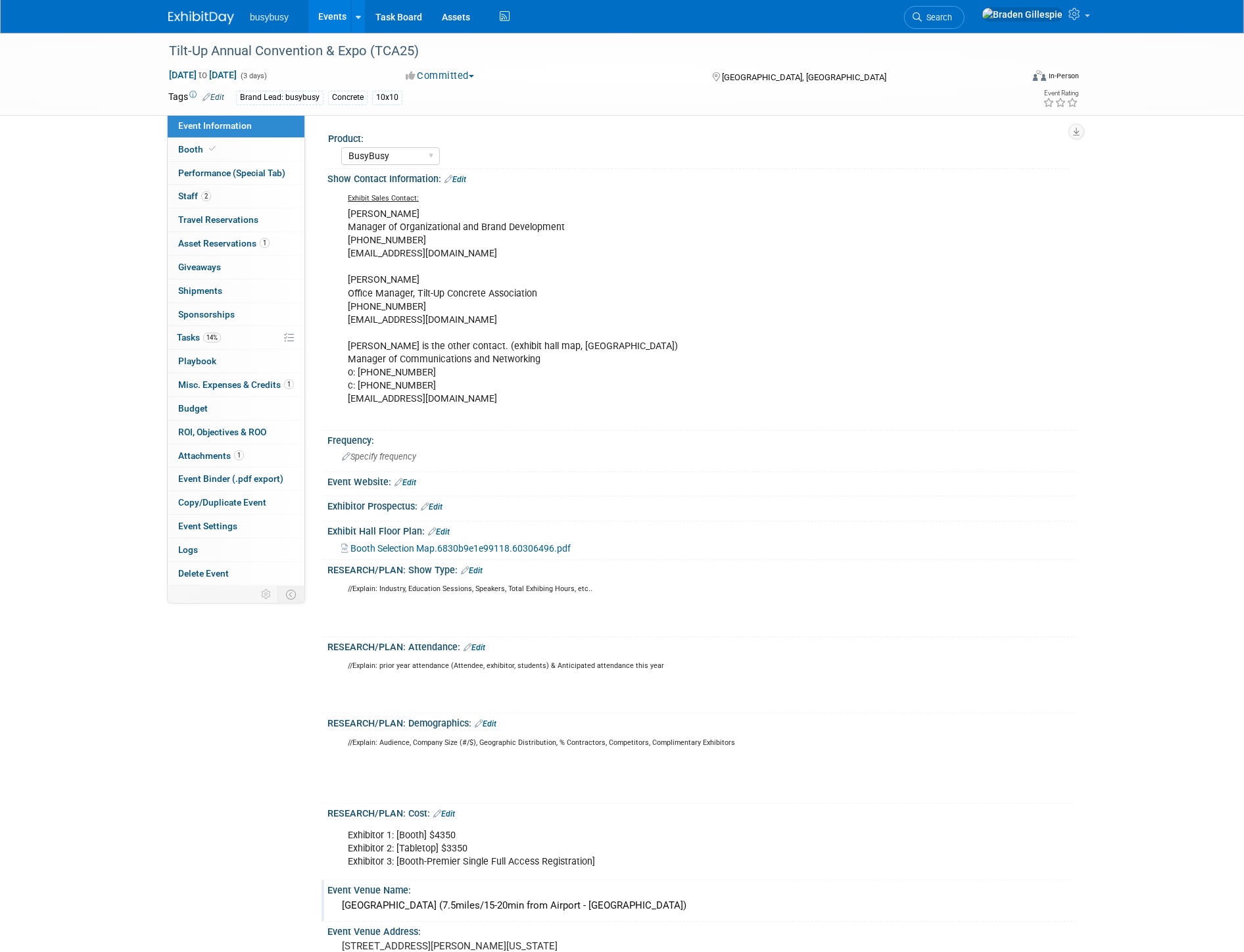
click at [409, 481] on link "Edit" at bounding box center [405, 482] width 22 height 9
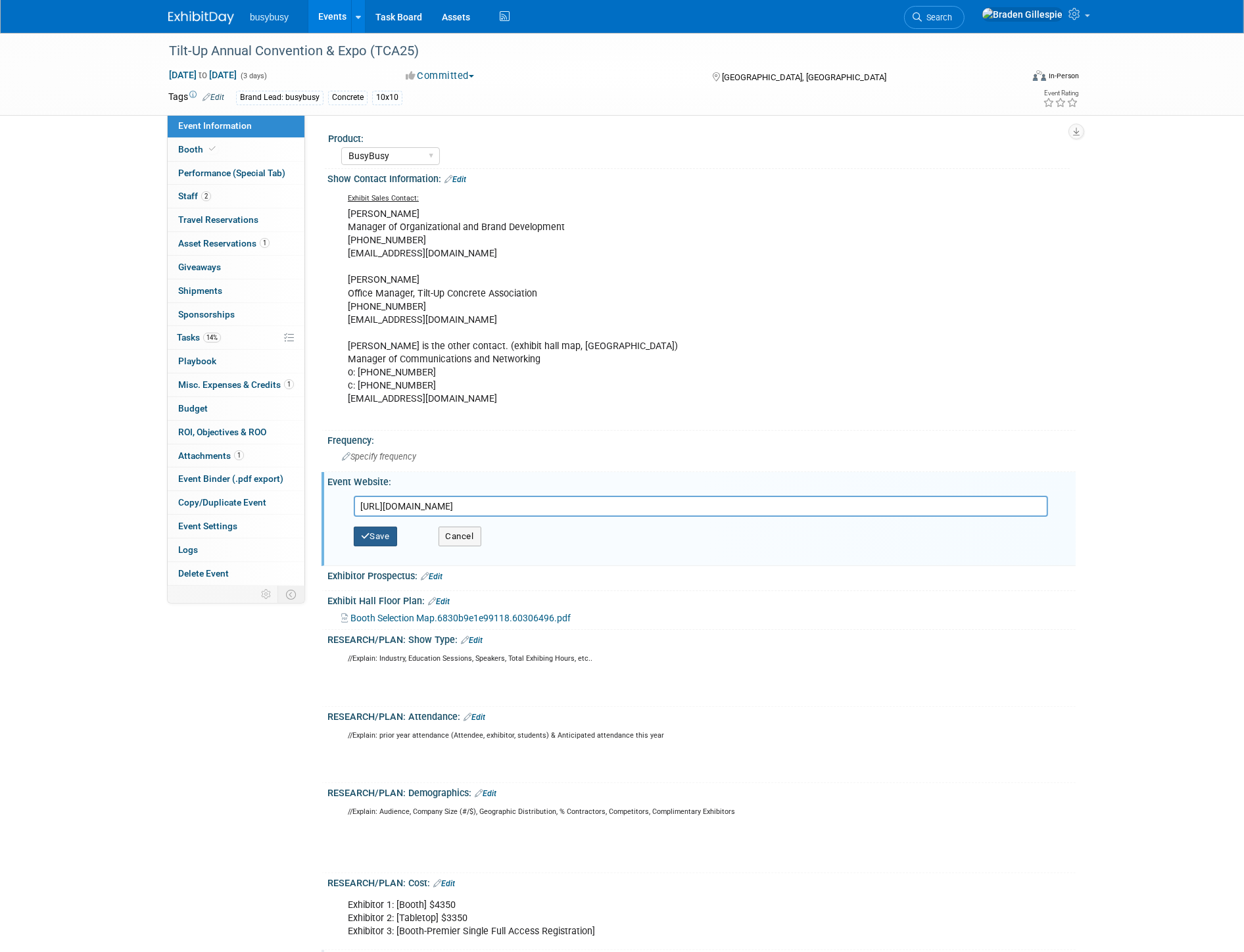
type input "[URL][DOMAIN_NAME]"
click at [384, 535] on button "Save" at bounding box center [375, 537] width 43 height 20
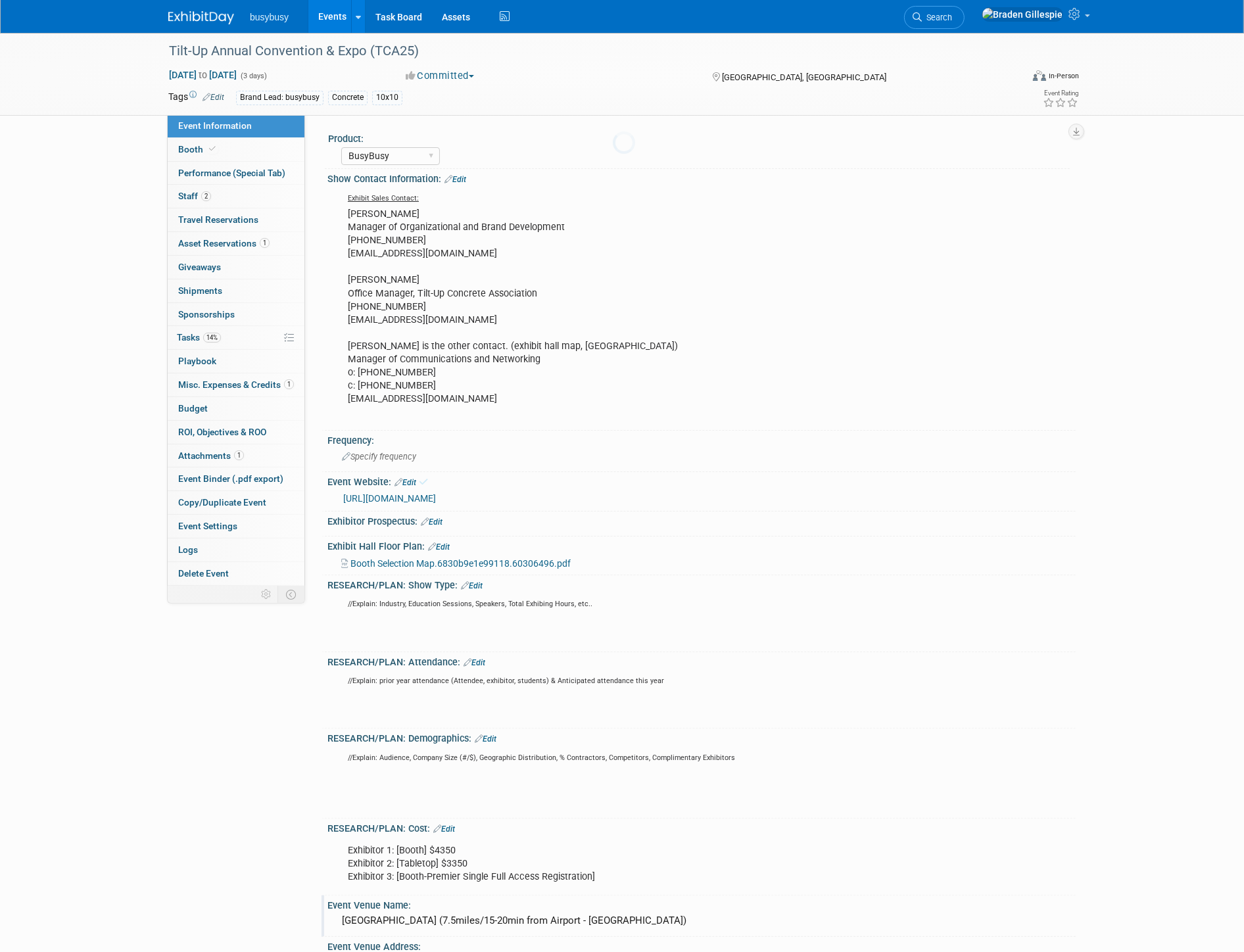
click at [386, 449] on div "Specify frequency" at bounding box center [702, 456] width 729 height 21
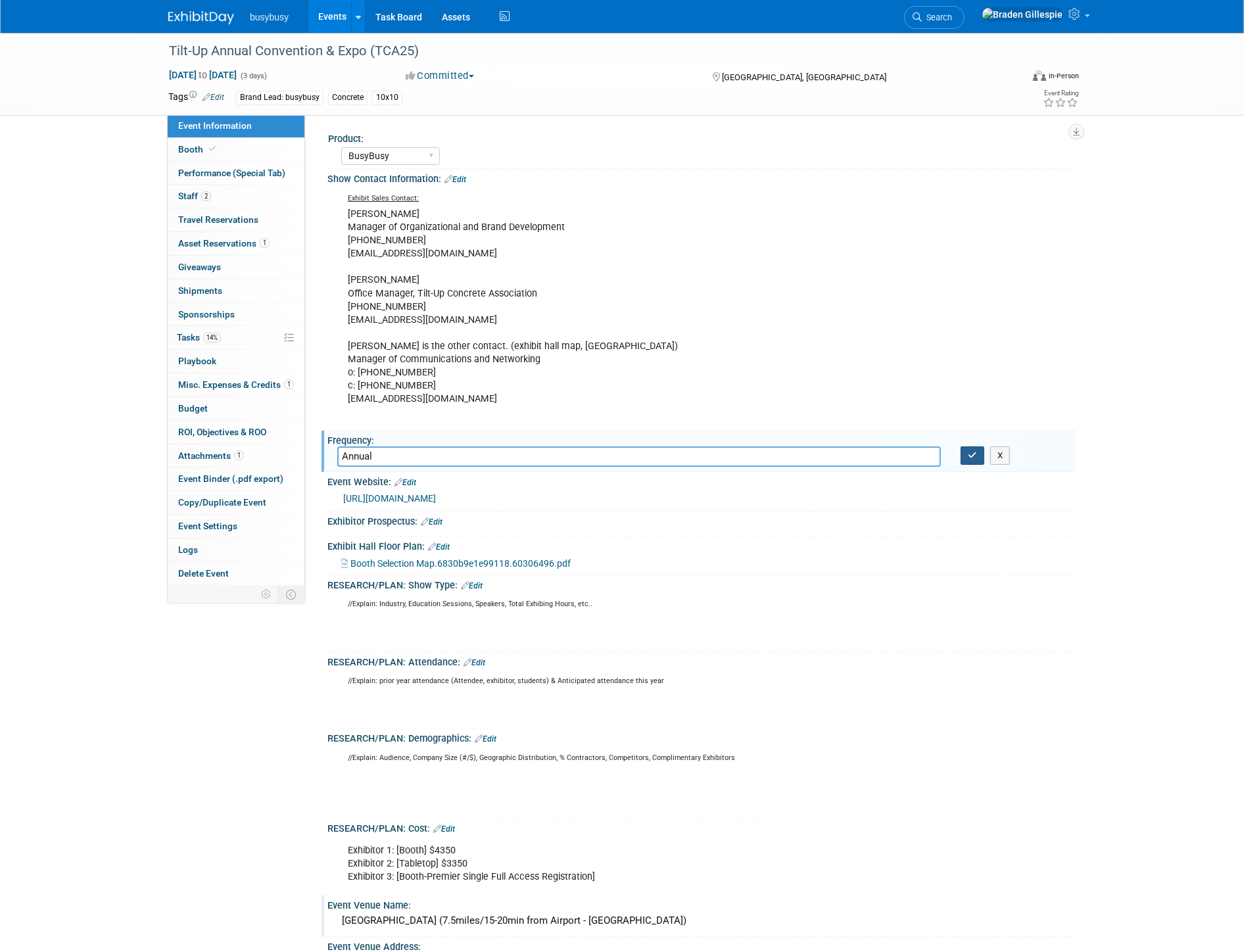
type input "Annual"
click at [969, 451] on icon "button" at bounding box center [972, 455] width 9 height 9
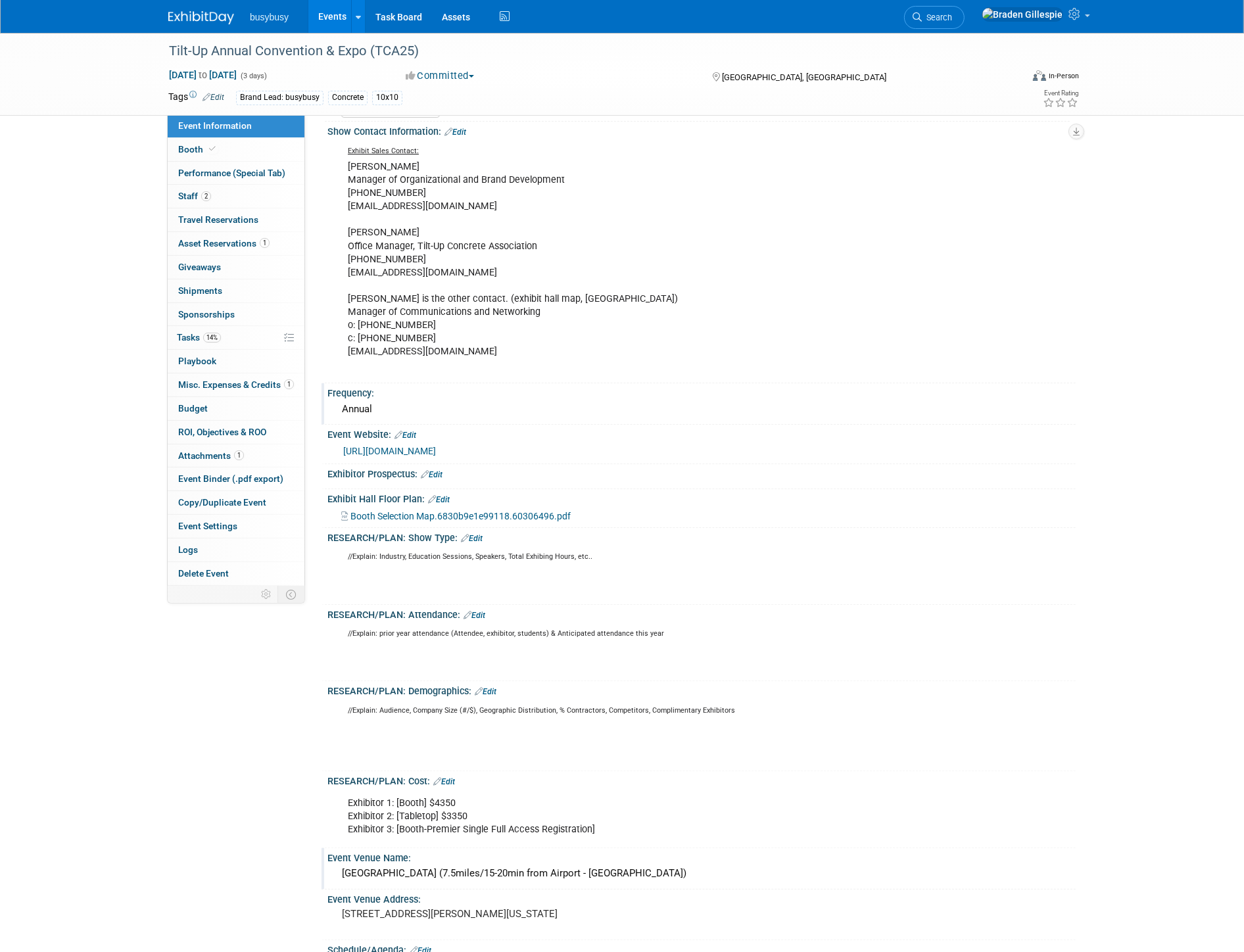
scroll to position [146, 0]
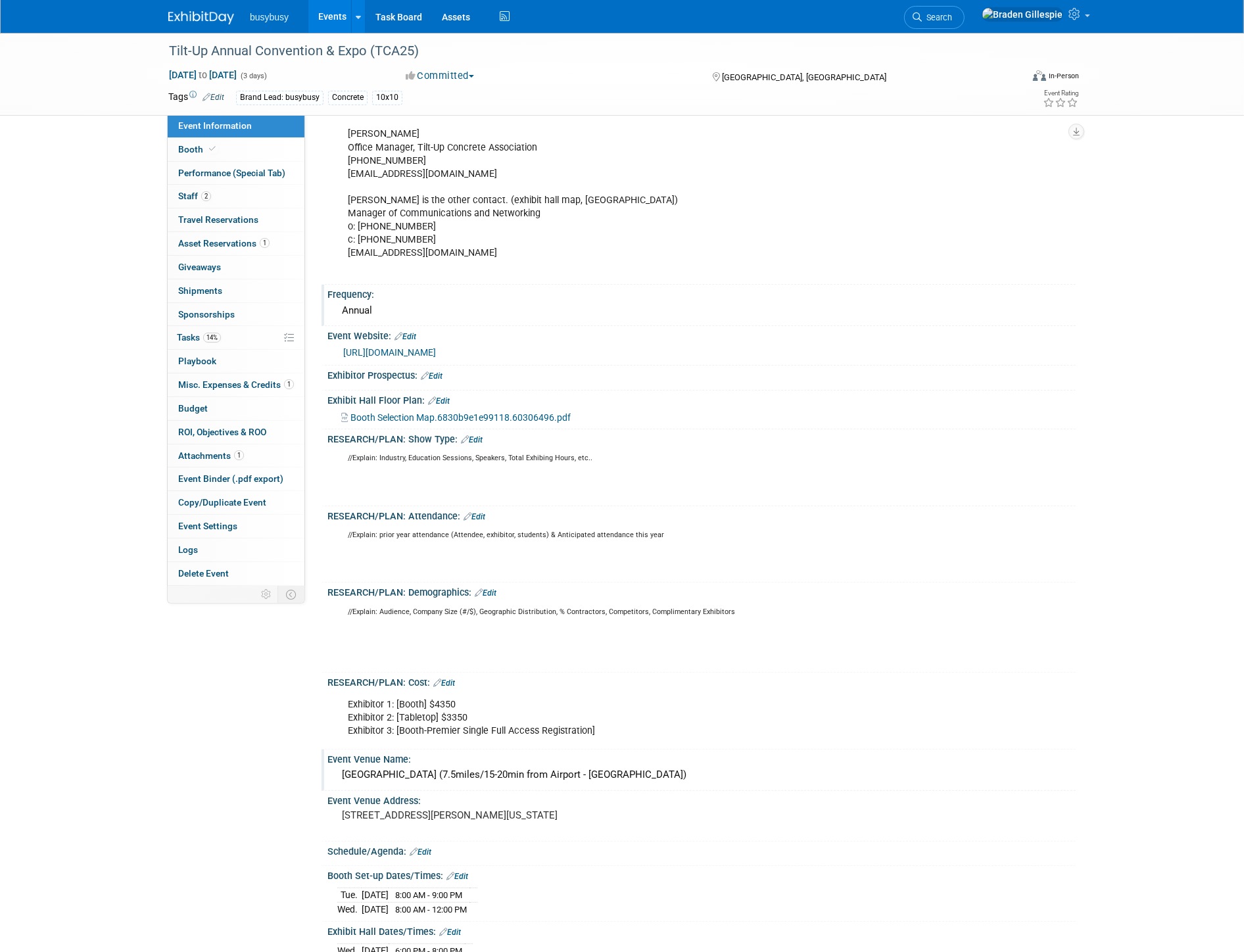
click at [429, 769] on div "[GEOGRAPHIC_DATA] (7.5miles/15-20min from Airport - [GEOGRAPHIC_DATA])" at bounding box center [702, 775] width 729 height 21
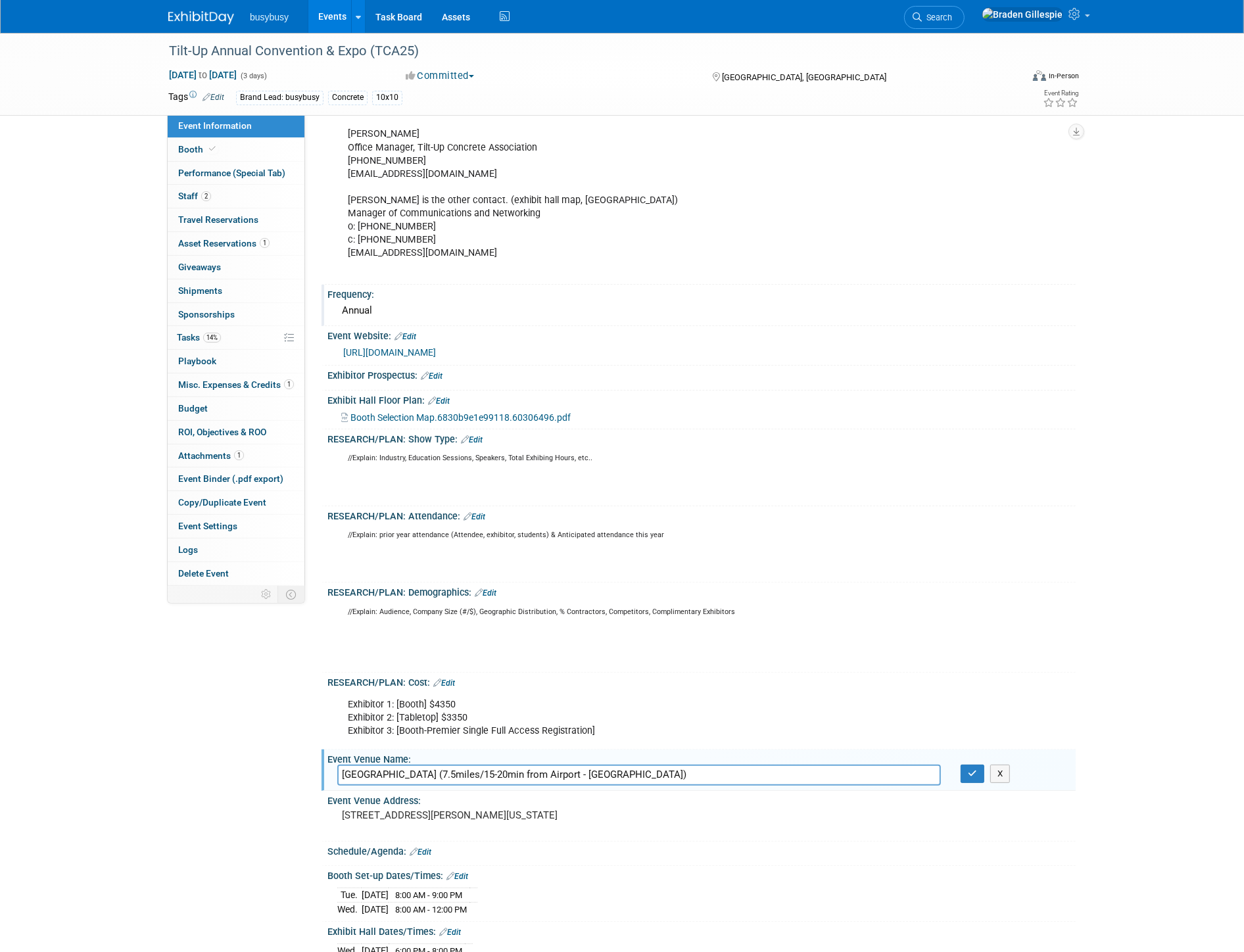
click at [419, 765] on input "[GEOGRAPHIC_DATA] (7.5miles/15-20min from Airport - [GEOGRAPHIC_DATA])" at bounding box center [639, 775] width 604 height 21
type input "[GEOGRAPHIC_DATA] - [GEOGRAPHIC_DATA] (7.5miles/15-20min from Airport - [GEOGRA…"
click at [980, 771] on button "button" at bounding box center [972, 774] width 23 height 18
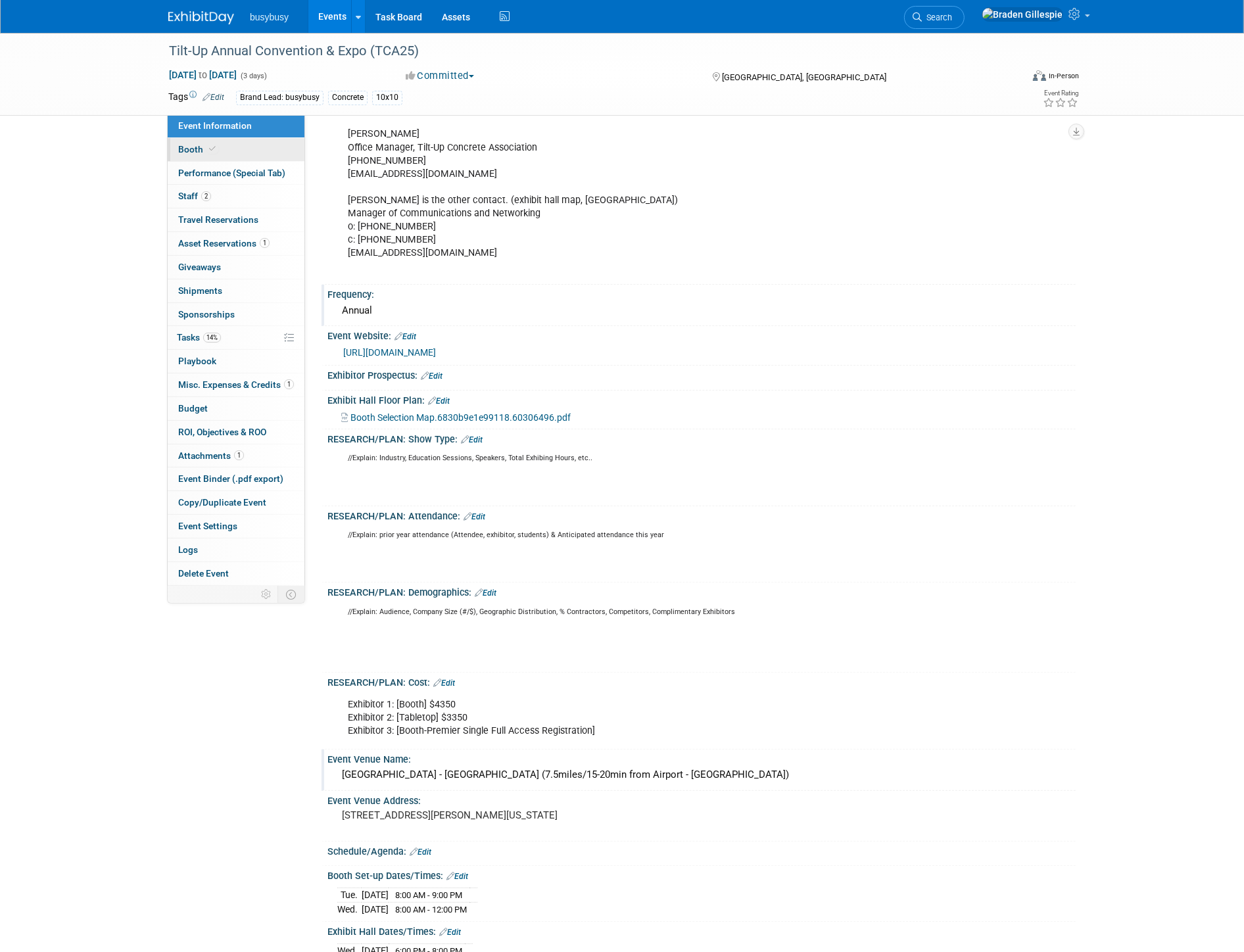
click at [222, 145] on link "Booth" at bounding box center [236, 149] width 137 height 23
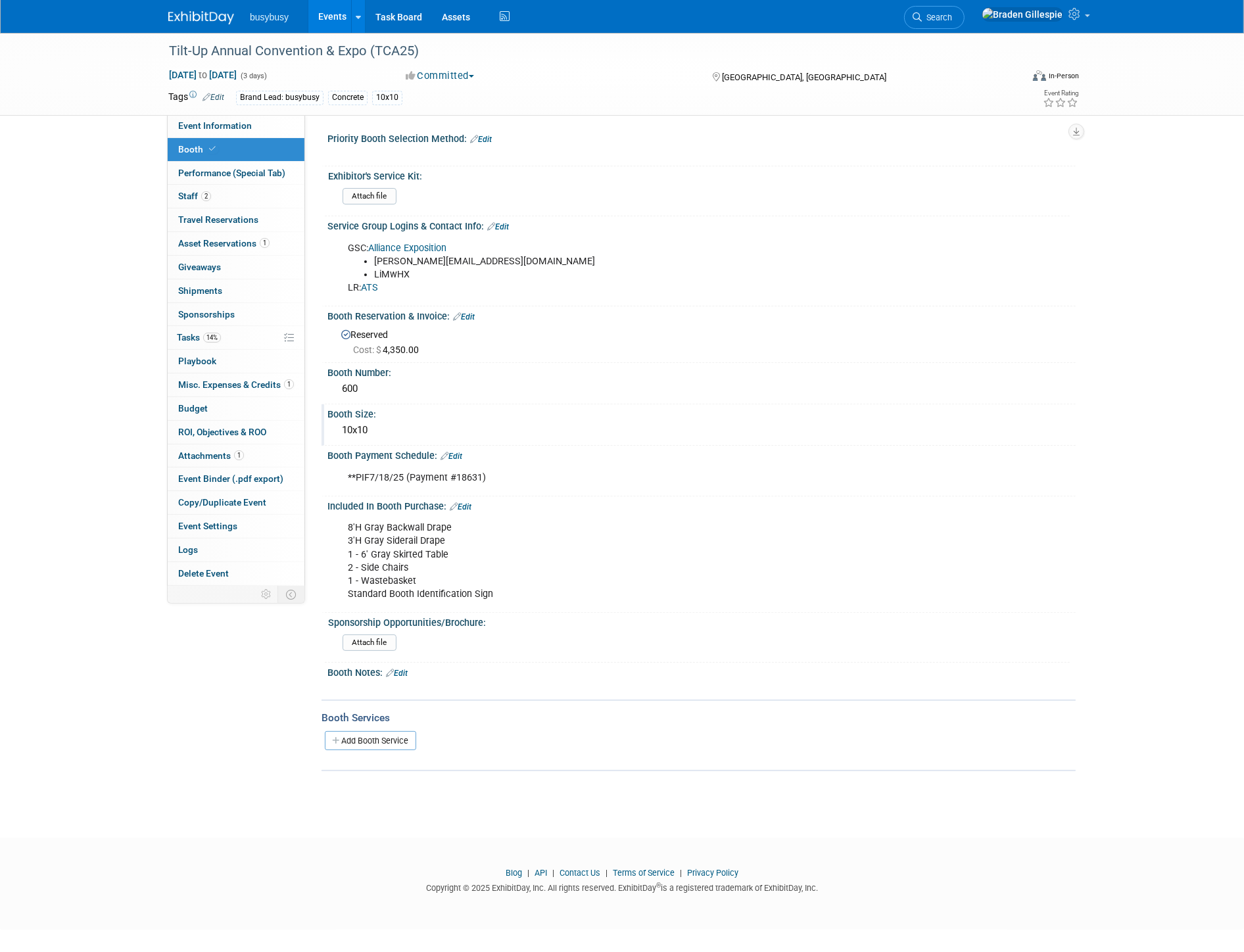
click at [388, 426] on div "10x10" at bounding box center [702, 430] width 729 height 21
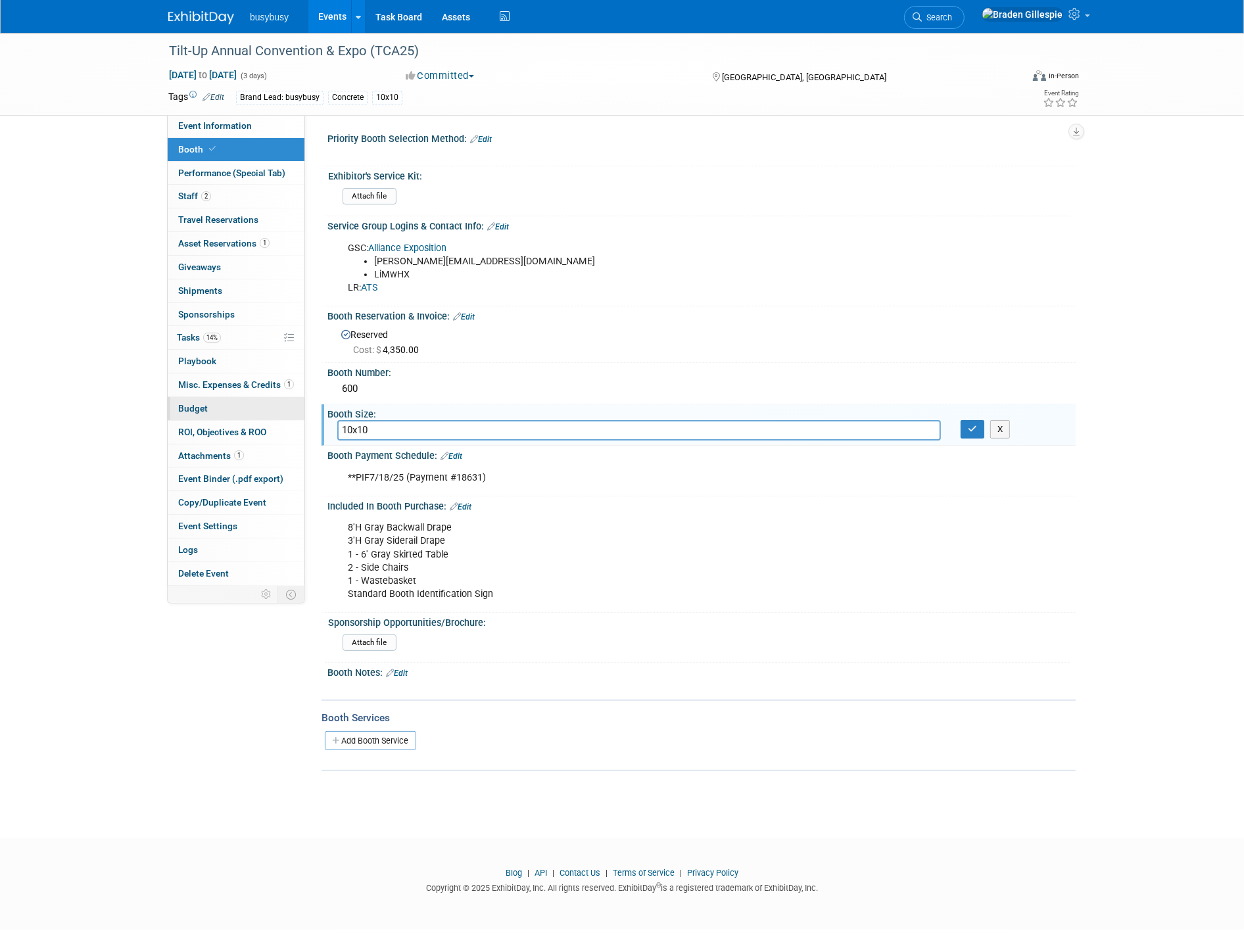
drag, startPoint x: 388, startPoint y: 426, endPoint x: 270, endPoint y: 419, distance: 118.2
click at [270, 419] on div "Event Information Event Info Booth Booth Performance (Special Tab) Performance …" at bounding box center [621, 402] width 927 height 738
type input "8x10"
click at [973, 431] on button "button" at bounding box center [972, 430] width 23 height 18
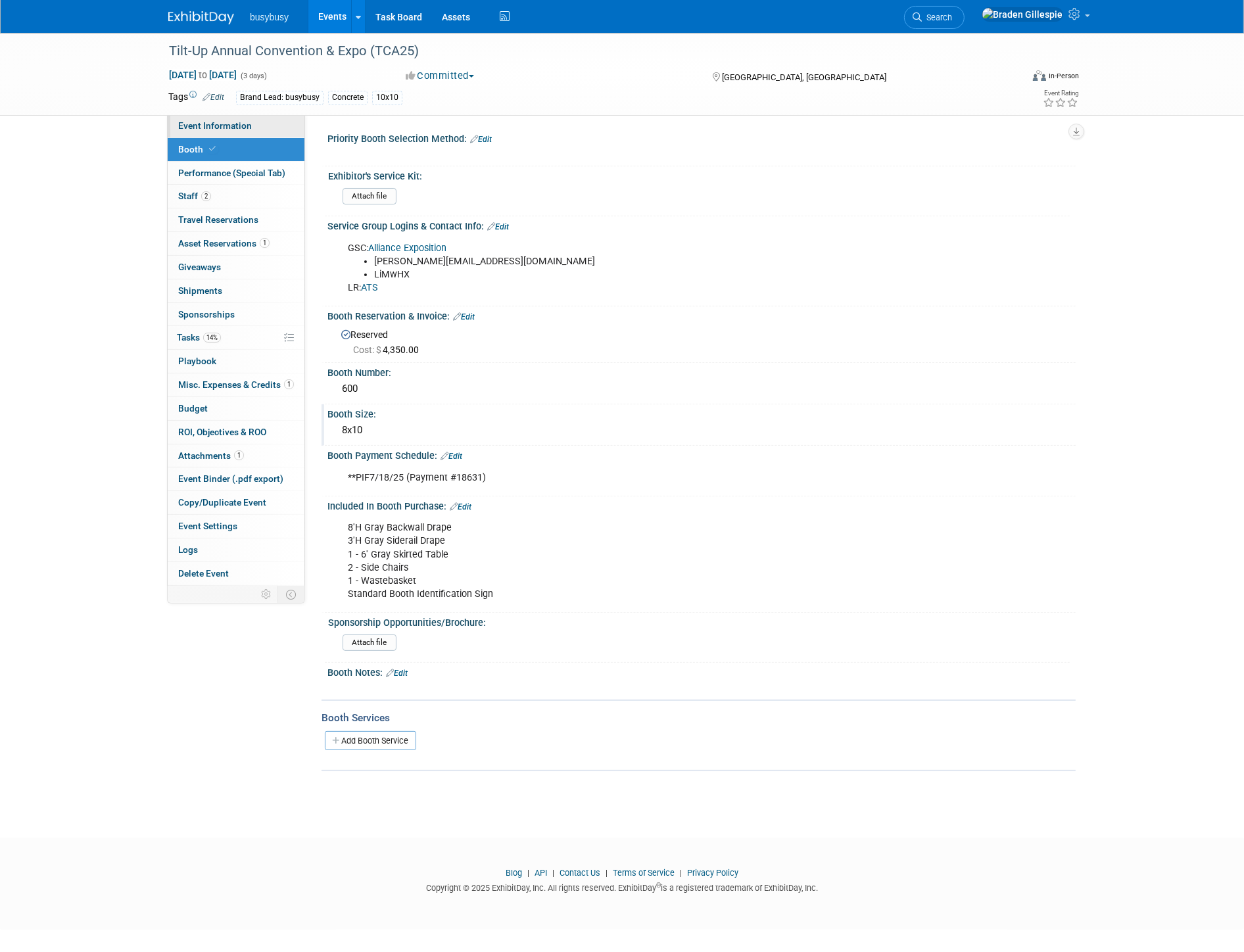
click at [227, 123] on span "Event Information" at bounding box center [215, 125] width 74 height 11
select select "BusyBusy"
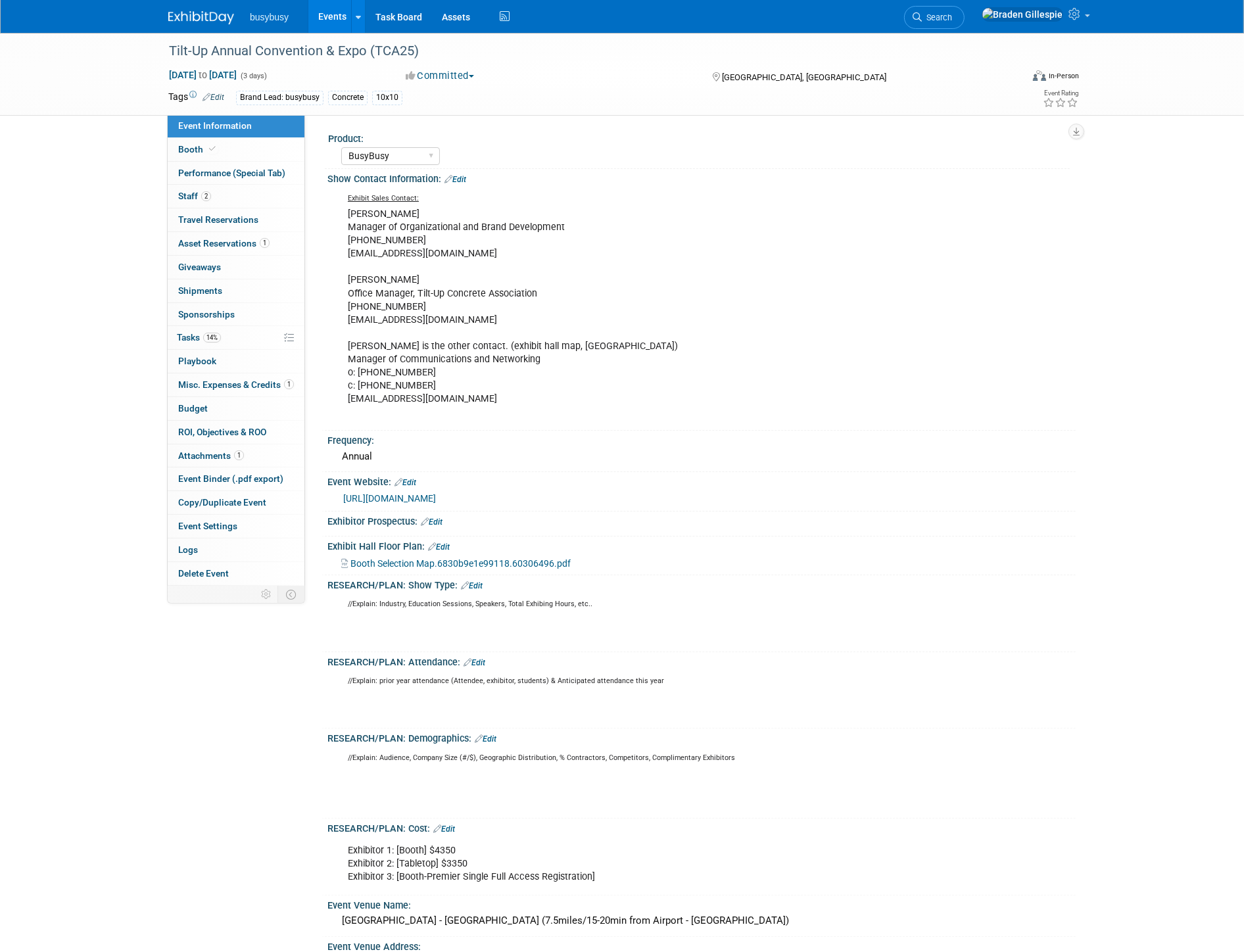
click at [447, 544] on link "Edit" at bounding box center [439, 547] width 22 height 9
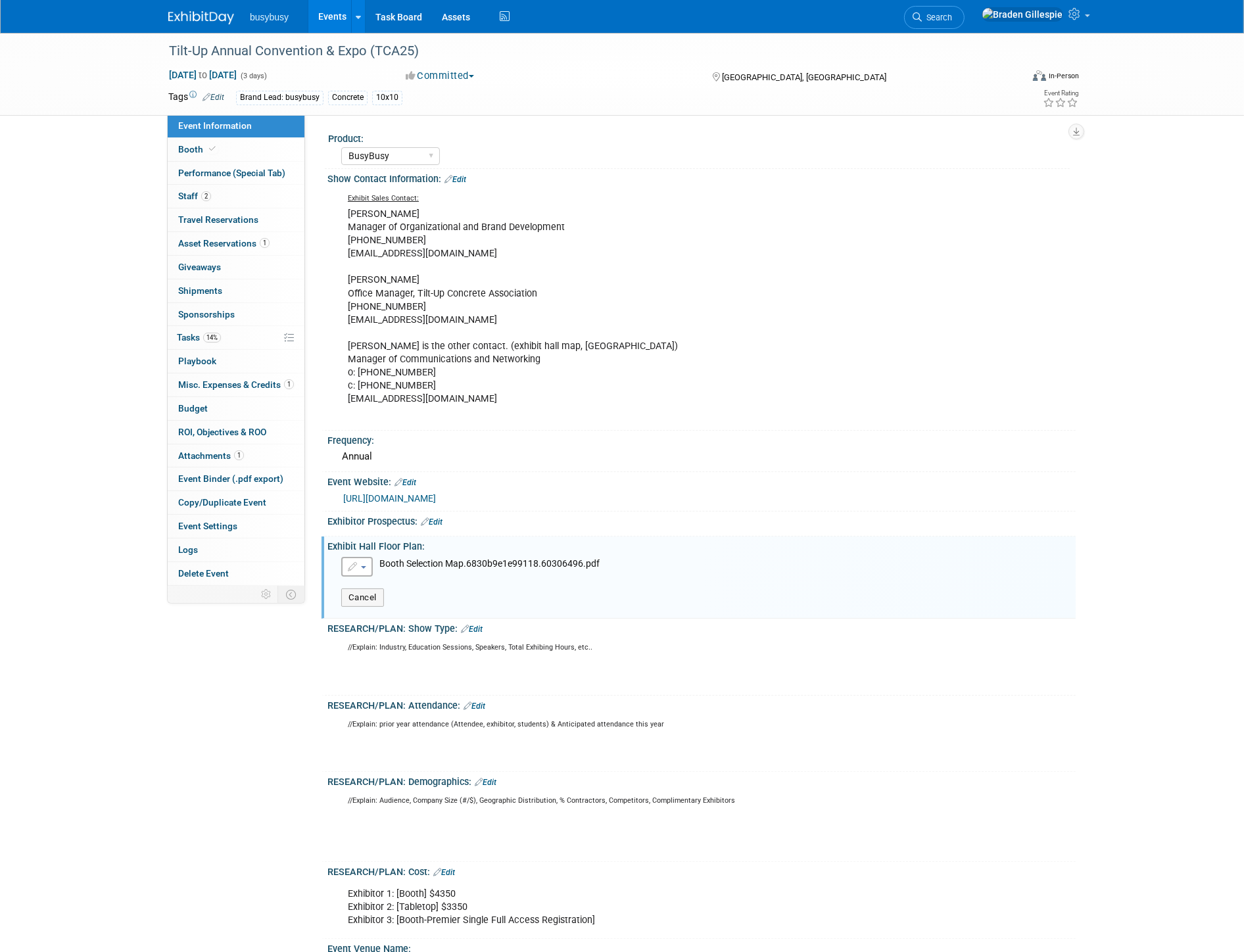
click at [370, 568] on button "button" at bounding box center [357, 567] width 31 height 20
click at [399, 603] on link "Remove attachment" at bounding box center [413, 608] width 144 height 18
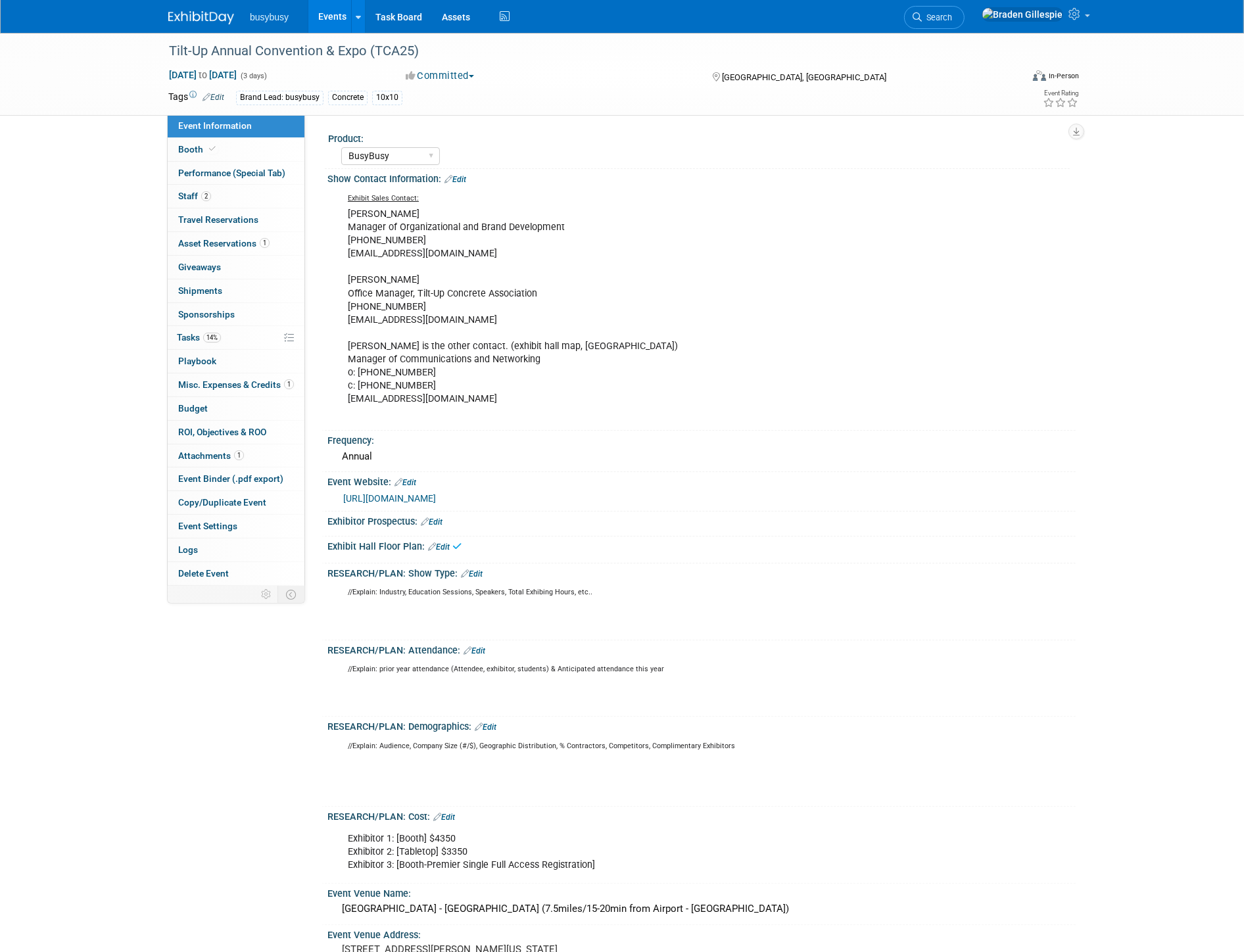
click at [439, 542] on link "Edit" at bounding box center [439, 547] width 22 height 9
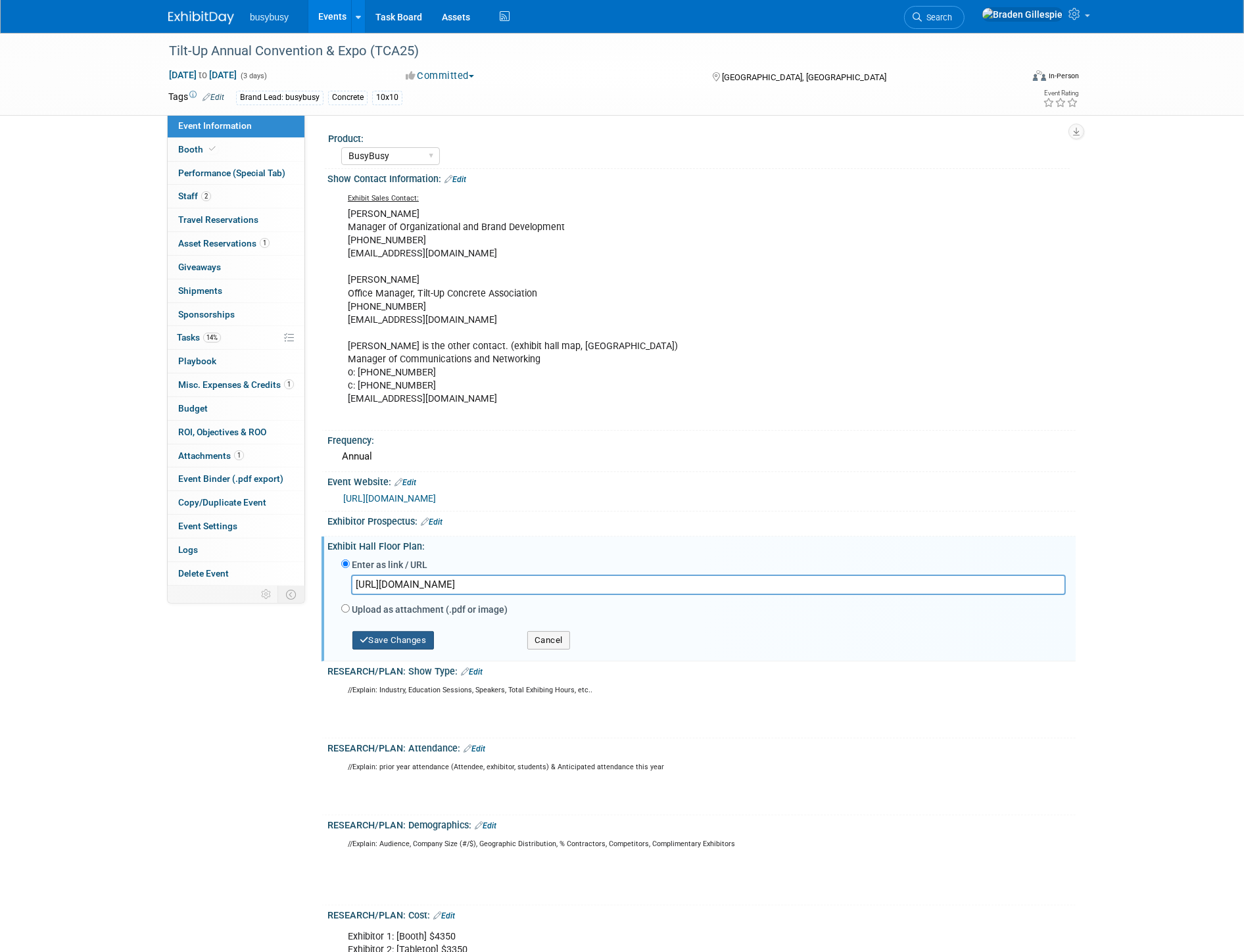
type input "[URL][DOMAIN_NAME]"
click at [419, 635] on button "Save Changes" at bounding box center [393, 640] width 82 height 18
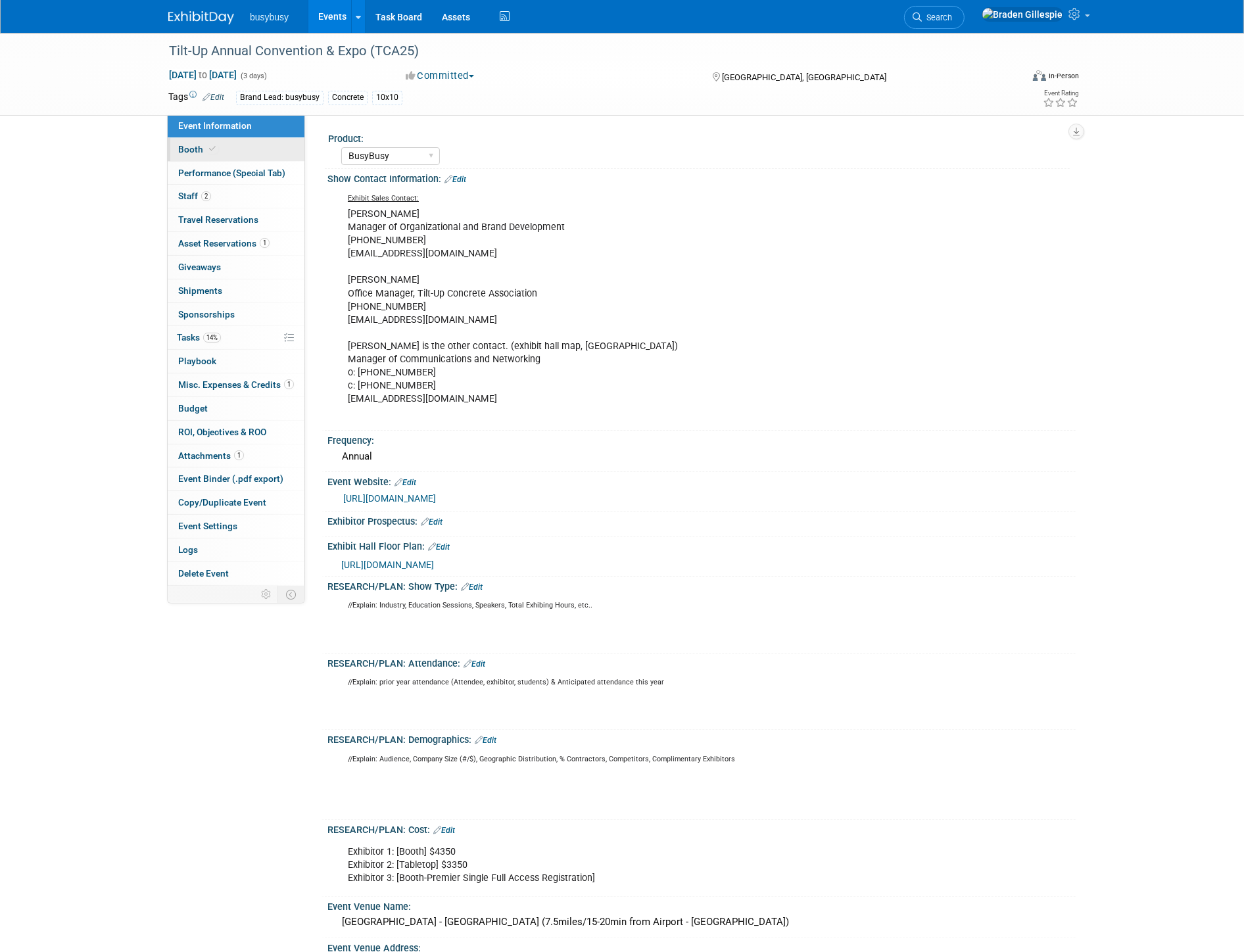
click at [261, 145] on link "Booth" at bounding box center [236, 149] width 137 height 23
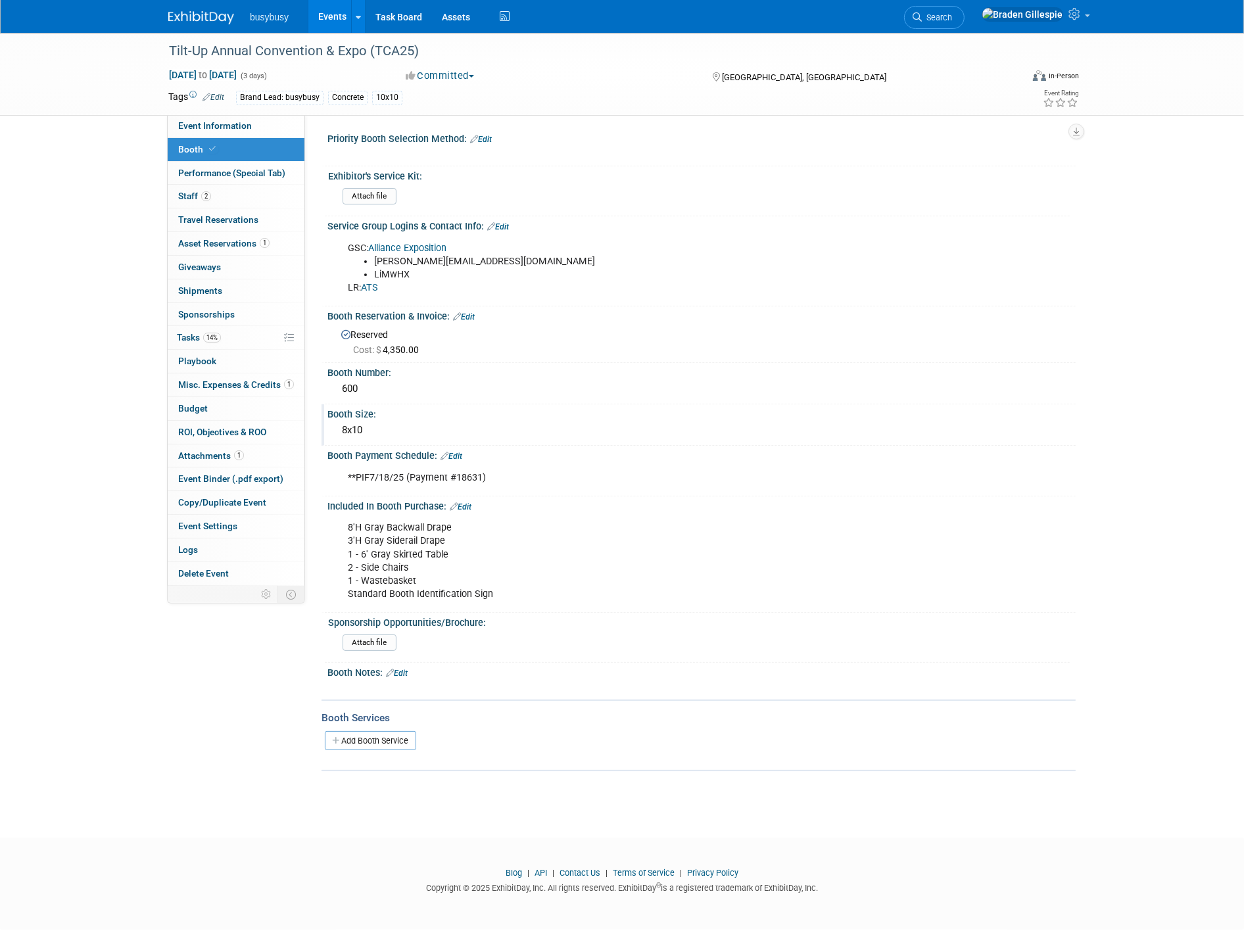
click at [395, 425] on div "8x10" at bounding box center [702, 430] width 729 height 21
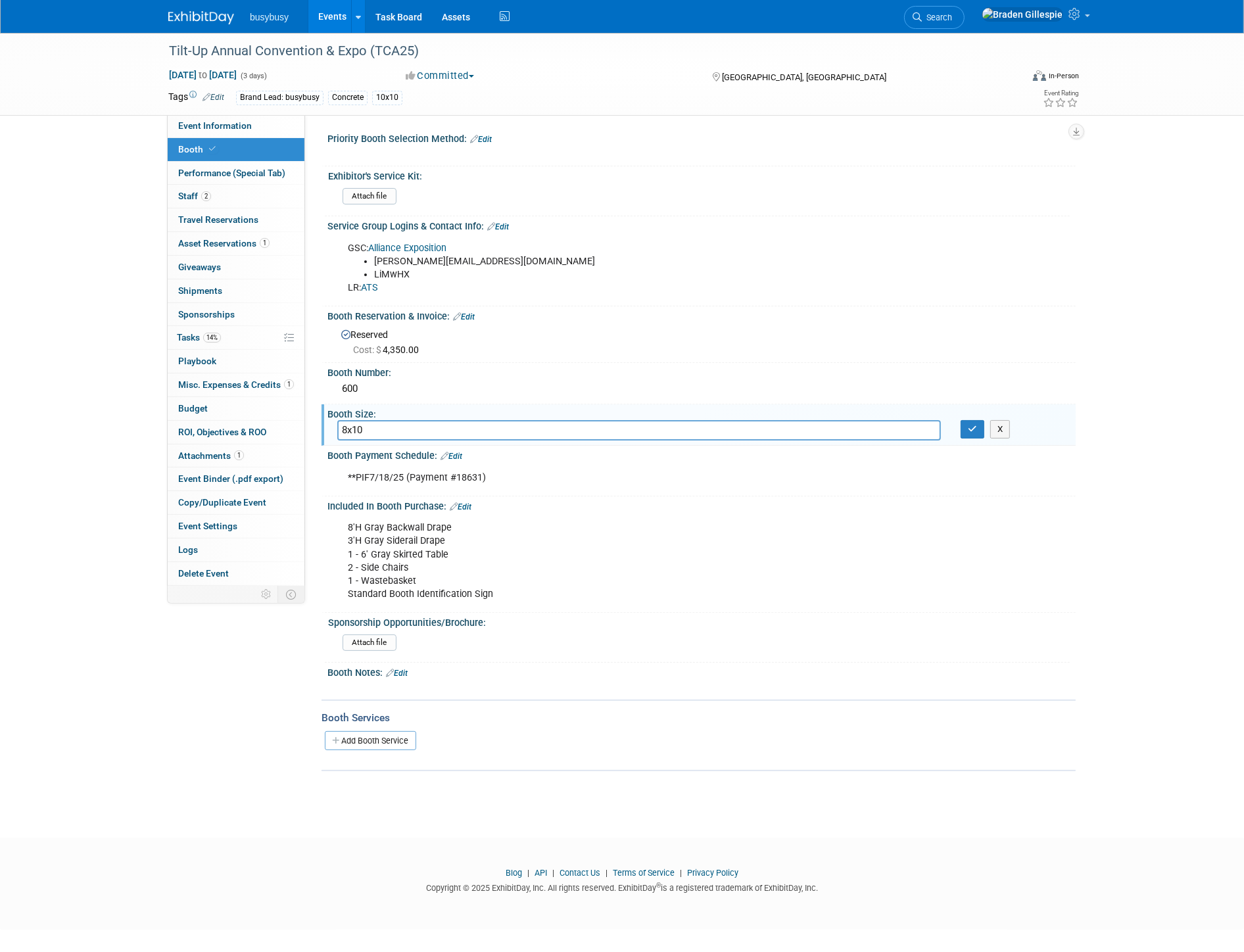
click at [310, 410] on div "Product: AlignOps BusyBusy FleetWatcher SafetyReports ToolWatch Edit [PERSON_NA…" at bounding box center [690, 350] width 770 height 472
type input "10x10"
click at [965, 426] on button "button" at bounding box center [972, 430] width 23 height 18
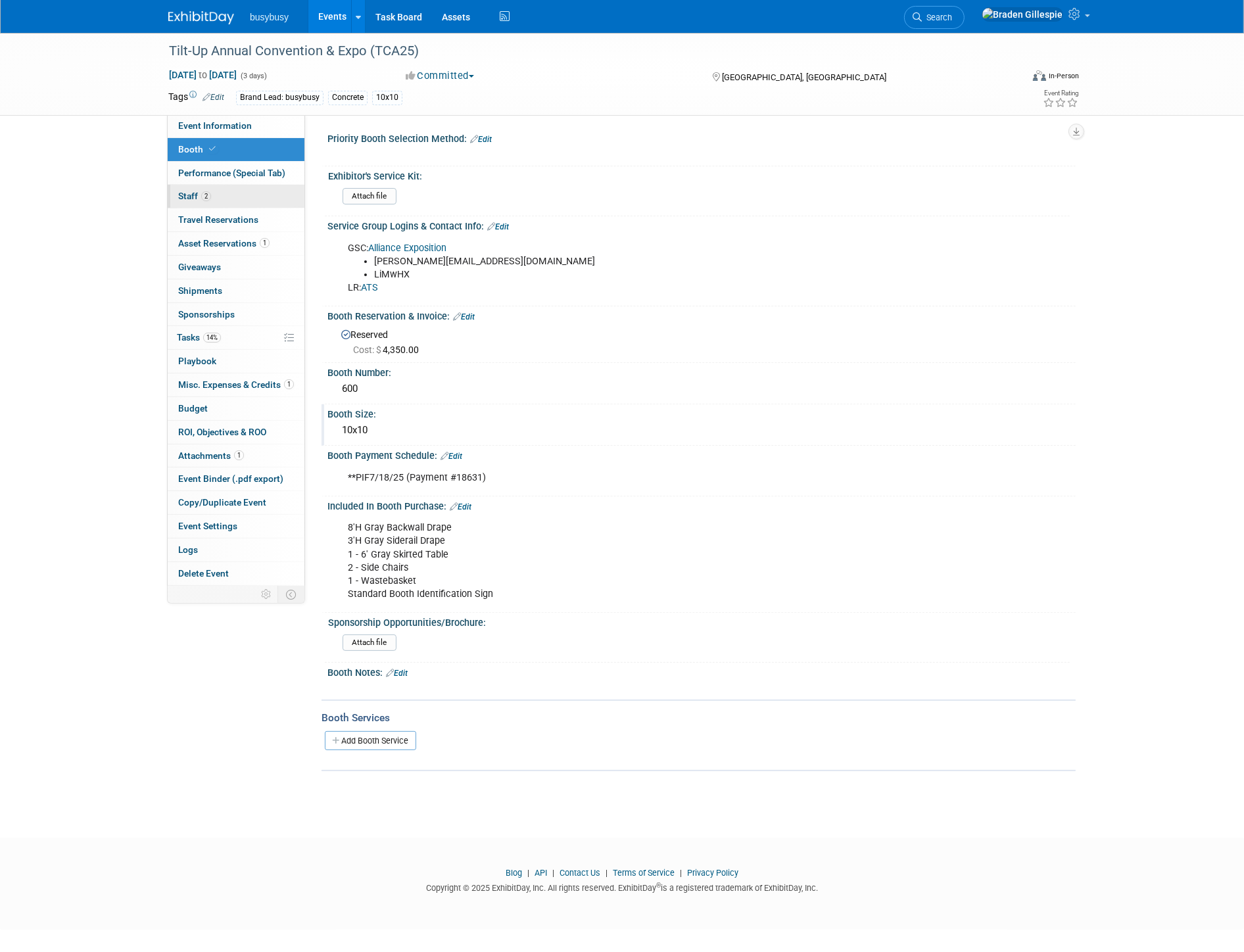
click at [231, 199] on link "2 Staff 2" at bounding box center [236, 196] width 137 height 23
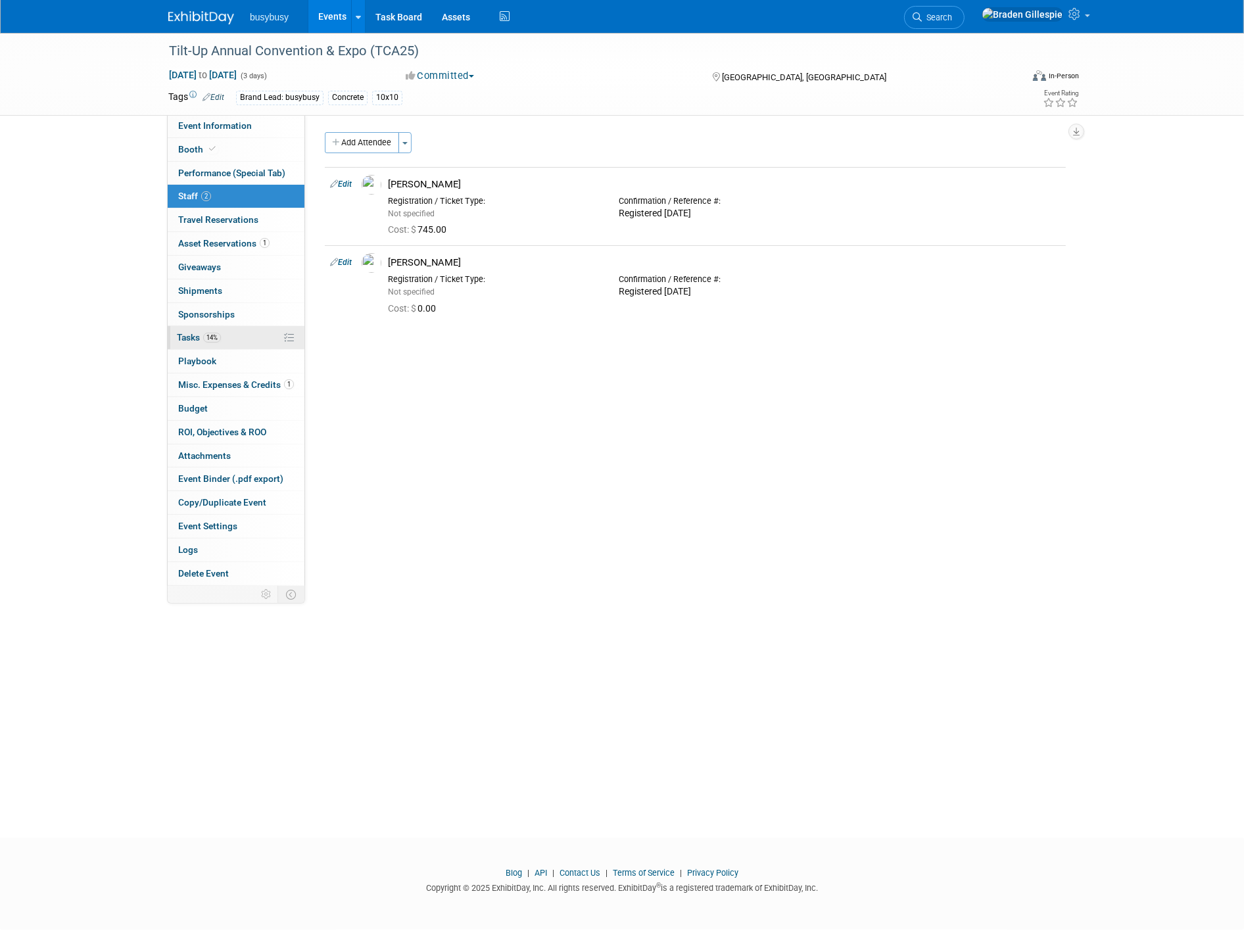
click at [241, 342] on link "14% Tasks 14%" at bounding box center [236, 337] width 137 height 23
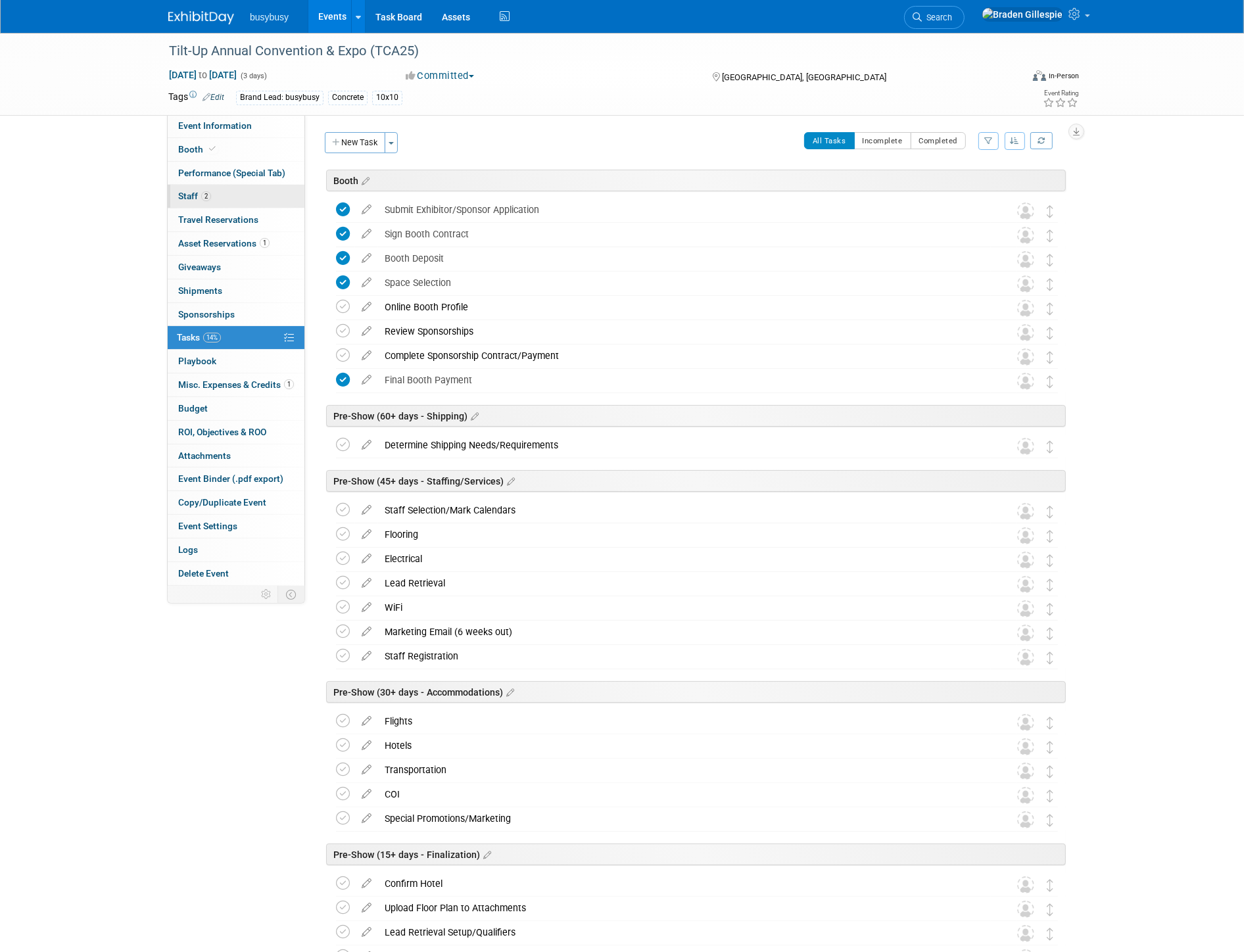
click at [271, 198] on link "2 Staff 2" at bounding box center [236, 196] width 137 height 23
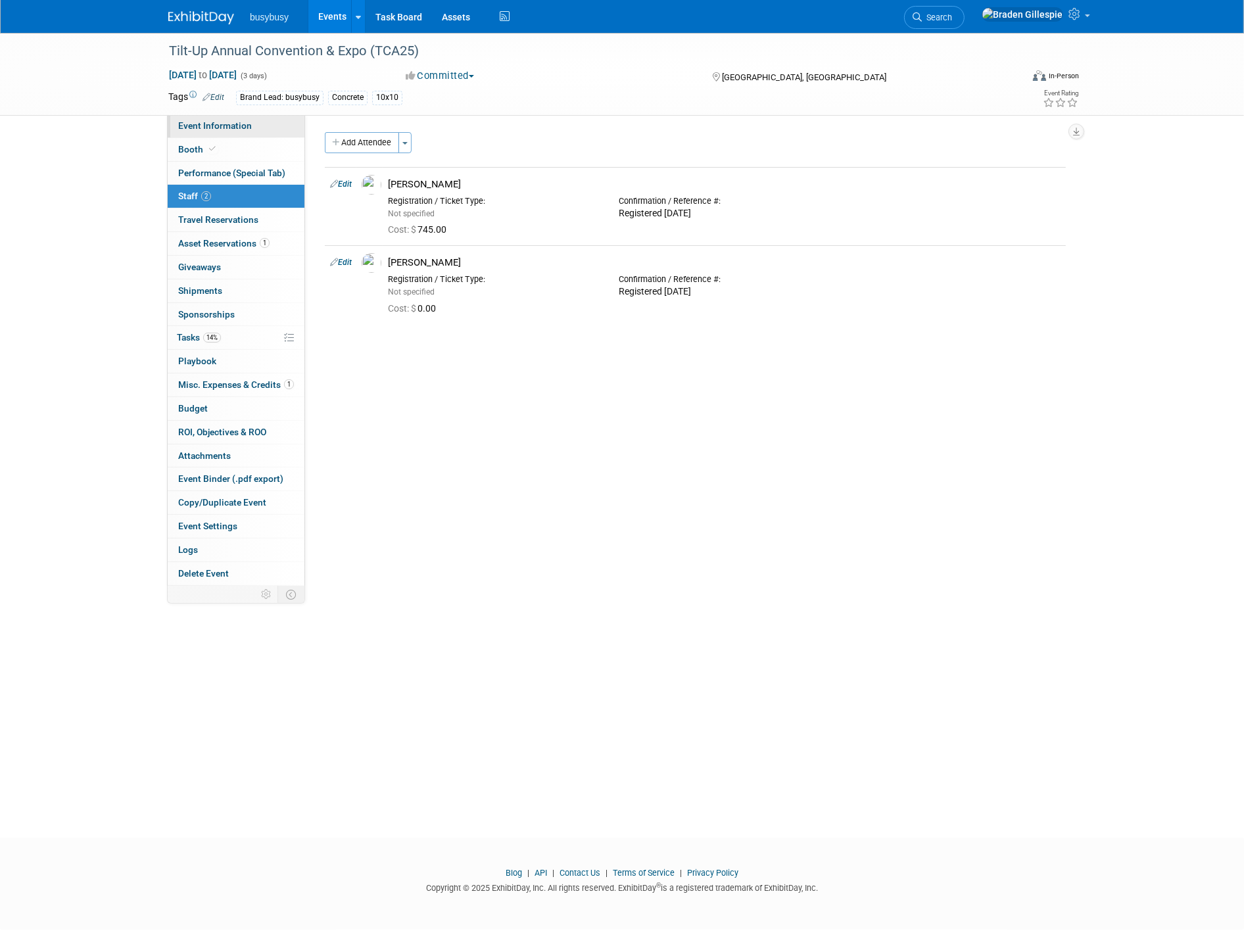
click at [236, 131] on link "Event Information" at bounding box center [236, 126] width 137 height 23
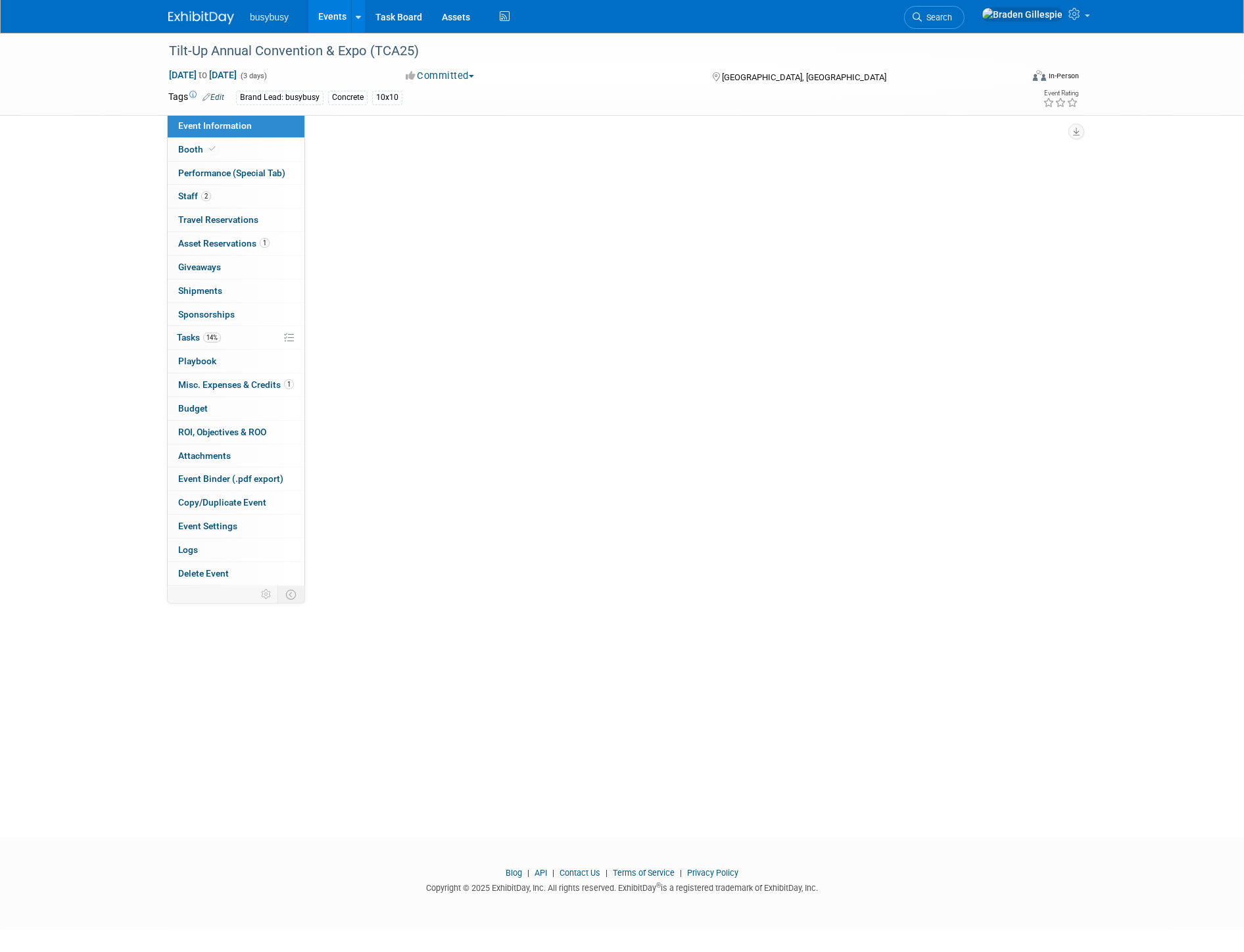
select select "BusyBusy"
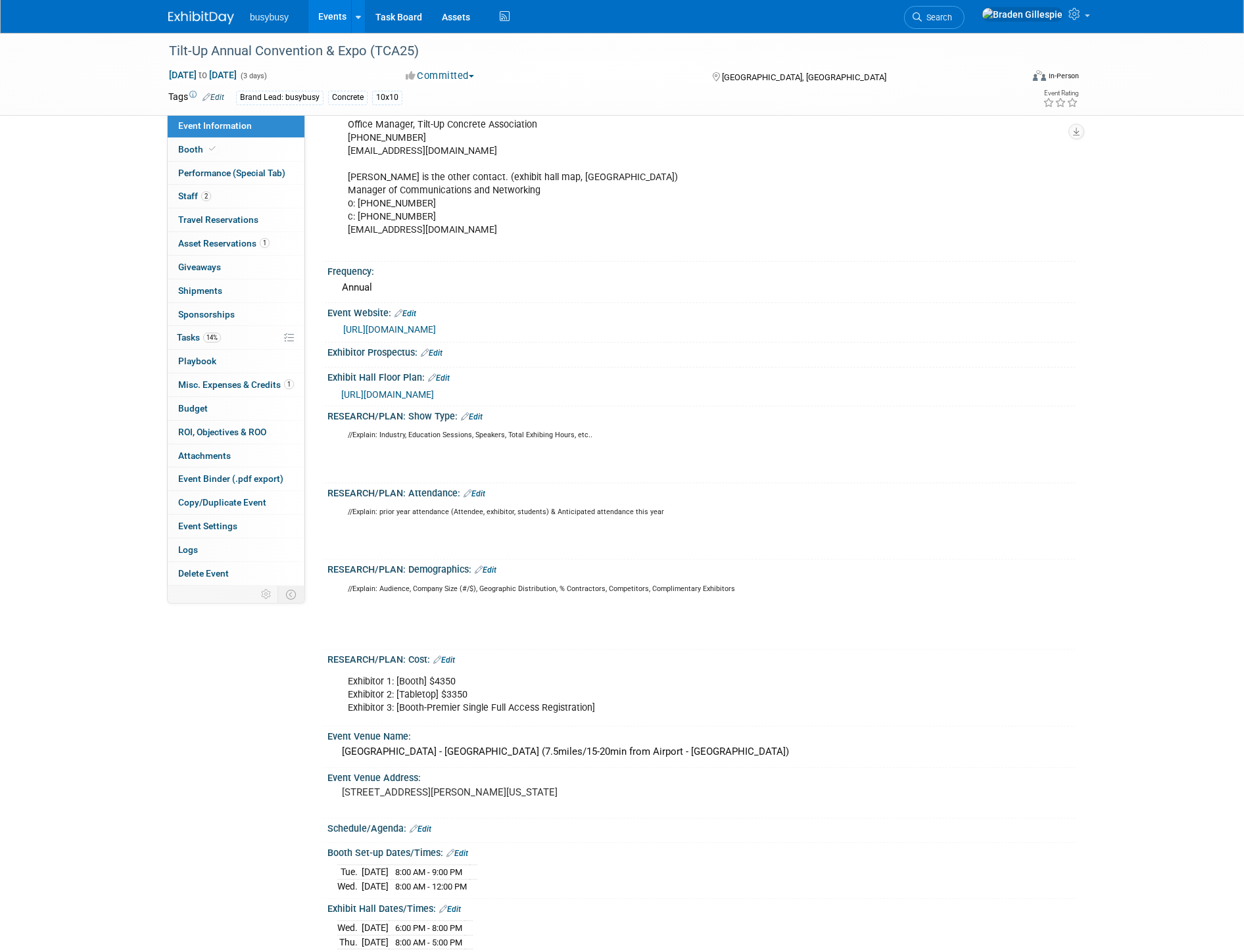
scroll to position [438, 0]
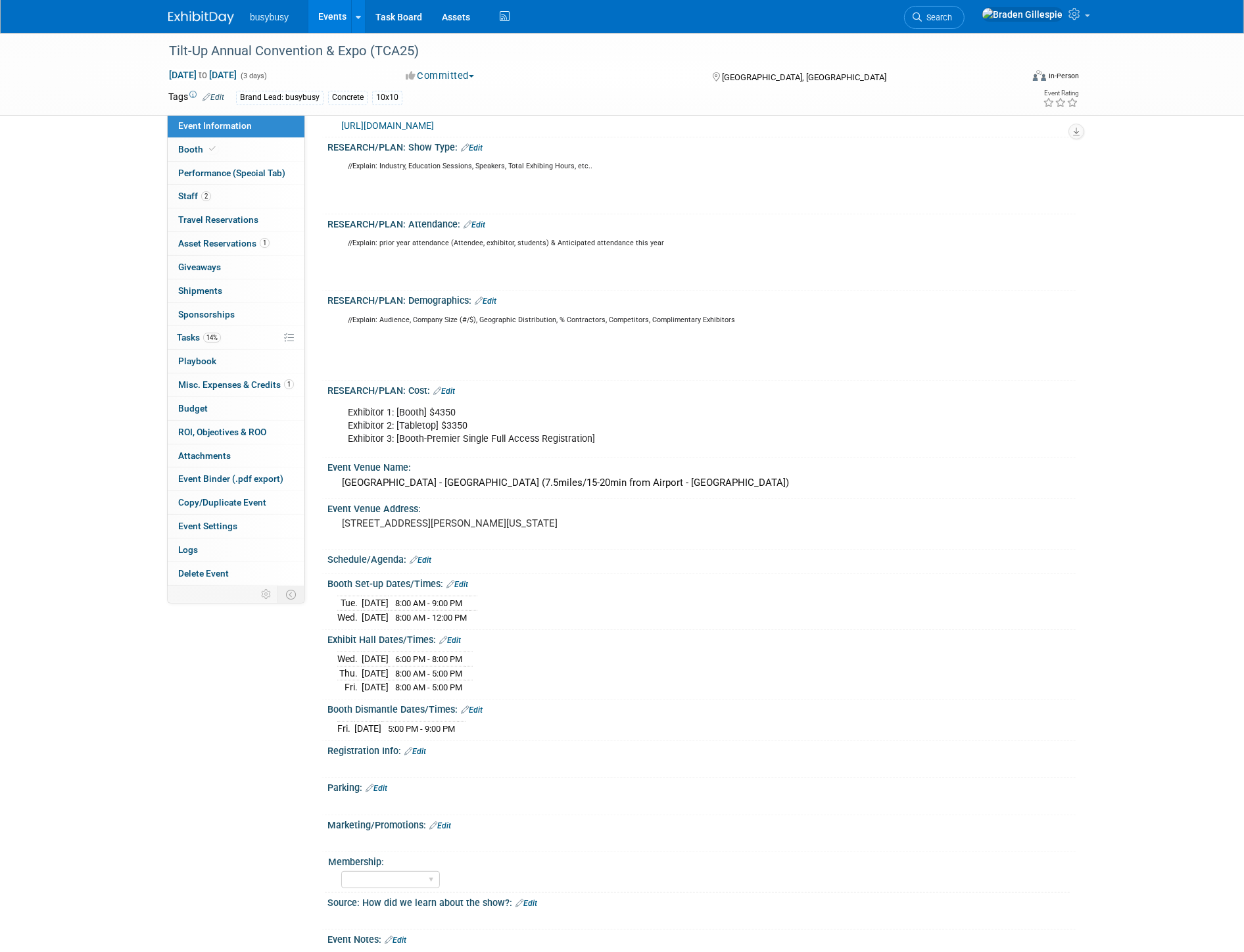
click at [448, 645] on link "Edit" at bounding box center [449, 640] width 22 height 9
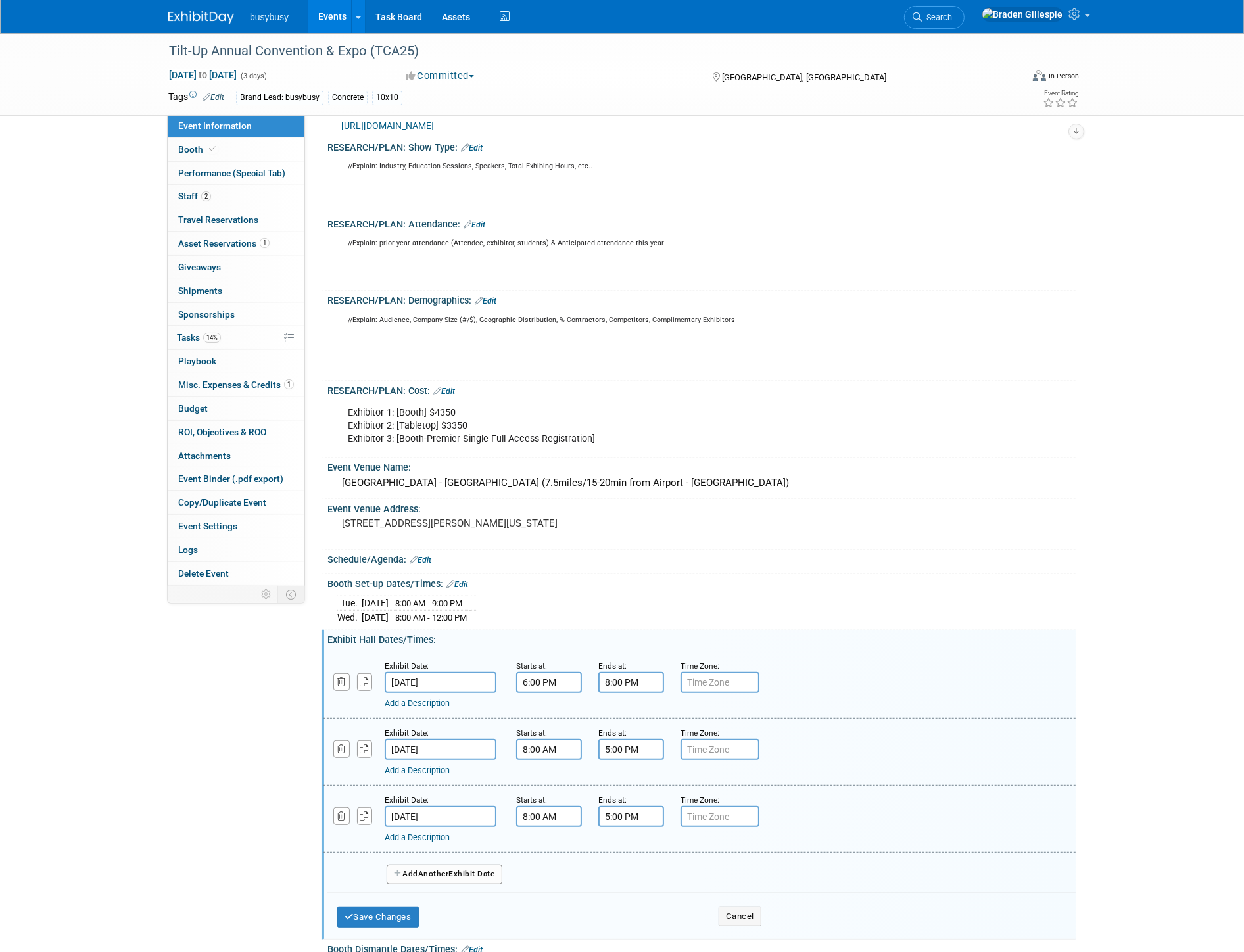
click at [449, 705] on link "Add a Description" at bounding box center [418, 703] width 65 height 10
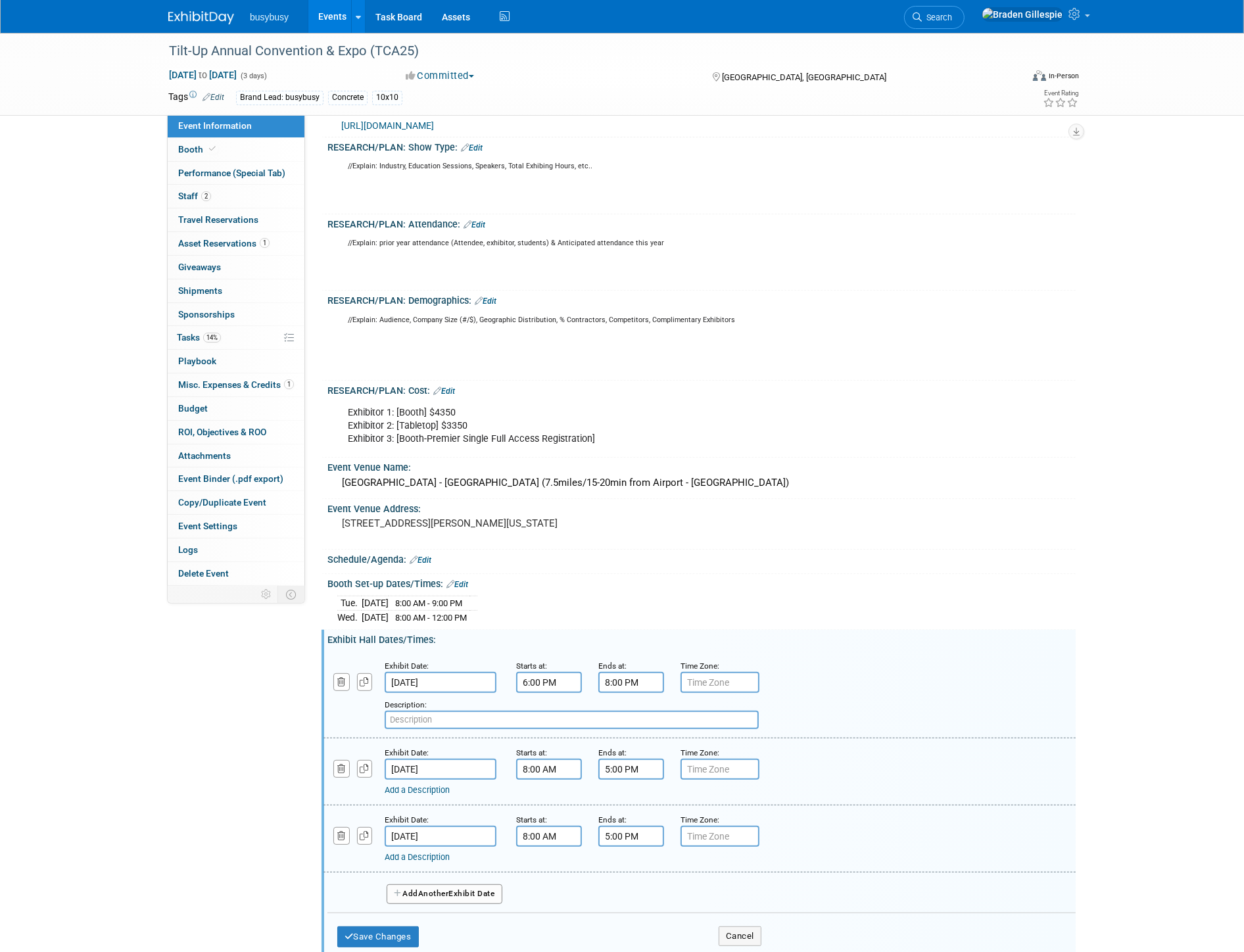
paste input "DEMO RECEPTION"
type input "DEMO RECEPTION"
click at [388, 935] on button "Save Changes" at bounding box center [378, 937] width 82 height 21
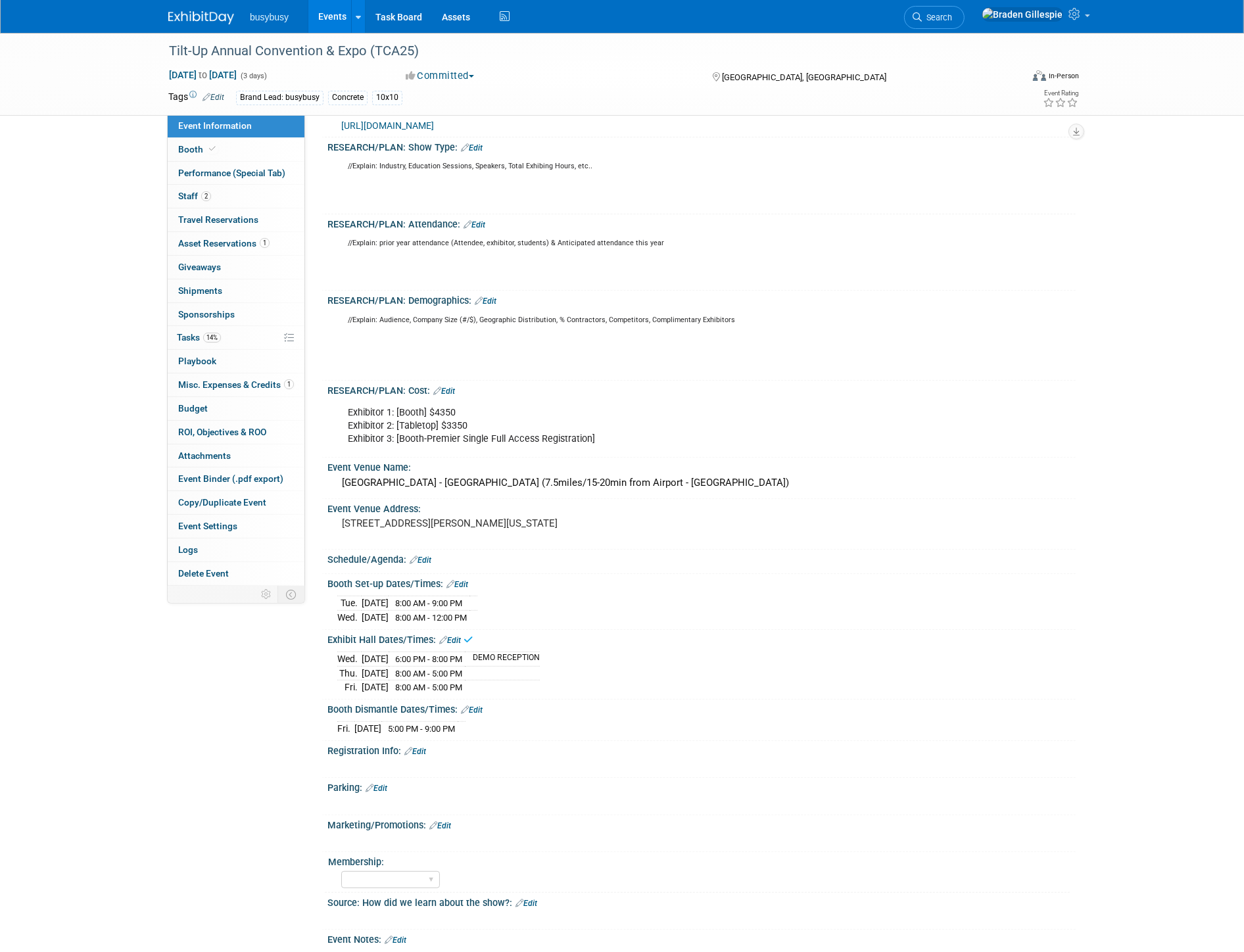
click at [449, 645] on link "Edit" at bounding box center [449, 640] width 22 height 9
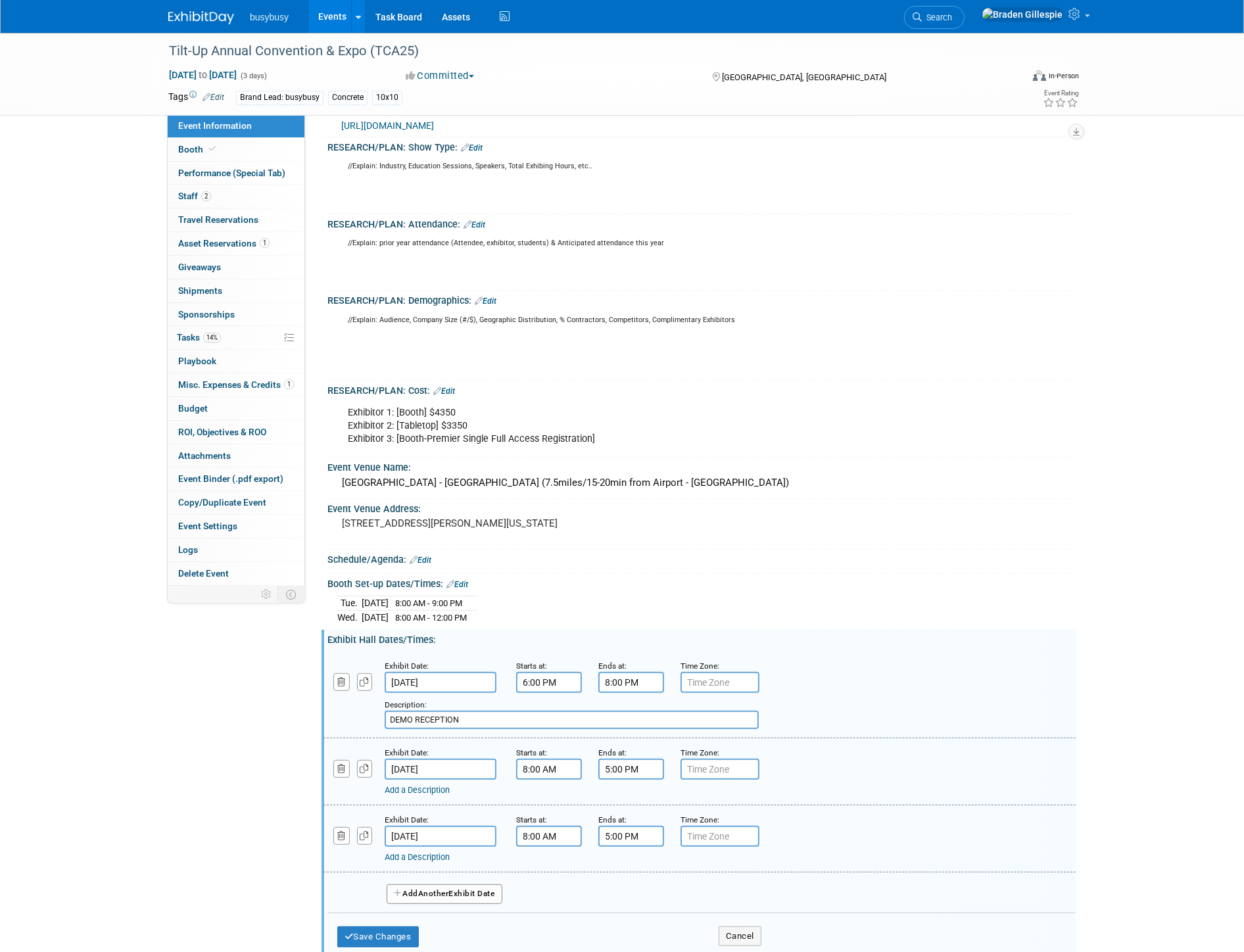
click at [435, 894] on span "Another" at bounding box center [434, 893] width 31 height 9
click at [440, 904] on input "Oct 4, 2025" at bounding box center [440, 903] width 111 height 21
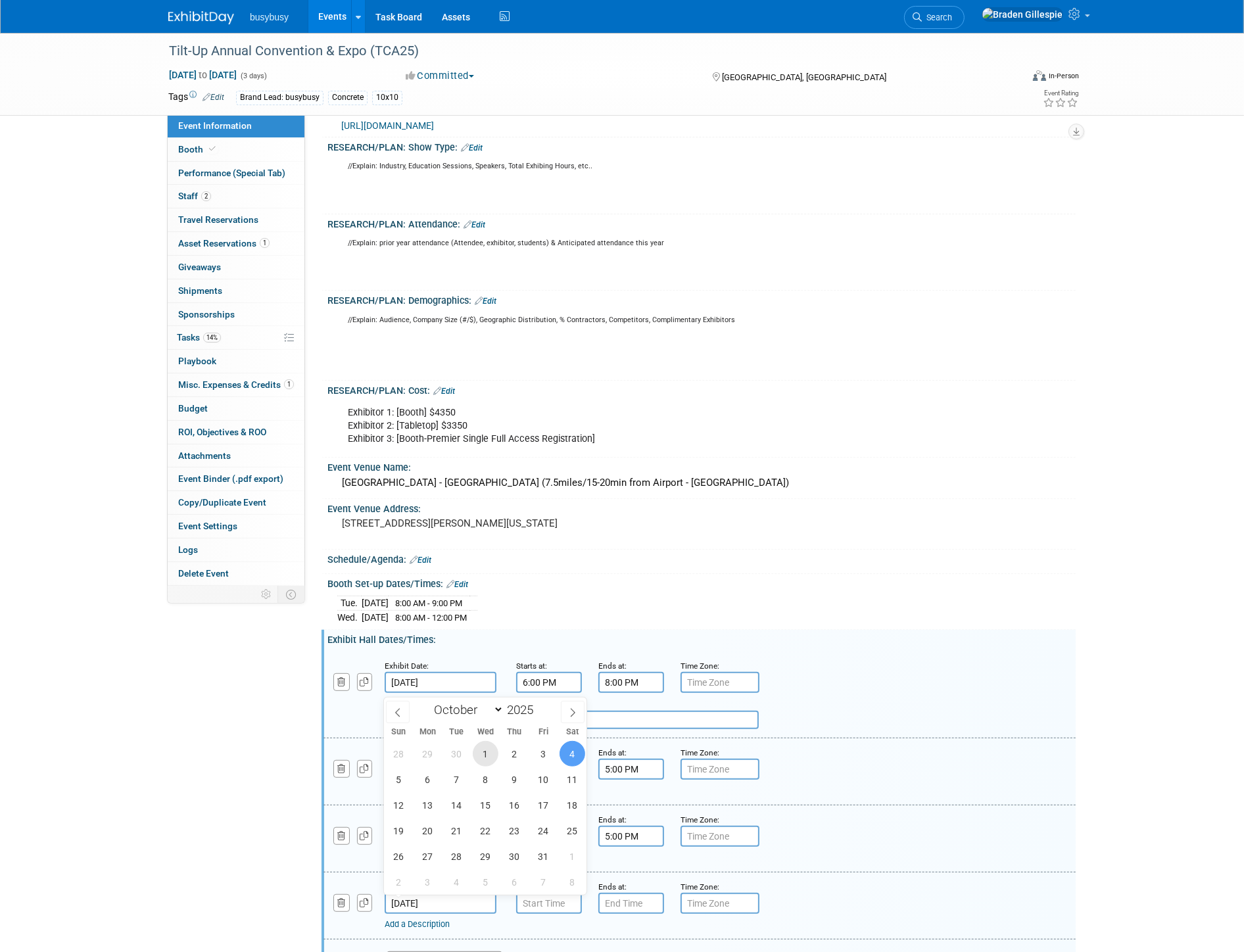
click at [487, 756] on span "1" at bounding box center [486, 753] width 26 height 26
type input "Oct 1, 2025"
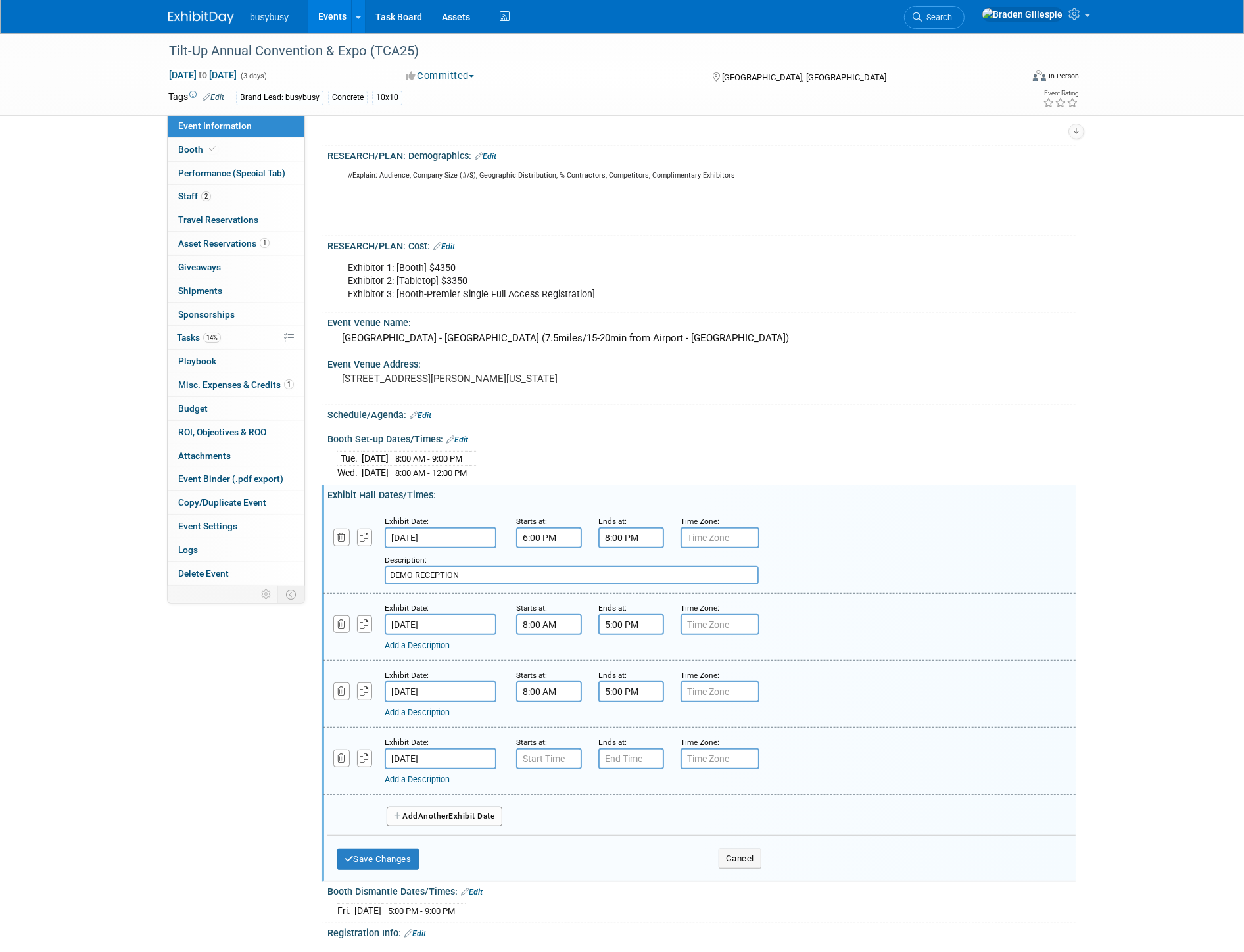
scroll to position [584, 0]
click at [449, 777] on link "Add a Description" at bounding box center [418, 778] width 65 height 10
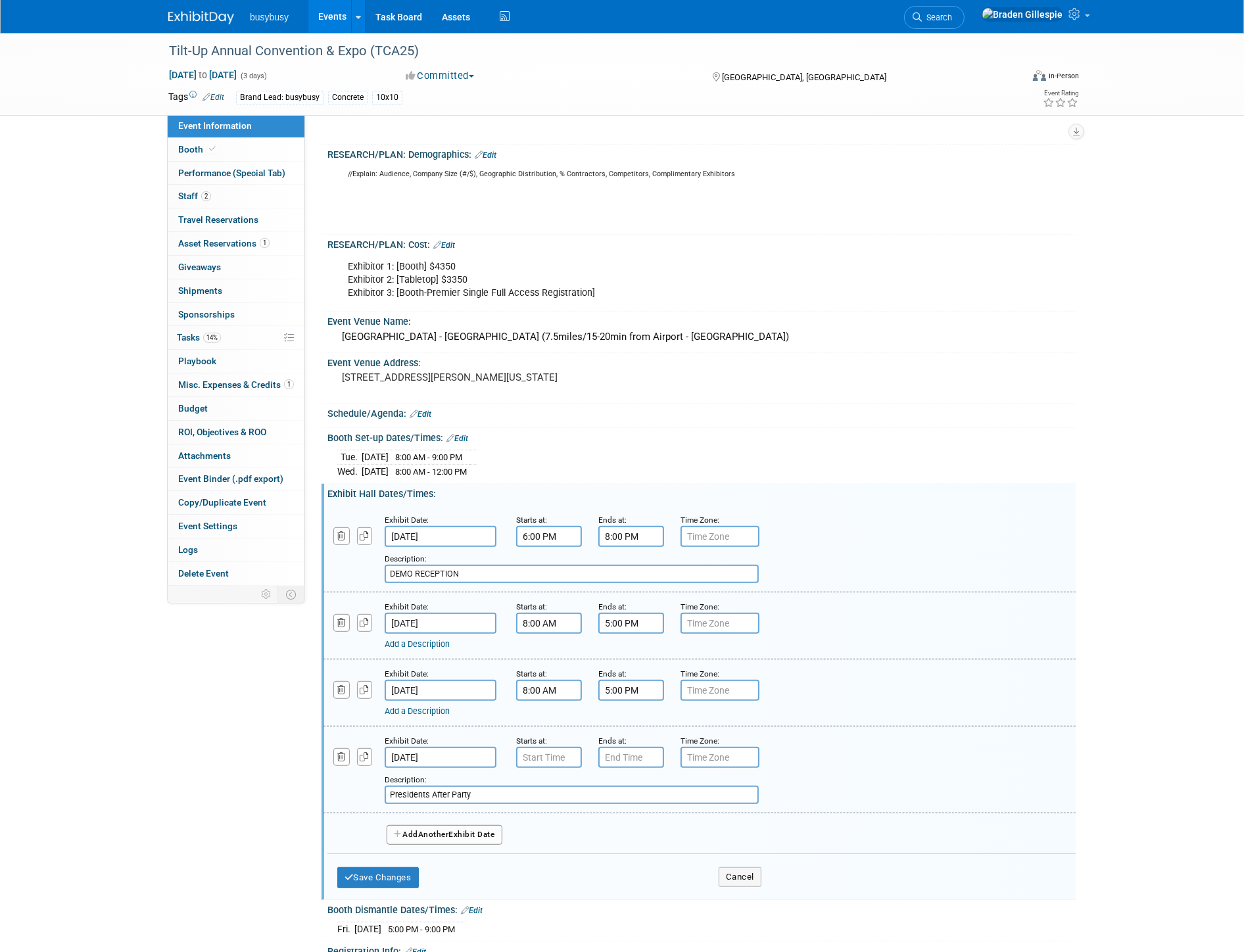
type input "Presidents After Party"
click at [544, 760] on input "text" at bounding box center [549, 757] width 66 height 21
click at [543, 792] on span at bounding box center [547, 788] width 23 height 23
click at [544, 787] on span at bounding box center [547, 788] width 23 height 23
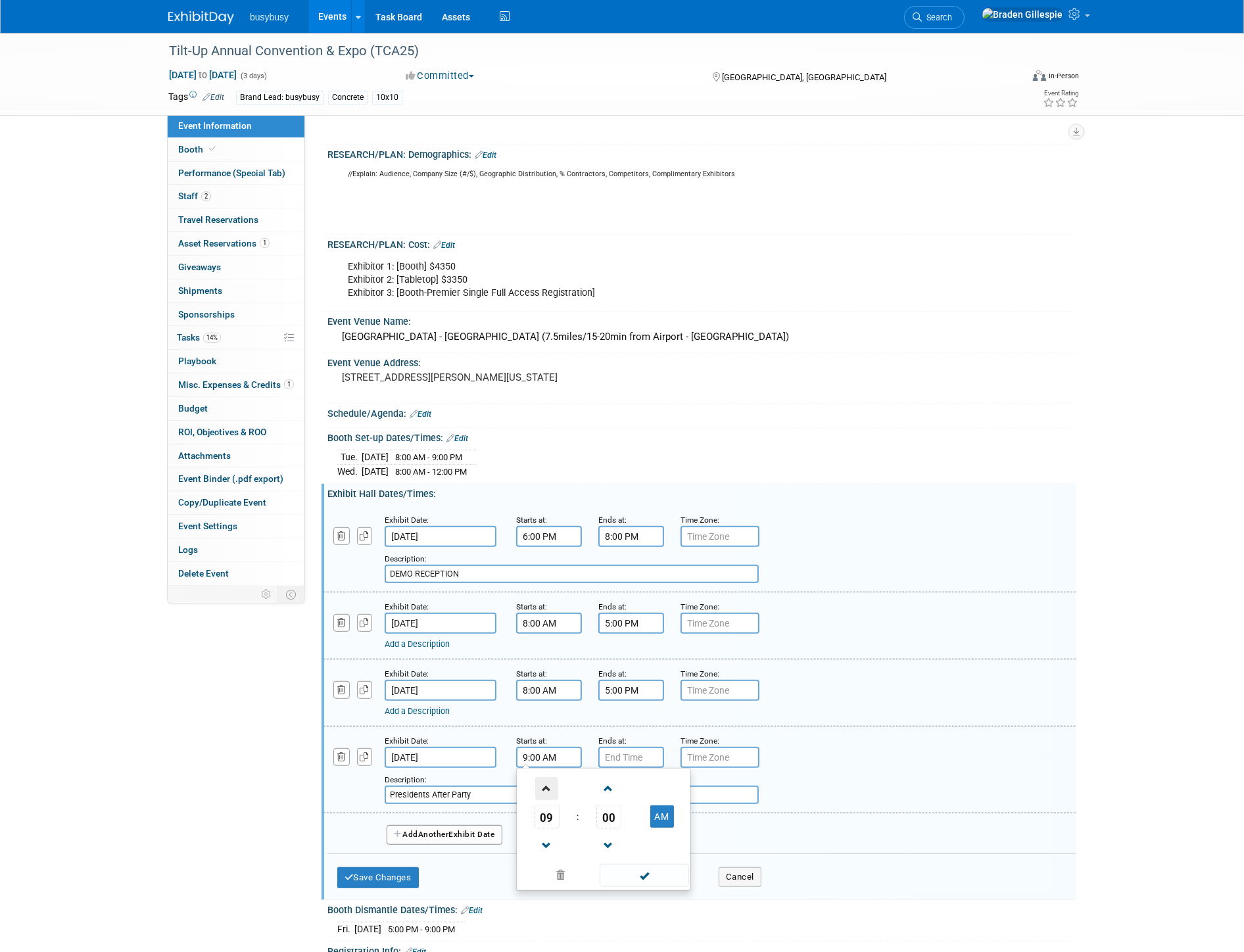
type input "10:00 AM"
click at [633, 765] on input "7:00 PM" at bounding box center [631, 757] width 66 height 21
click at [627, 787] on span at bounding box center [628, 788] width 23 height 23
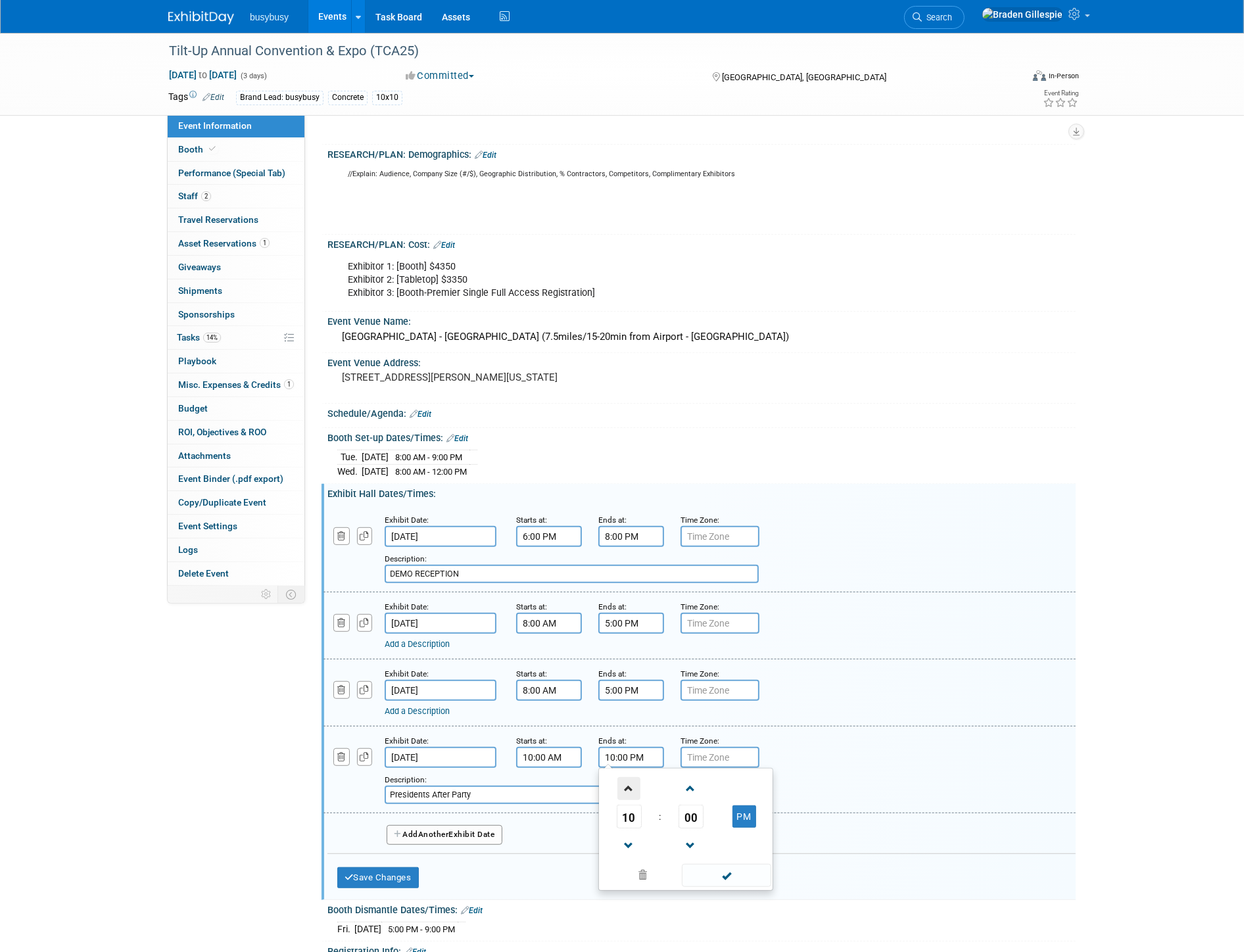
click at [627, 787] on span at bounding box center [628, 788] width 23 height 23
type input "11:00 PM"
click at [714, 872] on span at bounding box center [726, 875] width 89 height 23
click at [398, 877] on button "Save Changes" at bounding box center [378, 877] width 82 height 21
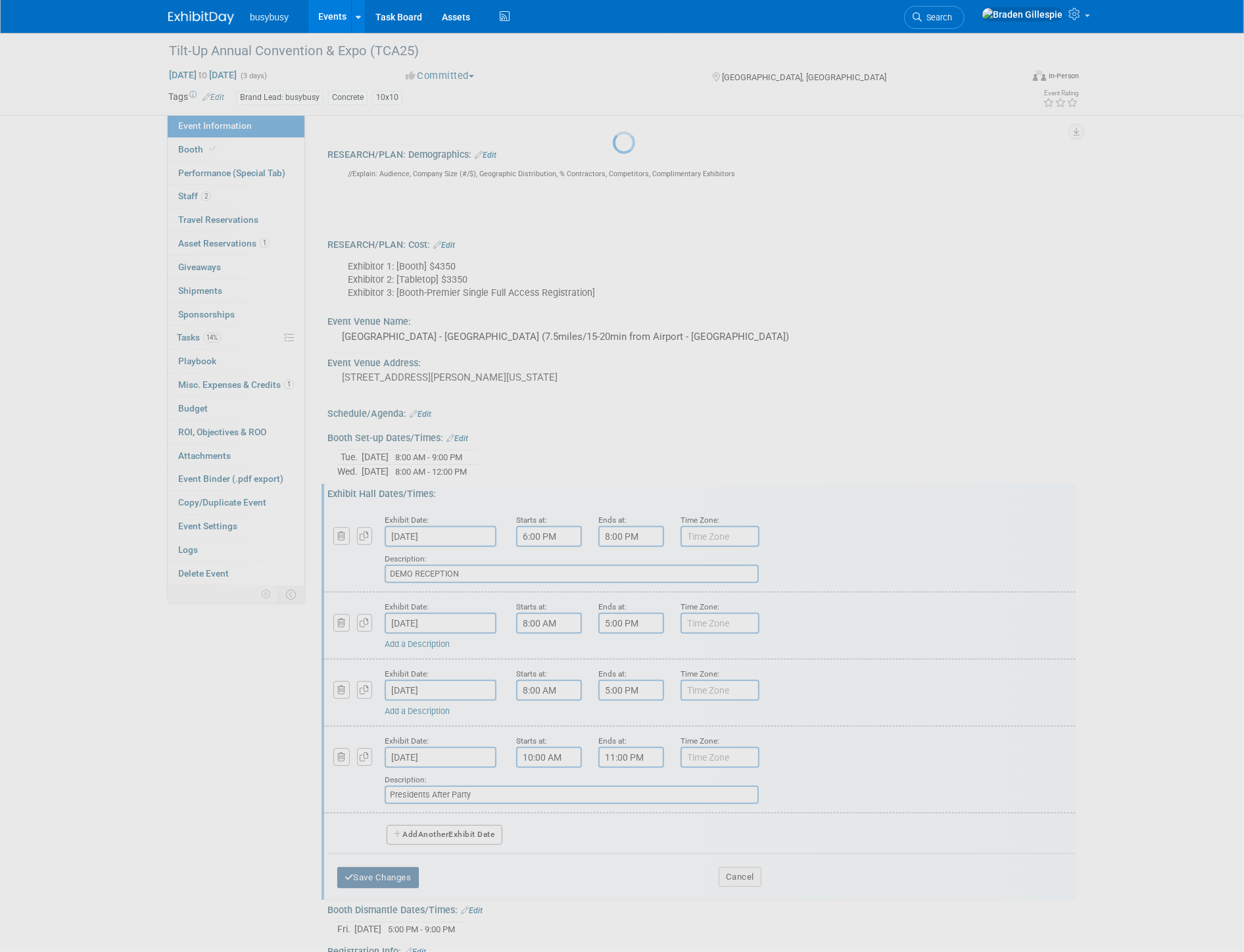
scroll to position [563, 0]
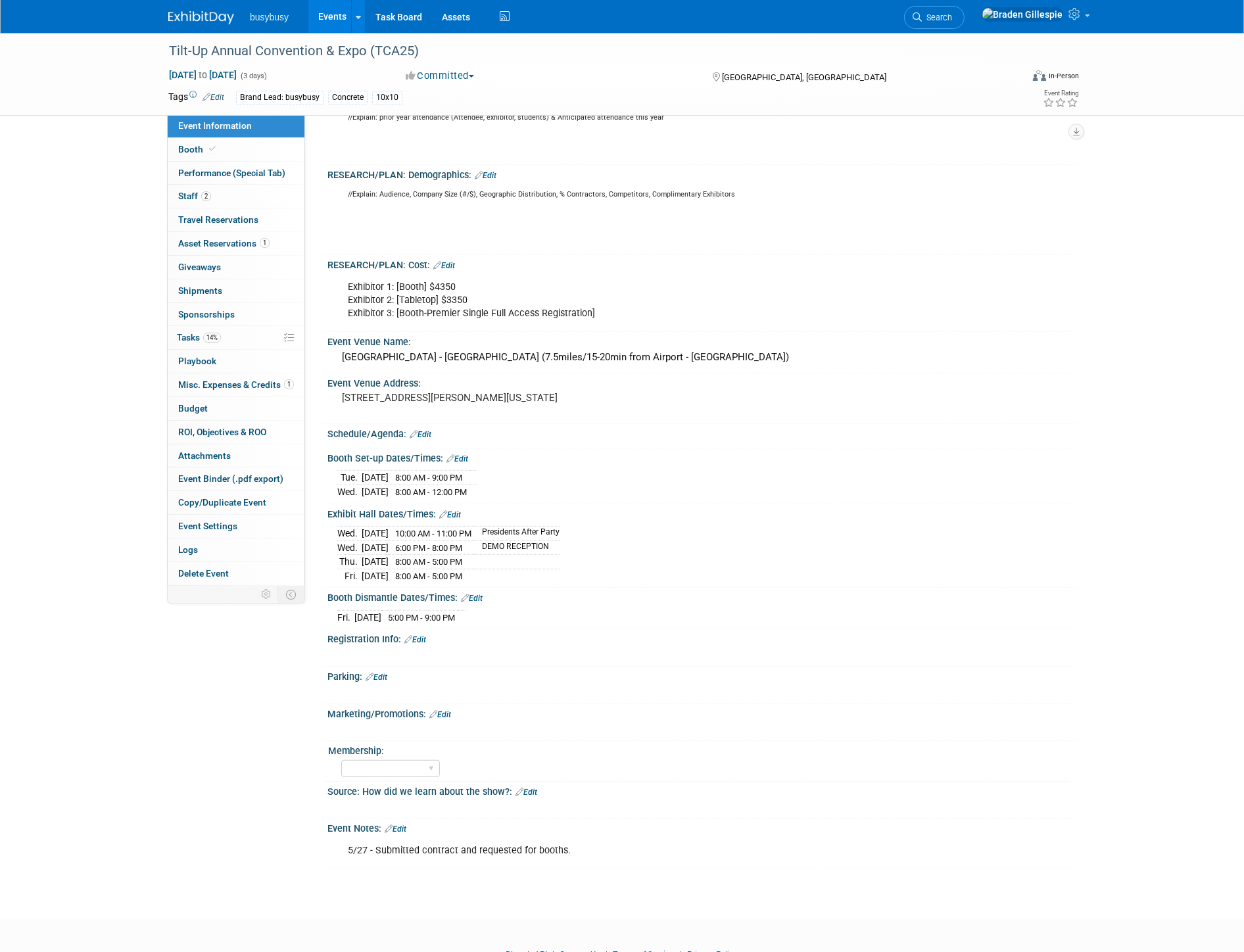
click at [454, 518] on link "Edit" at bounding box center [449, 514] width 22 height 9
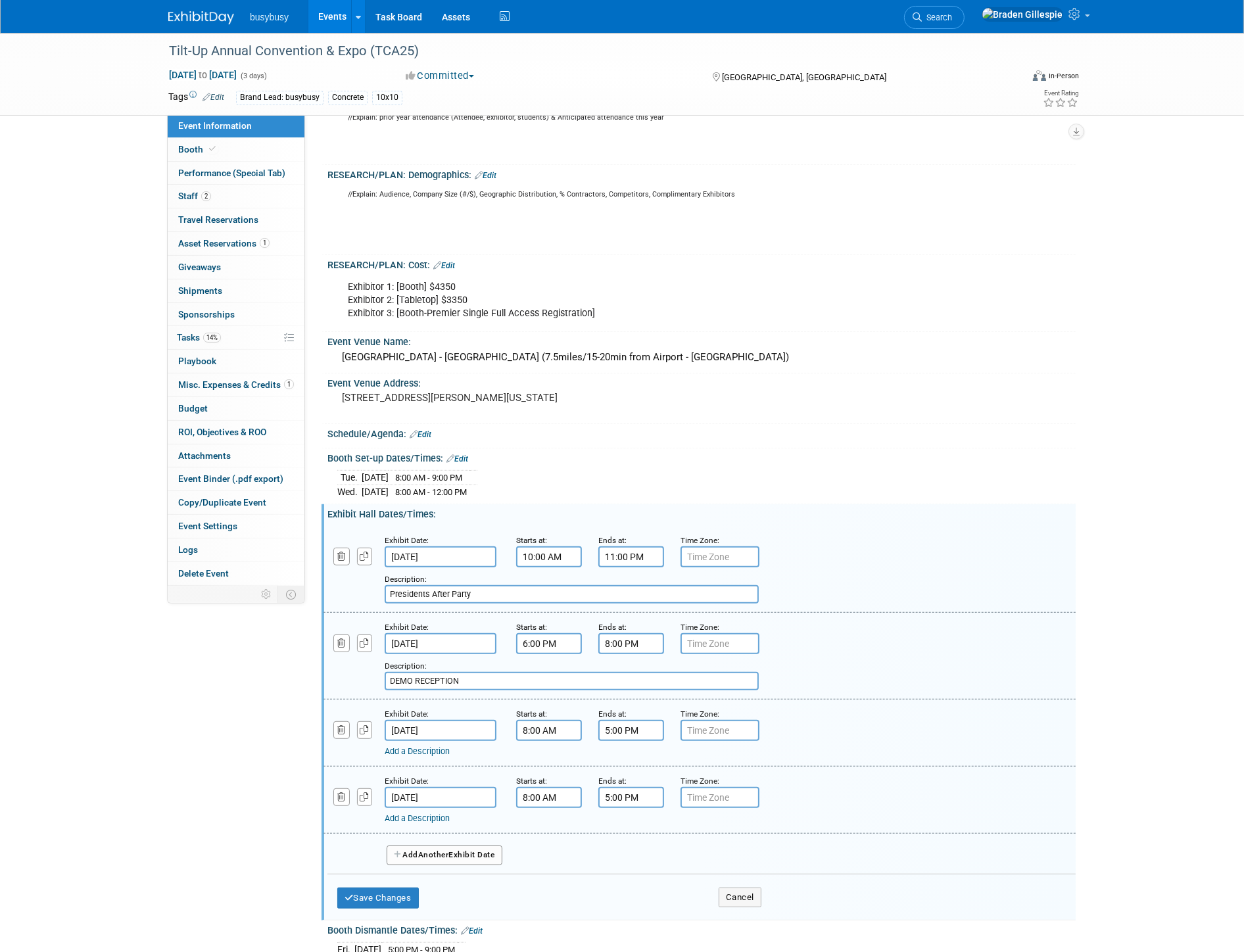
drag, startPoint x: 471, startPoint y: 606, endPoint x: 428, endPoint y: 610, distance: 43.2
click at [428, 610] on div "Exhibit Date: Oct 1, 2025 Starts at: 10:00 AM Ends at: 11:00 PM Time Zone: Appl…" at bounding box center [699, 569] width 752 height 87
click at [570, 553] on input "10:00 AM" at bounding box center [549, 557] width 66 height 21
click at [658, 626] on button "AM" at bounding box center [662, 615] width 23 height 22
type input "10:00 PM"
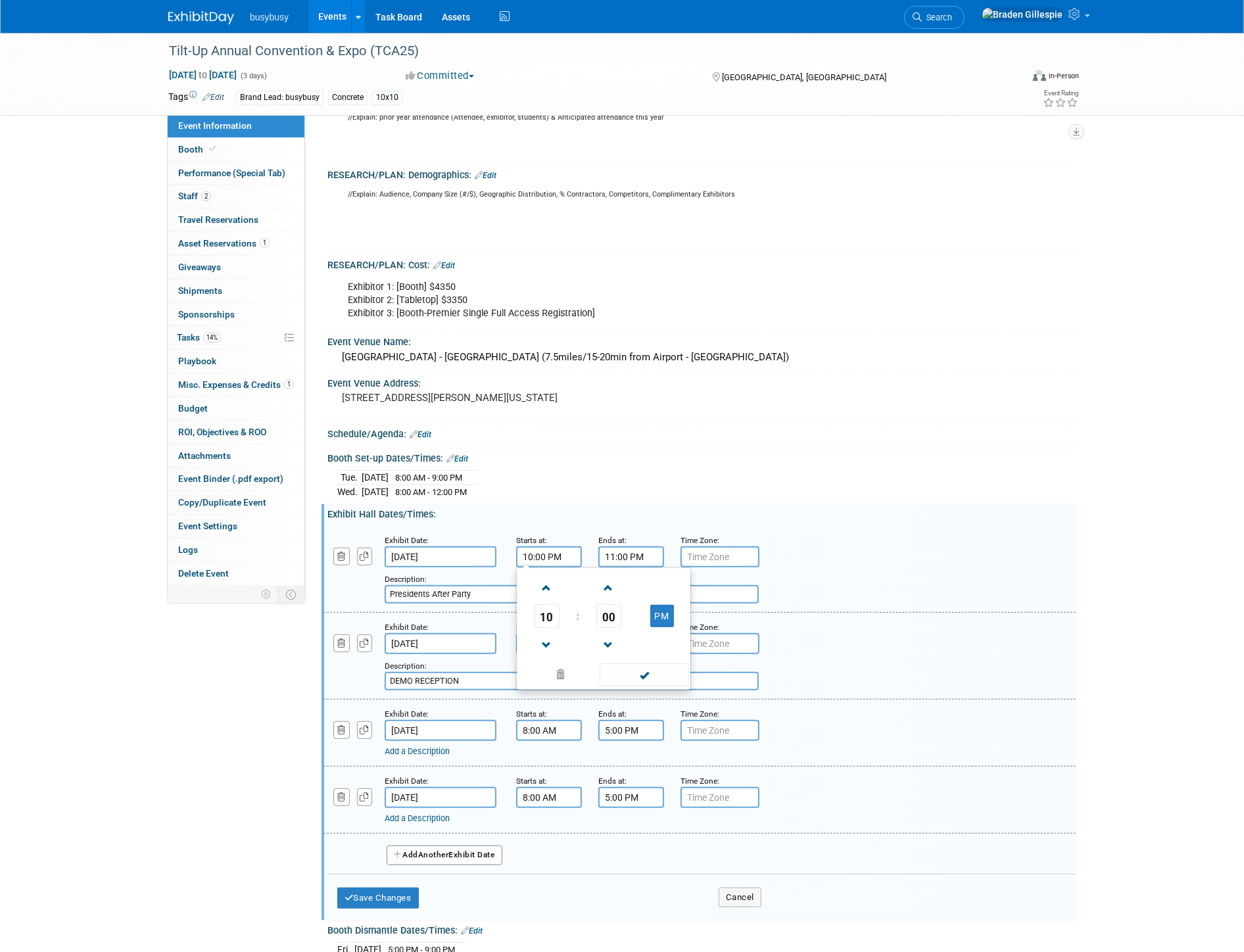
click at [641, 559] on input "11:00 PM" at bounding box center [631, 557] width 66 height 21
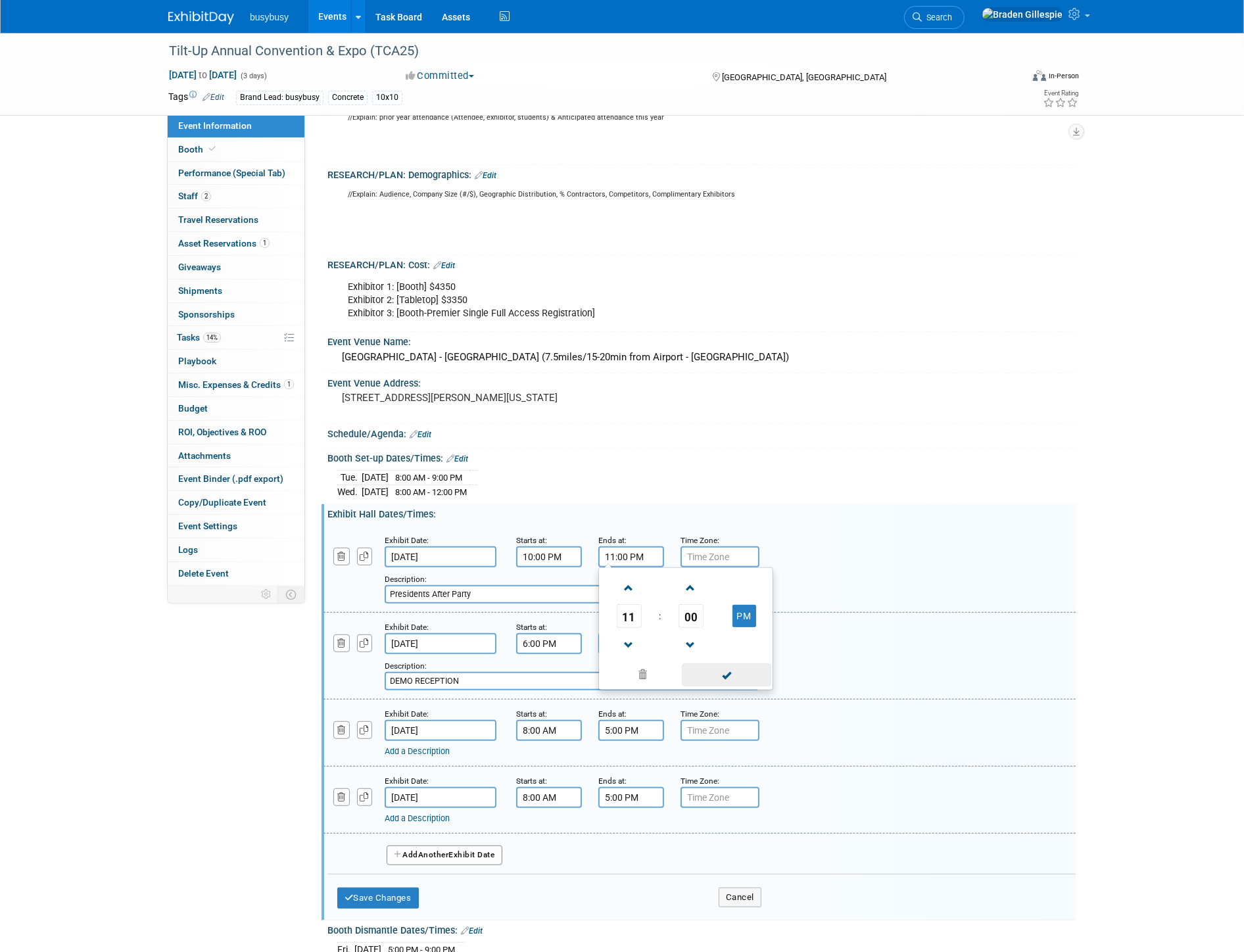
click at [724, 678] on span at bounding box center [726, 674] width 89 height 23
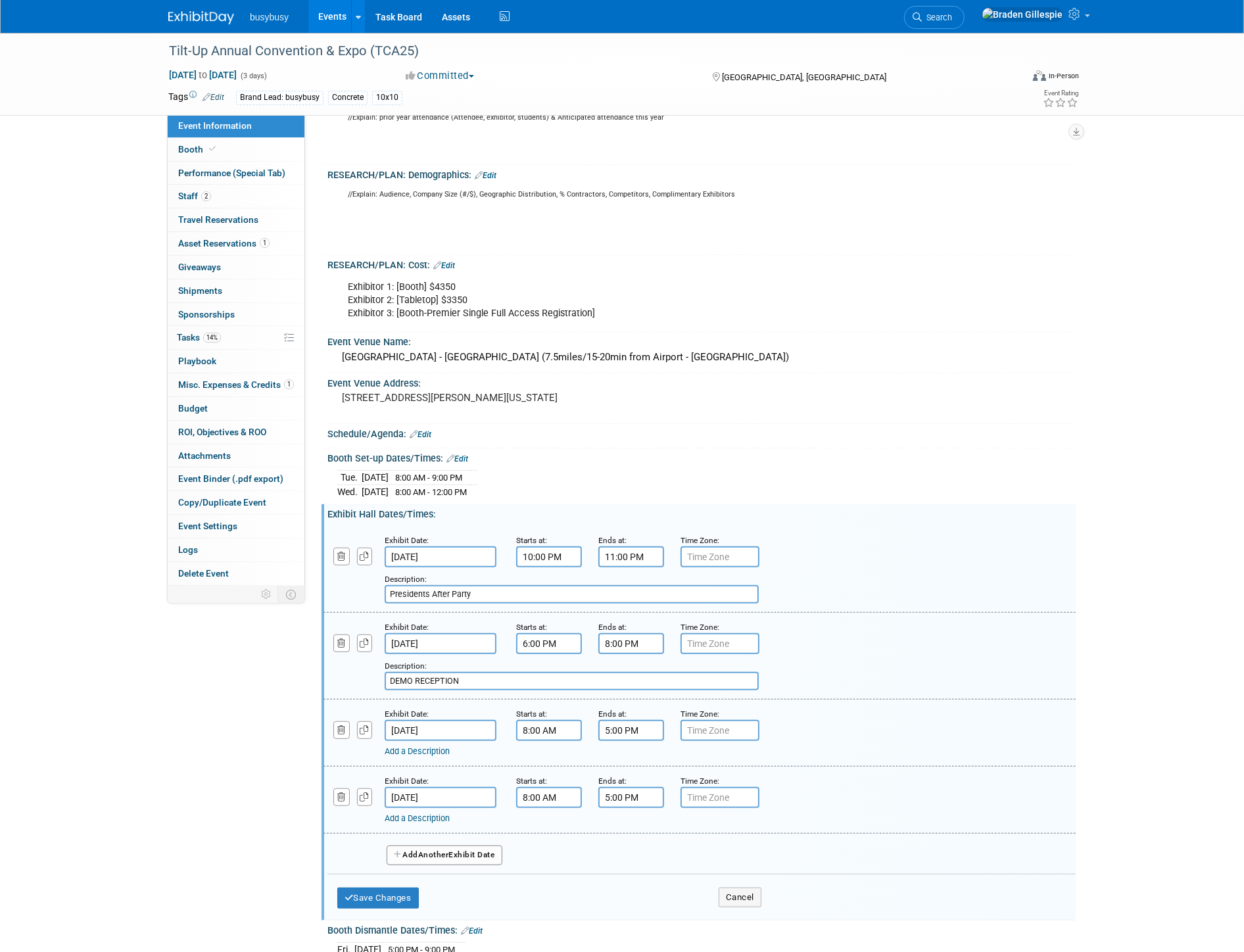
drag, startPoint x: 524, startPoint y: 679, endPoint x: 380, endPoint y: 679, distance: 144.0
click at [383, 682] on div "Add a Description Description: DEMO RECEPTION" at bounding box center [635, 672] width 643 height 36
type input "Demo Reception"
click at [403, 897] on button "Save Changes" at bounding box center [378, 898] width 82 height 21
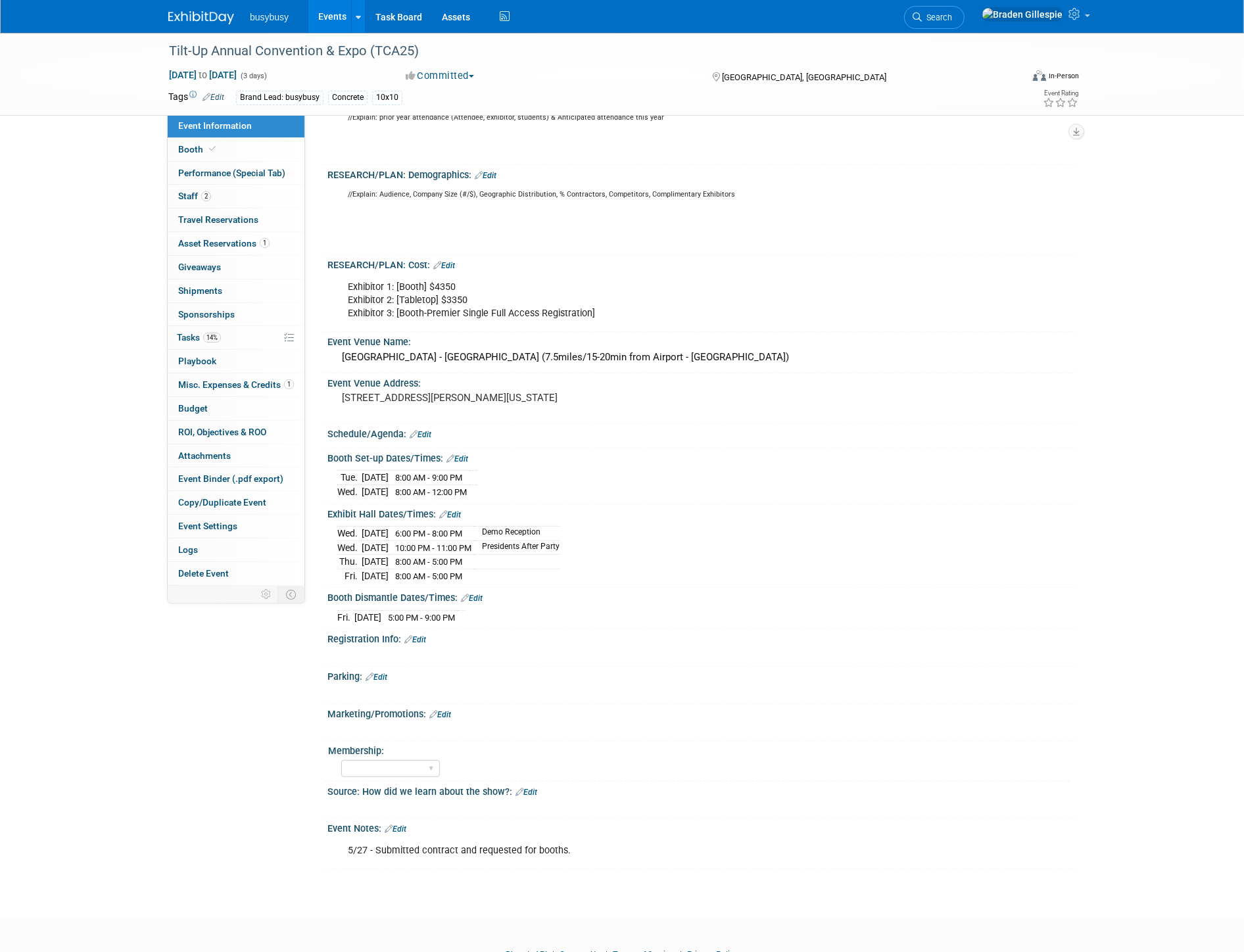
click at [399, 832] on link "Edit" at bounding box center [395, 828] width 22 height 9
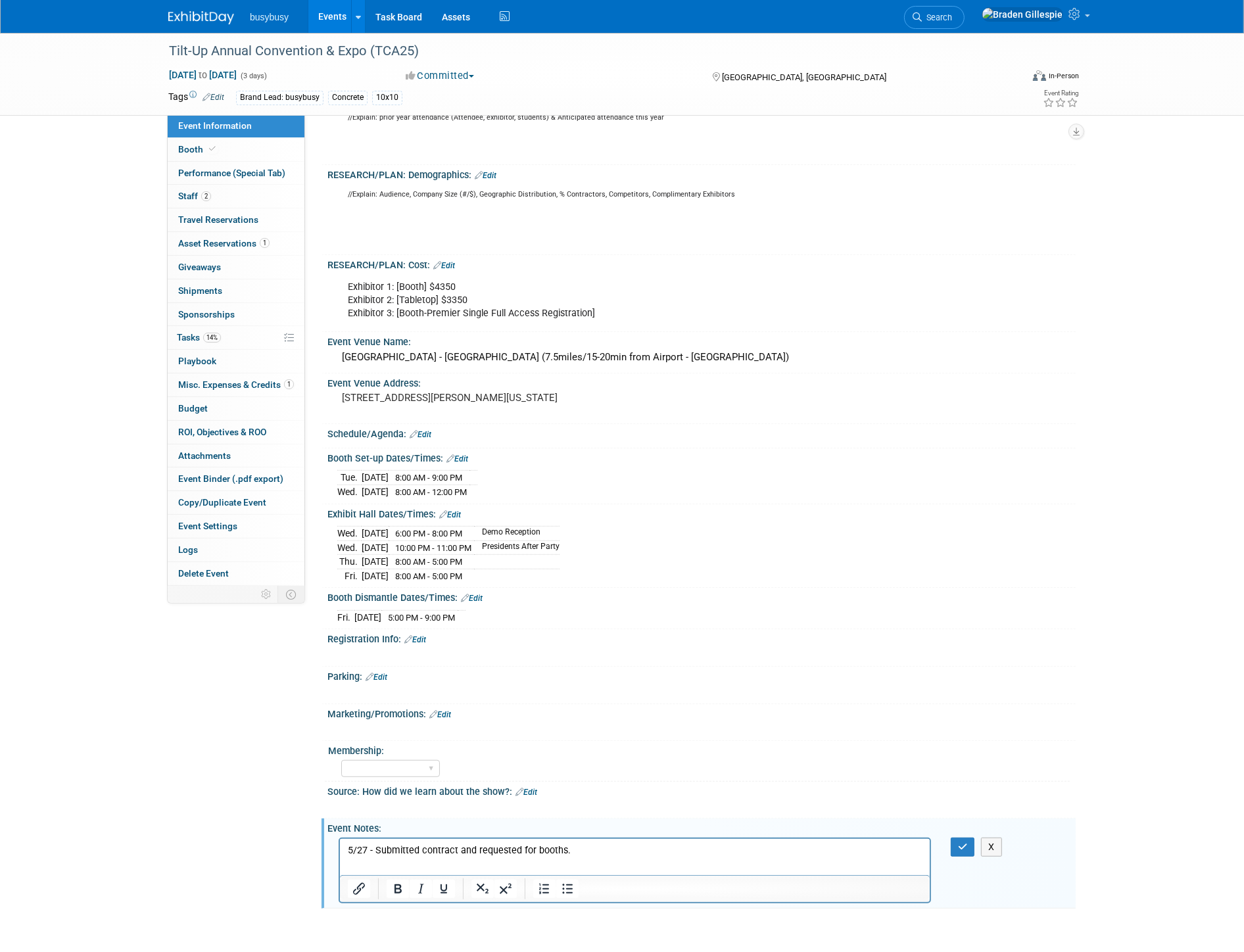
scroll to position [0, 0]
click at [580, 853] on p "5/27 - Submitted contract and requested for booths." at bounding box center [634, 850] width 574 height 13
click at [961, 844] on icon "button" at bounding box center [963, 846] width 10 height 9
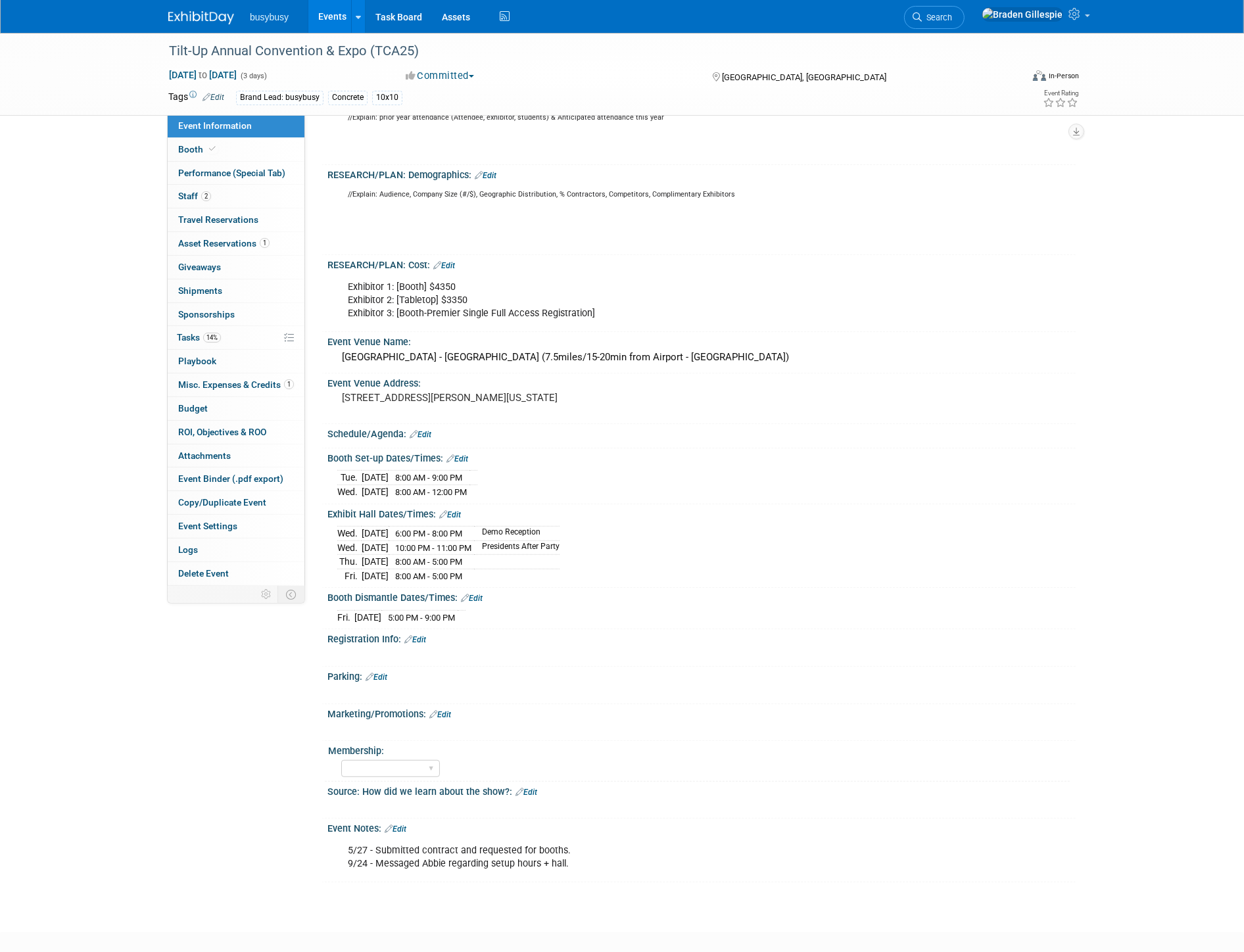
click at [195, 17] on img at bounding box center [201, 18] width 66 height 13
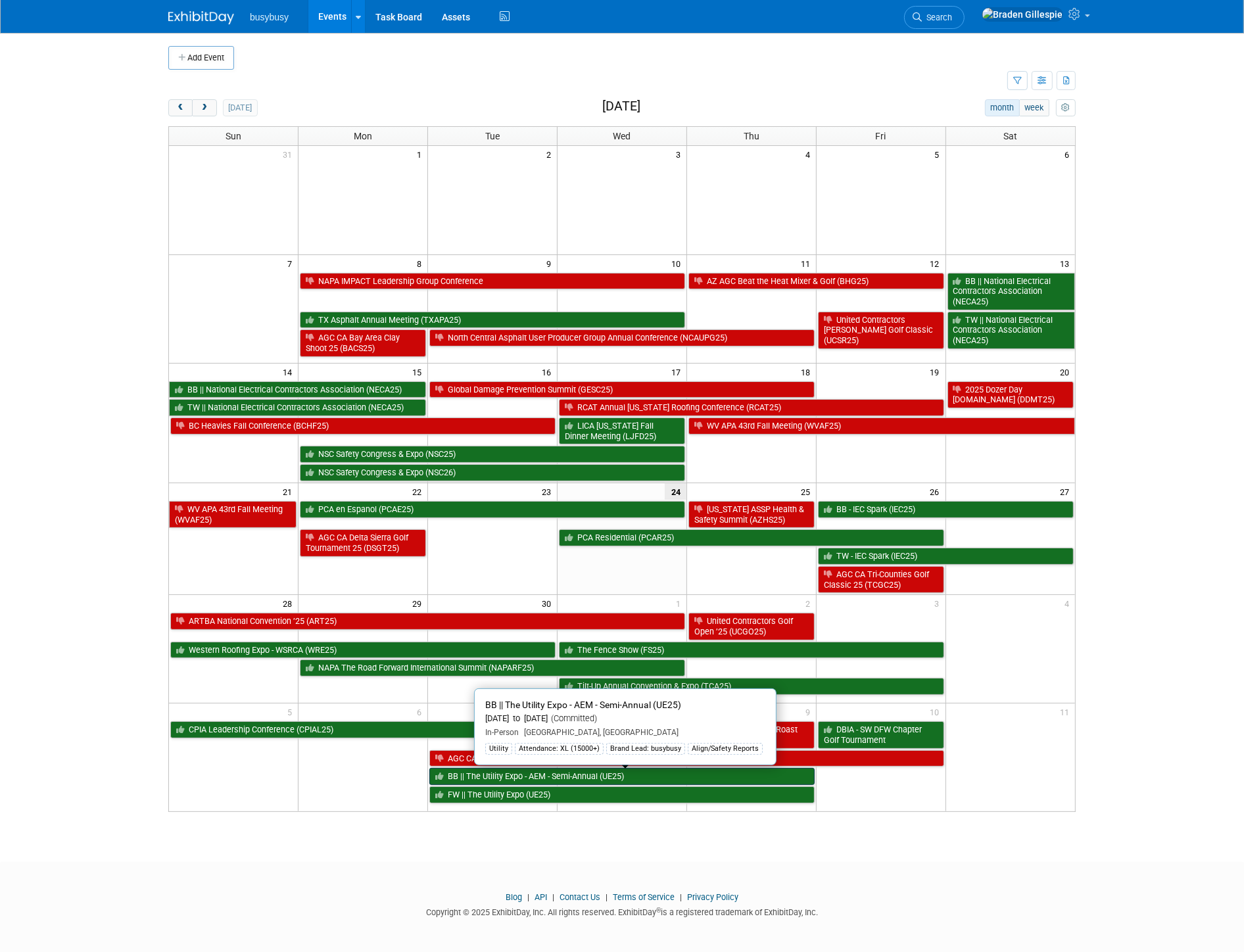
click at [614, 778] on link "BB || The Utility Expo - AEM - Semi-Annual (UE25)" at bounding box center [622, 776] width 386 height 17
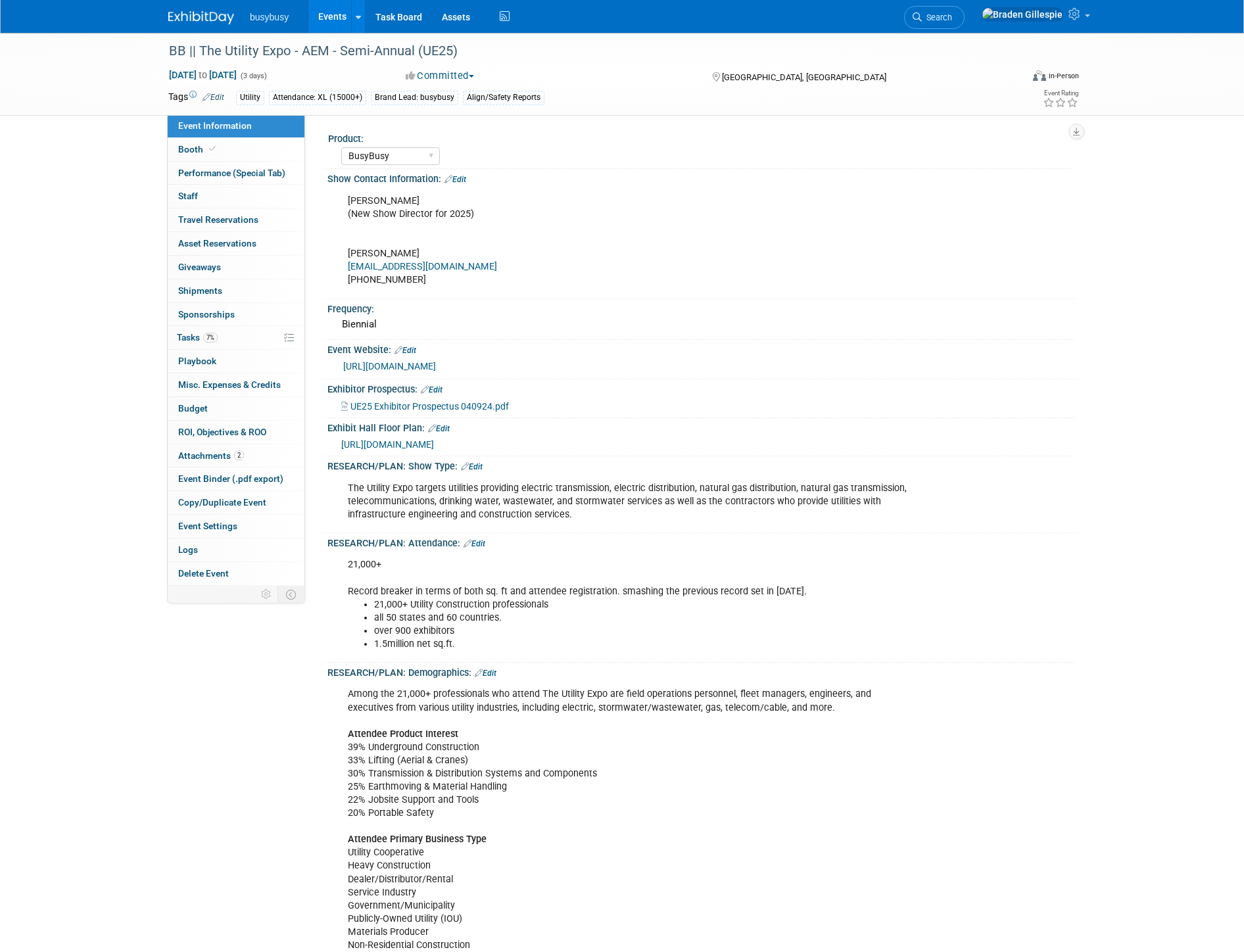
select select "BusyBusy"
select select "Member"
click at [190, 16] on img at bounding box center [201, 18] width 66 height 13
